Goal: Task Accomplishment & Management: Use online tool/utility

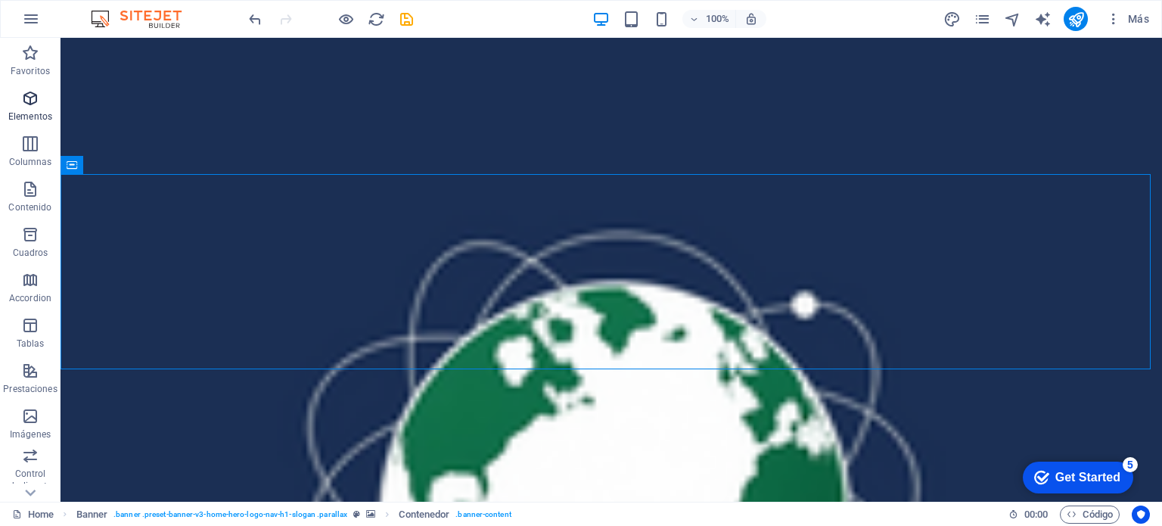
click at [20, 101] on span "Elementos" at bounding box center [30, 107] width 61 height 36
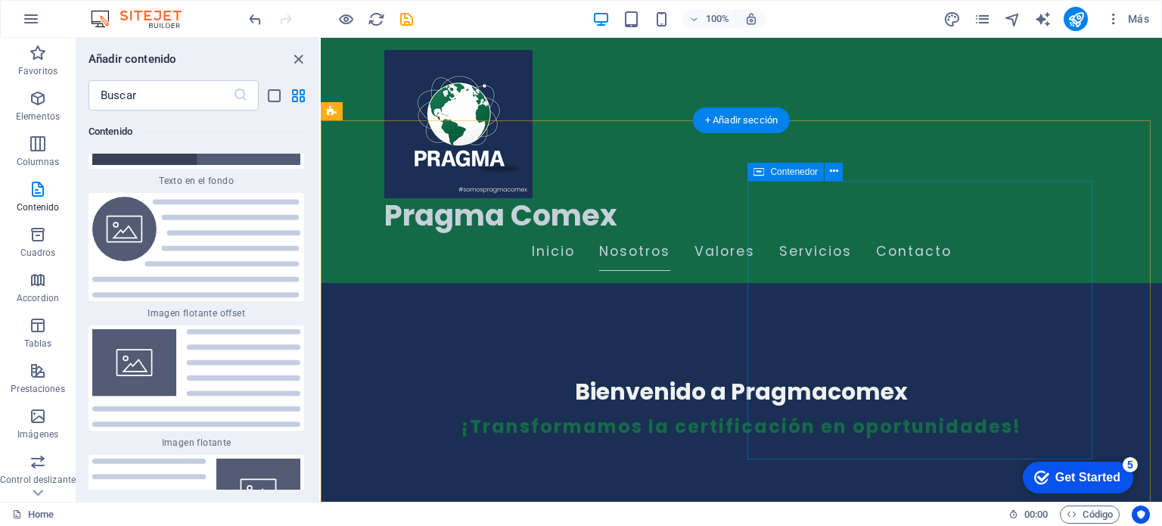
scroll to position [454, 0]
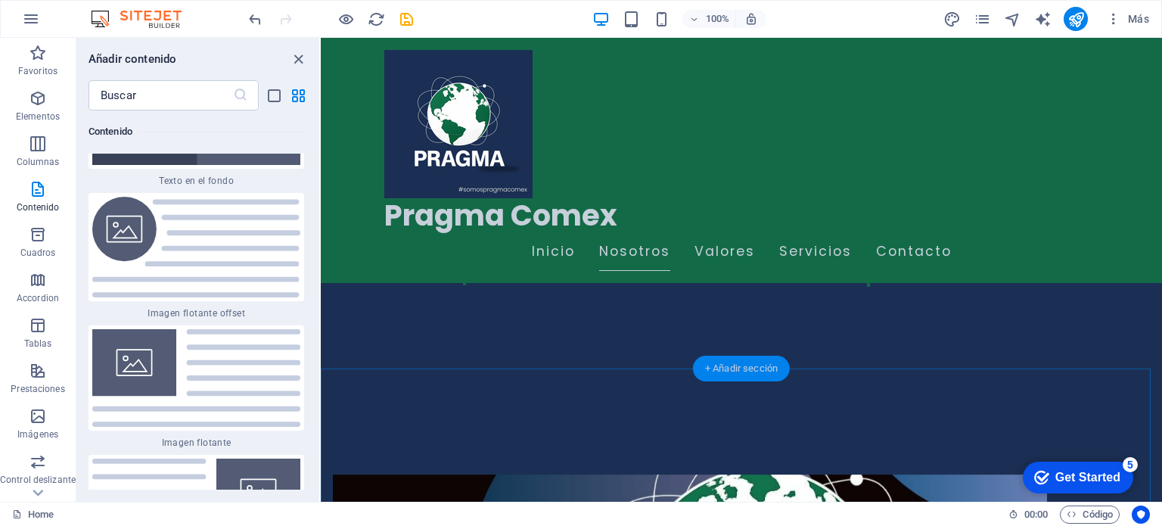
click at [748, 375] on div "+ Añadir sección" at bounding box center [741, 369] width 97 height 26
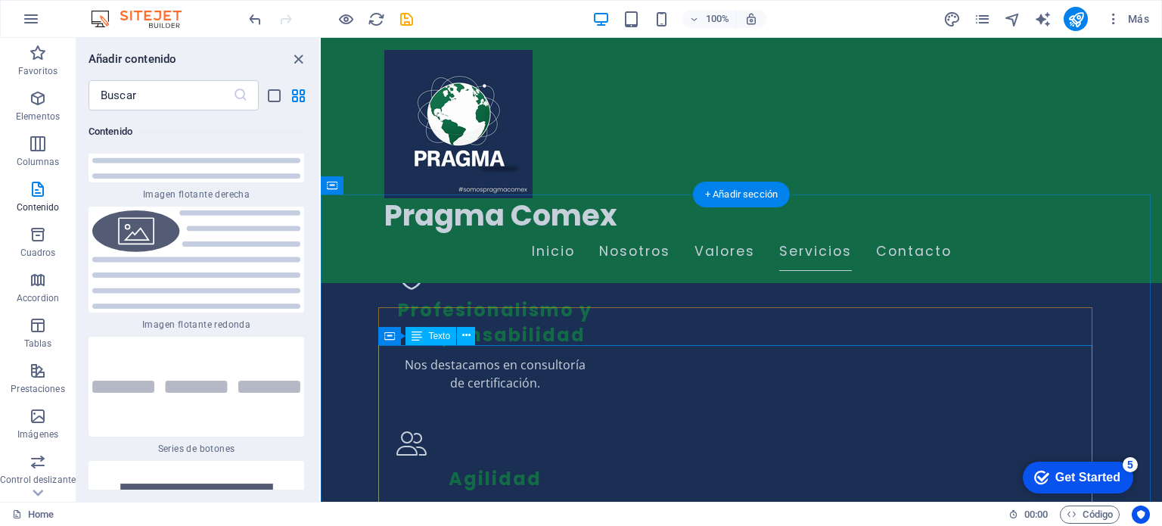
scroll to position [1438, 0]
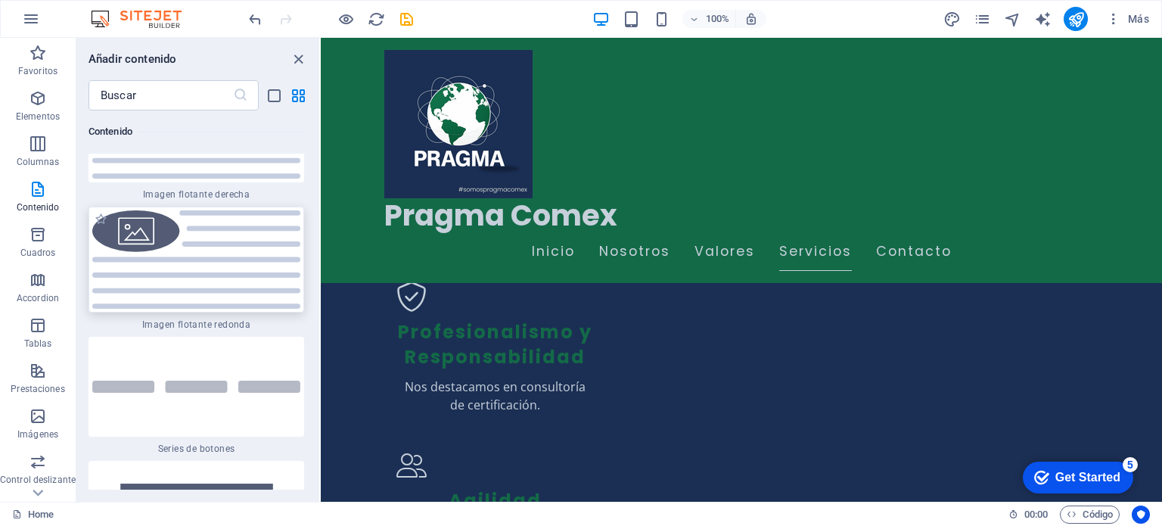
click at [213, 260] on img at bounding box center [196, 259] width 208 height 98
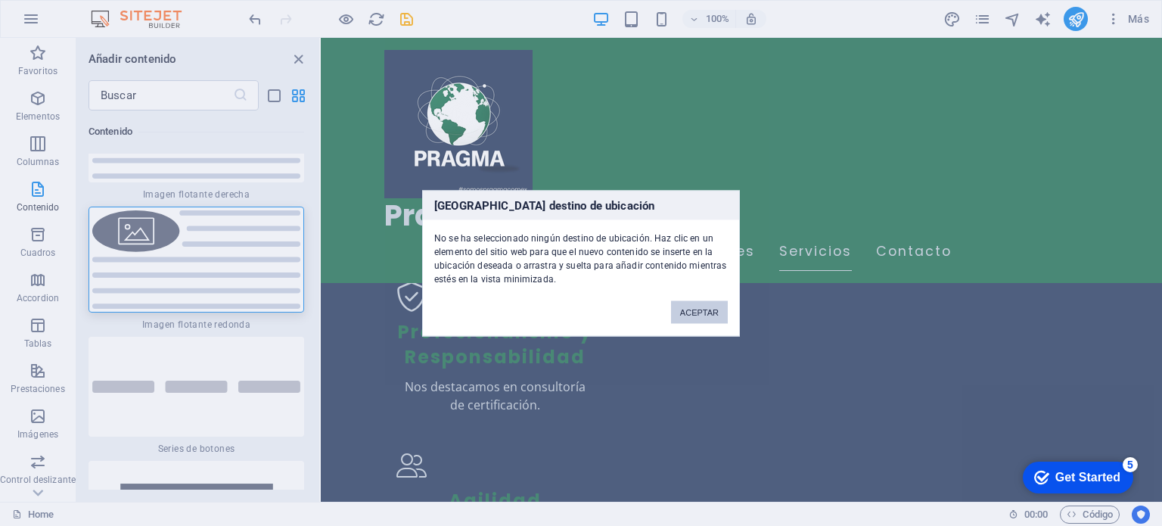
click at [695, 307] on button "ACEPTAR" at bounding box center [699, 311] width 57 height 23
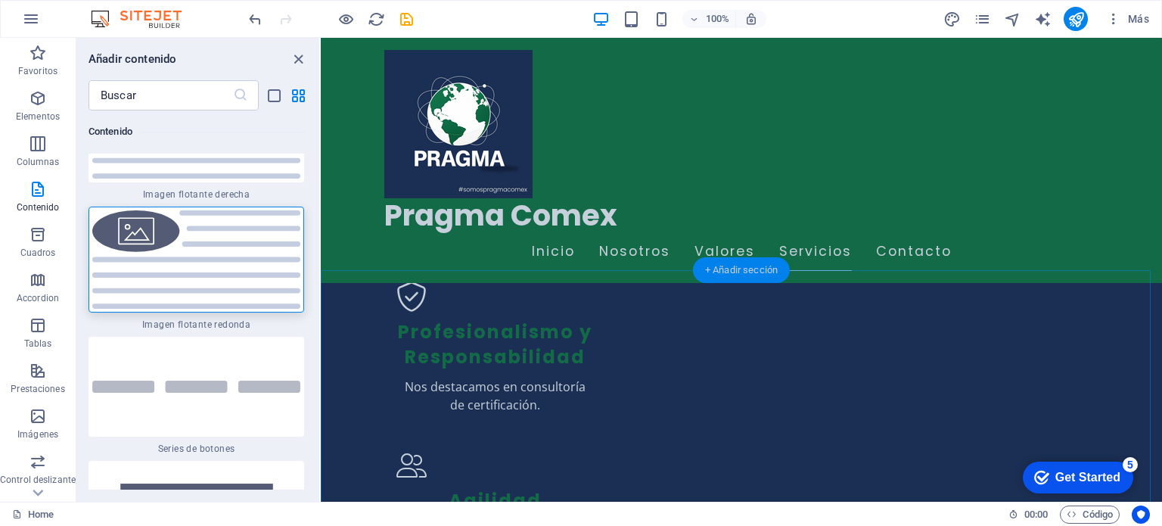
click at [724, 275] on div "+ Añadir sección" at bounding box center [741, 270] width 97 height 26
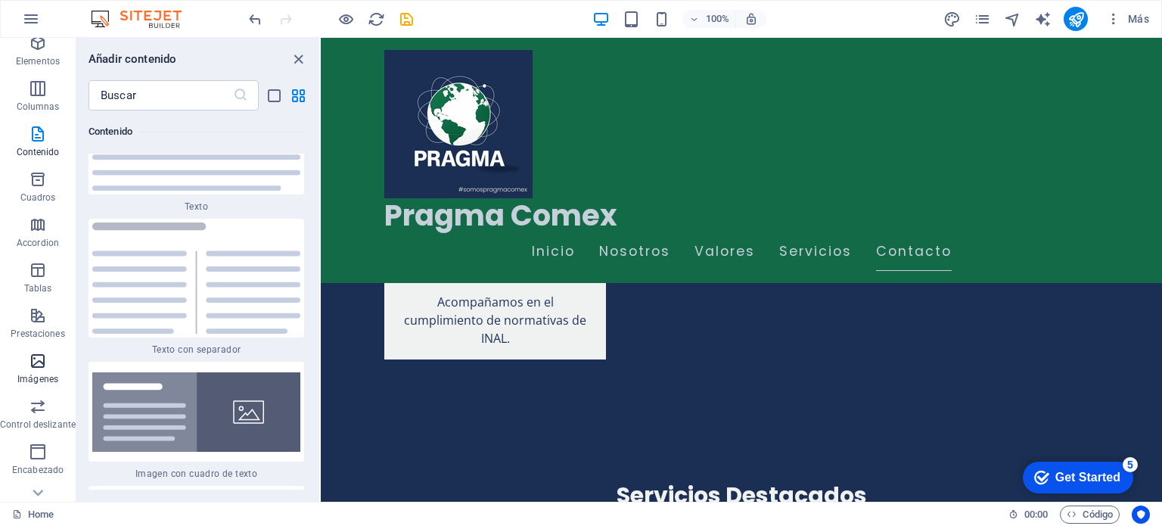
scroll to position [76, 0]
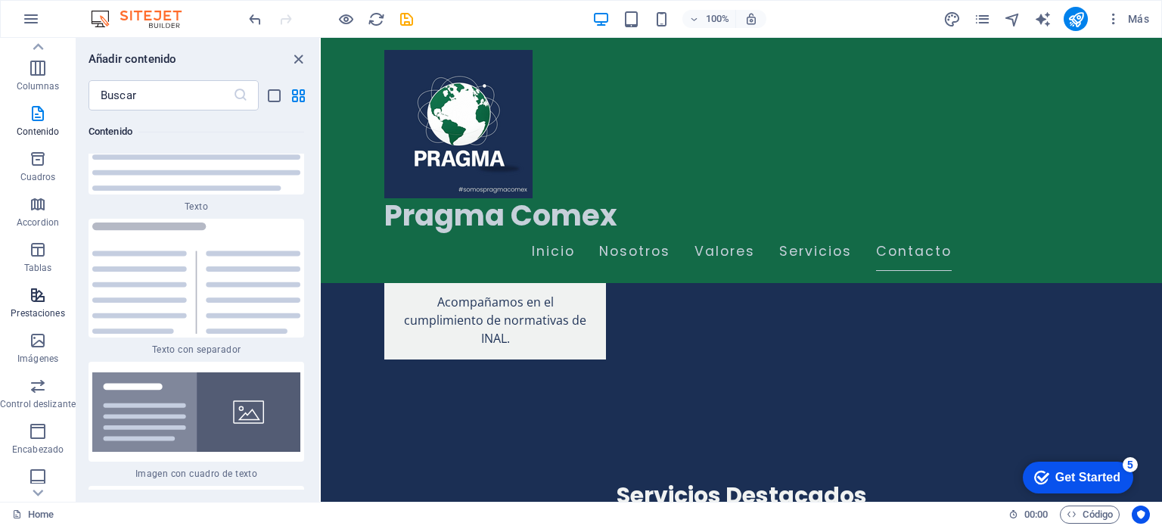
click at [43, 306] on span "Prestaciones" at bounding box center [38, 304] width 76 height 36
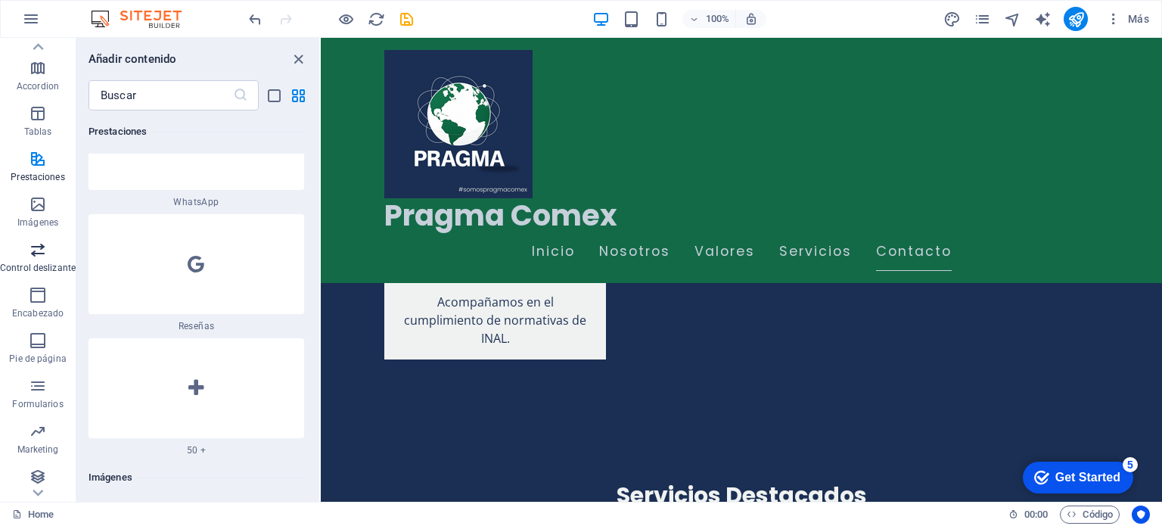
scroll to position [216, 0]
click at [36, 426] on icon "button" at bounding box center [38, 427] width 18 height 18
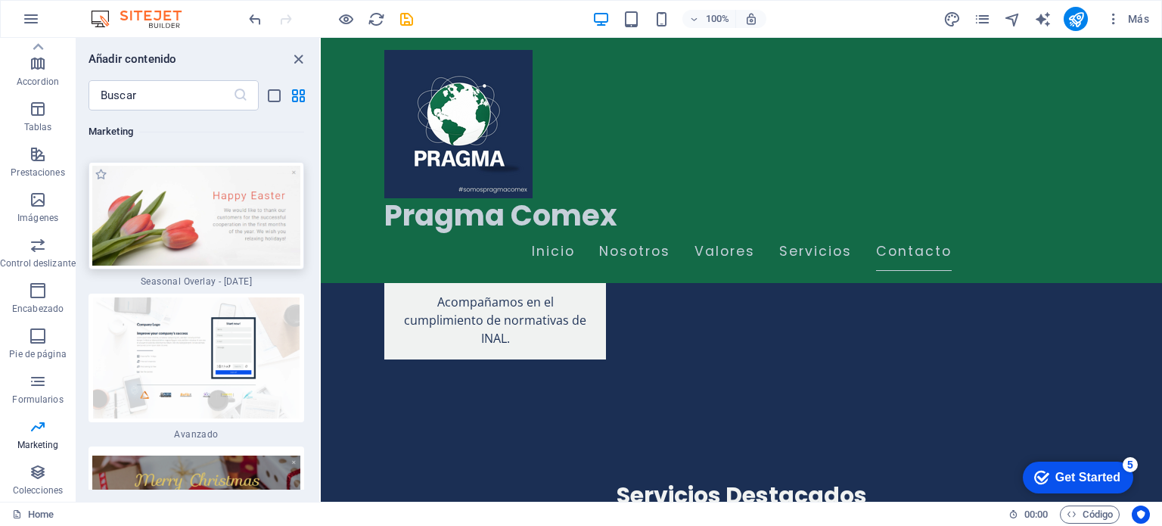
scroll to position [25658, 0]
click at [35, 479] on icon "button" at bounding box center [38, 472] width 18 height 18
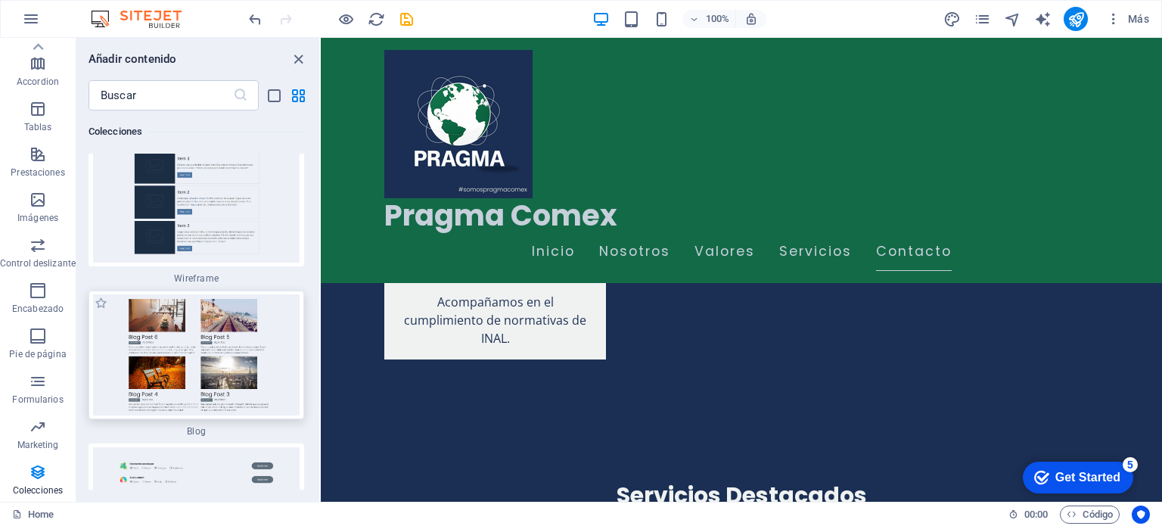
scroll to position [28057, 0]
click at [188, 424] on span "Blog" at bounding box center [197, 430] width 216 height 12
click at [200, 304] on img at bounding box center [196, 354] width 208 height 121
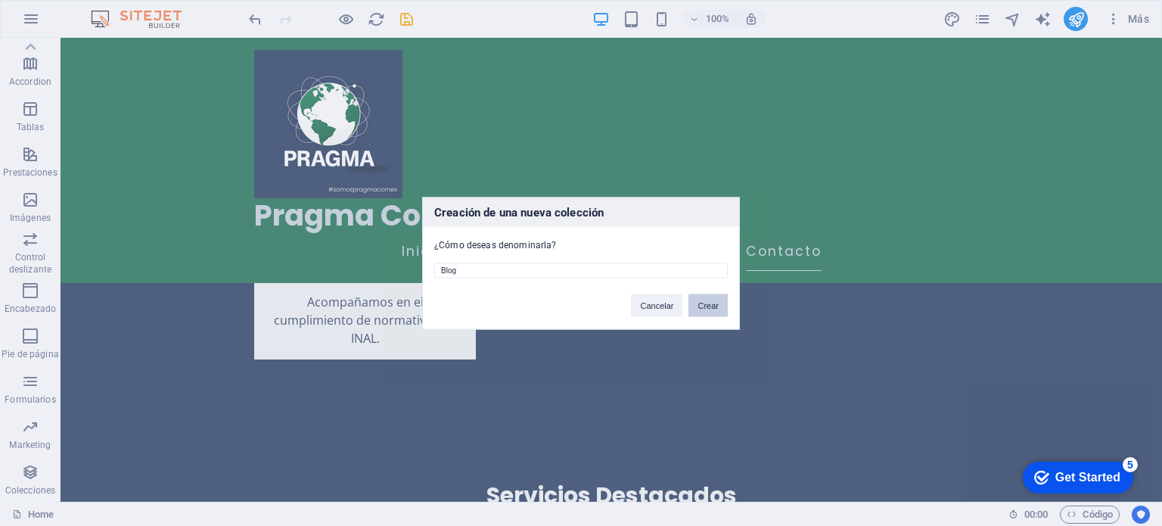
click at [702, 304] on button "Crear" at bounding box center [708, 305] width 39 height 23
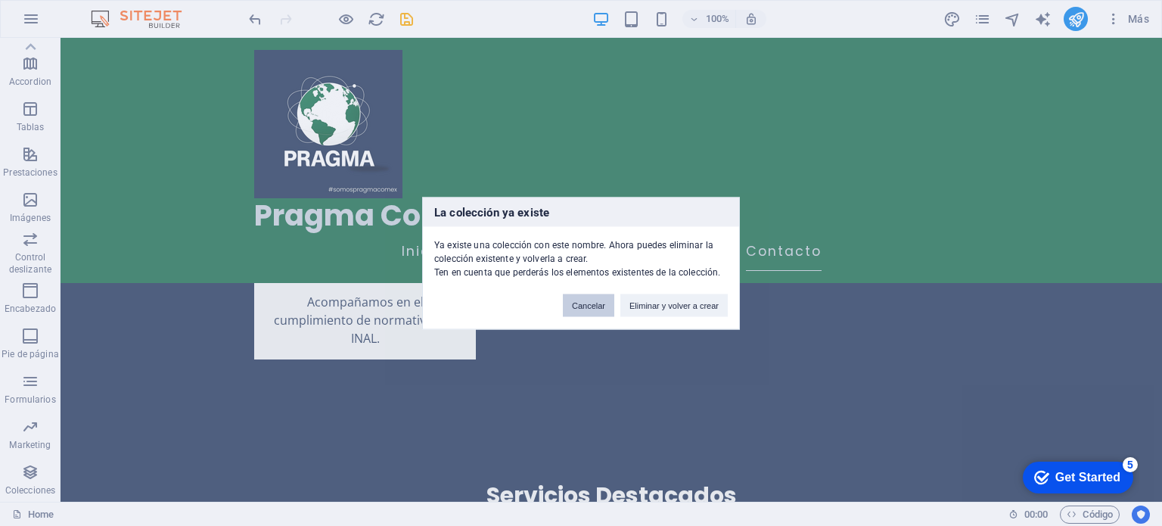
click at [602, 308] on button "Cancelar" at bounding box center [588, 305] width 51 height 23
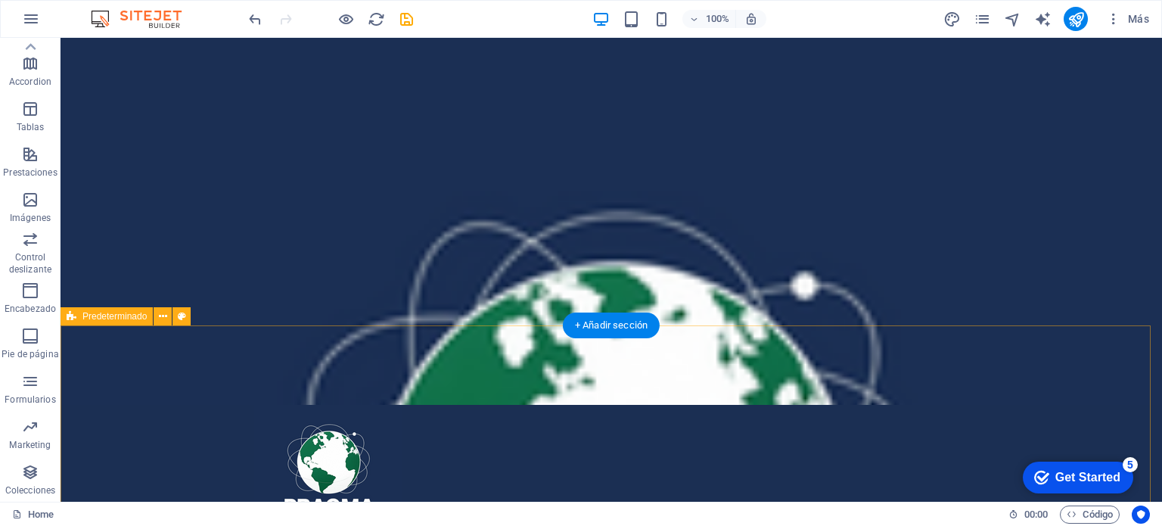
scroll to position [0, 0]
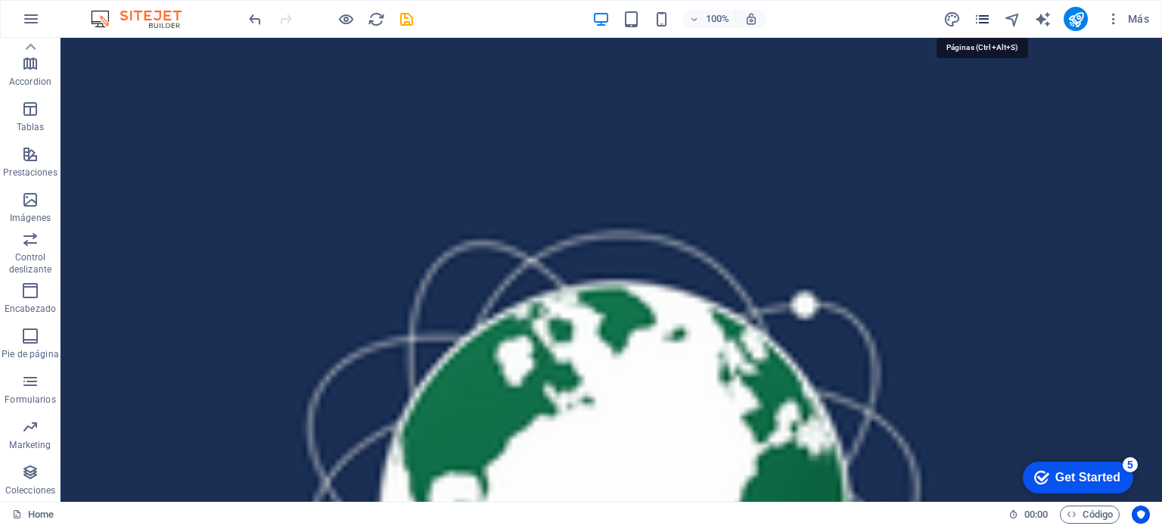
click at [982, 11] on icon "pages" at bounding box center [982, 19] width 17 height 17
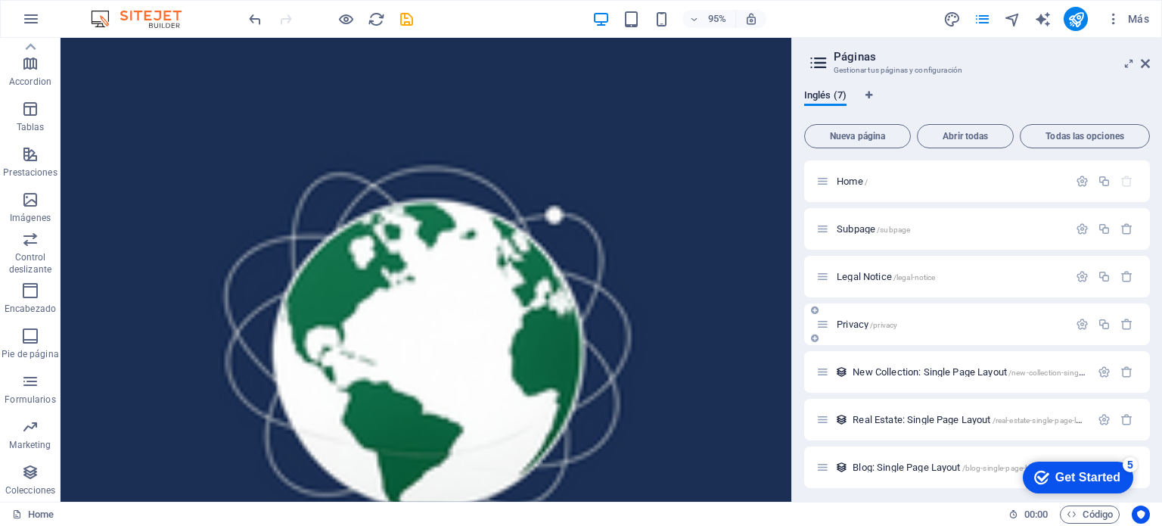
scroll to position [4, 0]
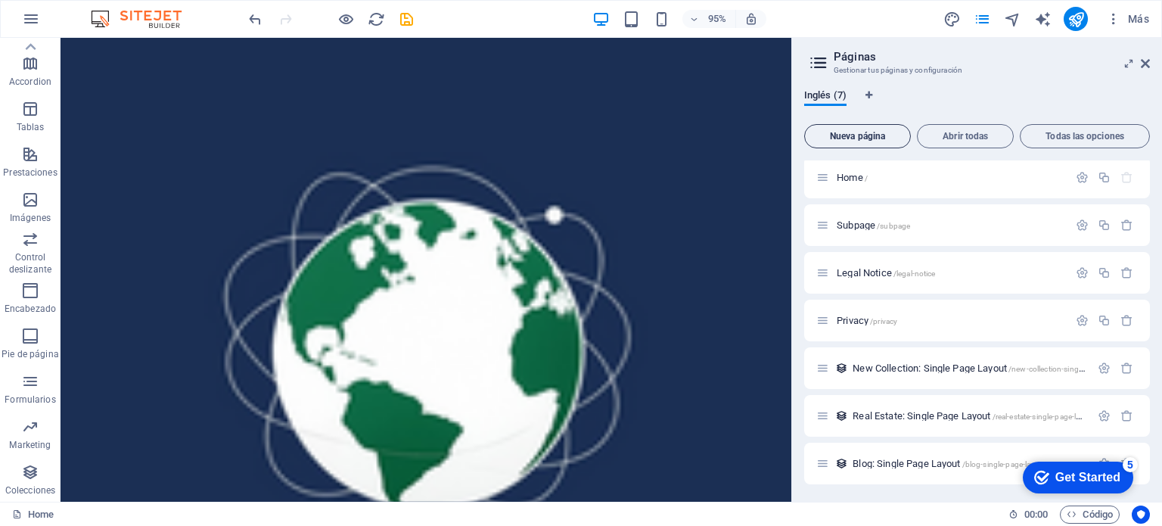
click at [852, 138] on span "Nueva página" at bounding box center [857, 136] width 93 height 9
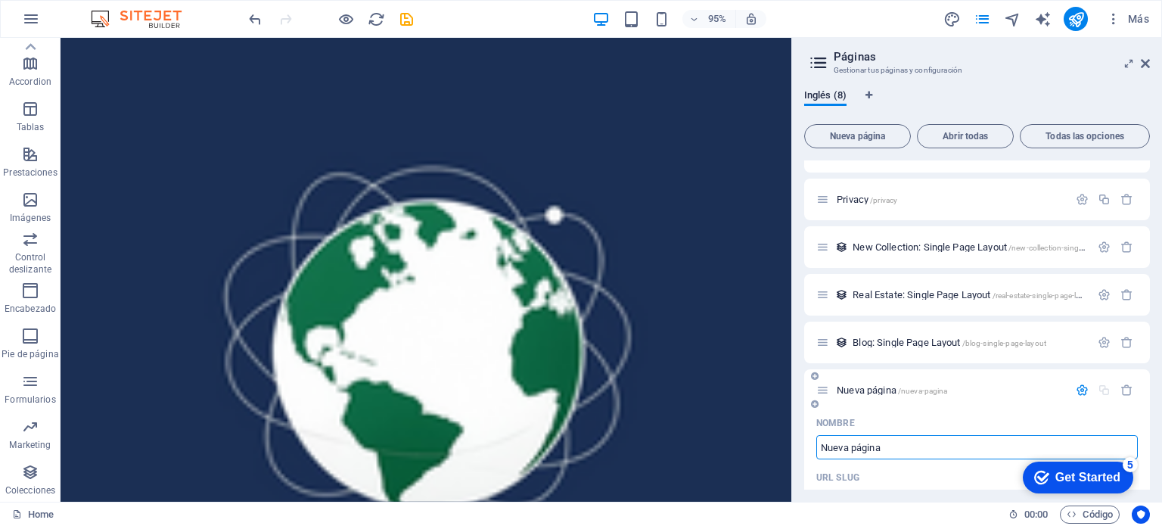
scroll to position [0, 0]
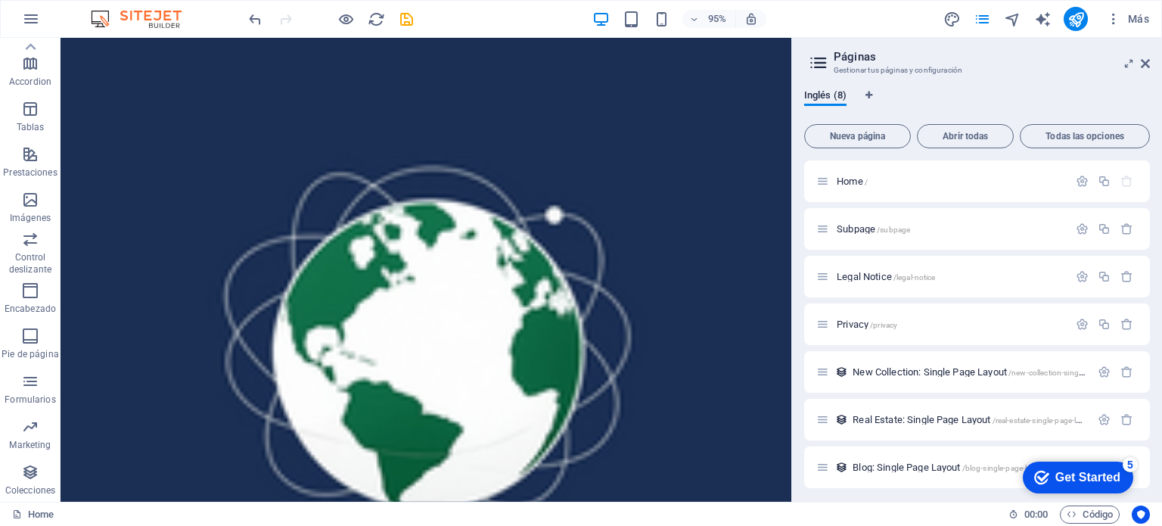
click at [817, 63] on icon at bounding box center [818, 62] width 23 height 21
click at [1144, 62] on icon at bounding box center [1145, 64] width 9 height 12
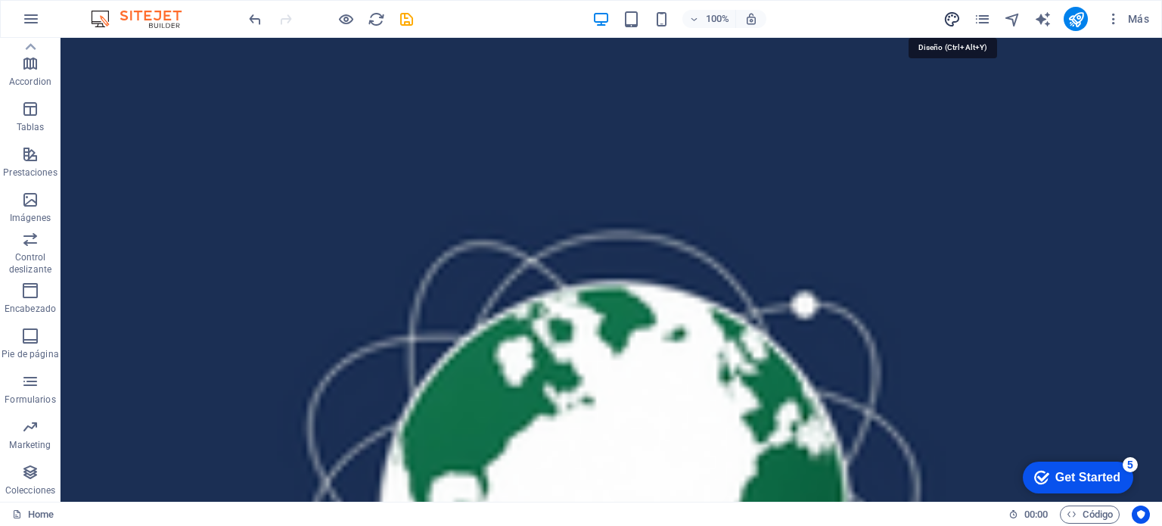
click at [952, 20] on icon "design" at bounding box center [952, 19] width 17 height 17
select select "px"
select select "200"
select select "px"
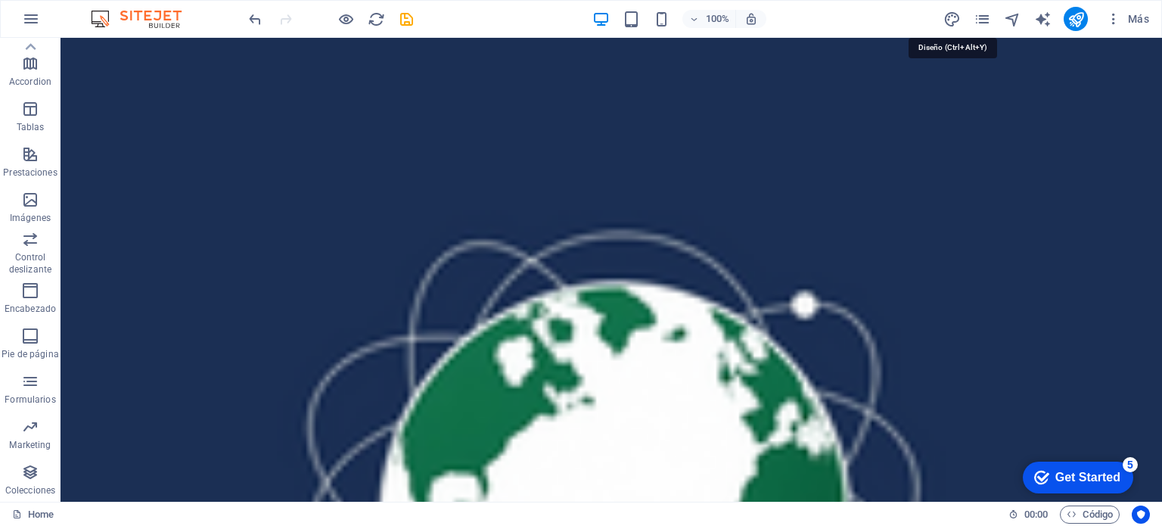
select select "600"
select select "px"
select select "rem"
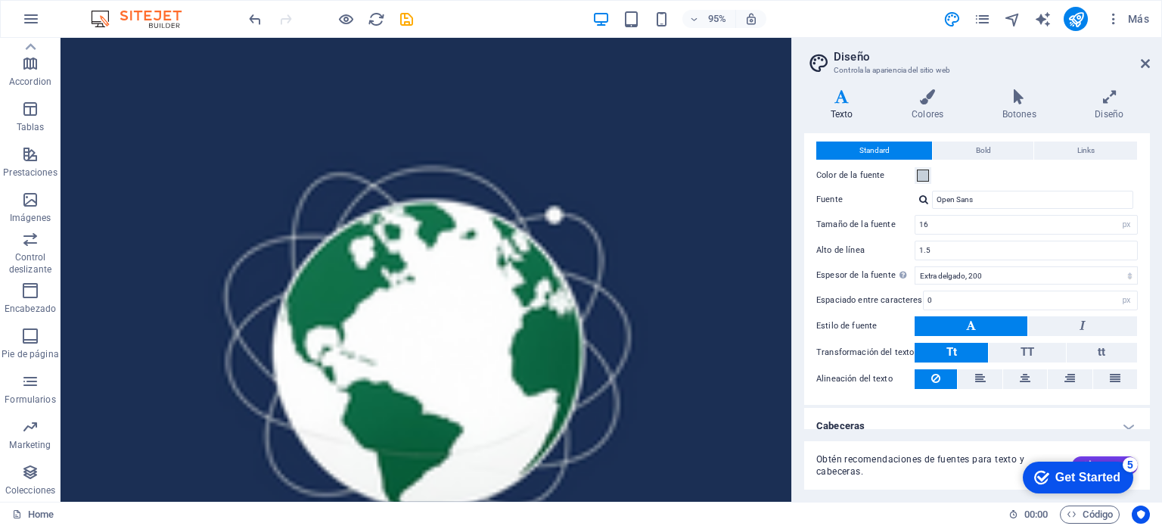
scroll to position [46, 0]
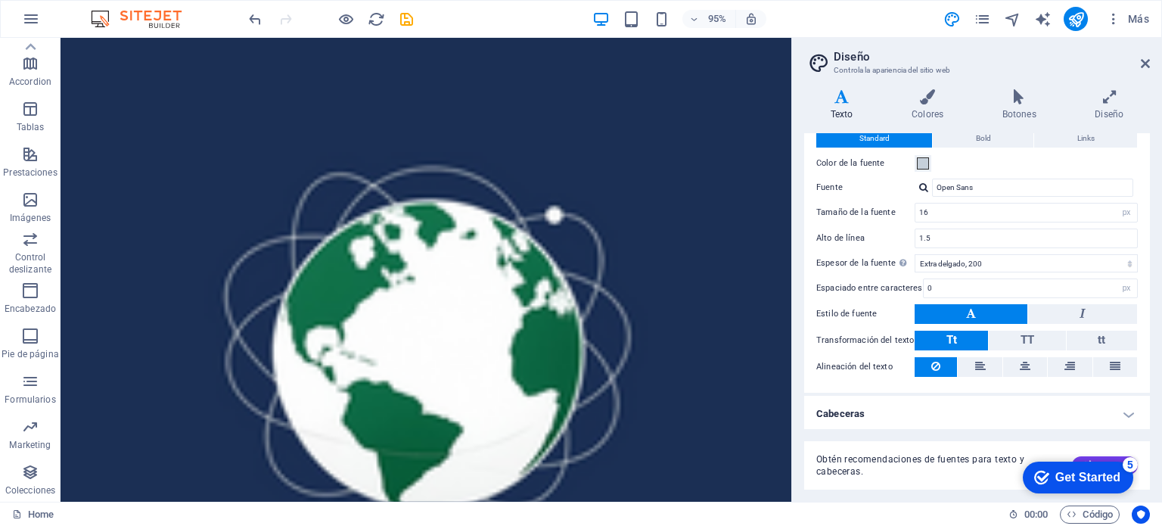
click at [1110, 406] on h4 "Cabeceras" at bounding box center [977, 414] width 346 height 36
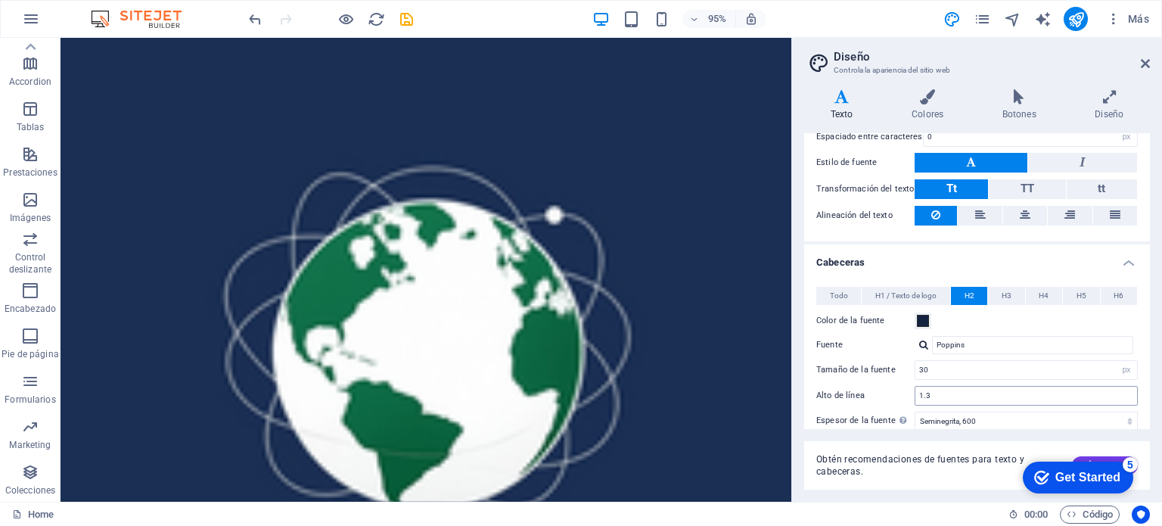
scroll to position [365, 0]
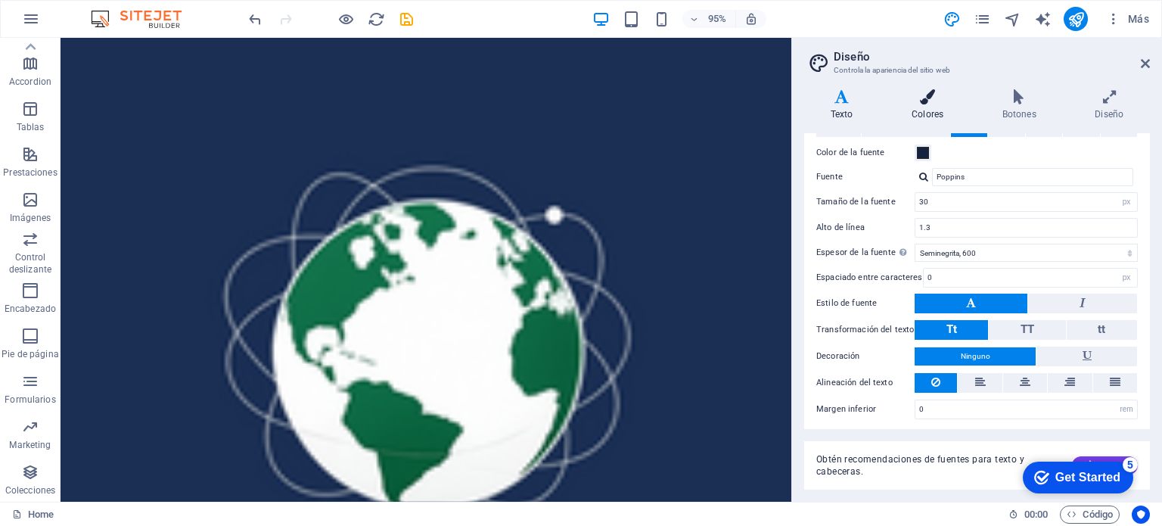
click at [939, 94] on icon at bounding box center [927, 96] width 85 height 15
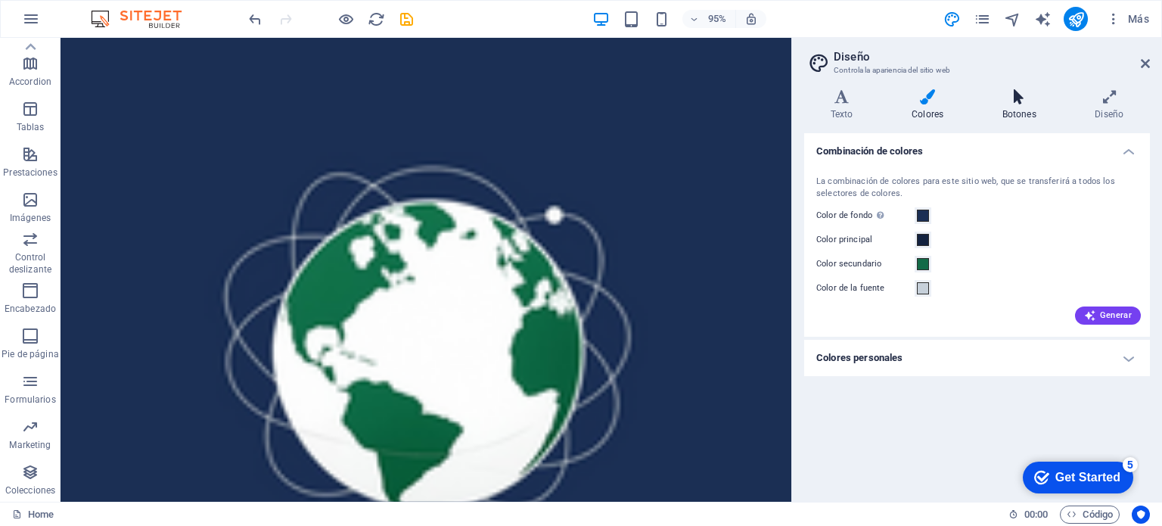
click at [1013, 97] on icon at bounding box center [1019, 96] width 87 height 15
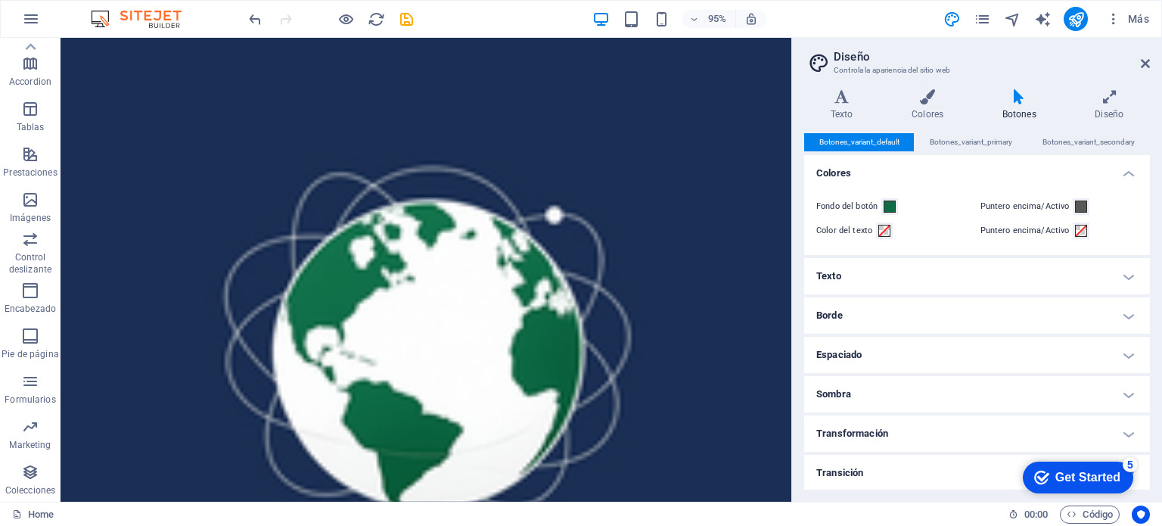
scroll to position [0, 0]
click at [1109, 89] on icon at bounding box center [1109, 96] width 81 height 15
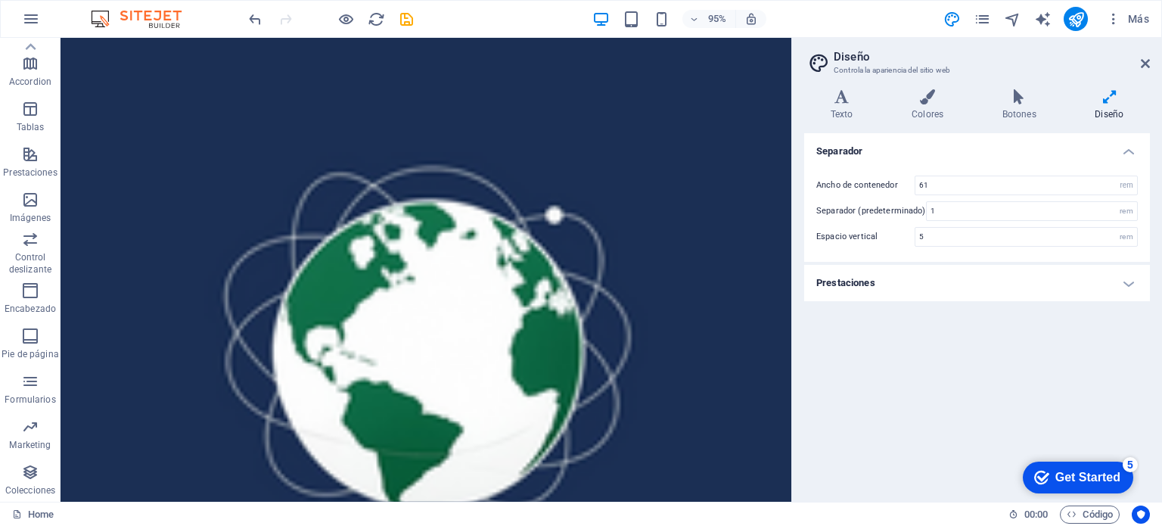
click at [1110, 293] on h4 "Prestaciones" at bounding box center [977, 283] width 346 height 36
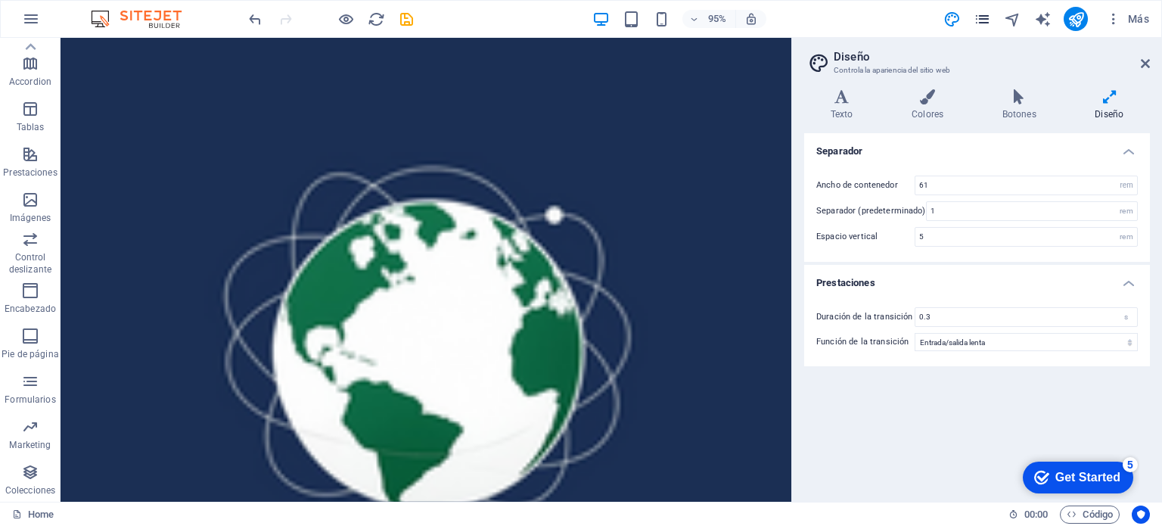
click at [974, 23] on icon "pages" at bounding box center [982, 19] width 17 height 17
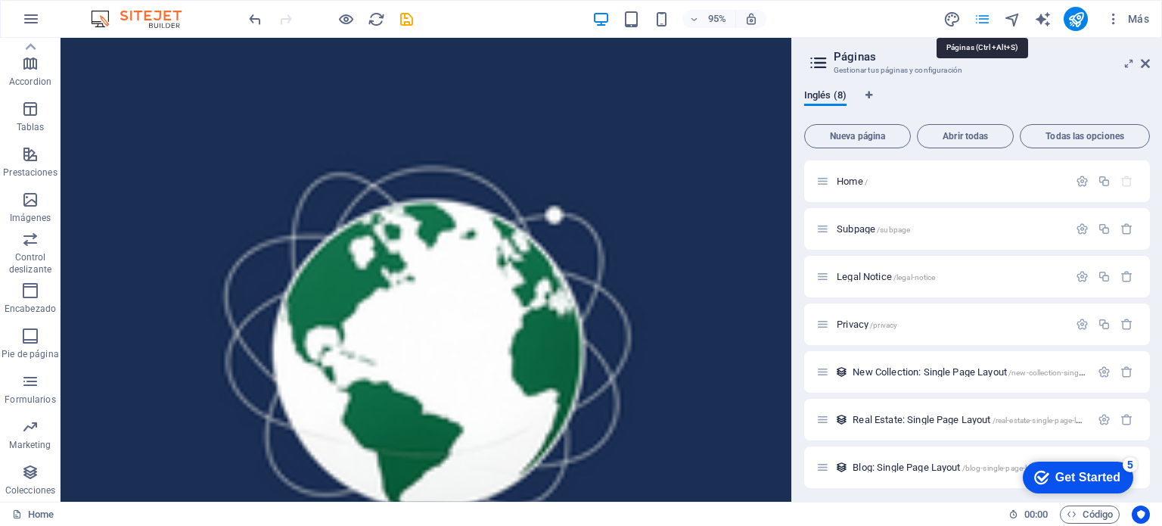
scroll to position [247, 0]
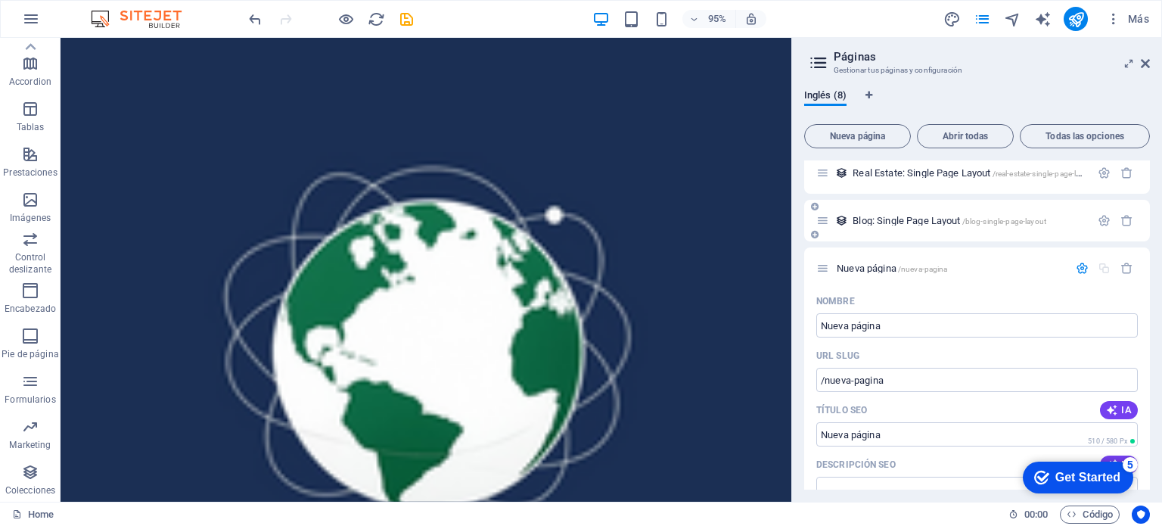
click at [938, 223] on span "Blog: Single Page Layout /blog-single-page-layout" at bounding box center [950, 220] width 194 height 11
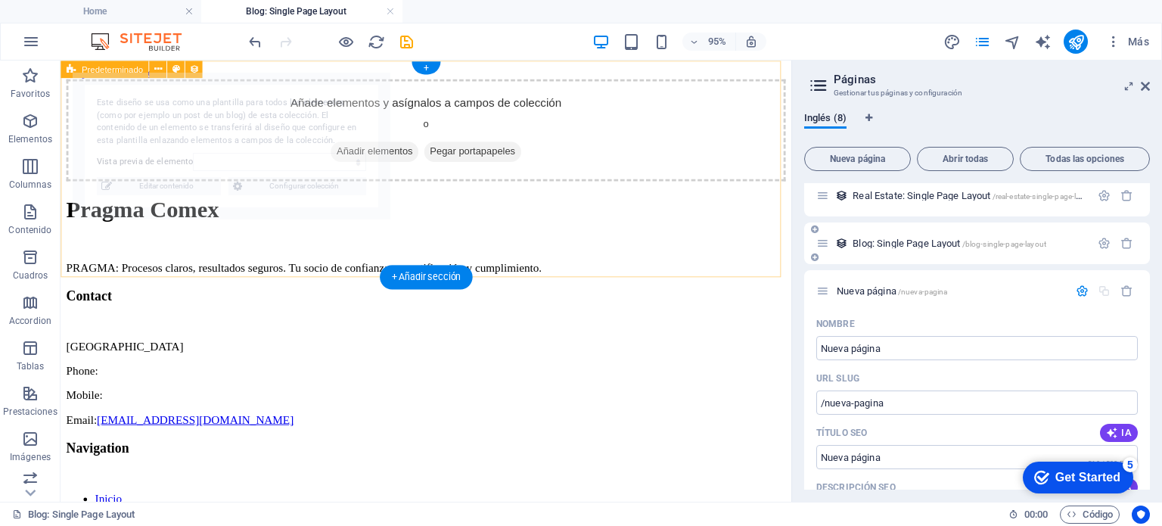
scroll to position [0, 0]
select select "68b5ff0d2609cfbc710b896e"
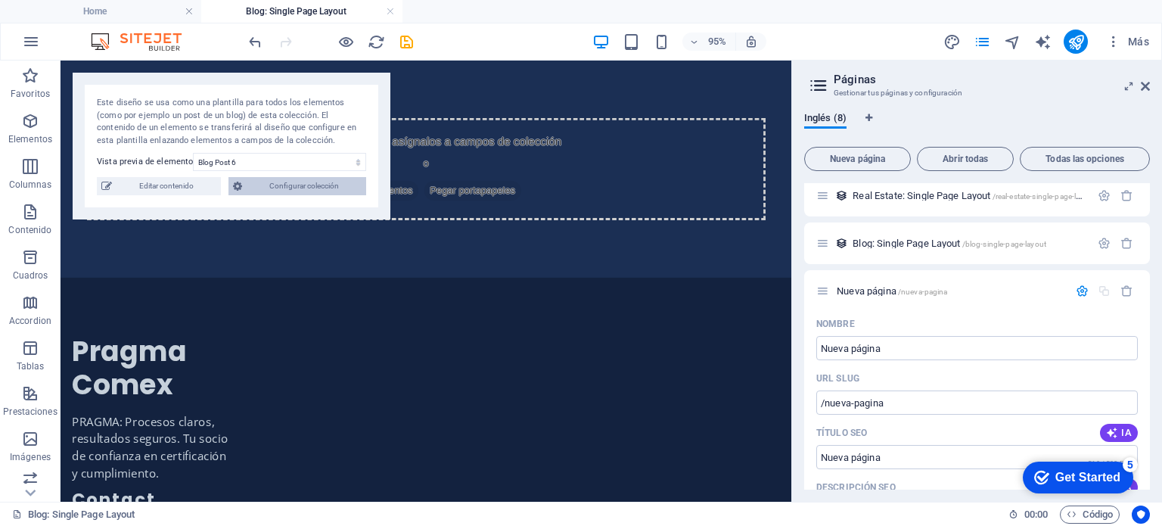
click at [278, 185] on span "Configurar colección" at bounding box center [304, 186] width 115 height 18
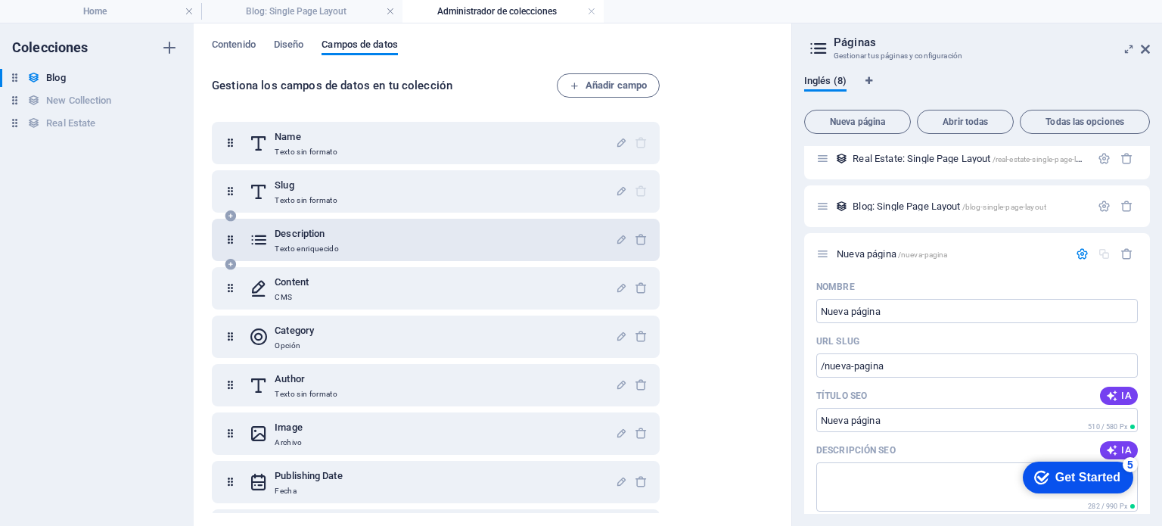
click at [324, 234] on h6 "Description" at bounding box center [307, 234] width 64 height 18
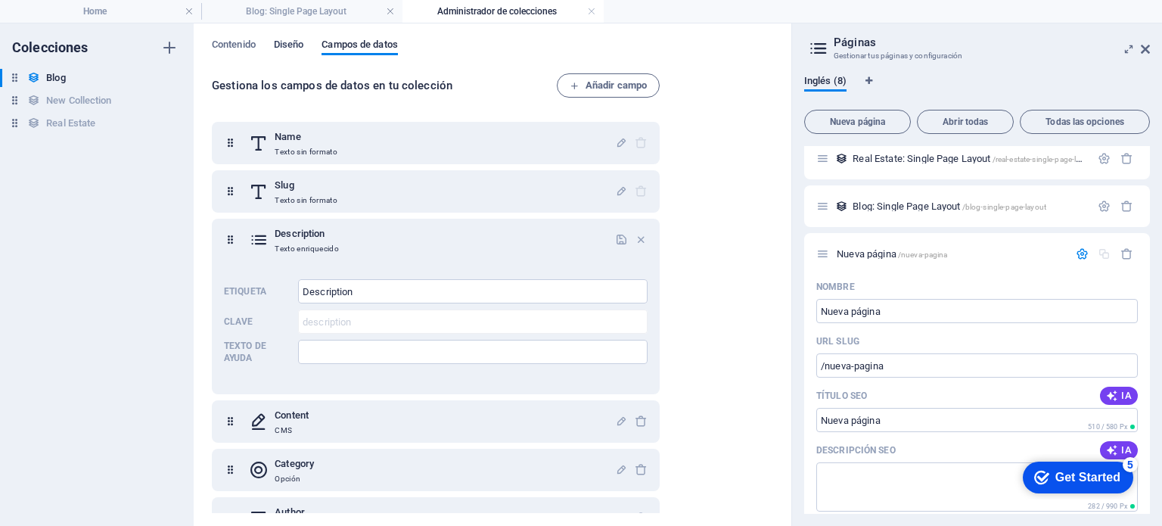
click at [291, 42] on span "Diseño" at bounding box center [289, 46] width 30 height 21
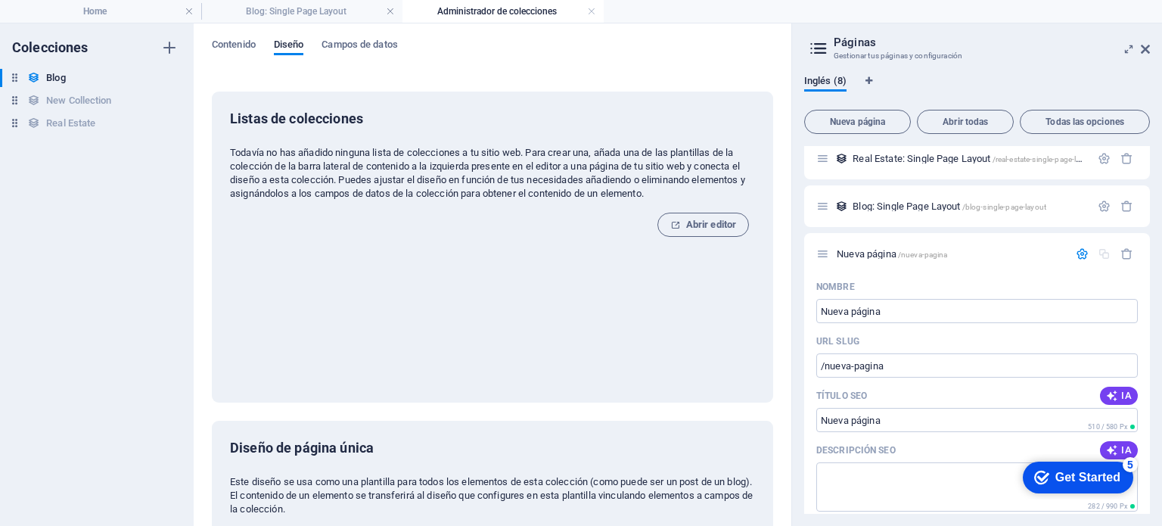
click at [224, 57] on div "Contenido Diseño Campos de datos" at bounding box center [492, 53] width 561 height 29
click at [225, 50] on span "Contenido" at bounding box center [234, 46] width 44 height 21
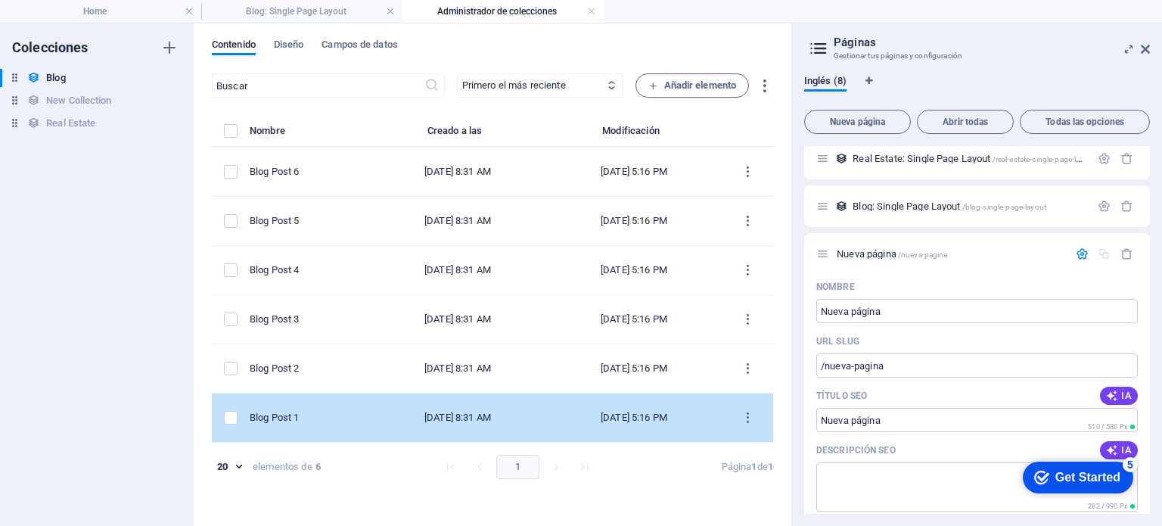
click at [471, 405] on td "Aug 28, 2024 8:31 AM" at bounding box center [457, 417] width 176 height 49
select select "Category 1"
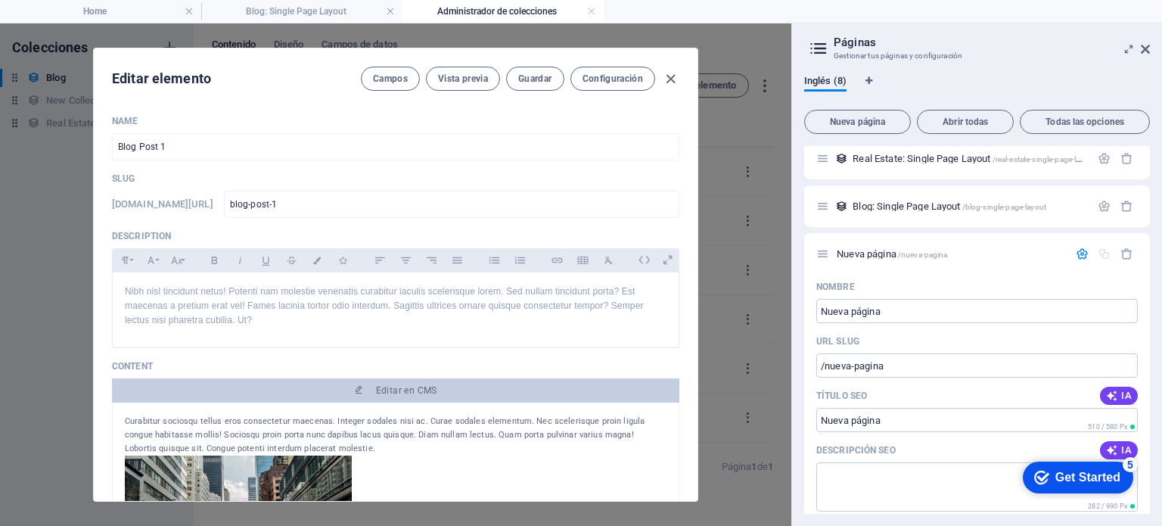
scroll to position [151, 0]
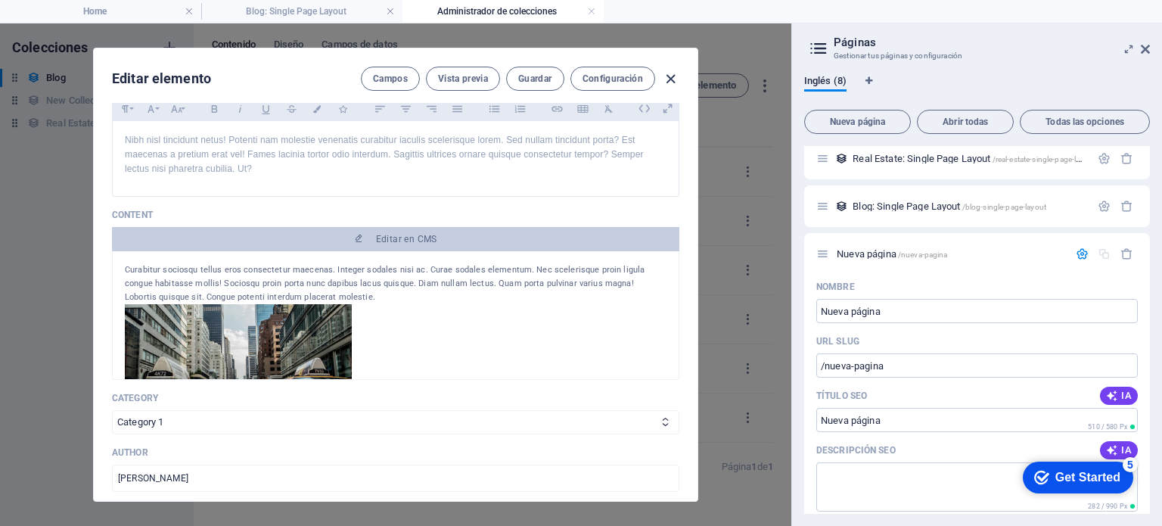
click at [669, 81] on icon "button" at bounding box center [670, 78] width 17 height 17
type input "2025-09-01"
type input "blog-post-1"
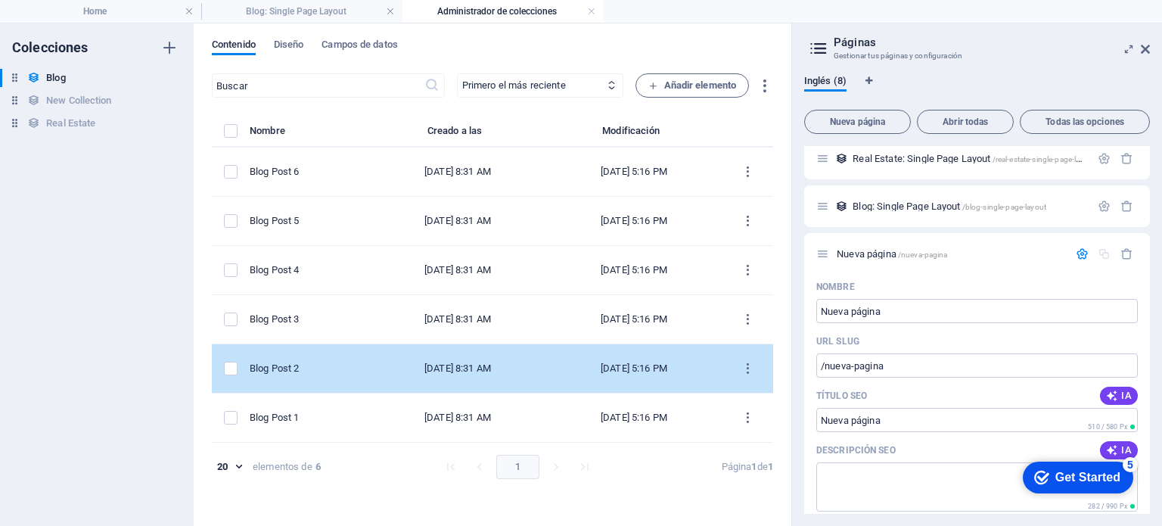
click at [447, 359] on td "Aug 28, 2024 8:31 AM" at bounding box center [457, 368] width 176 height 49
select select "Category 1"
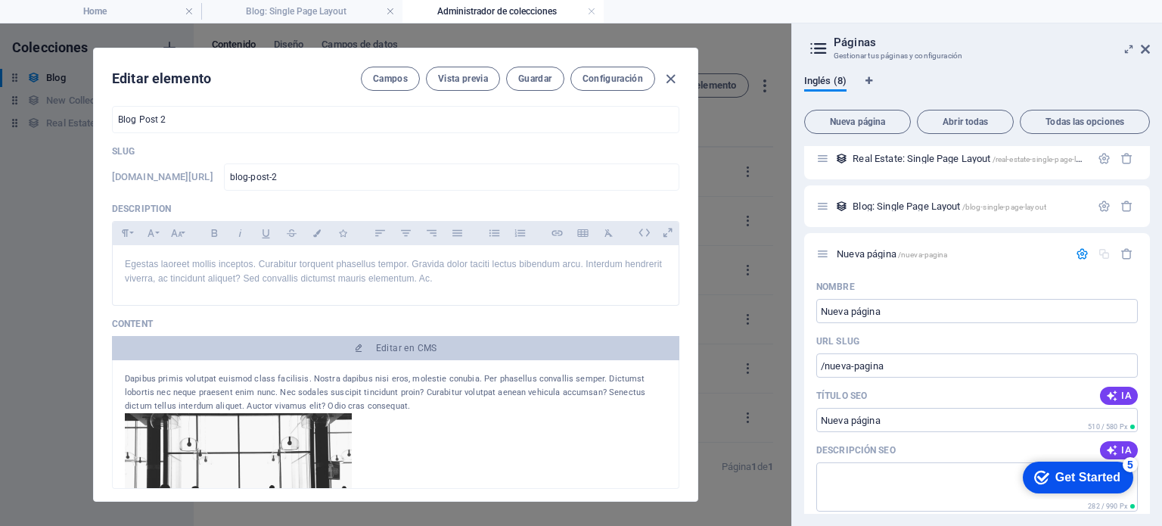
scroll to position [0, 0]
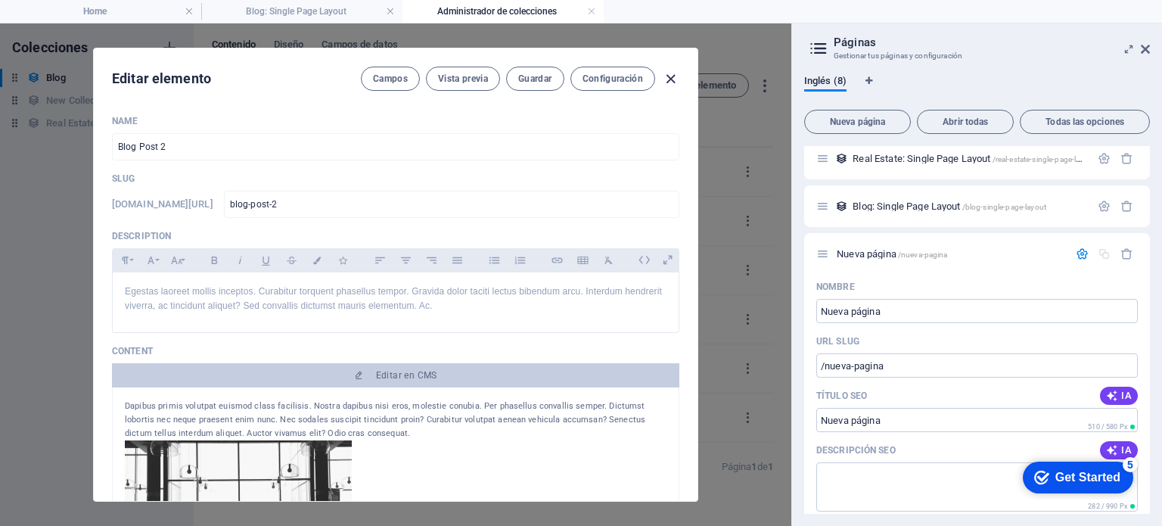
click at [672, 71] on icon "button" at bounding box center [670, 78] width 17 height 17
type input "2025-09-01"
type input "blog-post-2"
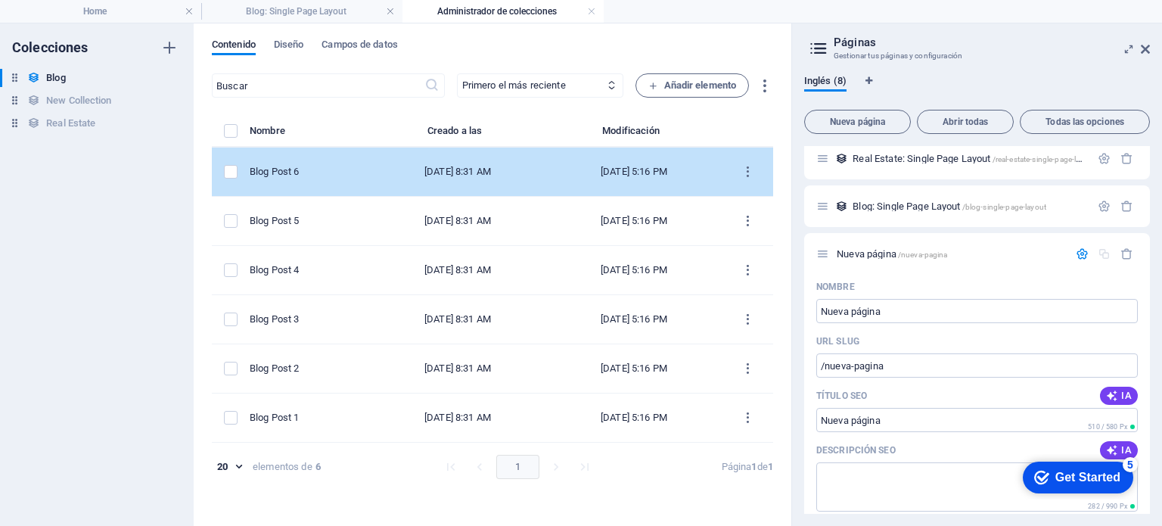
click at [493, 167] on div "Aug 28, 2024 8:31 AM" at bounding box center [457, 172] width 152 height 14
select select "Category 2"
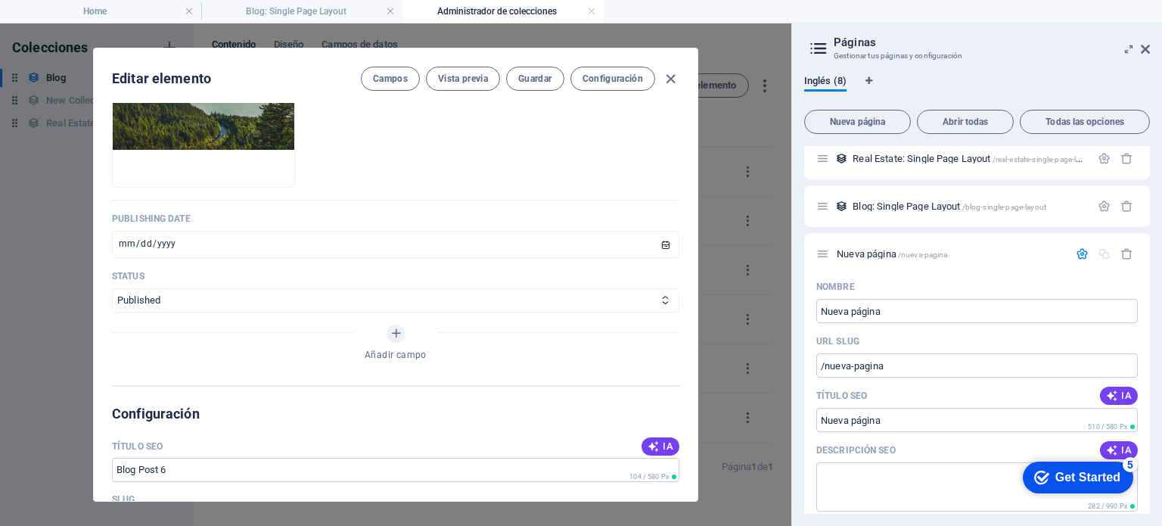
scroll to position [832, 0]
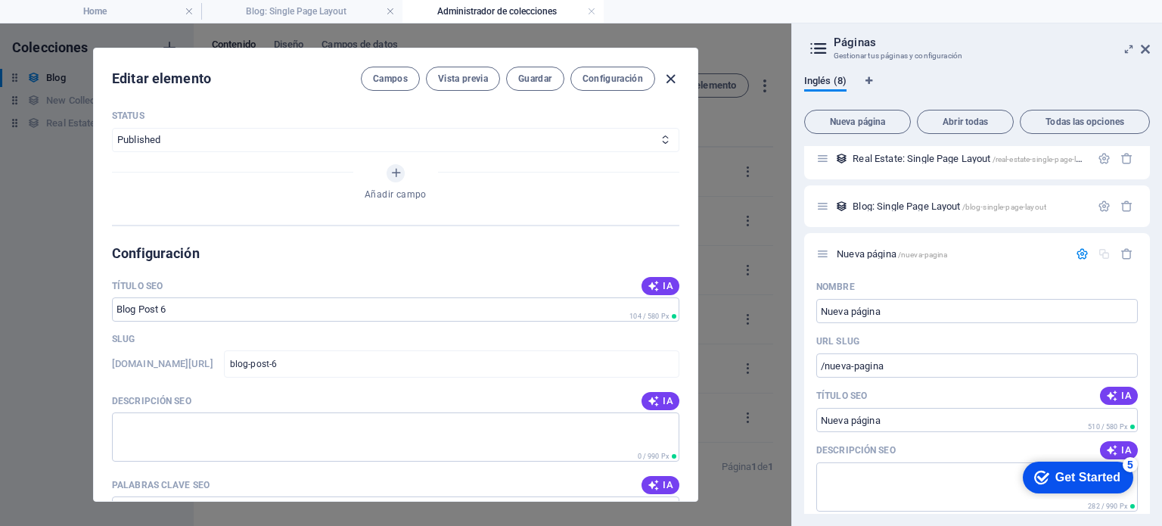
click at [675, 75] on icon "button" at bounding box center [670, 78] width 17 height 17
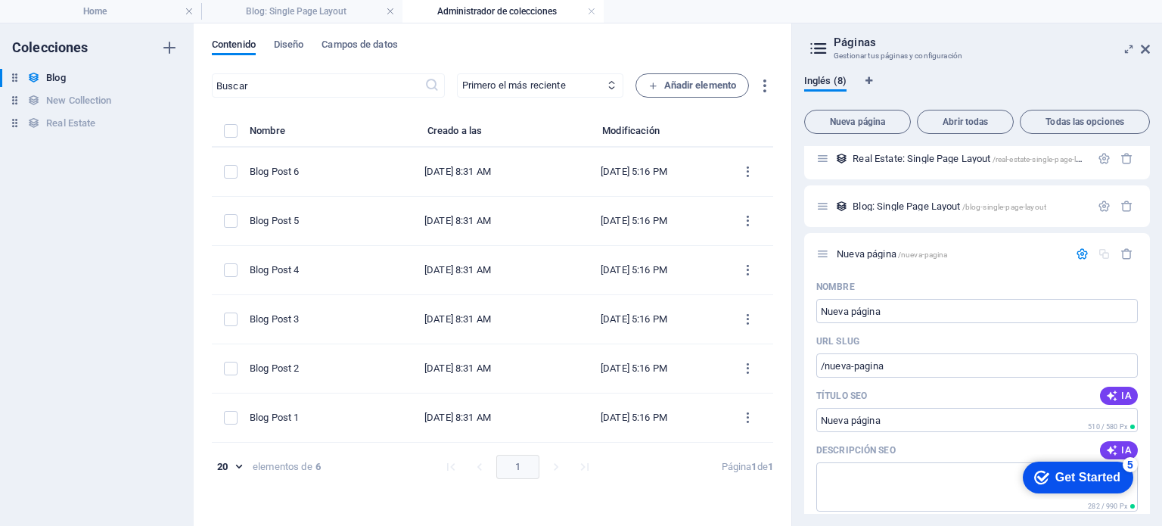
type input "2025-09-01"
type input "blog-post-6"
click at [228, 129] on label "items list" at bounding box center [231, 131] width 14 height 14
click at [0, 0] on input "items list" at bounding box center [0, 0] width 0 height 0
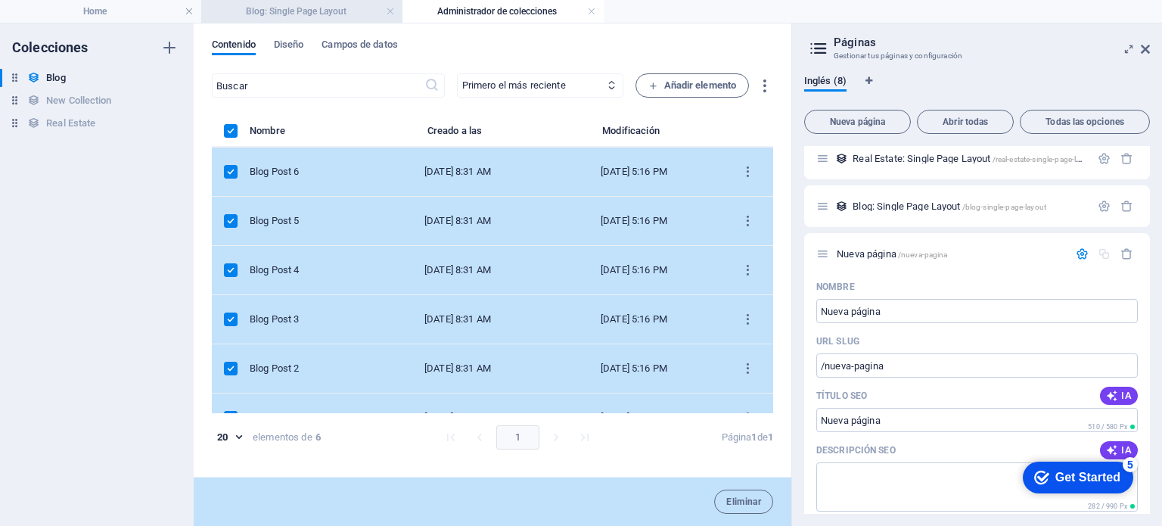
click at [303, 3] on h4 "Blog: Single Page Layout" at bounding box center [301, 11] width 201 height 17
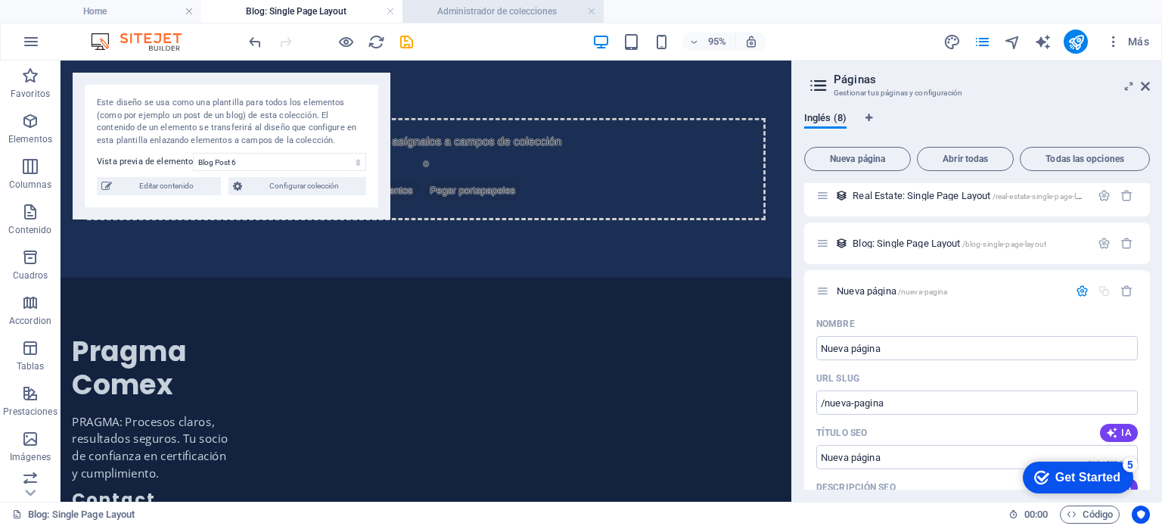
click at [476, 7] on h4 "Administrador de colecciones" at bounding box center [503, 11] width 201 height 17
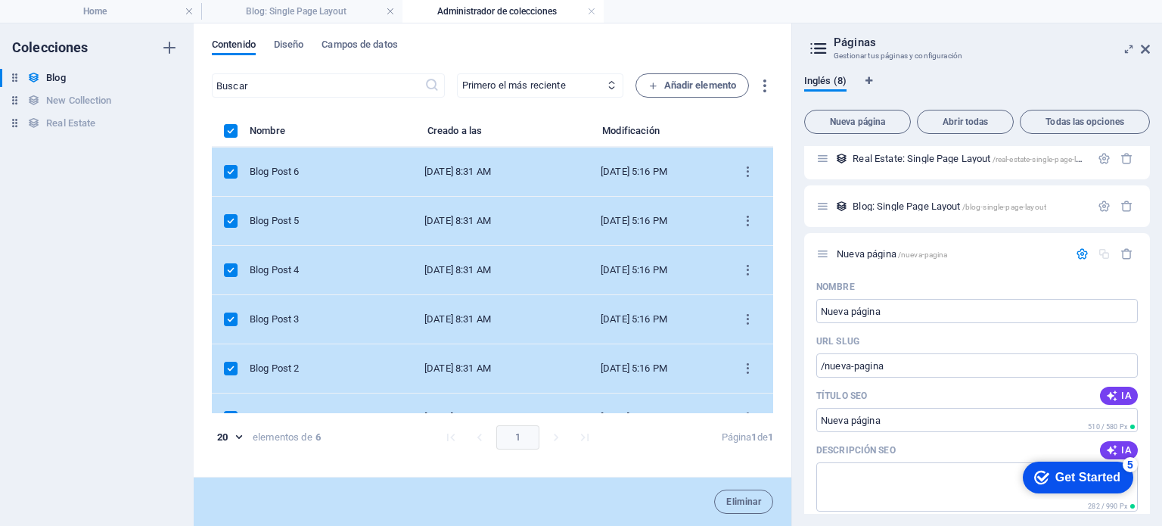
scroll to position [27, 0]
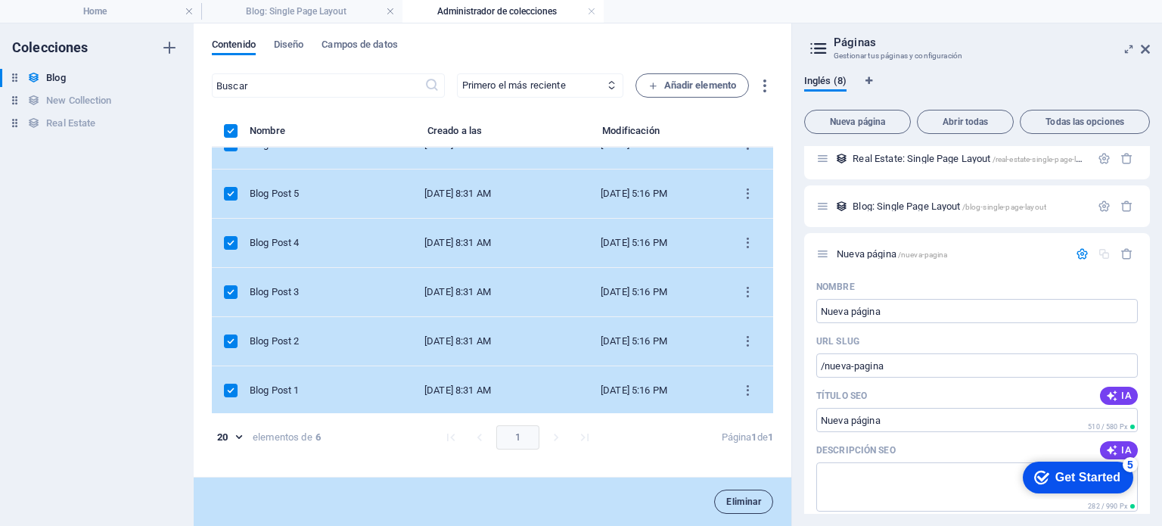
click at [745, 510] on button "Eliminar" at bounding box center [743, 502] width 59 height 24
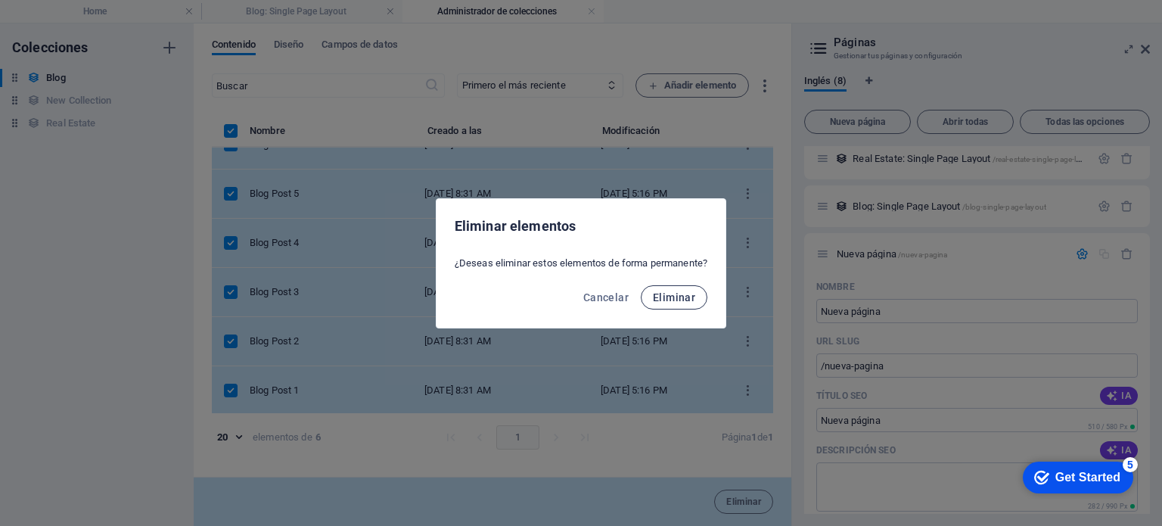
click at [686, 300] on span "Eliminar" at bounding box center [674, 297] width 42 height 12
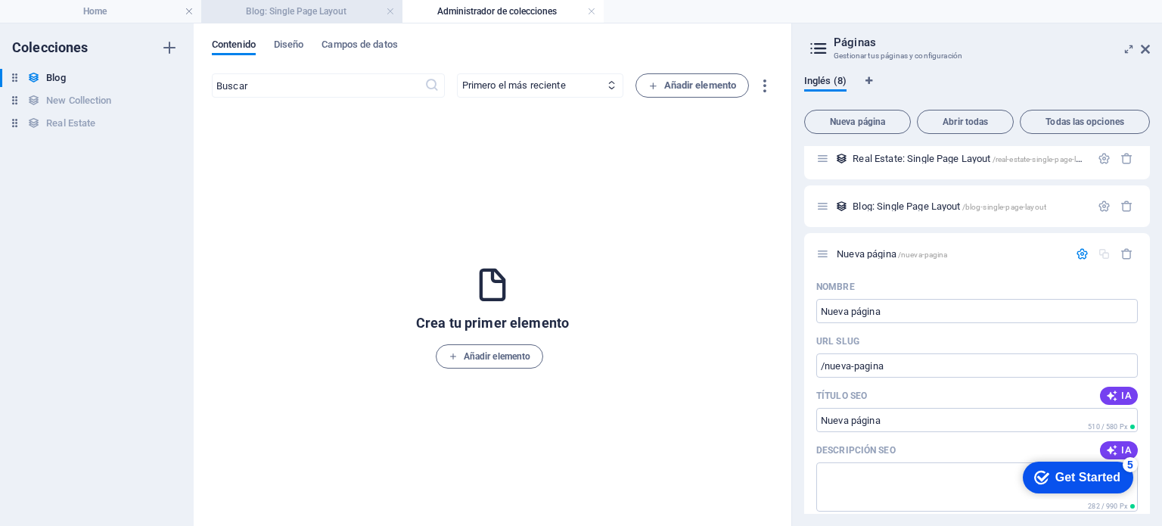
click at [303, 11] on h4 "Blog: Single Page Layout" at bounding box center [301, 11] width 201 height 17
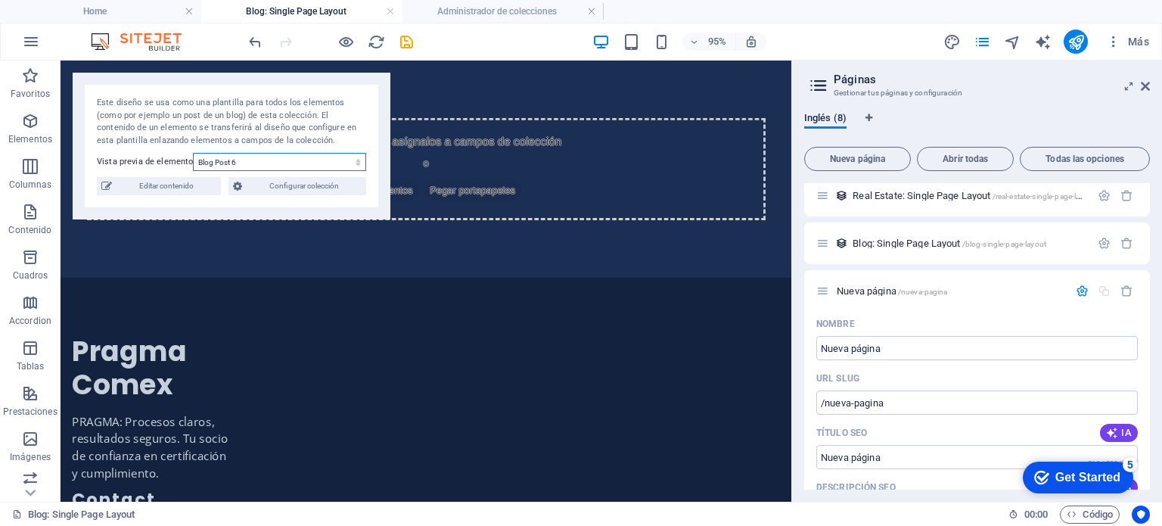
click at [266, 154] on select "Blog Post 6 Blog Post 5 Blog Post 4 Blog Post 3 Blog Post 2 Blog Post 1" at bounding box center [279, 162] width 173 height 18
select select "68b5ff0c2609cfbc710b8969"
click at [193, 153] on select "Blog Post 6 Blog Post 5 Blog Post 4 Blog Post 3 Blog Post 2 Blog Post 1" at bounding box center [279, 162] width 173 height 18
click at [166, 185] on span "Editar contenido" at bounding box center [167, 186] width 100 height 18
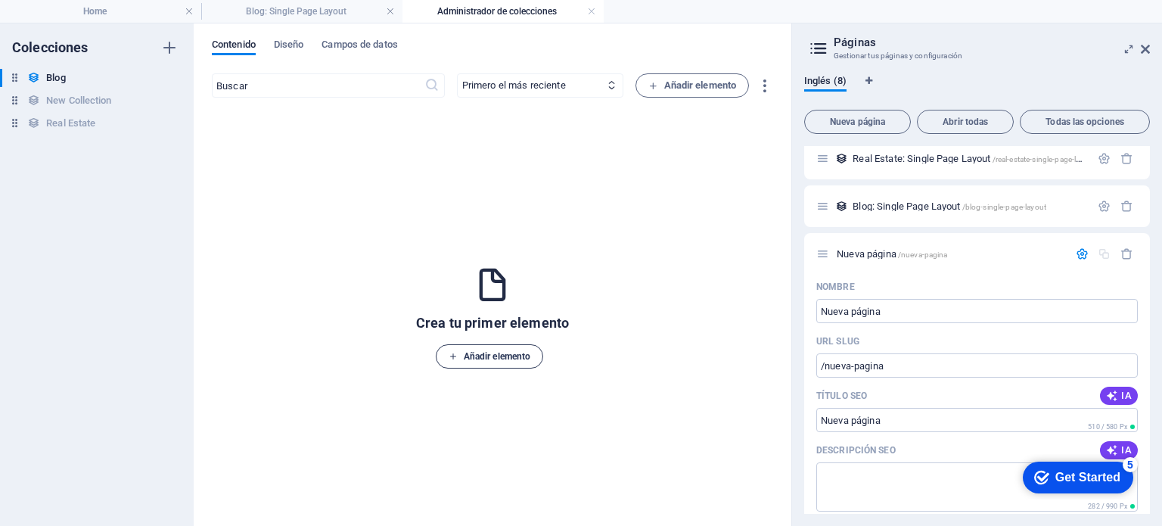
click at [511, 355] on span "Añadir elemento" at bounding box center [490, 356] width 82 height 18
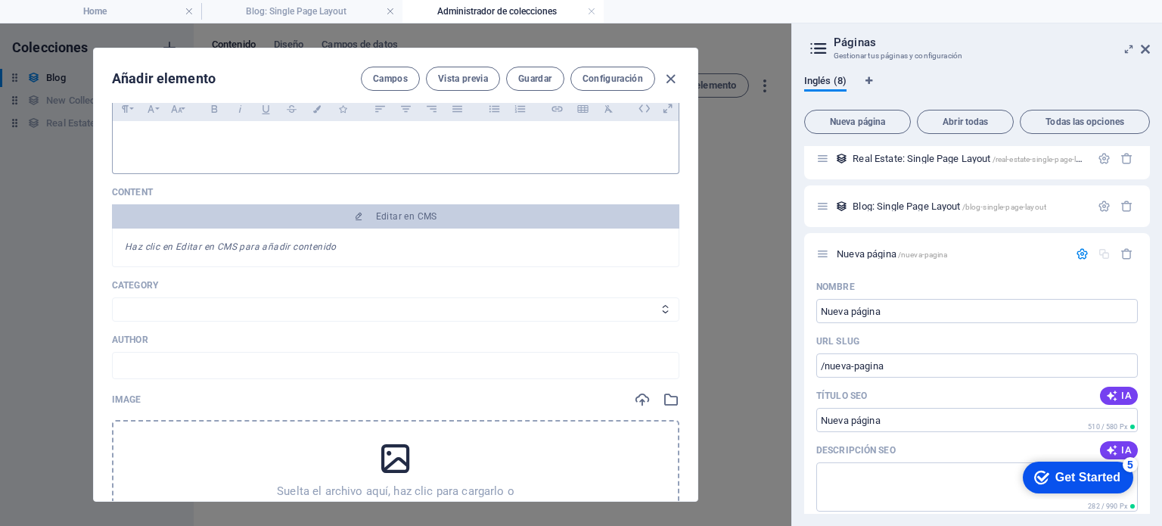
scroll to position [303, 0]
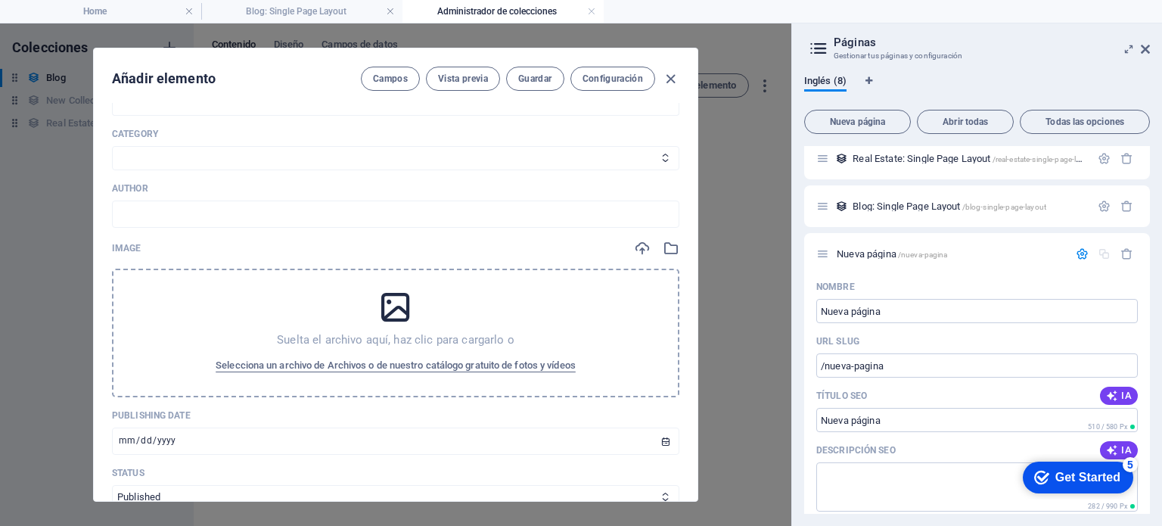
click at [391, 310] on icon at bounding box center [396, 307] width 38 height 38
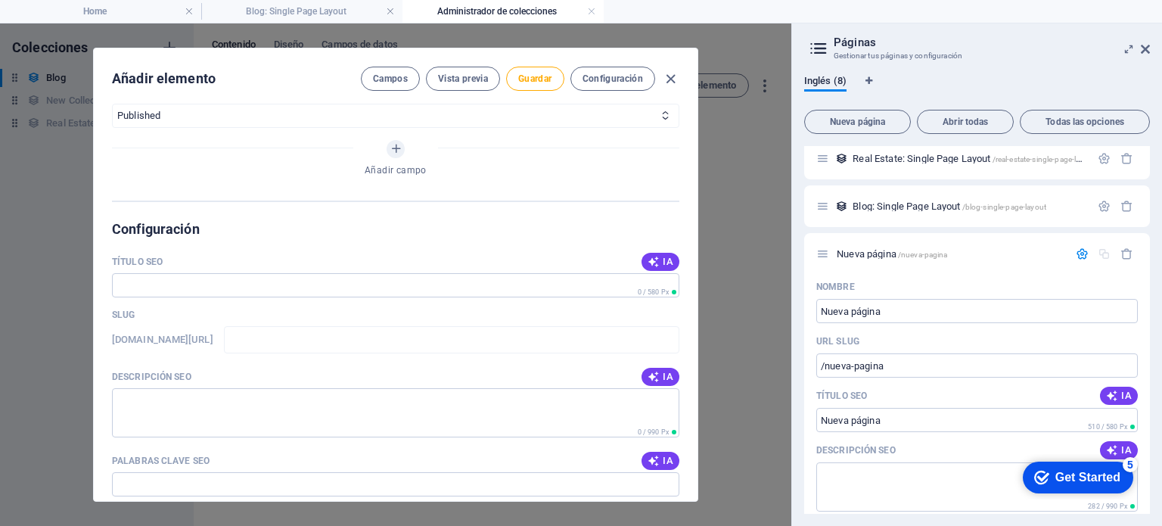
scroll to position [757, 0]
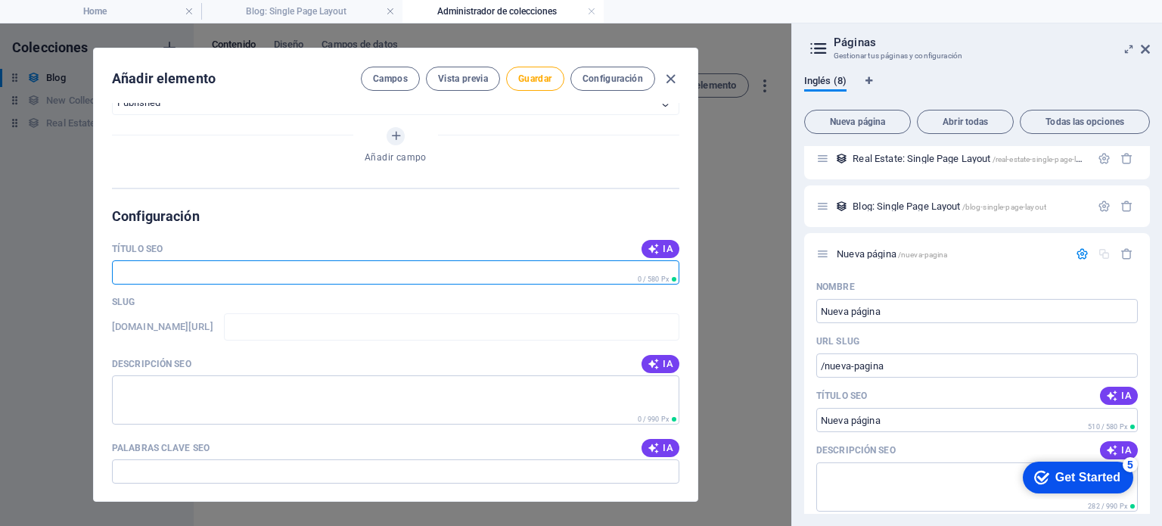
click at [270, 266] on input "Título SEO" at bounding box center [395, 272] width 567 height 24
type input "Quienes somos?"
click at [177, 391] on textarea "Descripción SEO" at bounding box center [395, 399] width 567 height 49
click at [303, 278] on input "Quienes somos?" at bounding box center [395, 272] width 567 height 24
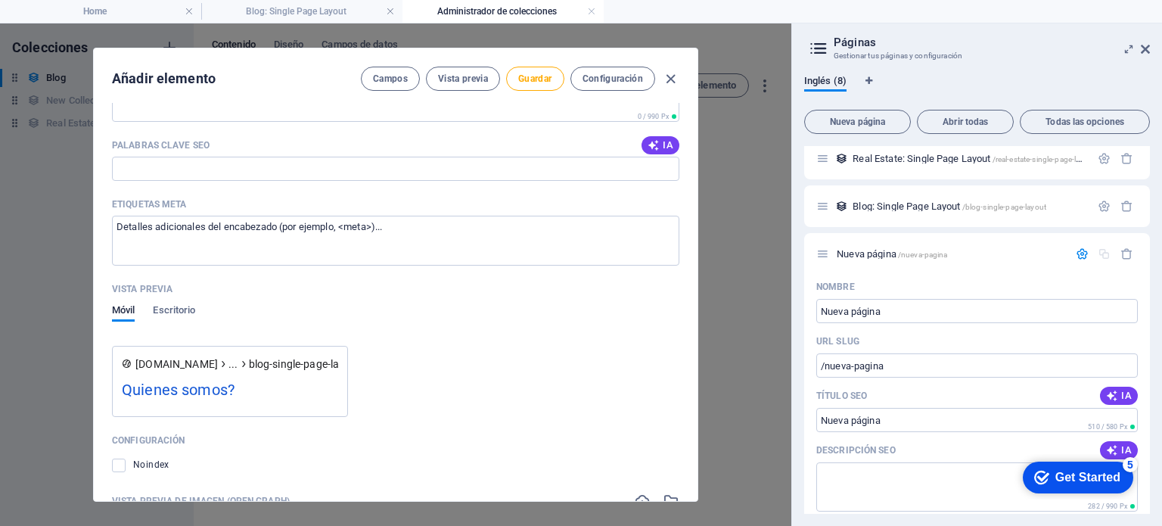
scroll to position [832, 0]
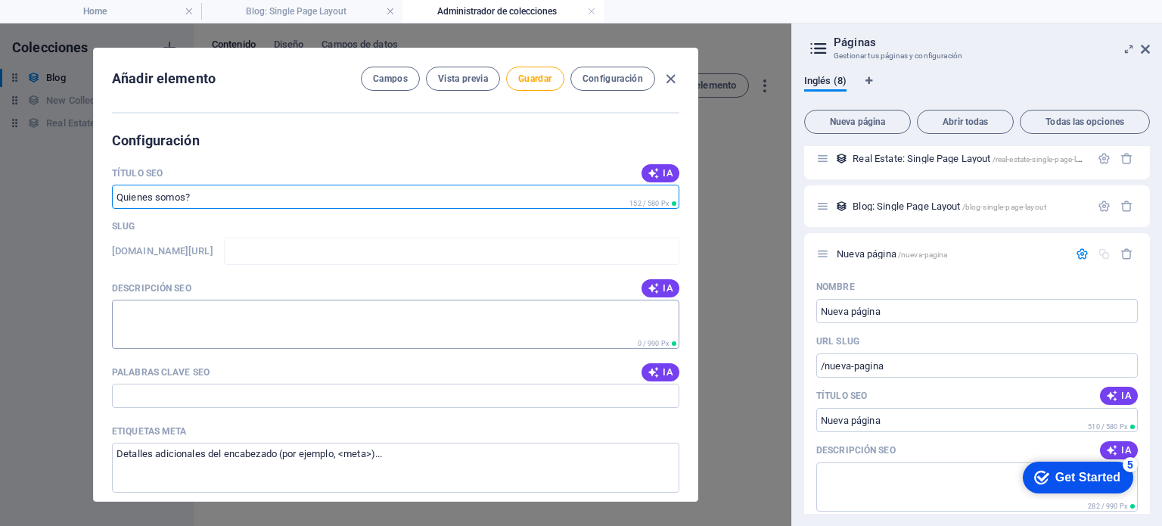
click at [209, 309] on textarea "Descripción SEO" at bounding box center [395, 324] width 567 height 49
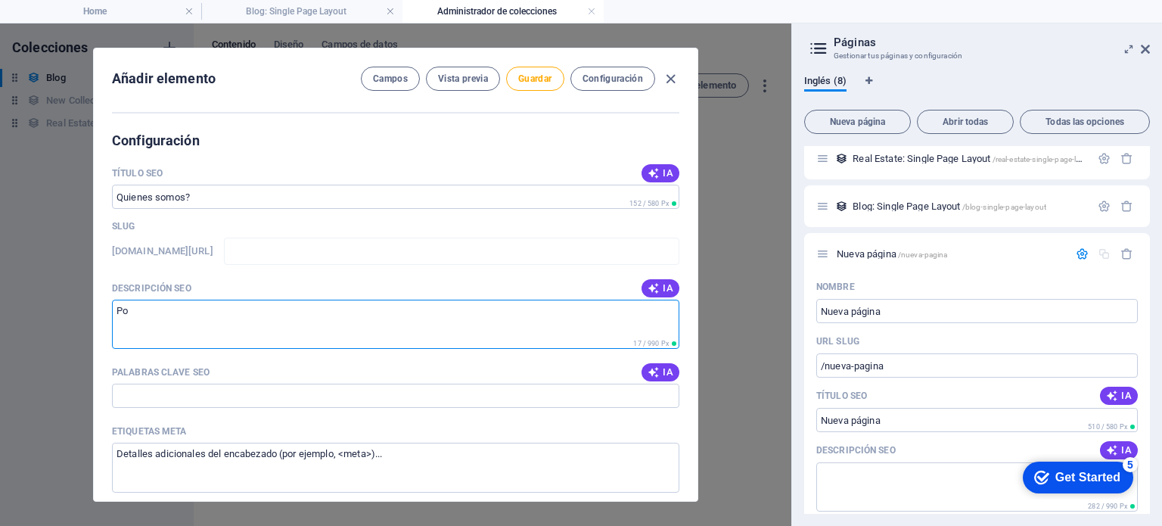
type textarea "P"
type textarea "Contar quien es pragma comex, valores mision vision"
click at [177, 391] on input "Palabras clave SEO" at bounding box center [395, 396] width 567 height 24
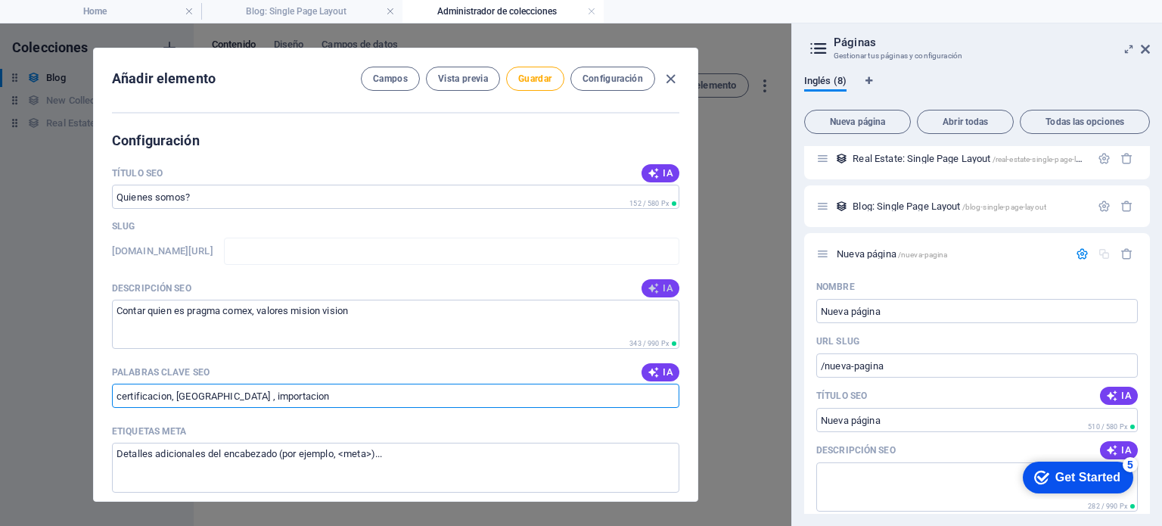
type input "certificacion, argentina , importacion"
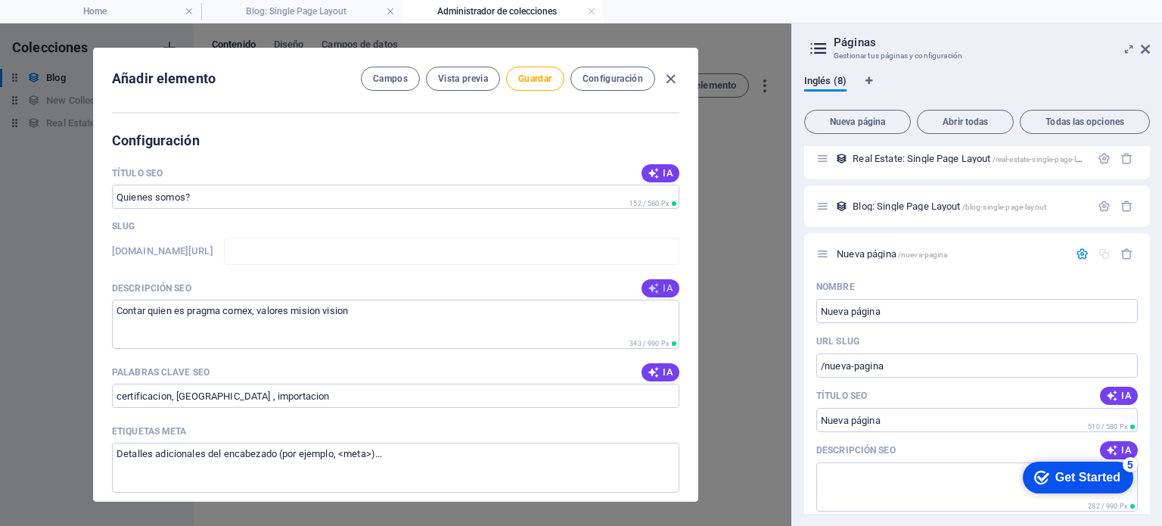
click at [654, 288] on icon "button" at bounding box center [654, 288] width 12 height 12
type textarea "Discover our latest updates and offerings—easily editable content tailored to y…"
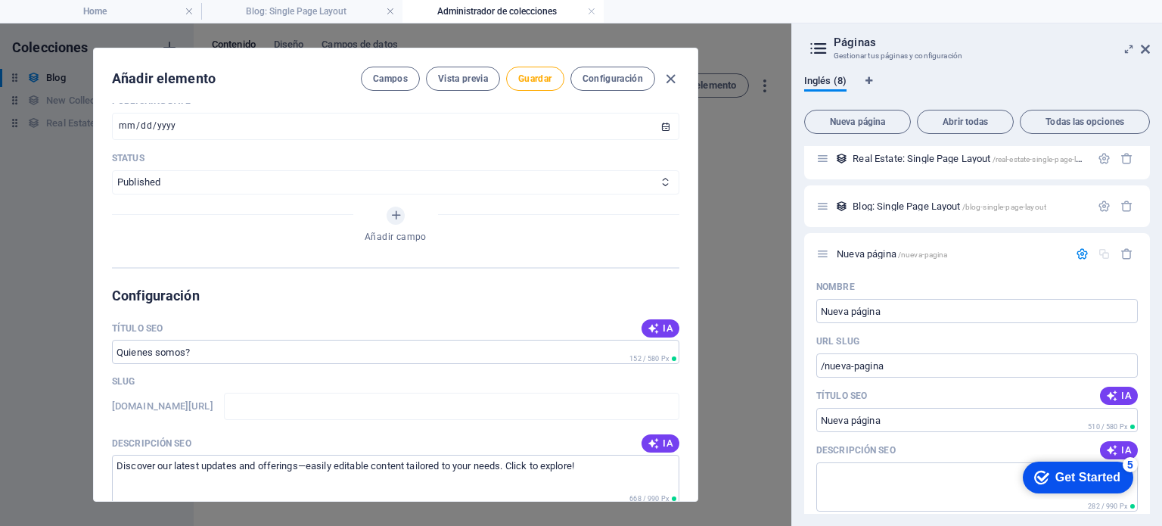
scroll to position [829, 0]
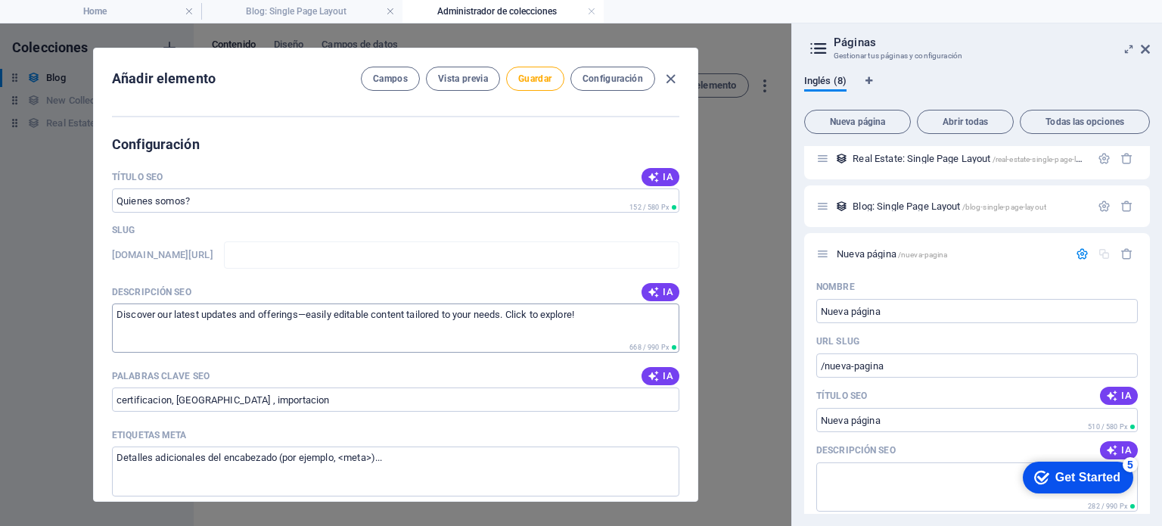
click at [610, 312] on textarea "Discover our latest updates and offerings—easily editable content tailored to y…" at bounding box center [395, 327] width 567 height 49
drag, startPoint x: 587, startPoint y: 316, endPoint x: 48, endPoint y: 276, distance: 541.0
click at [48, 276] on div "Añadir elemento Campos Vista previa Guardar Configuración Name ​ Slug www.examp…" at bounding box center [395, 274] width 791 height 502
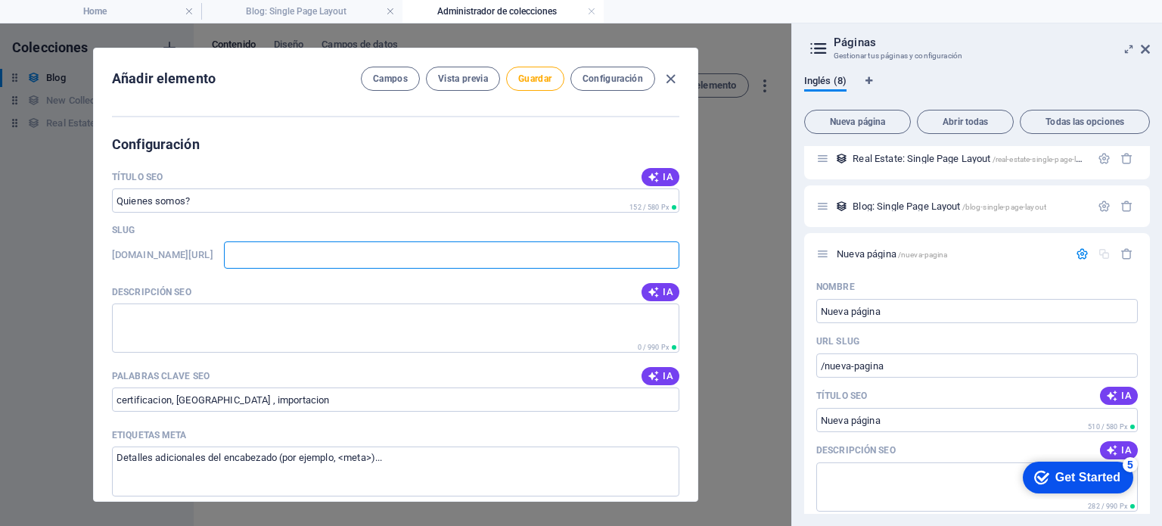
click at [372, 250] on input "text" at bounding box center [451, 254] width 455 height 27
type input "q"
type input "qu"
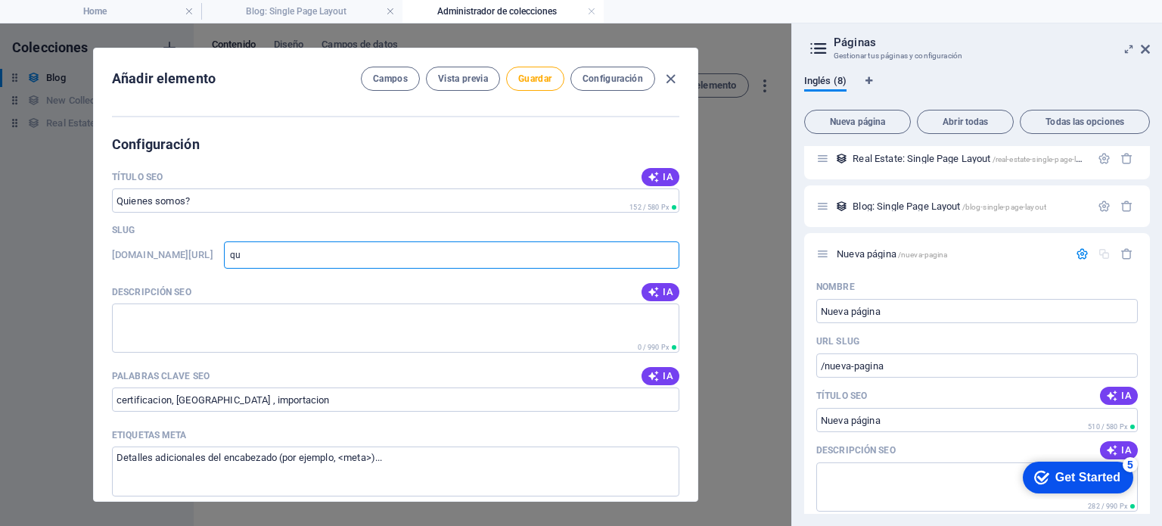
type input "qui"
type input "qu"
type input "q"
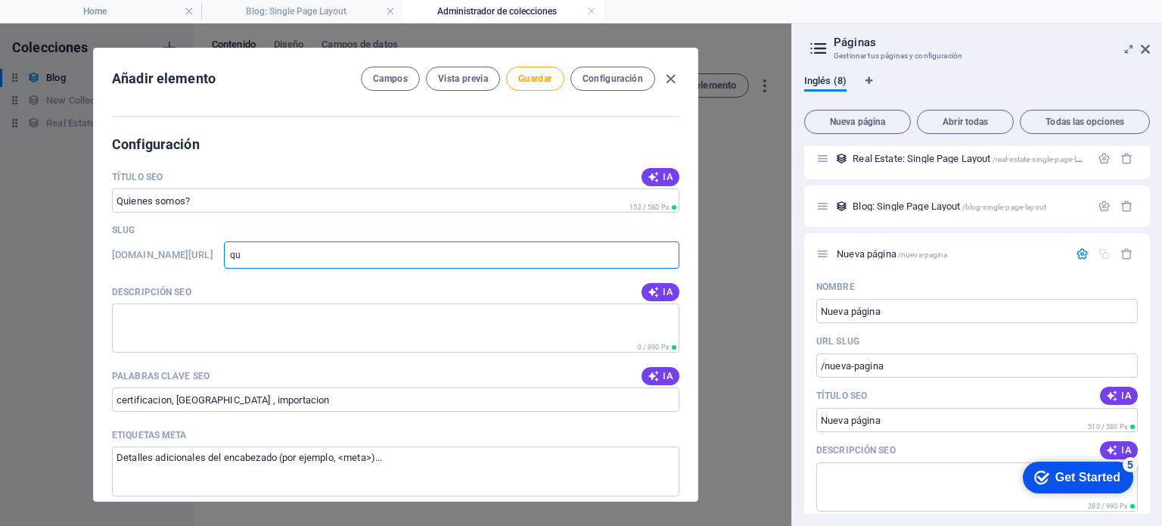
type input "q"
type input "qu"
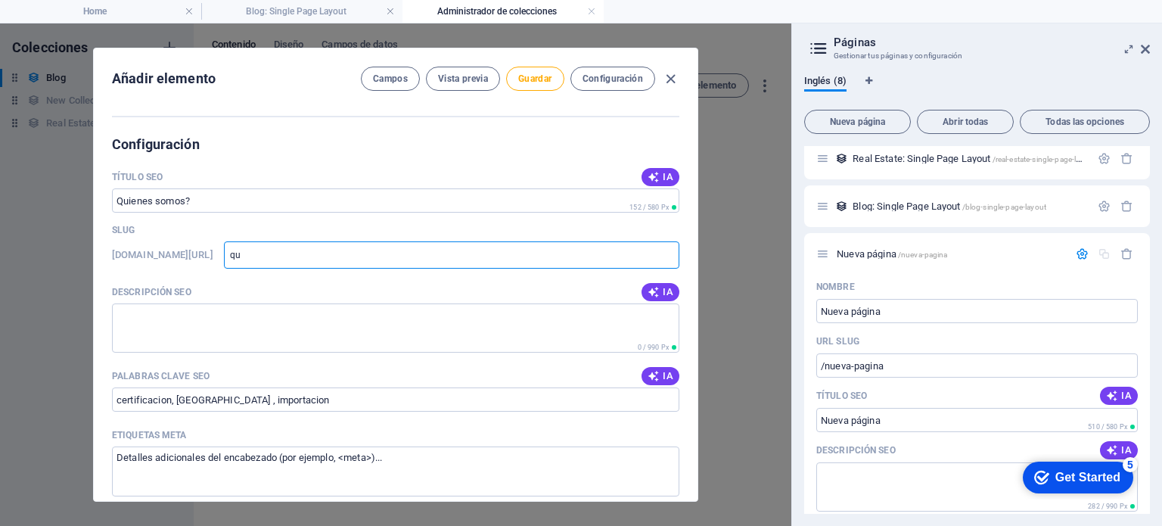
type input "qui"
type input "quie"
type input "quien"
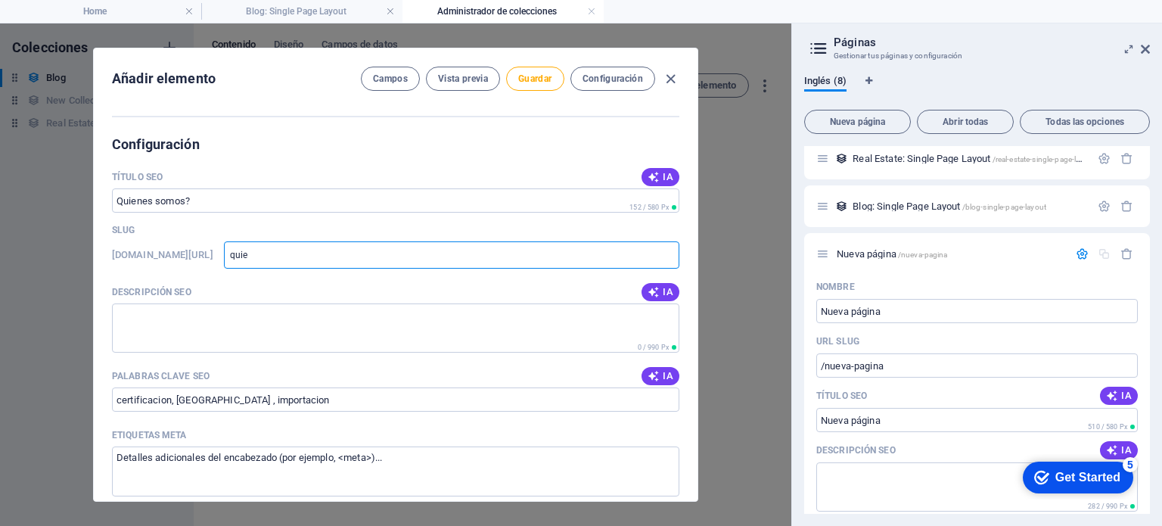
type input "quien"
type input "quiene"
type input "quienes"
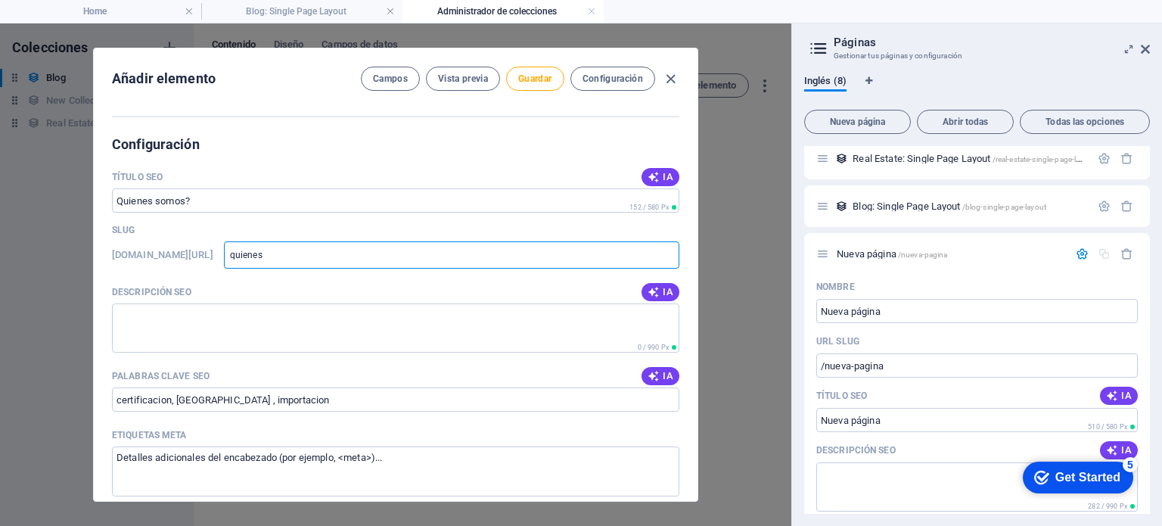
type input "quieness"
type input "quienesso"
type input "quienessom"
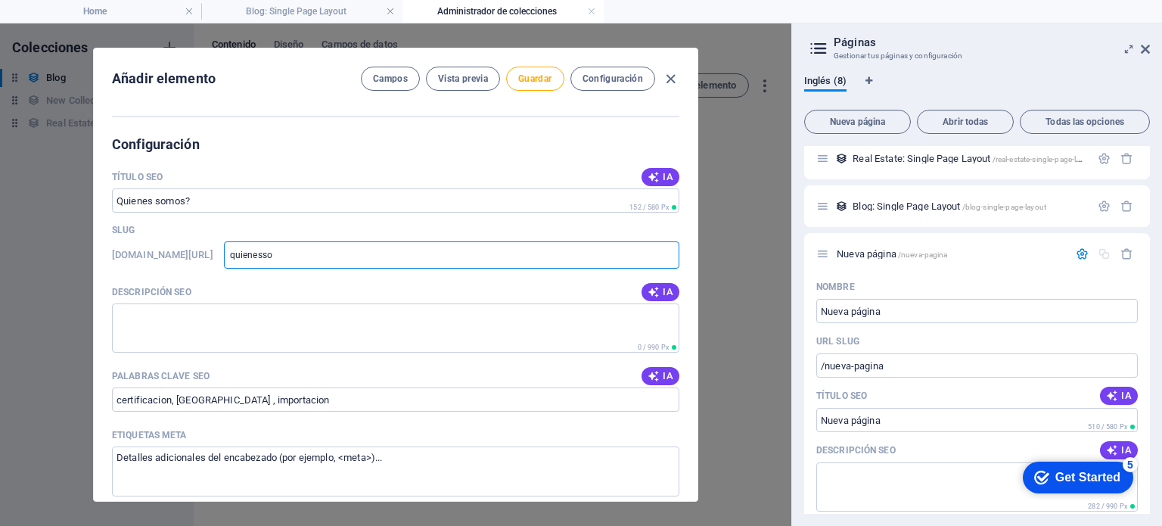
type input "quienessom"
type input "quienesso"
type input "quieness"
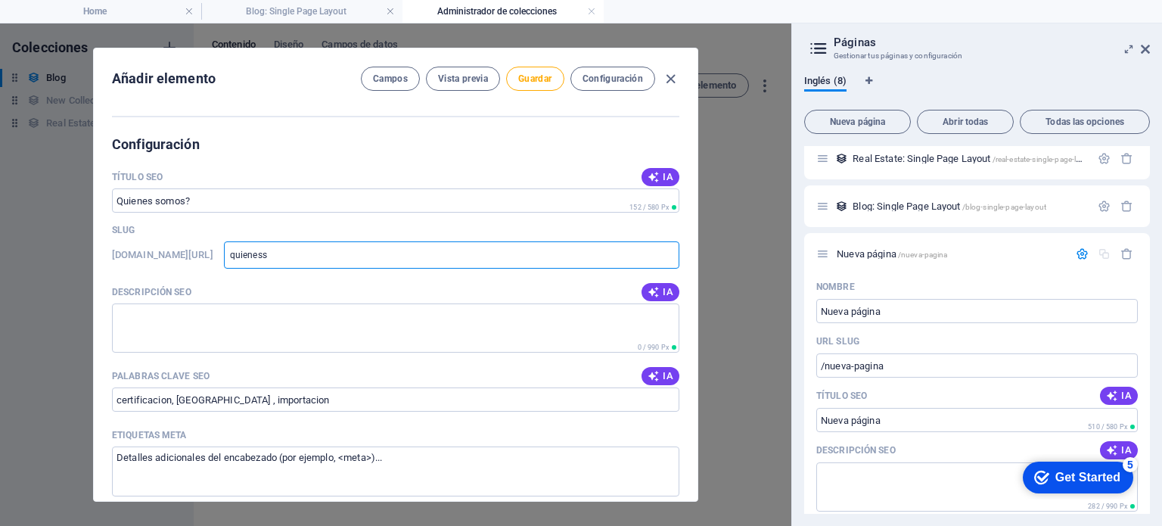
type input "quienes"
type input "quieness"
type input "quienesso"
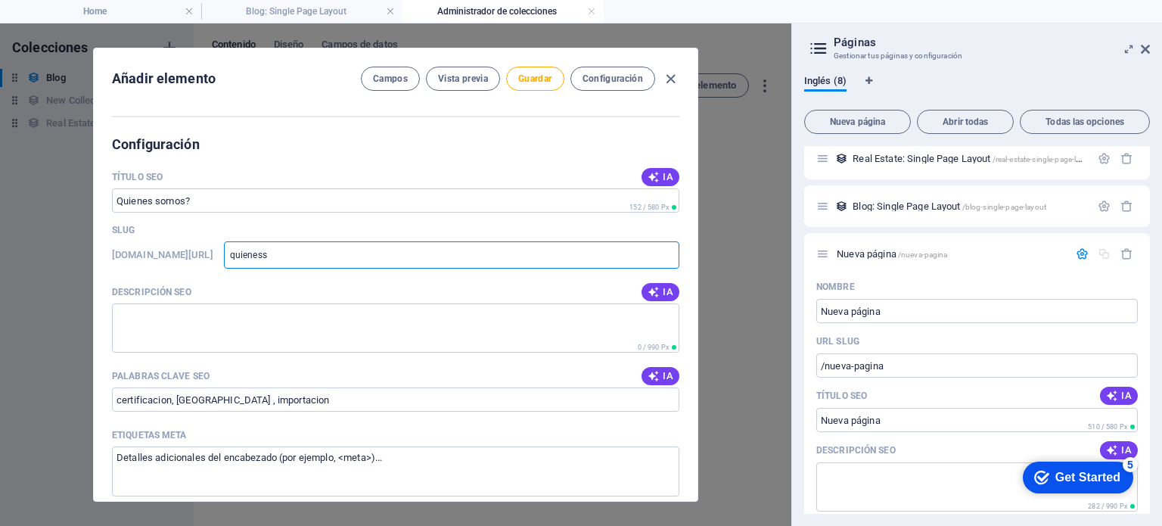
type input "quienesso"
type input "quienessom"
type input "quienesso"
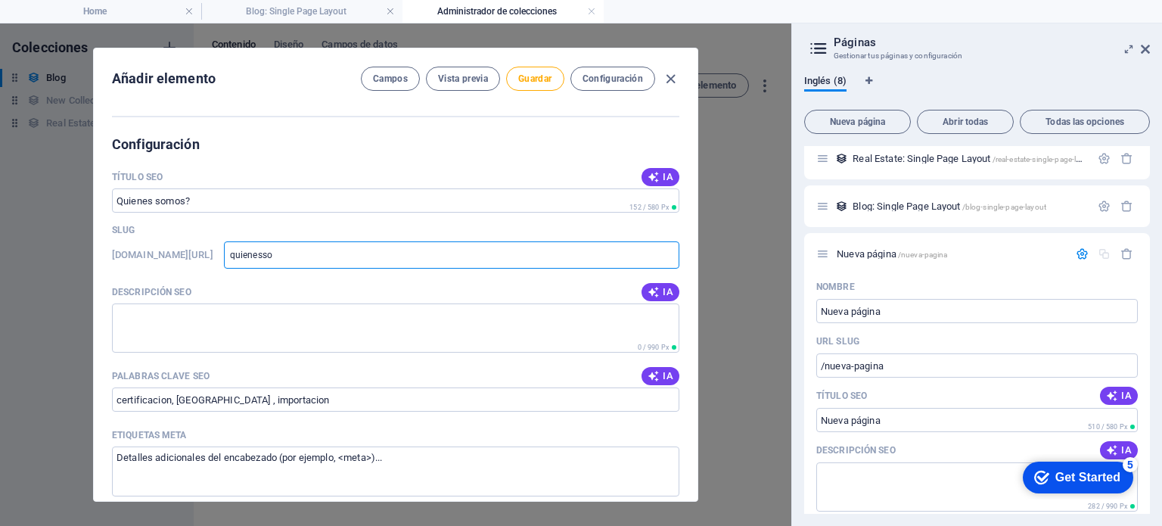
type input "quieness"
type input "quienes"
type input "quieness"
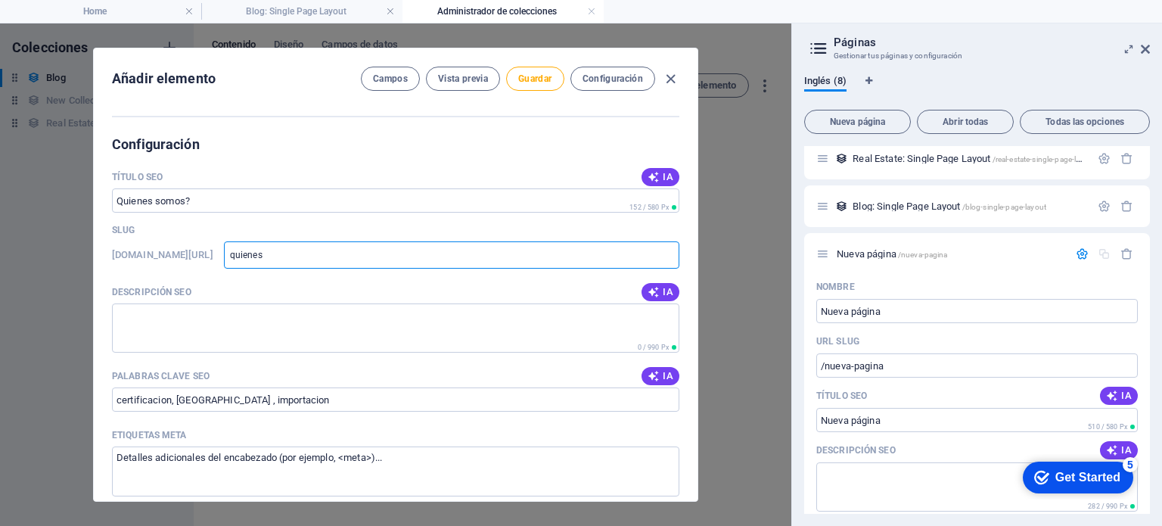
type input "quieness"
type input "quienesso"
type input "quienessom"
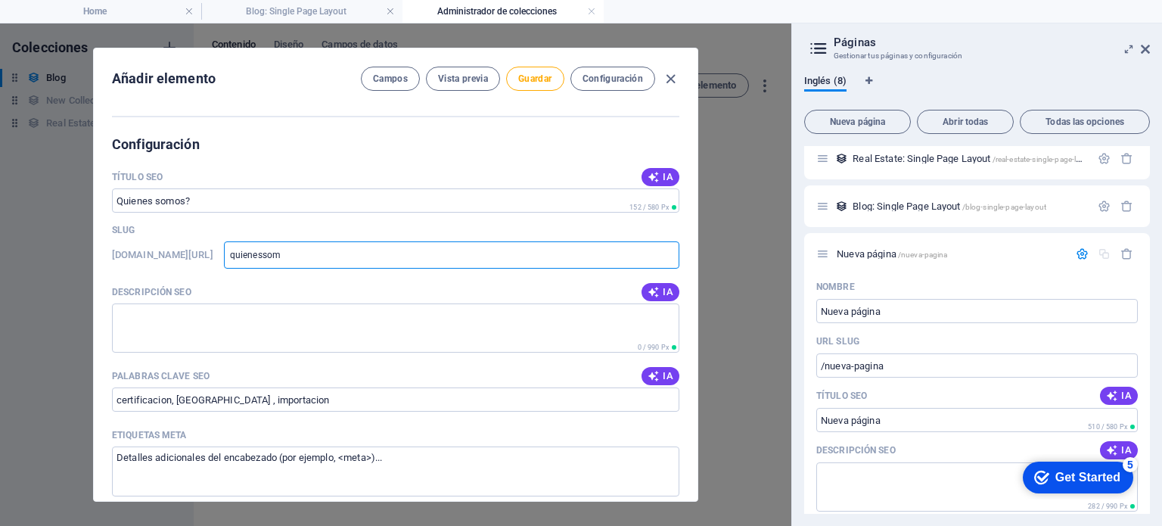
type input "quienesso"
type input "quieness"
type input "quienes"
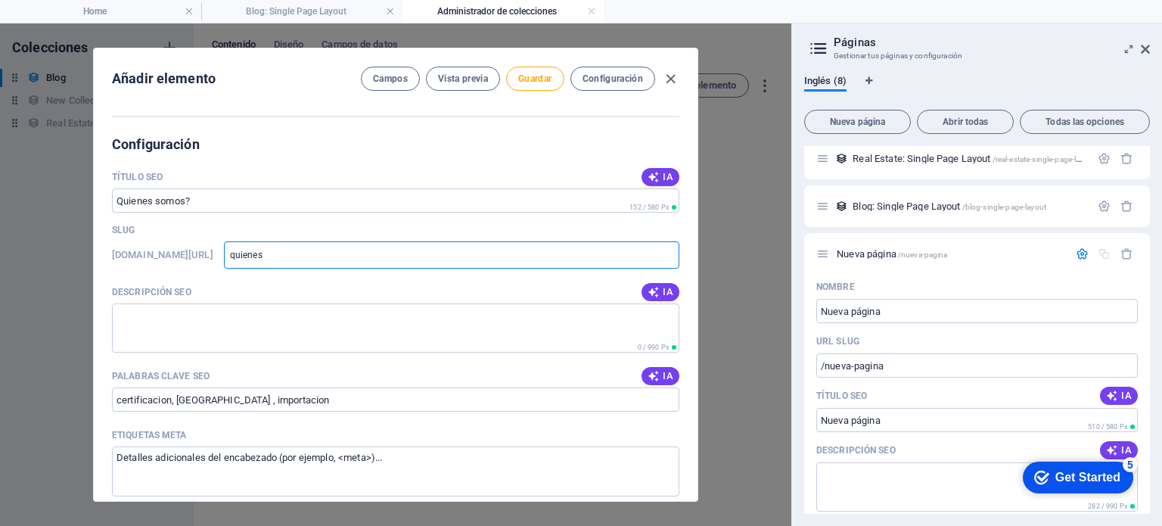
type input "quienes"
type input "quieness"
type input "quienesso"
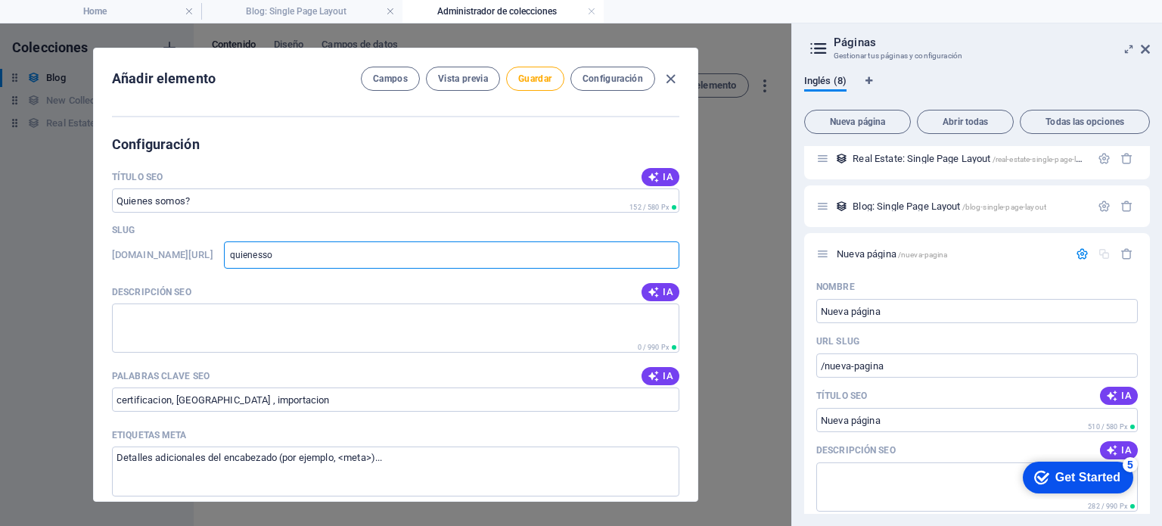
type input "quienessom"
type input "quienessomo"
type input "quienessomos"
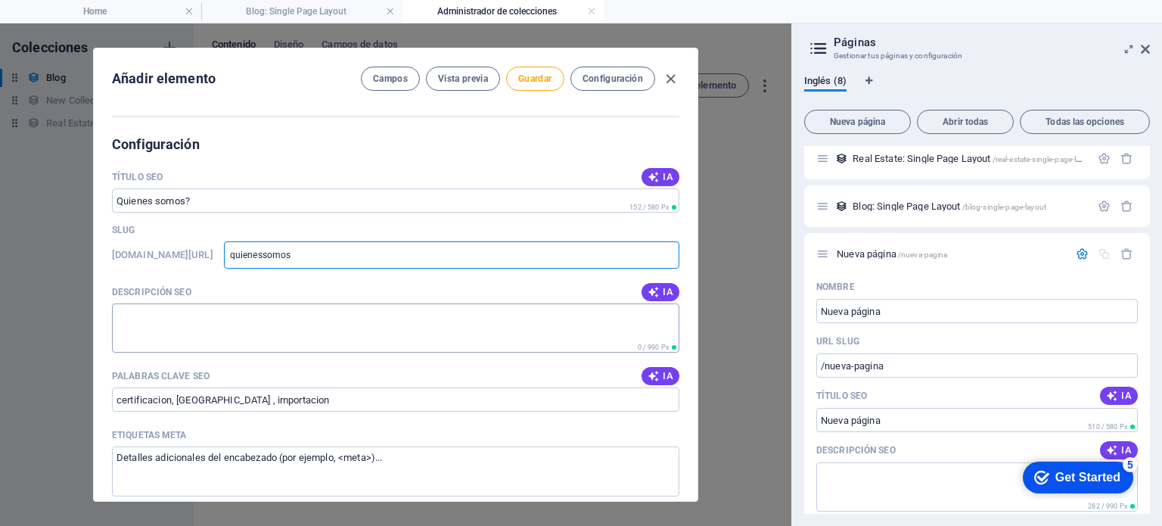
type input "quienessomos"
click at [273, 316] on textarea "Descripción SEO" at bounding box center [395, 327] width 567 height 49
paste textarea "En PRAGMA, acompañamos a empresas importadoras y Fabricantes nacionales en el C…"
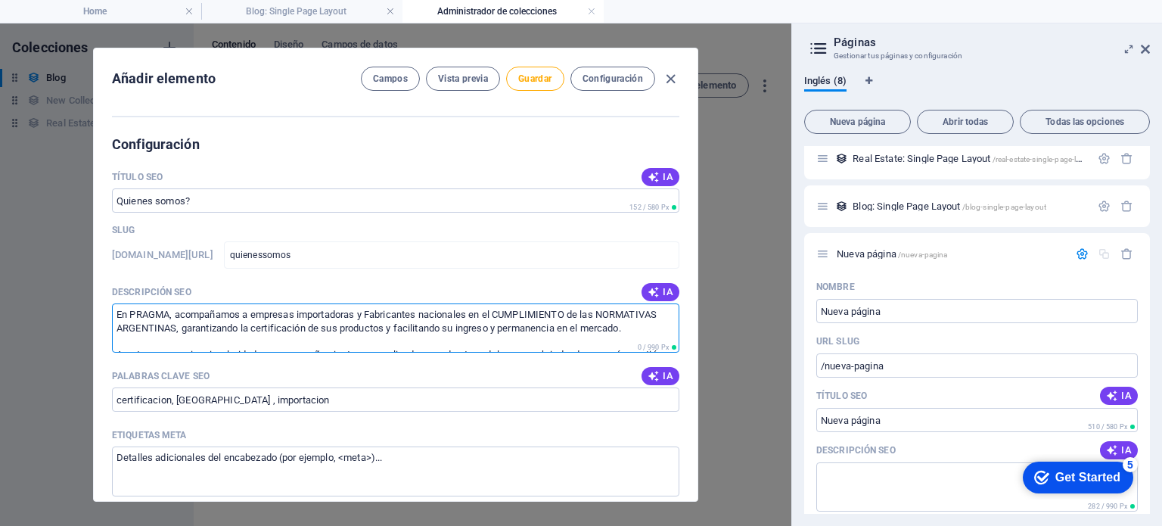
scroll to position [61, 0]
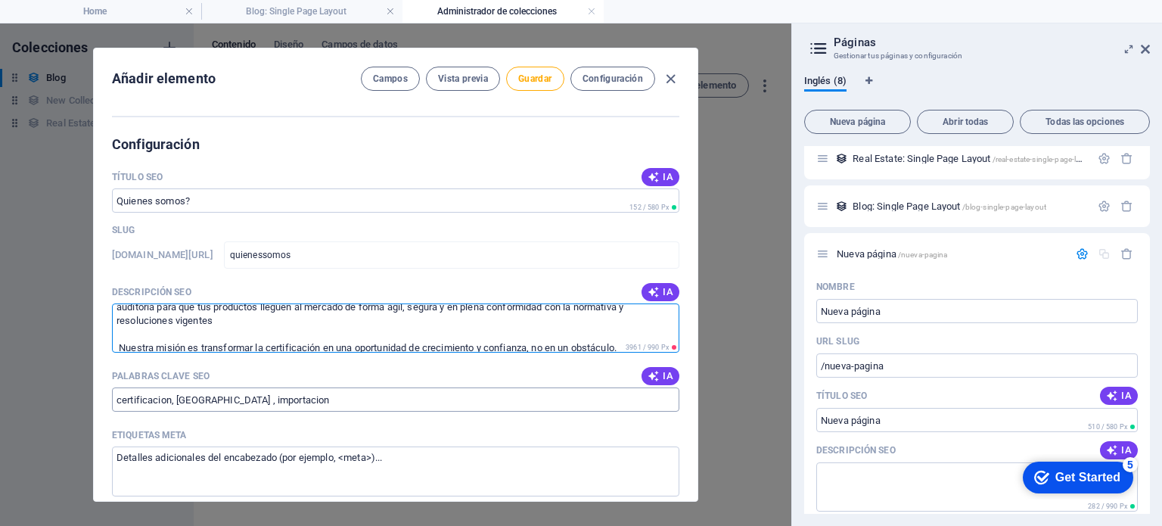
type textarea "En PRAGMA, acompañamos a empresas importadoras y Fabricantes nacionales en el C…"
drag, startPoint x: 331, startPoint y: 401, endPoint x: 54, endPoint y: 393, distance: 277.1
click at [54, 393] on div "Añadir elemento Campos Vista previa Guardar Configuración Name ​ Slug www.examp…" at bounding box center [395, 274] width 791 height 502
click at [654, 372] on icon "button" at bounding box center [654, 376] width 12 height 12
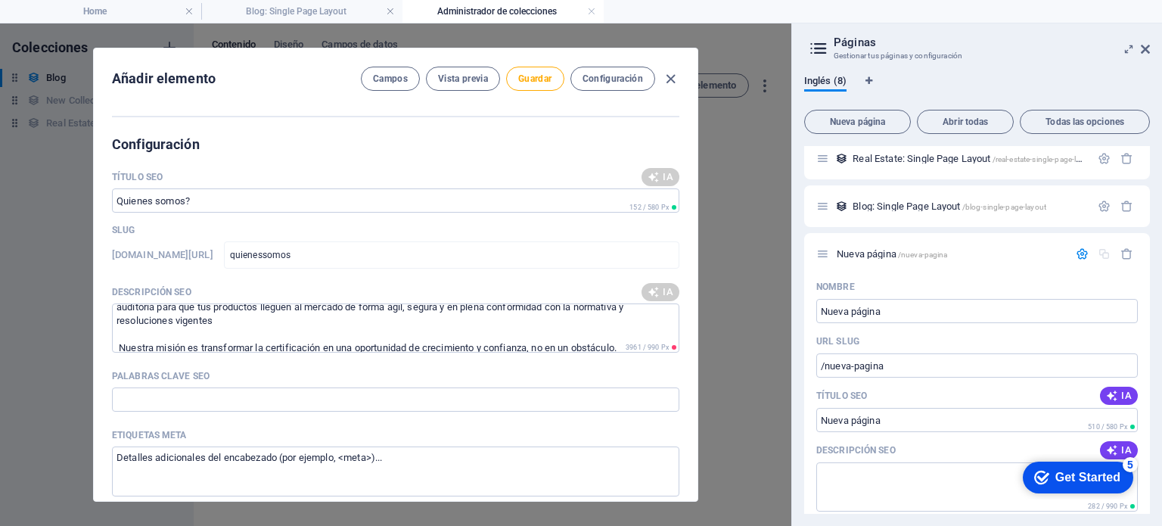
type input "editar contenido, CMS, publicación, gestión de contenido, actualización de pági…"
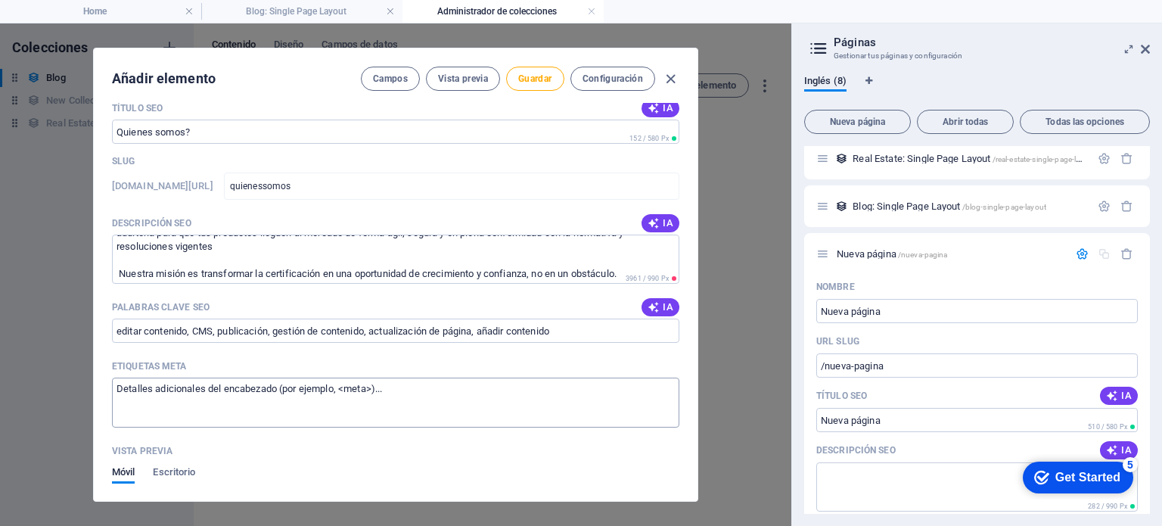
scroll to position [904, 0]
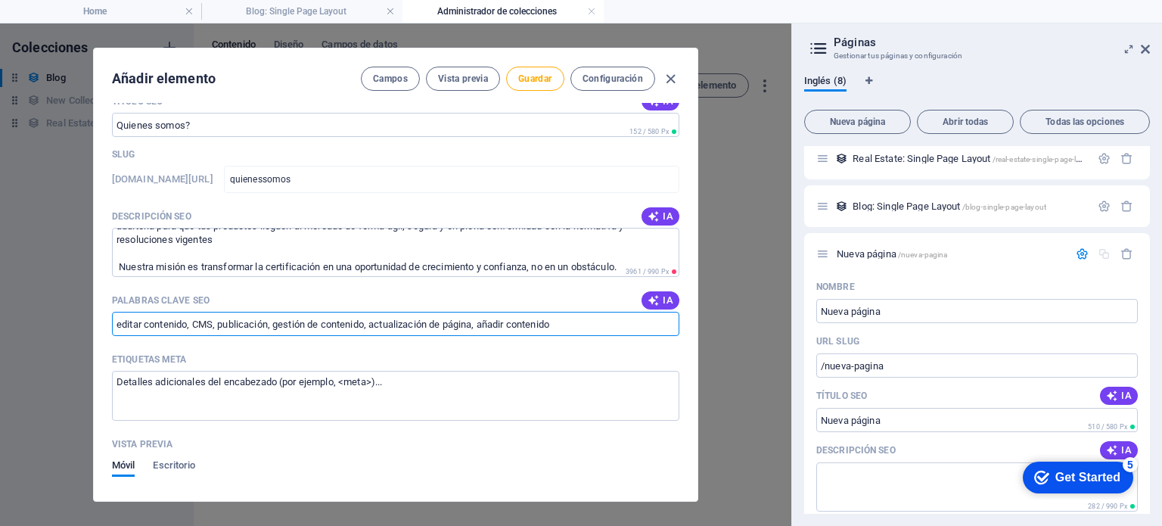
drag, startPoint x: 571, startPoint y: 319, endPoint x: 0, endPoint y: 317, distance: 570.5
click at [0, 317] on div "Añadir elemento Campos Vista previa Guardar Configuración Name ​ Slug www.examp…" at bounding box center [395, 274] width 791 height 502
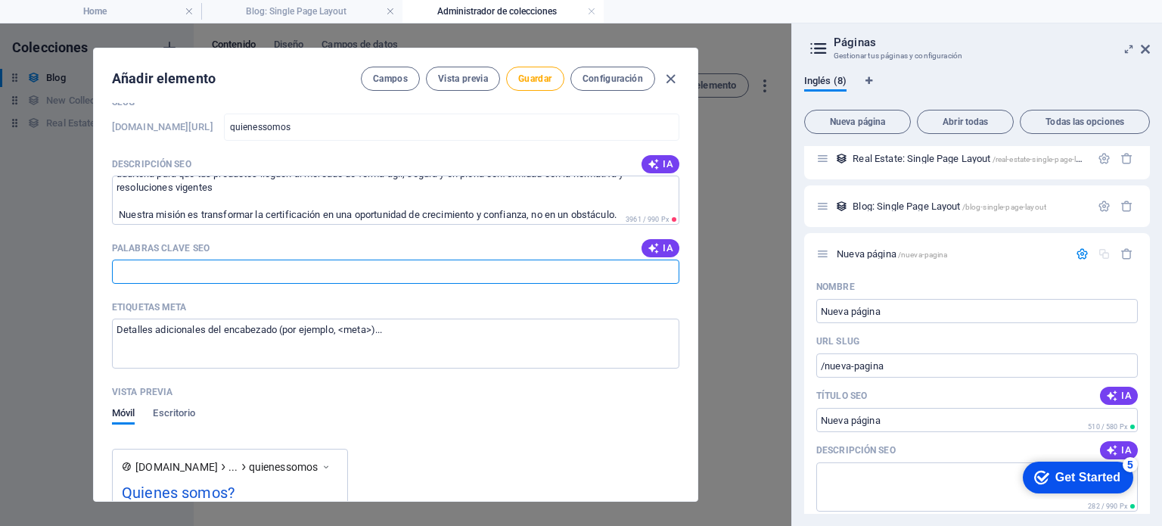
scroll to position [980, 0]
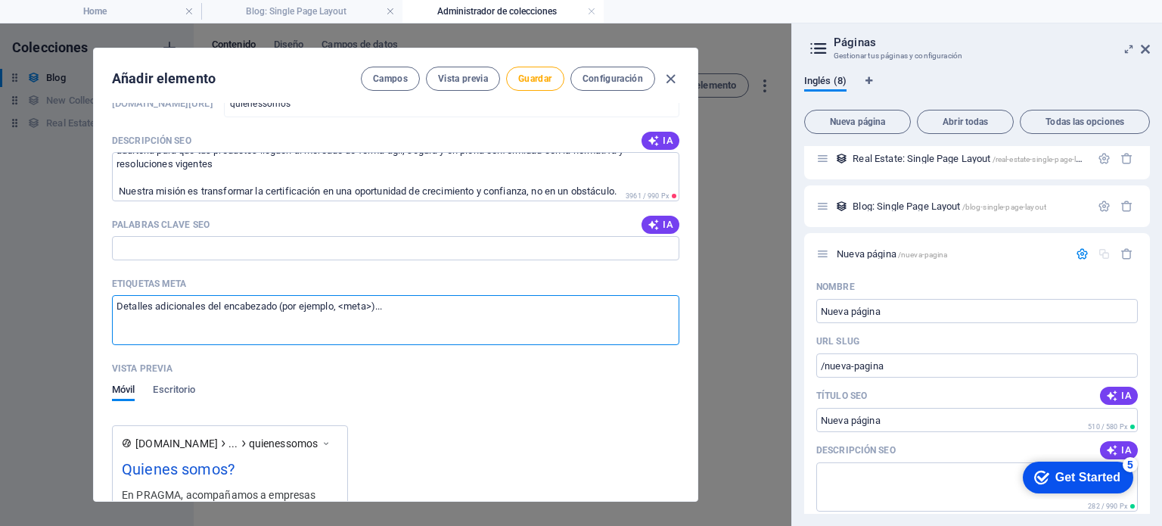
drag, startPoint x: 390, startPoint y: 308, endPoint x: 171, endPoint y: 310, distance: 219.4
click at [171, 310] on textarea "Etiquetas meta ​" at bounding box center [395, 319] width 567 height 49
drag, startPoint x: 113, startPoint y: 297, endPoint x: 371, endPoint y: 317, distance: 258.1
click at [371, 317] on textarea "Etiquetas meta ​" at bounding box center [395, 319] width 567 height 49
drag, startPoint x: 403, startPoint y: 306, endPoint x: 179, endPoint y: 317, distance: 224.2
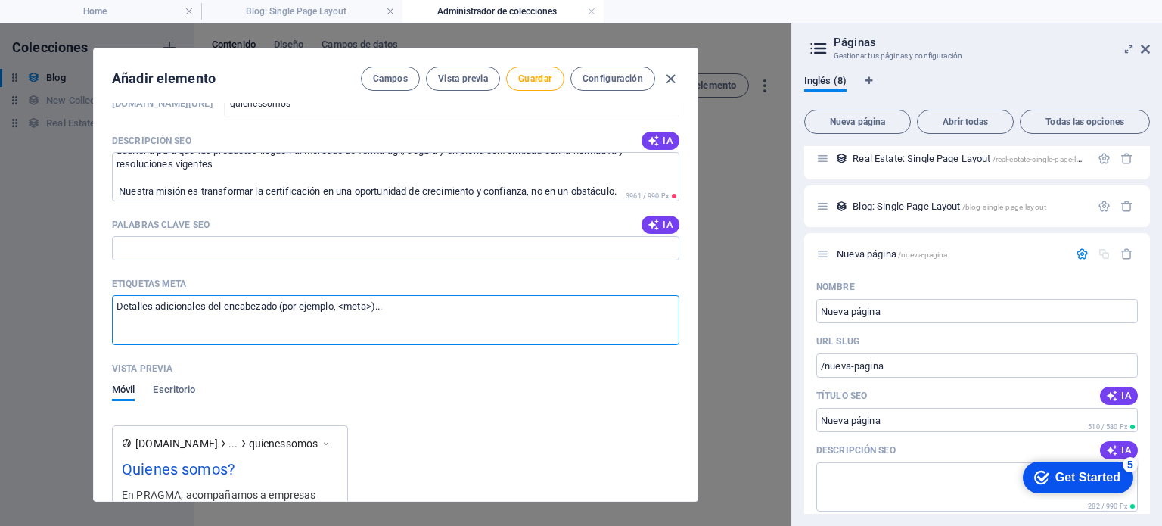
click at [179, 317] on textarea "Etiquetas meta ​" at bounding box center [395, 319] width 567 height 49
drag, startPoint x: 115, startPoint y: 305, endPoint x: 418, endPoint y: 309, distance: 302.7
click at [418, 309] on textarea "Etiquetas meta ​" at bounding box center [395, 319] width 567 height 49
click at [398, 311] on textarea "Etiquetas meta ​" at bounding box center [395, 319] width 567 height 49
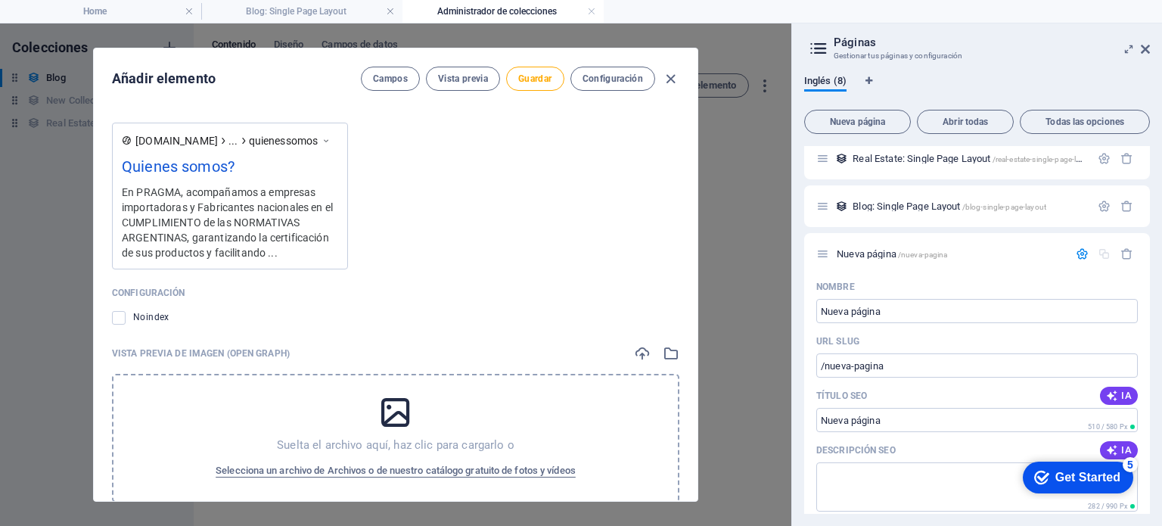
scroll to position [1312, 0]
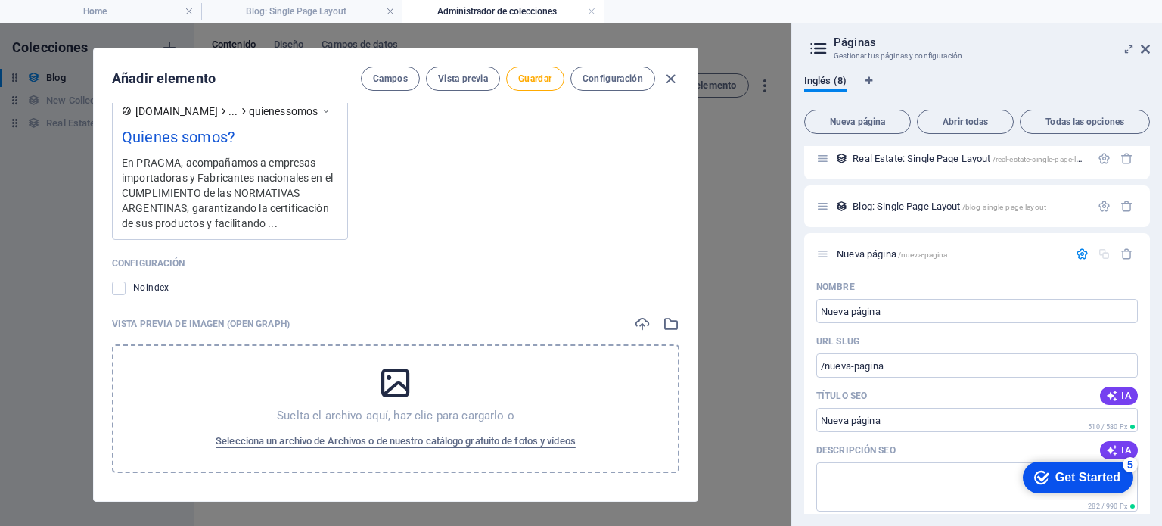
click at [405, 372] on icon at bounding box center [396, 383] width 38 height 38
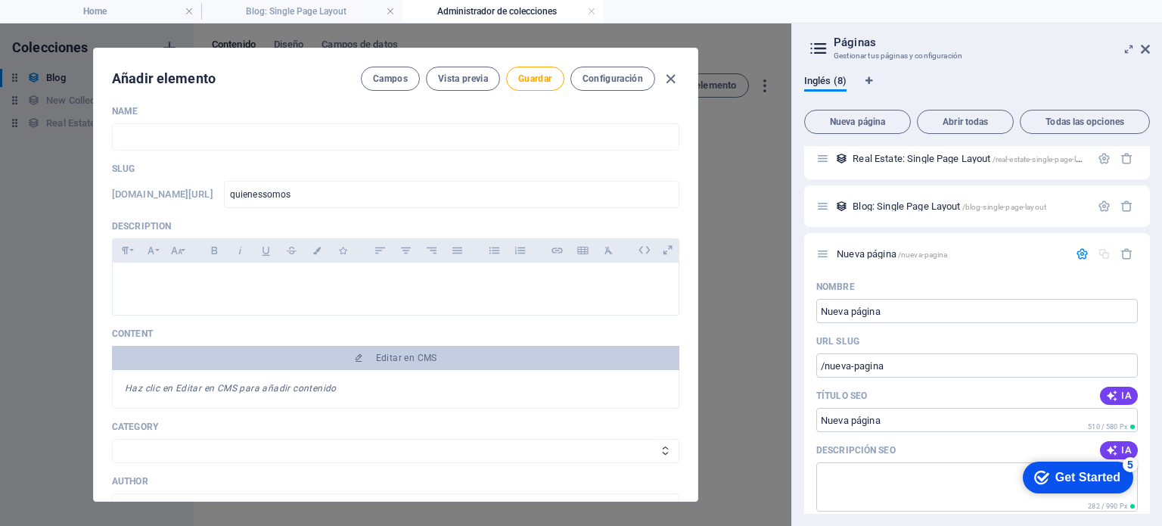
scroll to position [0, 0]
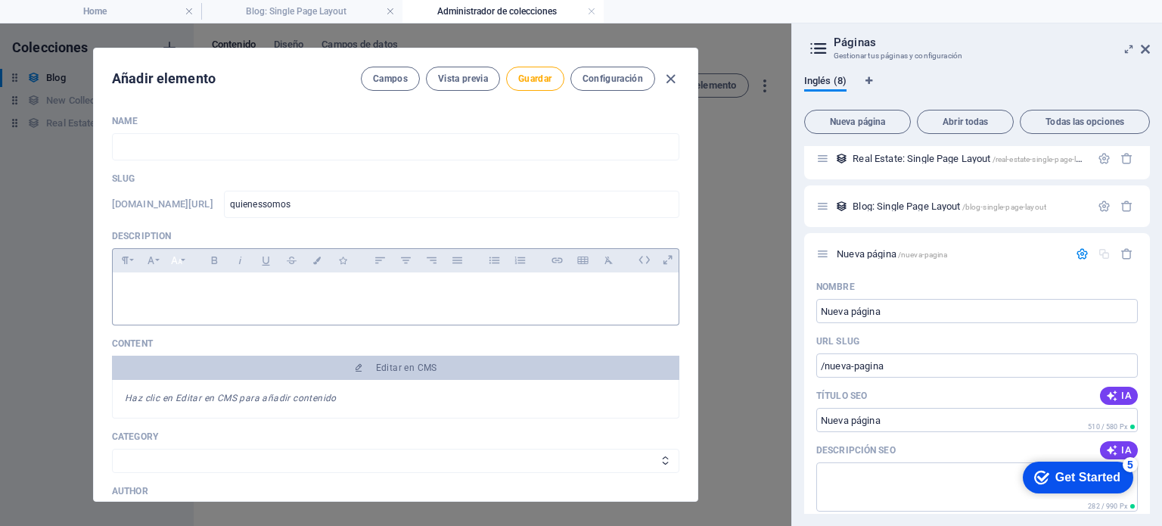
click at [171, 265] on icon "button" at bounding box center [176, 260] width 13 height 18
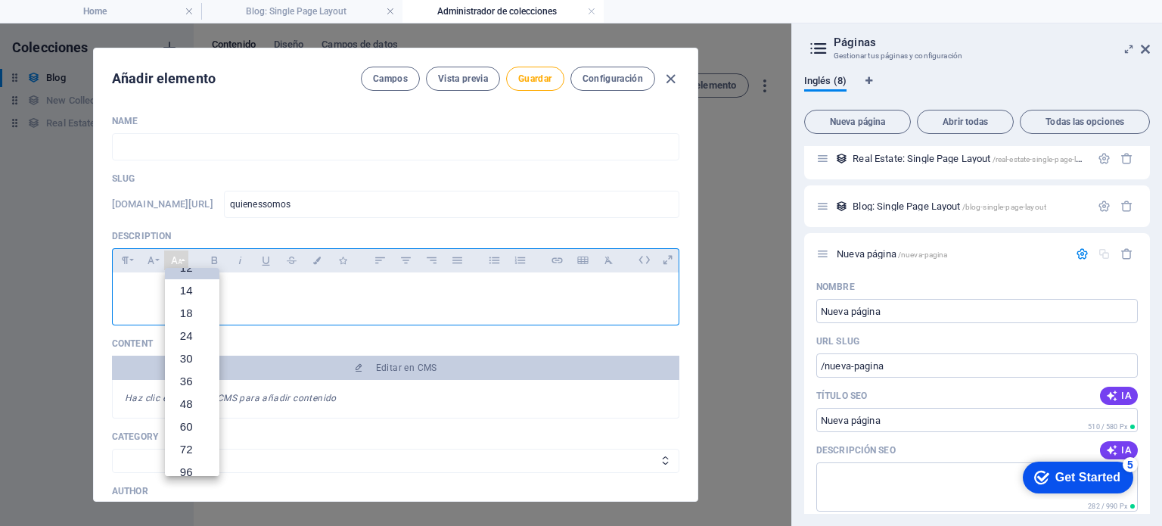
click at [137, 283] on div at bounding box center [396, 294] width 566 height 45
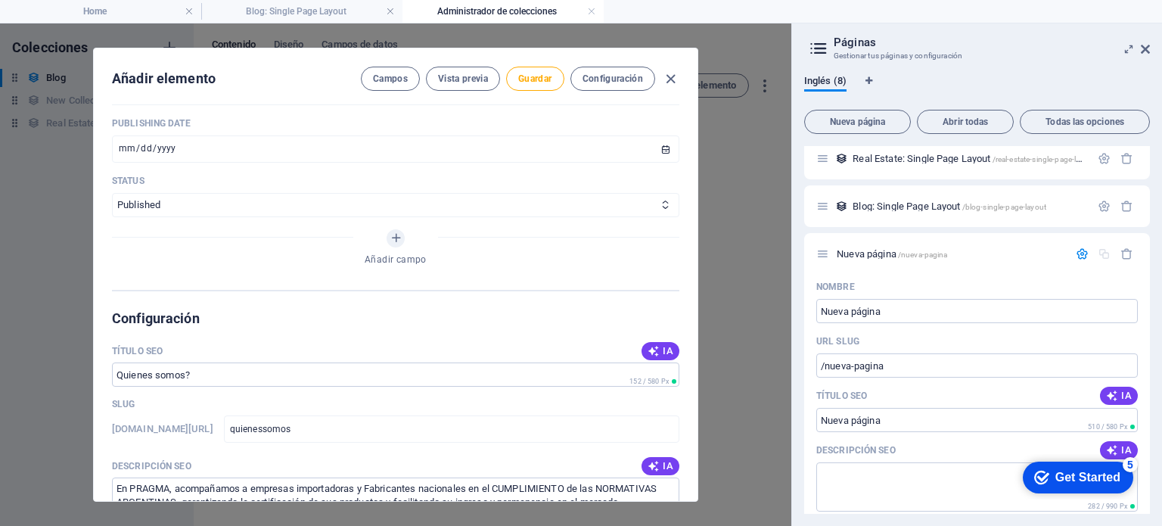
scroll to position [530, 0]
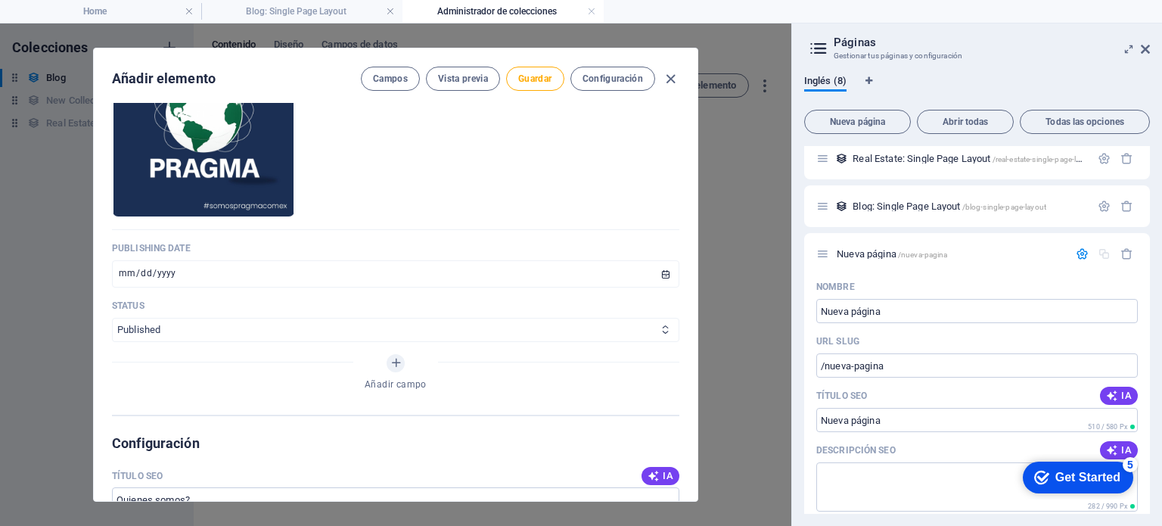
click at [264, 328] on select "Published Draft" at bounding box center [395, 330] width 567 height 24
click at [112, 318] on select "Published Draft" at bounding box center [395, 330] width 567 height 24
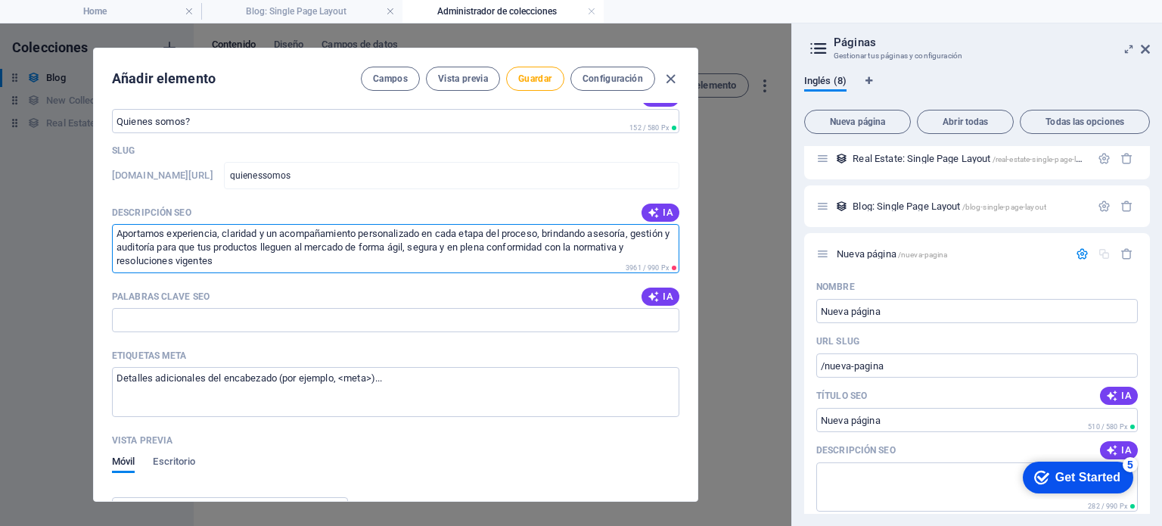
scroll to position [67, 0]
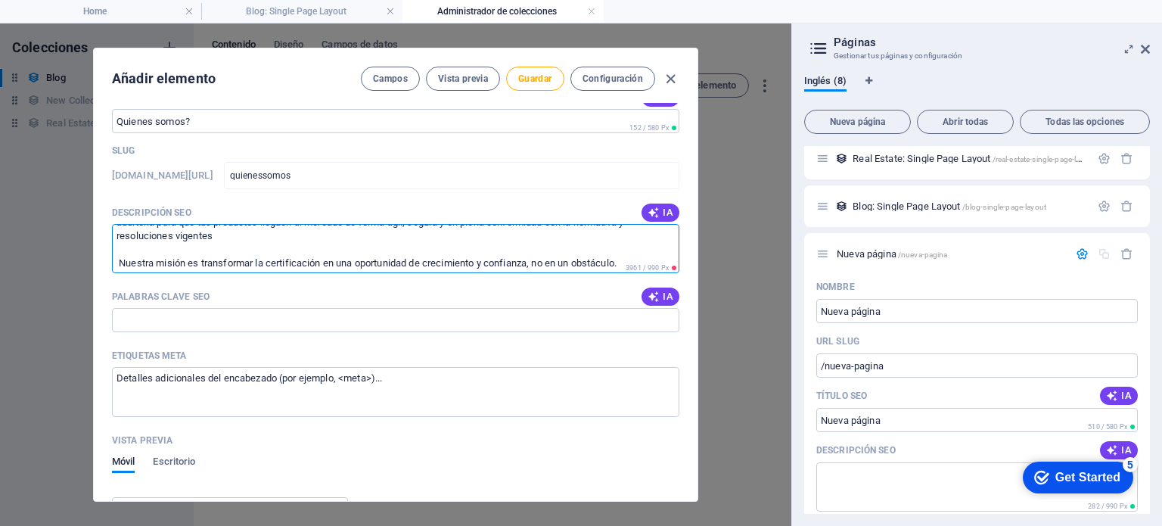
drag, startPoint x: 113, startPoint y: 237, endPoint x: 695, endPoint y: 281, distance: 582.8
click at [695, 281] on div "Name ​ Slug www.example.com/blog-single-page-layout/ quienessomos ​ Description…" at bounding box center [396, 302] width 604 height 398
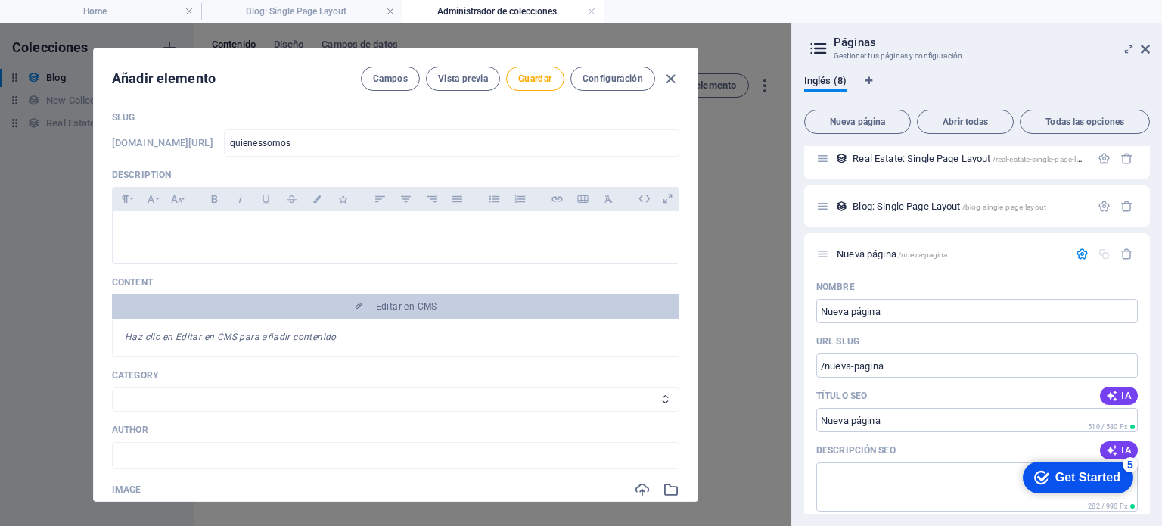
scroll to position [0, 0]
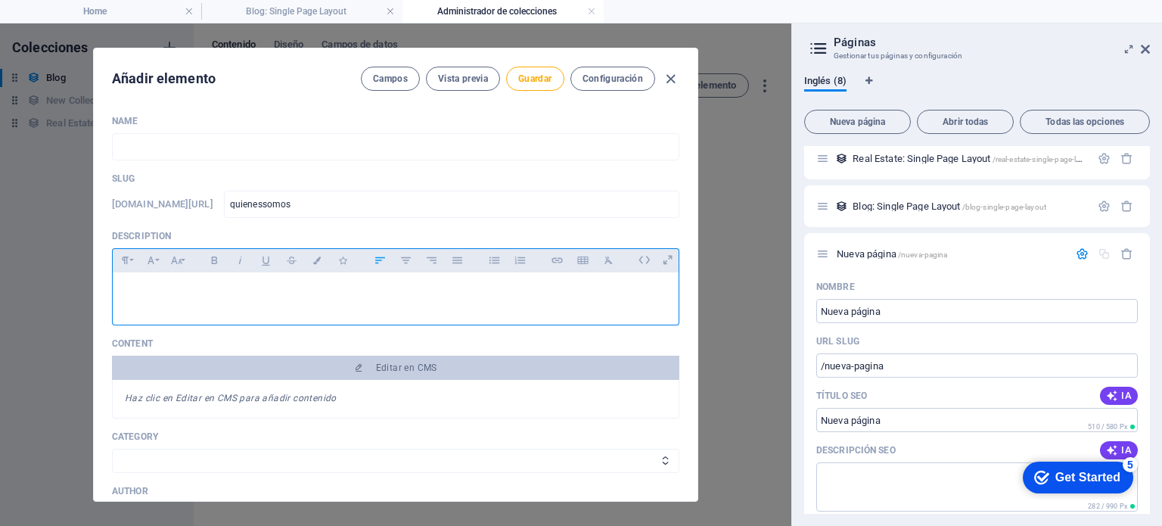
click at [145, 284] on p at bounding box center [396, 291] width 542 height 14
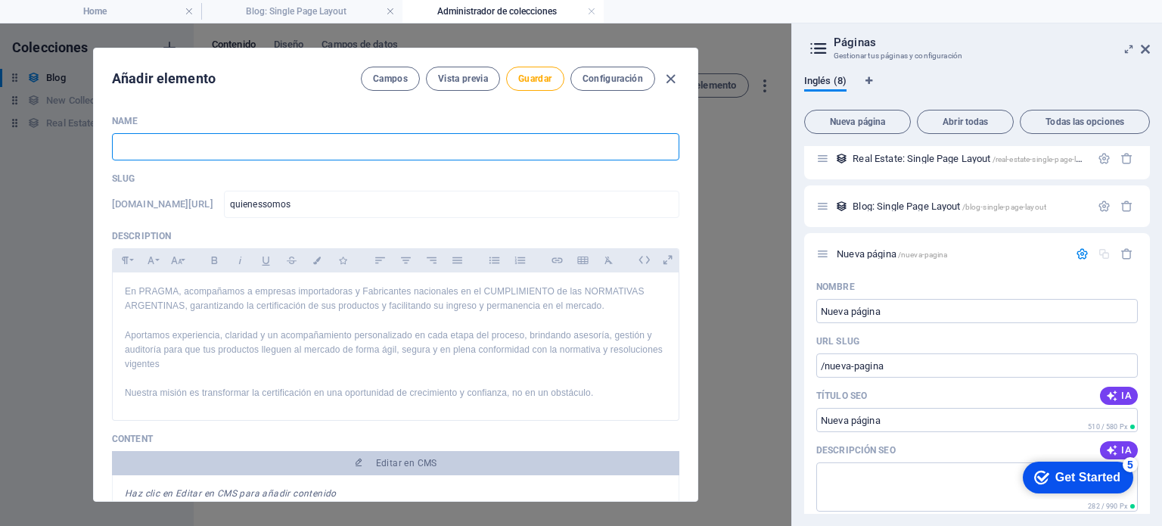
click at [154, 157] on input "text" at bounding box center [395, 146] width 567 height 27
type input "q"
type input "u"
type input "Quienes somos?"
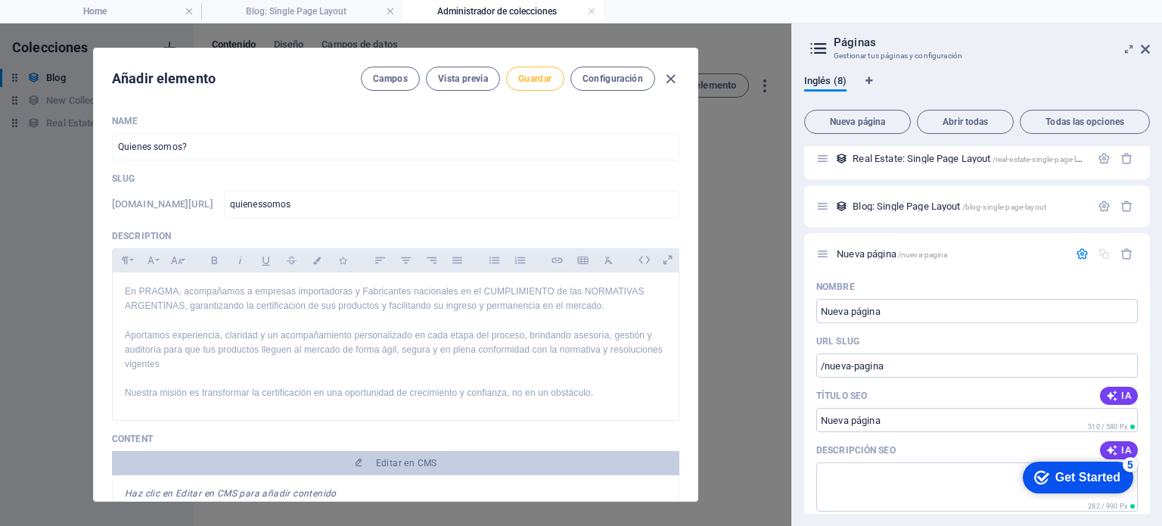
click at [525, 74] on span "Guardar" at bounding box center [534, 79] width 33 height 12
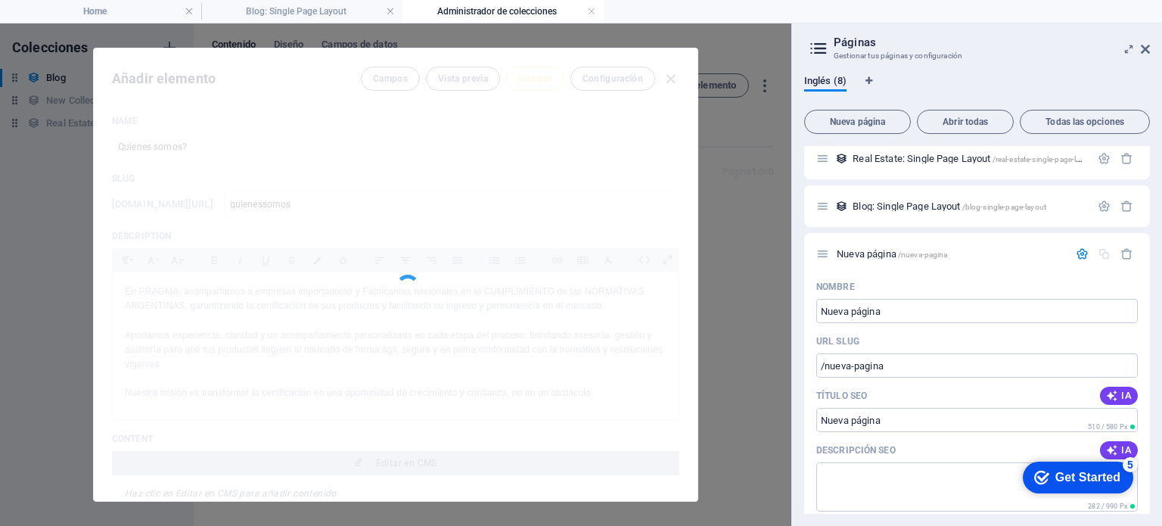
type input "quienessomos"
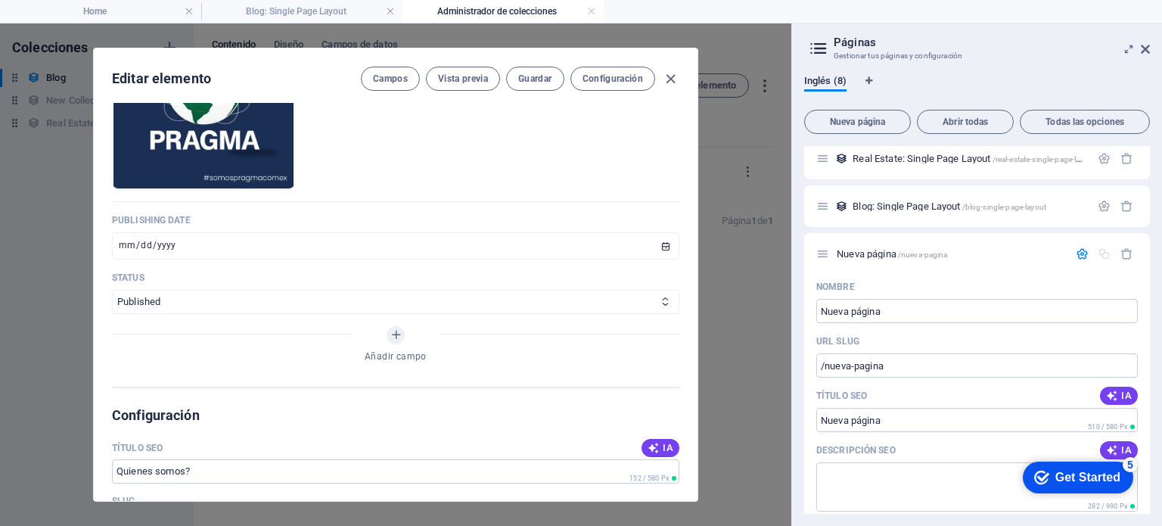
scroll to position [908, 0]
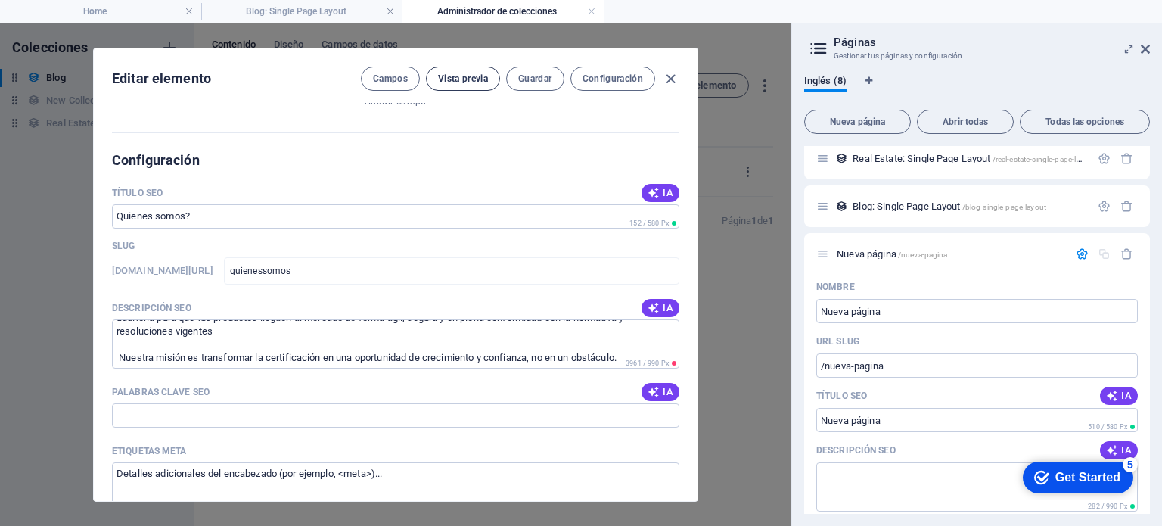
click at [456, 78] on span "Vista previa" at bounding box center [463, 79] width 50 height 12
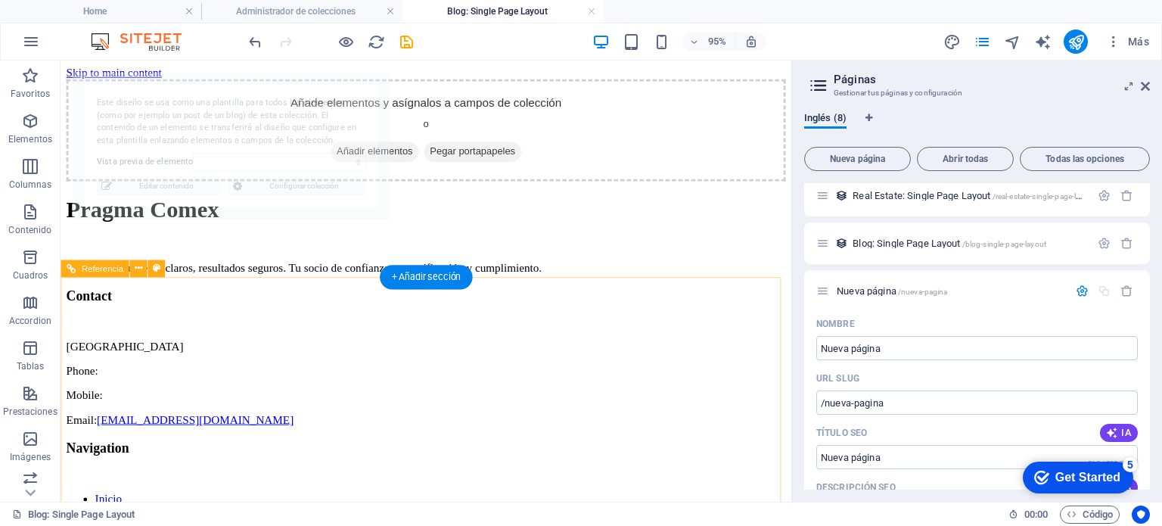
scroll to position [0, 0]
select select "68b60ea90e6c3aab16092203"
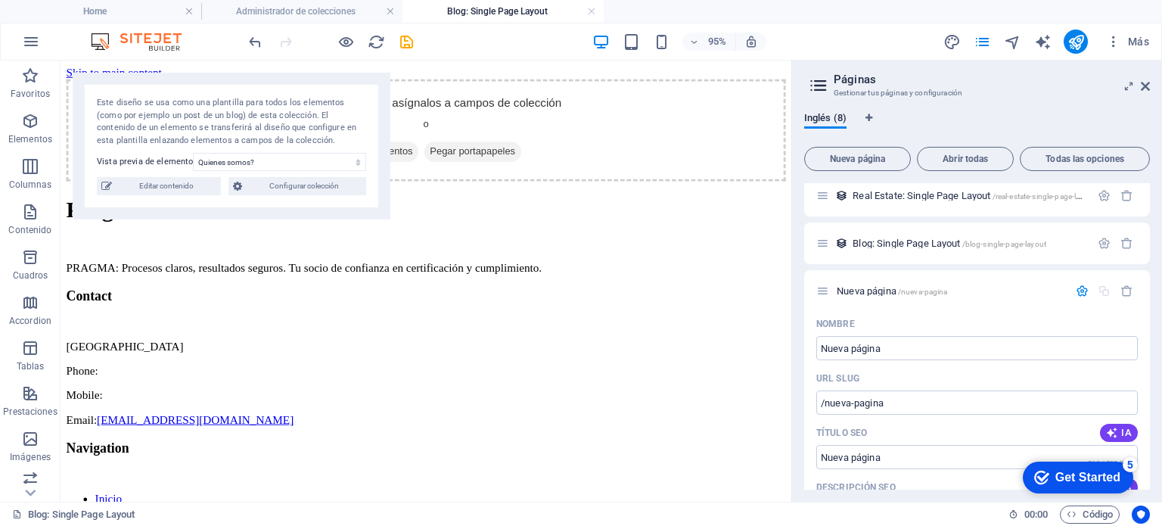
click at [285, 122] on div "Este diseño se usa como una plantilla para todos los elementos (como por ejempl…" at bounding box center [231, 122] width 269 height 50
click at [561, 140] on div "Añade elementos y asígnalos a campos de colección o Añadir elementos Pegar port…" at bounding box center [445, 133] width 757 height 107
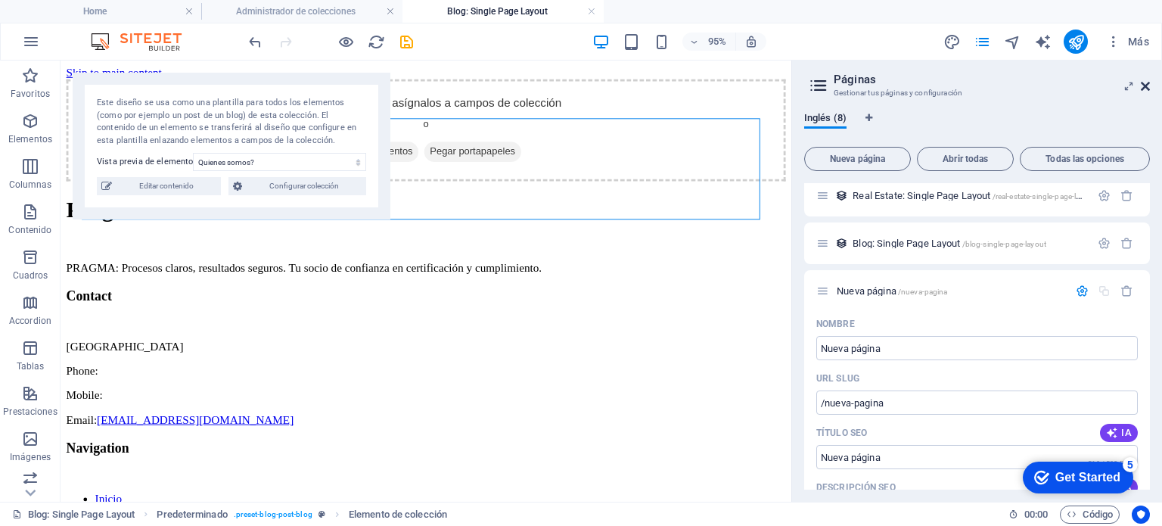
click at [1146, 90] on icon at bounding box center [1145, 86] width 9 height 12
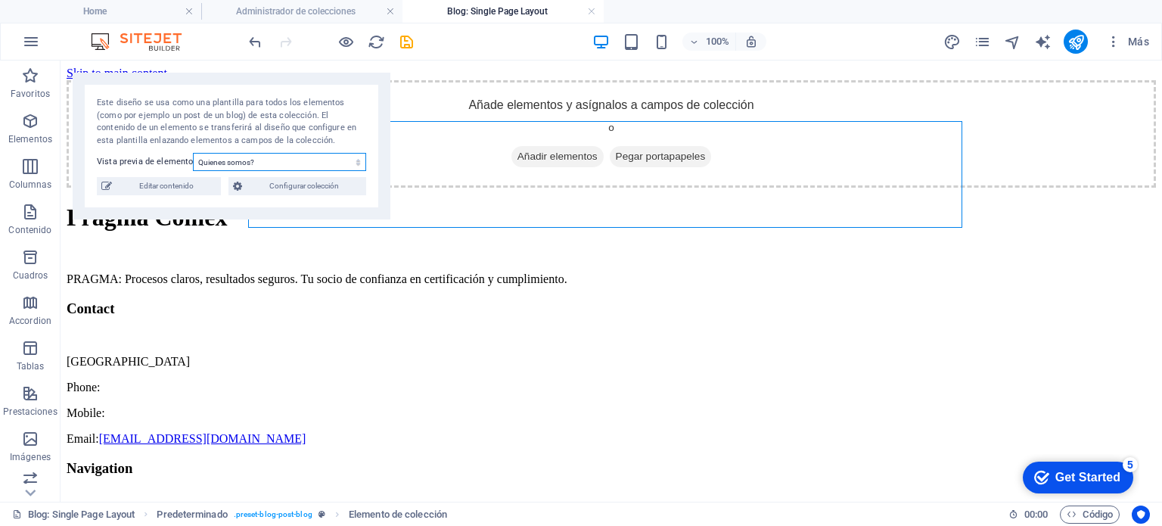
click at [265, 161] on select "Quienes somos?" at bounding box center [279, 162] width 173 height 18
click at [193, 153] on select "Quienes somos?" at bounding box center [279, 162] width 173 height 18
click at [274, 171] on div "Este diseño se usa como una plantilla para todos los elementos (como por ejempl…" at bounding box center [232, 146] width 318 height 147
drag, startPoint x: 418, startPoint y: 223, endPoint x: 527, endPoint y: 174, distance: 119.5
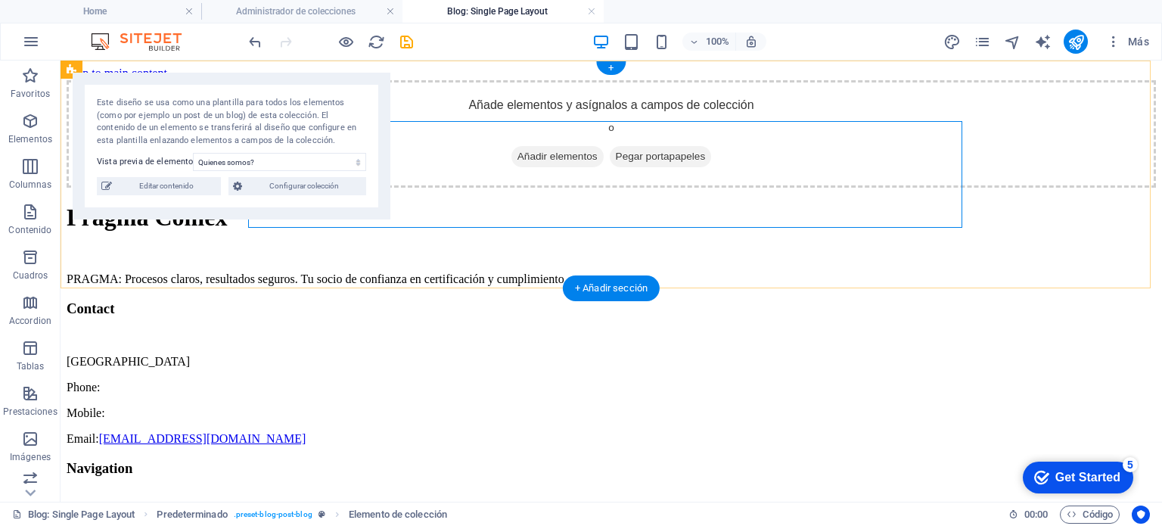
click at [527, 174] on div "Añade elementos y asígnalos a campos de colección o Añadir elementos Pegar port…" at bounding box center [612, 133] width 1090 height 107
click at [533, 167] on span "Añadir elementos" at bounding box center [557, 156] width 92 height 21
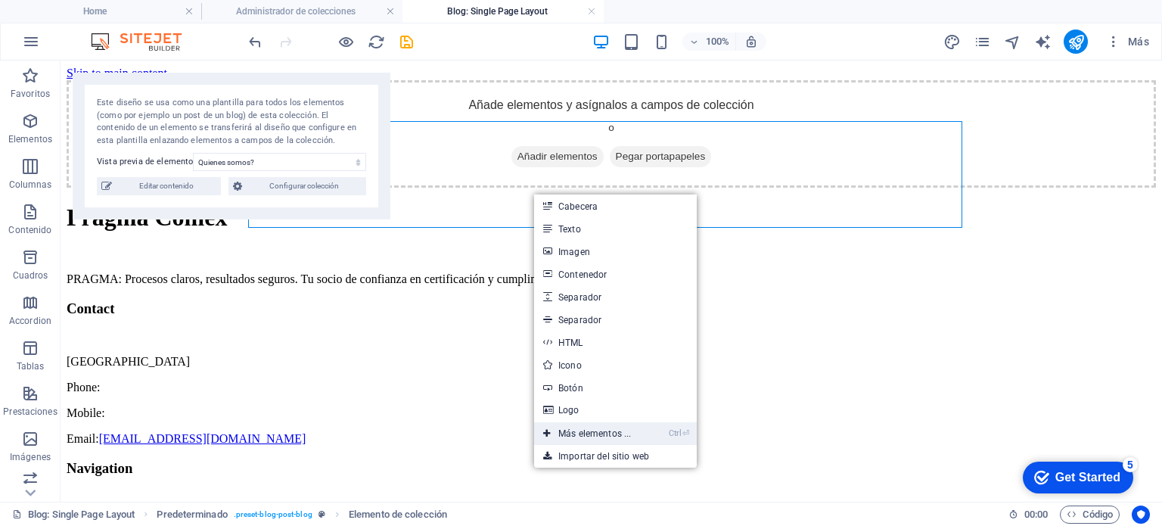
click at [599, 433] on link "Ctrl ⏎ Más elementos ..." at bounding box center [587, 433] width 106 height 23
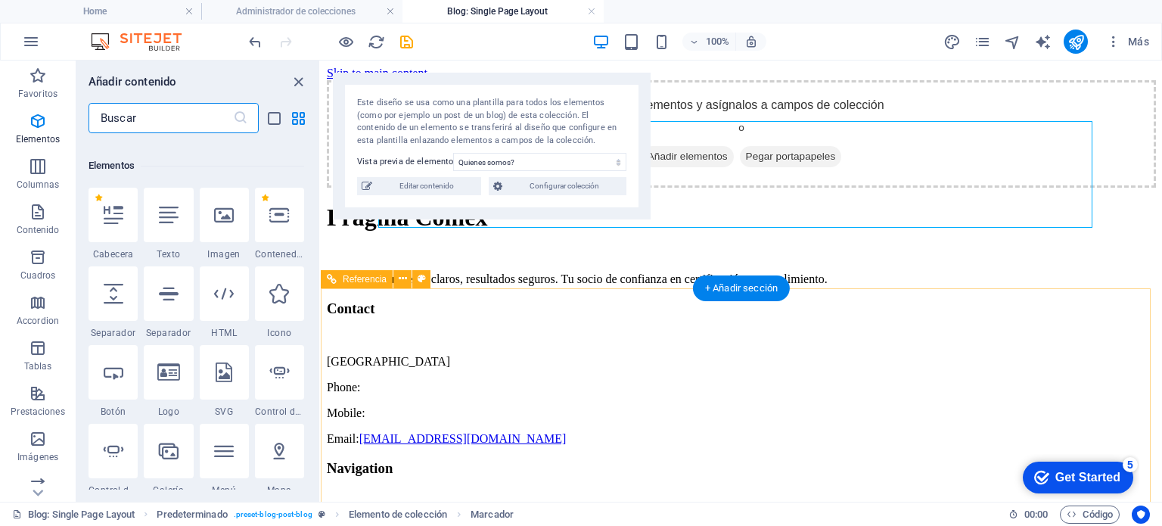
scroll to position [284, 0]
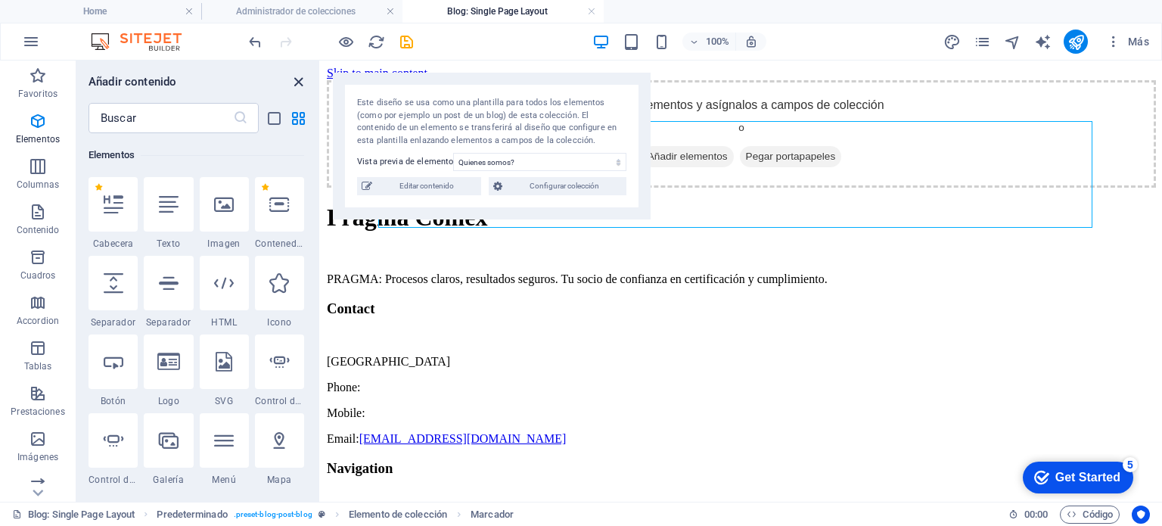
click at [297, 79] on icon "close panel" at bounding box center [298, 81] width 17 height 17
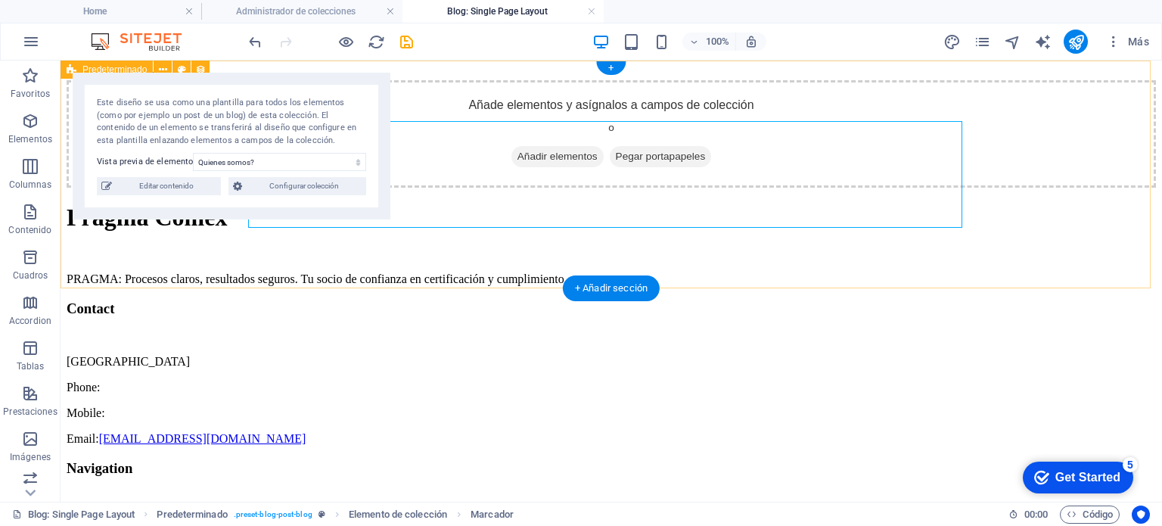
click at [419, 80] on div "Añade elementos y asígnalos a campos de colección o Añadir elementos Pegar port…" at bounding box center [612, 133] width 1090 height 107
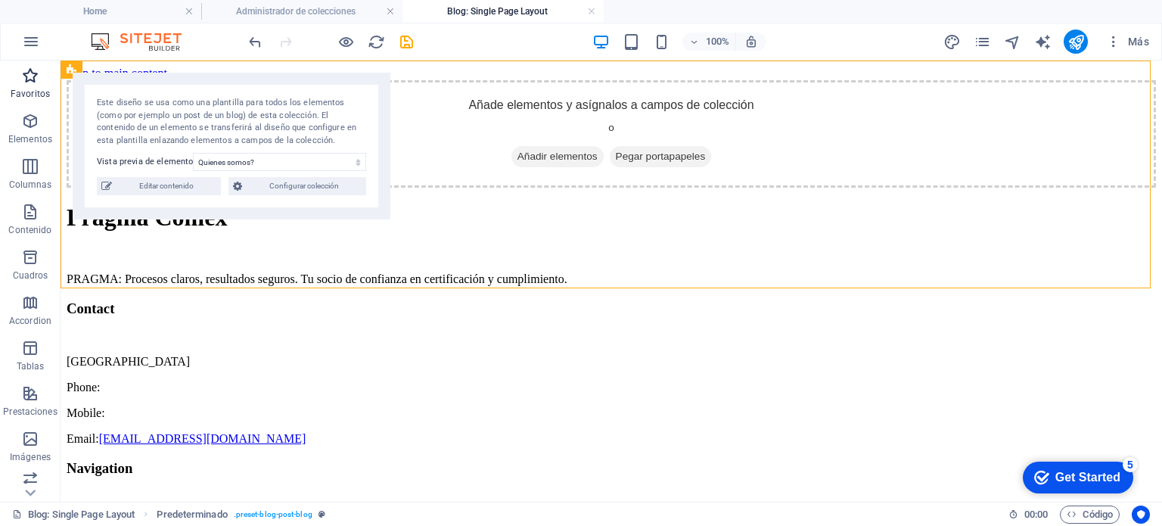
click at [23, 81] on icon "button" at bounding box center [30, 76] width 18 height 18
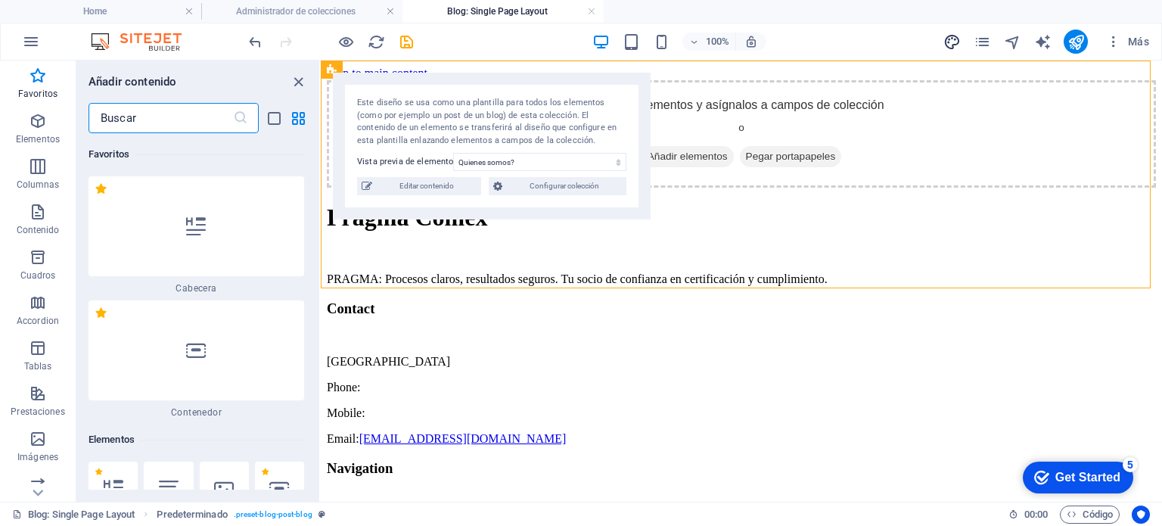
click at [953, 42] on icon "design" at bounding box center [952, 41] width 17 height 17
select select "rem"
select select "ease-in-out"
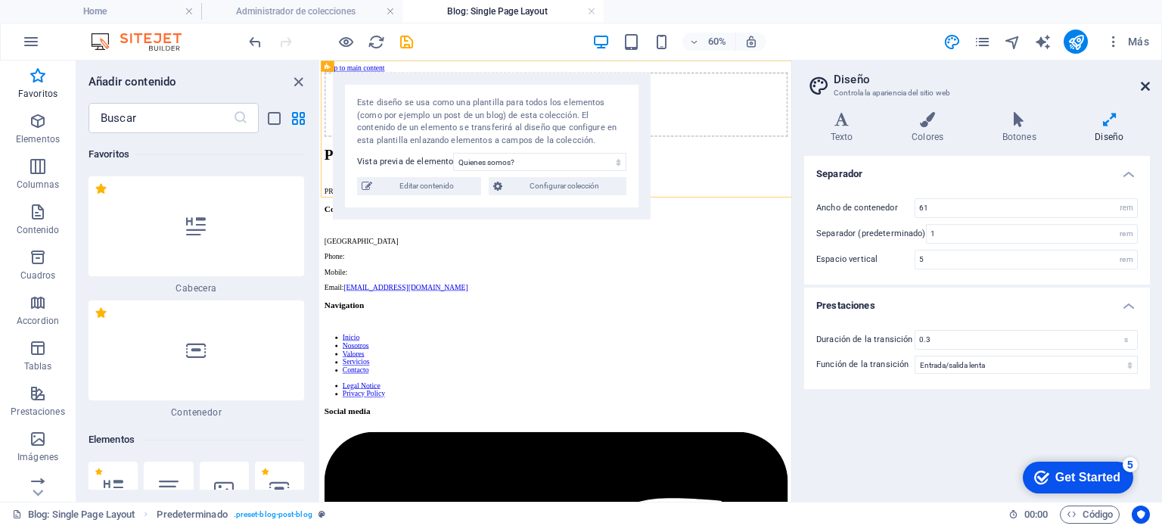
click at [1146, 88] on icon at bounding box center [1145, 86] width 9 height 12
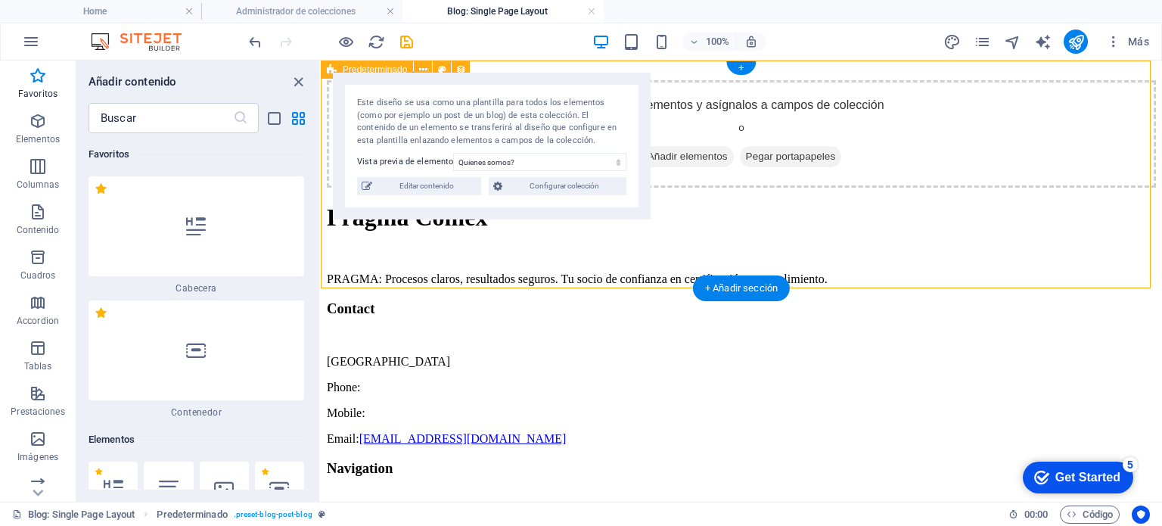
click at [682, 91] on div "Añade elementos y asígnalos a campos de colección o Añadir elementos Pegar port…" at bounding box center [741, 133] width 829 height 107
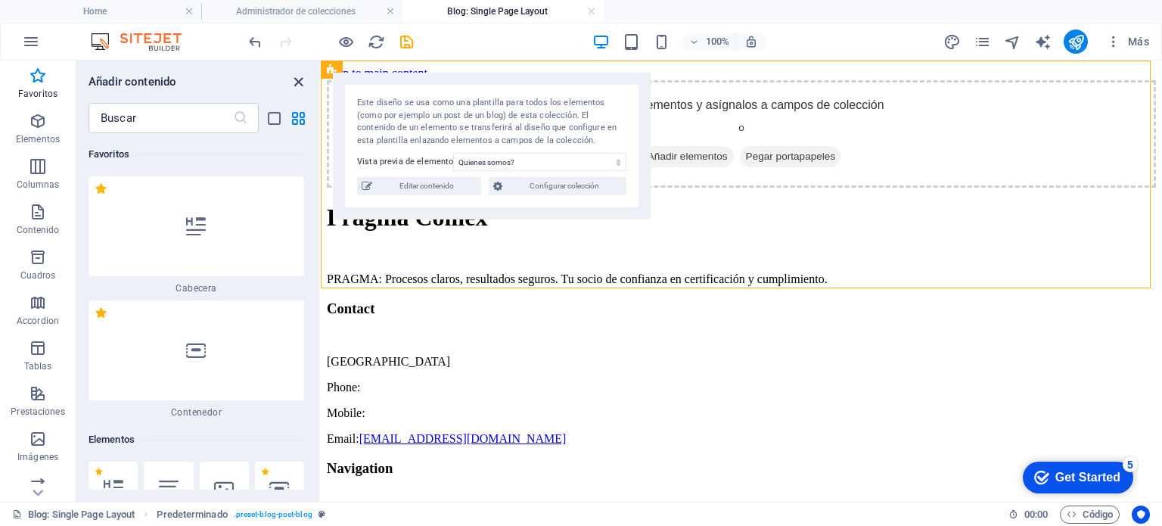
click at [296, 82] on icon "close panel" at bounding box center [298, 81] width 17 height 17
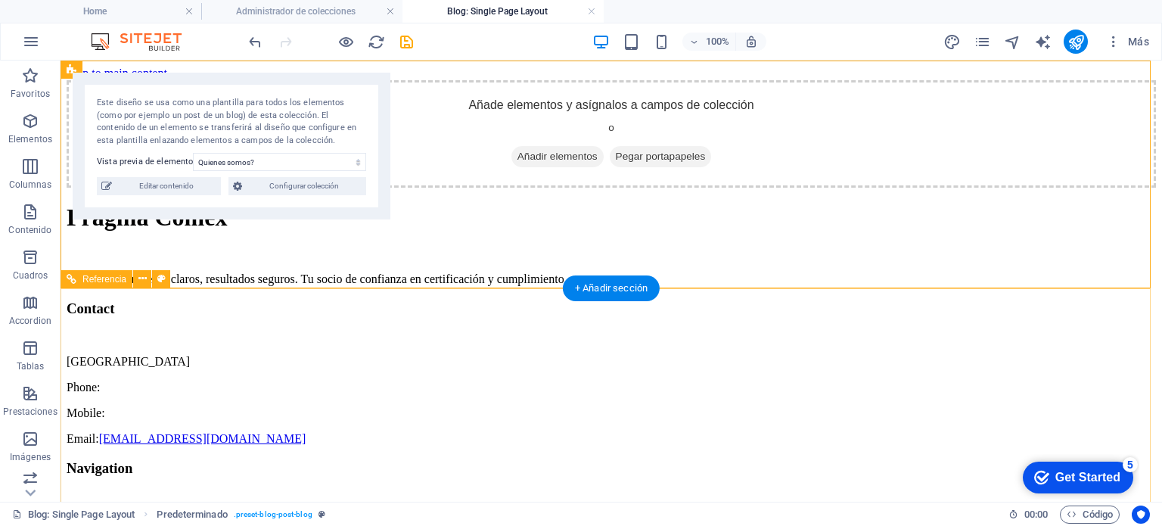
scroll to position [72, 0]
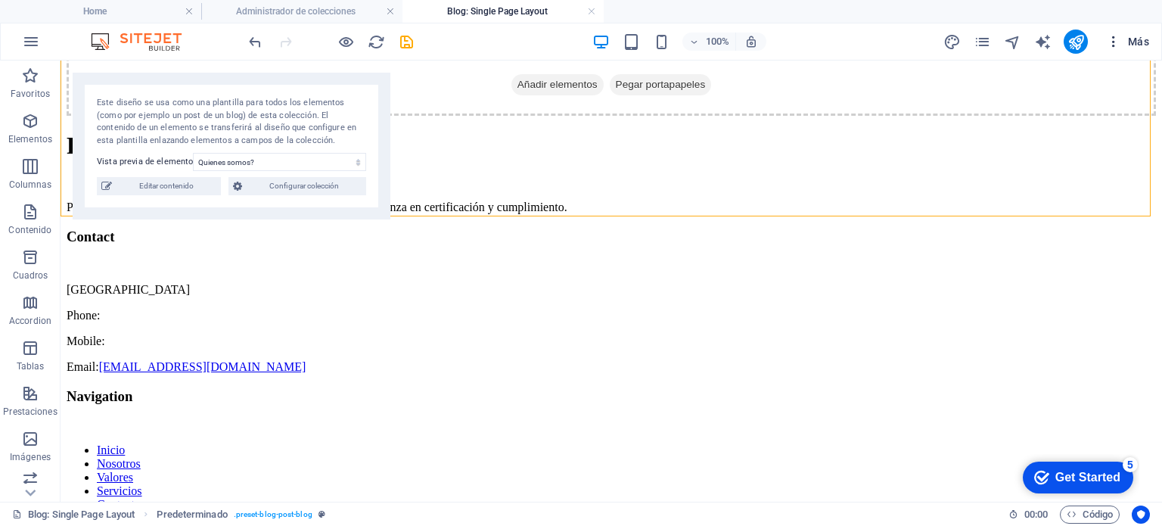
click at [1105, 36] on button "Más" at bounding box center [1127, 42] width 55 height 24
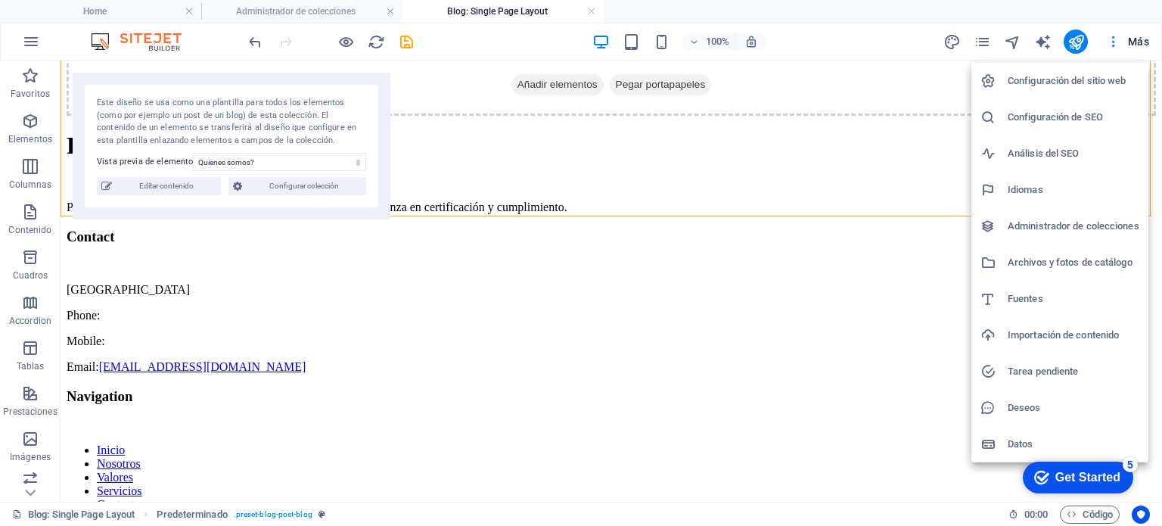
click at [988, 41] on div at bounding box center [581, 263] width 1162 height 526
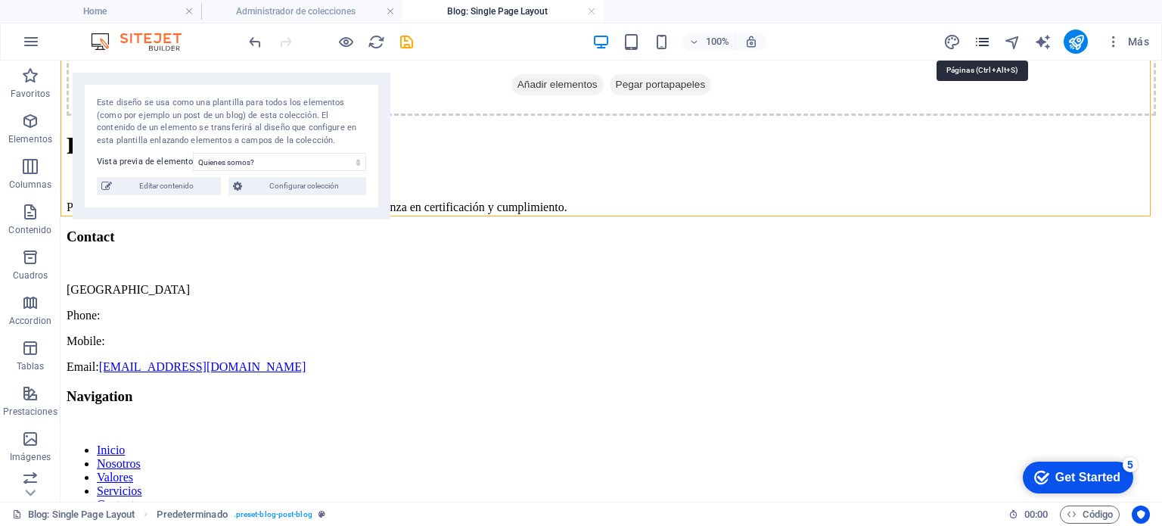
click at [982, 42] on icon "pages" at bounding box center [982, 41] width 17 height 17
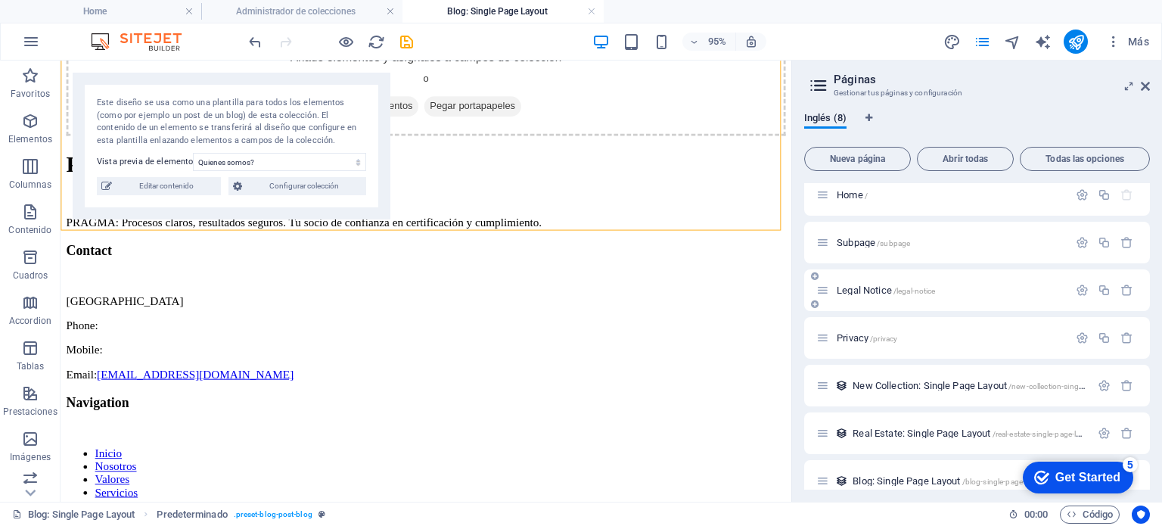
scroll to position [0, 0]
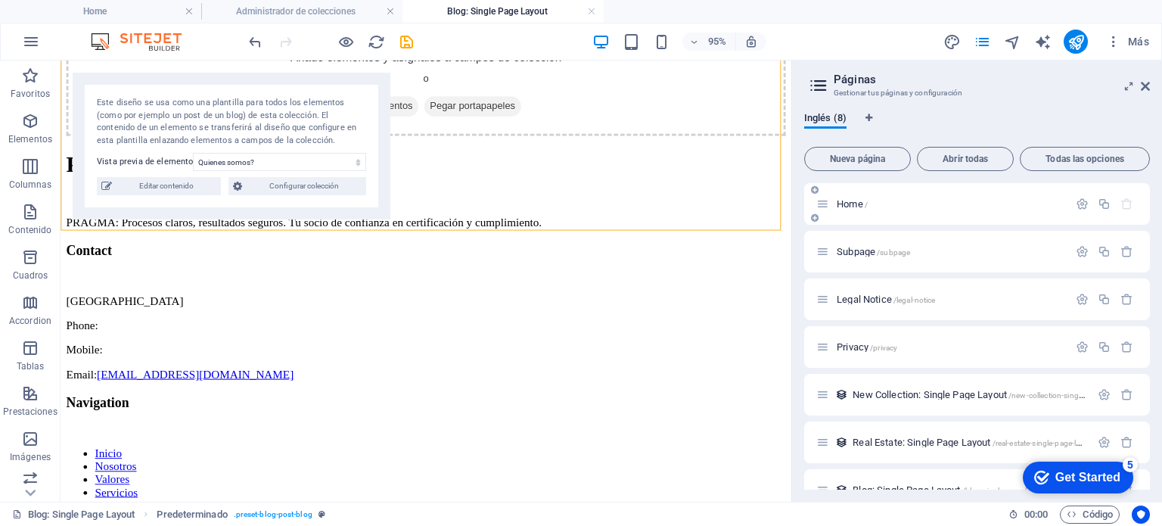
click at [940, 200] on p "Home /" at bounding box center [950, 204] width 227 height 10
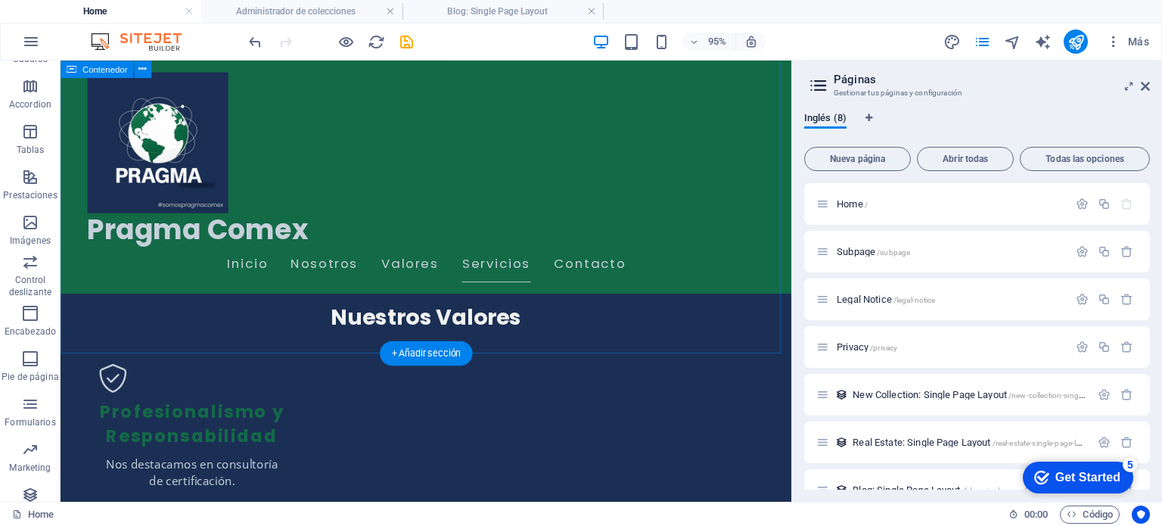
scroll to position [1589, 0]
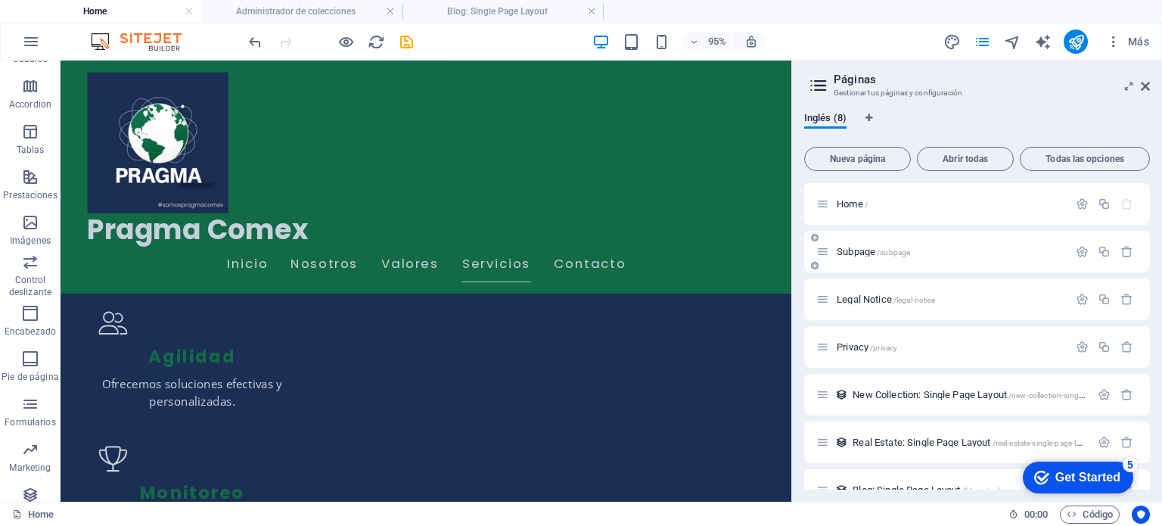
click at [947, 262] on div "Subpage /subpage" at bounding box center [977, 252] width 346 height 42
click at [852, 253] on span "Subpage /subpage" at bounding box center [873, 251] width 73 height 11
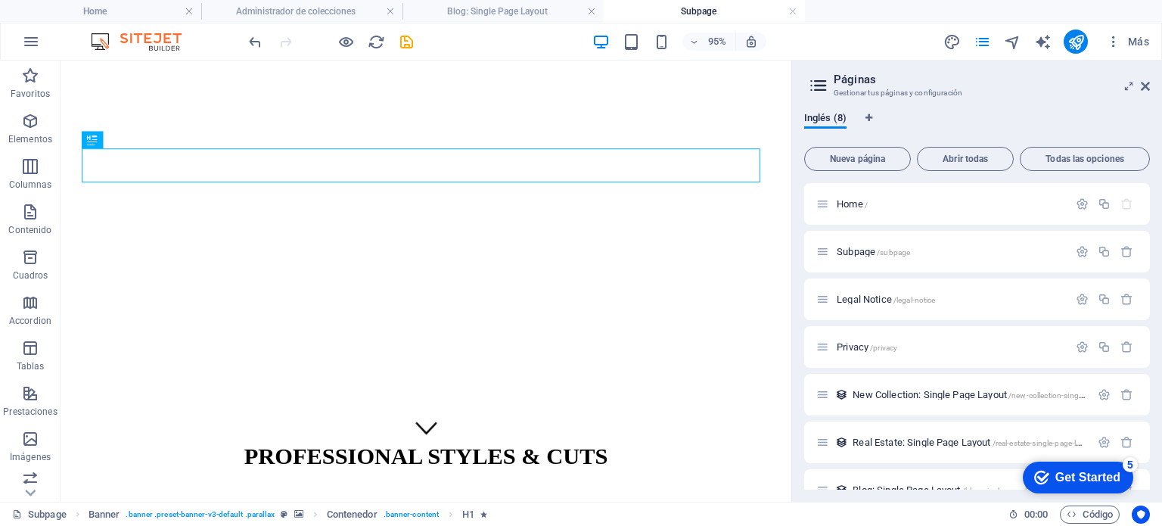
scroll to position [103, 0]
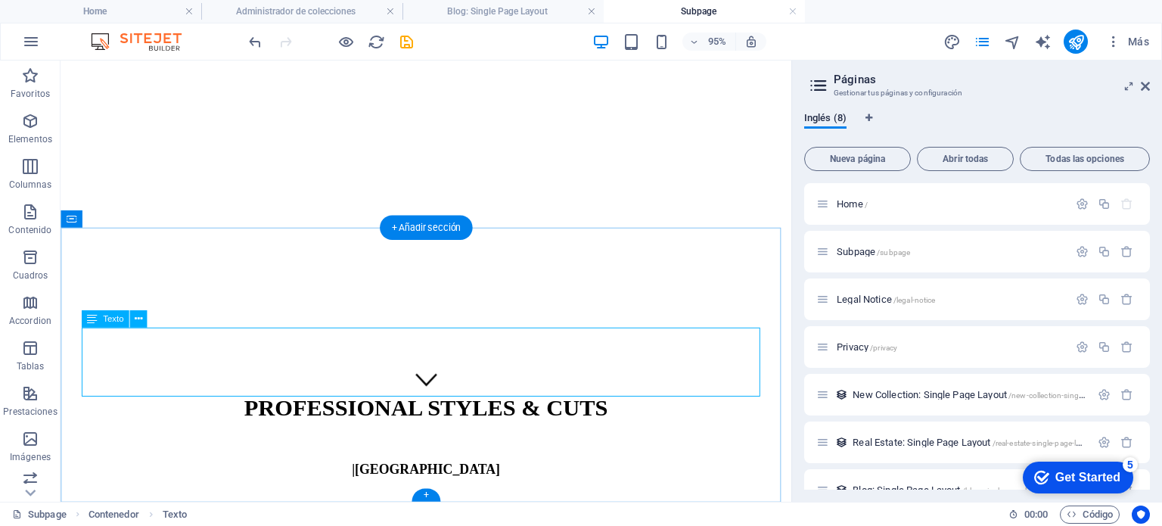
drag, startPoint x: 596, startPoint y: 406, endPoint x: 507, endPoint y: 393, distance: 90.1
drag, startPoint x: 88, startPoint y: 350, endPoint x: 287, endPoint y: 369, distance: 200.0
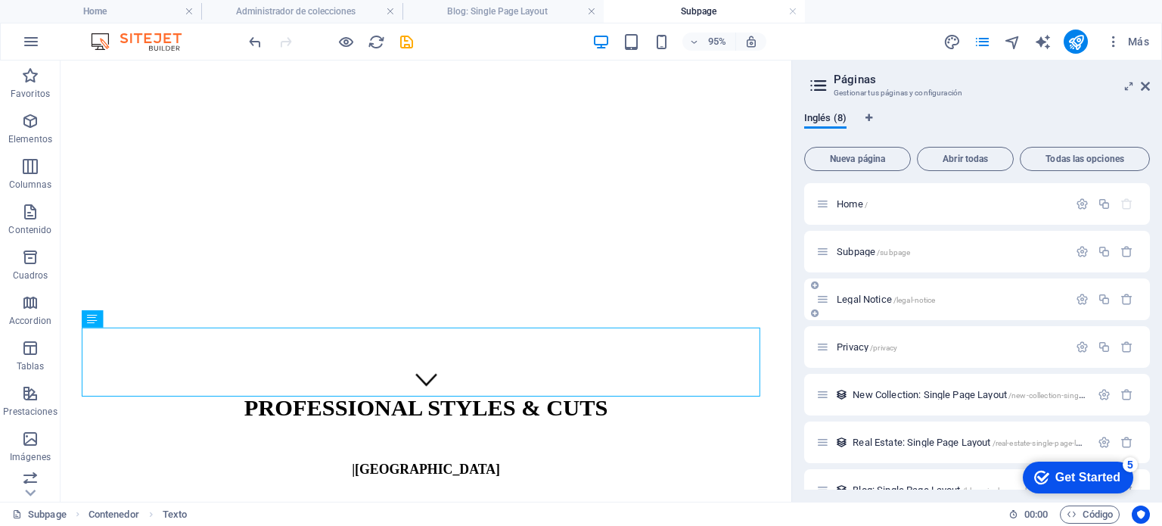
click at [837, 297] on span "Legal Notice /legal-notice" at bounding box center [886, 299] width 98 height 11
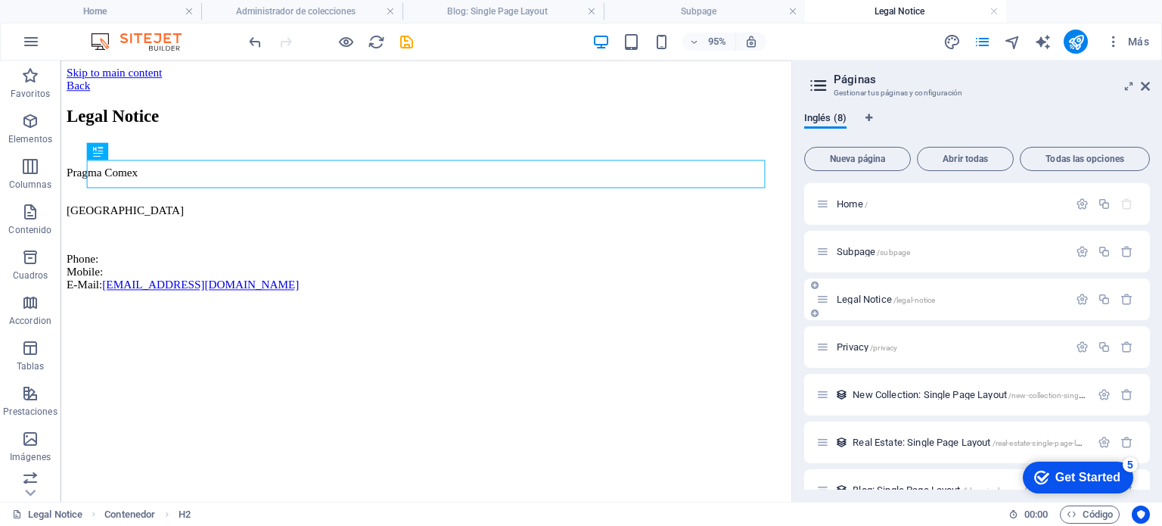
scroll to position [0, 0]
click at [817, 350] on icon at bounding box center [822, 346] width 13 height 13
click at [842, 350] on span "Privacy /privacy" at bounding box center [867, 346] width 61 height 11
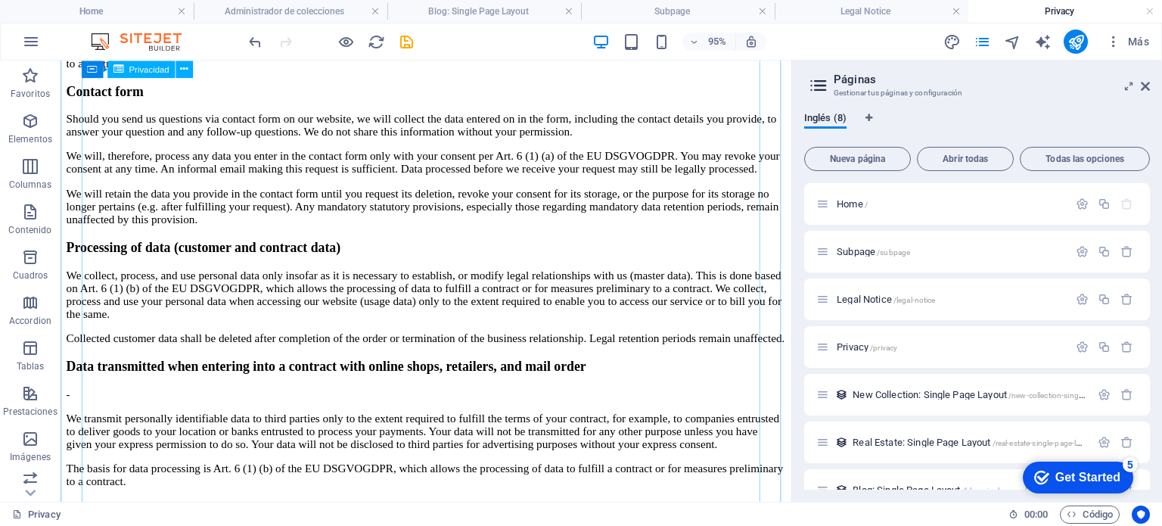
scroll to position [2194, 0]
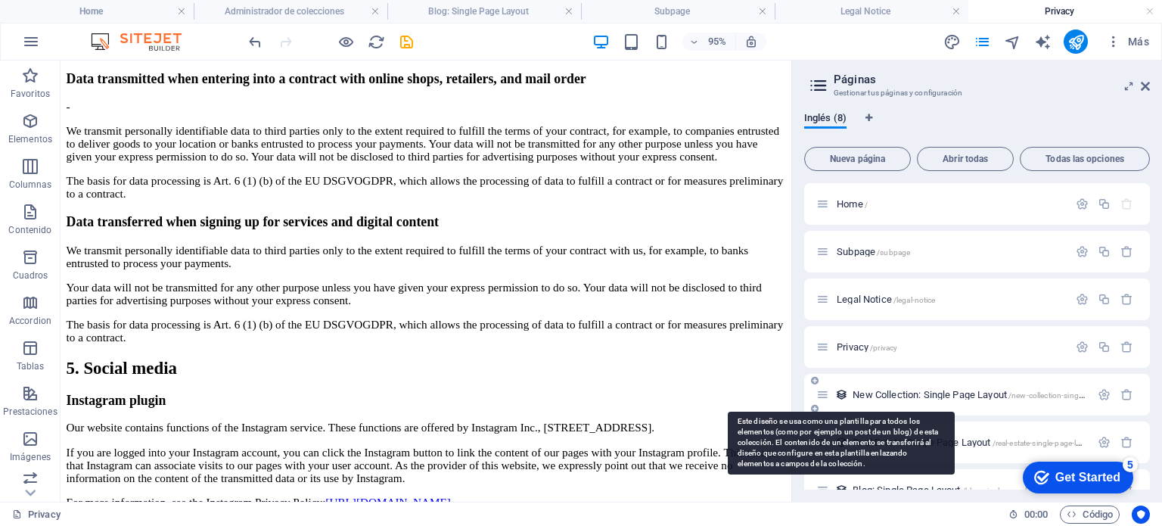
click at [842, 396] on icon at bounding box center [841, 394] width 13 height 13
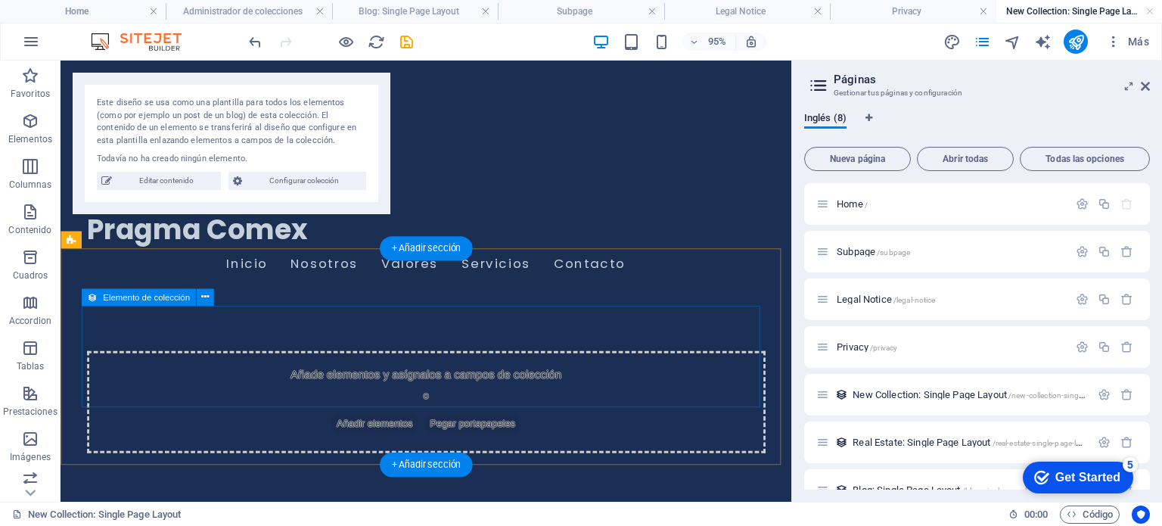
scroll to position [76, 0]
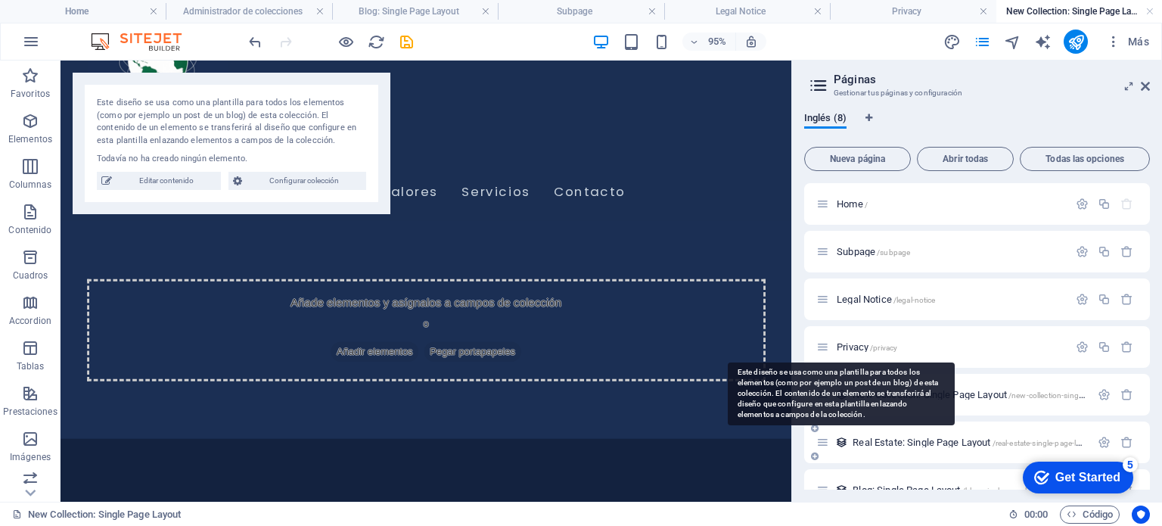
click at [844, 446] on icon at bounding box center [841, 442] width 13 height 13
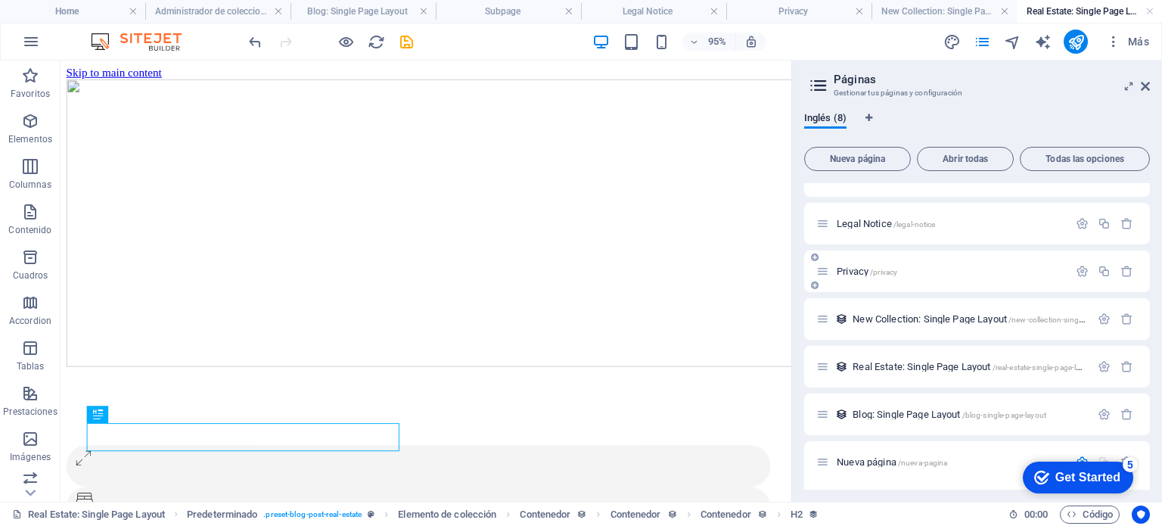
scroll to position [0, 0]
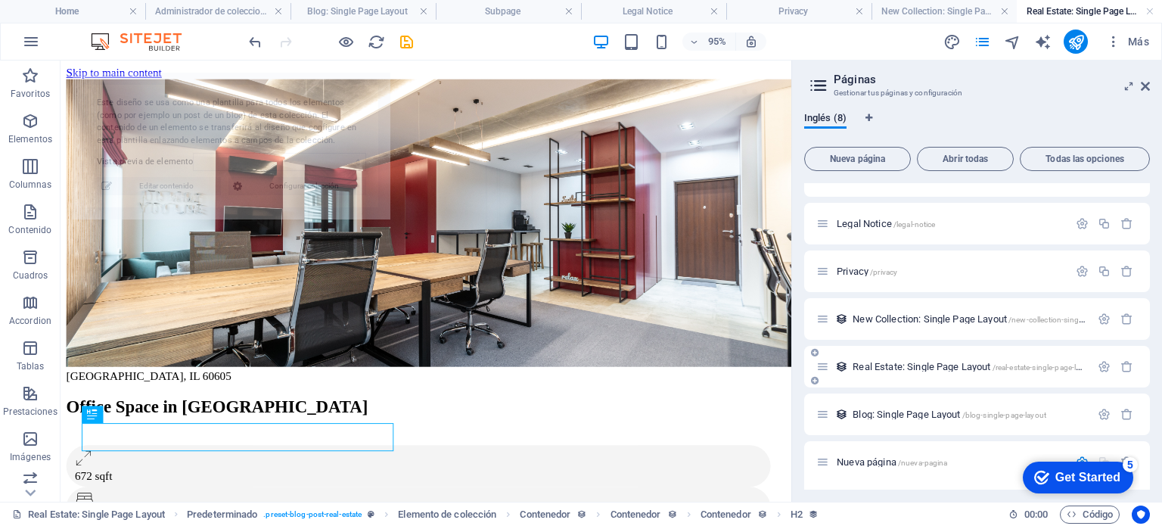
select select "68b5ff0d2609cfbc710b8975"
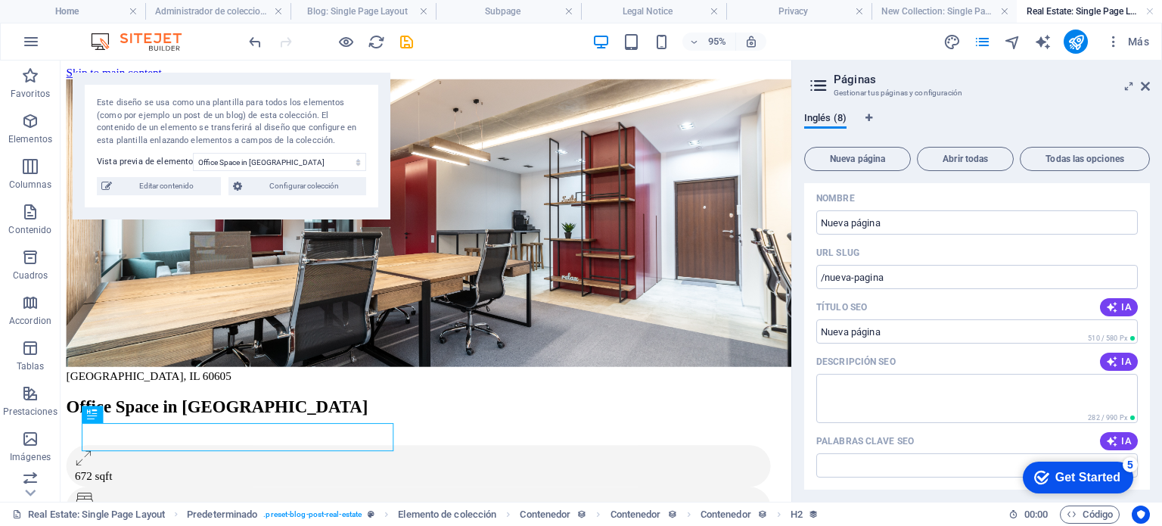
scroll to position [221, 0]
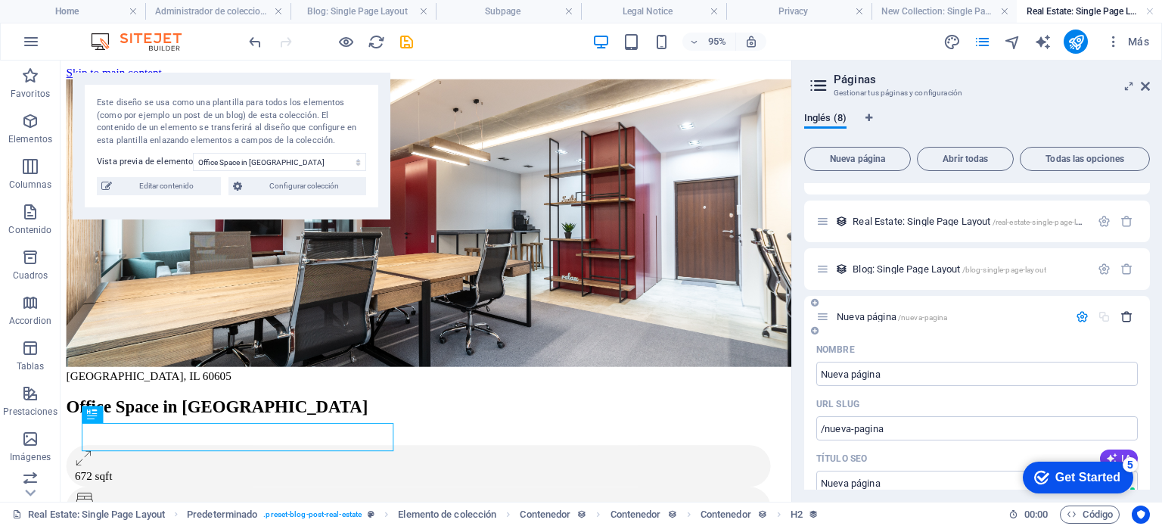
click at [1127, 320] on icon "button" at bounding box center [1127, 316] width 13 height 13
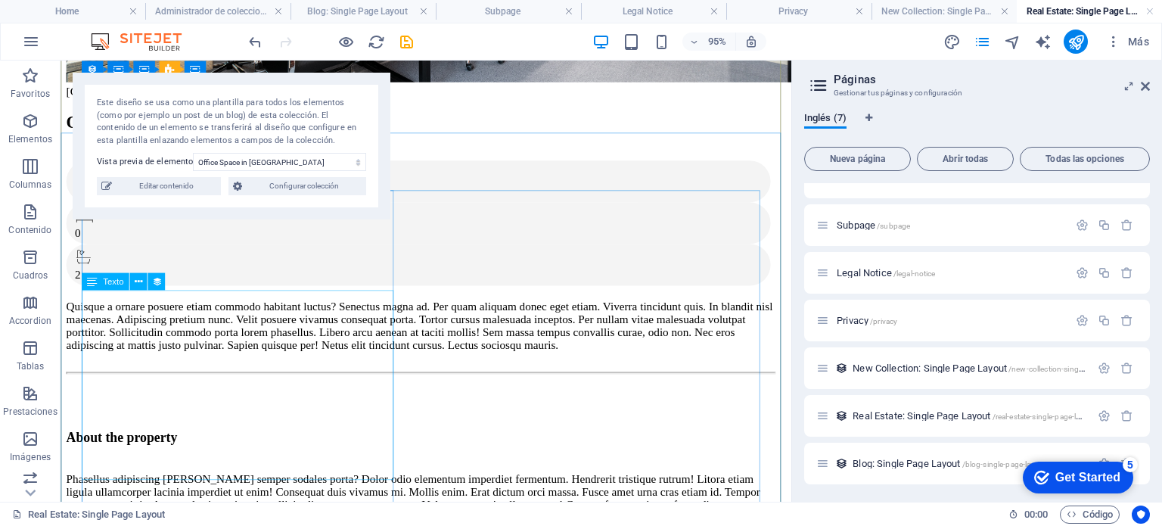
scroll to position [227, 0]
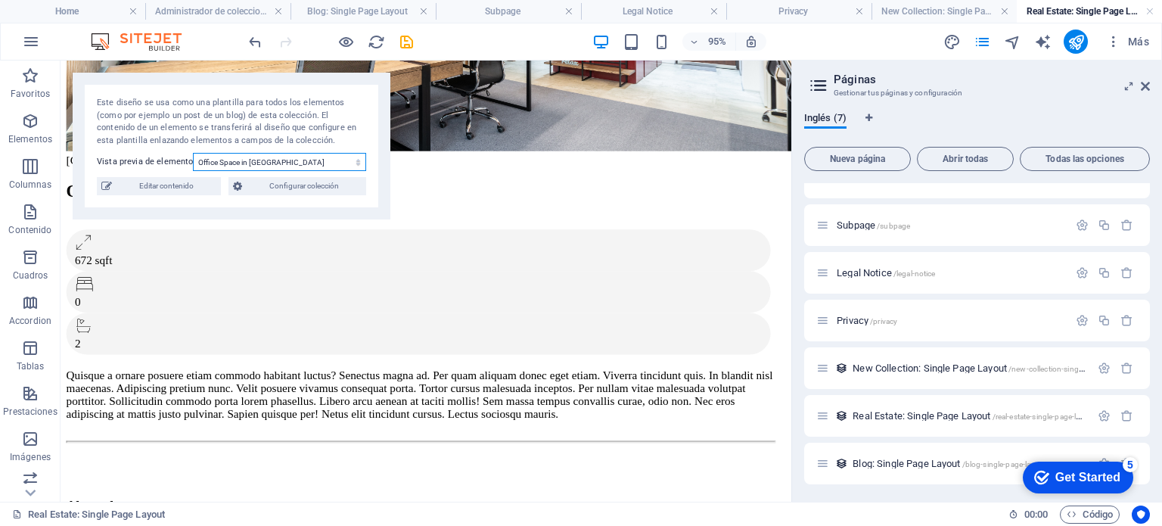
click at [321, 164] on select "Office Space in Chicago Executive Office in Anaheim Serviced Office in Denver L…" at bounding box center [279, 162] width 173 height 18
click at [820, 88] on icon at bounding box center [818, 85] width 23 height 21
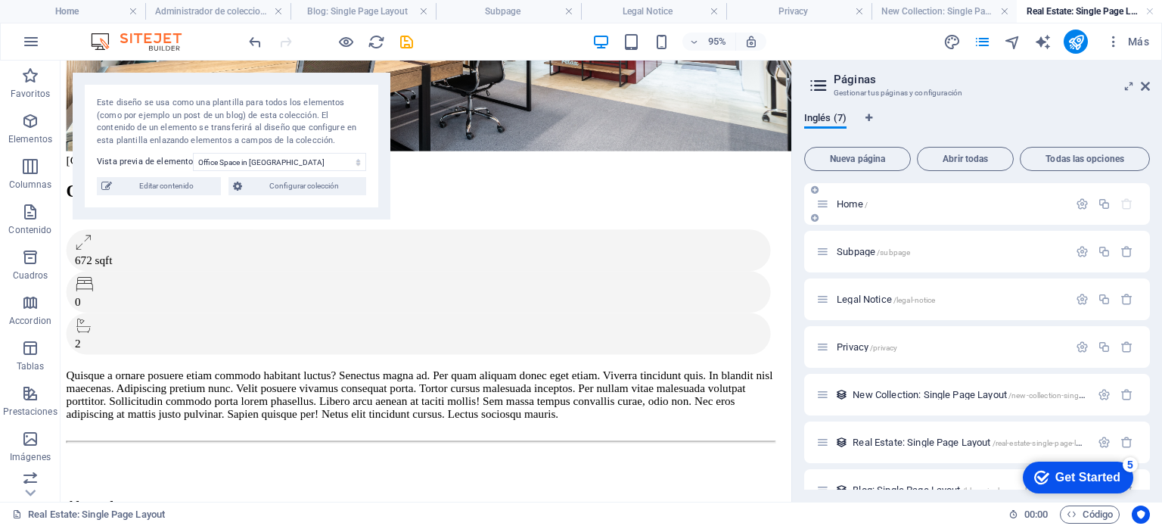
click at [844, 205] on span "Home /" at bounding box center [852, 203] width 31 height 11
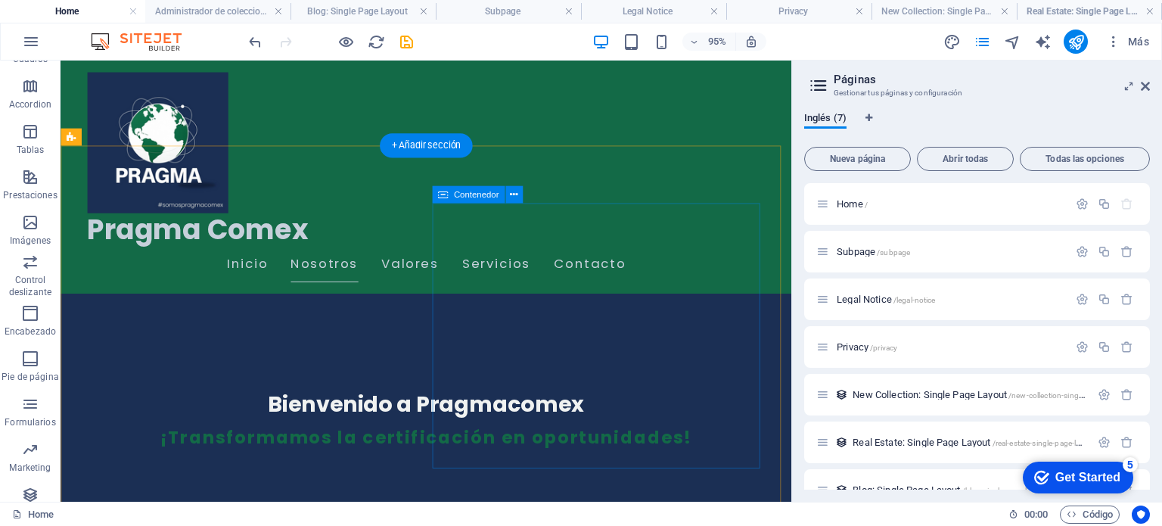
scroll to position [371, 0]
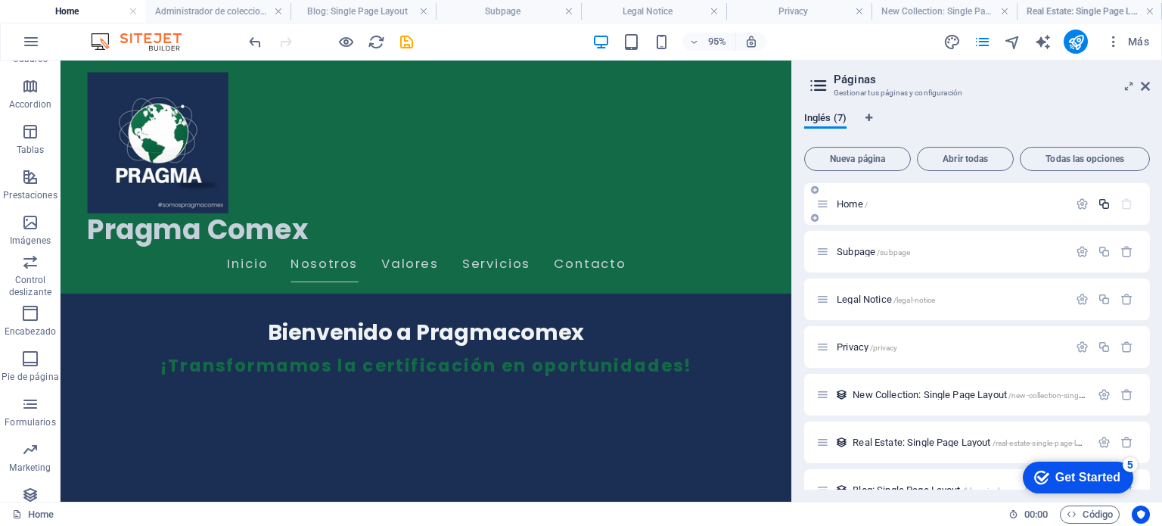
click at [1098, 202] on icon "button" at bounding box center [1104, 203] width 13 height 13
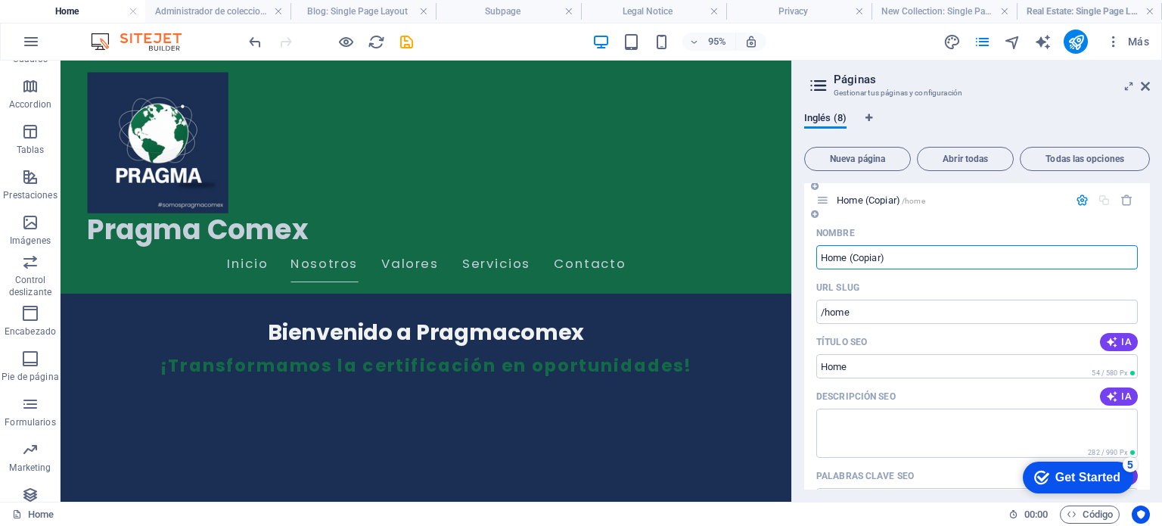
scroll to position [76, 0]
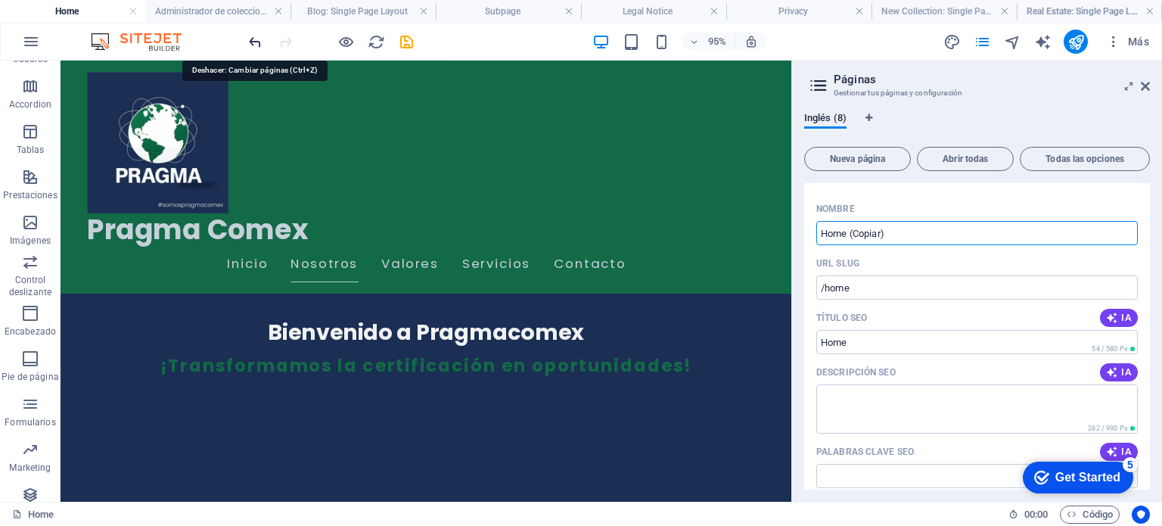
click at [253, 45] on icon "undo" at bounding box center [255, 41] width 17 height 17
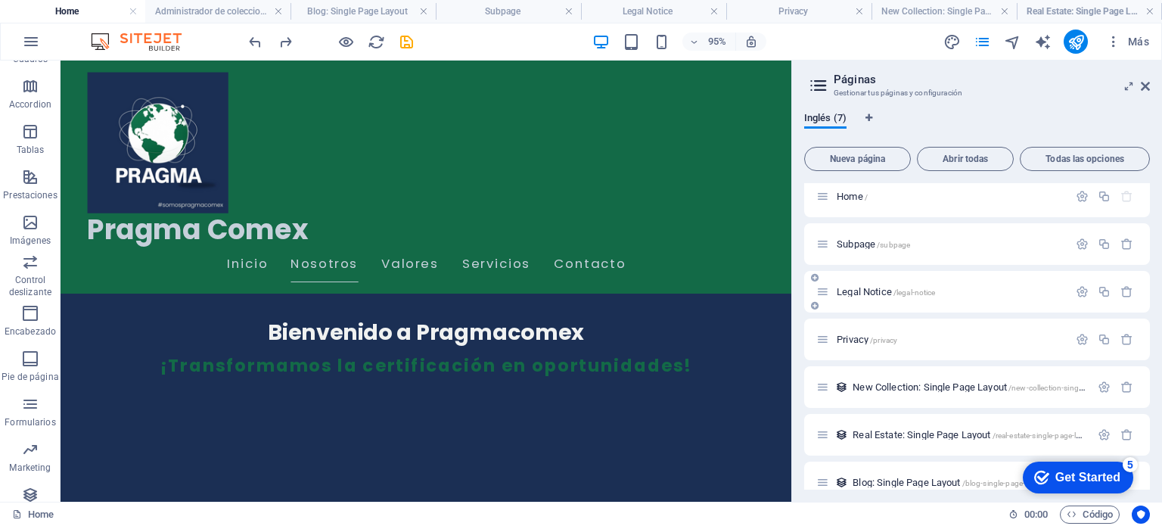
scroll to position [0, 0]
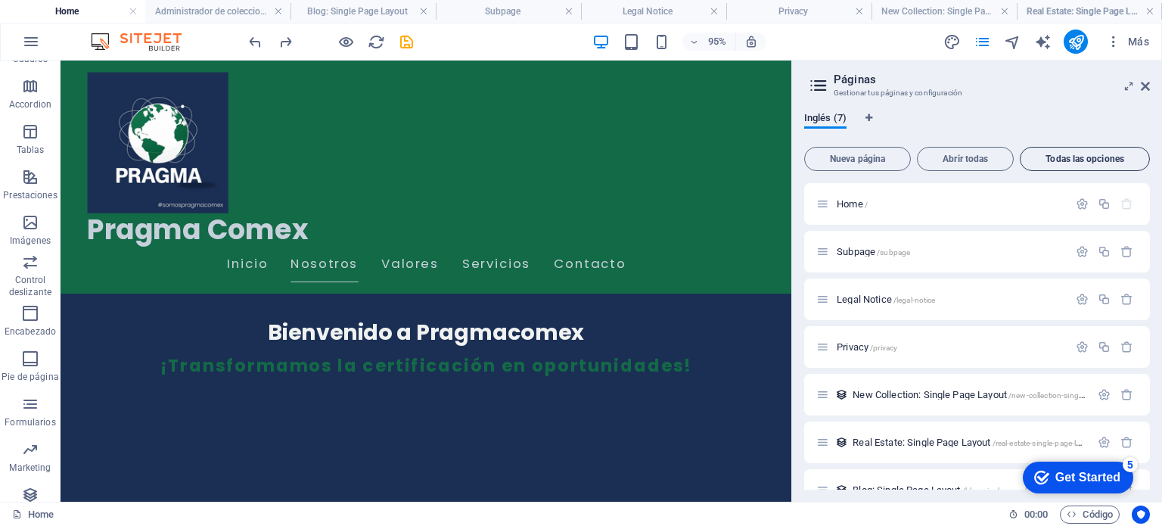
click at [1090, 157] on span "Todas las opciones" at bounding box center [1085, 158] width 117 height 9
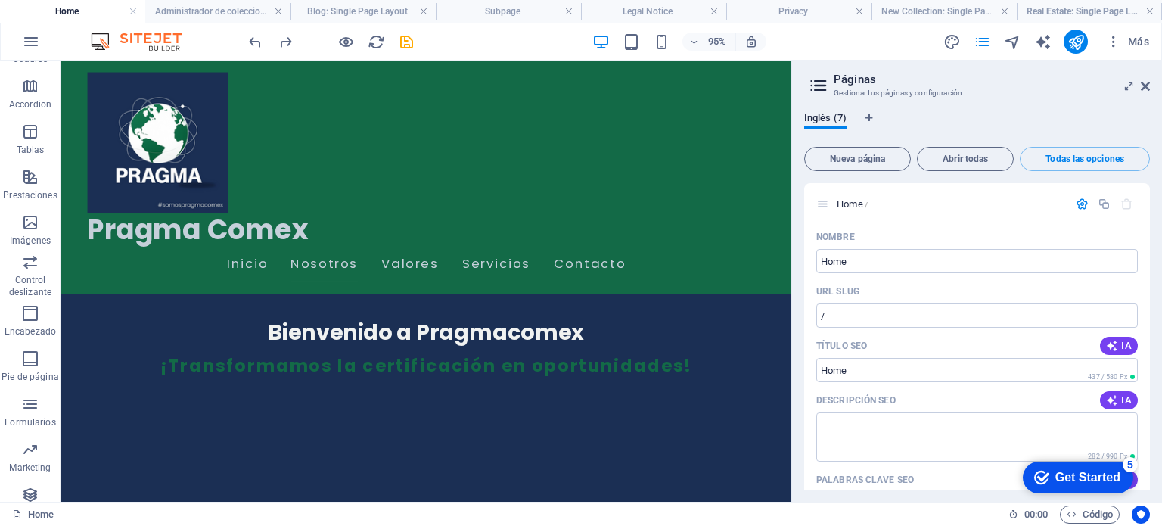
click at [958, 105] on div "Inglés (7) Nueva página Abrir todas Todas las opciones Home / Nombre Home ​ URL…" at bounding box center [977, 301] width 370 height 402
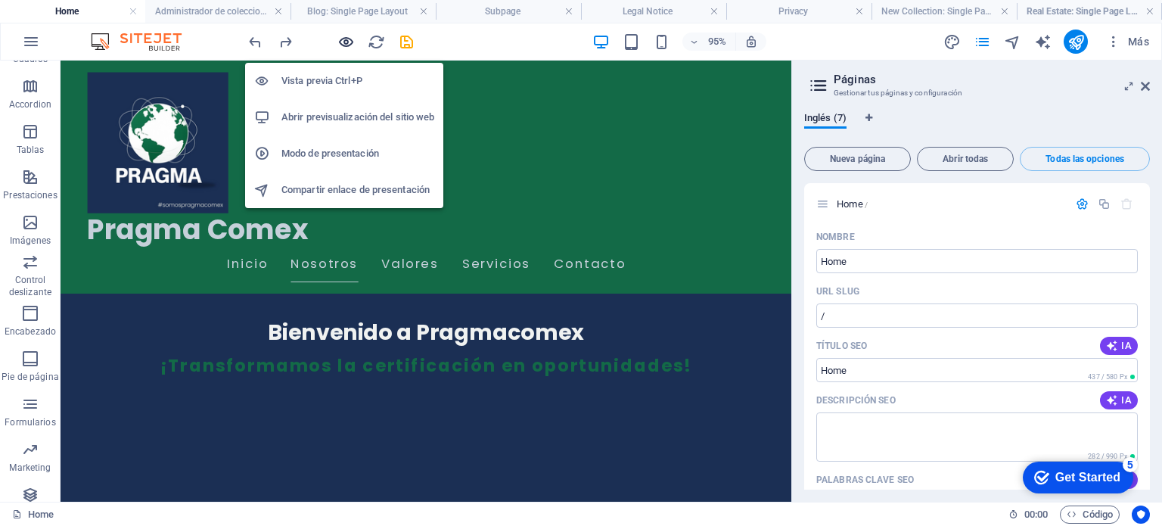
click at [341, 42] on icon "button" at bounding box center [345, 41] width 17 height 17
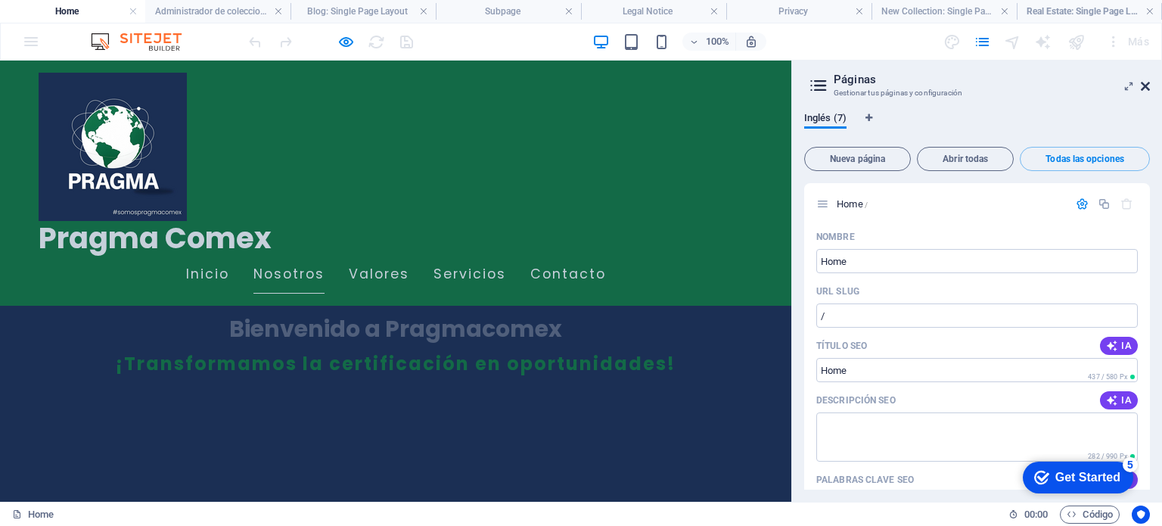
click at [1149, 89] on icon at bounding box center [1145, 86] width 9 height 12
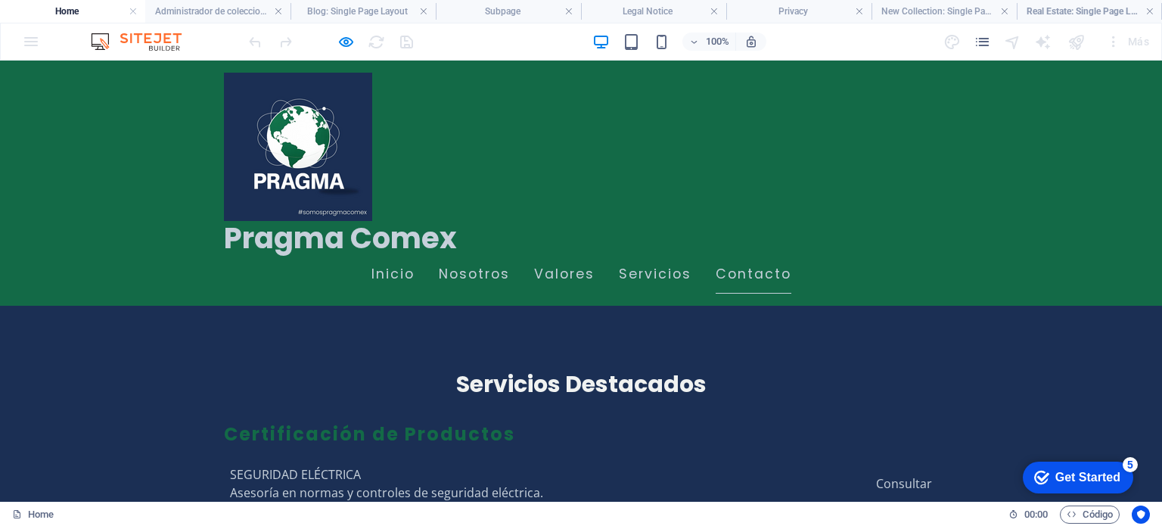
scroll to position [3146, 0]
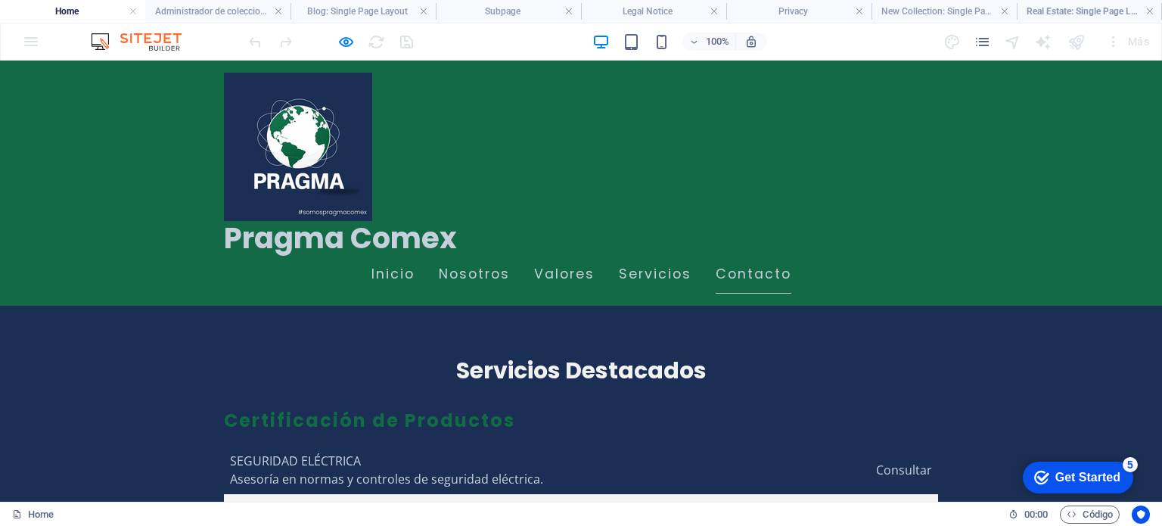
click at [1114, 478] on div "Get Started" at bounding box center [1088, 478] width 65 height 14
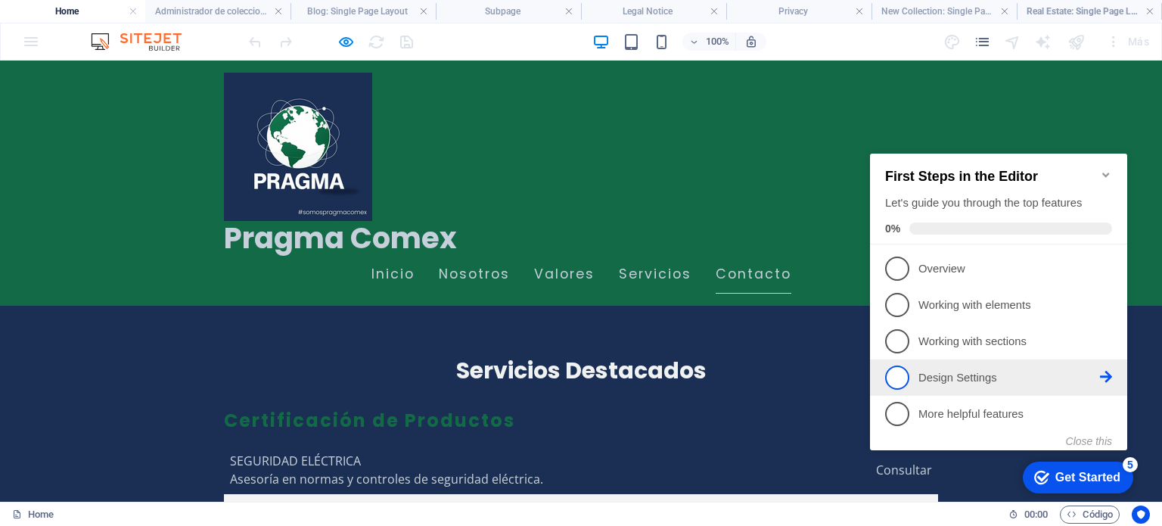
click at [891, 372] on span "4" at bounding box center [897, 377] width 24 height 24
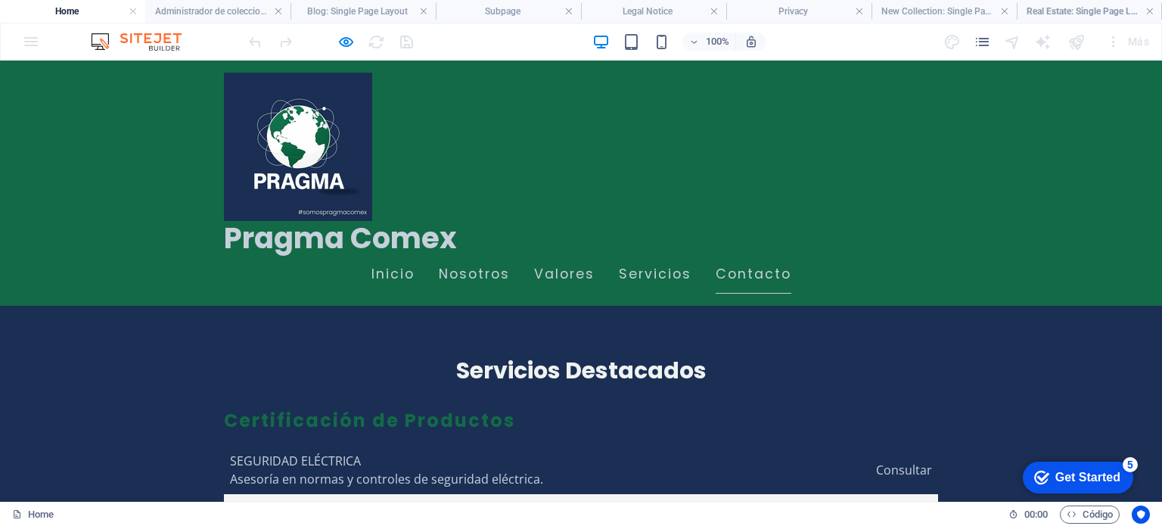
click at [1112, 474] on div "Get Started" at bounding box center [1088, 478] width 65 height 14
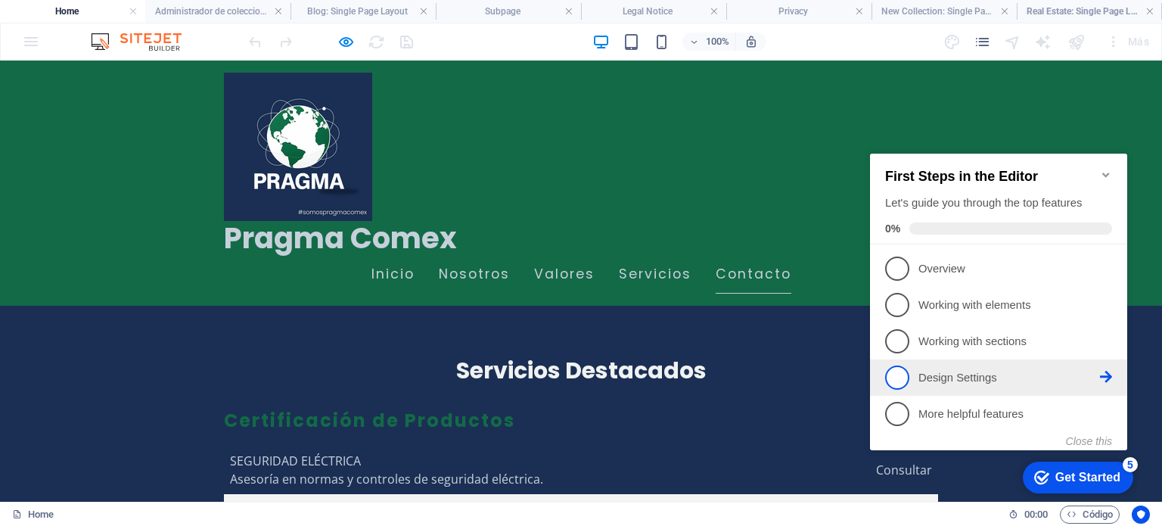
click at [899, 378] on span "4" at bounding box center [897, 377] width 24 height 24
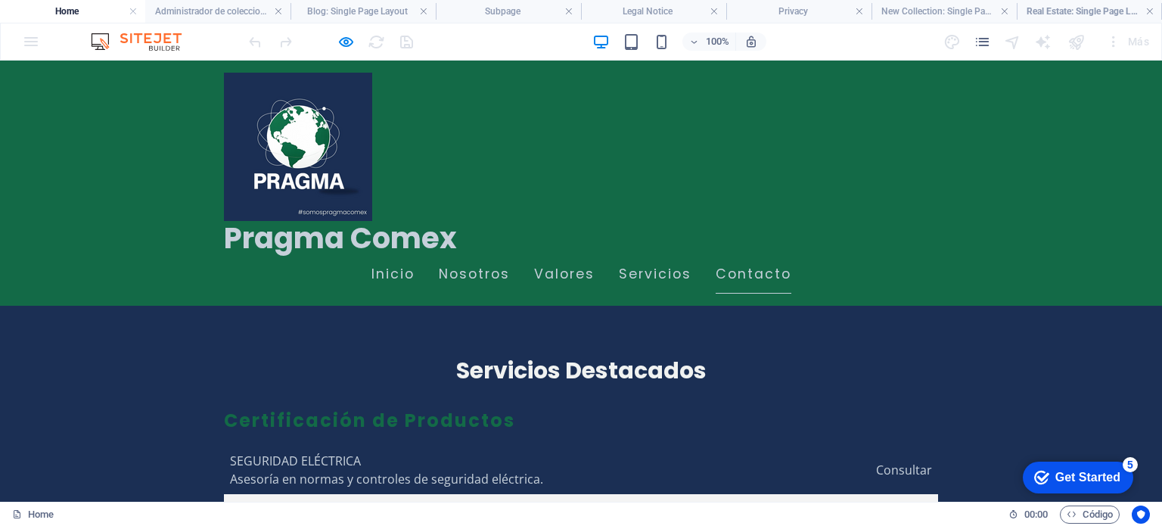
click at [1116, 480] on div "Get Started" at bounding box center [1088, 478] width 65 height 14
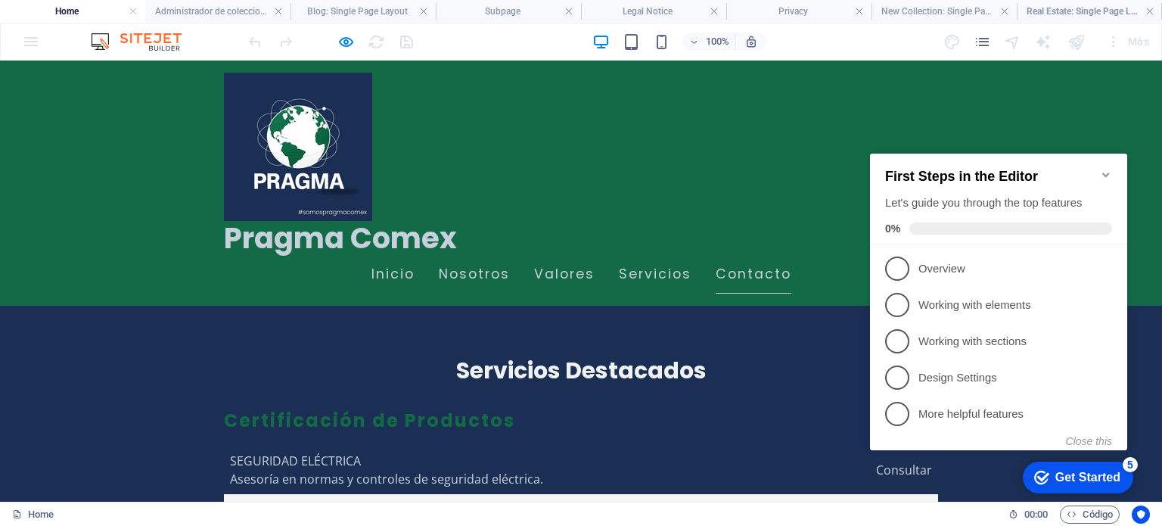
click at [962, 227] on span at bounding box center [1010, 228] width 203 height 12
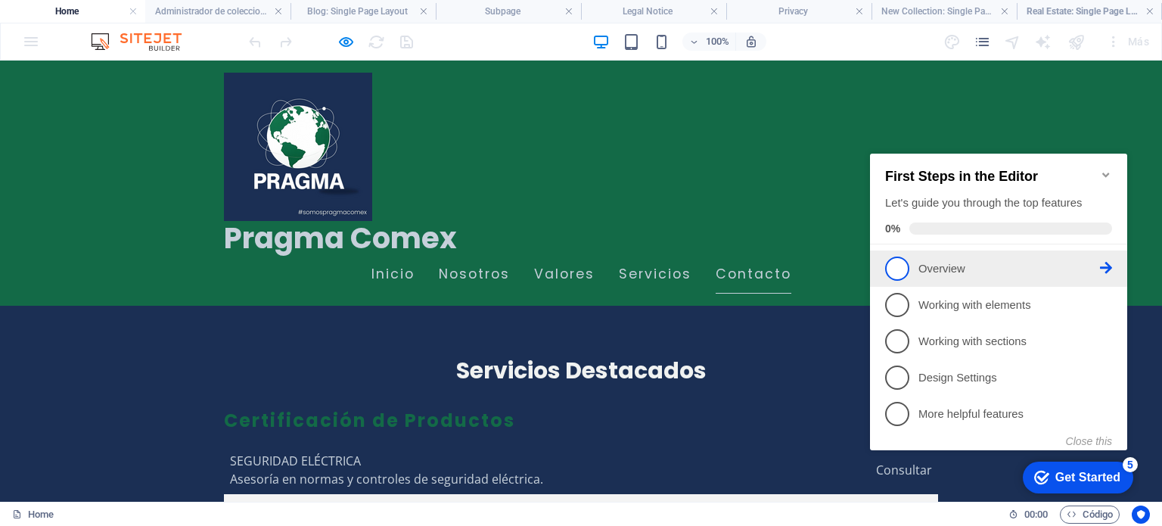
click at [902, 260] on span "1" at bounding box center [897, 269] width 24 height 24
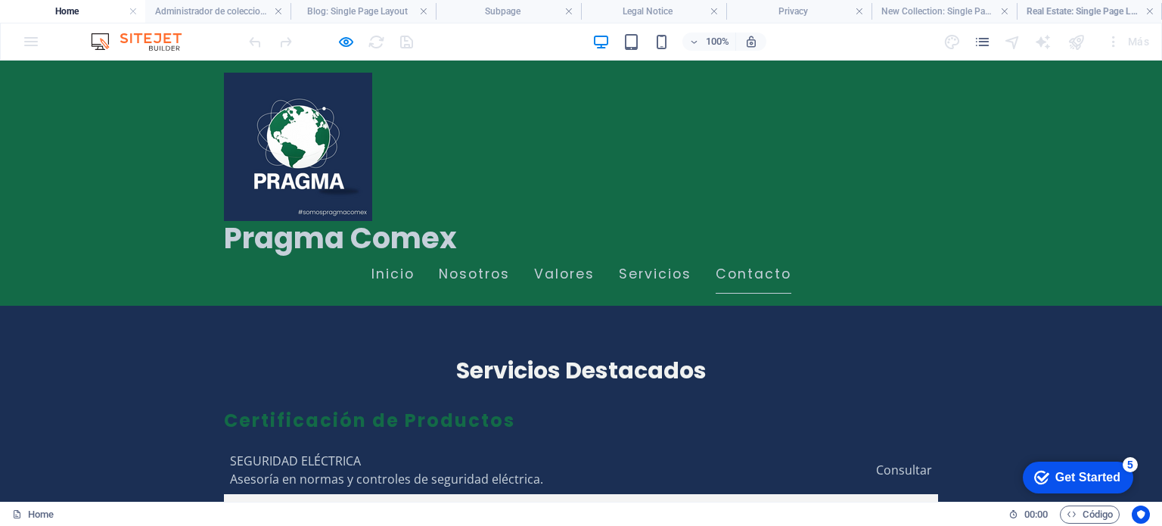
click at [1080, 474] on div "Get Started" at bounding box center [1088, 478] width 65 height 14
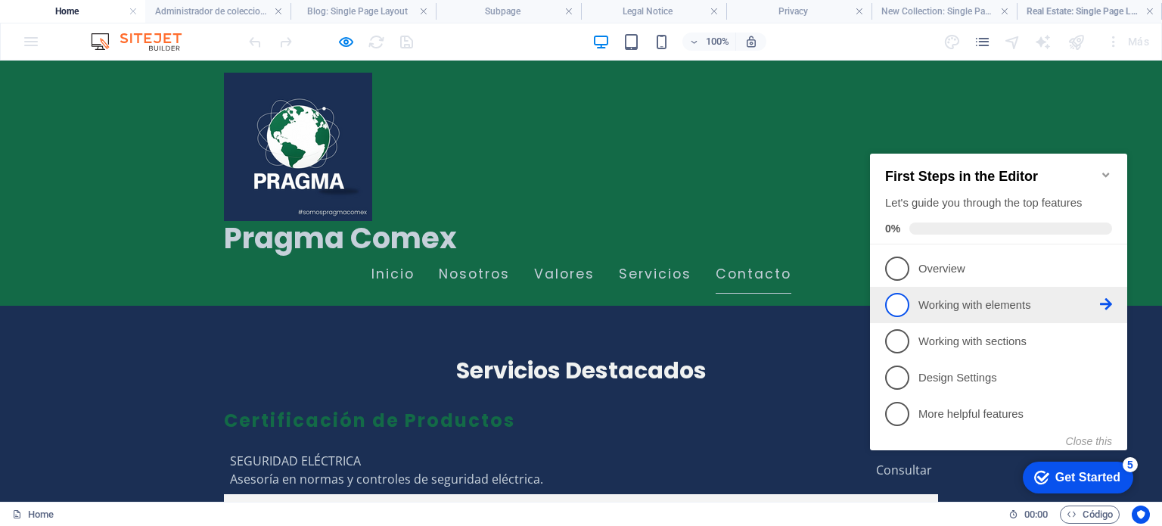
click at [1108, 302] on icon at bounding box center [1106, 304] width 12 height 12
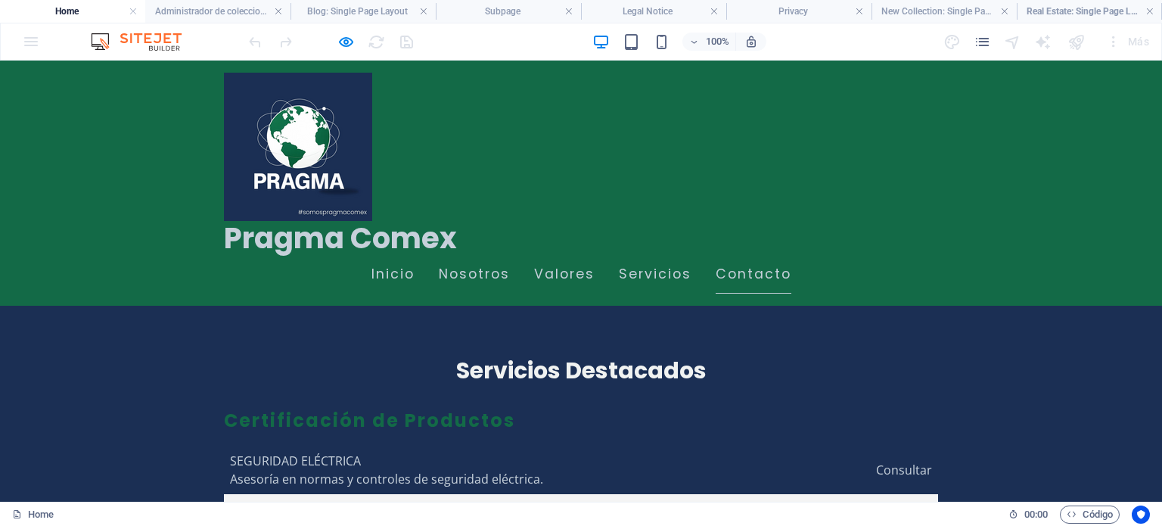
scroll to position [0, 0]
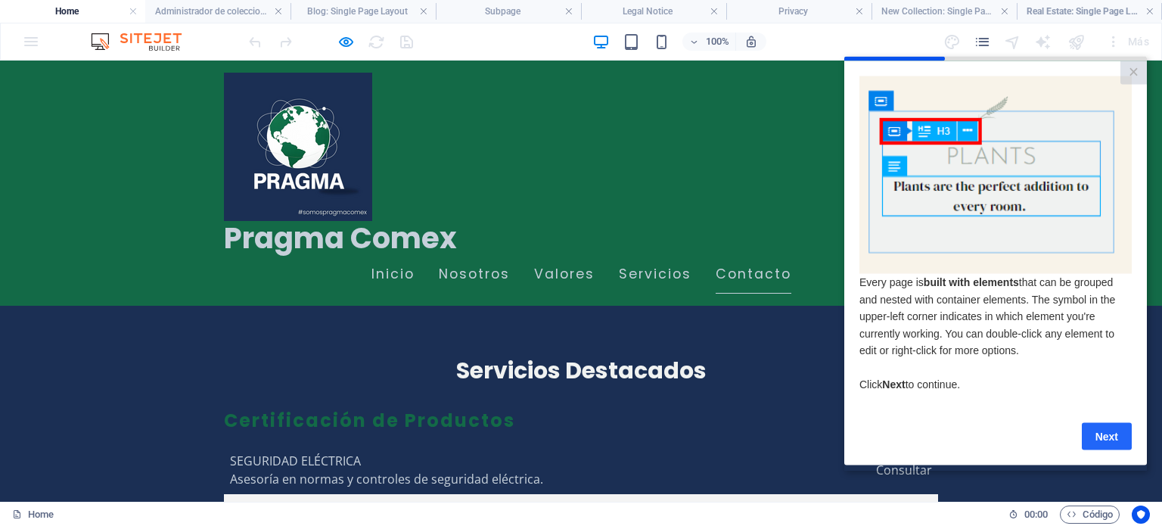
click at [1096, 444] on link "Next" at bounding box center [1107, 435] width 50 height 27
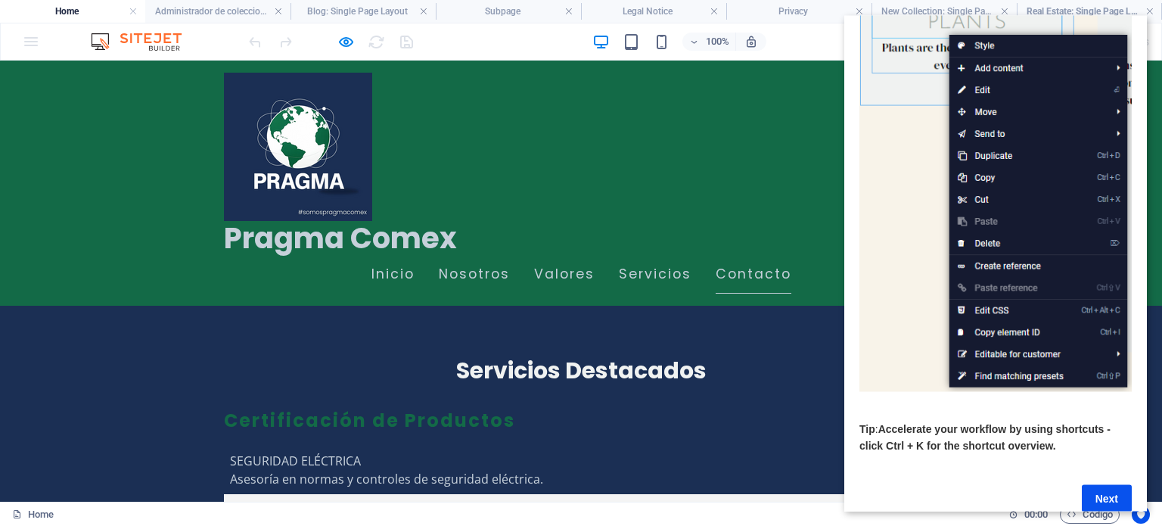
scroll to position [151, 0]
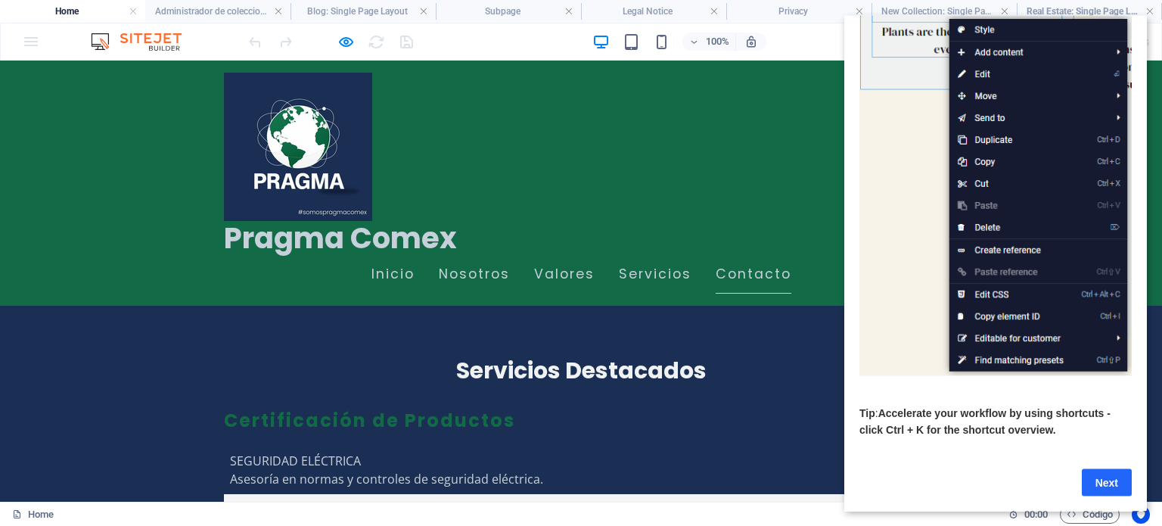
click at [1096, 480] on link "Next" at bounding box center [1107, 481] width 50 height 27
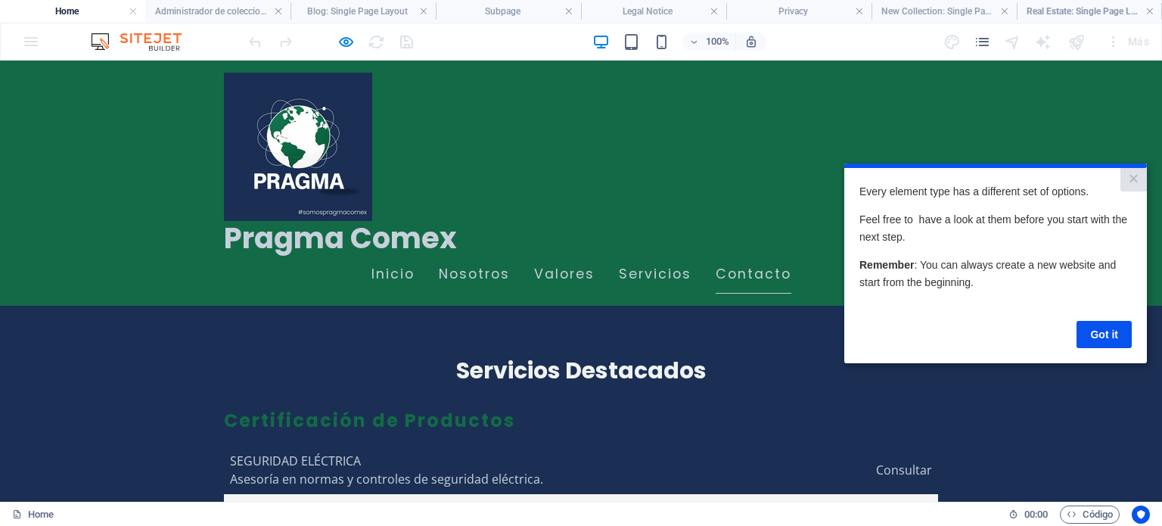
scroll to position [0, 0]
click at [1112, 336] on link "Got it" at bounding box center [1104, 333] width 55 height 27
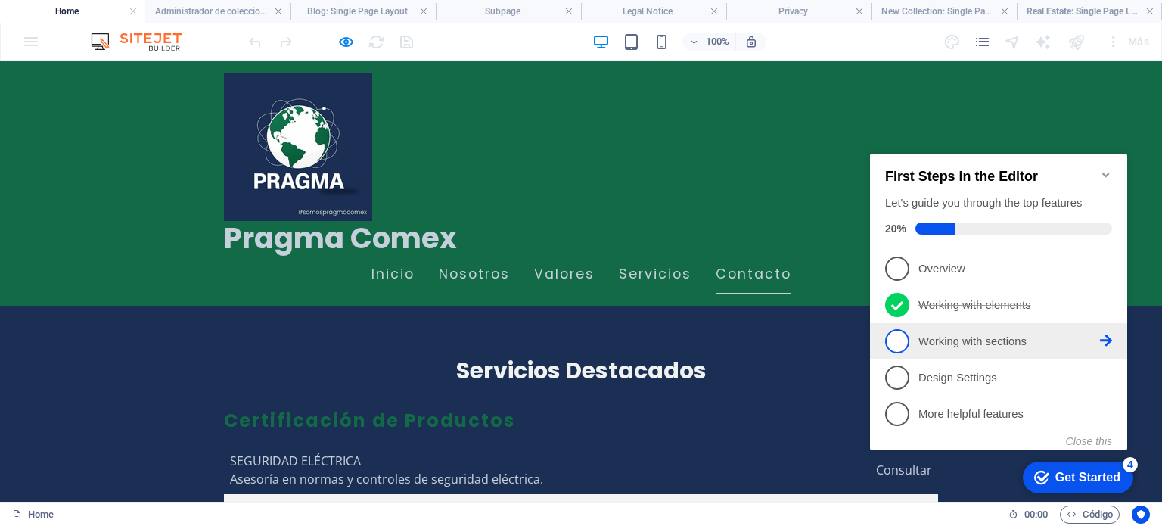
click at [1103, 339] on icon at bounding box center [1106, 340] width 12 height 12
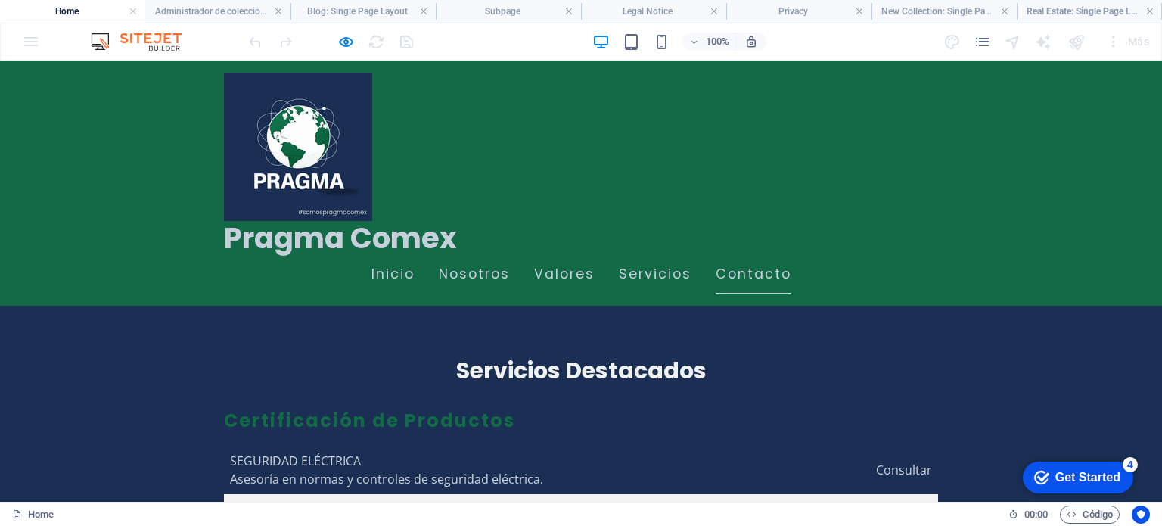
click at [1083, 466] on div "checkmark Get Started 4" at bounding box center [1078, 478] width 110 height 32
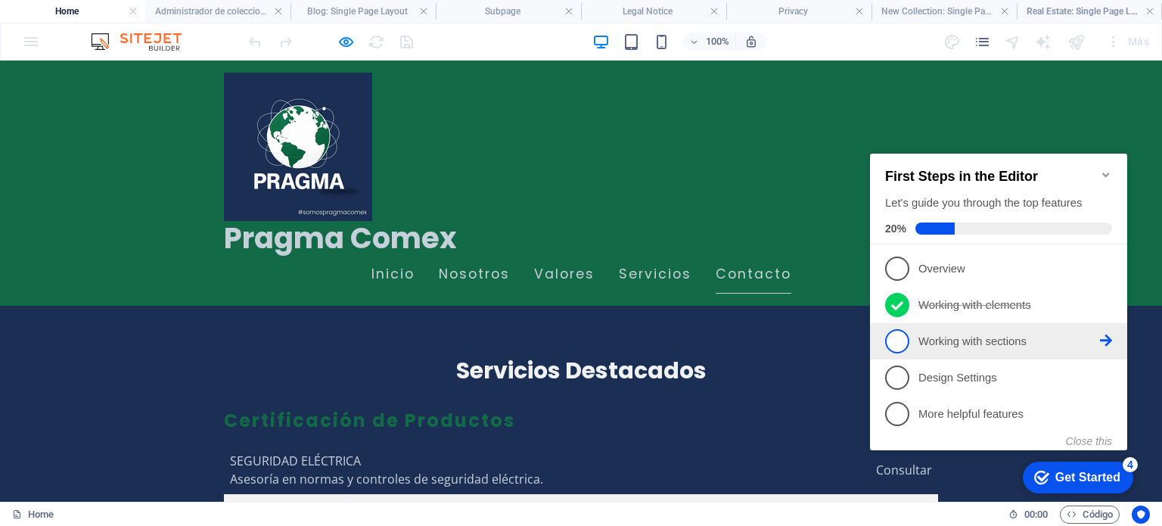
click at [1105, 337] on icon at bounding box center [1106, 340] width 12 height 12
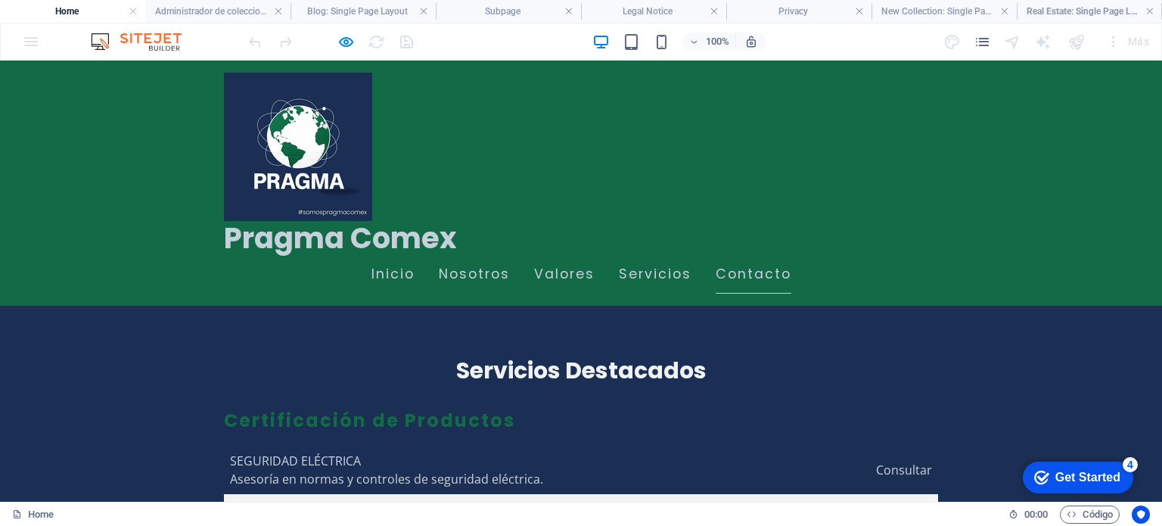
click at [1098, 476] on div "Get Started" at bounding box center [1088, 478] width 65 height 14
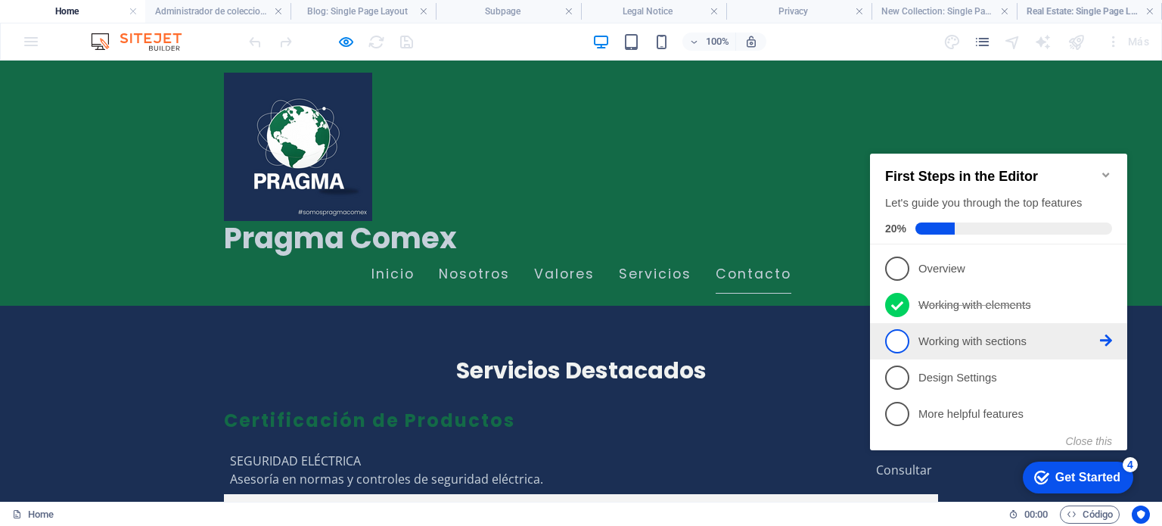
click at [1113, 340] on li "3 Working with sections - incomplete" at bounding box center [998, 341] width 257 height 36
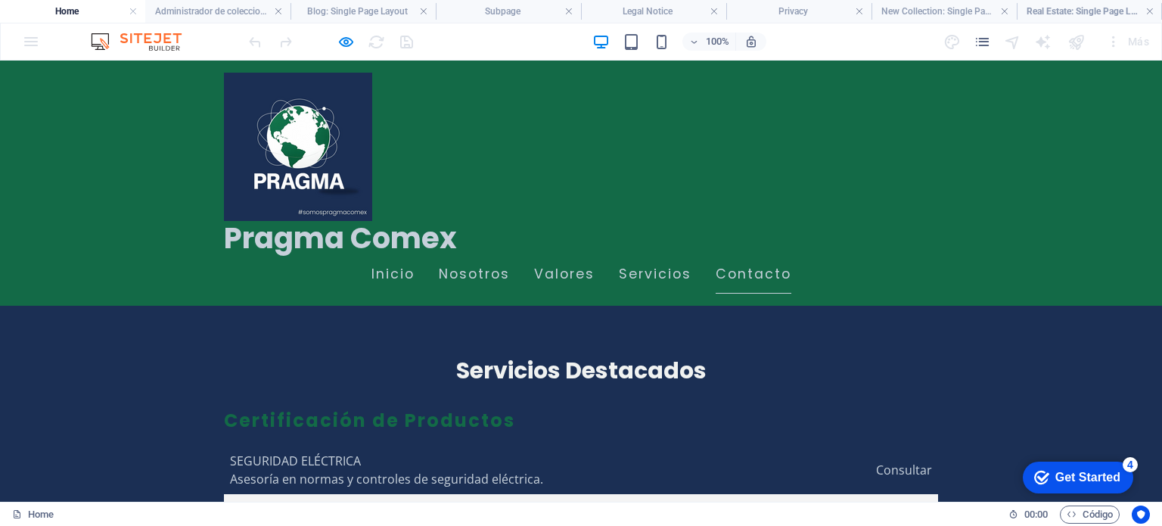
click at [1067, 474] on div "Get Started" at bounding box center [1088, 478] width 65 height 14
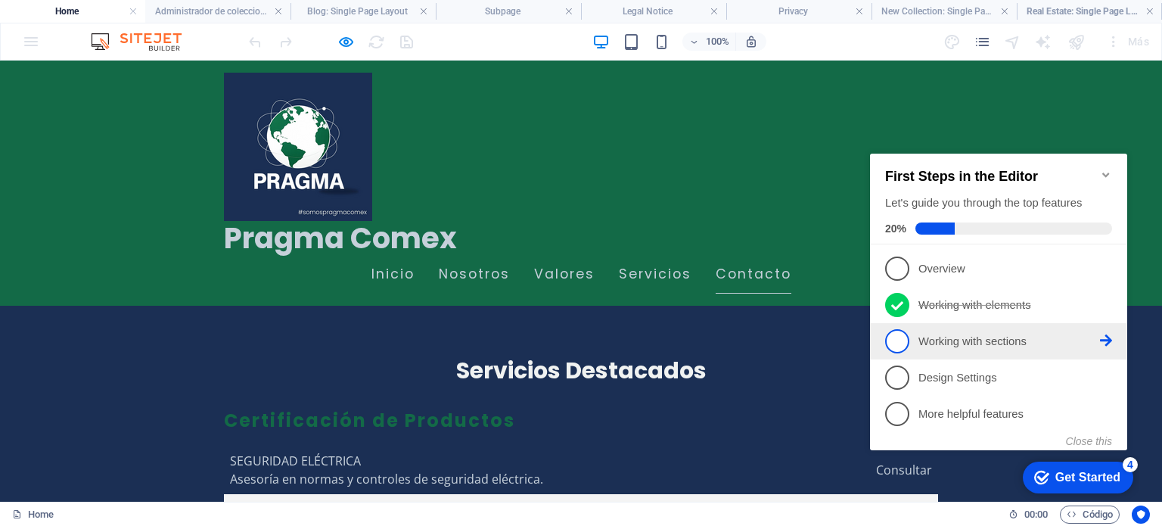
click at [897, 341] on span "3" at bounding box center [897, 341] width 24 height 24
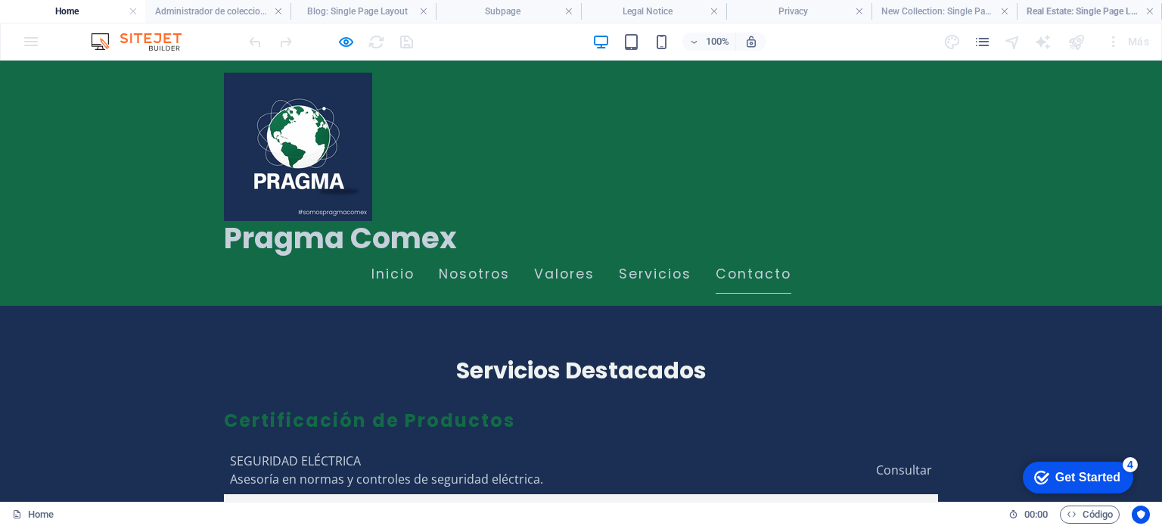
click at [1068, 476] on div "Get Started" at bounding box center [1088, 478] width 65 height 14
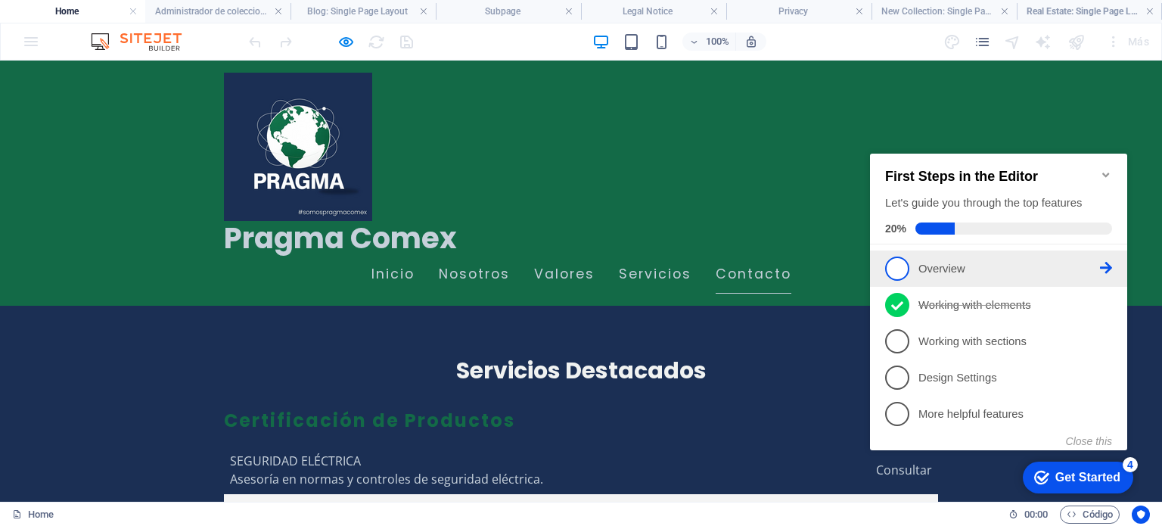
click at [897, 263] on span "1" at bounding box center [897, 269] width 24 height 24
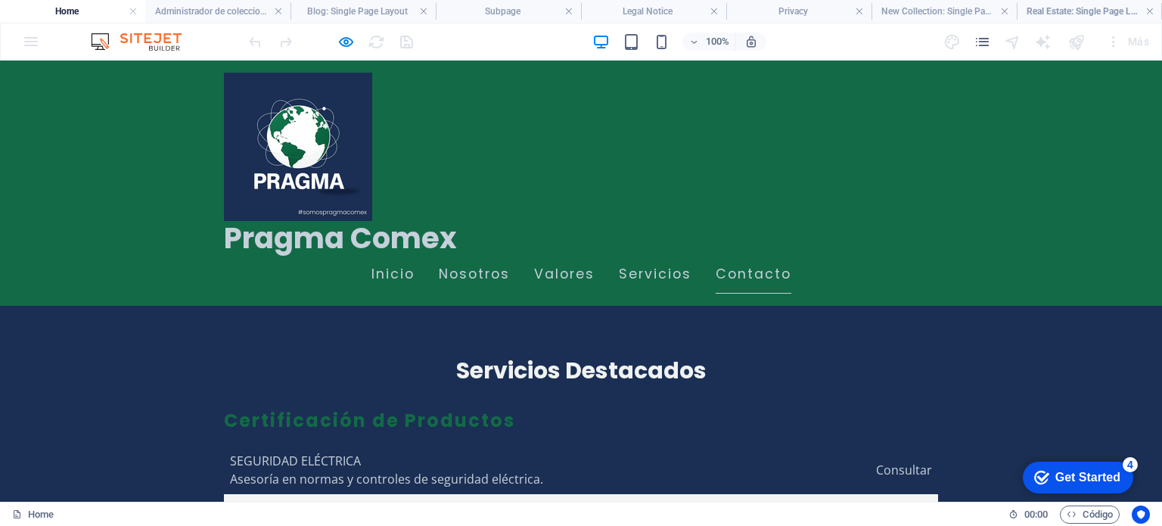
click at [1087, 473] on div "Get Started" at bounding box center [1088, 478] width 65 height 14
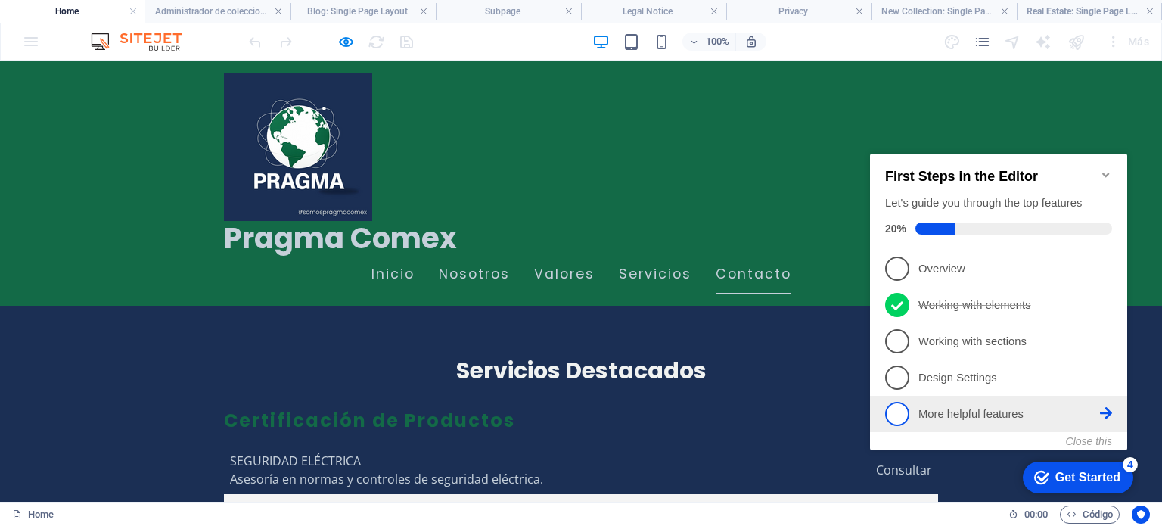
click at [1111, 411] on icon at bounding box center [1106, 413] width 12 height 12
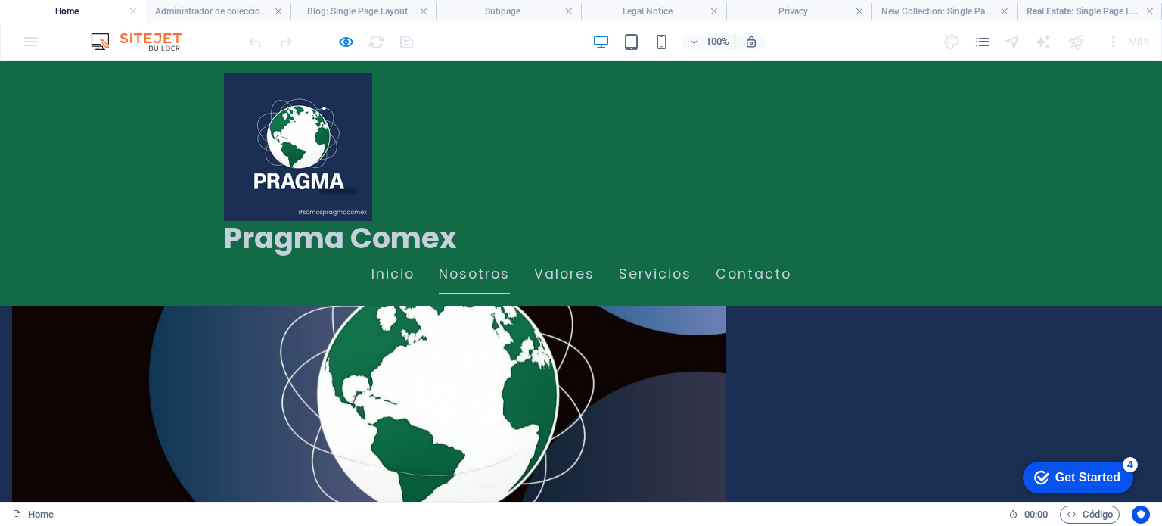
scroll to position [498, 0]
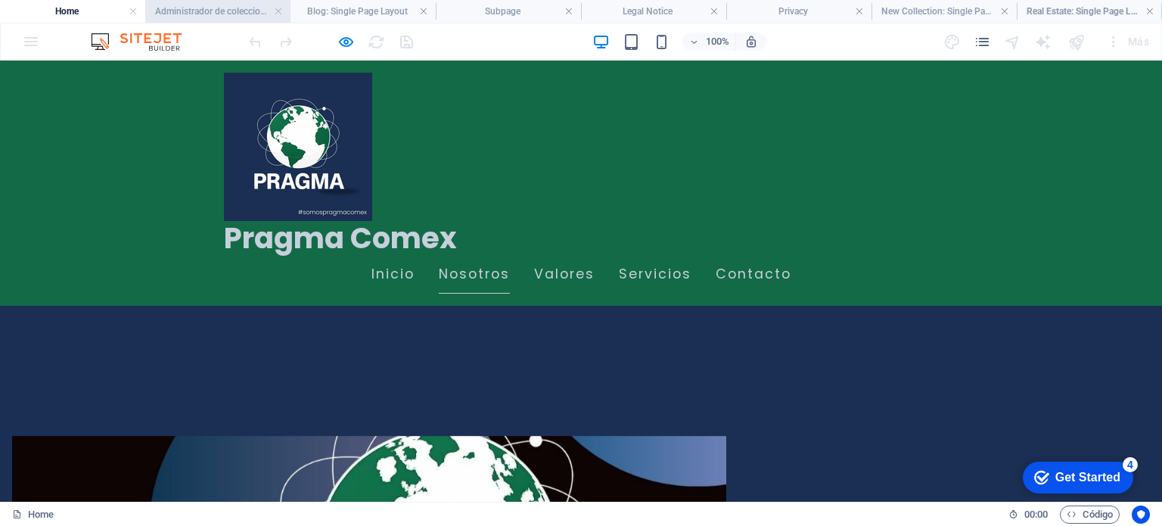
click at [235, 17] on h4 "Administrador de colecciones" at bounding box center [217, 11] width 145 height 17
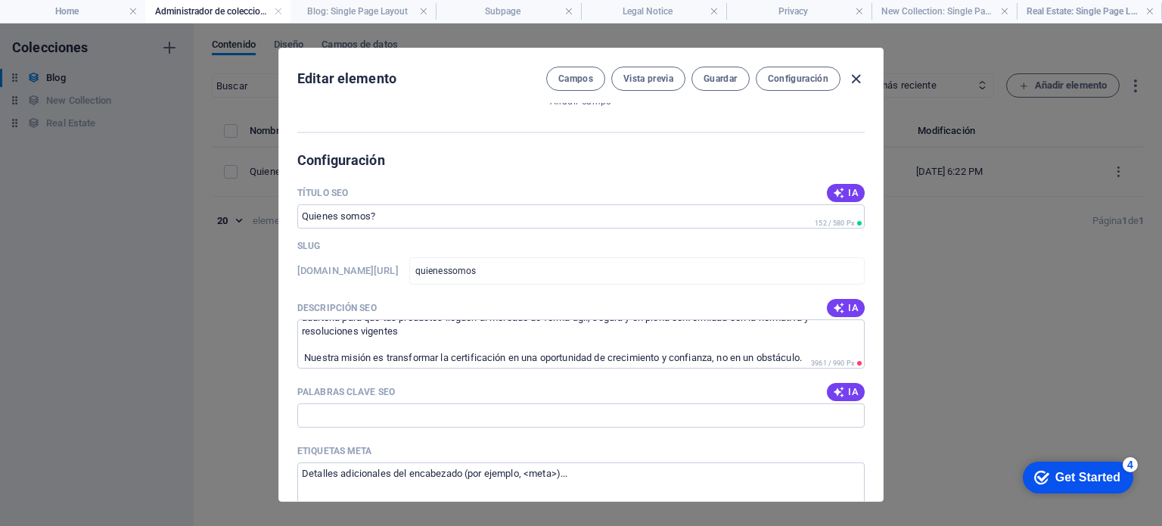
click at [854, 82] on icon "button" at bounding box center [855, 78] width 17 height 17
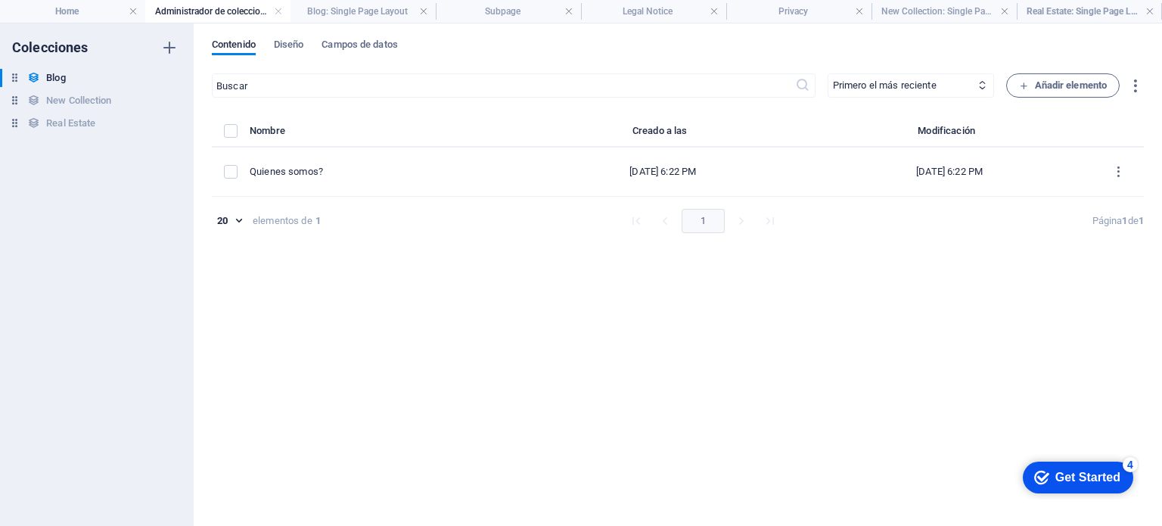
type input "quienessomos"
click at [340, 5] on h4 "Blog: Single Page Layout" at bounding box center [363, 11] width 145 height 17
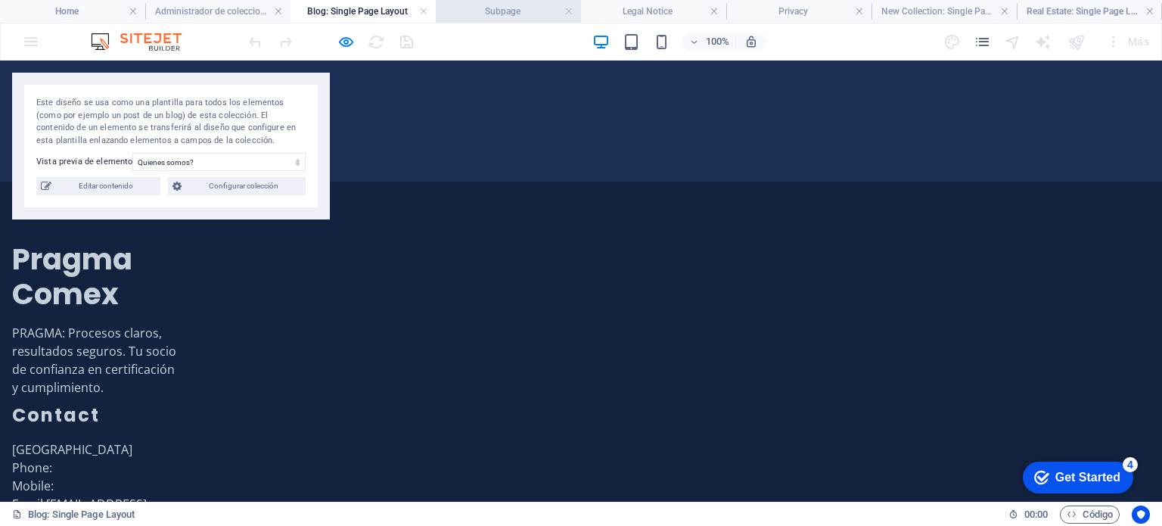
click at [468, 11] on h4 "Subpage" at bounding box center [508, 11] width 145 height 17
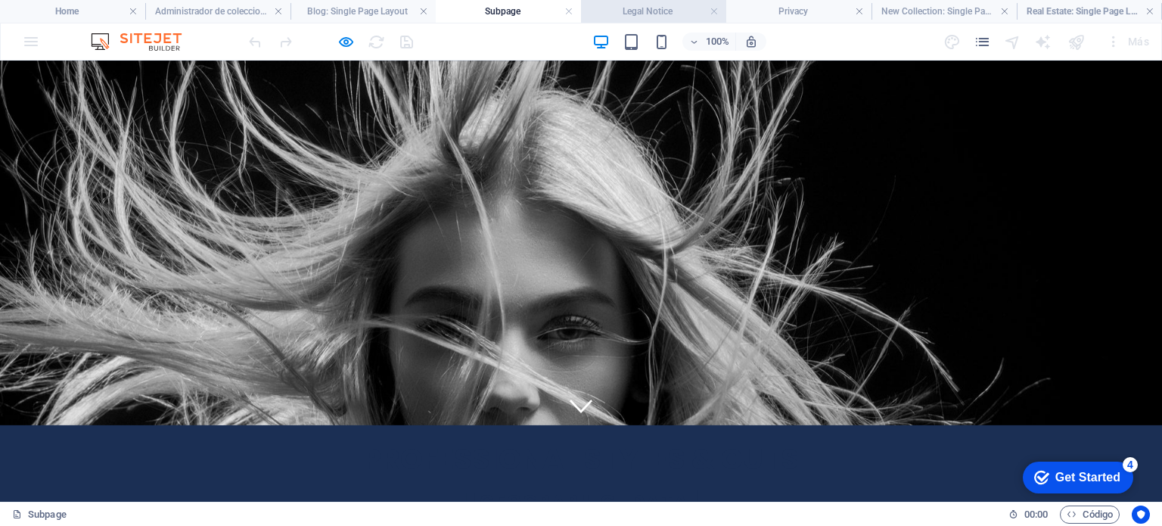
click at [662, 11] on h4 "Legal Notice" at bounding box center [653, 11] width 145 height 17
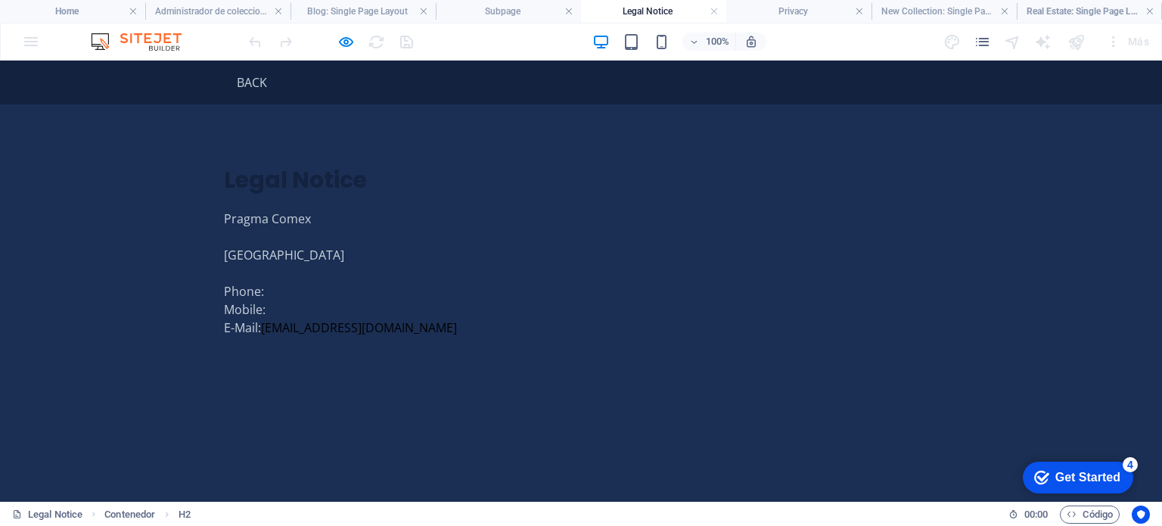
scroll to position [0, 0]
click at [714, 11] on link at bounding box center [714, 12] width 9 height 14
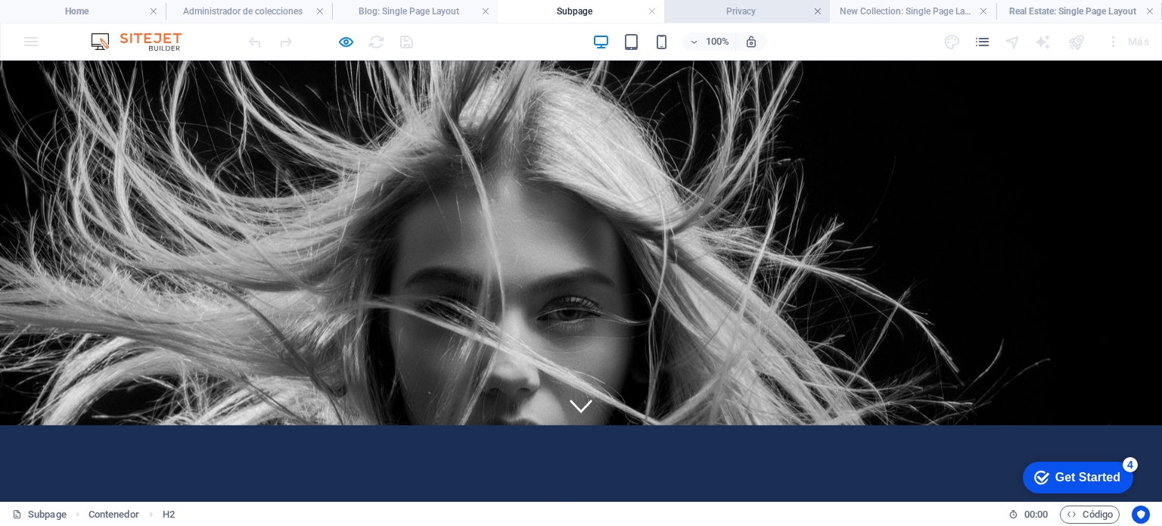
click at [819, 10] on link at bounding box center [817, 12] width 9 height 14
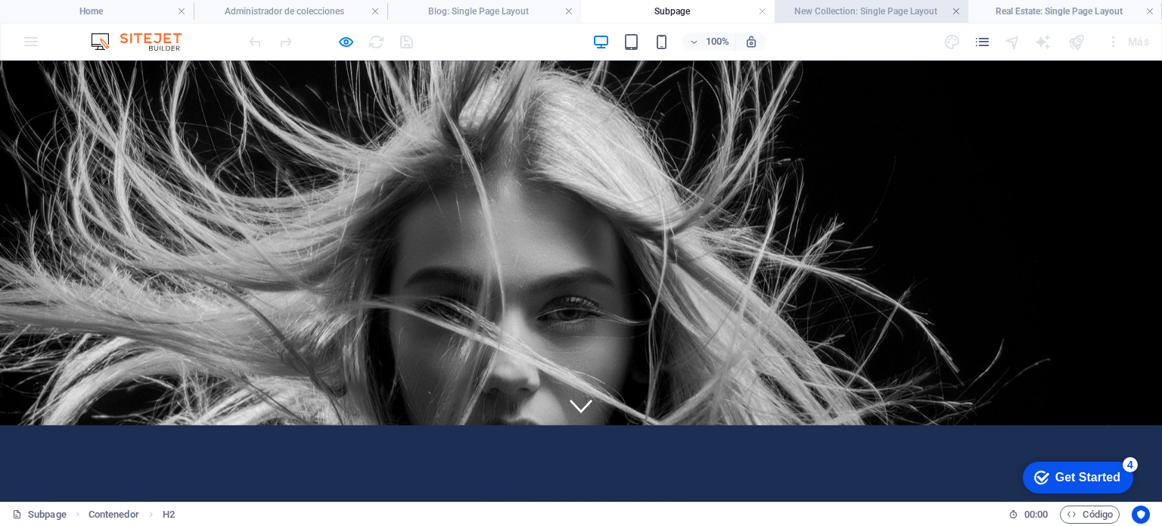
click at [959, 14] on link at bounding box center [956, 12] width 9 height 14
click at [993, 7] on link at bounding box center [994, 12] width 9 height 14
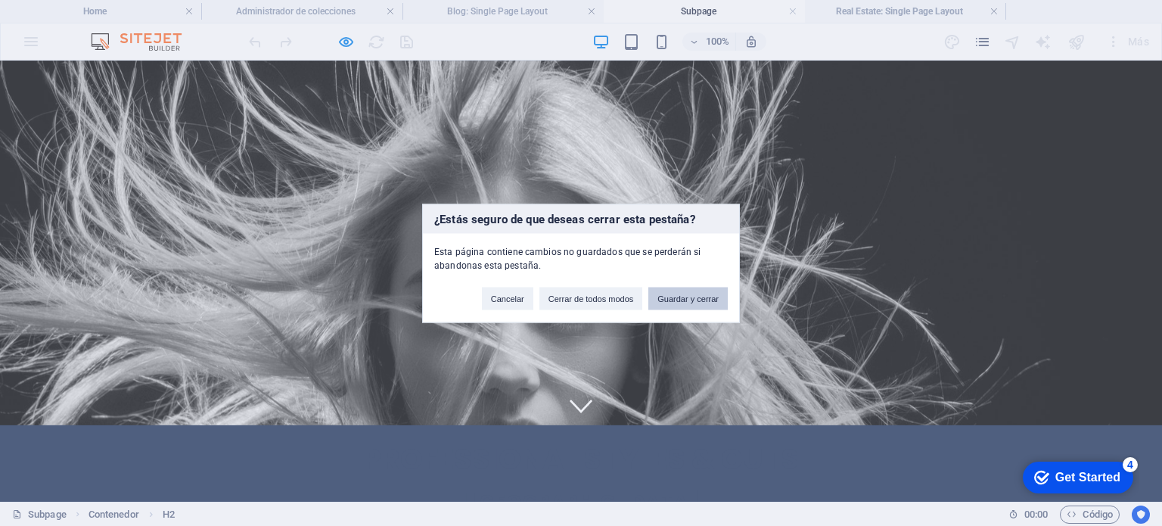
click at [683, 299] on button "Guardar y cerrar" at bounding box center [687, 298] width 79 height 23
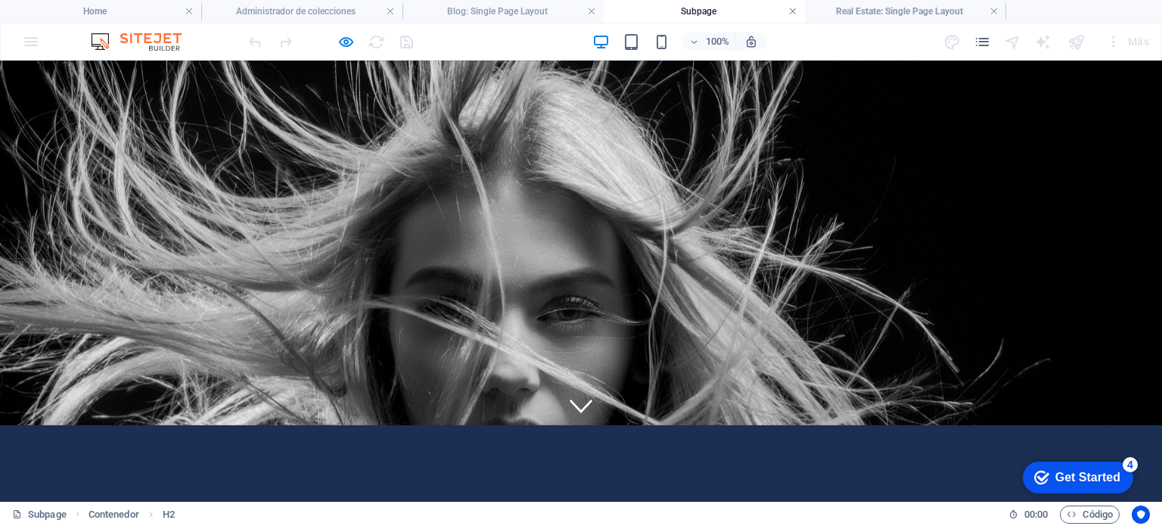
click at [793, 13] on link at bounding box center [792, 12] width 9 height 14
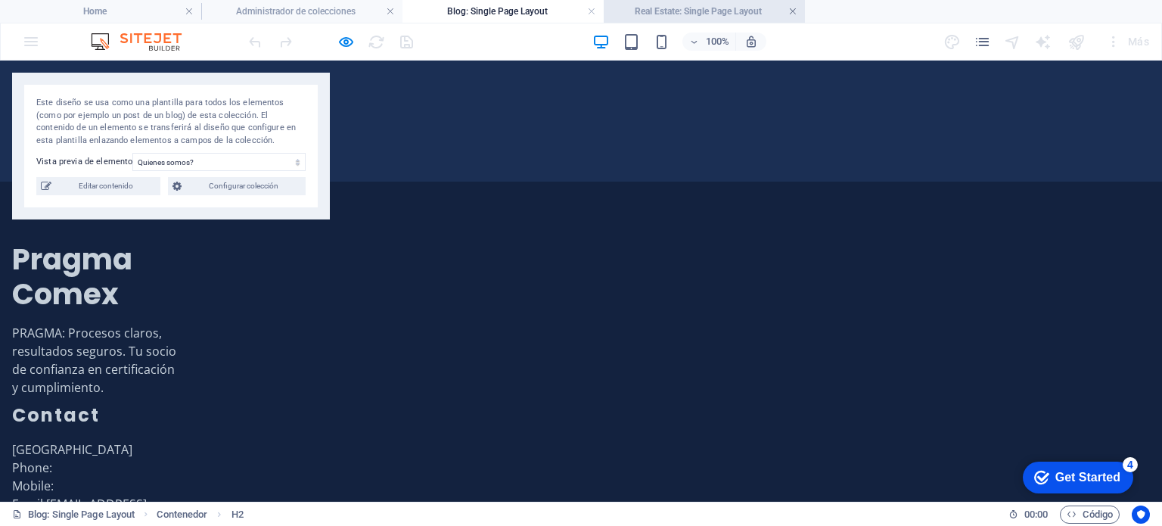
click at [791, 9] on link at bounding box center [792, 12] width 9 height 14
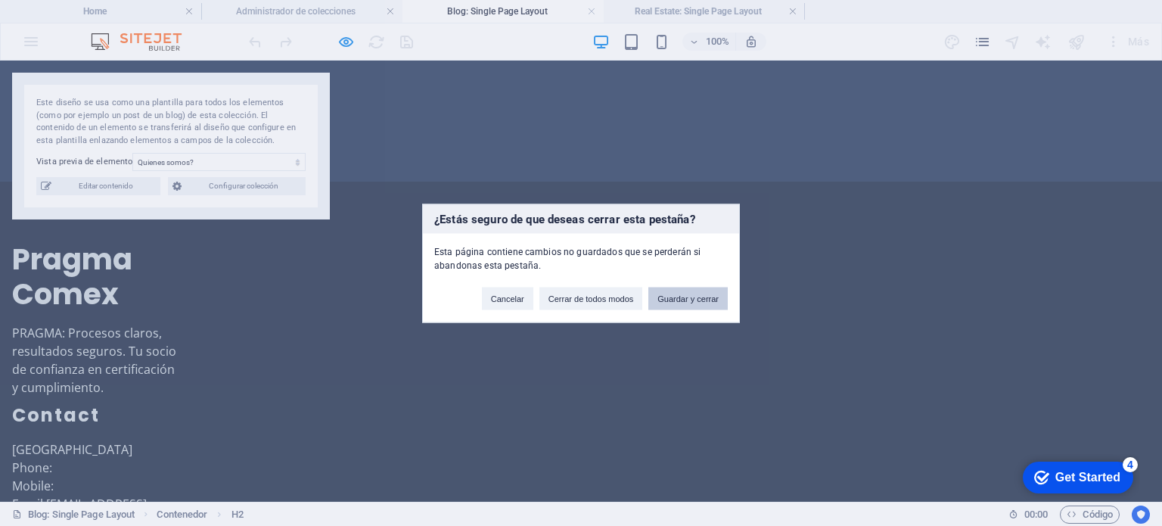
click at [674, 299] on button "Guardar y cerrar" at bounding box center [687, 298] width 79 height 23
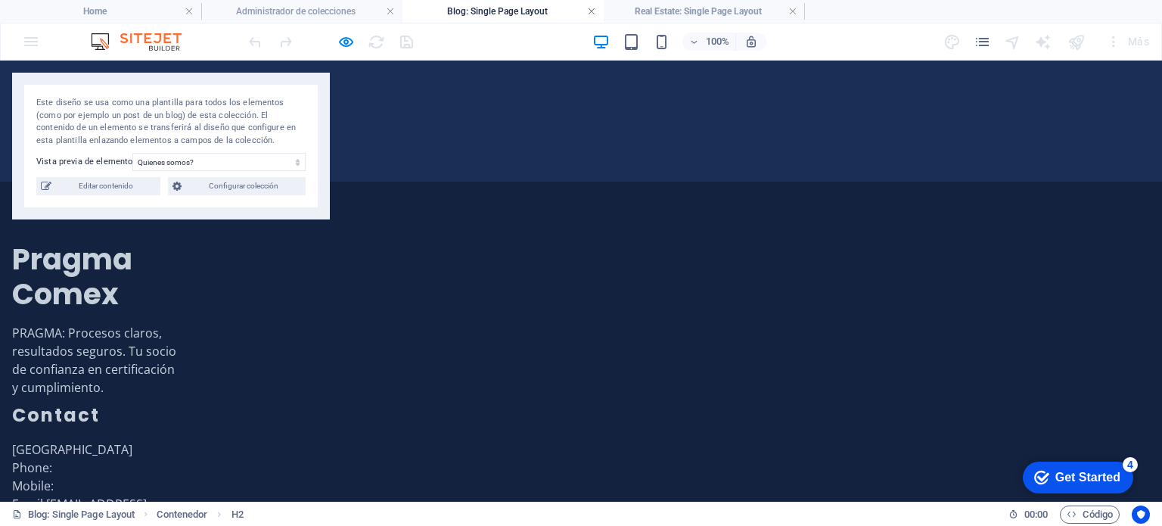
click at [590, 13] on link at bounding box center [591, 12] width 9 height 14
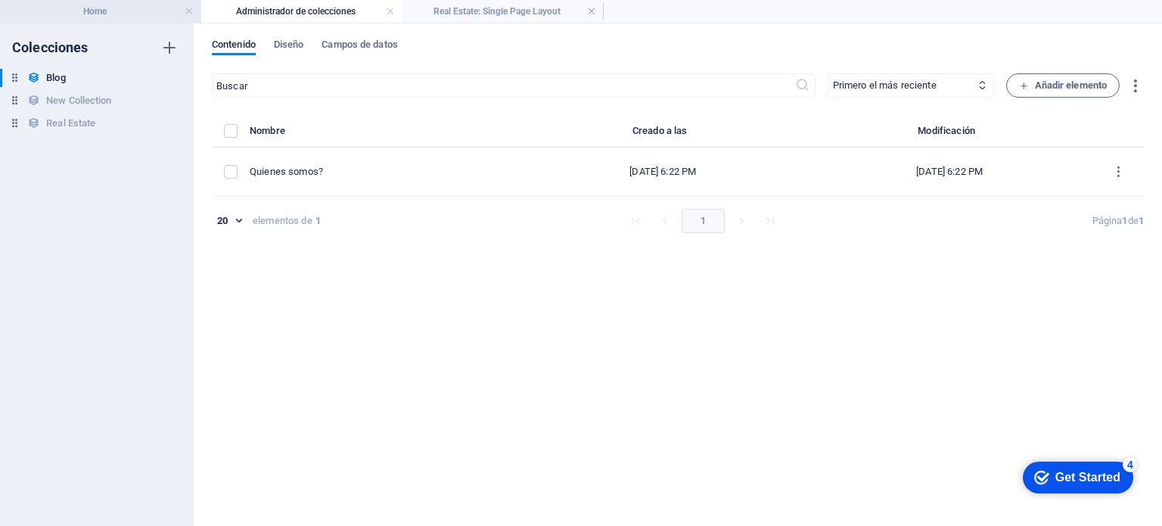
click at [130, 1] on li "Home" at bounding box center [100, 11] width 201 height 23
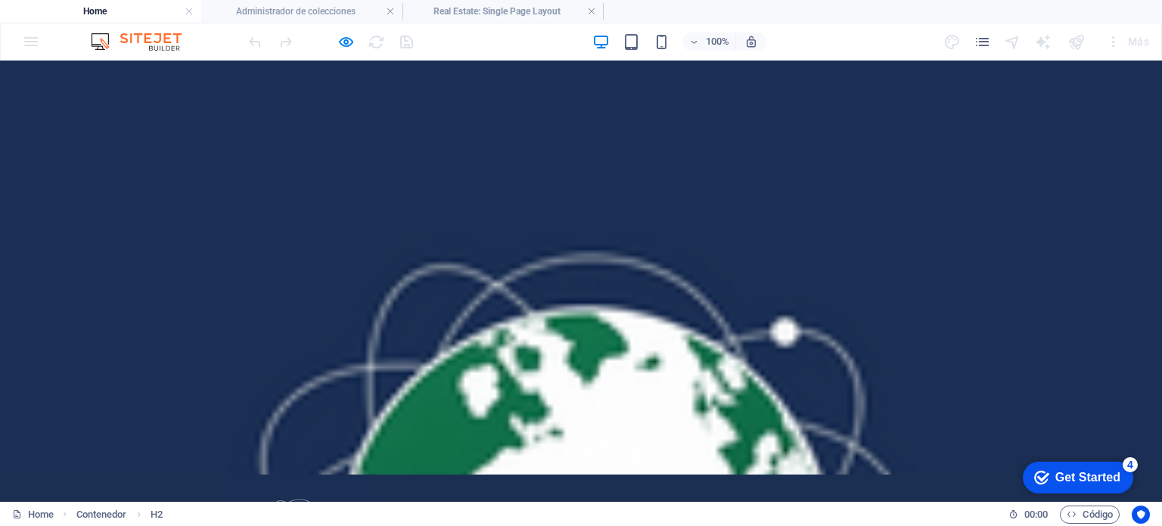
scroll to position [0, 0]
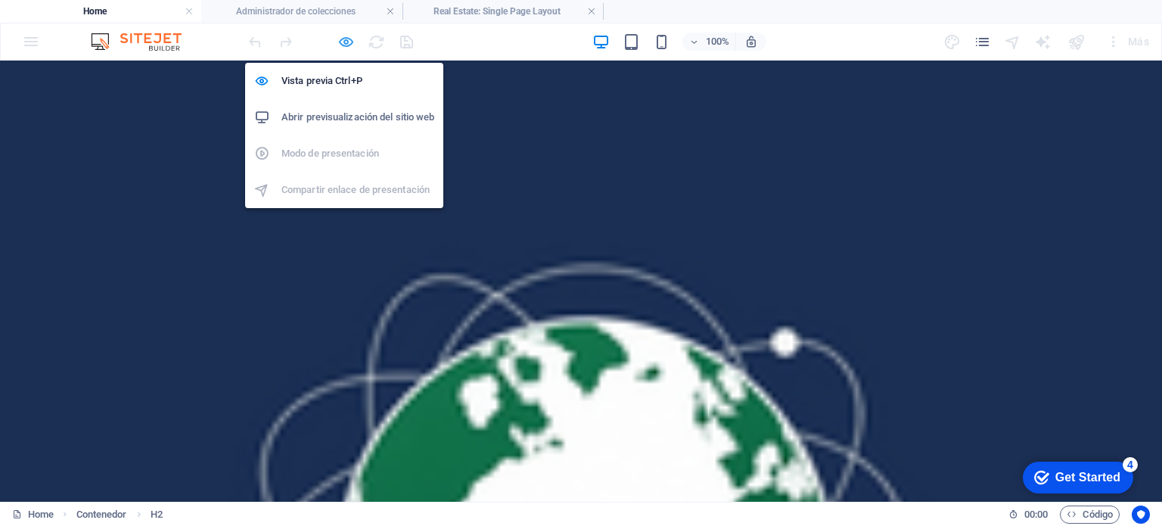
click at [343, 45] on icon "button" at bounding box center [345, 41] width 17 height 17
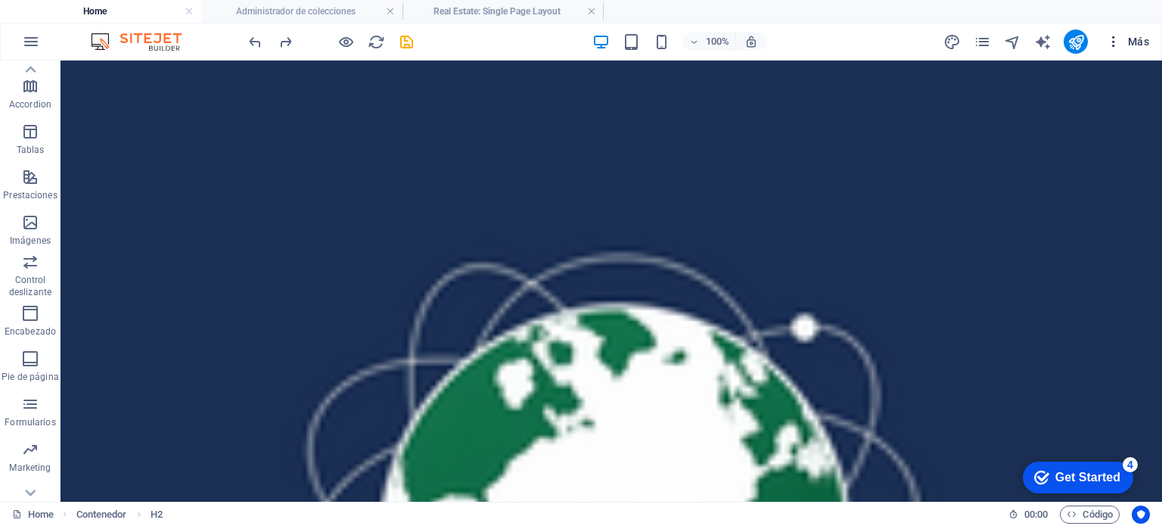
click at [1115, 42] on icon "button" at bounding box center [1113, 41] width 15 height 15
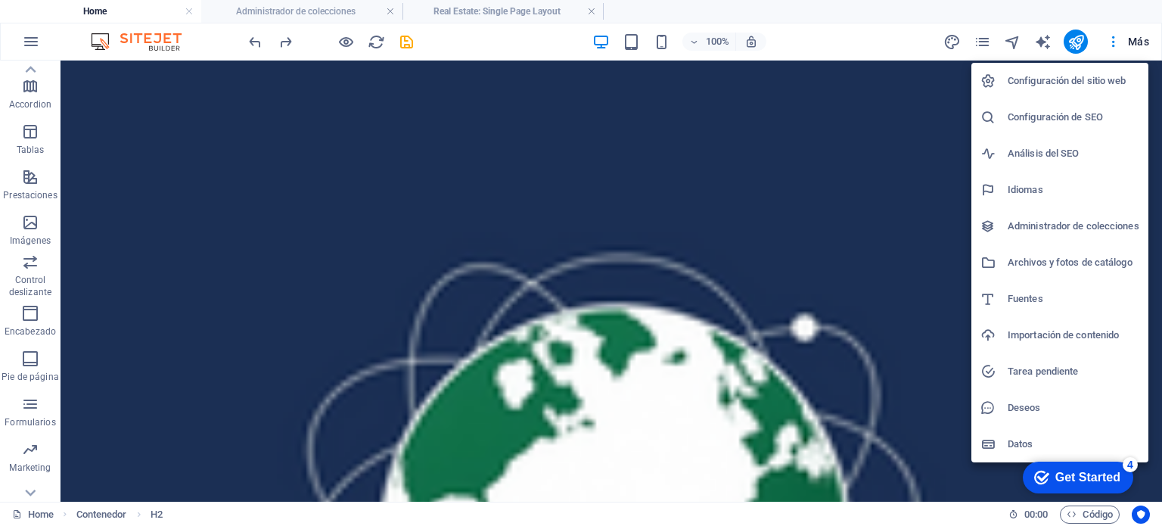
click at [1102, 77] on h6 "Configuración del sitio web" at bounding box center [1074, 81] width 132 height 18
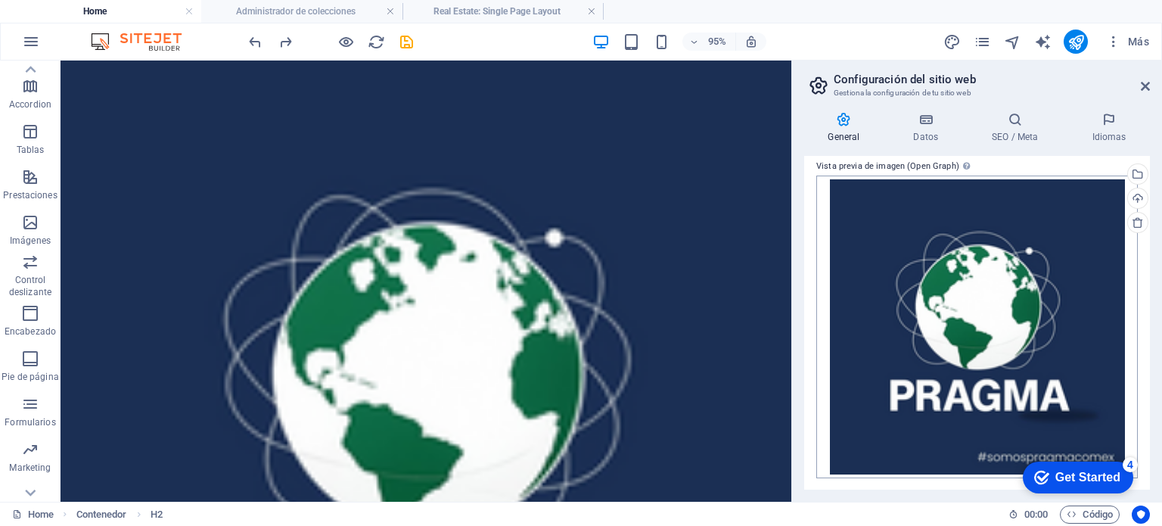
scroll to position [259, 0]
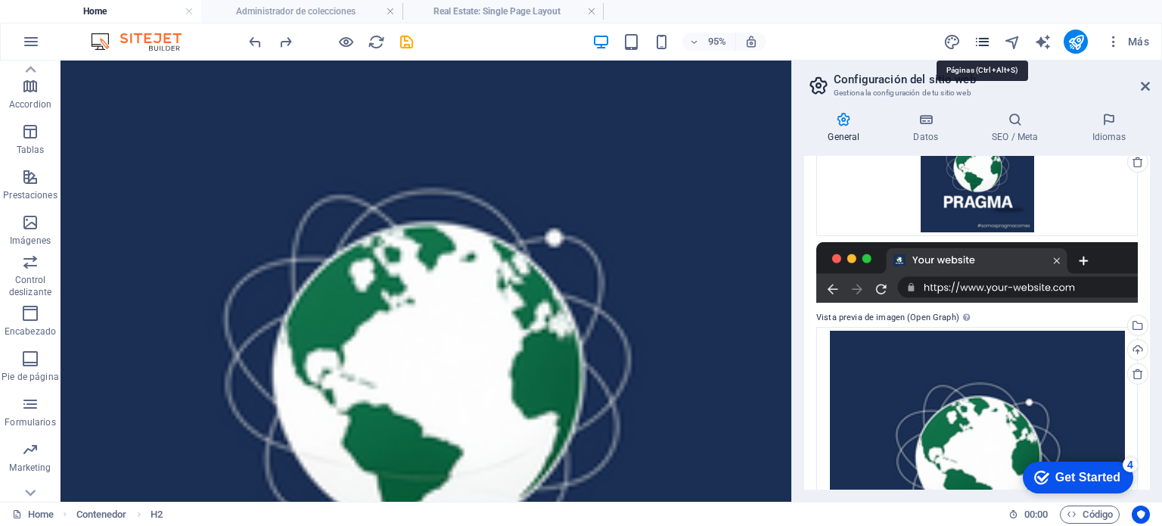
click at [978, 38] on icon "pages" at bounding box center [982, 41] width 17 height 17
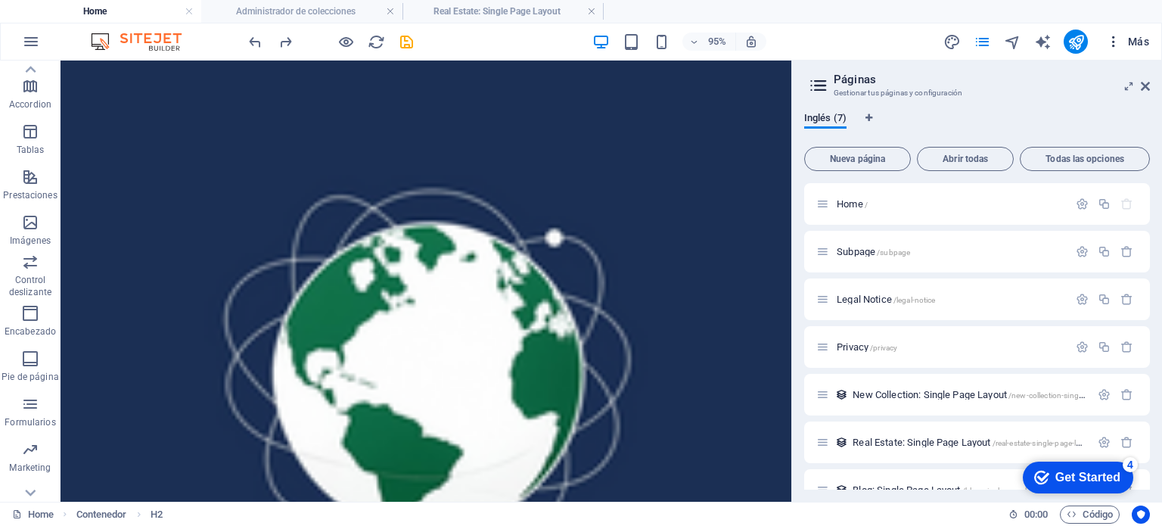
click at [1113, 41] on icon "button" at bounding box center [1113, 41] width 15 height 15
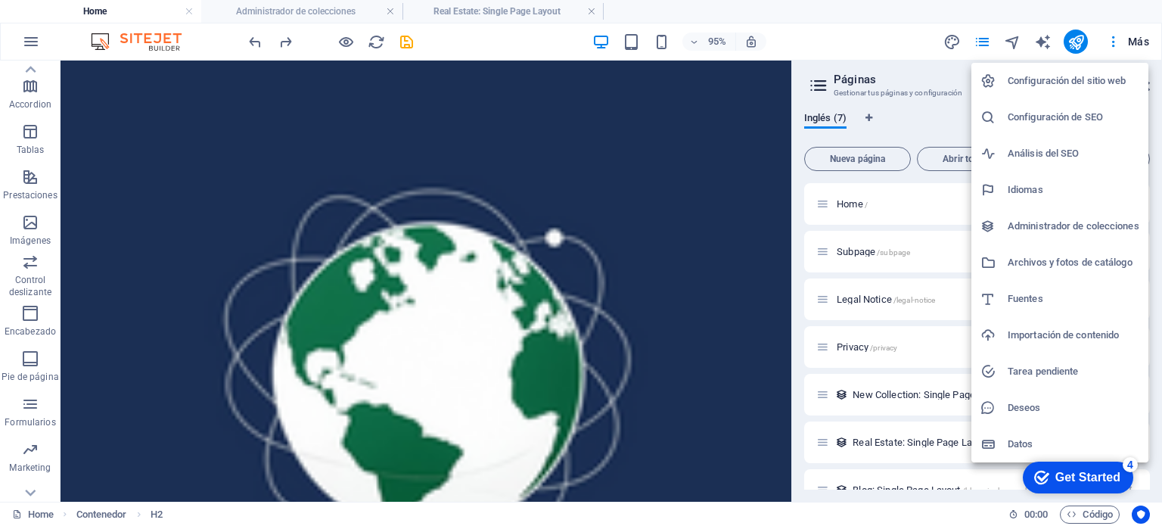
click at [1080, 108] on h6 "Configuración de SEO" at bounding box center [1074, 117] width 132 height 18
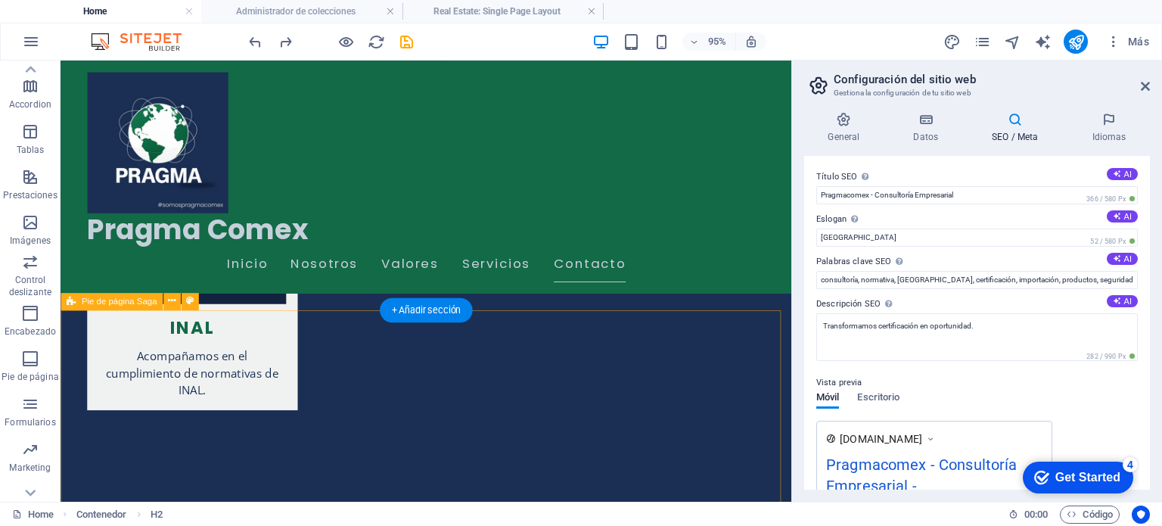
scroll to position [3123, 0]
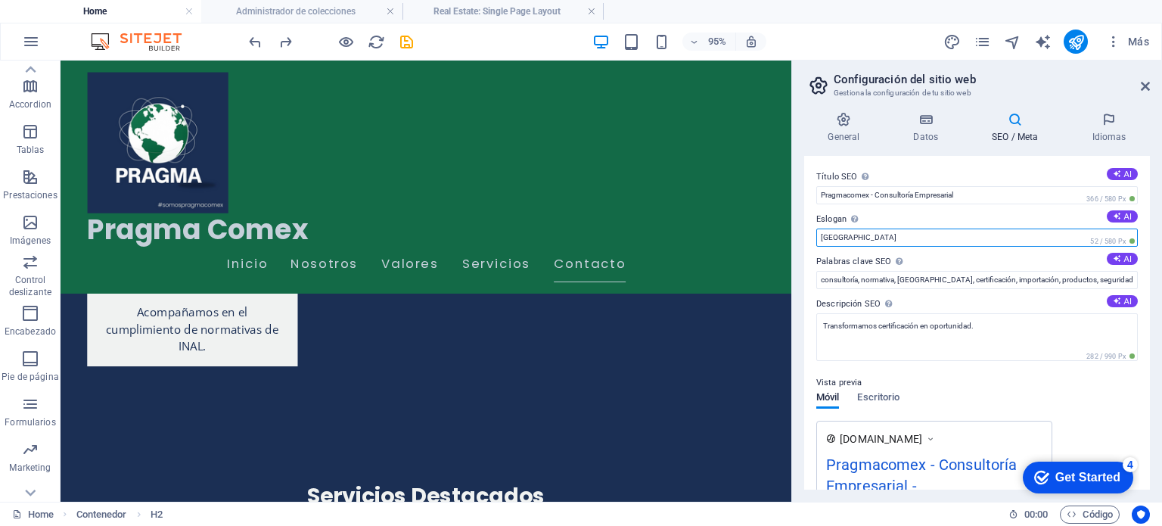
click at [847, 238] on input "Berlin" at bounding box center [977, 238] width 322 height 18
type input "B"
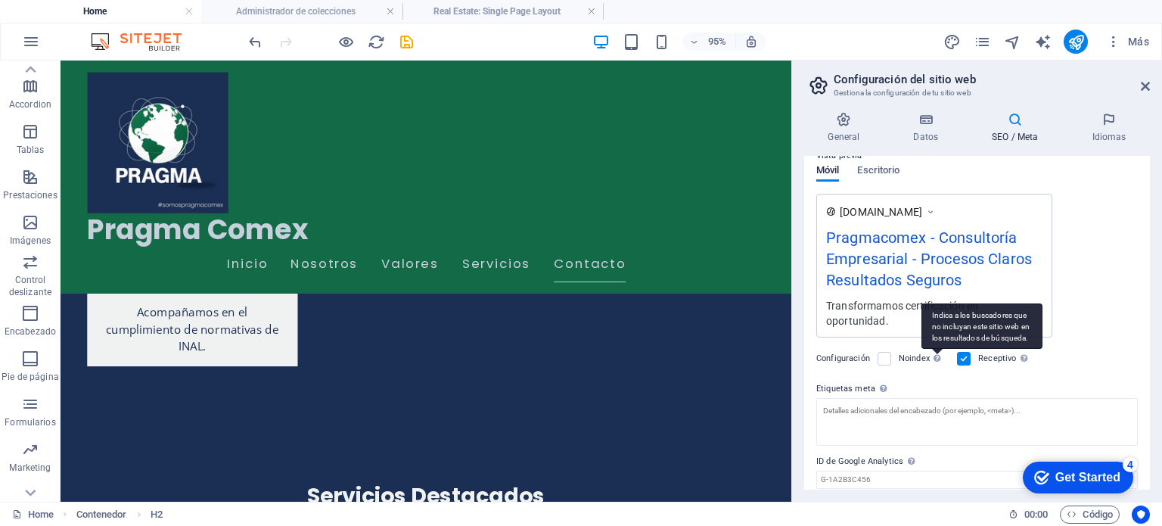
scroll to position [279, 0]
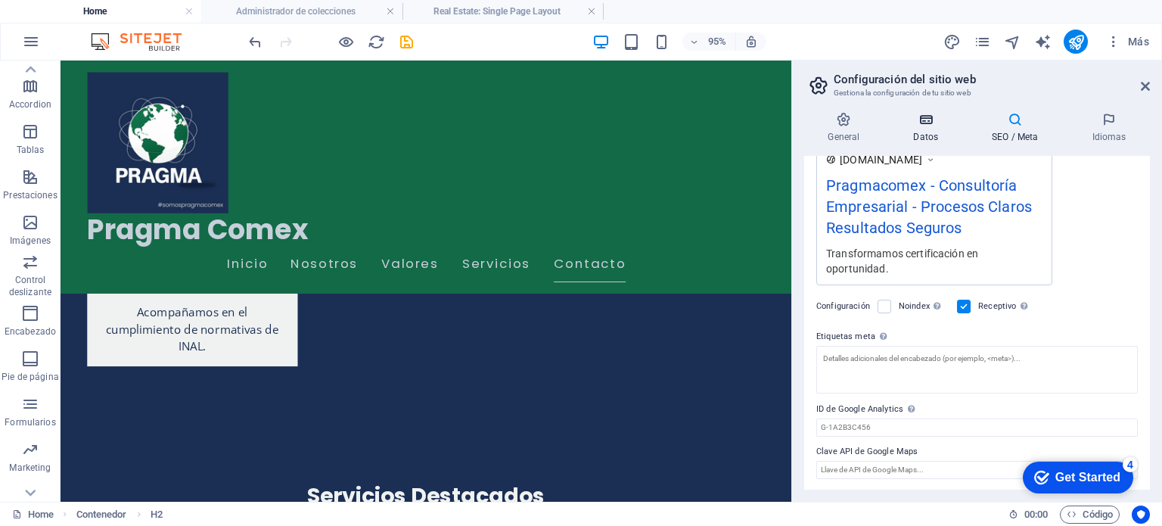
type input "Procesos Claros Resultados Seguros"
click at [911, 132] on h4 "Datos" at bounding box center [929, 128] width 79 height 32
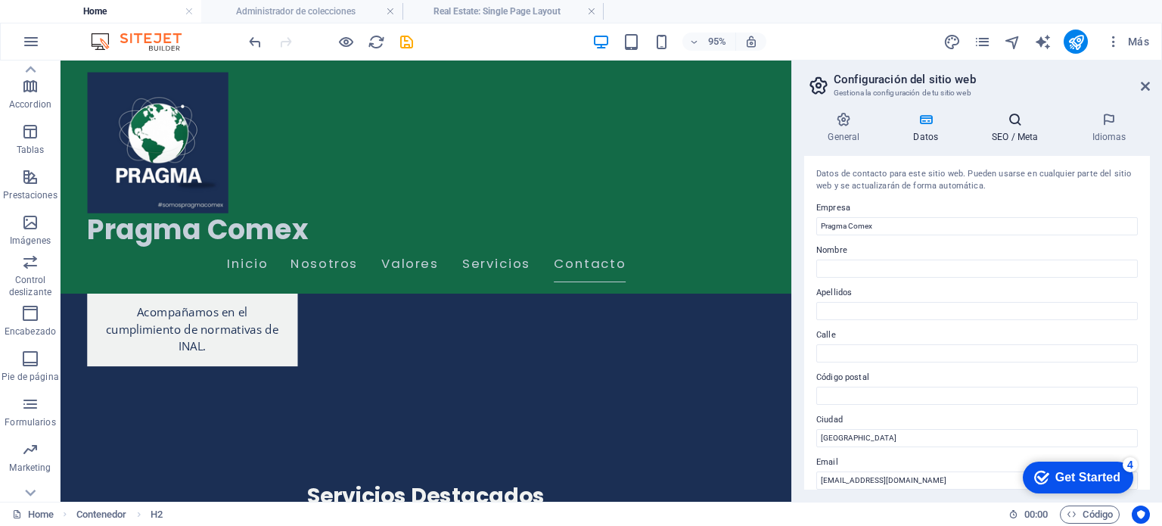
click at [1006, 122] on icon at bounding box center [1015, 119] width 94 height 15
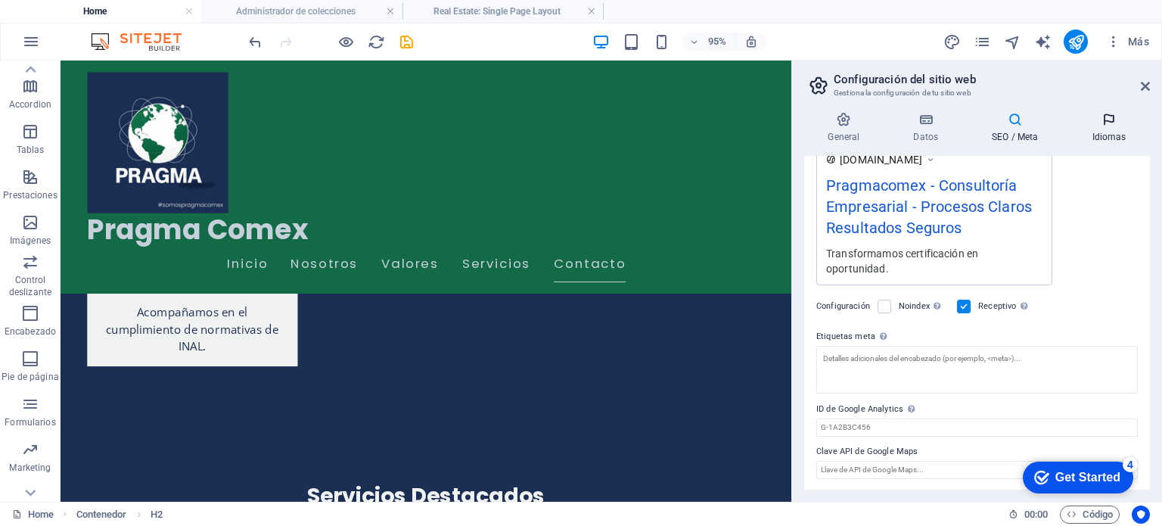
click at [1102, 128] on h4 "Idiomas" at bounding box center [1109, 128] width 82 height 32
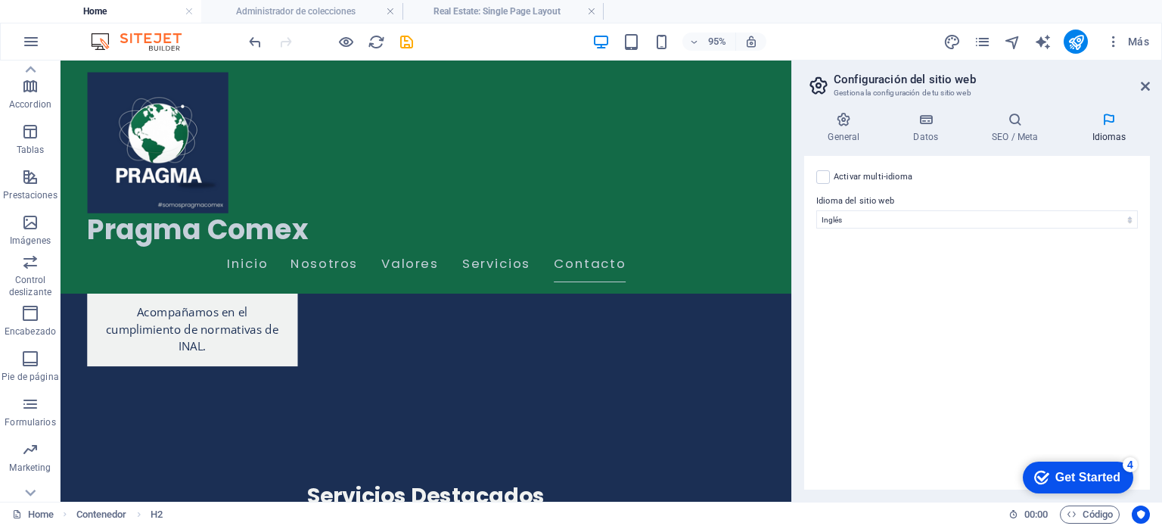
click at [830, 181] on div "Activar multi-idioma Para desactivar la opción multi-idioma, elimine todos los …" at bounding box center [977, 177] width 322 height 18
click at [824, 181] on label at bounding box center [823, 177] width 14 height 14
click at [0, 0] on input "Activar multi-idioma Para desactivar la opción multi-idioma, elimine todos los …" at bounding box center [0, 0] width 0 height 0
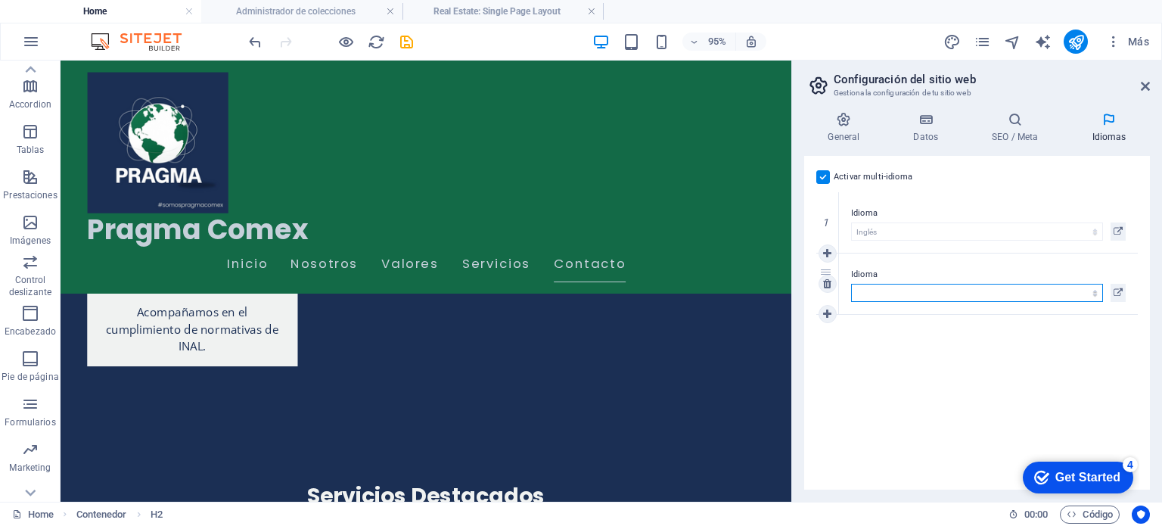
click at [879, 284] on select "Abkhazian Afar Afrikaans Akan Albanés Alemán Amharic Árabe Aragonese Armenian A…" at bounding box center [977, 293] width 252 height 18
select select "44"
click at [851, 284] on select "Abkhazian Afar Afrikaans Akan Albanés Alemán Amharic Árabe Aragonese Armenian A…" at bounding box center [977, 293] width 252 height 18
click at [988, 320] on div "Activar multi-idioma Para desactivar la opción multi-idioma, elimine todos los …" at bounding box center [977, 323] width 346 height 334
drag, startPoint x: 825, startPoint y: 268, endPoint x: 823, endPoint y: 208, distance: 59.8
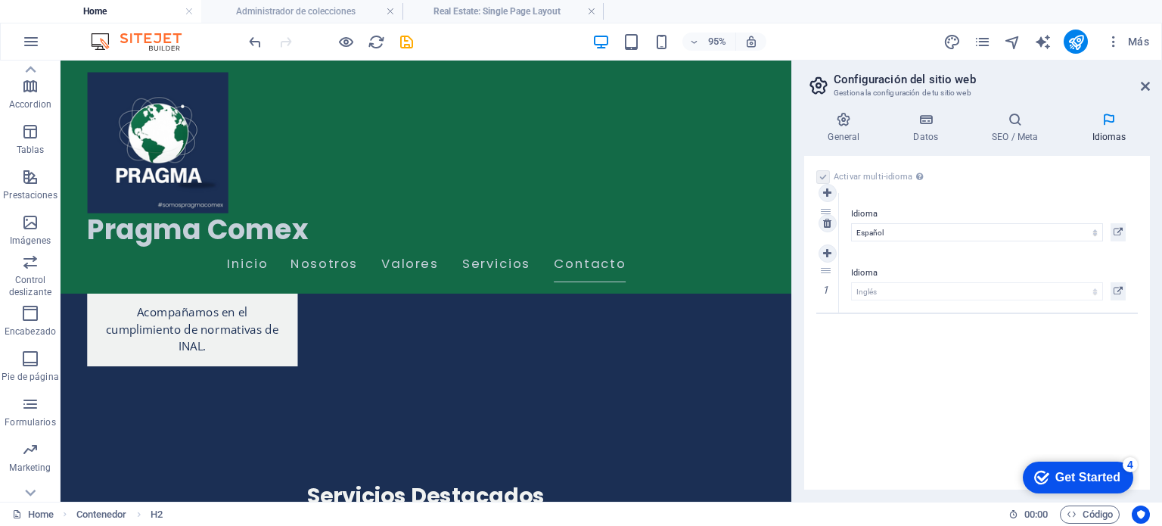
select select "44"
click at [937, 381] on div "Activar multi-idioma Para desactivar la opción multi-idioma, elimine todos los …" at bounding box center [977, 323] width 346 height 334
click at [838, 120] on icon at bounding box center [843, 119] width 79 height 15
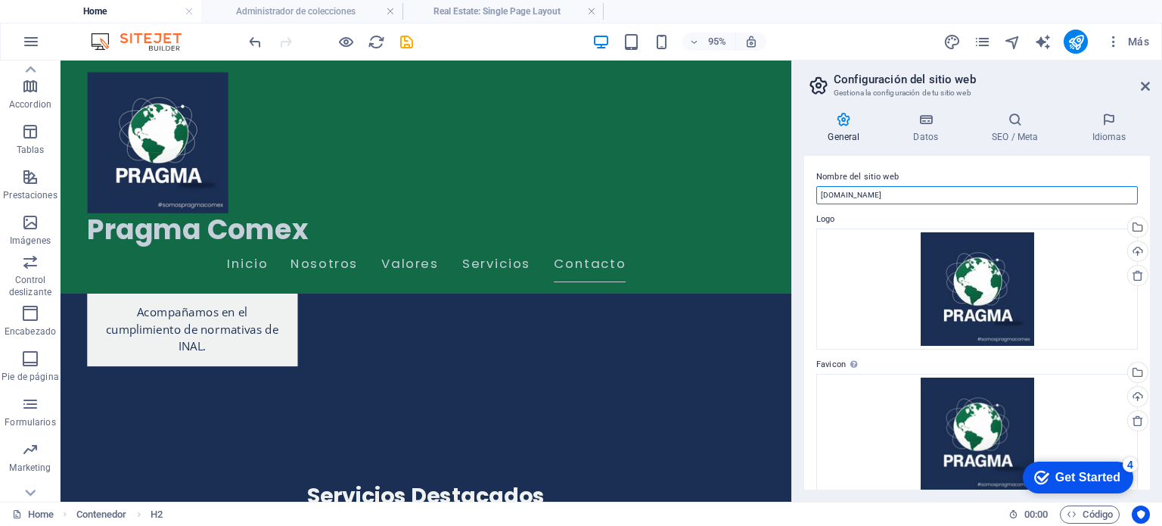
drag, startPoint x: 910, startPoint y: 193, endPoint x: 804, endPoint y: 185, distance: 107.0
click at [804, 185] on div "Nombre del sitio web pragmacomex.com.ar Logo Arrastra archivos aquí, haz clic p…" at bounding box center [977, 323] width 346 height 334
click at [1037, 51] on div "Más" at bounding box center [1049, 42] width 213 height 24
click at [1043, 47] on icon "text_generator" at bounding box center [1042, 41] width 17 height 17
select select "English"
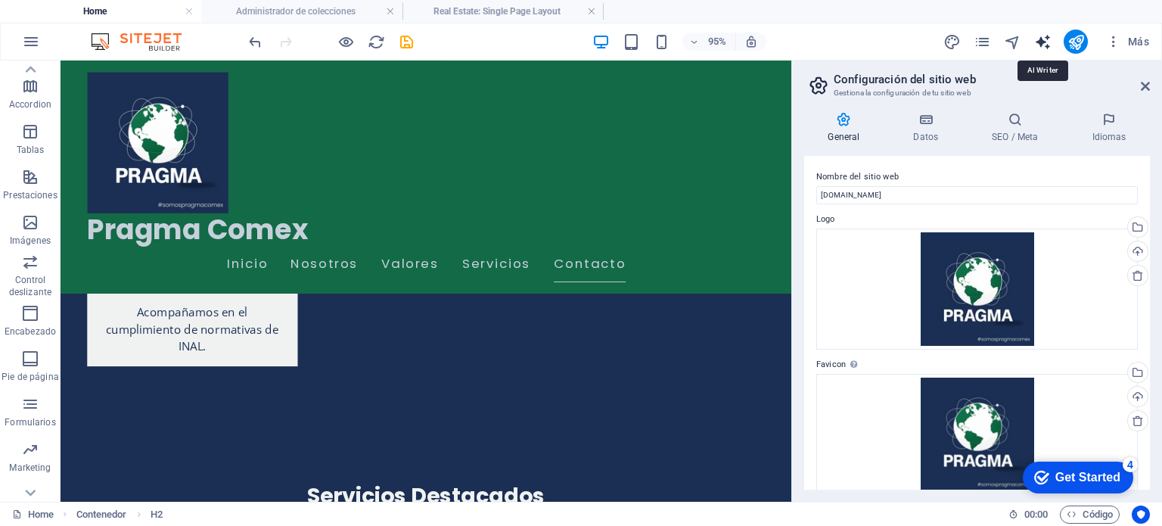
select select "English"
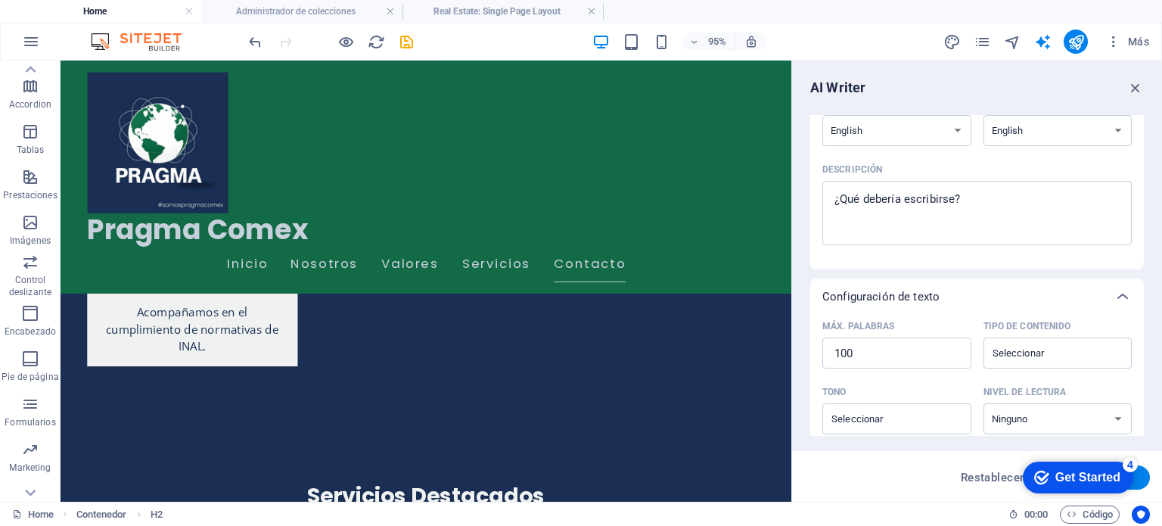
scroll to position [76, 0]
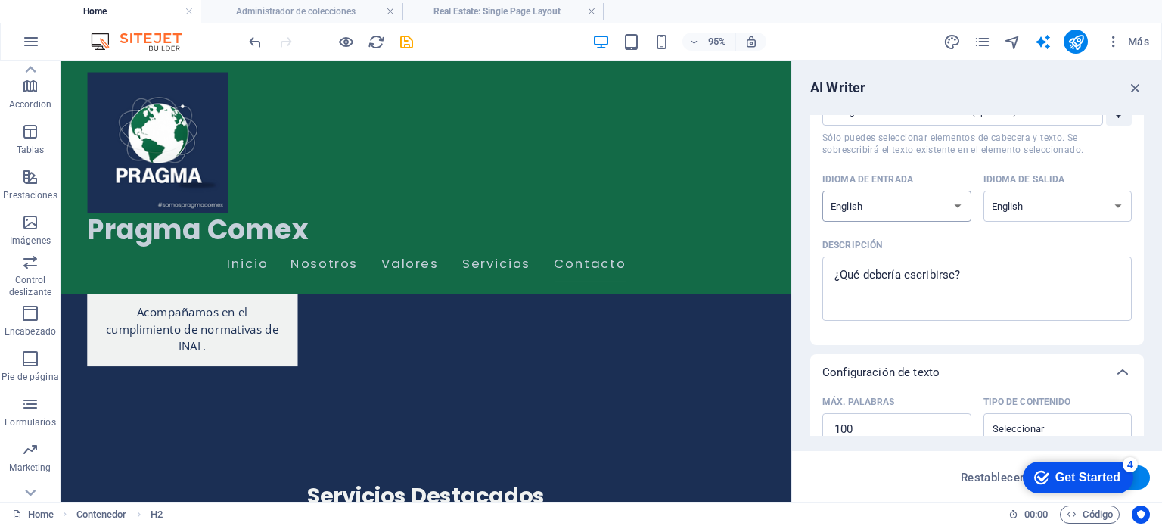
click at [957, 209] on select "Albanian Arabic Armenian Awadhi Azerbaijani Bashkir Basque Belarusian Bengali B…" at bounding box center [896, 206] width 149 height 31
select select "Spanish"
click at [822, 191] on select "Albanian Arabic Armenian Awadhi Azerbaijani Bashkir Basque Belarusian Bengali B…" at bounding box center [896, 206] width 149 height 31
click at [1024, 211] on select "Albanian Arabic Armenian Awadhi Azerbaijani Bashkir Basque Belarusian Bengali B…" at bounding box center [1058, 206] width 149 height 31
select select "Spanish"
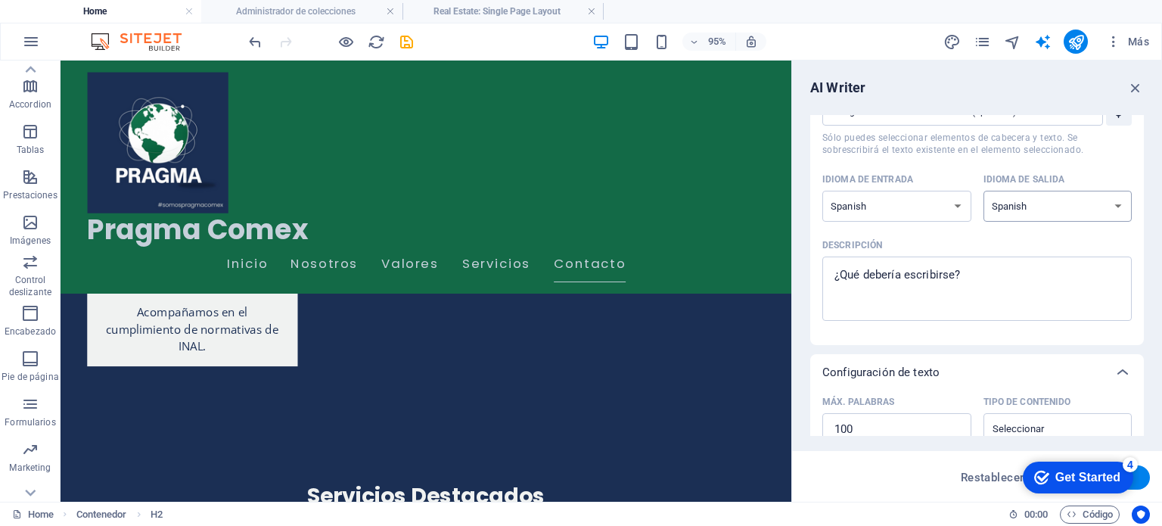
click at [984, 191] on select "Albanian Arabic Armenian Awadhi Azerbaijani Bashkir Basque Belarusian Bengali B…" at bounding box center [1058, 206] width 149 height 31
click at [1035, 250] on div "Descripción" at bounding box center [973, 245] width 303 height 23
click at [1035, 264] on textarea "Descripción x ​" at bounding box center [977, 288] width 294 height 49
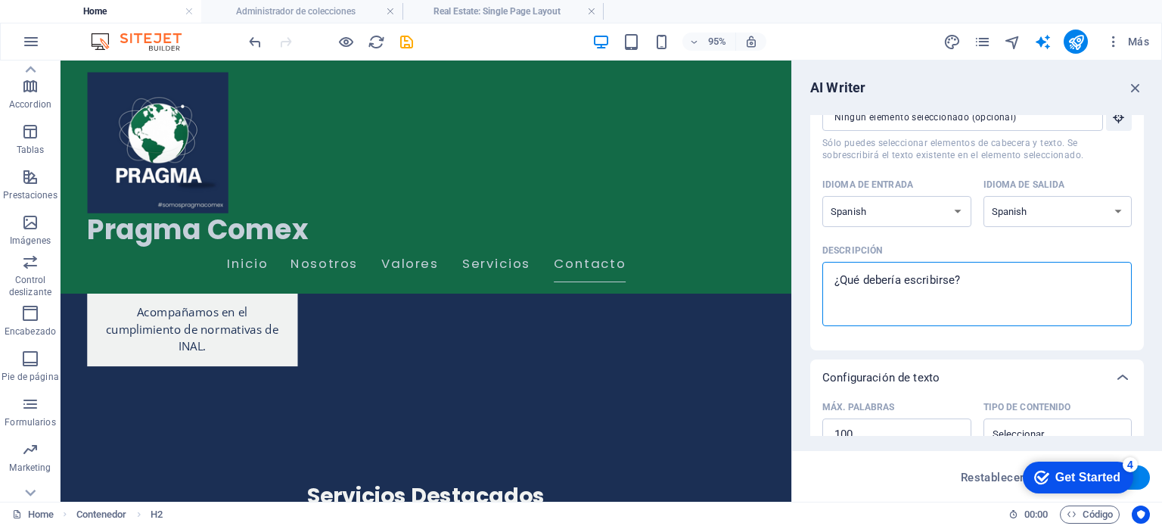
scroll to position [0, 0]
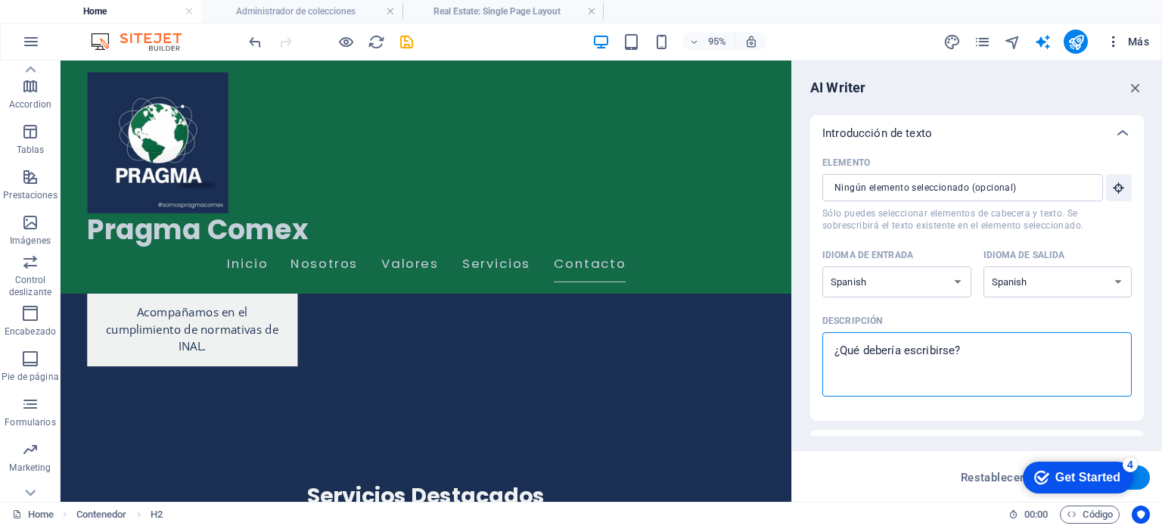
type textarea "x"
click at [1108, 44] on icon "button" at bounding box center [1113, 41] width 15 height 15
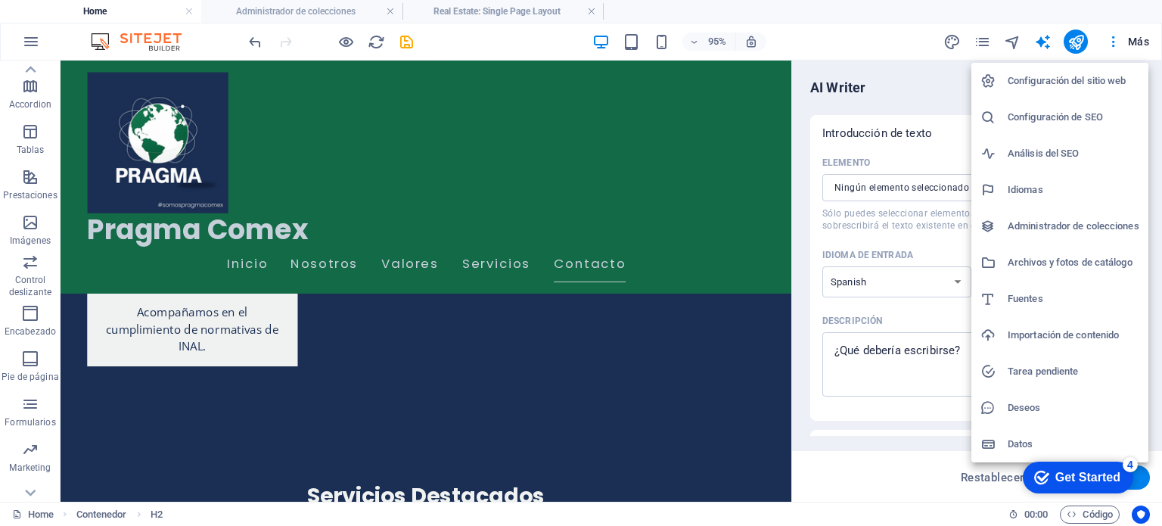
click at [1065, 330] on h6 "Importación de contenido" at bounding box center [1074, 335] width 132 height 18
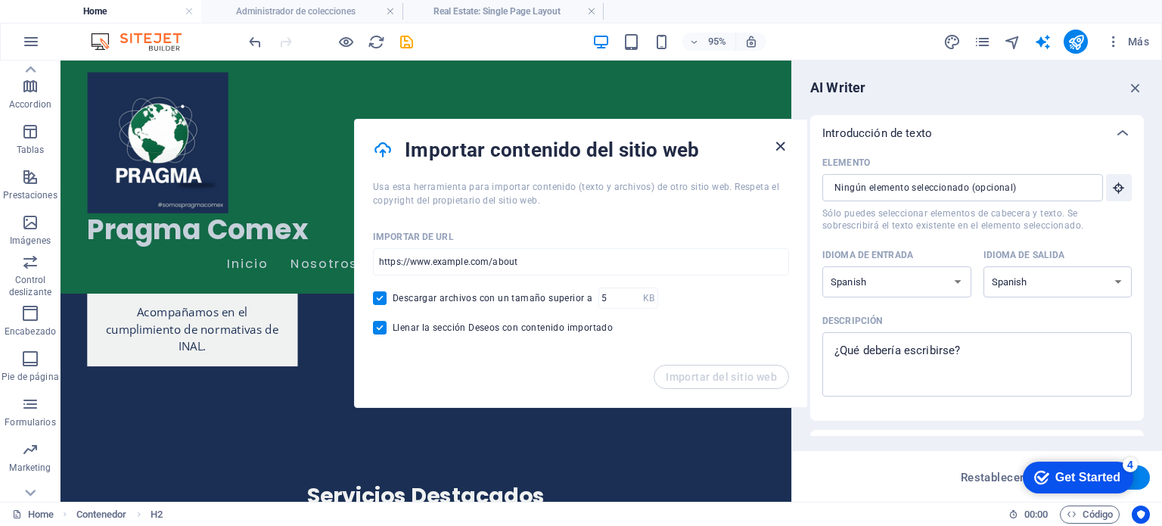
click at [778, 145] on icon "button" at bounding box center [780, 146] width 17 height 17
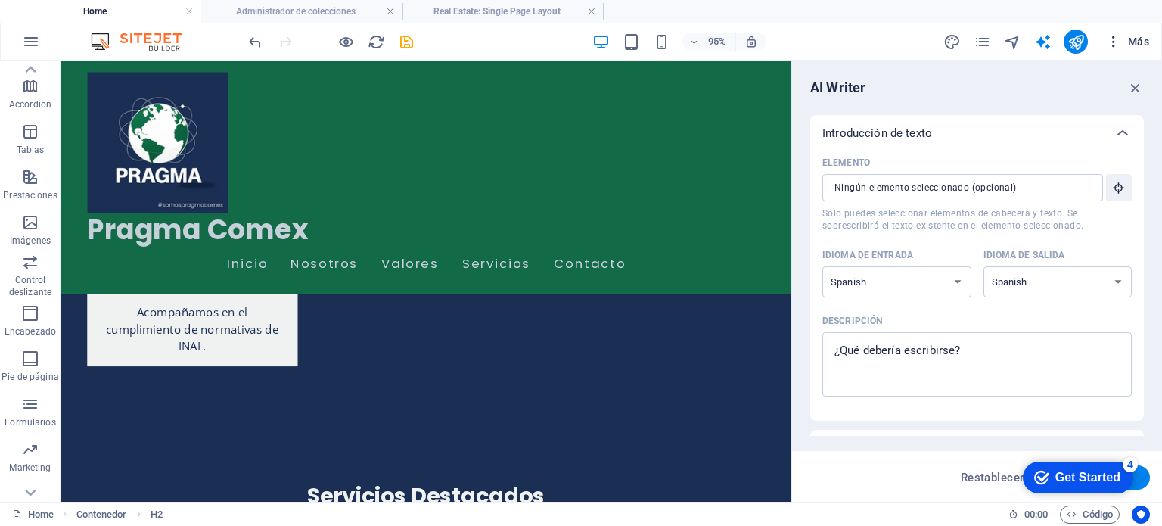
click at [1111, 40] on icon "button" at bounding box center [1113, 41] width 15 height 15
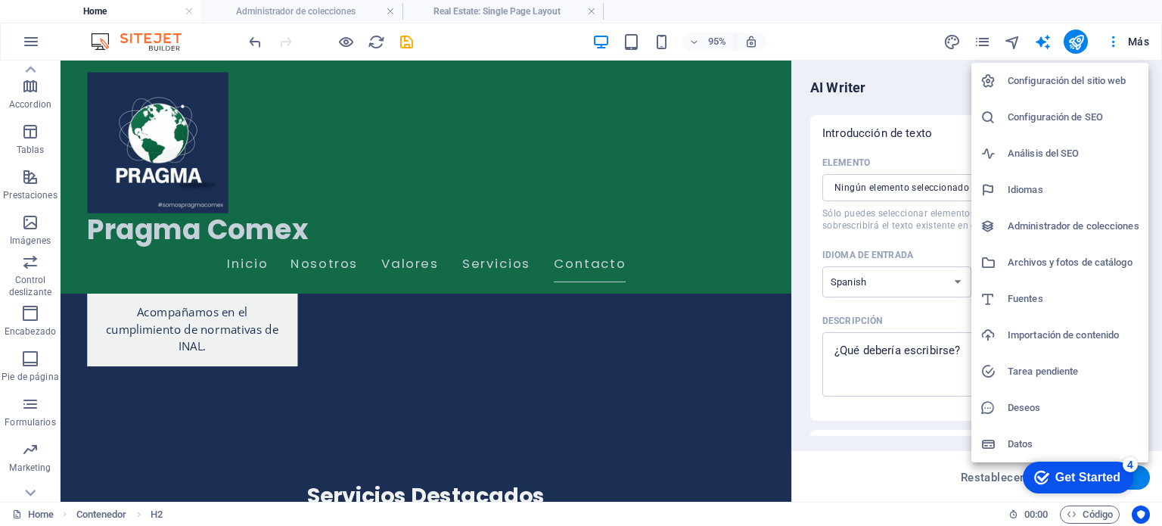
click at [1067, 259] on h6 "Archivos y fotos de catálogo" at bounding box center [1074, 262] width 132 height 18
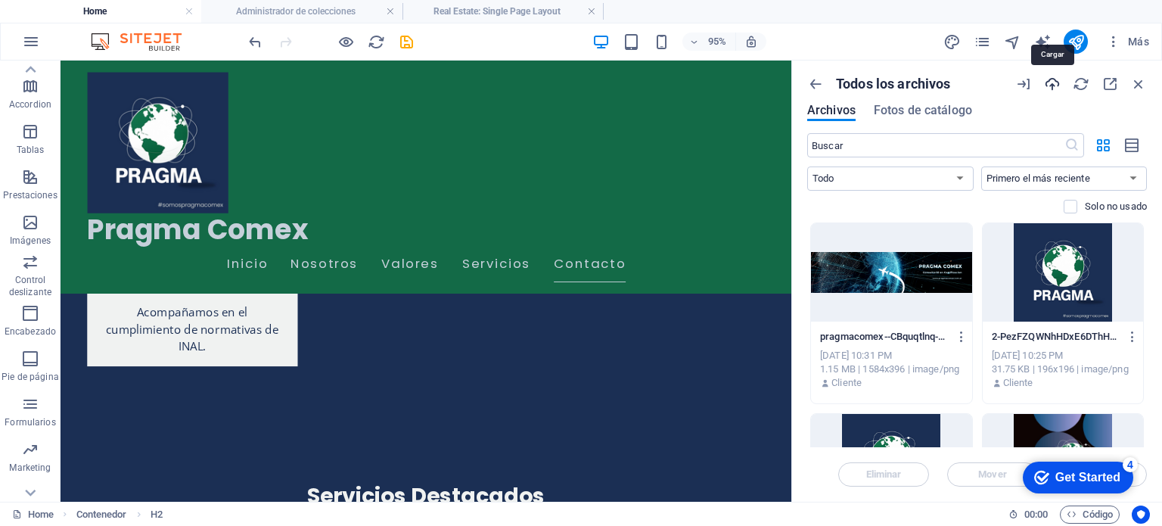
click at [1055, 85] on icon "button" at bounding box center [1052, 84] width 17 height 17
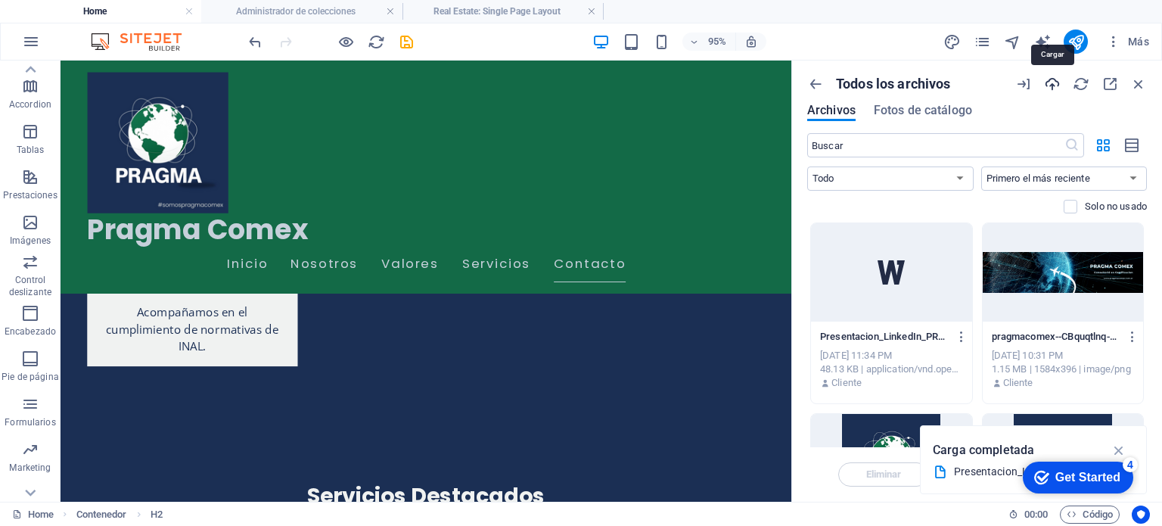
click at [1049, 84] on icon "button" at bounding box center [1052, 84] width 17 height 17
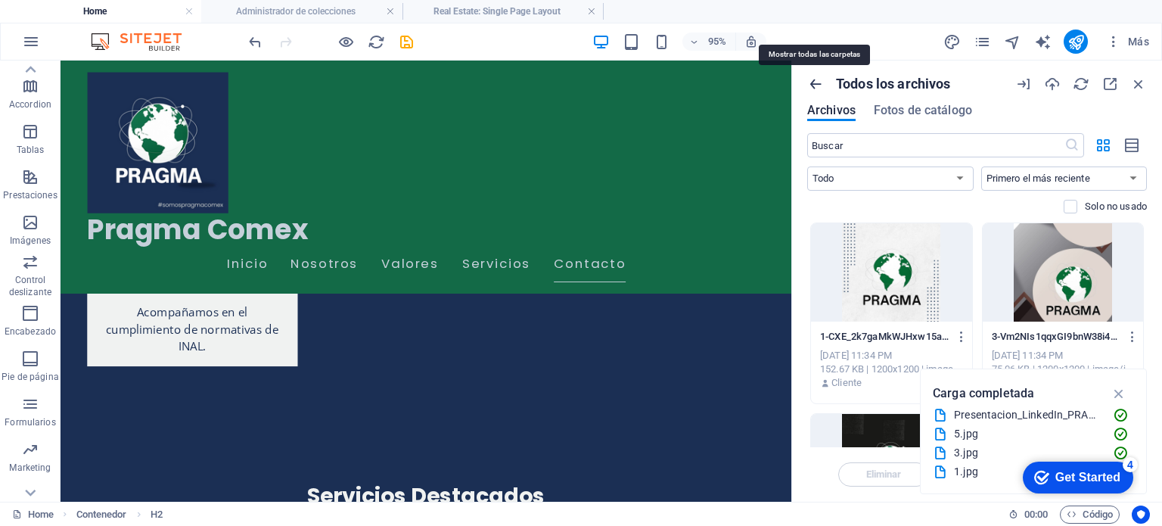
click at [811, 83] on icon "button" at bounding box center [815, 84] width 17 height 17
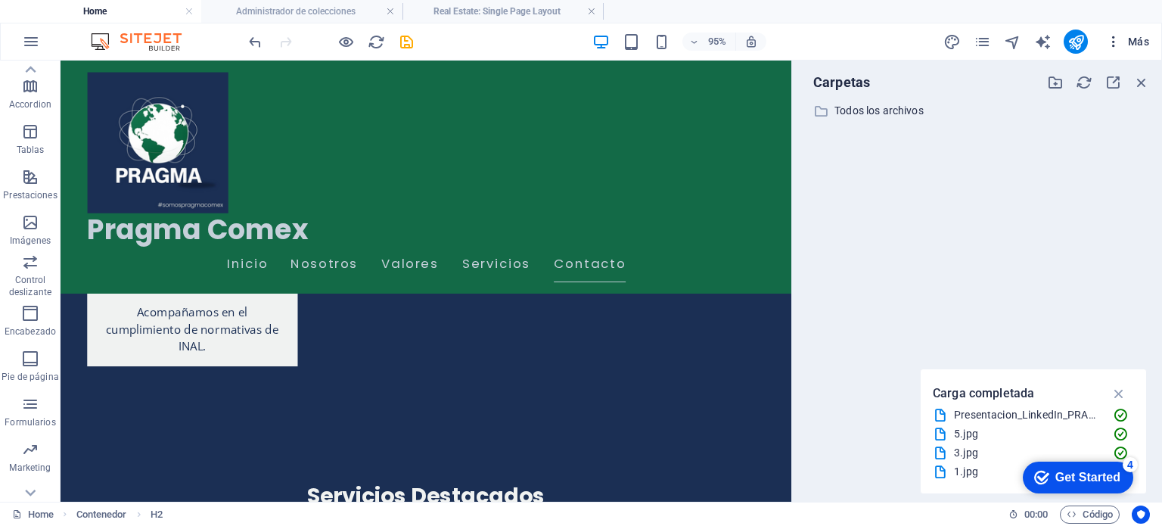
click at [1118, 42] on icon "button" at bounding box center [1113, 41] width 15 height 15
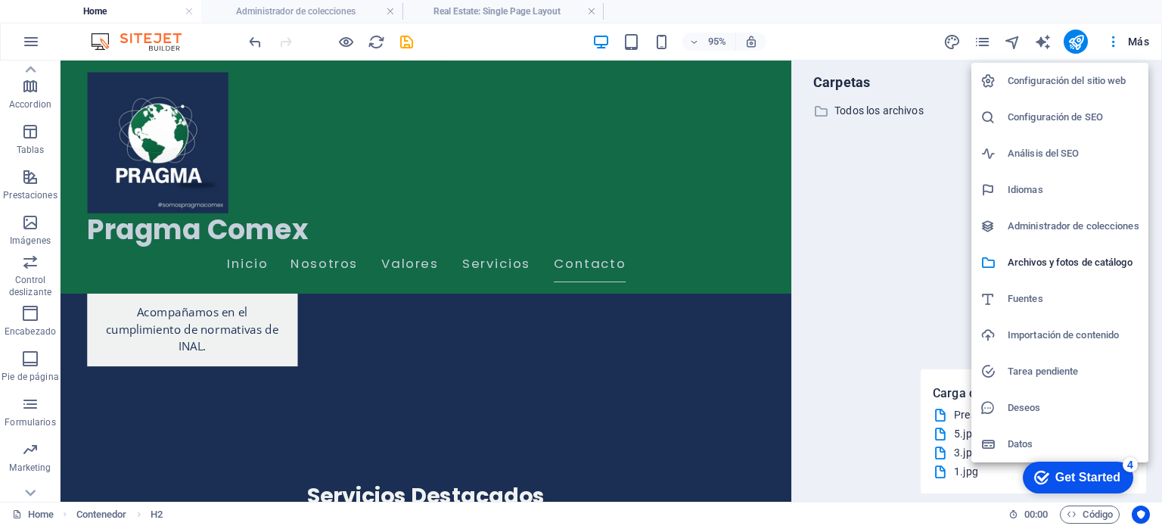
click at [1018, 440] on h6 "Datos" at bounding box center [1074, 444] width 132 height 18
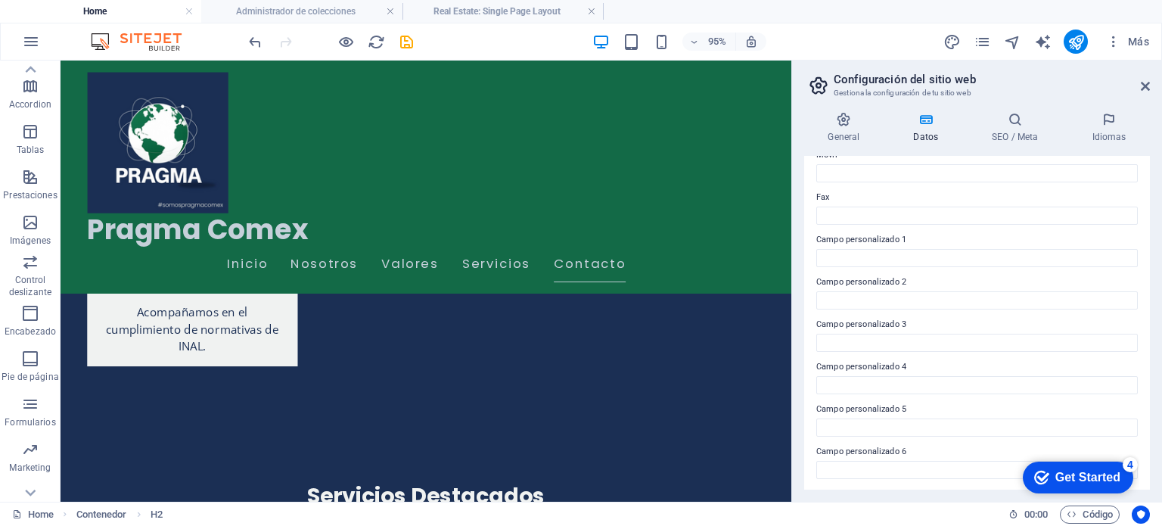
scroll to position [393, 0]
click at [987, 45] on icon "pages" at bounding box center [982, 41] width 17 height 17
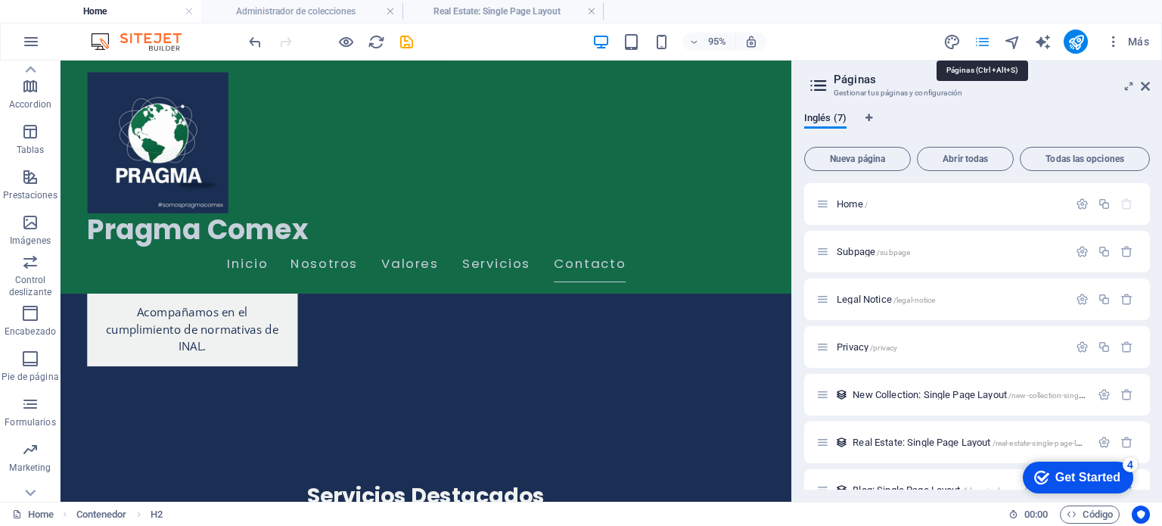
click at [987, 45] on icon "pages" at bounding box center [982, 41] width 17 height 17
click at [1106, 42] on icon "button" at bounding box center [1113, 41] width 15 height 15
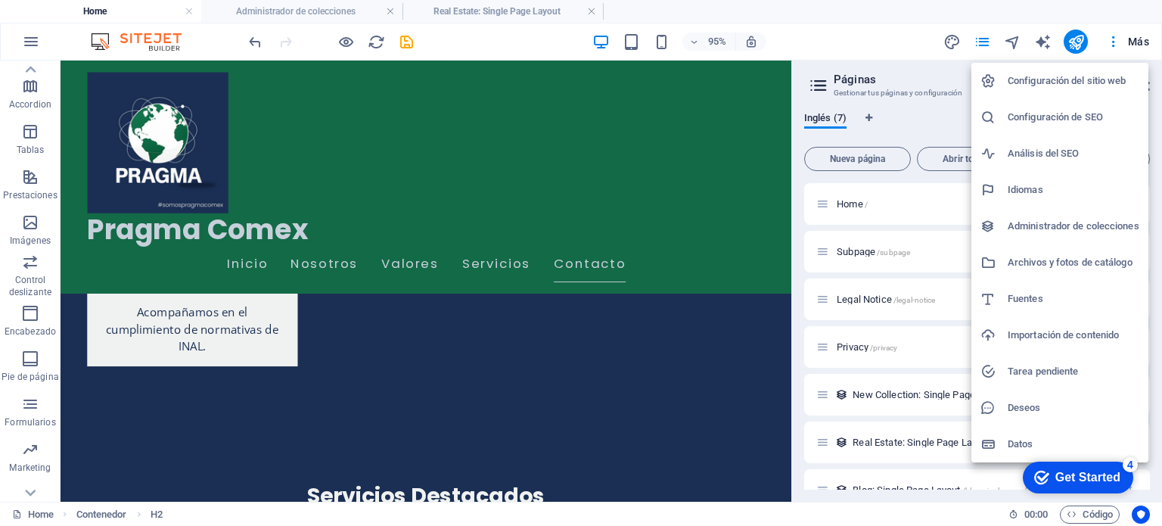
click at [1128, 50] on div at bounding box center [581, 263] width 1162 height 526
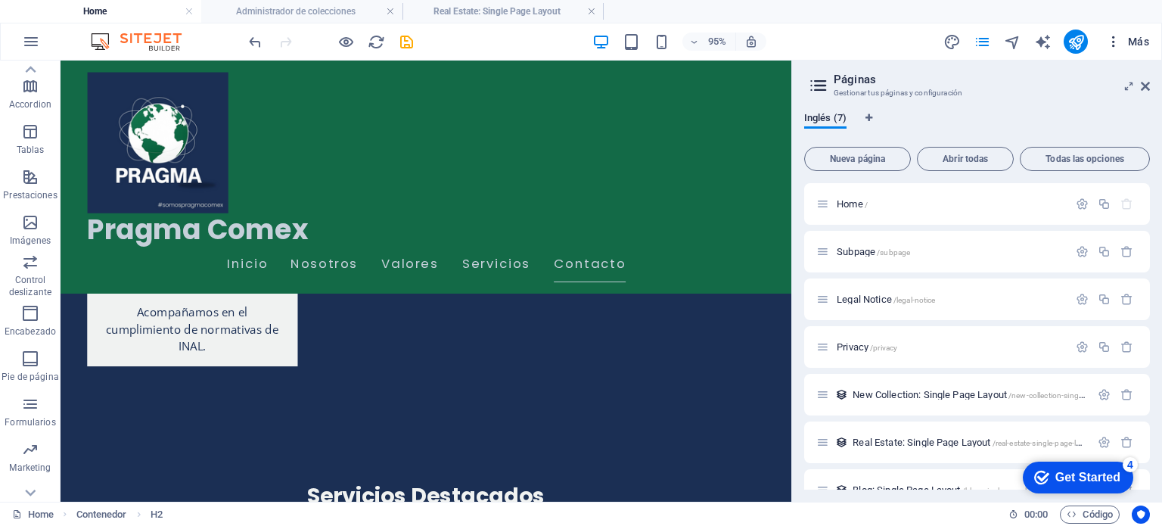
click at [1137, 36] on span "Más" at bounding box center [1127, 41] width 43 height 15
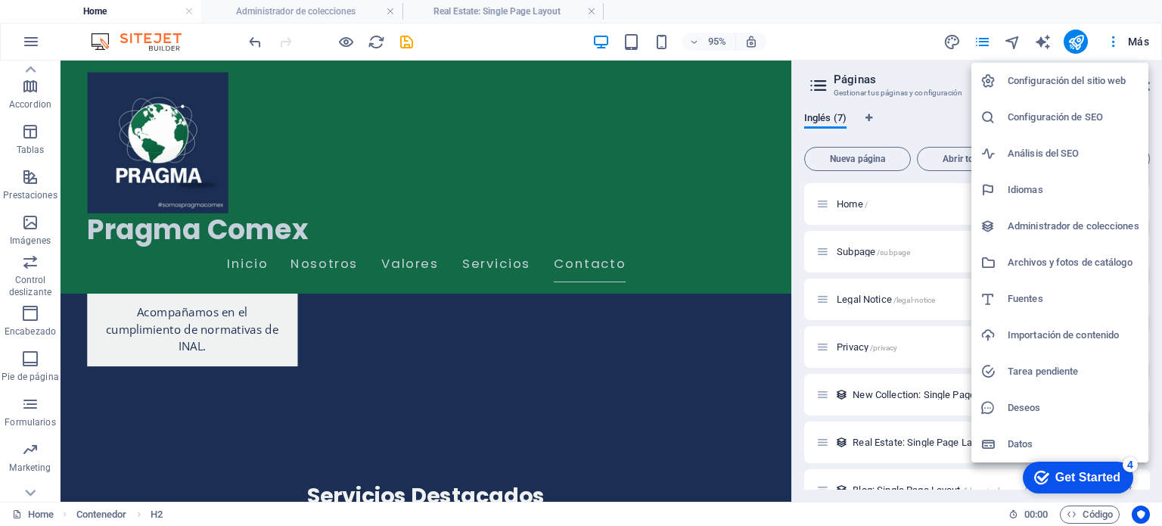
click at [823, 36] on div at bounding box center [581, 263] width 1162 height 526
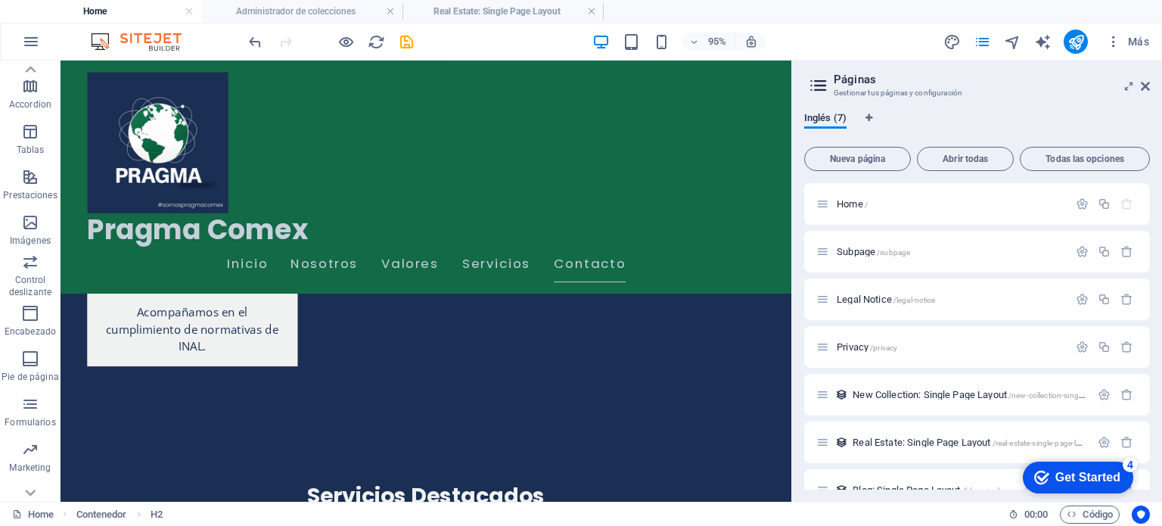
click at [1146, 79] on h2 "Páginas" at bounding box center [992, 80] width 316 height 14
click at [1144, 83] on icon at bounding box center [1145, 86] width 9 height 12
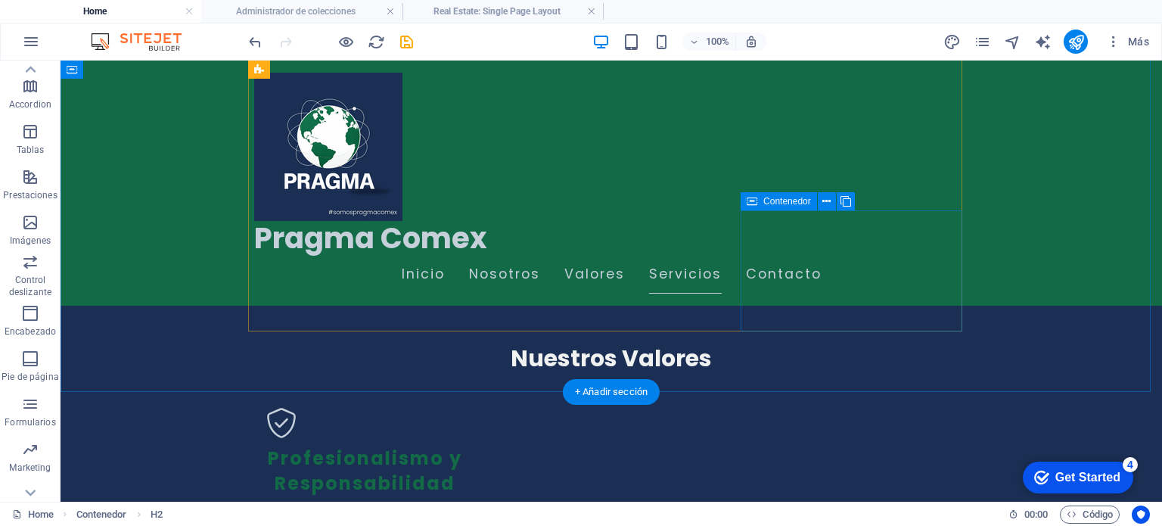
scroll to position [1307, 0]
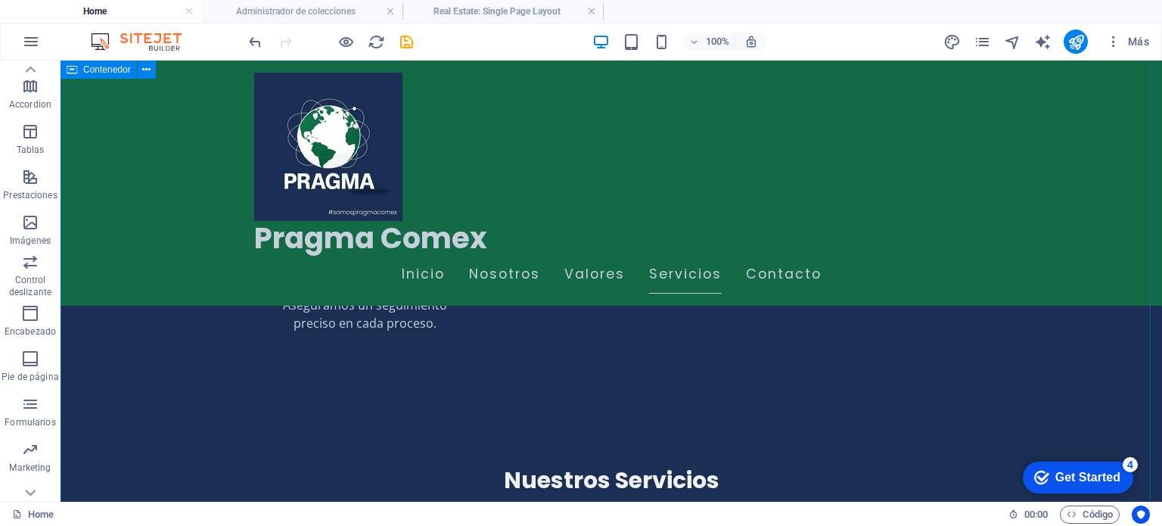
scroll to position [1913, 0]
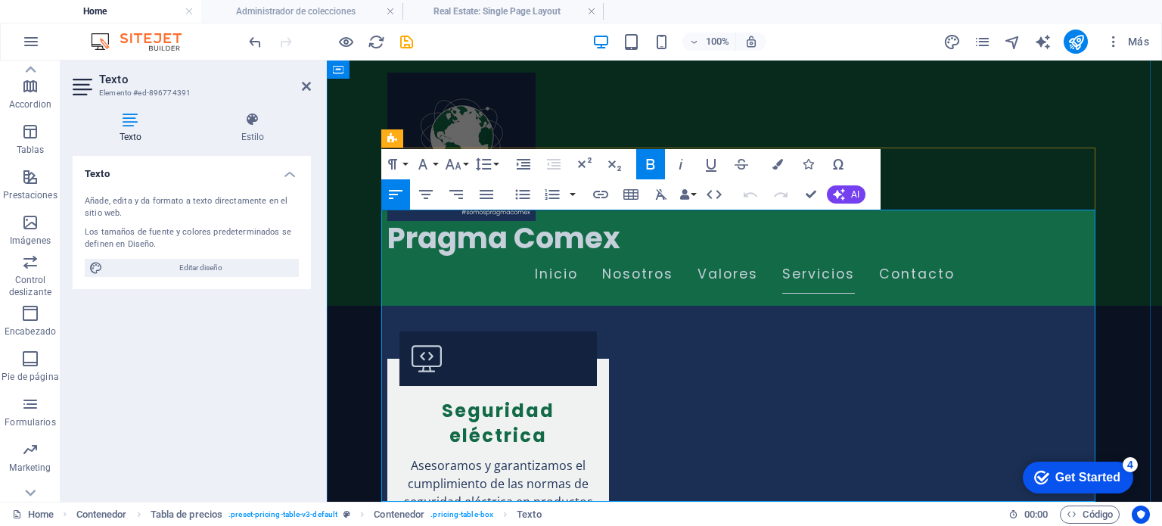
drag, startPoint x: 424, startPoint y: 271, endPoint x: 388, endPoint y: 271, distance: 36.3
drag, startPoint x: 429, startPoint y: 319, endPoint x: 387, endPoint y: 320, distance: 41.6
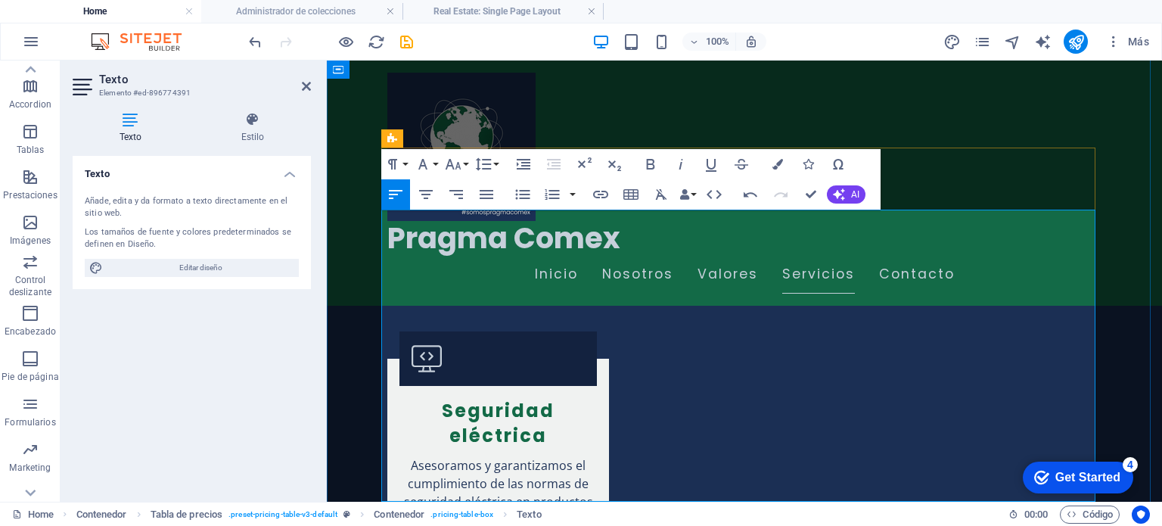
drag, startPoint x: 432, startPoint y: 368, endPoint x: 383, endPoint y: 372, distance: 49.3
drag, startPoint x: 434, startPoint y: 316, endPoint x: 388, endPoint y: 320, distance: 46.3
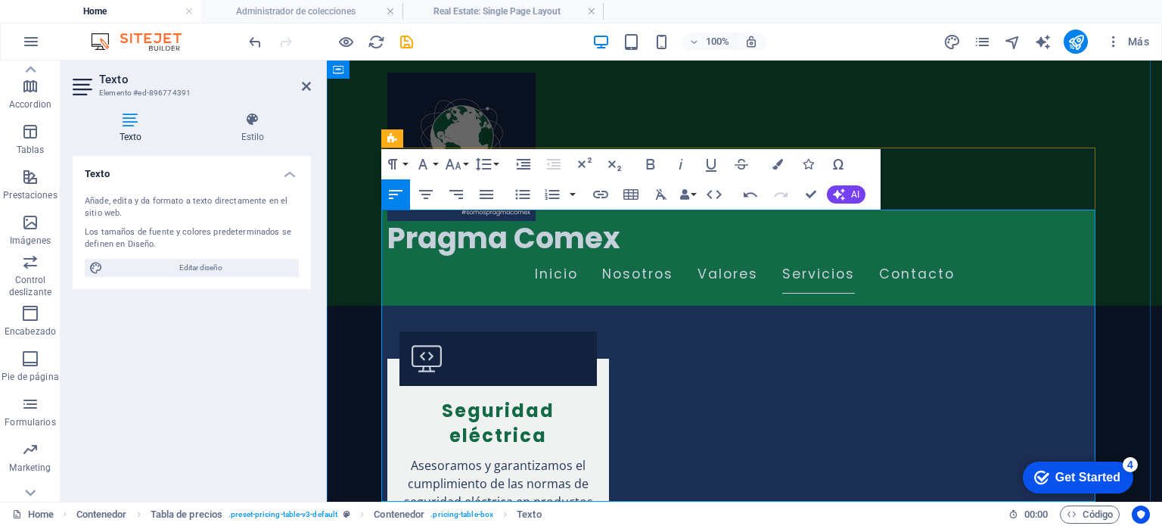
drag, startPoint x: 427, startPoint y: 362, endPoint x: 381, endPoint y: 363, distance: 46.2
drag, startPoint x: 430, startPoint y: 365, endPoint x: 384, endPoint y: 368, distance: 45.5
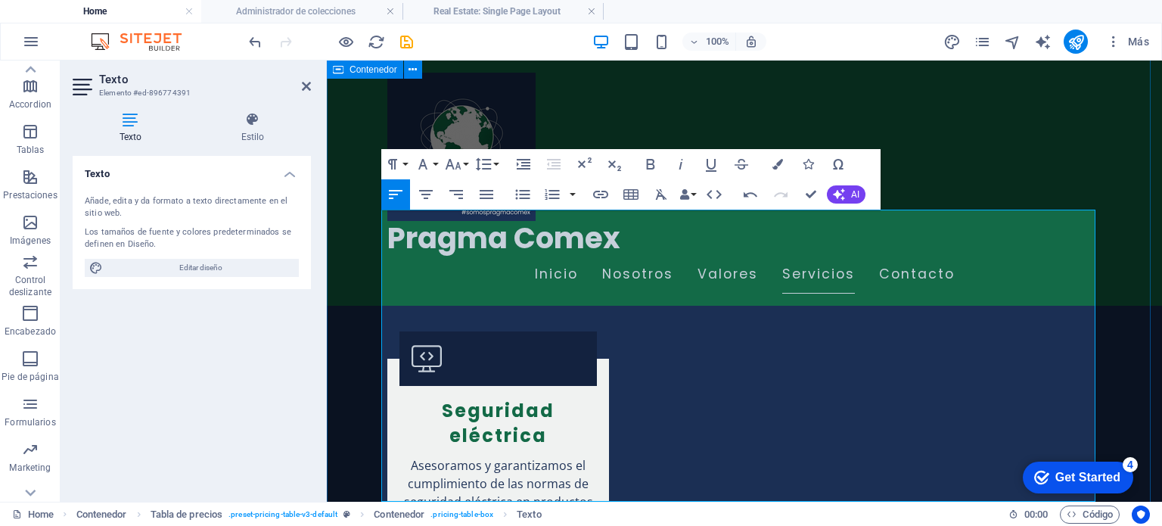
drag, startPoint x: 430, startPoint y: 418, endPoint x: 378, endPoint y: 418, distance: 51.5
drag, startPoint x: 387, startPoint y: 421, endPoint x: 422, endPoint y: 421, distance: 34.8
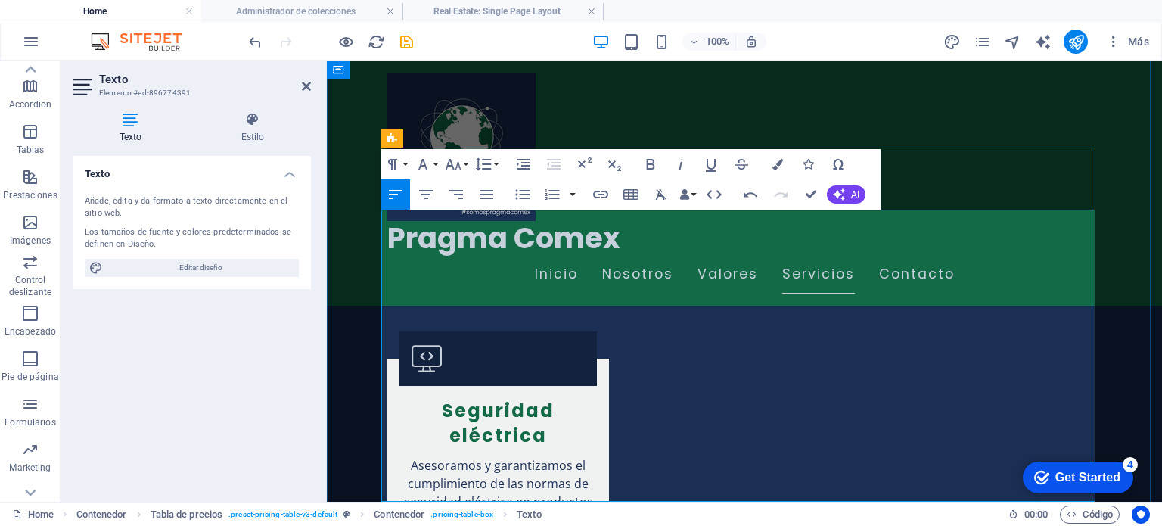
drag, startPoint x: 426, startPoint y: 468, endPoint x: 399, endPoint y: 468, distance: 27.2
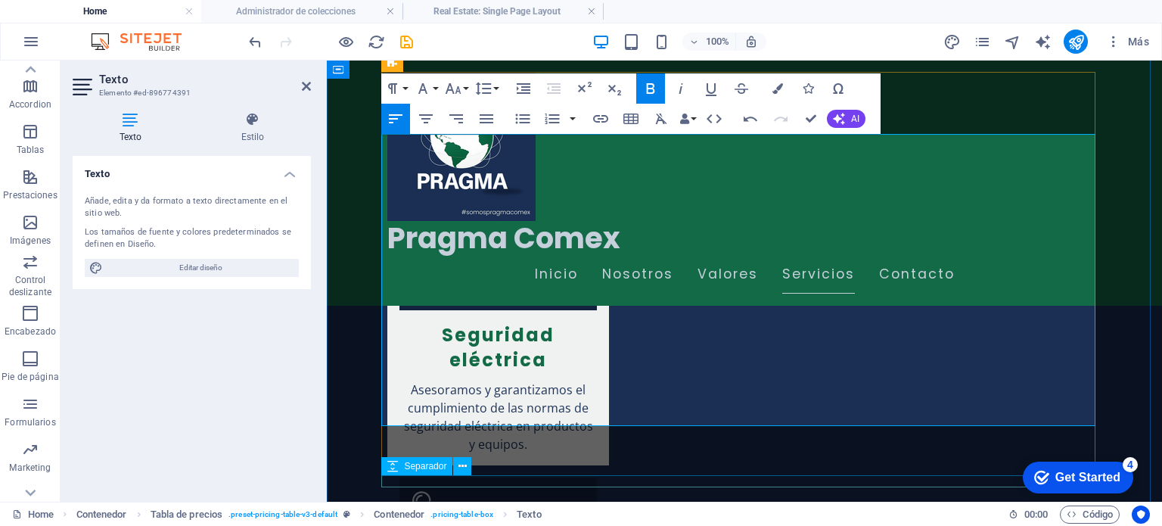
scroll to position [2250, 0]
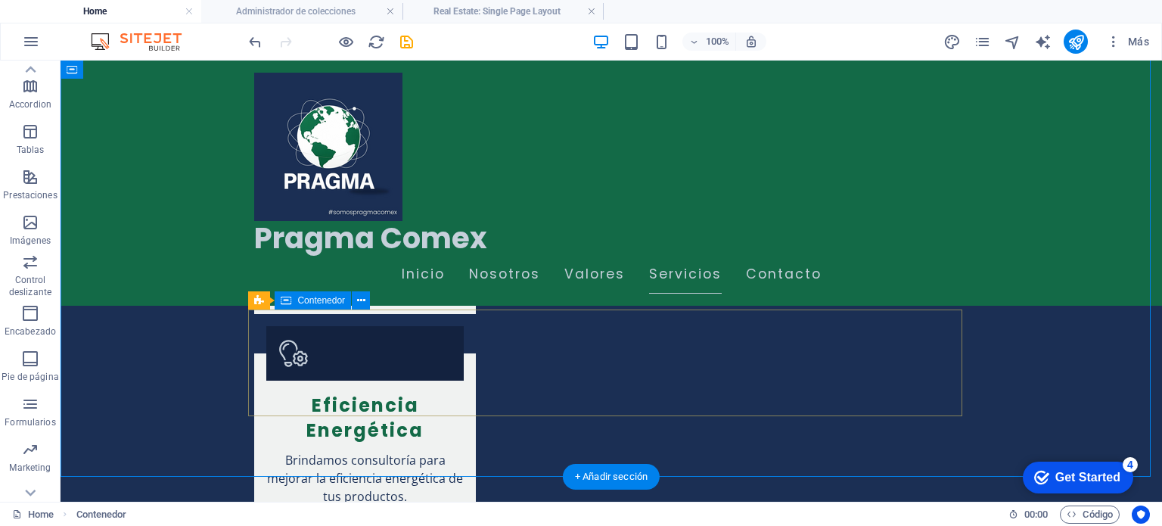
scroll to position [2175, 0]
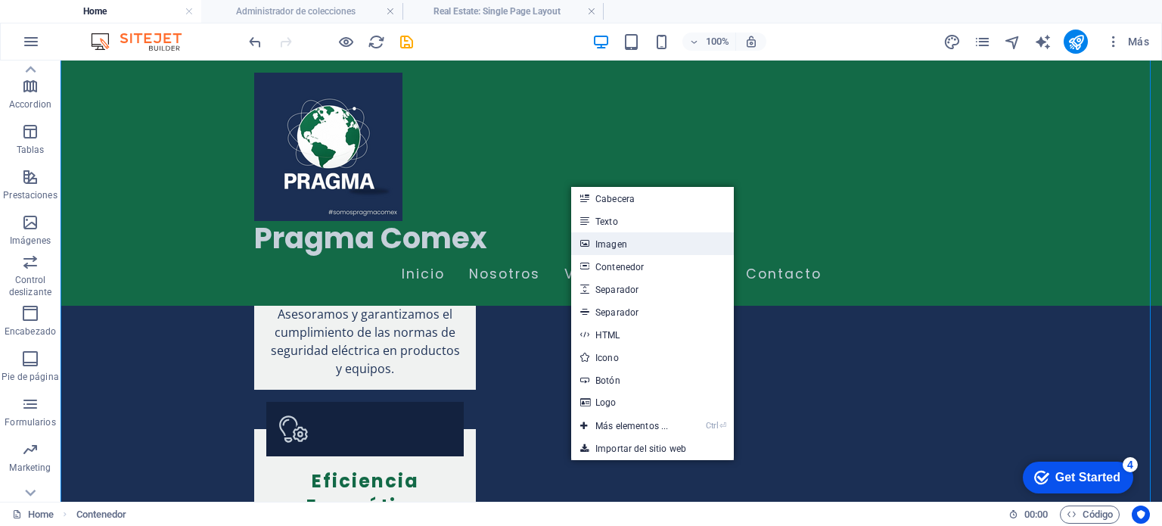
click at [614, 241] on link "Imagen" at bounding box center [652, 243] width 163 height 23
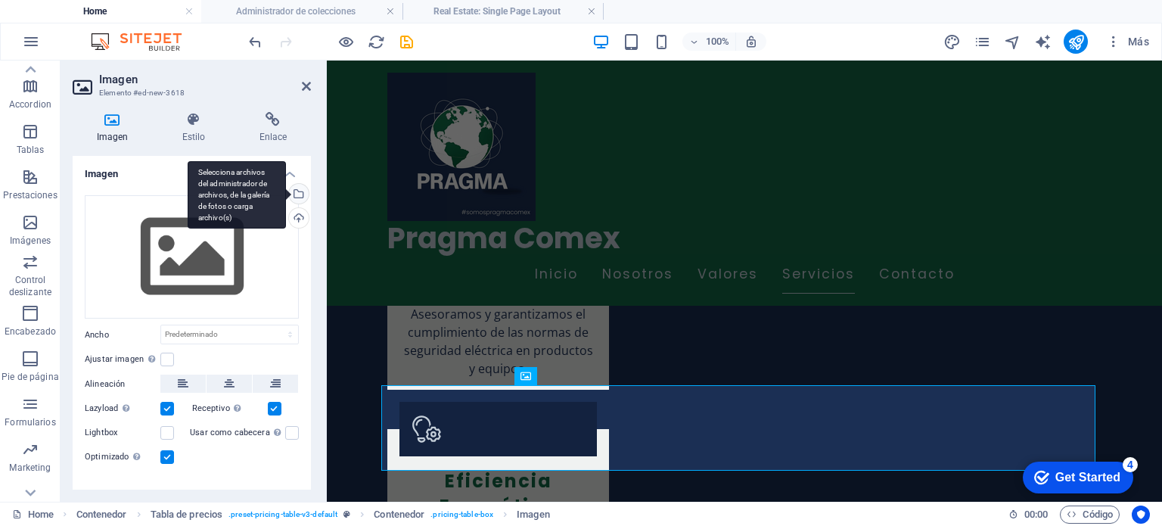
click at [298, 198] on div "Selecciona archivos del administrador de archivos, de la galería de fotos o car…" at bounding box center [297, 195] width 23 height 23
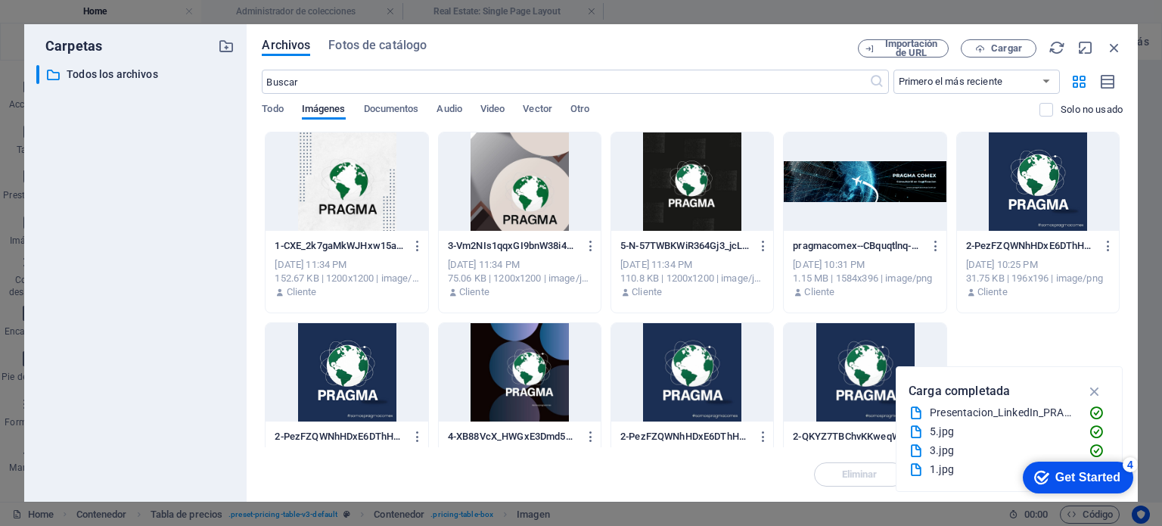
click at [829, 190] on div at bounding box center [865, 181] width 162 height 98
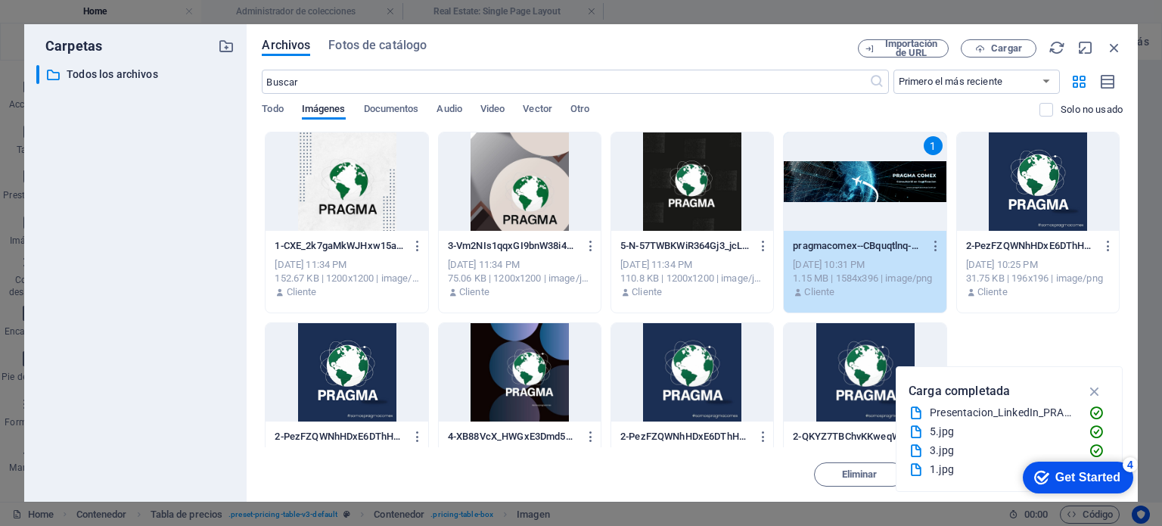
click at [858, 169] on div "1" at bounding box center [865, 181] width 162 height 98
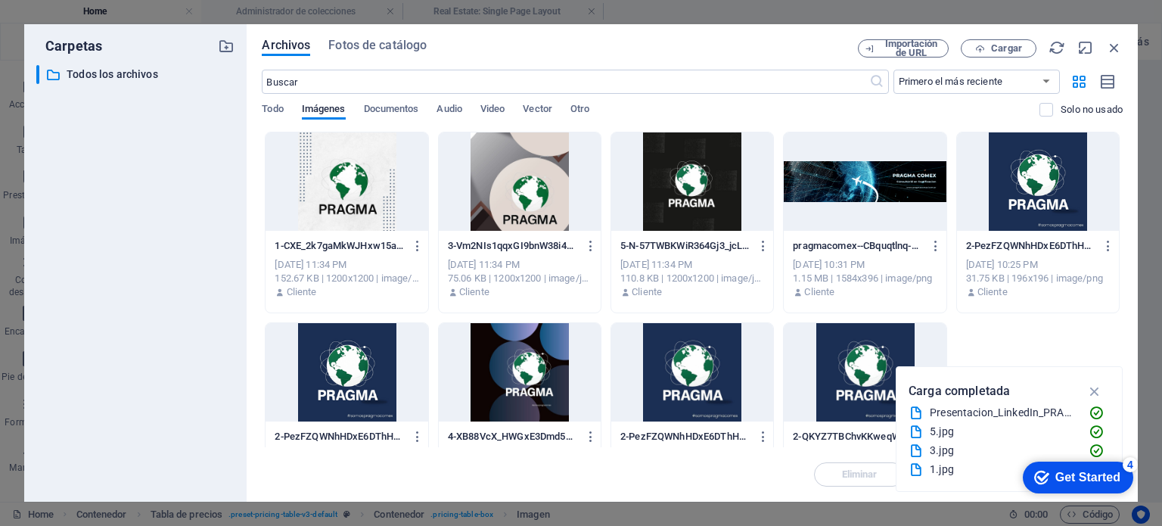
click at [858, 169] on div at bounding box center [865, 181] width 162 height 98
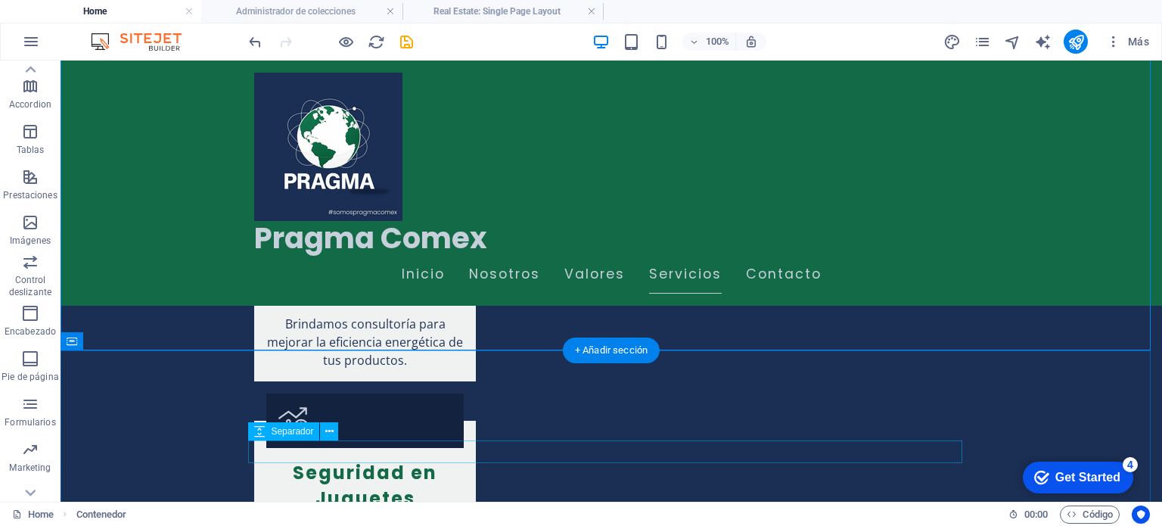
scroll to position [2250, 0]
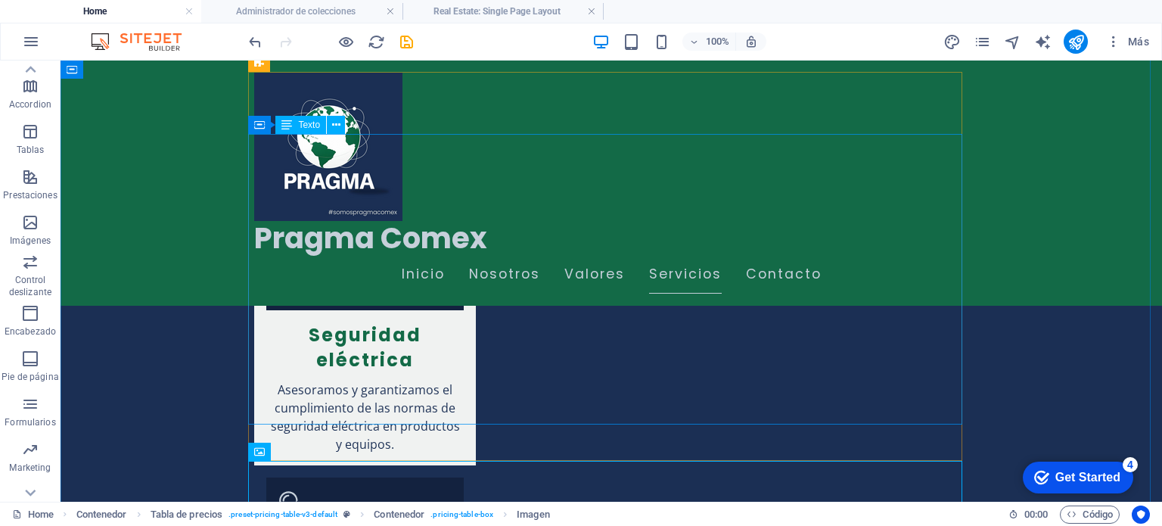
scroll to position [1948, 0]
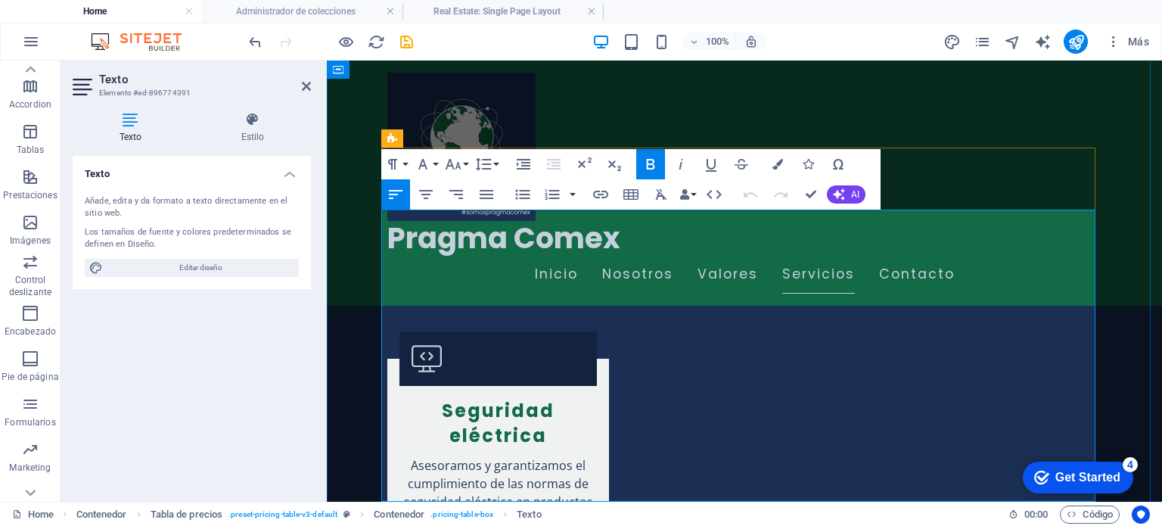
drag, startPoint x: 626, startPoint y: 247, endPoint x: 385, endPoint y: 245, distance: 240.6
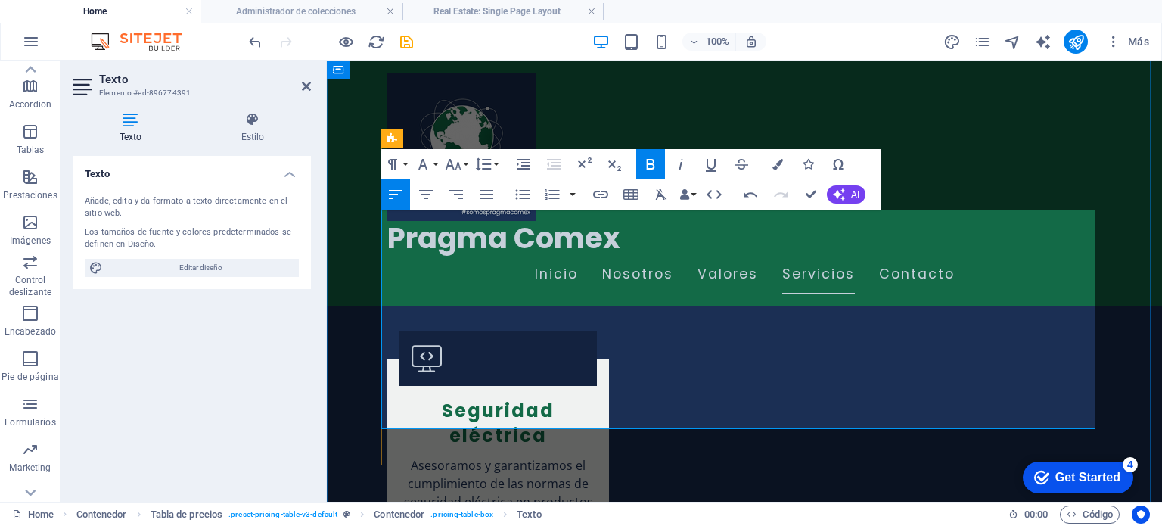
drag, startPoint x: 439, startPoint y: 394, endPoint x: 384, endPoint y: 393, distance: 54.5
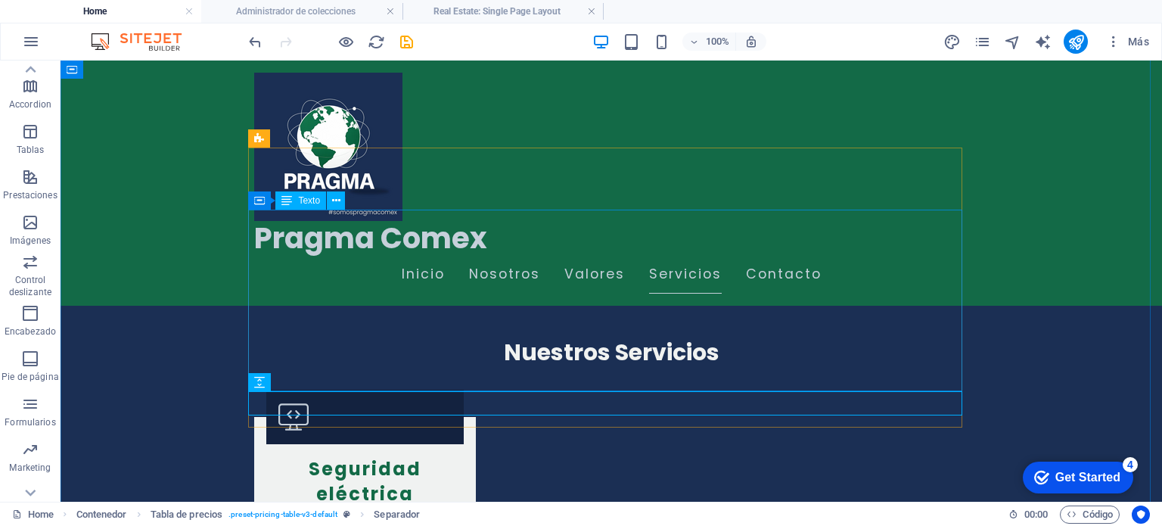
scroll to position [1948, 0]
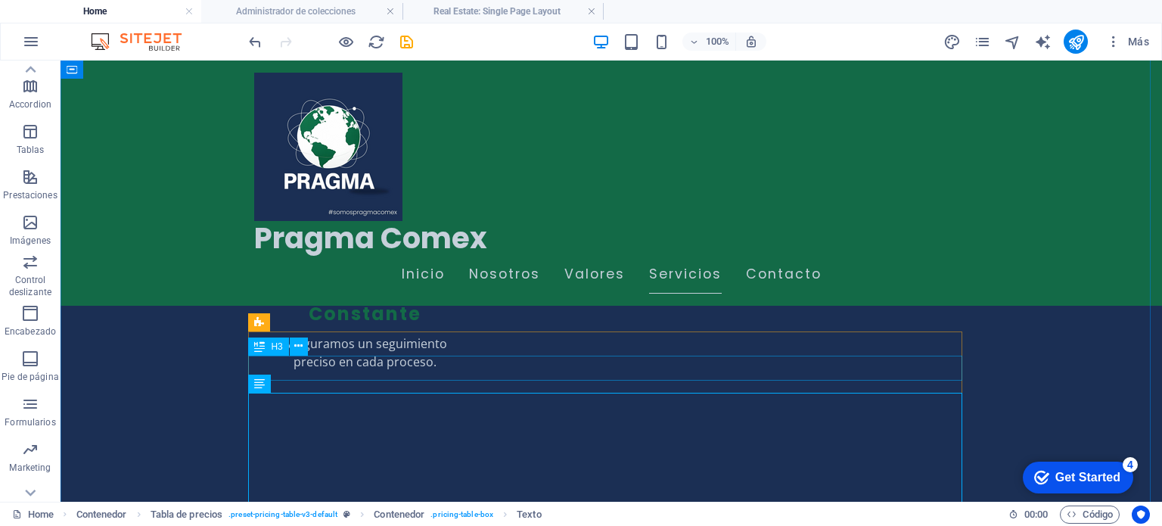
scroll to position [1796, 0]
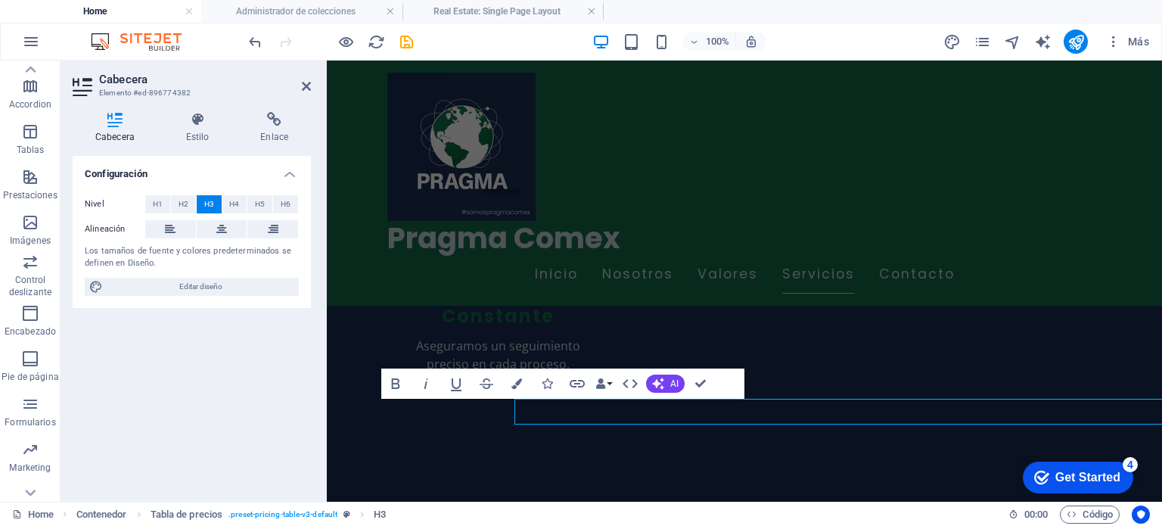
click at [273, 412] on div "Configuración Nivel H1 H2 H3 H4 H5 H6 Alineación Los tamaños de fuente y colore…" at bounding box center [192, 323] width 238 height 334
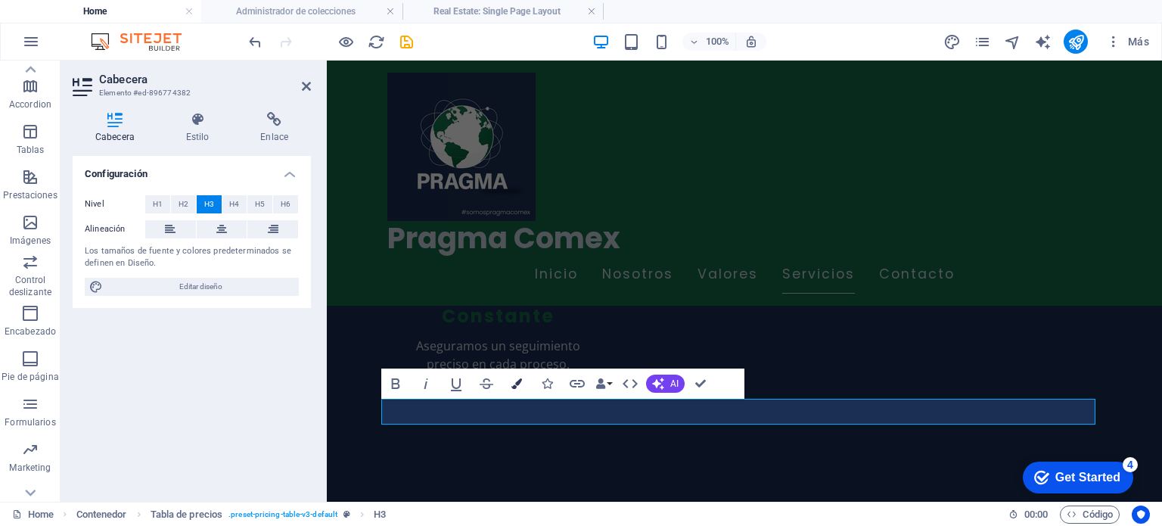
click at [515, 387] on icon "button" at bounding box center [516, 383] width 11 height 11
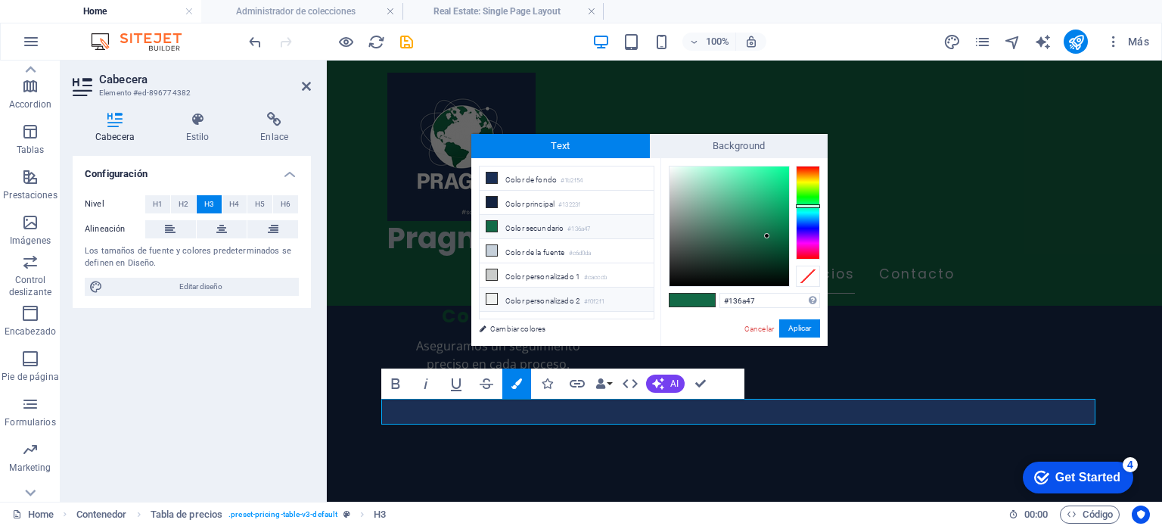
click at [528, 298] on li "Color personalizado 2 #f0f2f1" at bounding box center [567, 300] width 174 height 24
type input "#f0f2f1"
click at [791, 326] on button "Aplicar" at bounding box center [799, 328] width 41 height 18
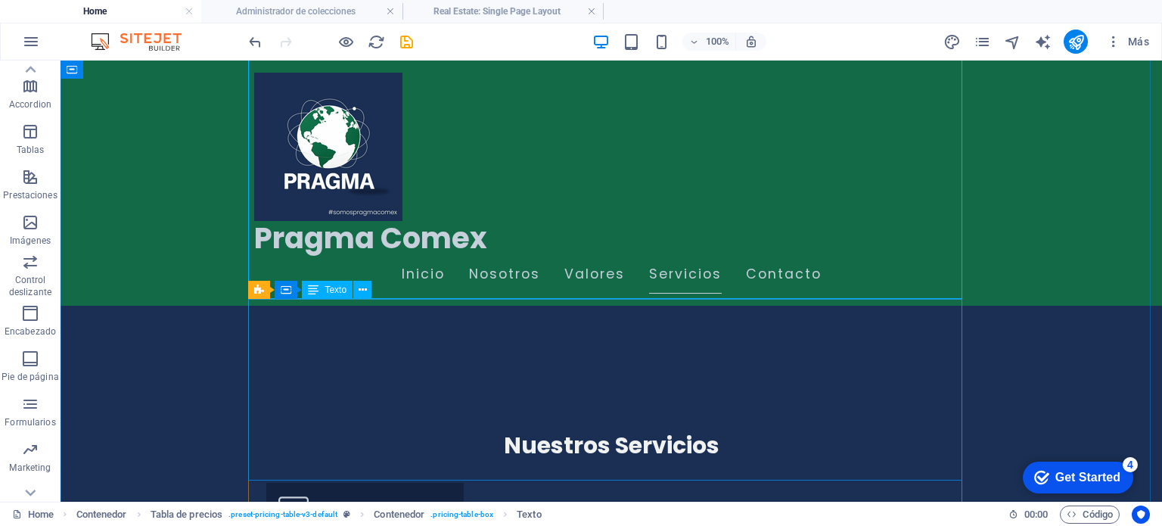
scroll to position [1948, 0]
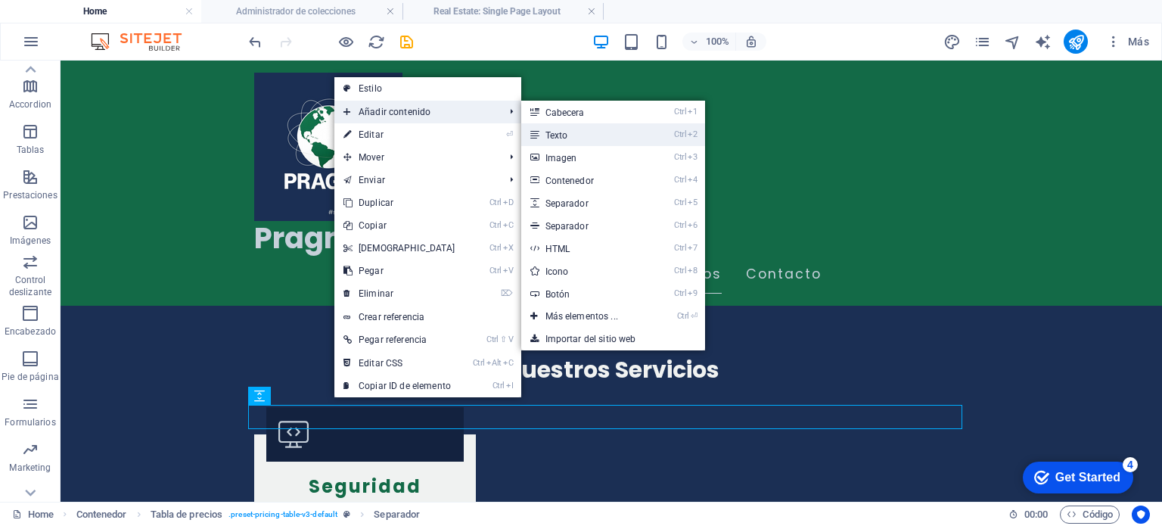
click at [563, 131] on link "Ctrl 2 Texto" at bounding box center [584, 134] width 127 height 23
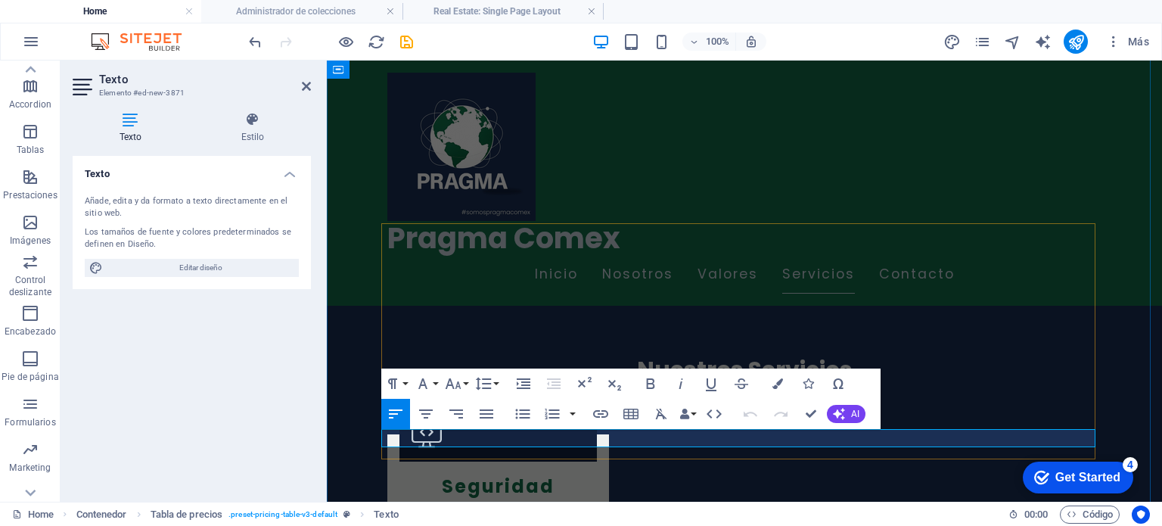
drag, startPoint x: 533, startPoint y: 437, endPoint x: 384, endPoint y: 441, distance: 148.4
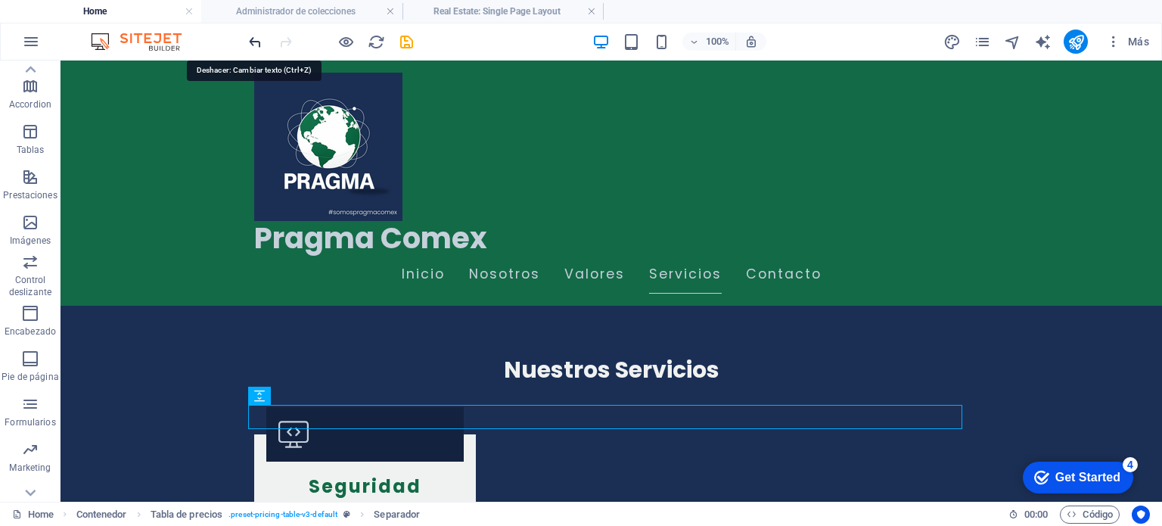
click at [256, 43] on icon "undo" at bounding box center [255, 41] width 17 height 17
click at [280, 44] on icon "redo" at bounding box center [285, 41] width 17 height 17
click at [287, 34] on icon "redo" at bounding box center [285, 41] width 17 height 17
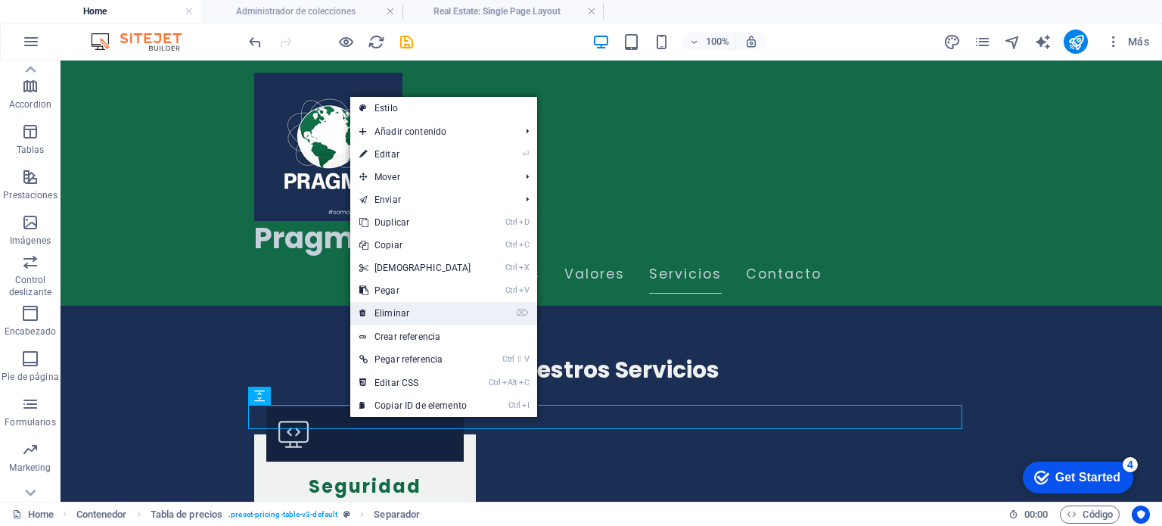
click at [396, 319] on link "⌦ Eliminar" at bounding box center [415, 313] width 130 height 23
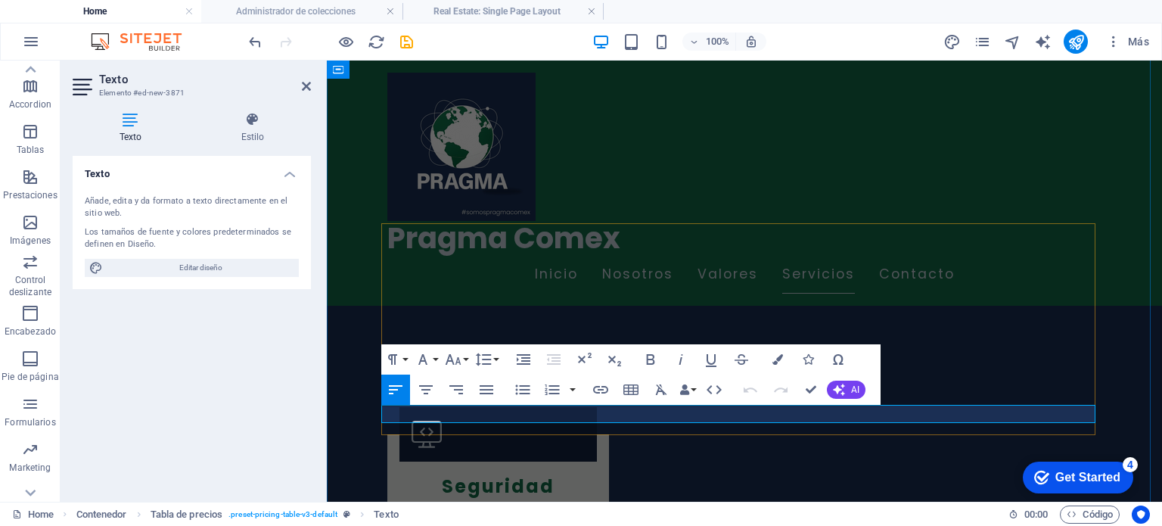
drag, startPoint x: 411, startPoint y: 414, endPoint x: 385, endPoint y: 416, distance: 25.8
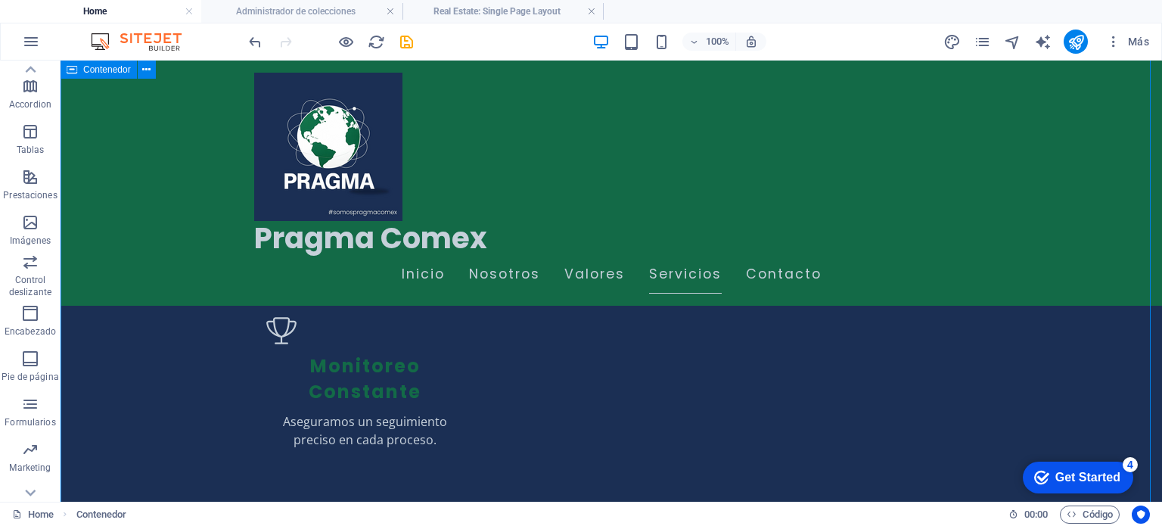
scroll to position [1796, 0]
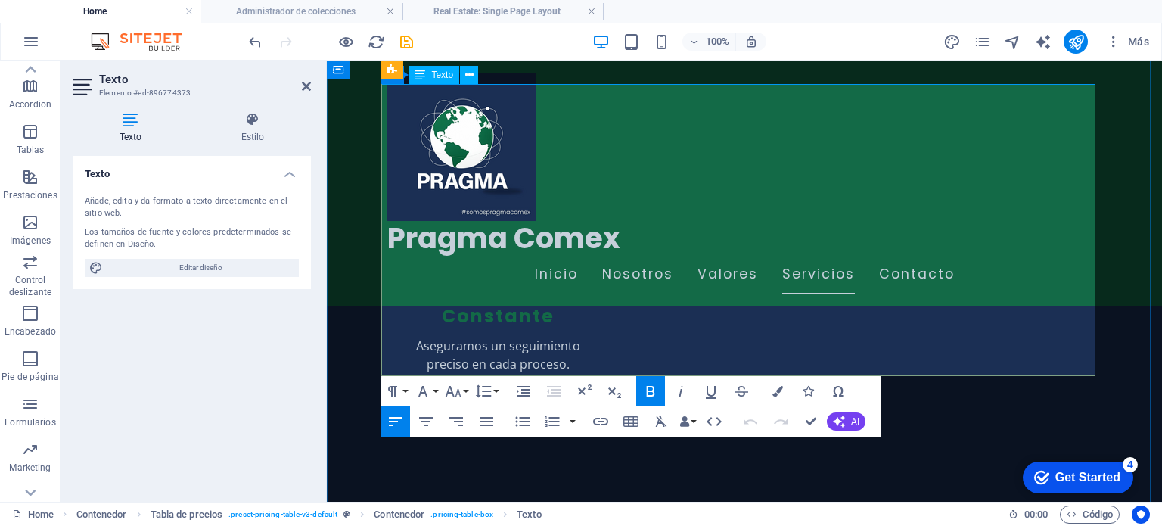
drag, startPoint x: 1038, startPoint y: 352, endPoint x: 1093, endPoint y: 350, distance: 54.5
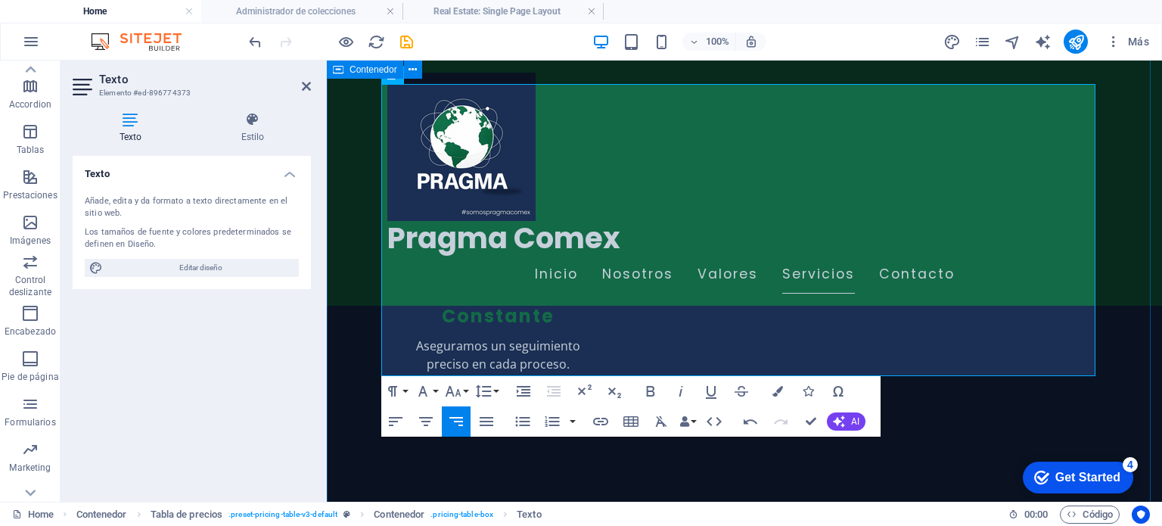
drag, startPoint x: 1036, startPoint y: 299, endPoint x: 1097, endPoint y: 302, distance: 61.4
drag, startPoint x: 1035, startPoint y: 301, endPoint x: 1087, endPoint y: 302, distance: 51.5
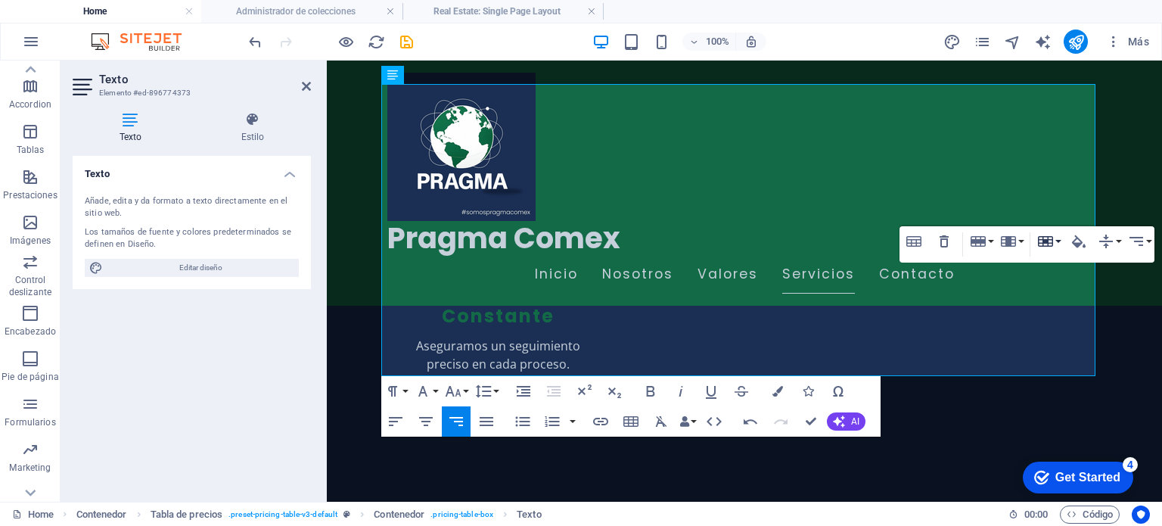
click at [1038, 257] on button "Cell" at bounding box center [1048, 241] width 29 height 30
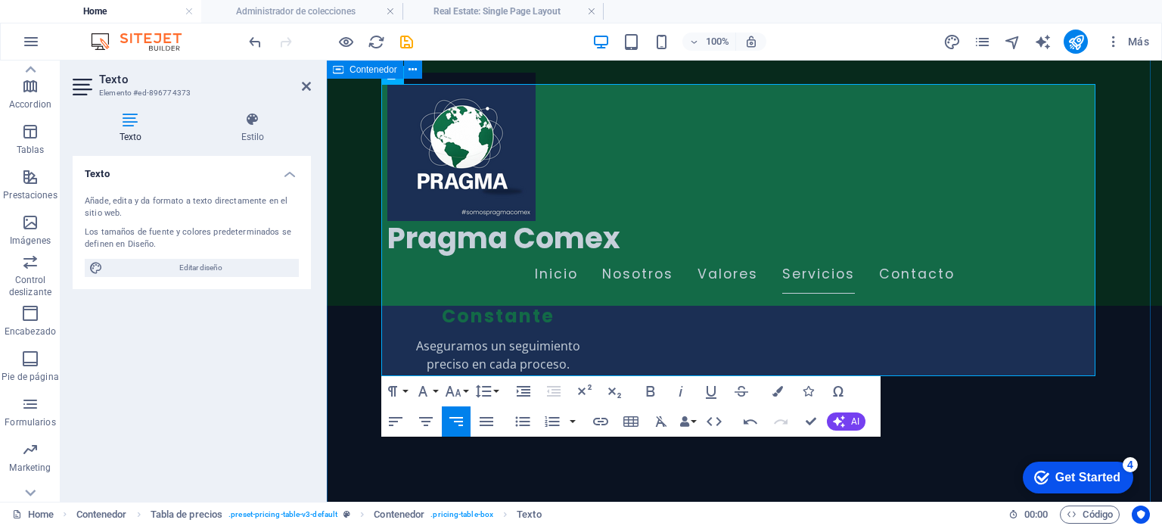
drag, startPoint x: 1034, startPoint y: 256, endPoint x: 1097, endPoint y: 253, distance: 62.9
drag, startPoint x: 1035, startPoint y: 252, endPoint x: 1087, endPoint y: 250, distance: 51.5
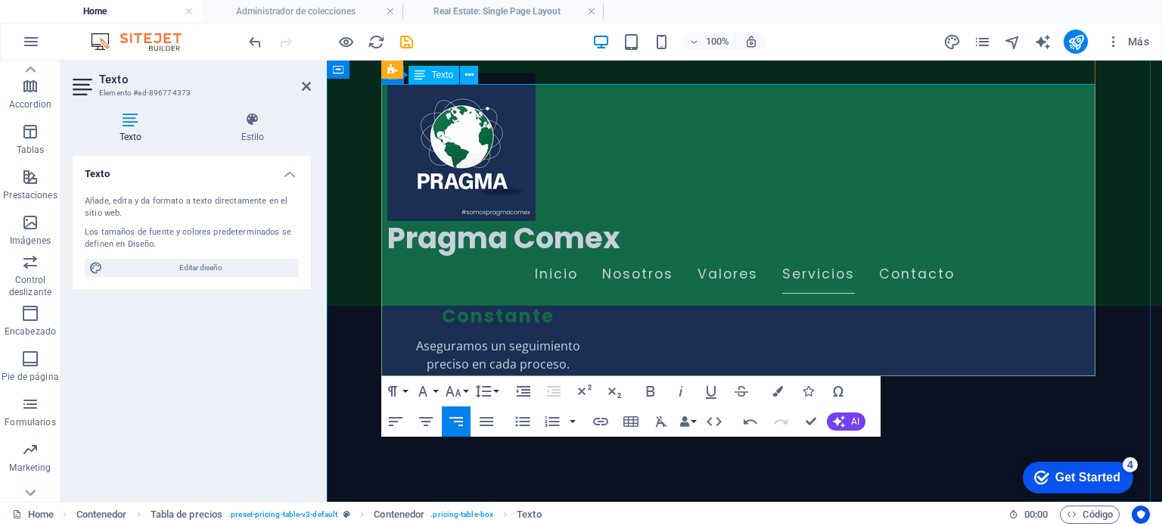
drag, startPoint x: 1037, startPoint y: 208, endPoint x: 1090, endPoint y: 206, distance: 53.0
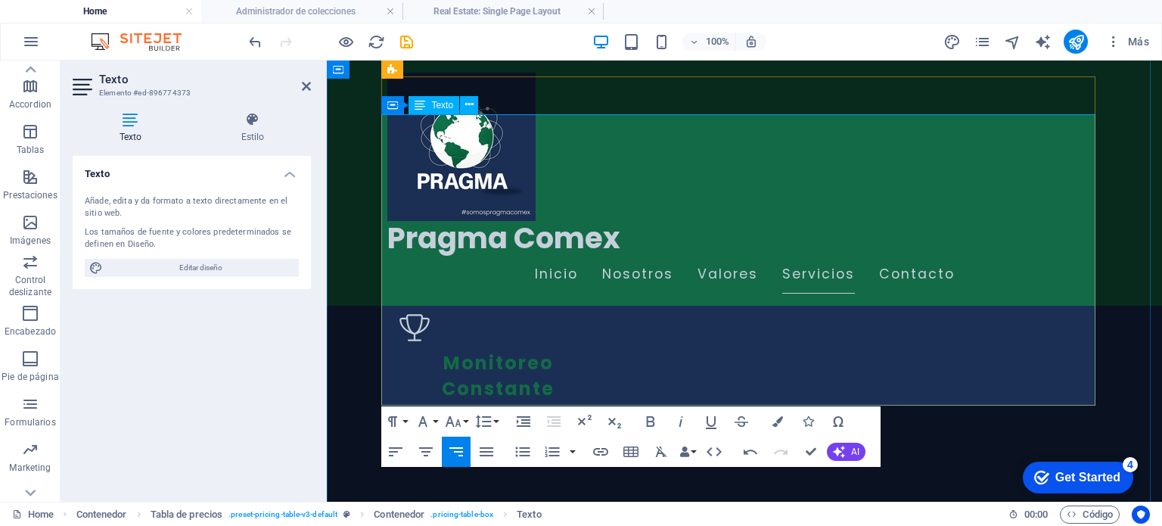
scroll to position [1645, 0]
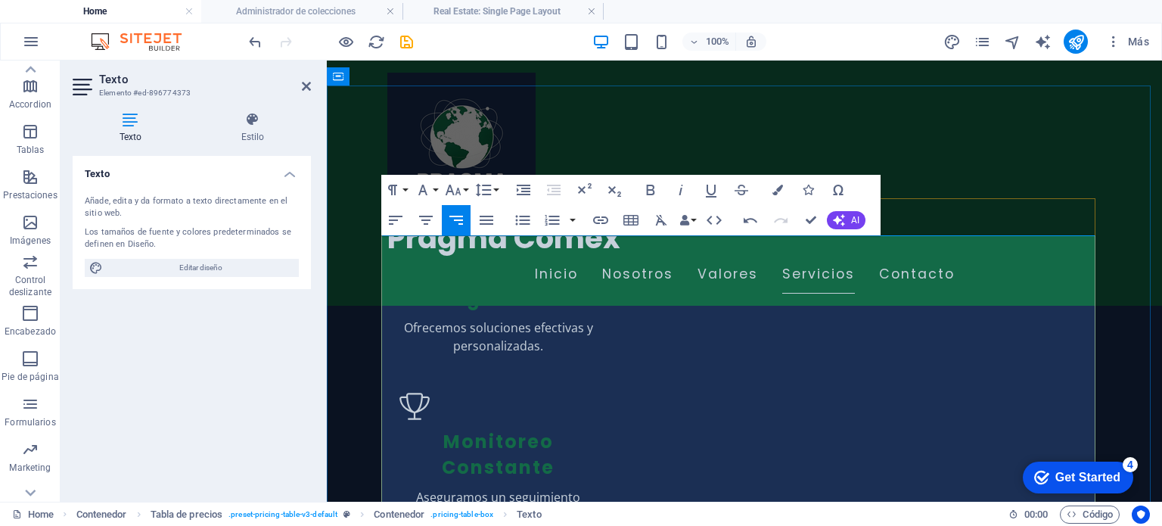
drag, startPoint x: 1033, startPoint y: 304, endPoint x: 1088, endPoint y: 302, distance: 55.3
drag, startPoint x: 1032, startPoint y: 260, endPoint x: 1087, endPoint y: 257, distance: 55.3
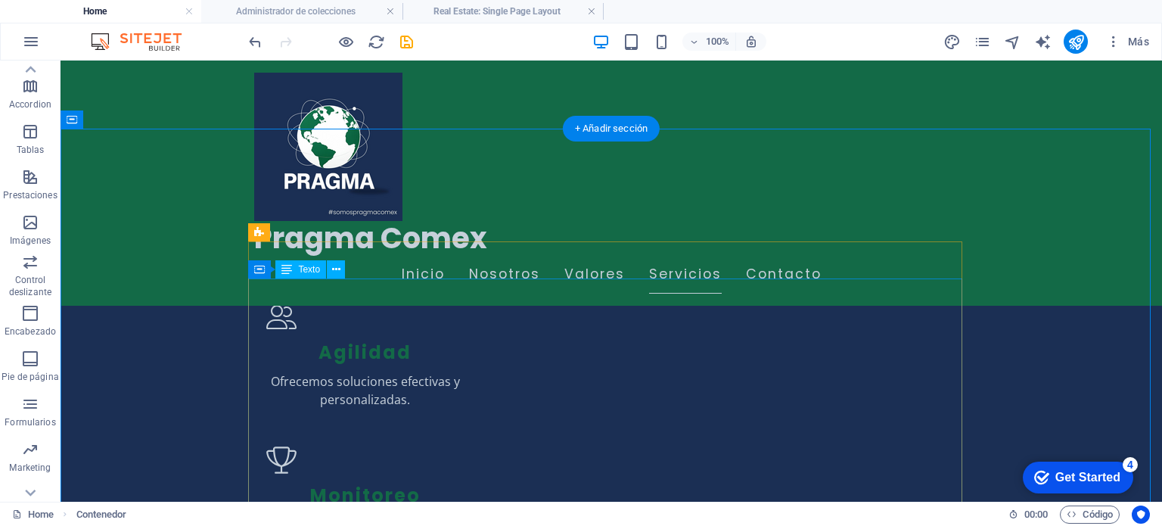
scroll to position [1569, 0]
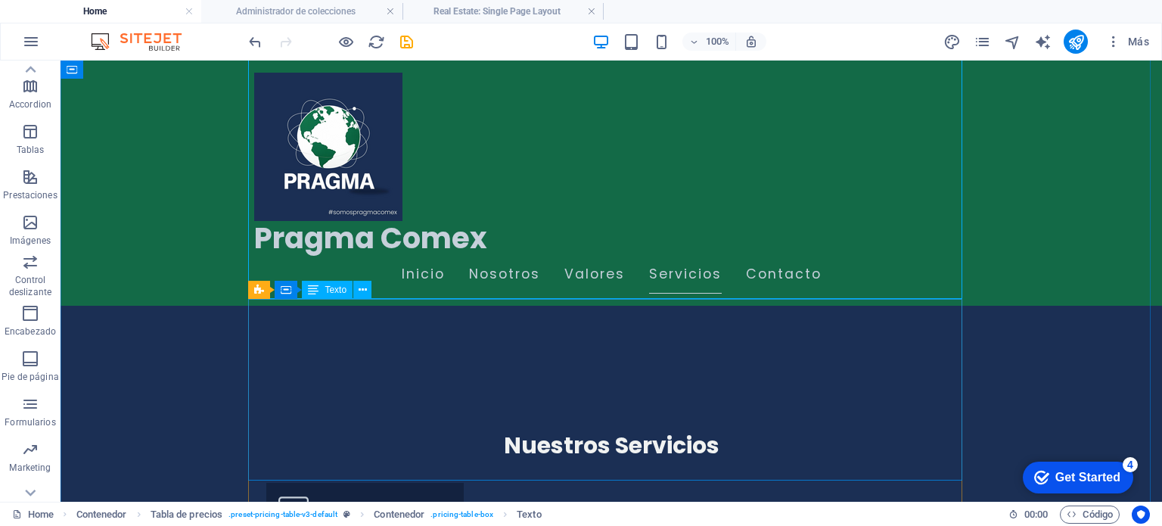
scroll to position [1948, 0]
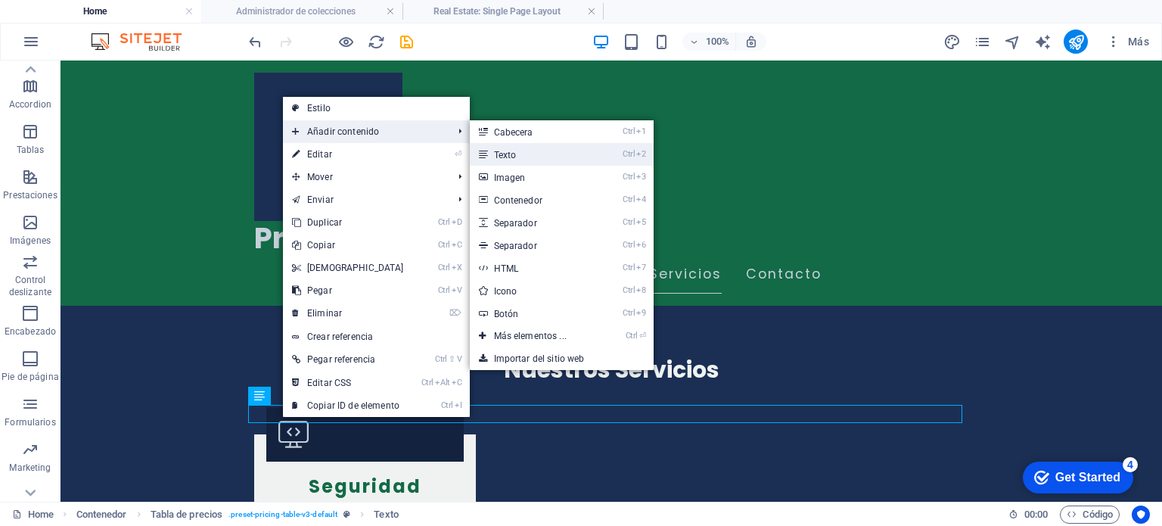
click at [488, 157] on link "Ctrl 2 Texto" at bounding box center [533, 154] width 127 height 23
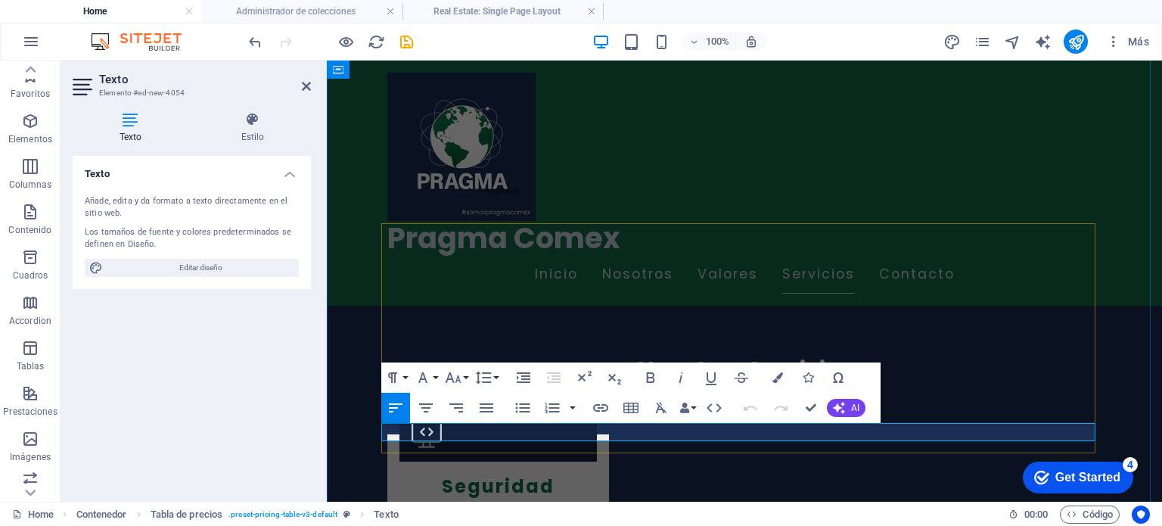
scroll to position [178, 0]
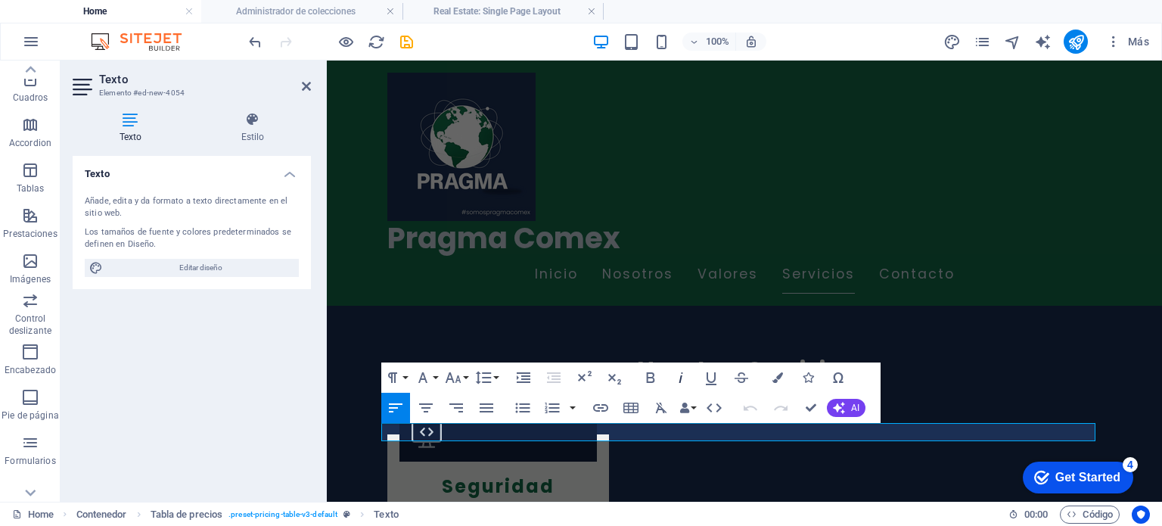
click at [678, 381] on icon "button" at bounding box center [681, 377] width 18 height 18
drag, startPoint x: 1074, startPoint y: 438, endPoint x: 378, endPoint y: 428, distance: 696.2
click at [675, 381] on icon "button" at bounding box center [681, 377] width 18 height 18
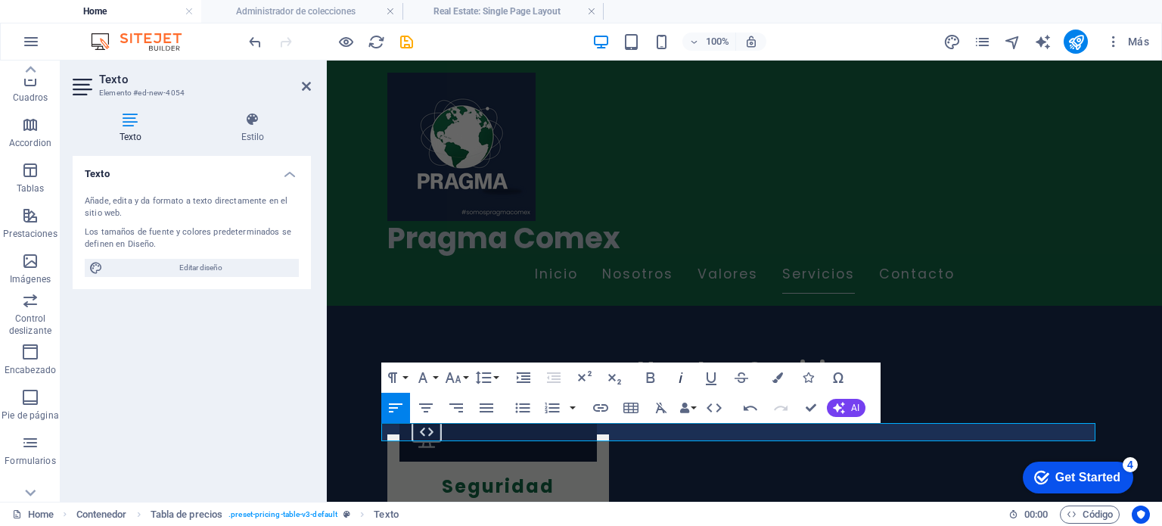
click at [675, 381] on icon "button" at bounding box center [681, 377] width 18 height 18
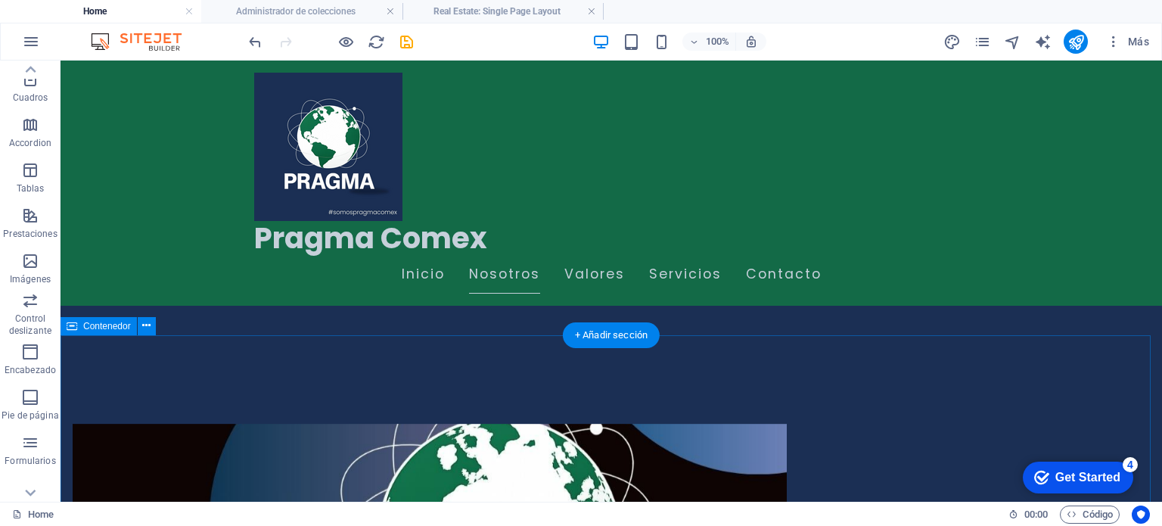
scroll to position [434, 0]
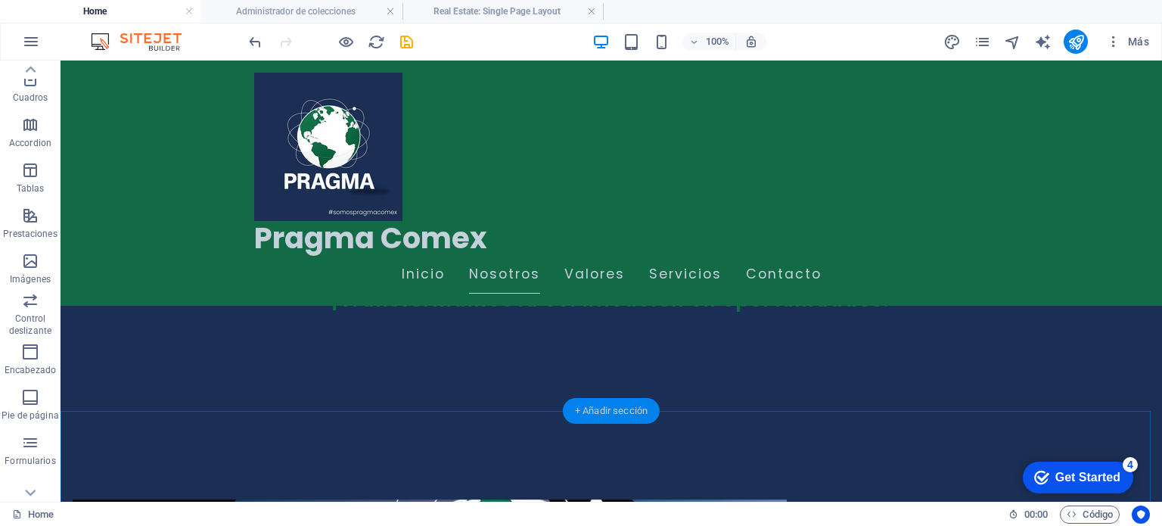
click at [622, 418] on div "+ Añadir sección" at bounding box center [611, 411] width 97 height 26
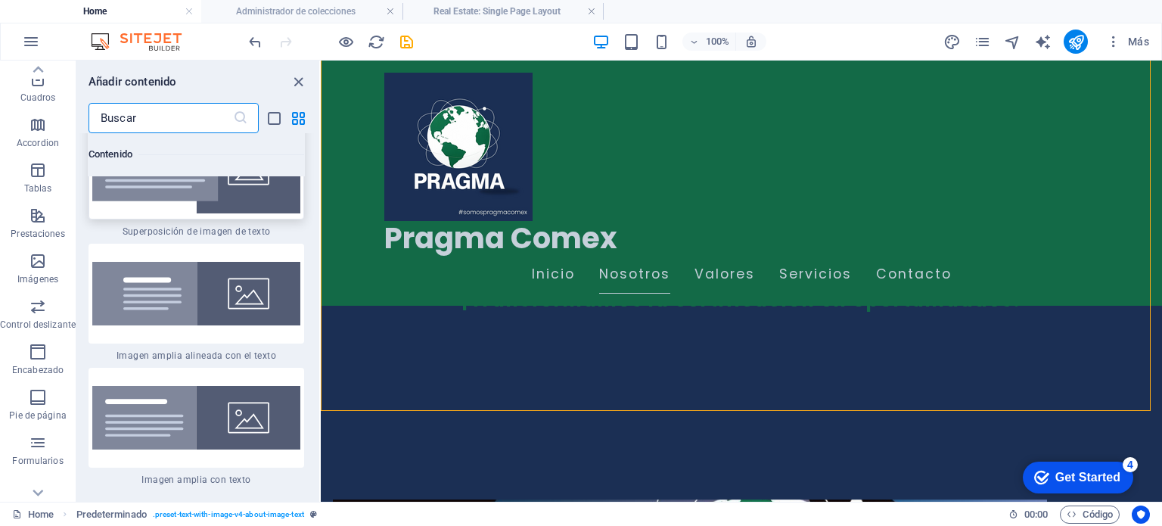
scroll to position [5808, 0]
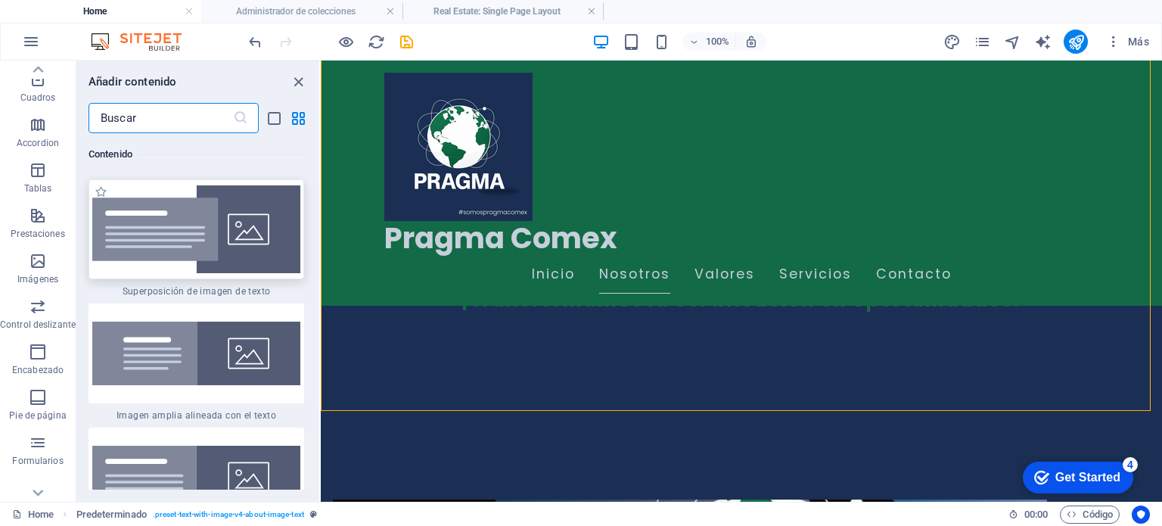
click at [207, 249] on div at bounding box center [197, 229] width 216 height 100
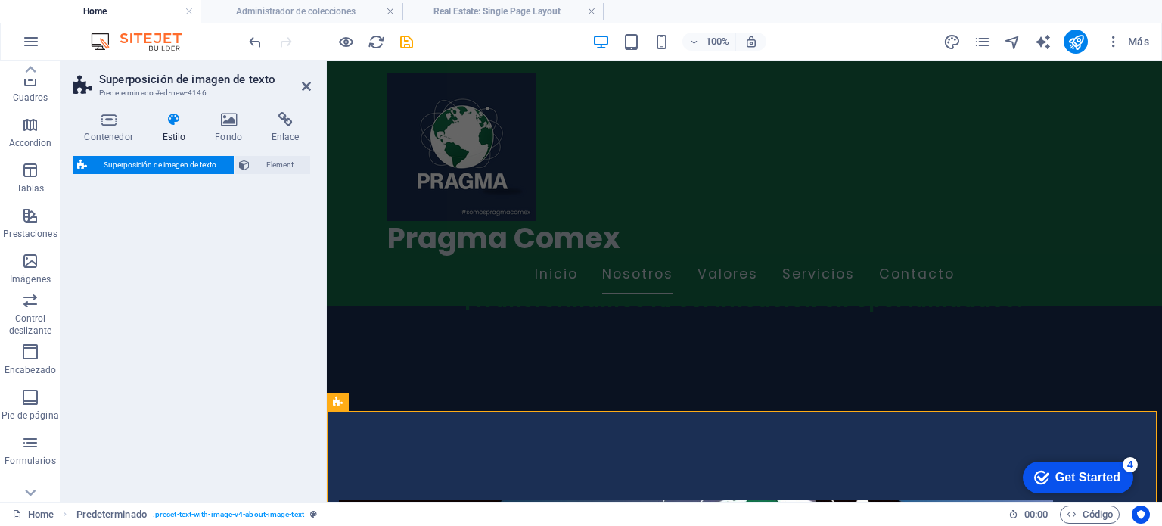
select select "rem"
select select "px"
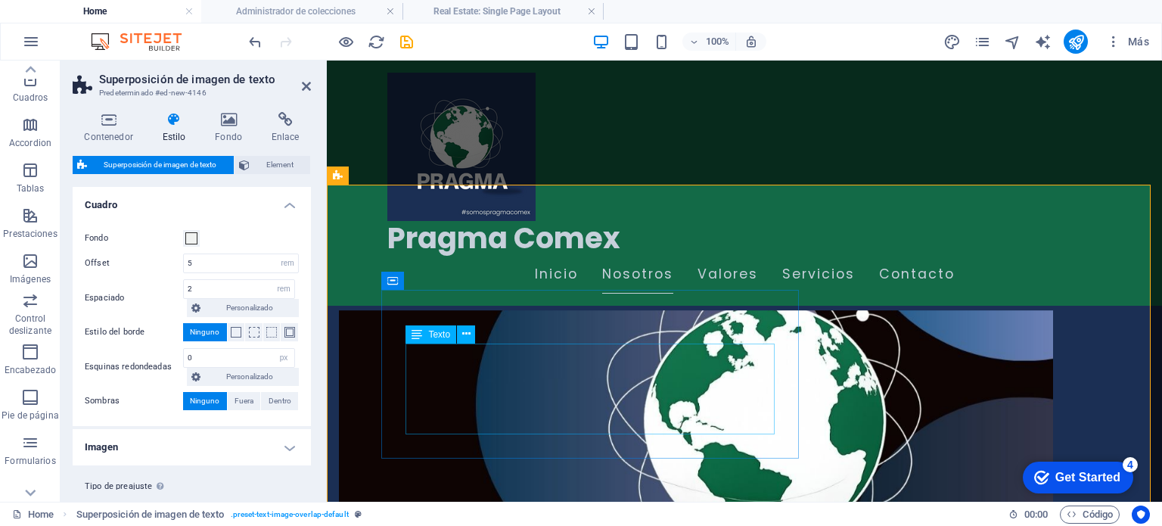
scroll to position [661, 0]
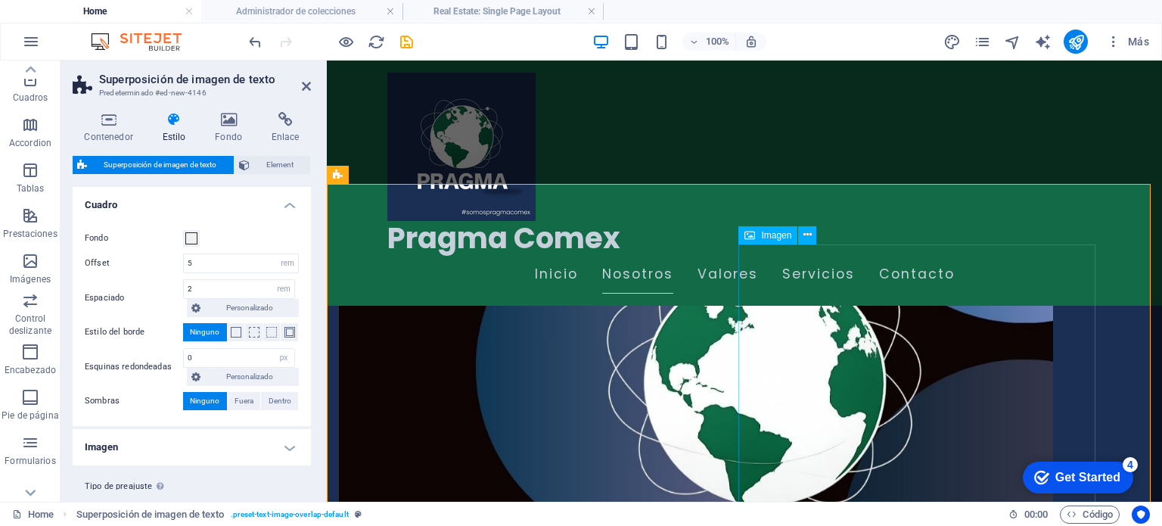
click at [241, 132] on h4 "Fondo" at bounding box center [232, 128] width 57 height 32
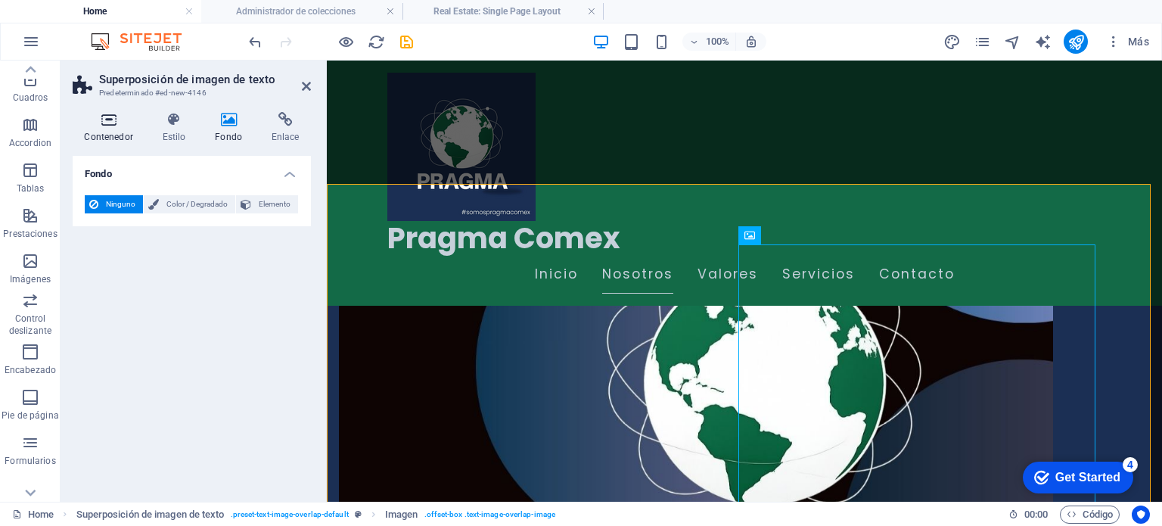
click at [110, 125] on icon at bounding box center [109, 119] width 72 height 15
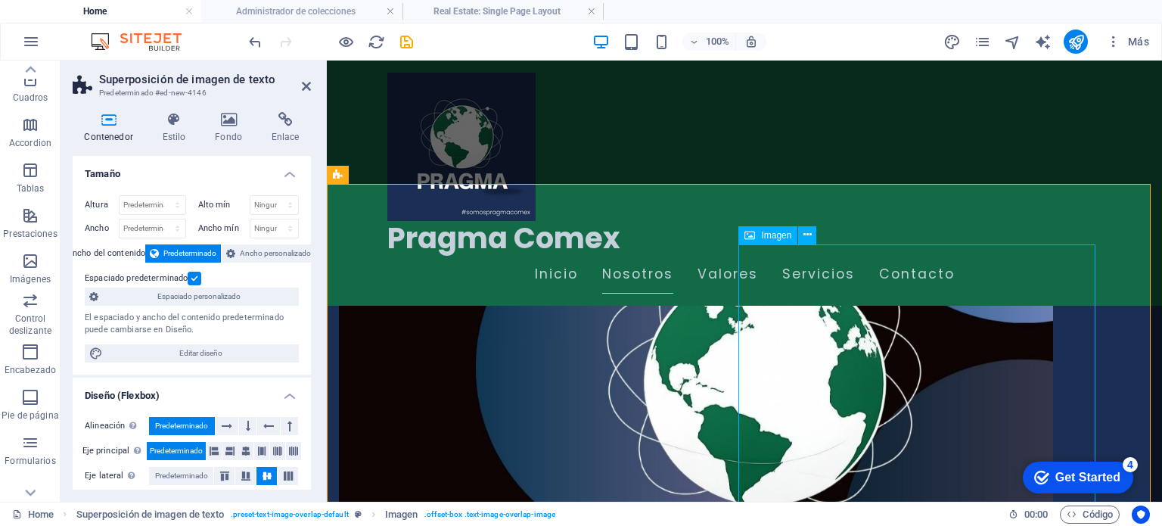
click at [769, 236] on span "Imagen" at bounding box center [776, 235] width 30 height 9
click at [808, 234] on icon at bounding box center [808, 235] width 8 height 16
click at [757, 235] on div "Imagen" at bounding box center [767, 235] width 59 height 18
click at [807, 233] on icon at bounding box center [808, 235] width 8 height 16
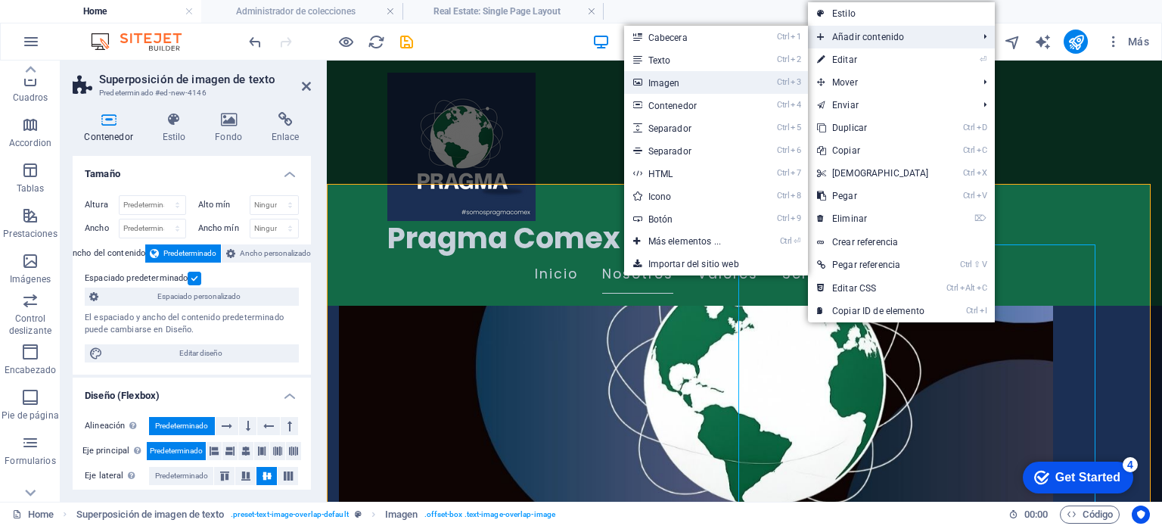
click at [682, 82] on link "Ctrl 3 Imagen" at bounding box center [687, 82] width 127 height 23
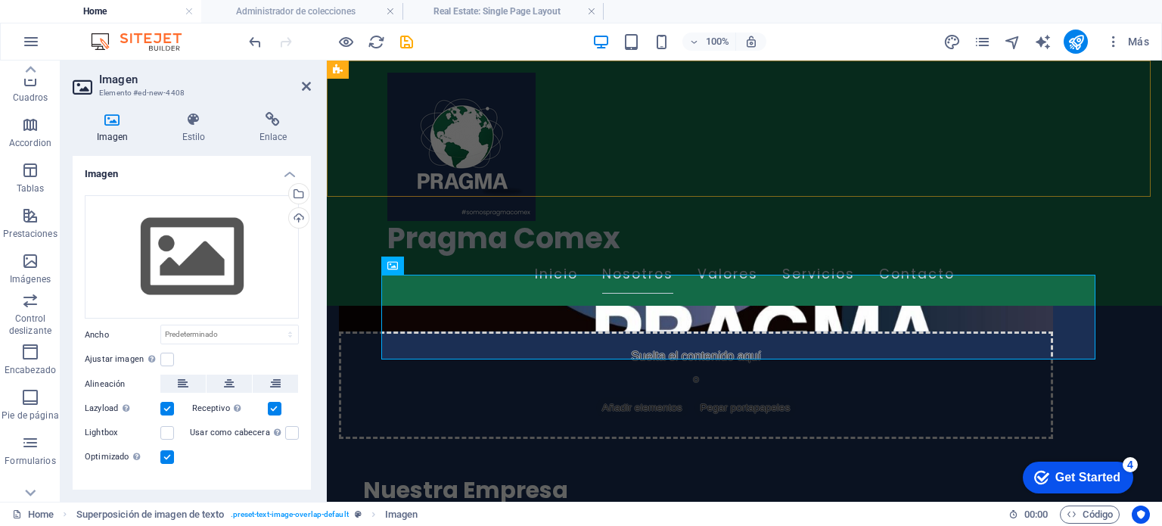
scroll to position [926, 0]
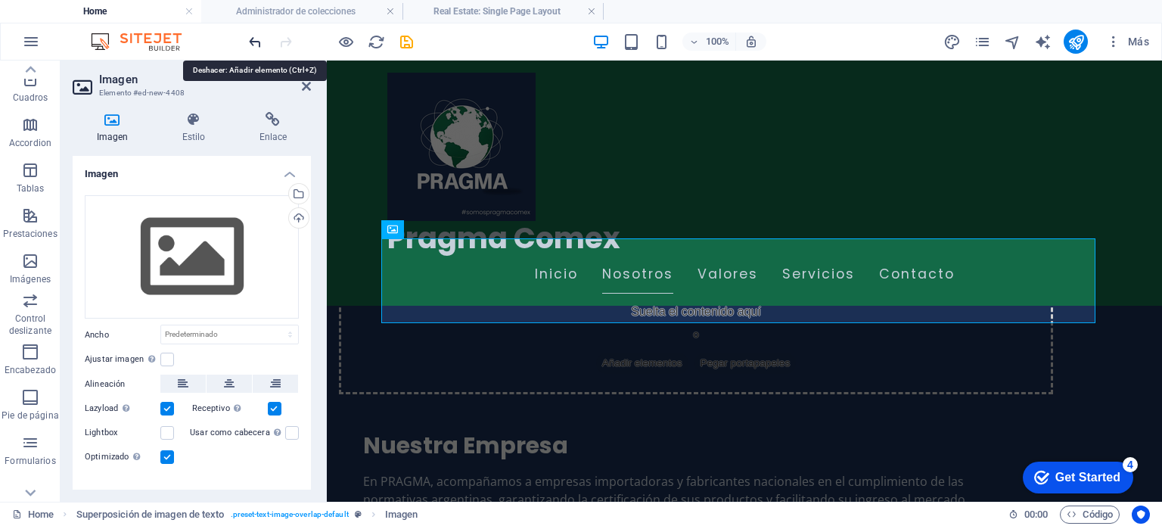
click at [257, 44] on icon "undo" at bounding box center [255, 41] width 17 height 17
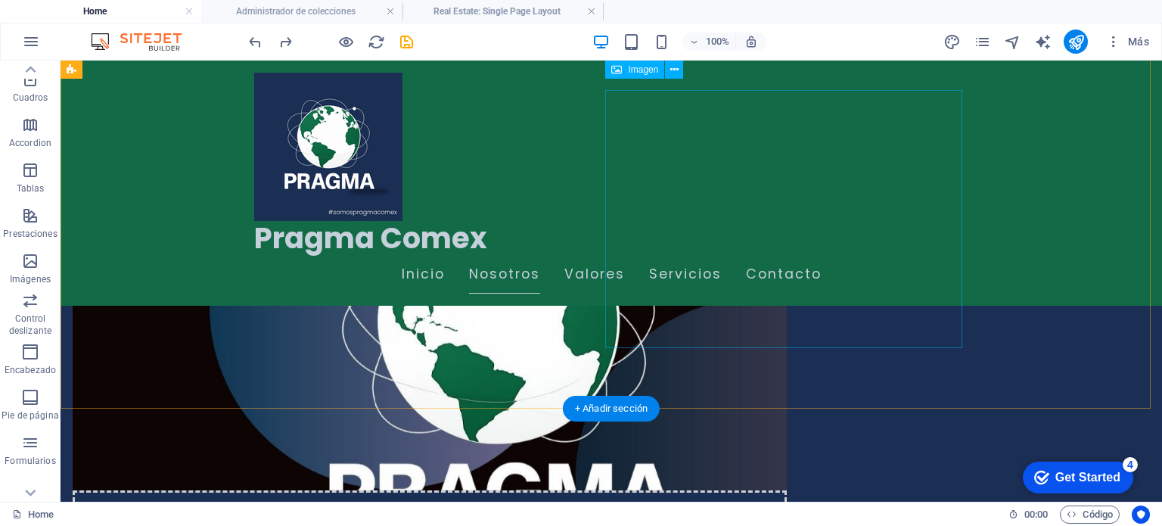
scroll to position [699, 0]
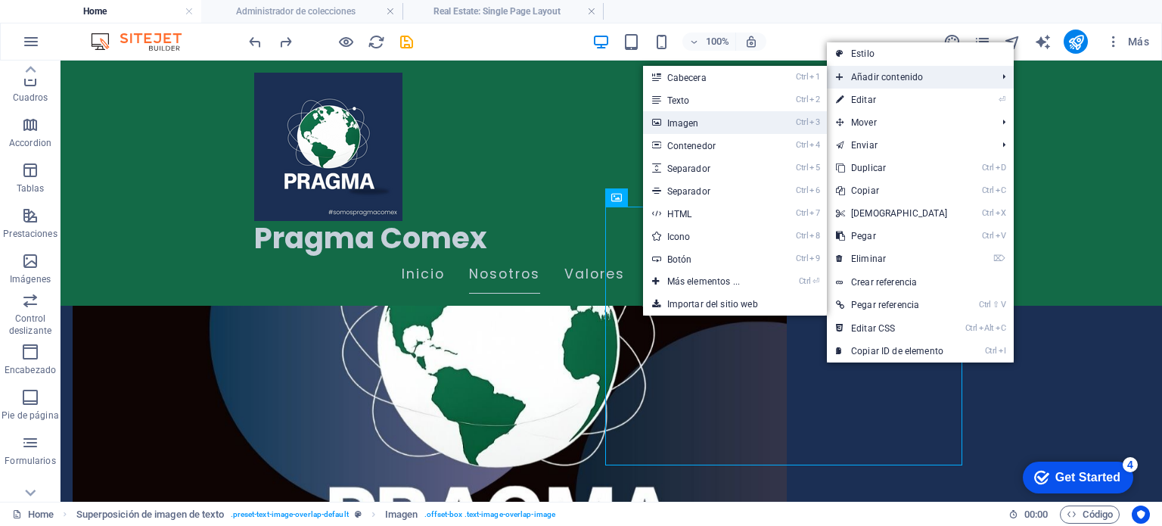
click at [749, 129] on link "Ctrl 3 Imagen" at bounding box center [706, 122] width 127 height 23
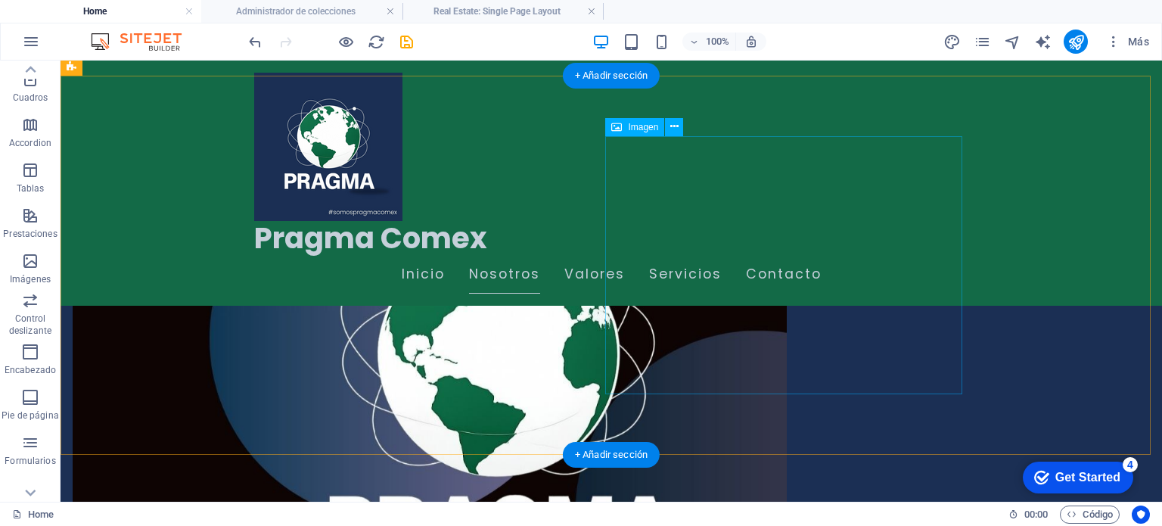
scroll to position [548, 0]
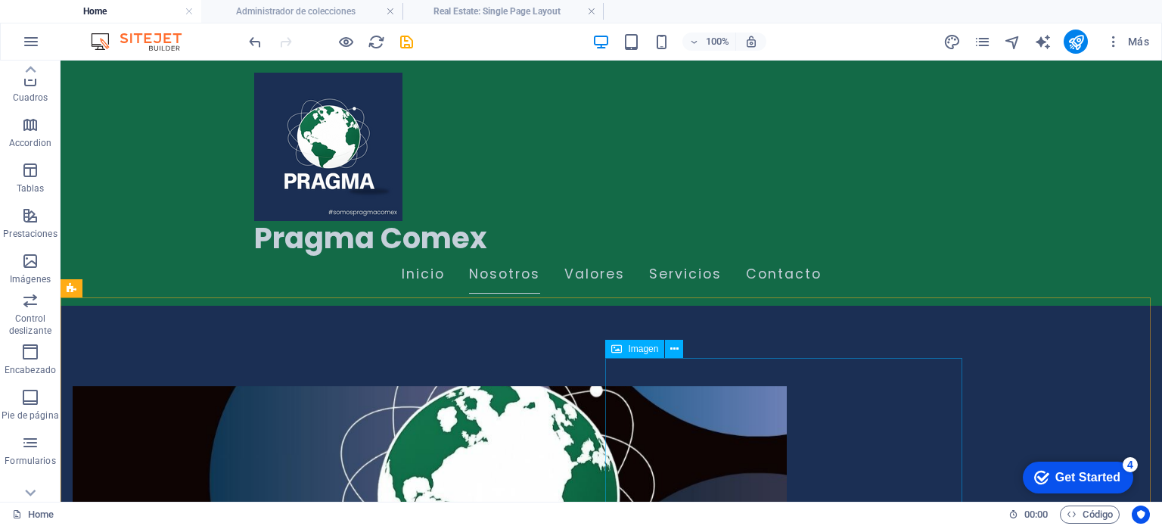
click at [664, 350] on div "Imagen" at bounding box center [634, 349] width 59 height 18
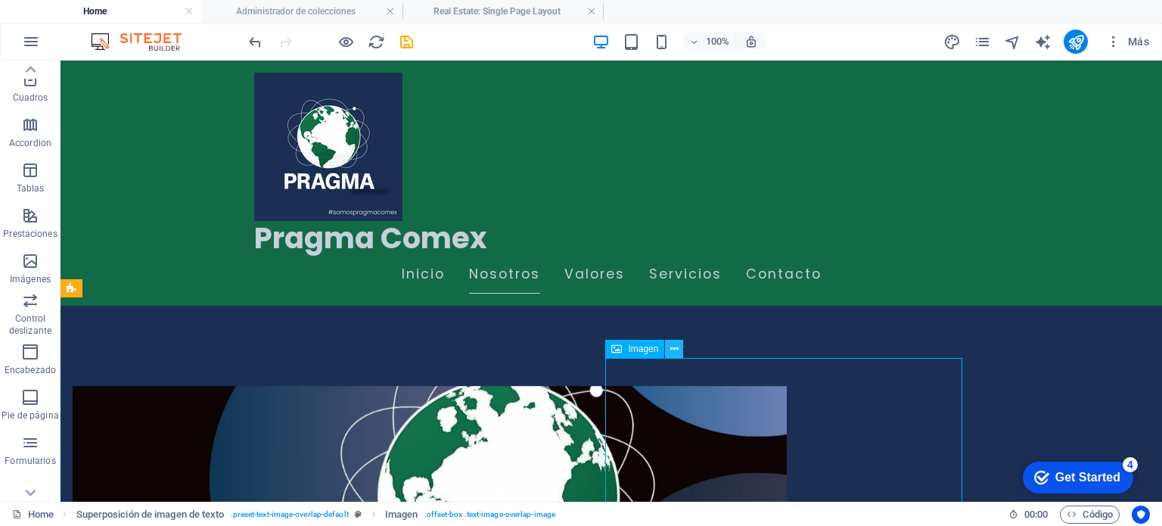
click at [670, 351] on icon at bounding box center [674, 349] width 8 height 16
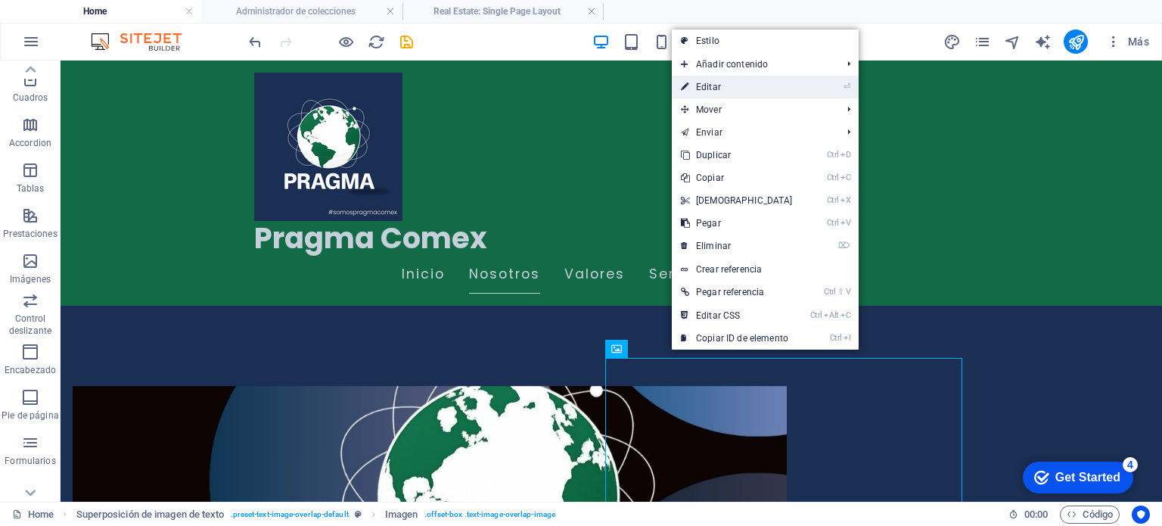
click at [717, 84] on link "⏎ Editar" at bounding box center [737, 87] width 130 height 23
select select "%"
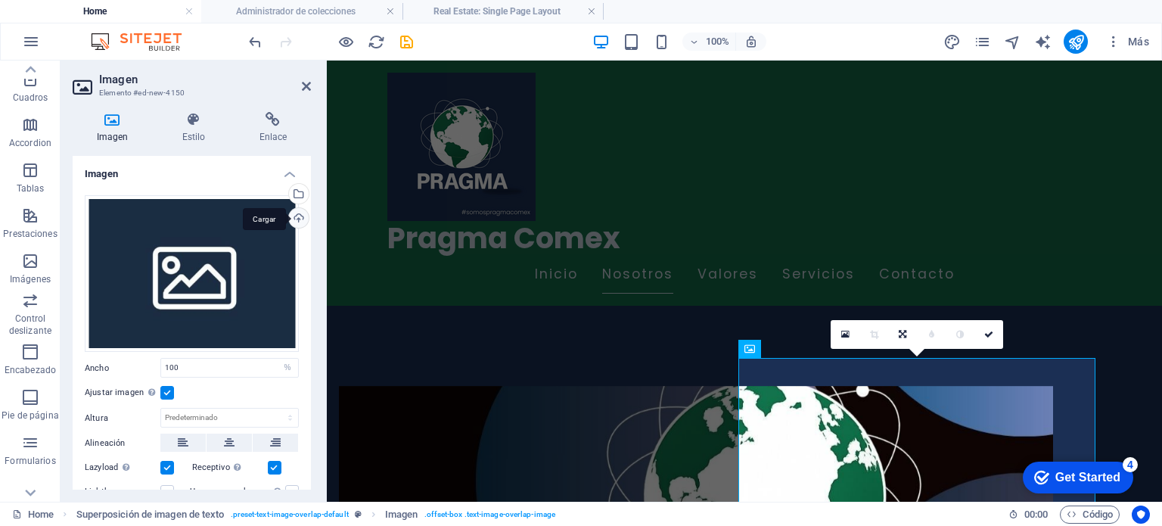
click at [297, 219] on div "Cargar" at bounding box center [297, 219] width 23 height 23
click at [286, 190] on div "Selecciona archivos del administrador de archivos, de la galería de fotos o car…" at bounding box center [237, 195] width 98 height 68
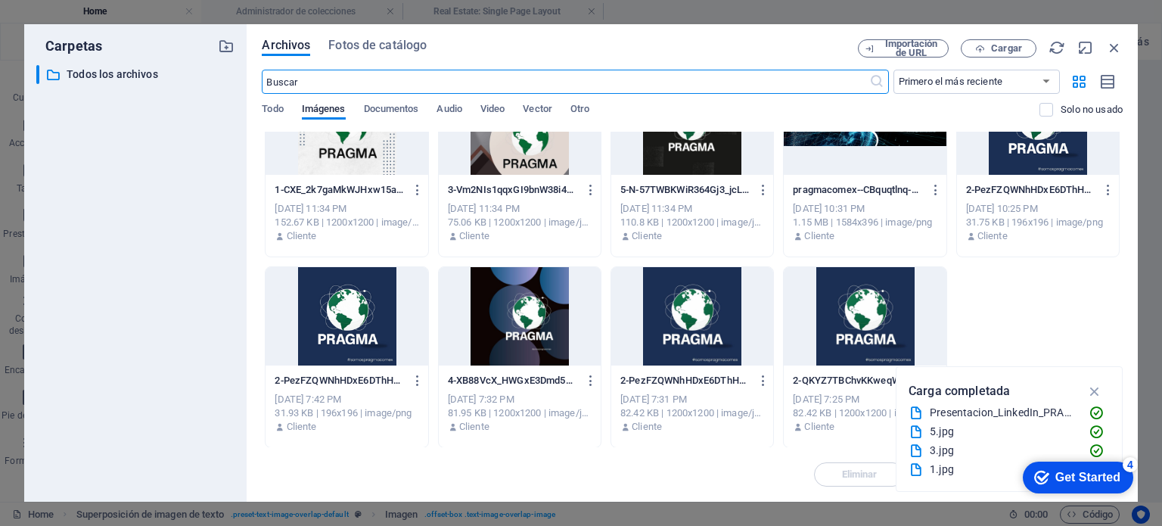
scroll to position [0, 0]
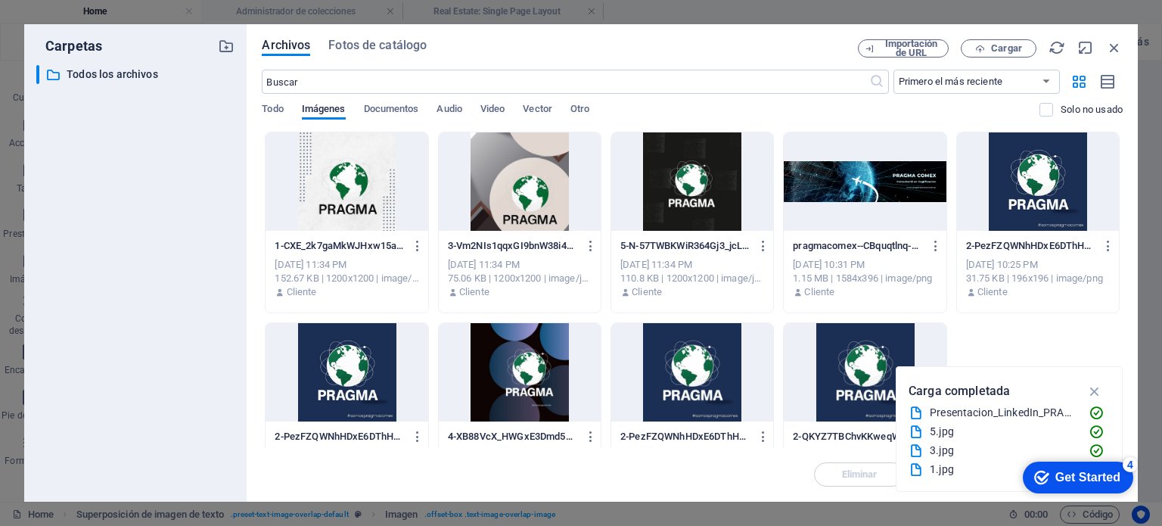
click at [723, 199] on div at bounding box center [692, 181] width 162 height 98
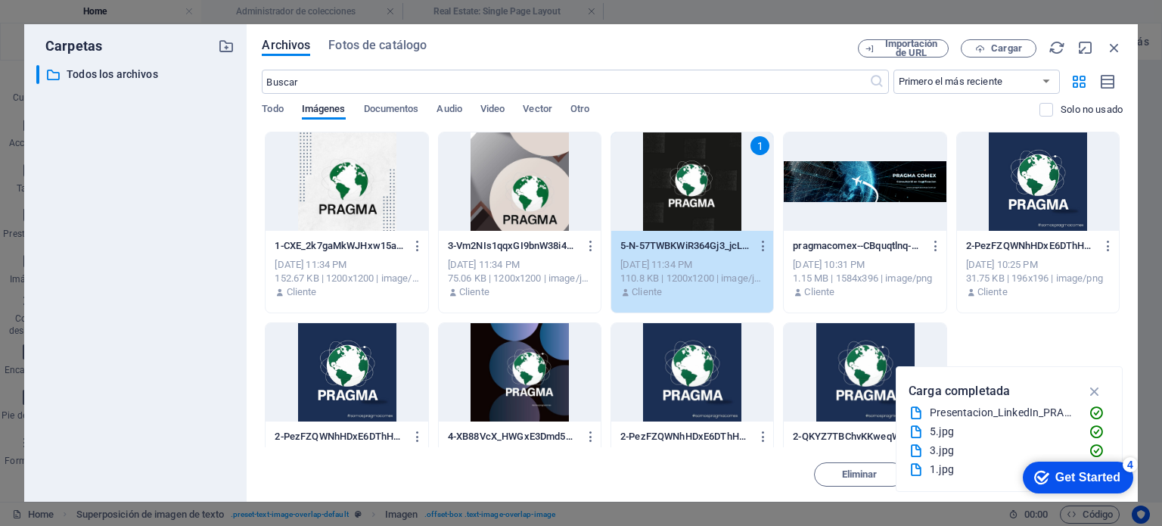
click at [723, 199] on div "1" at bounding box center [692, 181] width 162 height 98
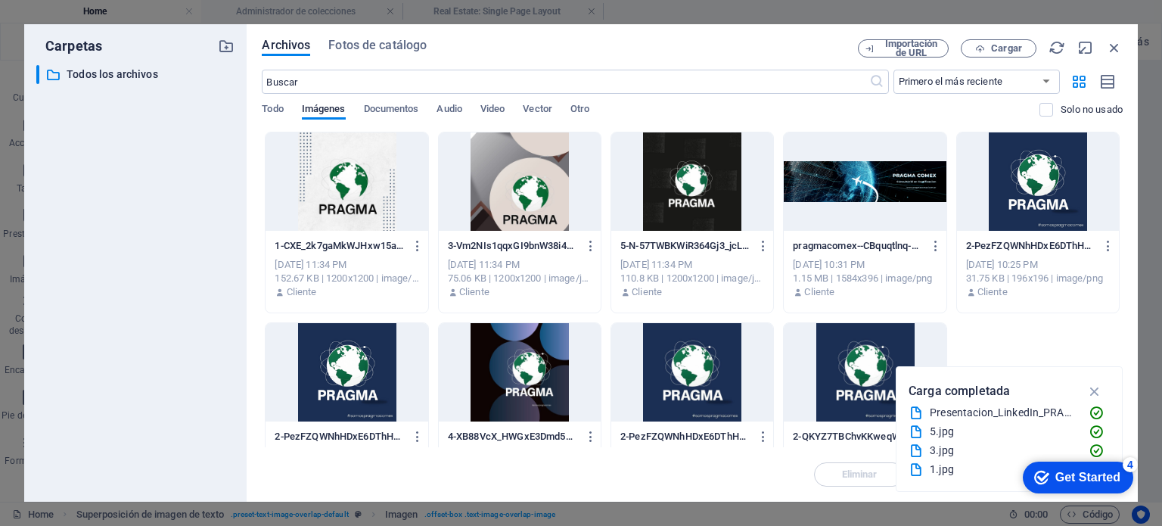
click at [723, 199] on div at bounding box center [692, 181] width 162 height 98
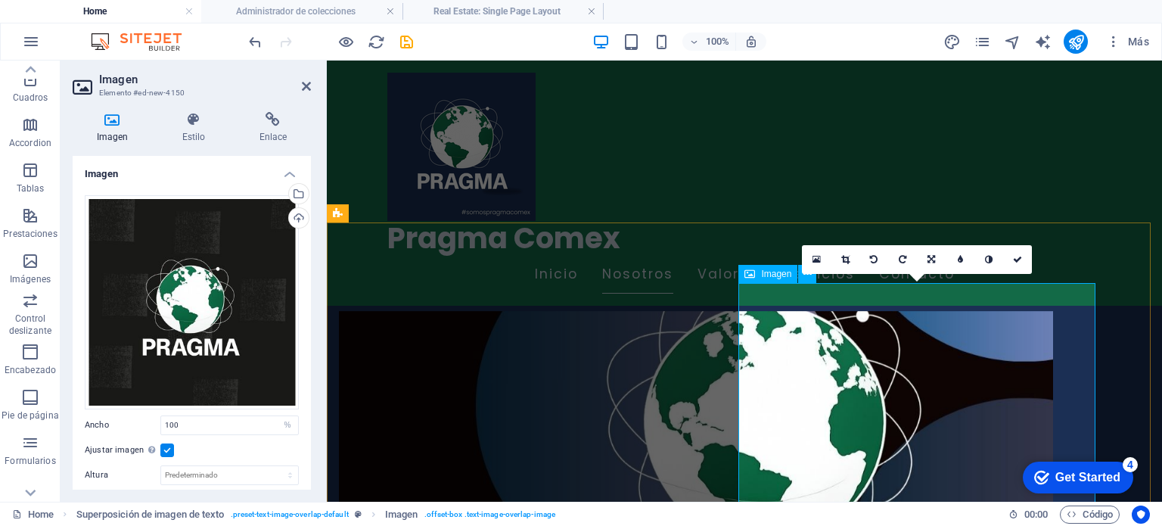
scroll to position [699, 0]
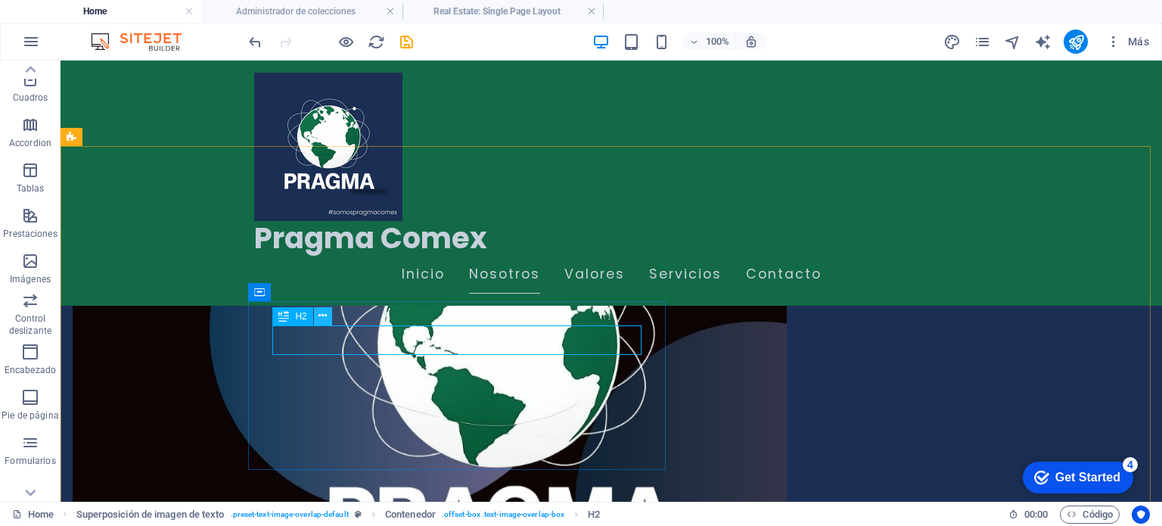
click at [324, 319] on icon at bounding box center [323, 316] width 8 height 16
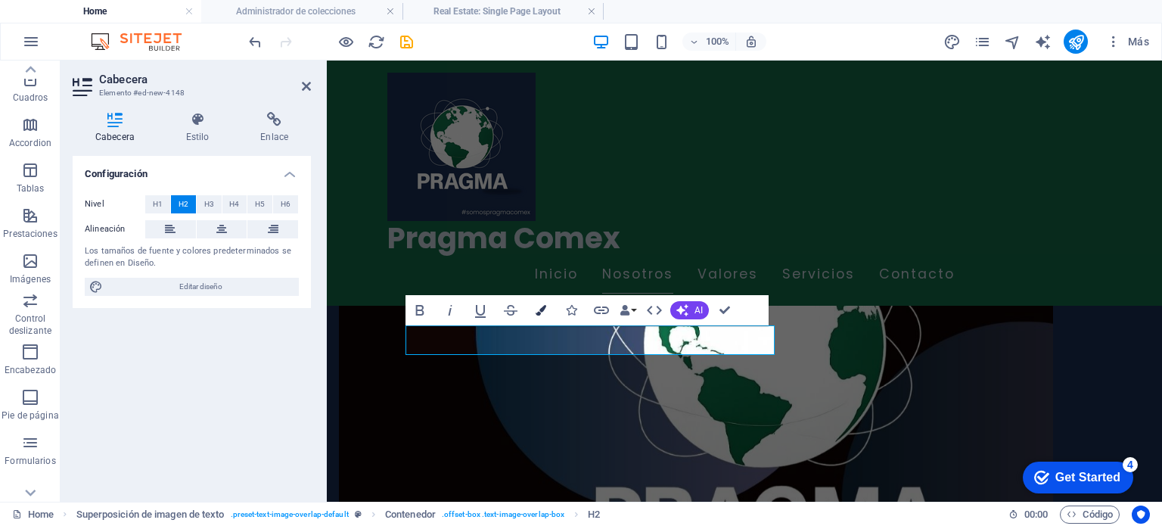
click at [538, 309] on icon "button" at bounding box center [541, 310] width 11 height 11
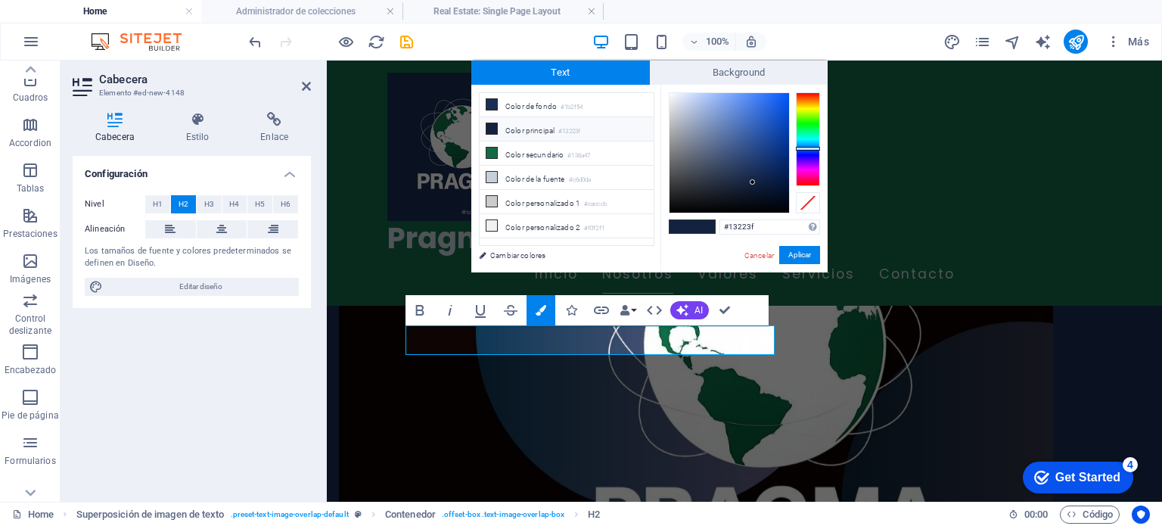
click at [527, 126] on li "Color principal #13223f" at bounding box center [567, 129] width 174 height 24
click at [530, 132] on li "Color principal #13223f" at bounding box center [567, 129] width 174 height 24
click at [788, 251] on button "Aplicar" at bounding box center [799, 255] width 41 height 18
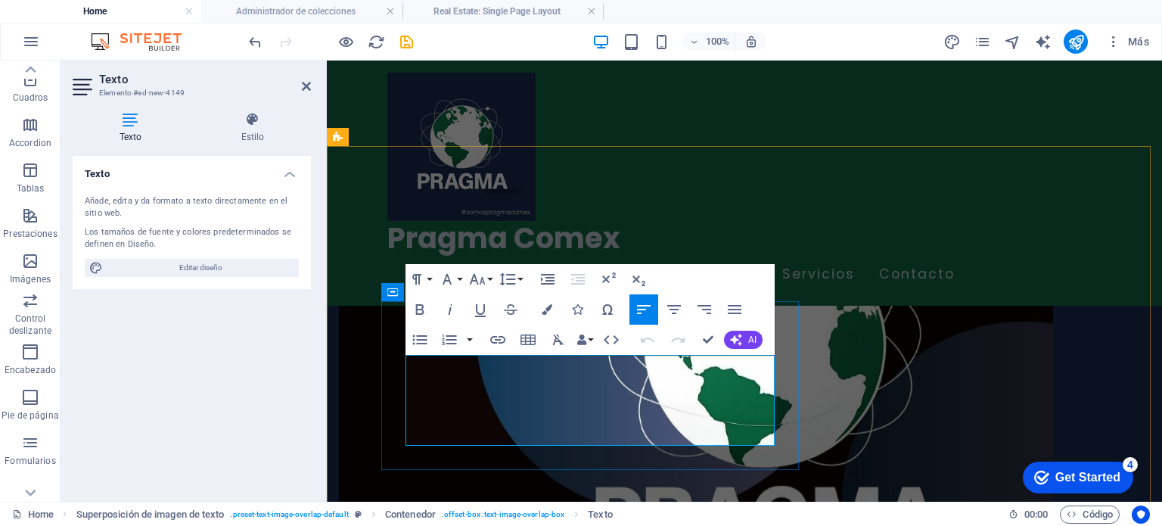
drag, startPoint x: 451, startPoint y: 441, endPoint x: 406, endPoint y: 359, distance: 93.1
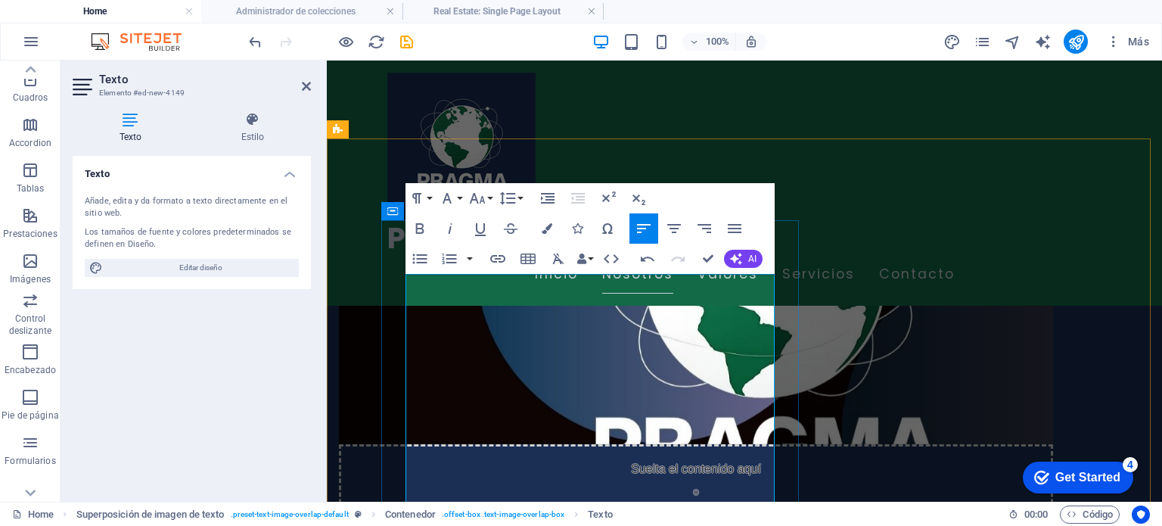
scroll to position [853, 0]
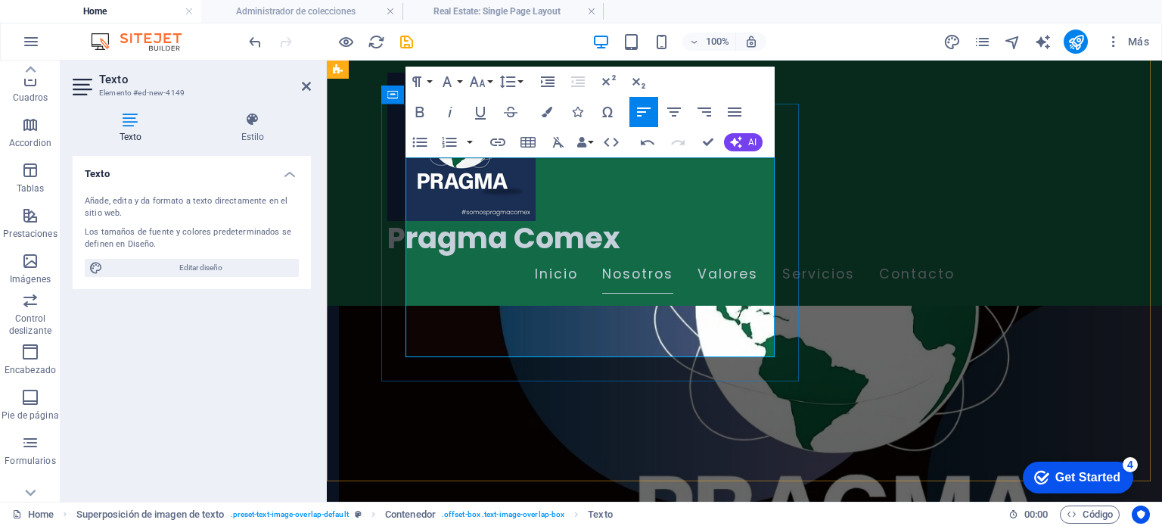
scroll to position [796, 0]
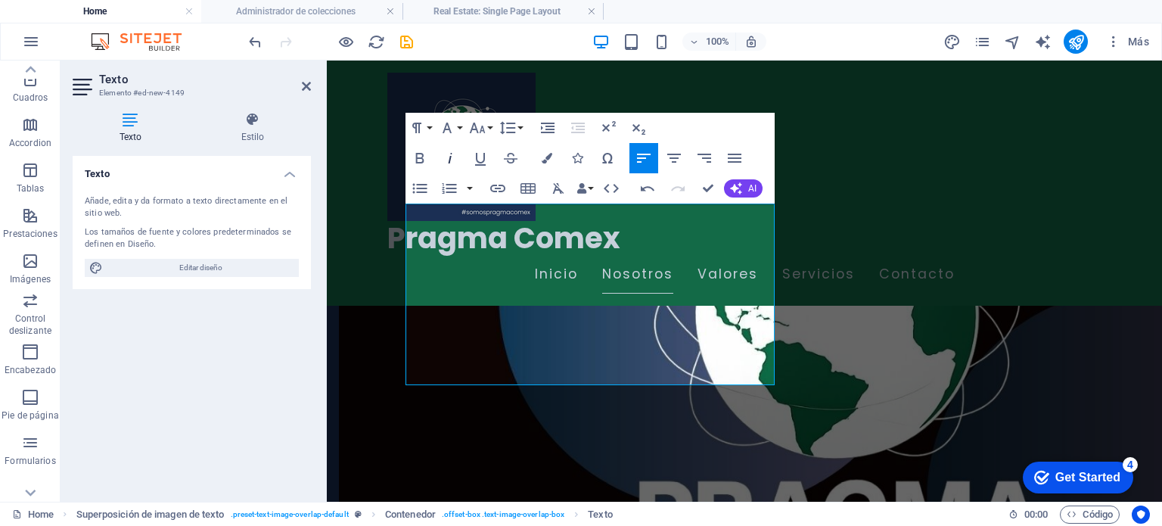
click at [449, 155] on icon "button" at bounding box center [450, 158] width 18 height 18
drag, startPoint x: 735, startPoint y: 375, endPoint x: 397, endPoint y: 197, distance: 382.1
click at [451, 160] on icon "button" at bounding box center [450, 158] width 18 height 18
click at [449, 162] on icon "button" at bounding box center [451, 158] width 4 height 11
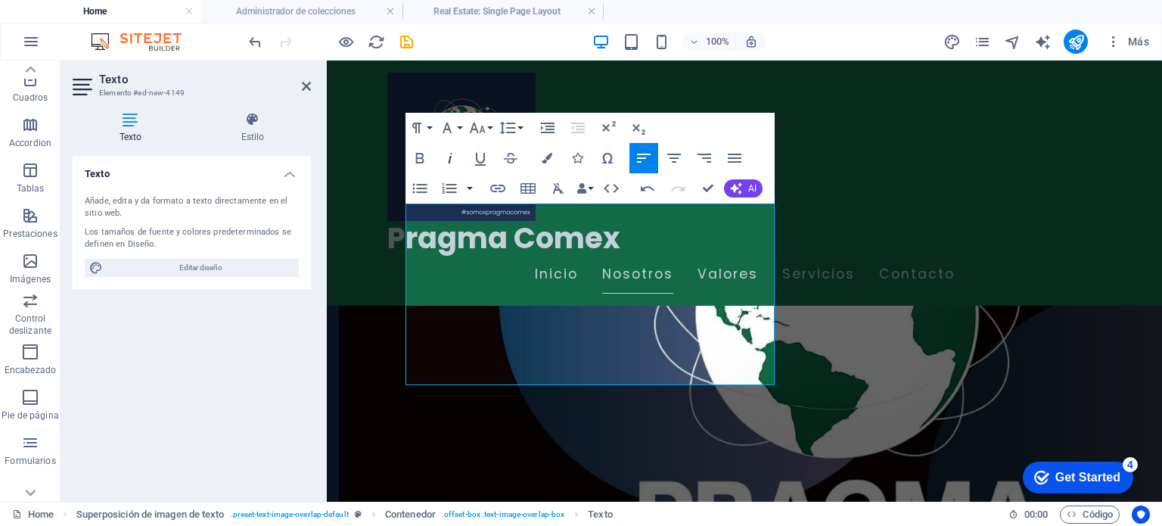
click at [449, 162] on icon "button" at bounding box center [451, 158] width 4 height 11
click at [417, 123] on icon "button" at bounding box center [416, 128] width 9 height 11
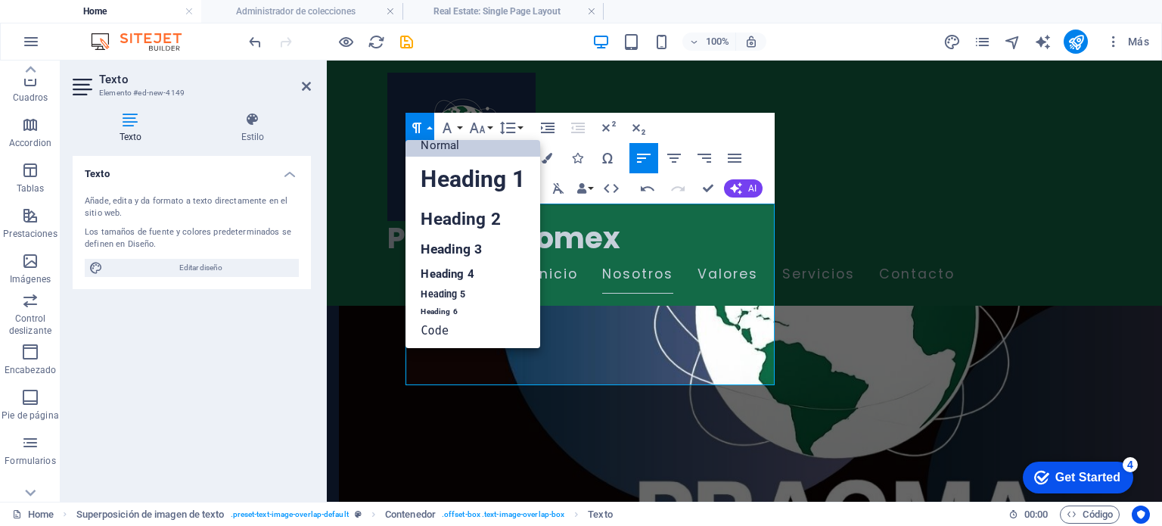
scroll to position [12, 0]
click at [457, 123] on button "Font Family" at bounding box center [450, 128] width 29 height 30
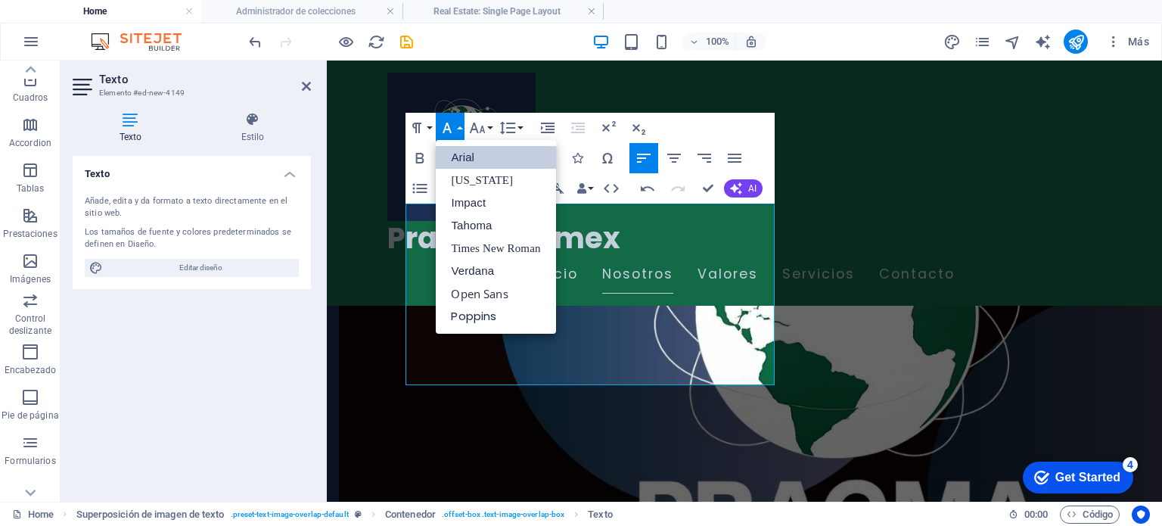
scroll to position [0, 0]
click at [487, 285] on link "Open Sans" at bounding box center [496, 293] width 120 height 23
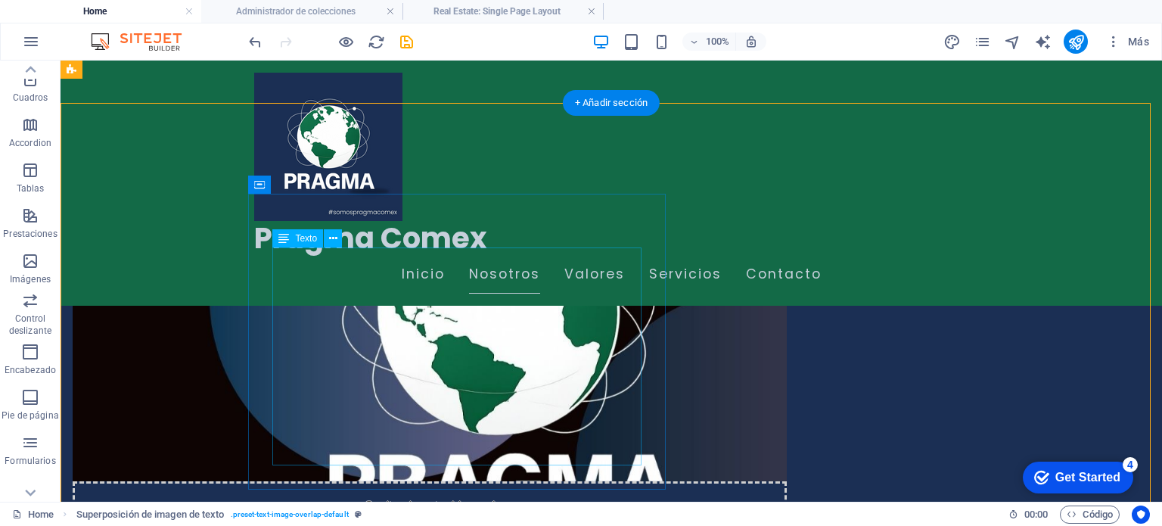
scroll to position [711, 0]
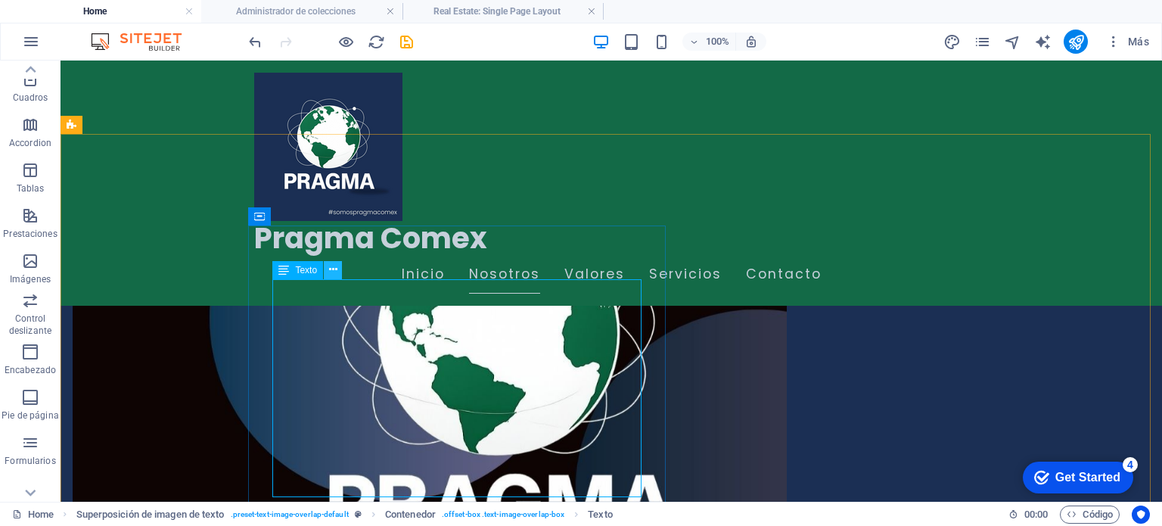
click at [332, 275] on icon at bounding box center [333, 270] width 8 height 16
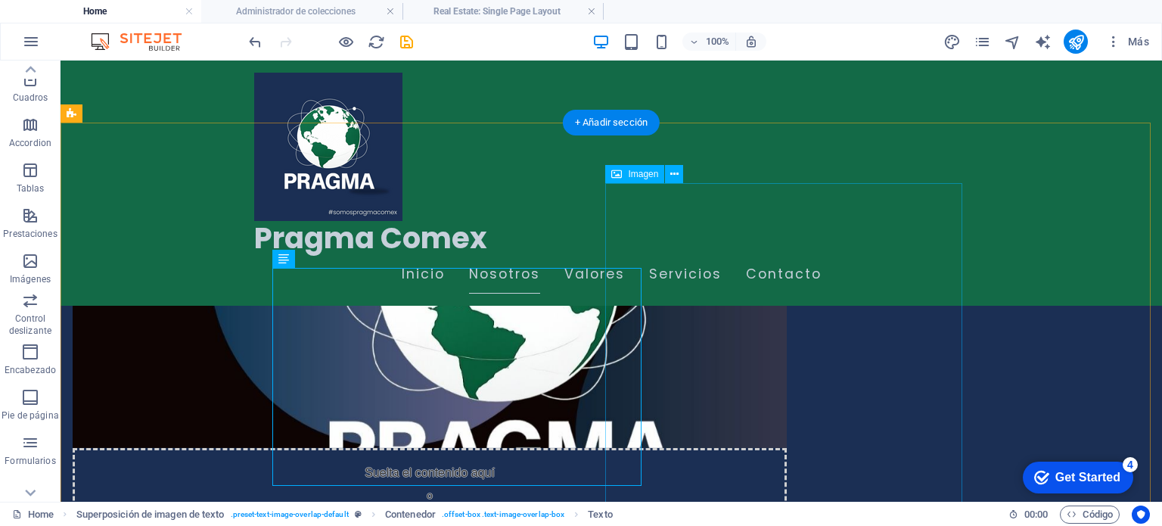
scroll to position [787, 0]
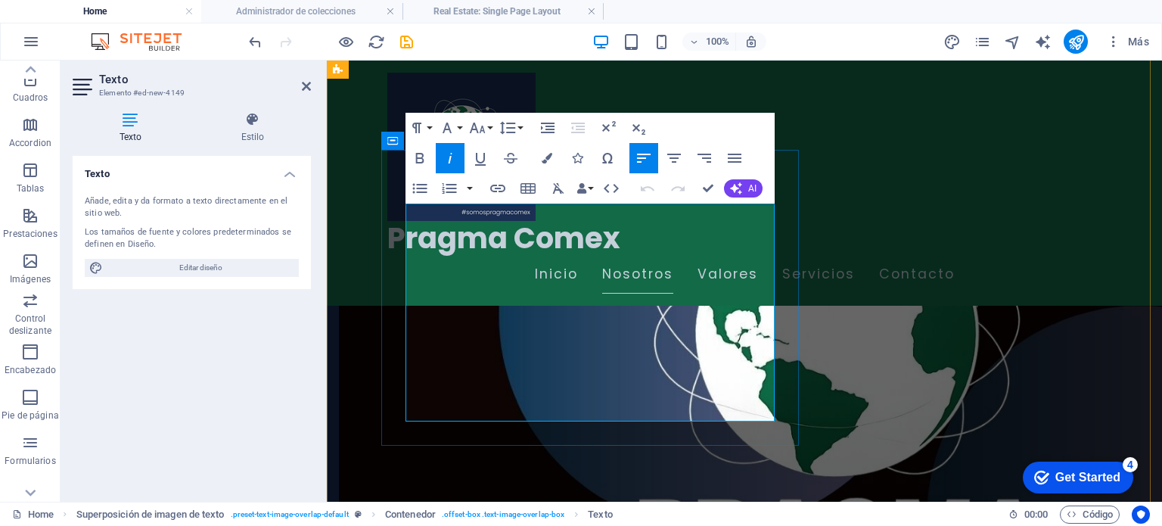
drag, startPoint x: 760, startPoint y: 415, endPoint x: 408, endPoint y: 216, distance: 404.2
click at [546, 157] on icon "button" at bounding box center [547, 158] width 11 height 11
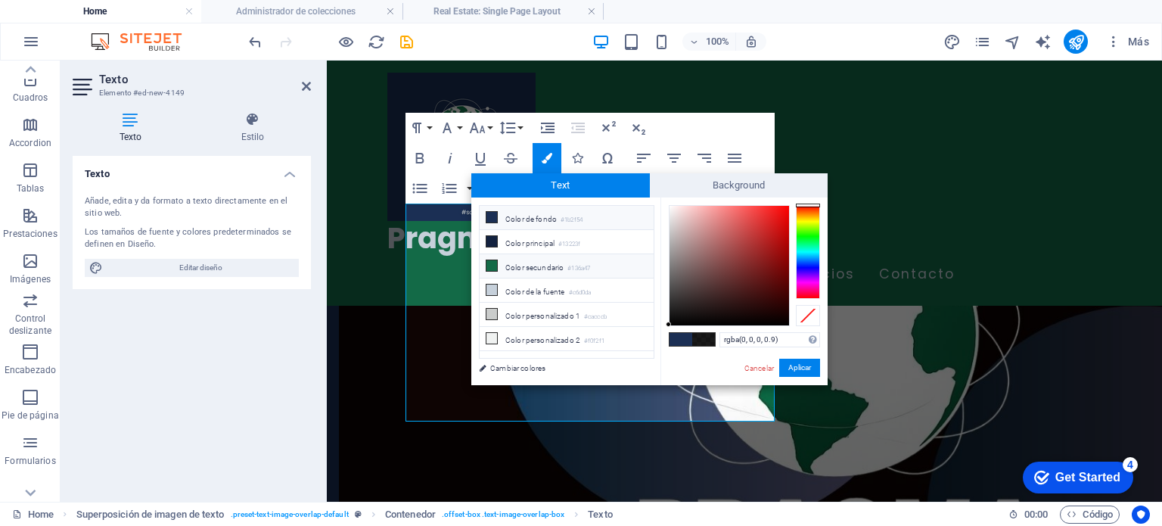
click at [511, 264] on li "Color secundario #136a47" at bounding box center [567, 266] width 174 height 24
type input "#136a47"
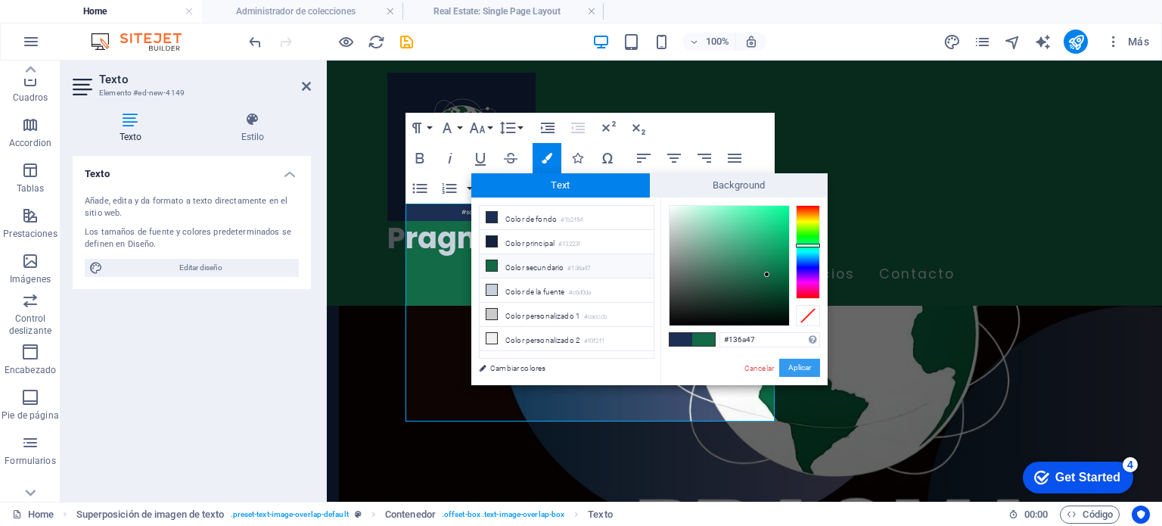
click at [799, 368] on button "Aplicar" at bounding box center [799, 368] width 41 height 18
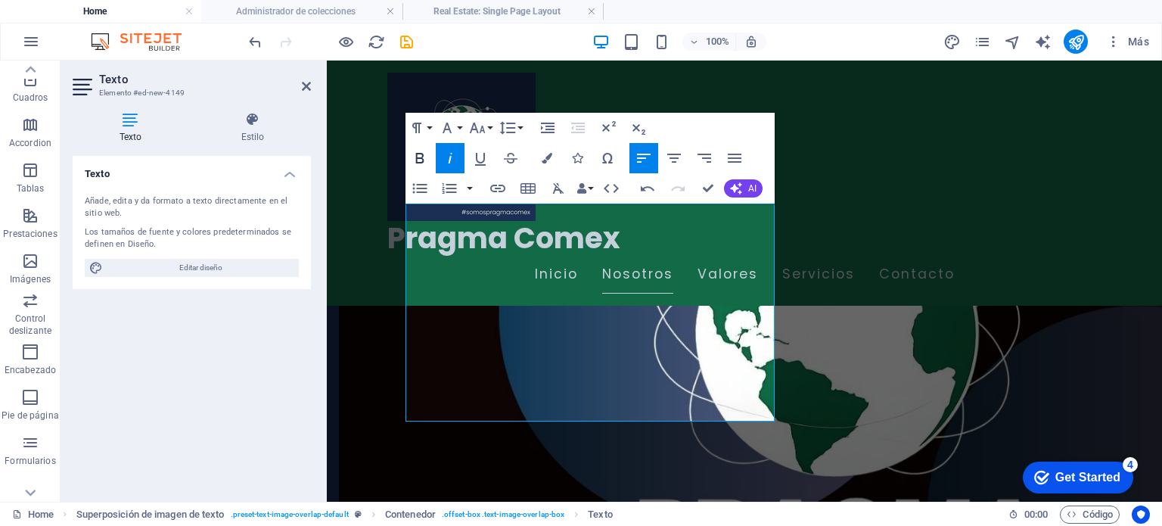
click at [421, 154] on icon "button" at bounding box center [420, 158] width 18 height 18
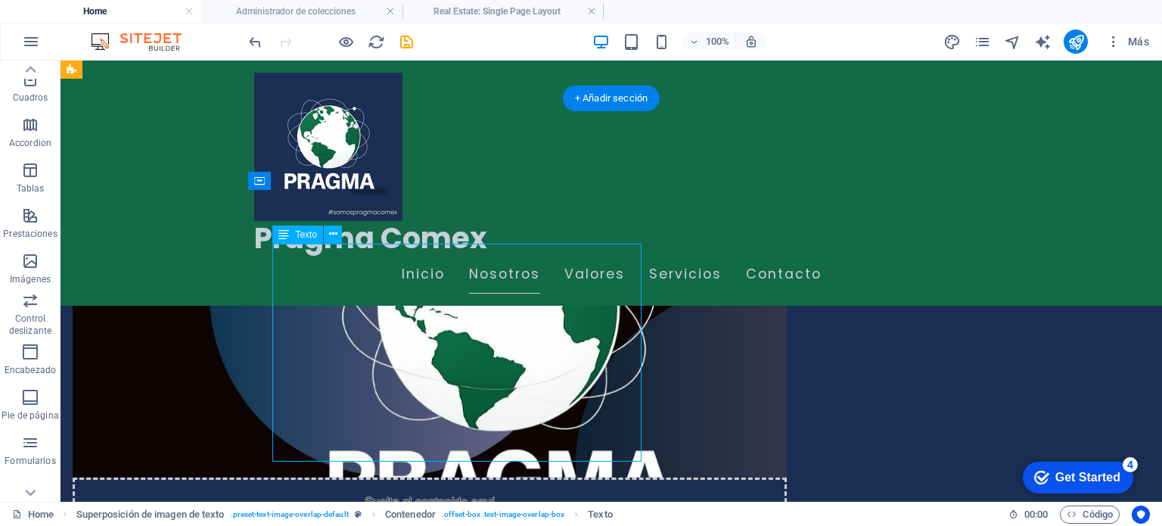
scroll to position [711, 0]
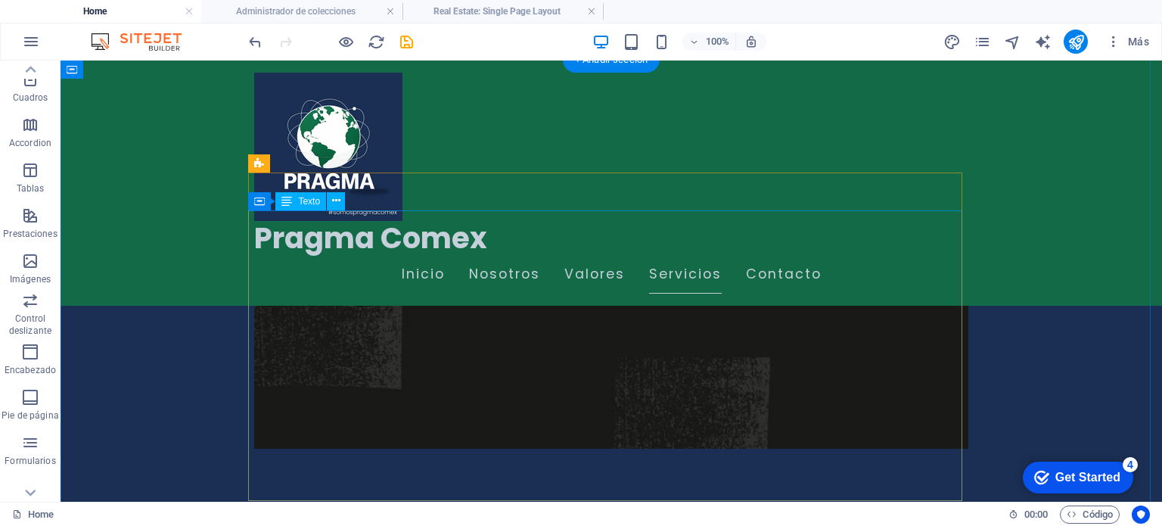
scroll to position [2376, 0]
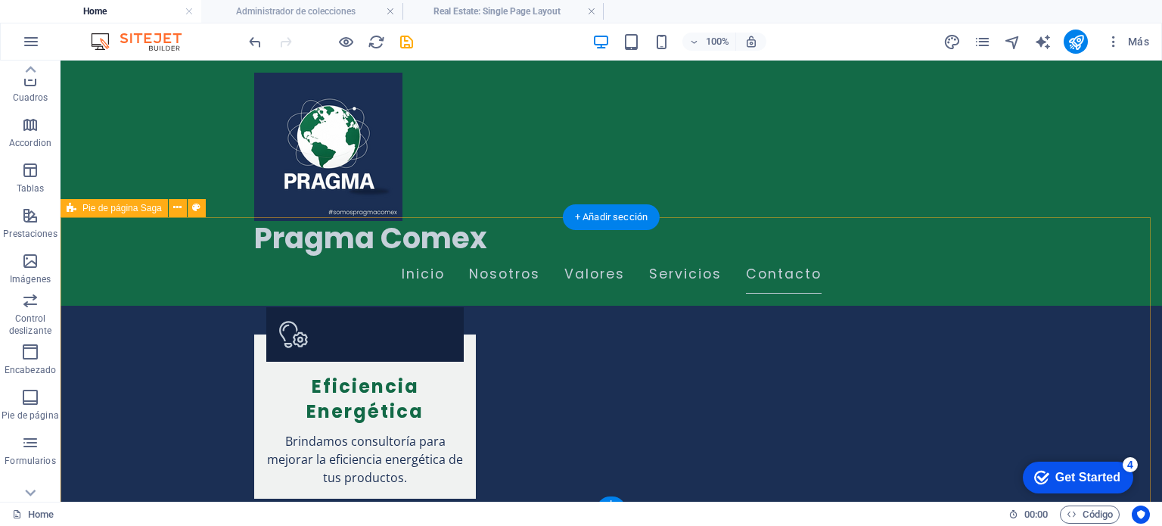
scroll to position [3328, 0]
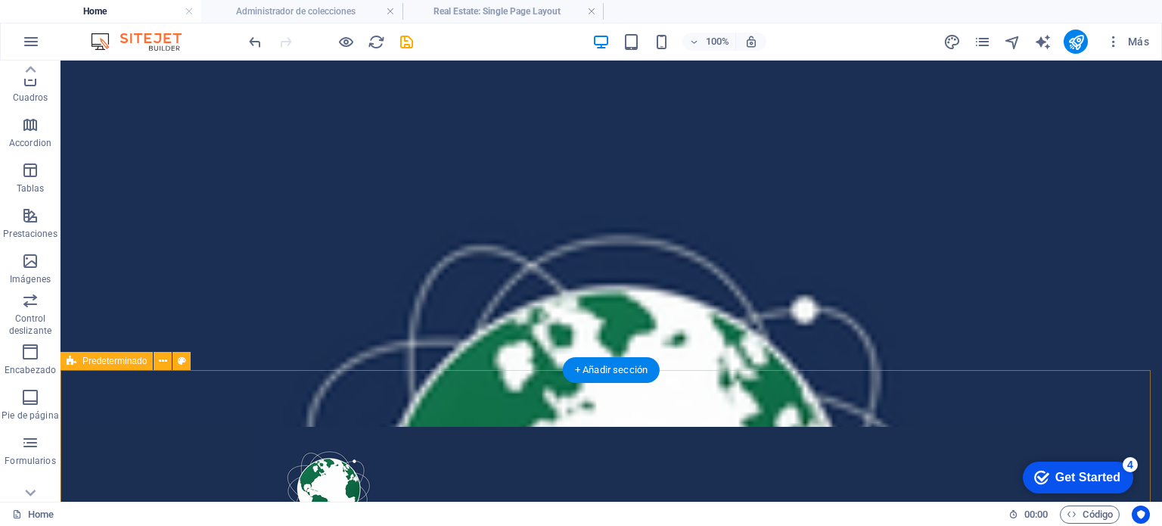
scroll to position [0, 0]
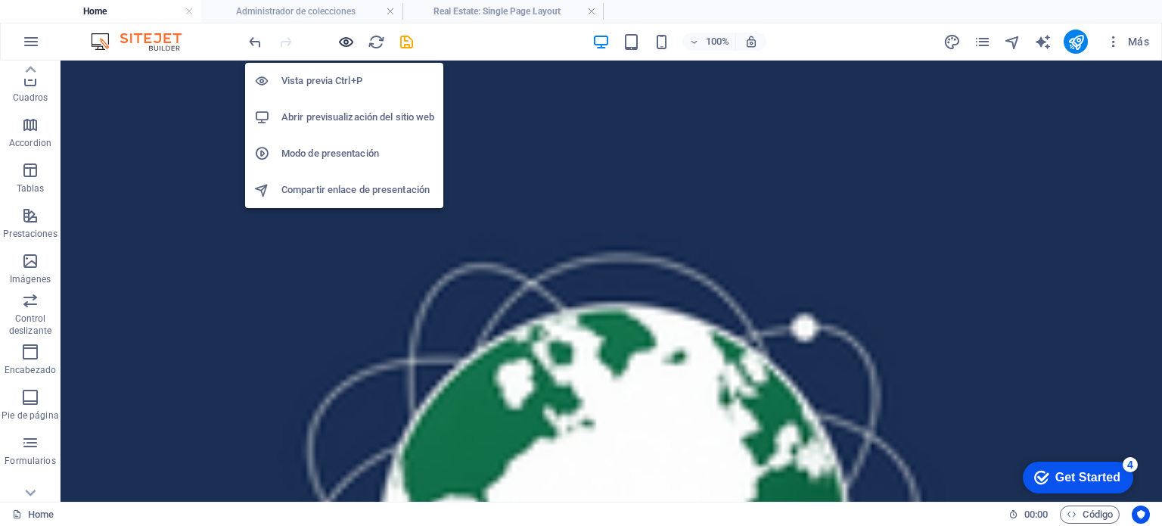
click at [338, 37] on icon "button" at bounding box center [345, 41] width 17 height 17
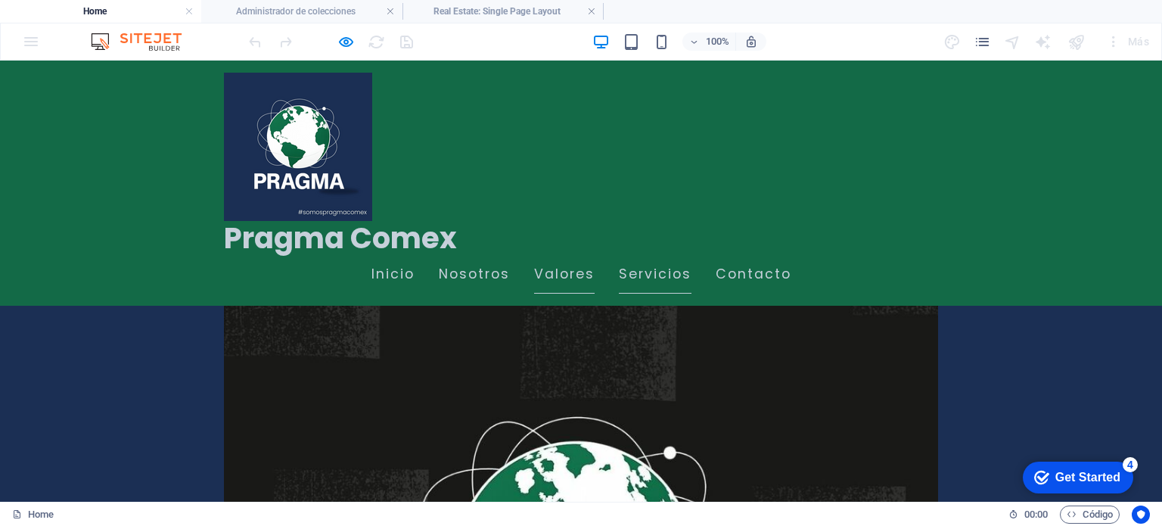
scroll to position [1457, 0]
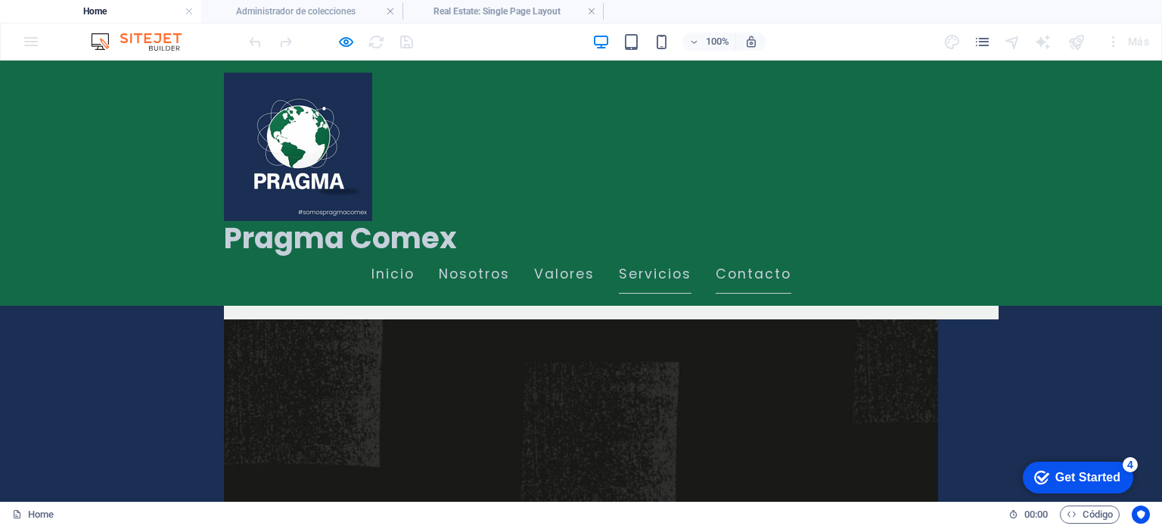
click at [750, 256] on link "Contacto" at bounding box center [754, 275] width 76 height 38
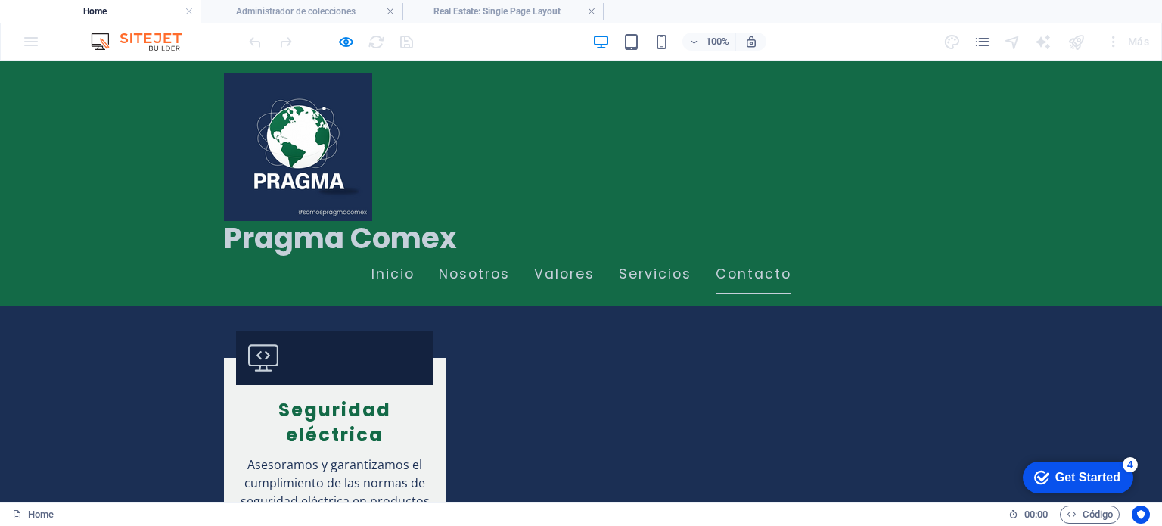
scroll to position [2997, 0]
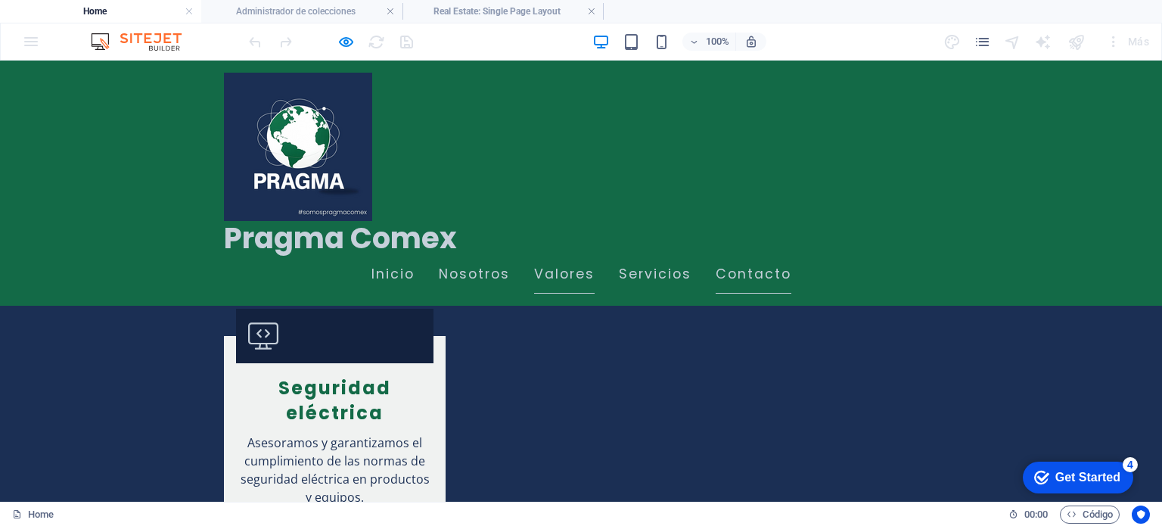
click at [580, 256] on link "Valores" at bounding box center [564, 275] width 61 height 38
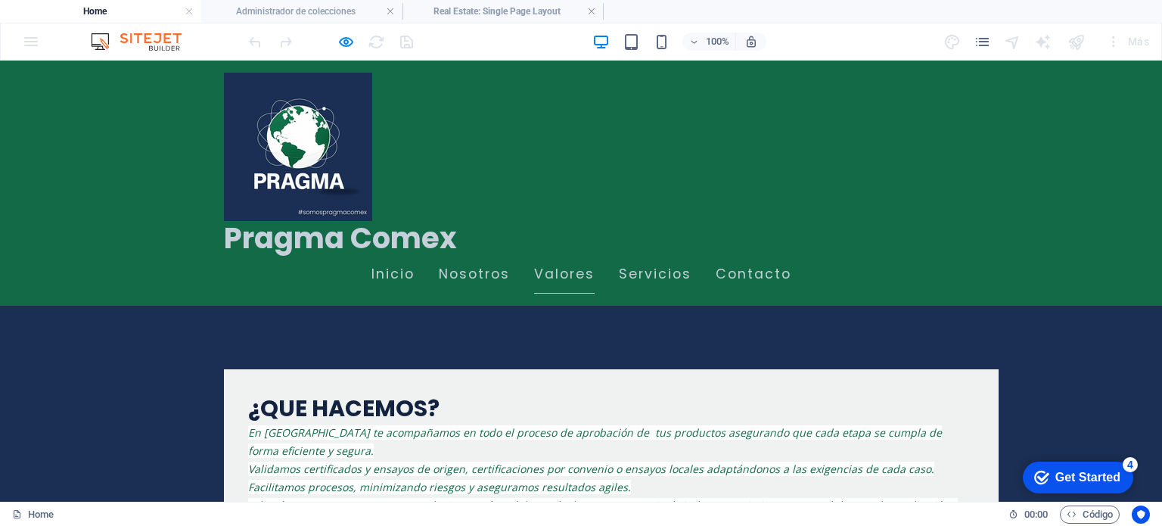
scroll to position [1127, 0]
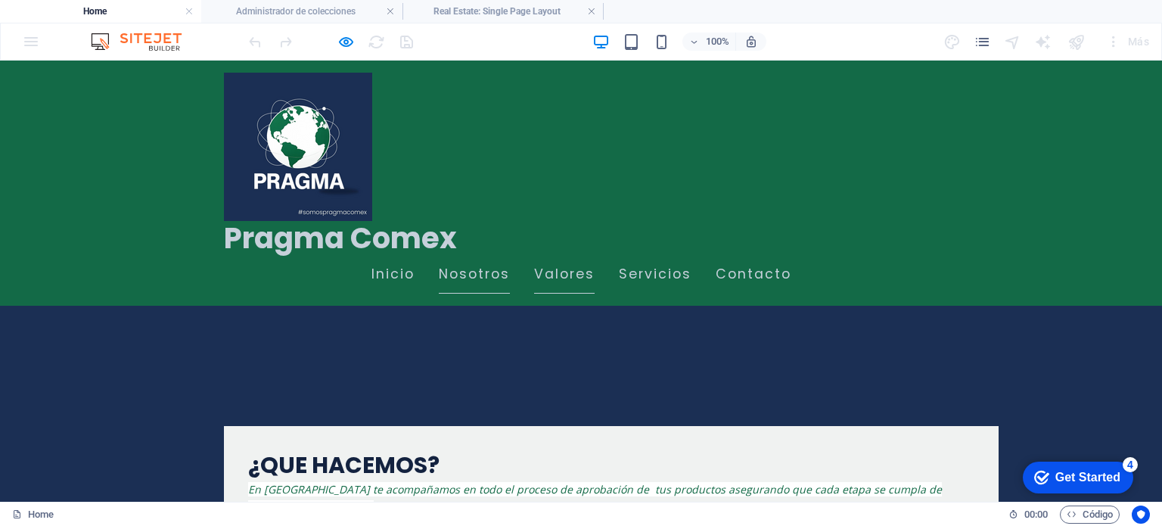
click at [471, 256] on link "Nosotros" at bounding box center [474, 275] width 71 height 38
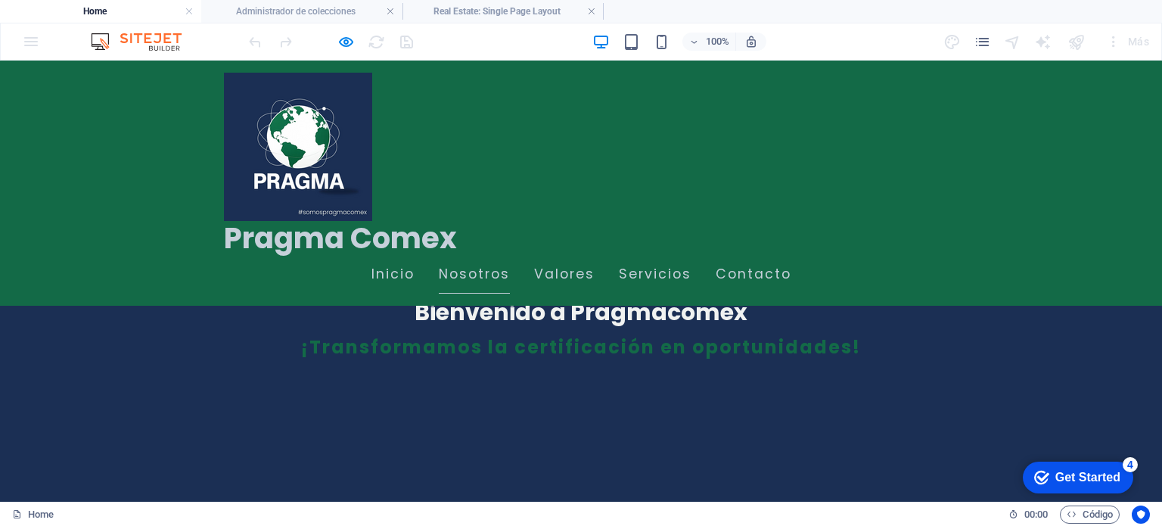
scroll to position [312, 0]
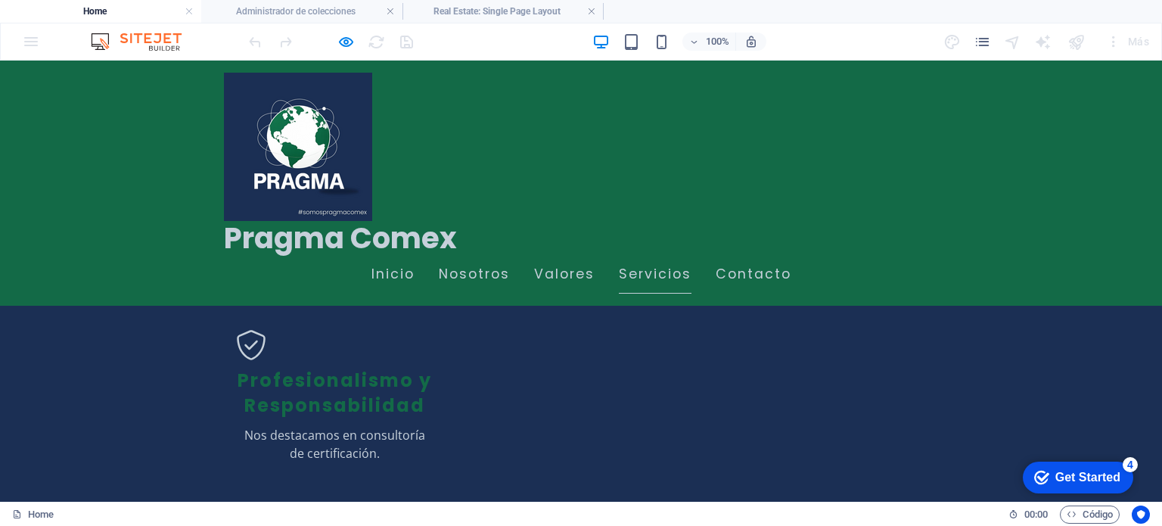
scroll to position [2421, 0]
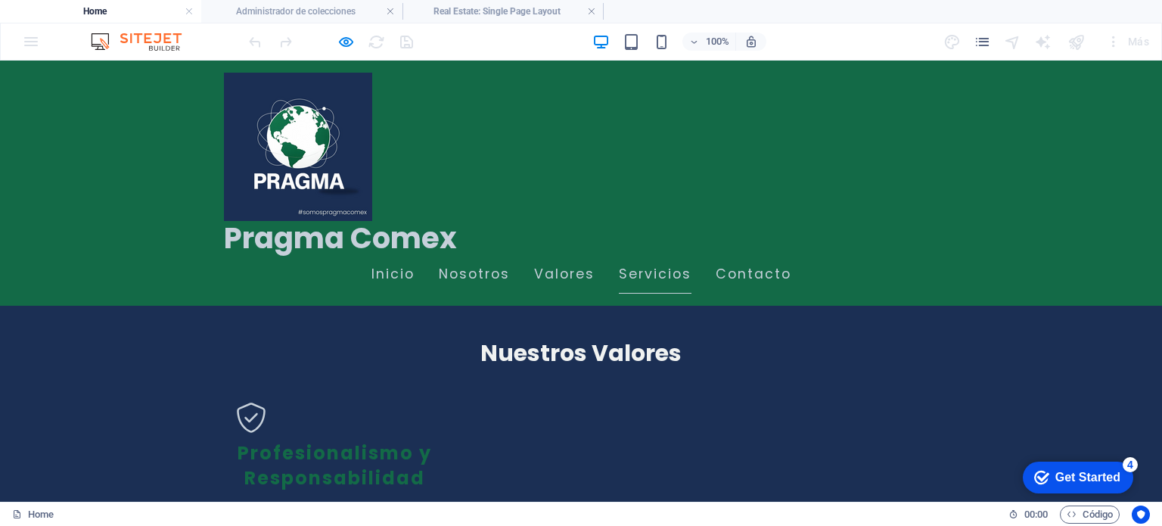
scroll to position [2270, 0]
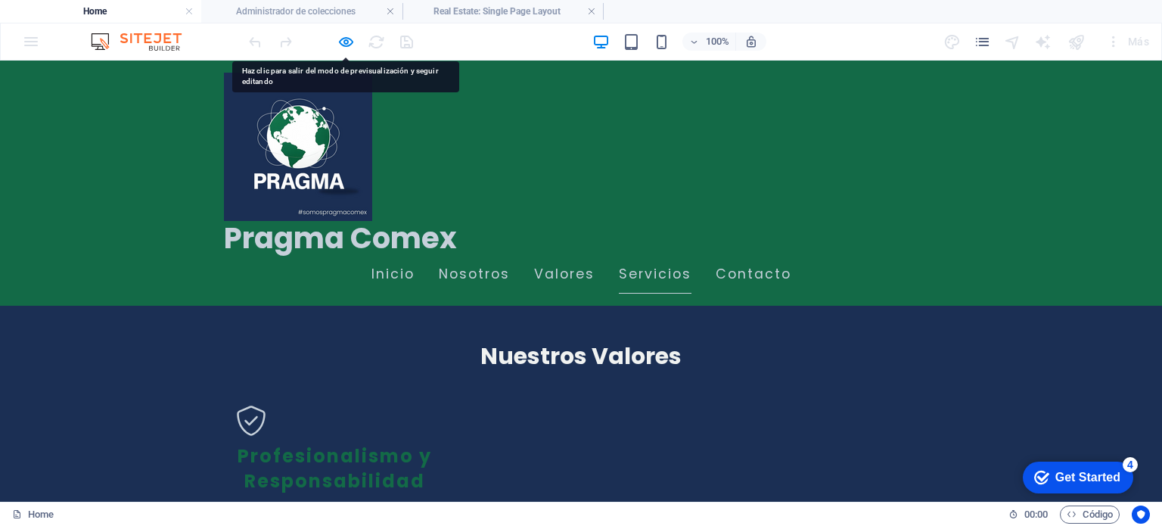
click at [356, 39] on div at bounding box center [330, 42] width 169 height 24
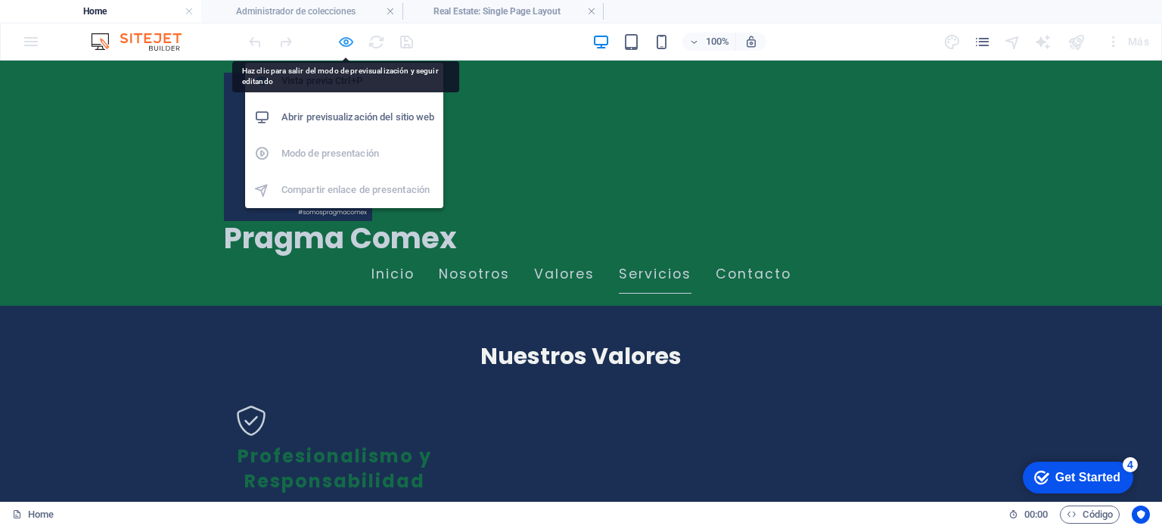
click at [344, 39] on icon "button" at bounding box center [345, 41] width 17 height 17
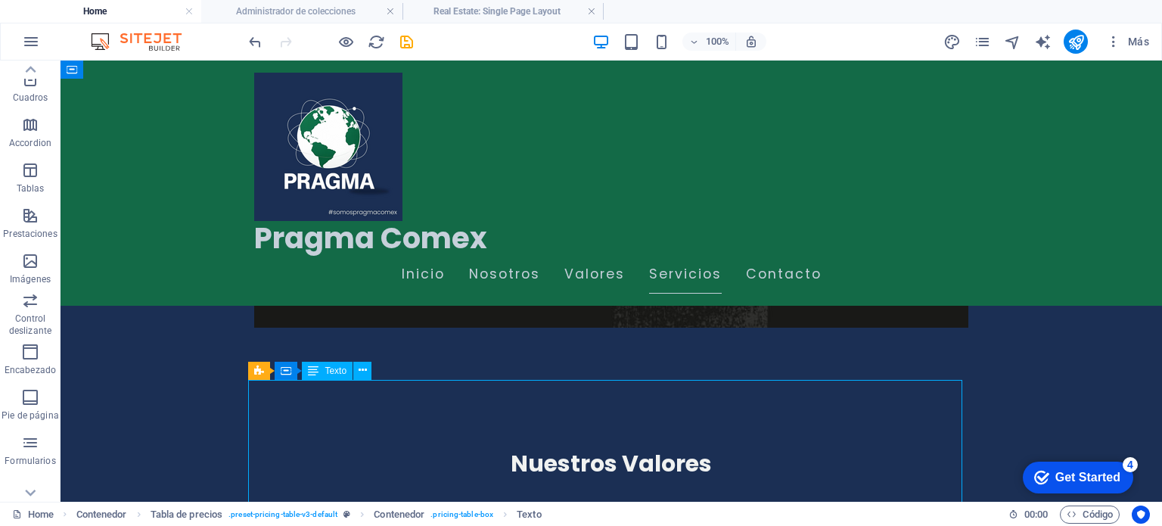
click at [364, 371] on icon at bounding box center [363, 370] width 8 height 16
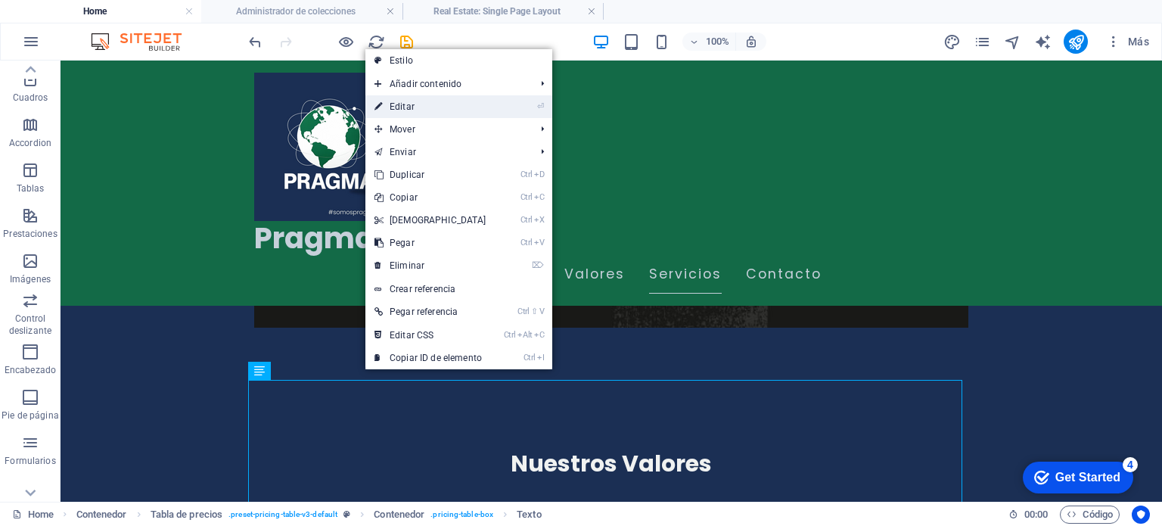
click at [395, 109] on link "⏎ Editar" at bounding box center [430, 106] width 130 height 23
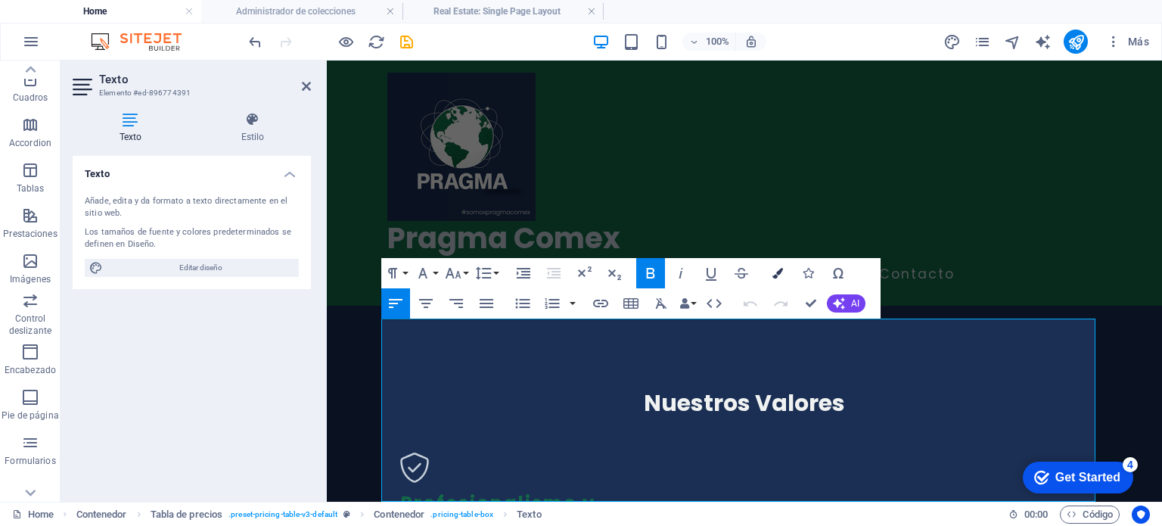
click at [776, 271] on icon "button" at bounding box center [778, 273] width 11 height 11
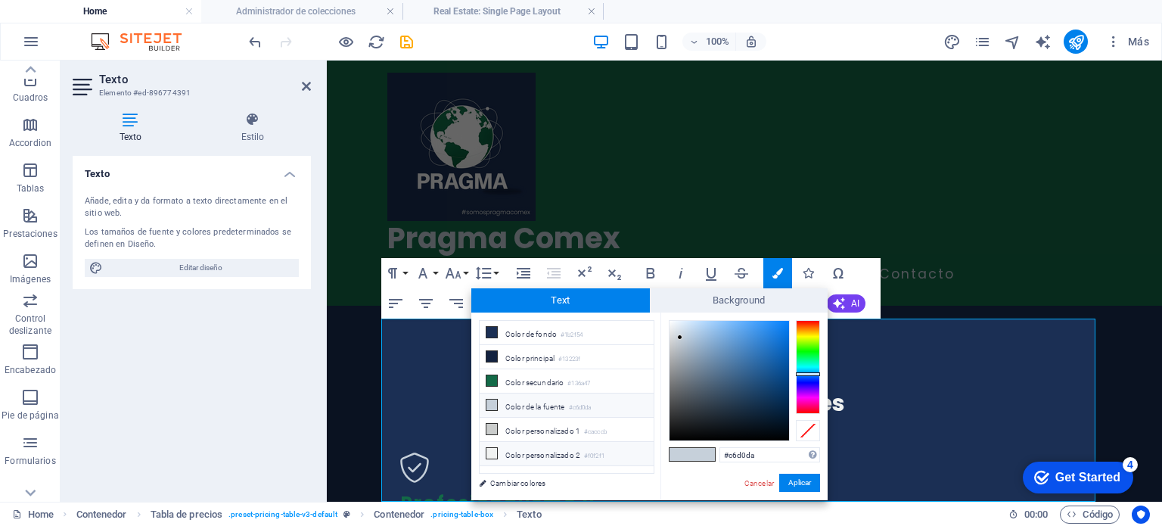
click at [523, 446] on li "Color personalizado 2 #f0f2f1" at bounding box center [567, 454] width 174 height 24
type input "#f0f2f1"
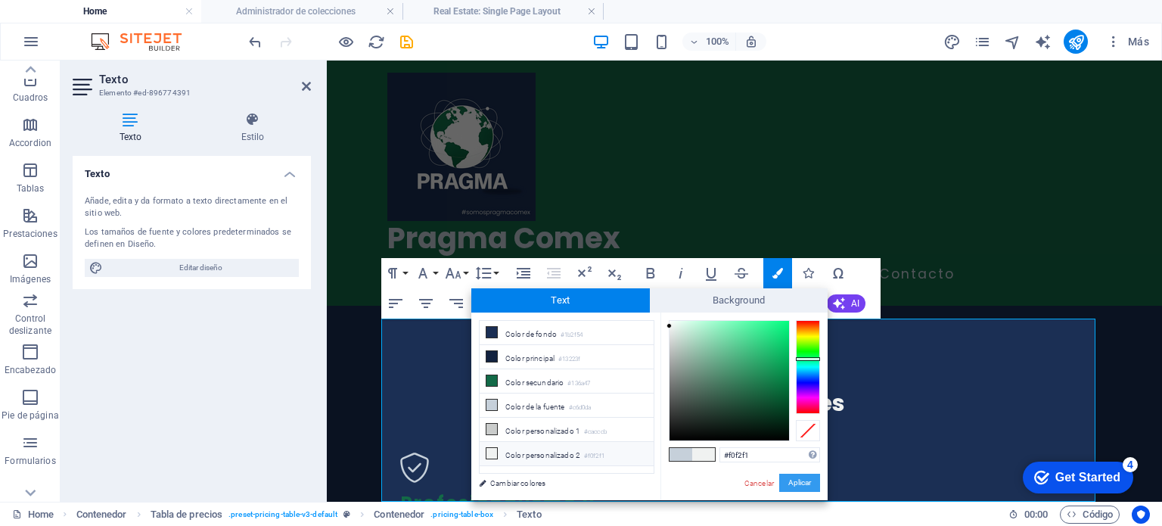
click at [796, 483] on button "Aplicar" at bounding box center [799, 483] width 41 height 18
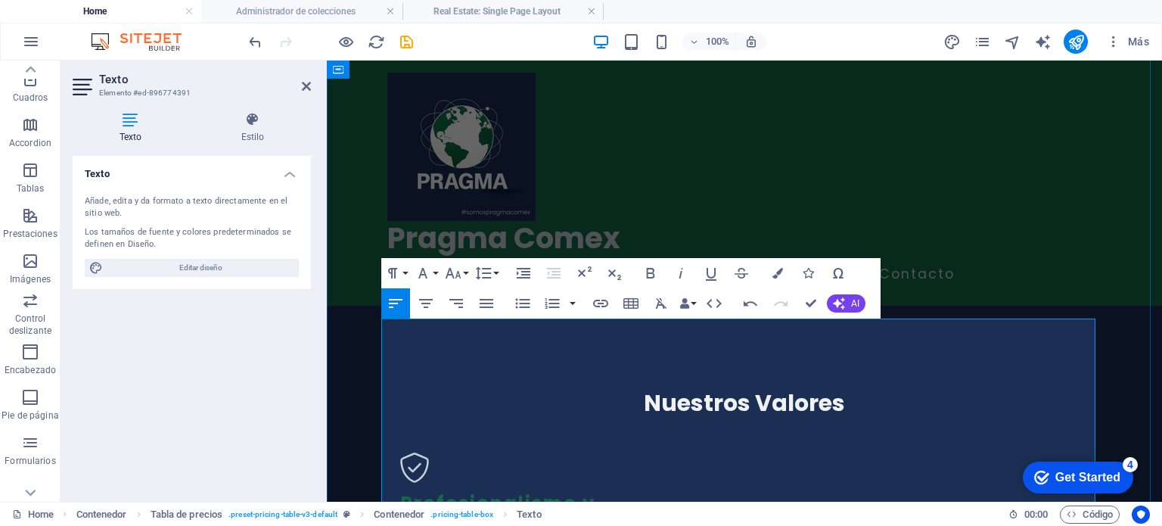
drag, startPoint x: 430, startPoint y: 331, endPoint x: 383, endPoint y: 331, distance: 46.9
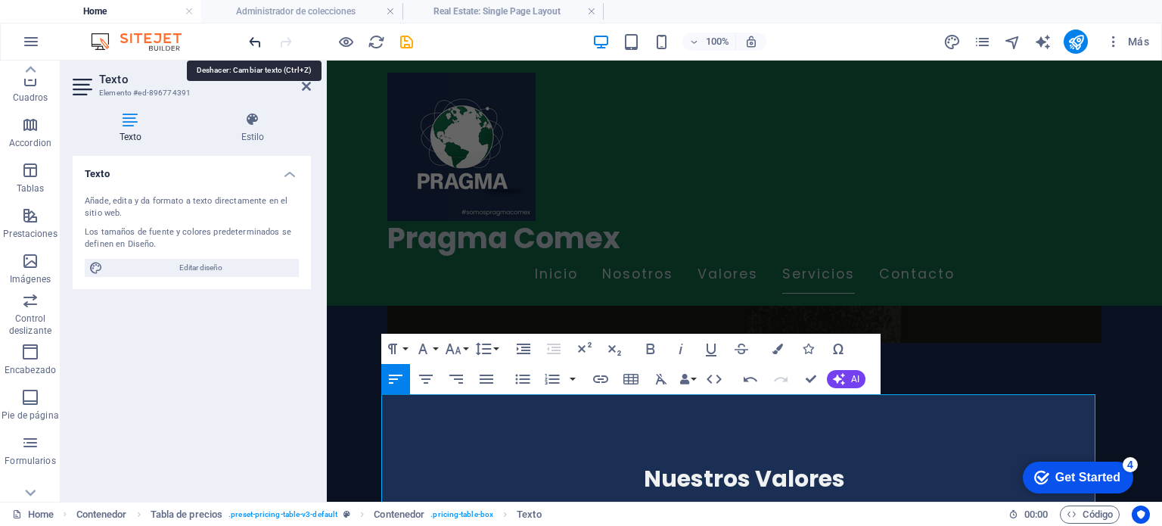
click at [251, 42] on icon "undo" at bounding box center [255, 41] width 17 height 17
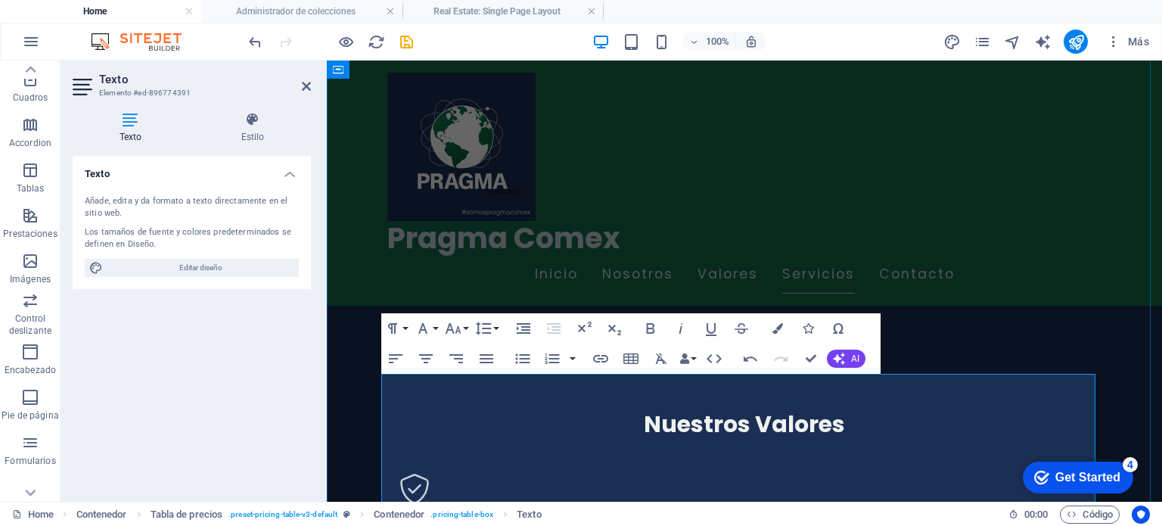
scroll to position [2330, 0]
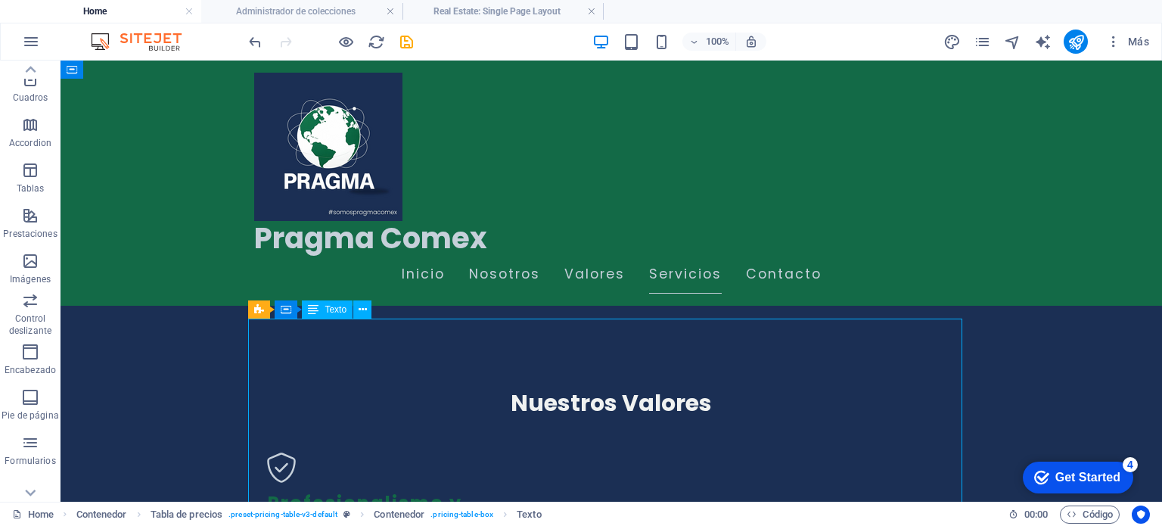
drag, startPoint x: 313, startPoint y: 335, endPoint x: 284, endPoint y: 337, distance: 28.8
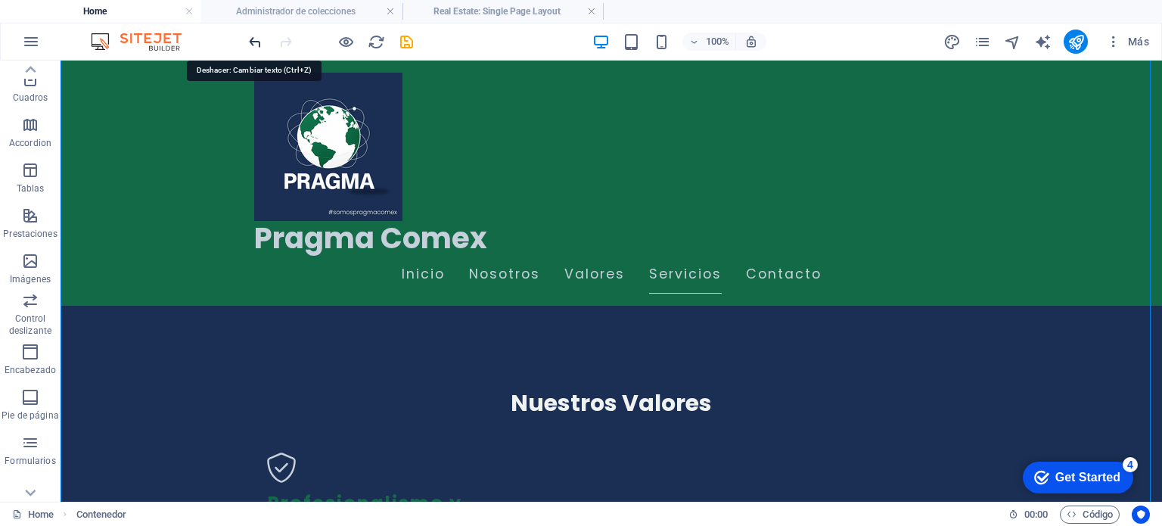
click at [258, 38] on icon "undo" at bounding box center [255, 41] width 17 height 17
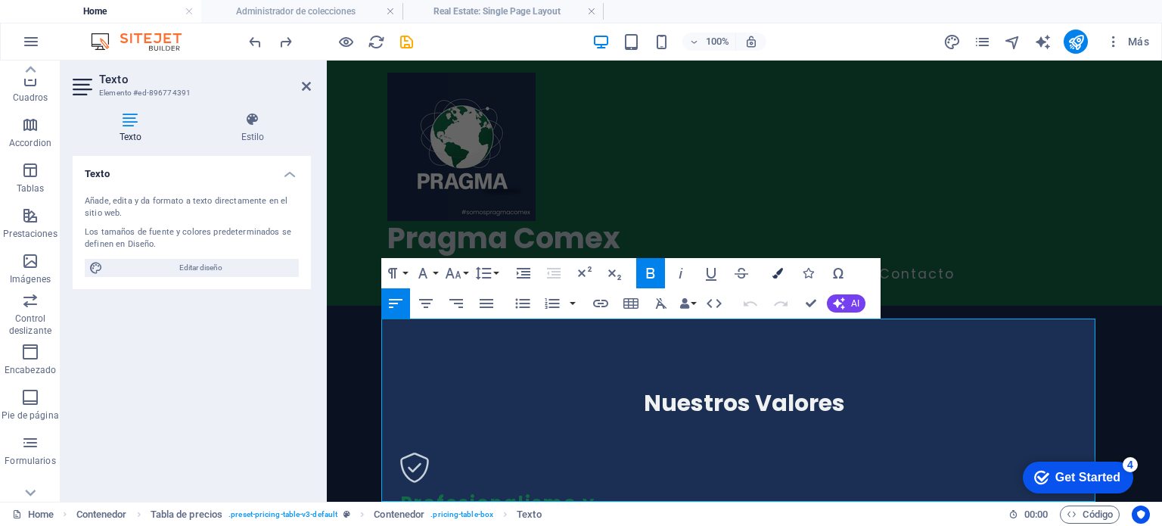
click at [773, 276] on icon "button" at bounding box center [778, 273] width 11 height 11
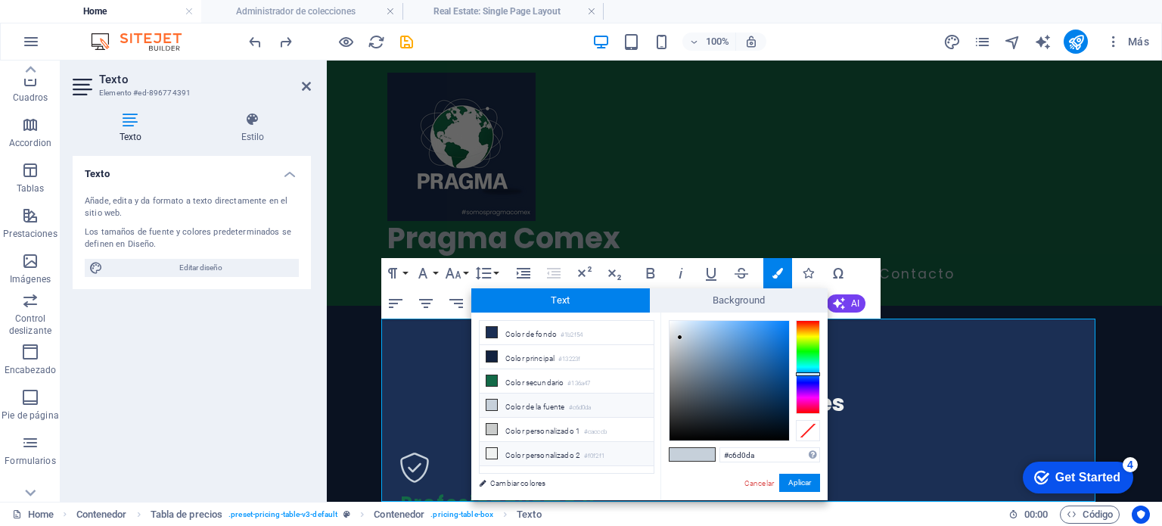
click at [557, 443] on li "Color personalizado 2 #f0f2f1" at bounding box center [567, 454] width 174 height 24
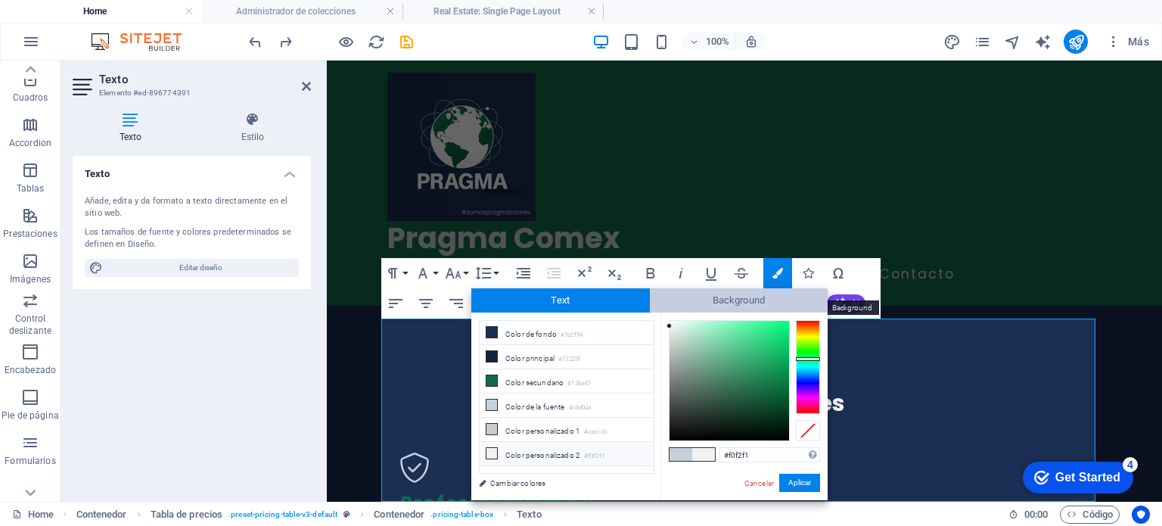
click at [745, 296] on span "Background" at bounding box center [739, 300] width 179 height 24
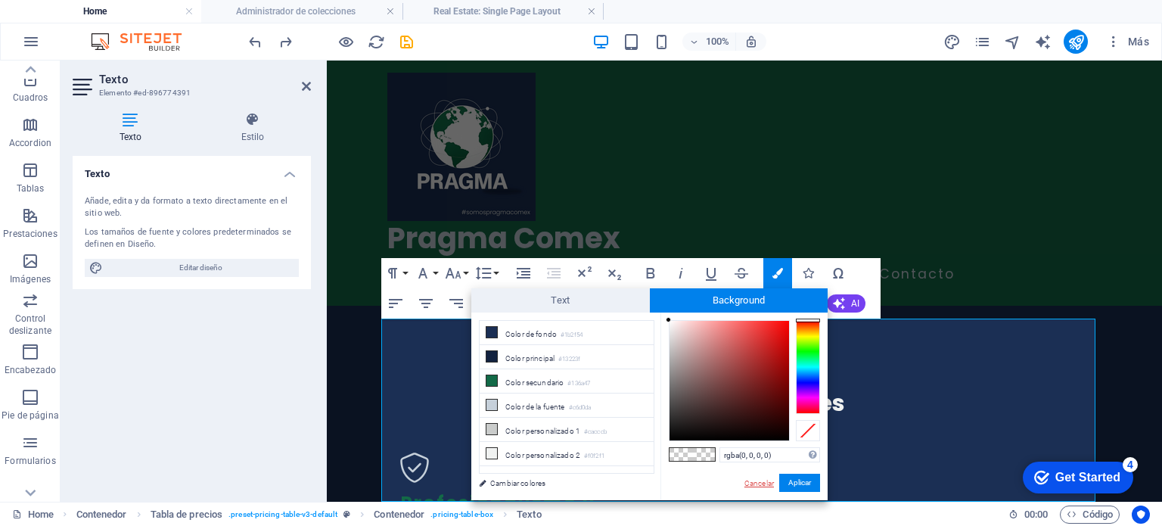
click at [754, 487] on link "Cancelar" at bounding box center [759, 482] width 33 height 11
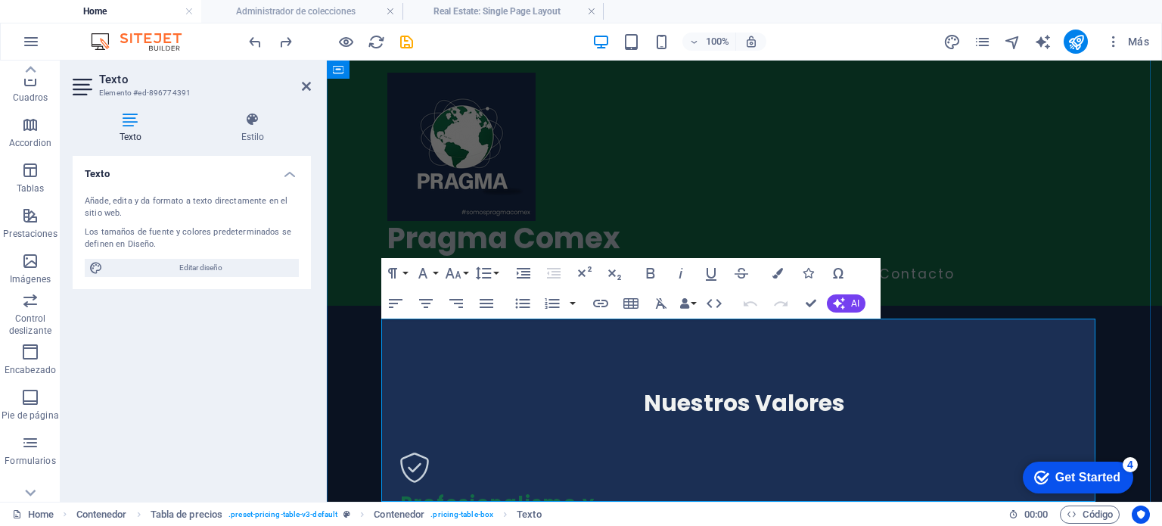
click at [778, 272] on icon "button" at bounding box center [778, 273] width 11 height 11
type input "rgba(0, 0, 0, 0.9)"
type input "#ffffff"
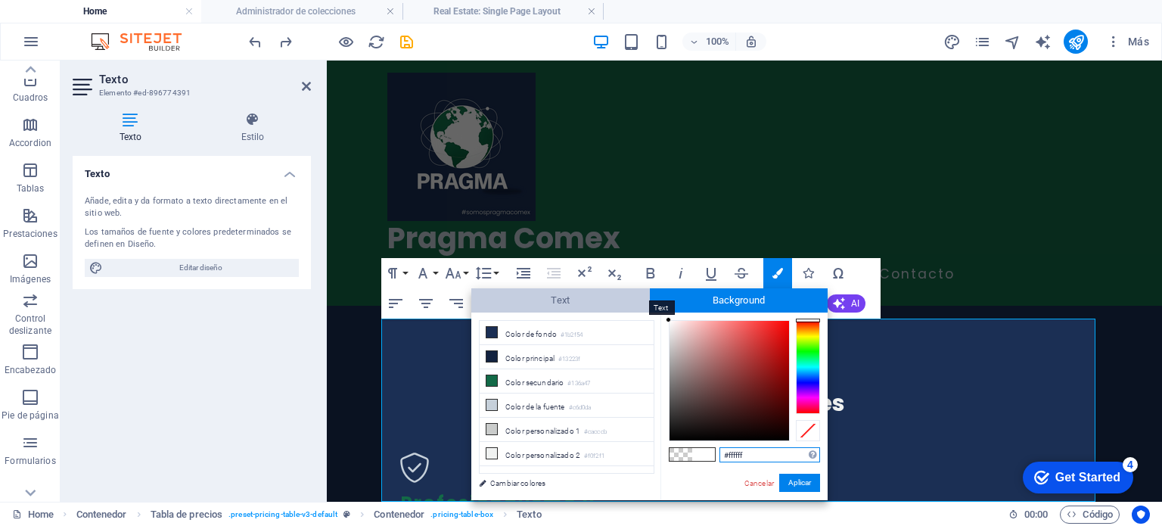
click at [601, 297] on span "Text" at bounding box center [560, 300] width 179 height 24
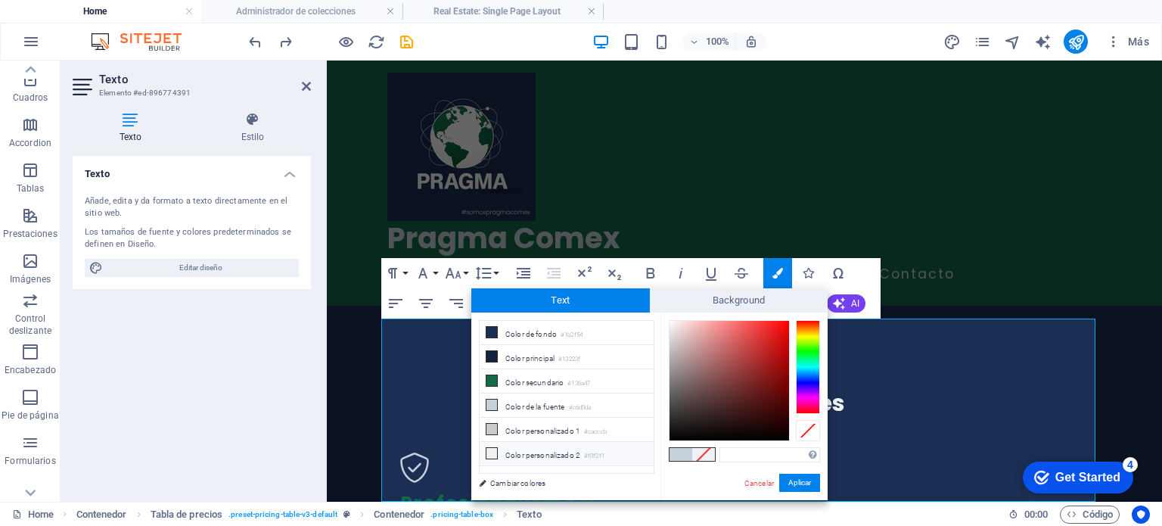
click at [542, 450] on li "Color personalizado 2 #f0f2f1" at bounding box center [567, 454] width 174 height 24
type input "#f0f2f1"
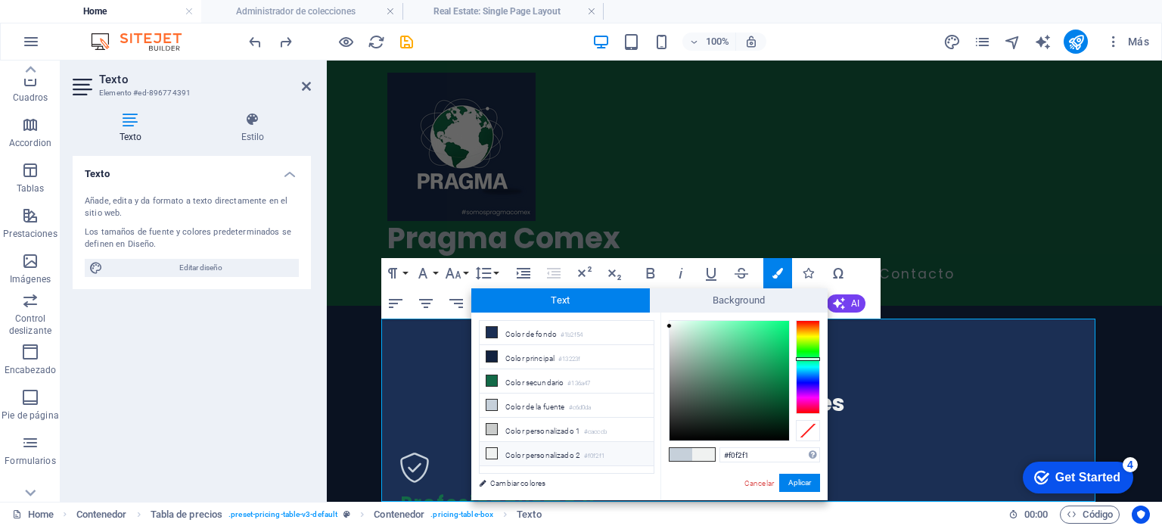
click at [516, 447] on li "Color personalizado 2 #f0f2f1" at bounding box center [567, 454] width 174 height 24
click at [732, 300] on span "Background" at bounding box center [739, 300] width 179 height 24
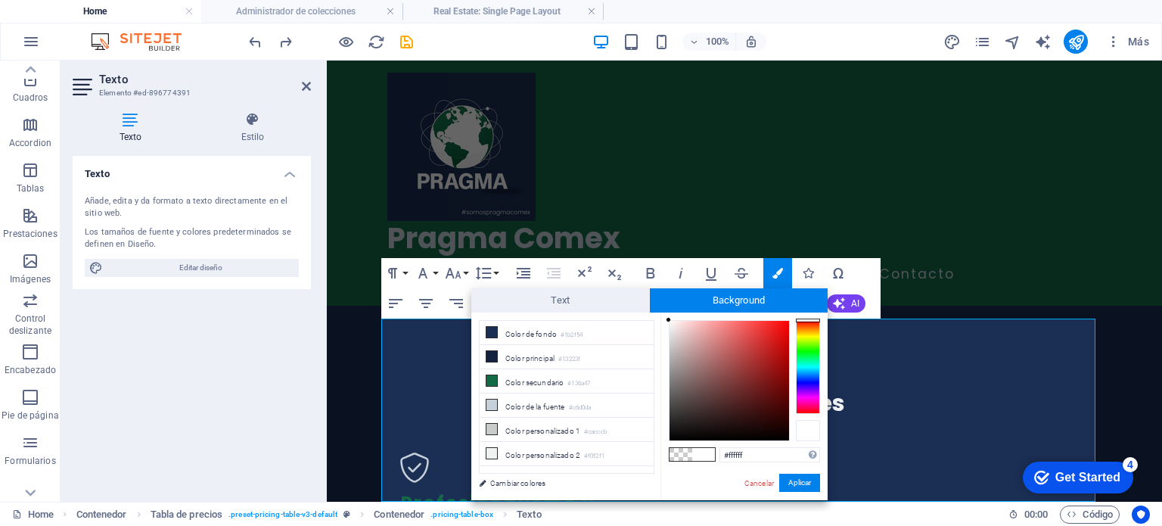
click at [810, 433] on div at bounding box center [808, 430] width 24 height 21
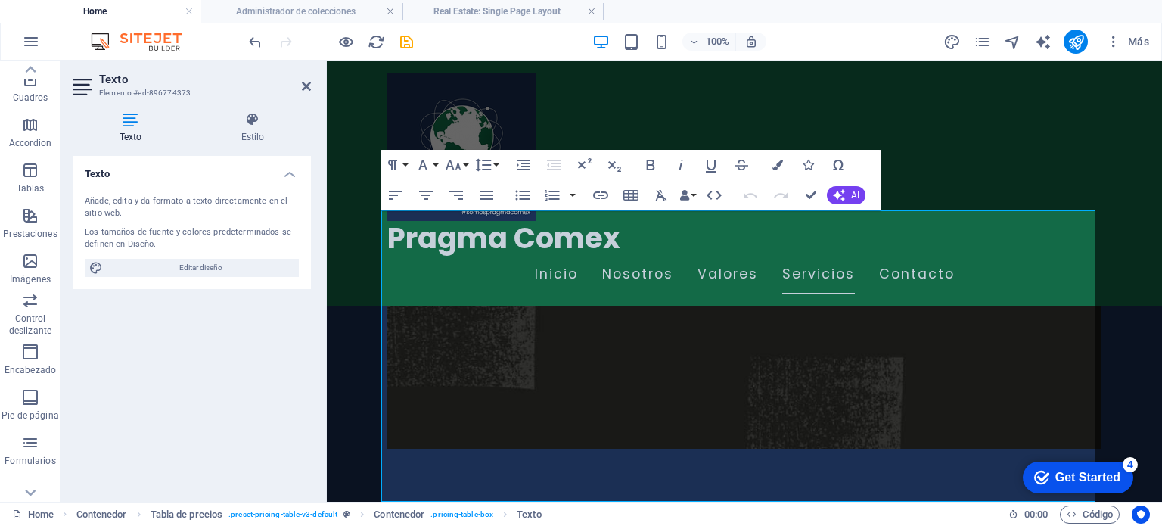
click at [775, 166] on icon "button" at bounding box center [778, 165] width 11 height 11
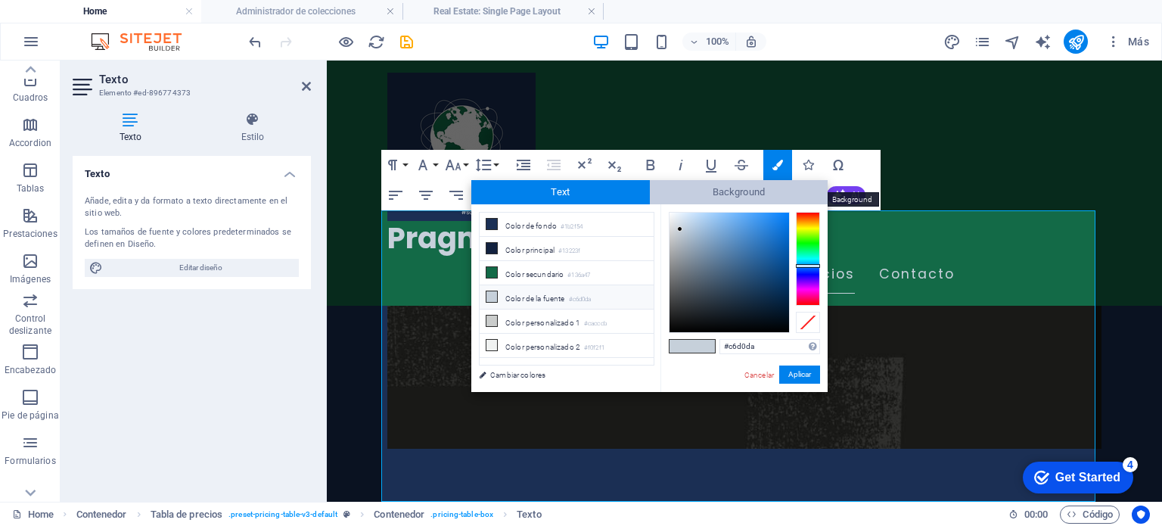
click at [729, 188] on span "Background" at bounding box center [739, 192] width 179 height 24
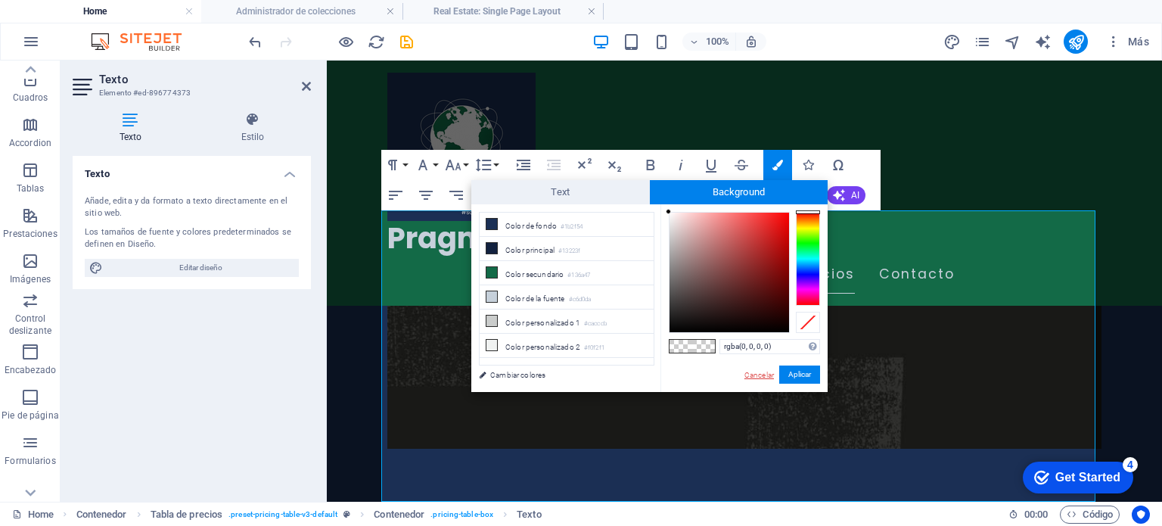
click at [758, 375] on link "Cancelar" at bounding box center [759, 374] width 33 height 11
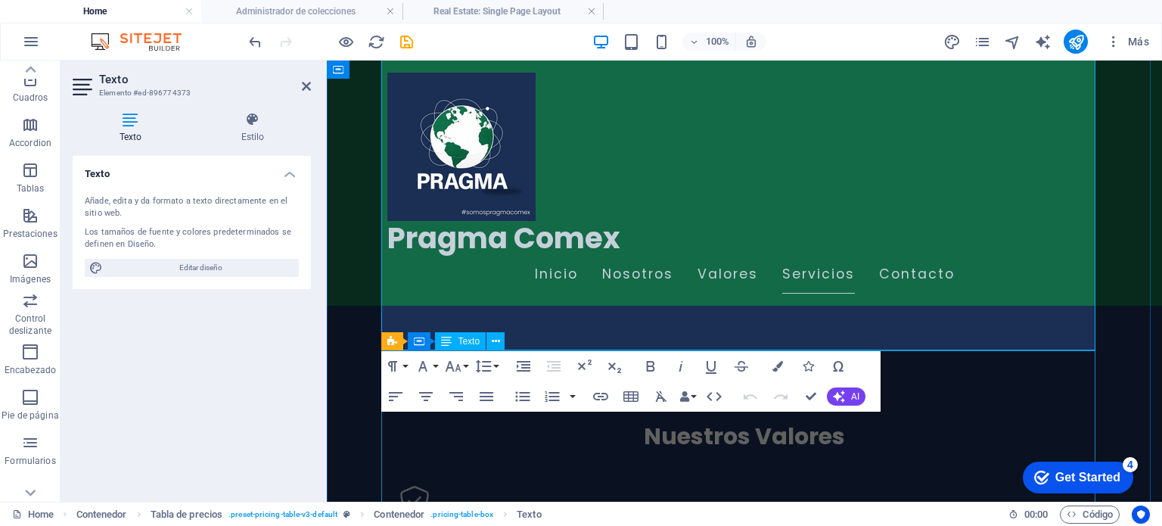
scroll to position [2300, 0]
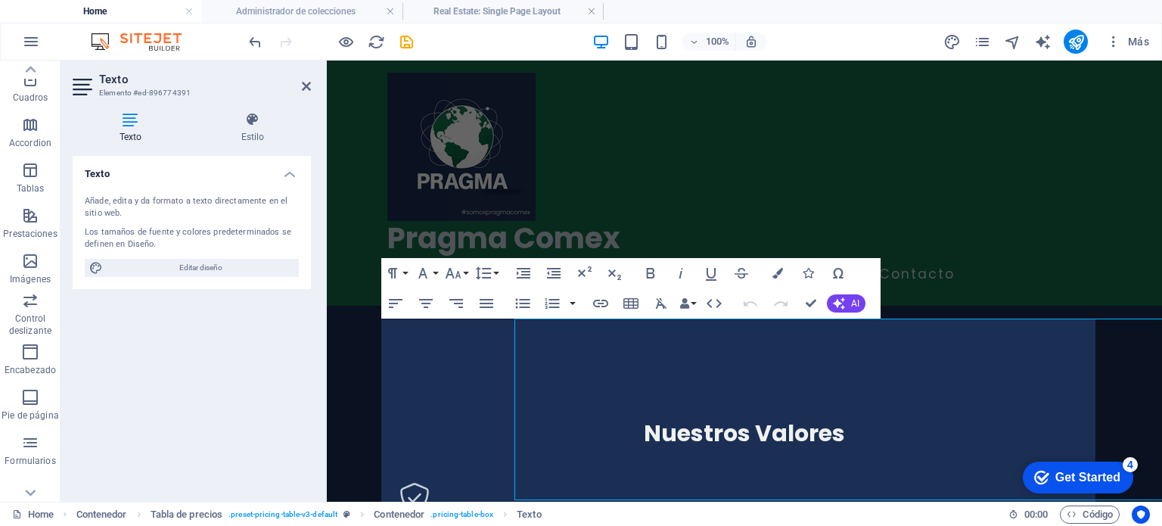
scroll to position [2330, 0]
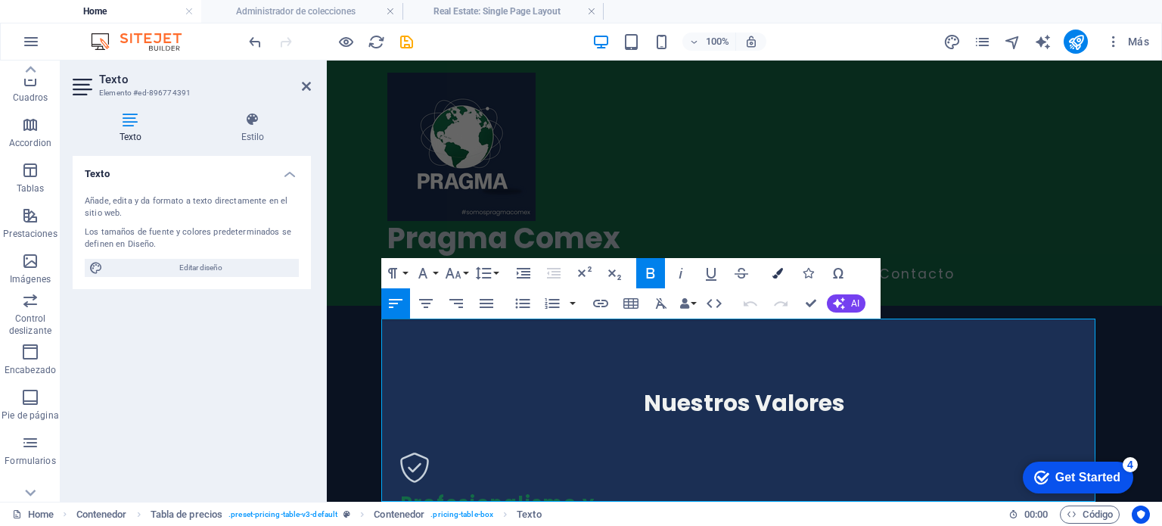
click at [773, 278] on icon "button" at bounding box center [778, 273] width 11 height 11
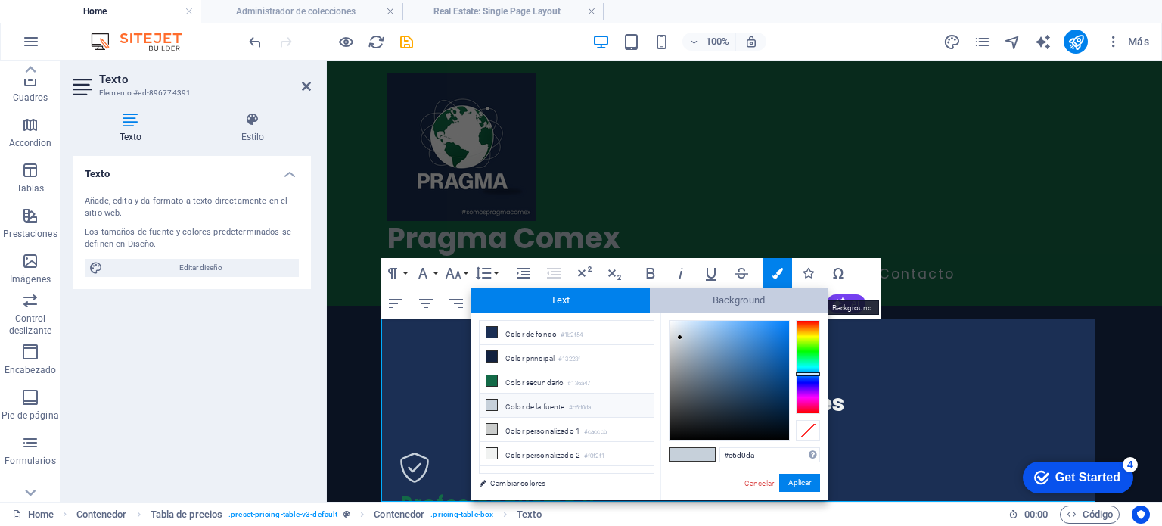
click at [723, 302] on span "Background" at bounding box center [739, 300] width 179 height 24
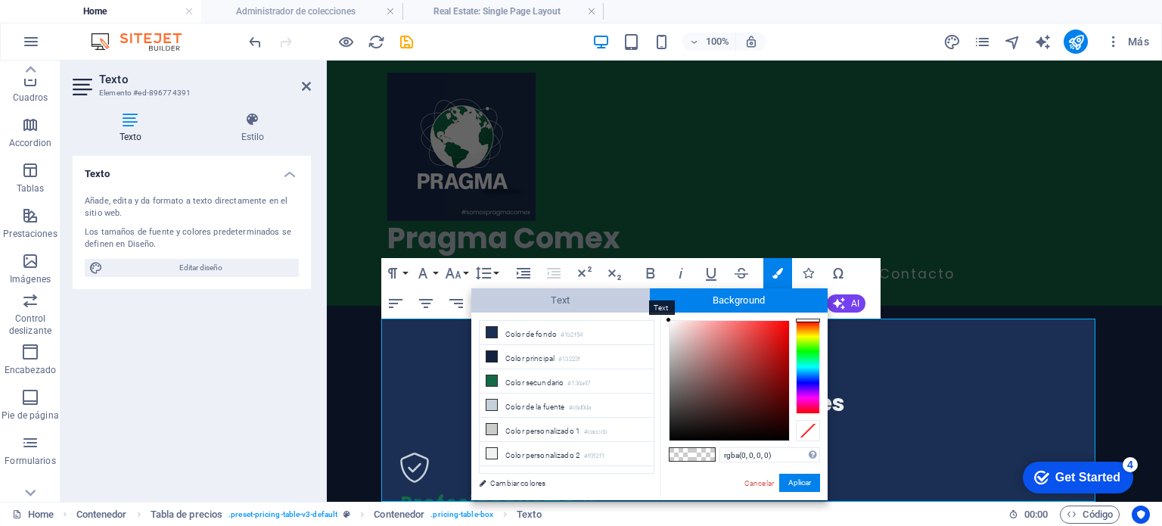
click at [555, 311] on span "Text" at bounding box center [560, 300] width 179 height 24
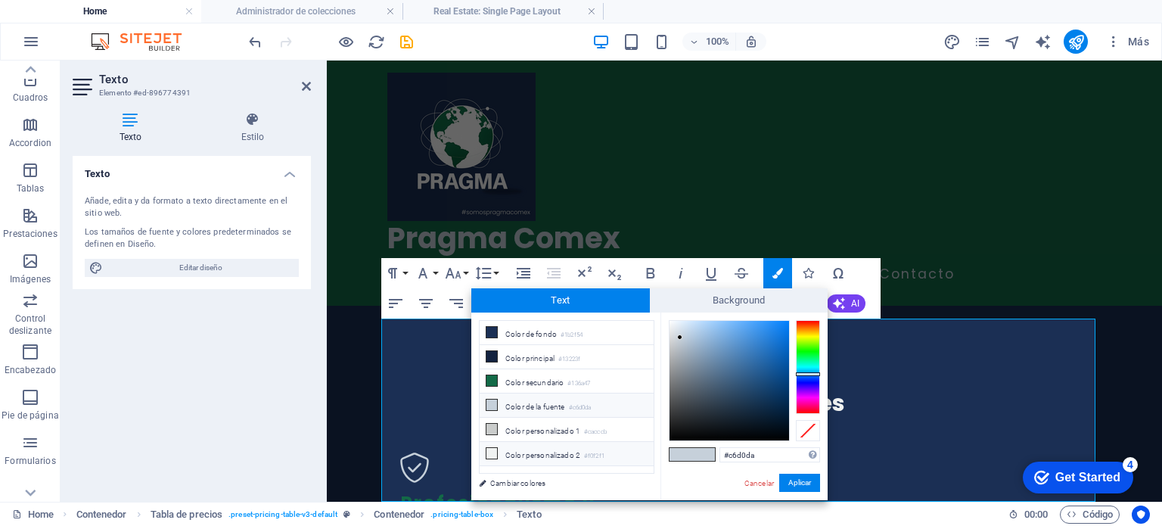
click at [539, 452] on li "Color personalizado 2 #f0f2f1" at bounding box center [567, 454] width 174 height 24
type input "#f0f2f1"
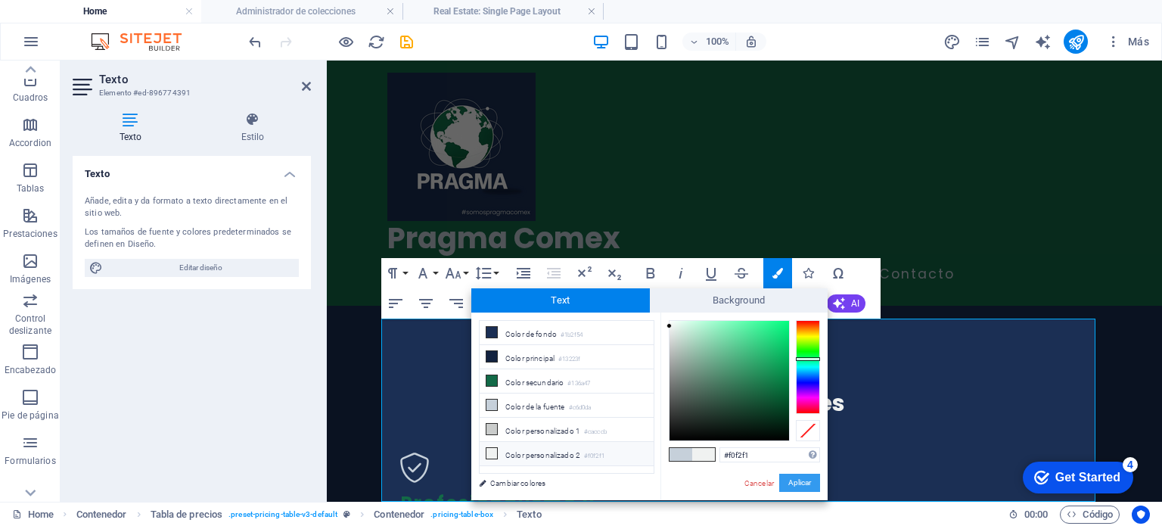
click at [794, 487] on button "Aplicar" at bounding box center [799, 483] width 41 height 18
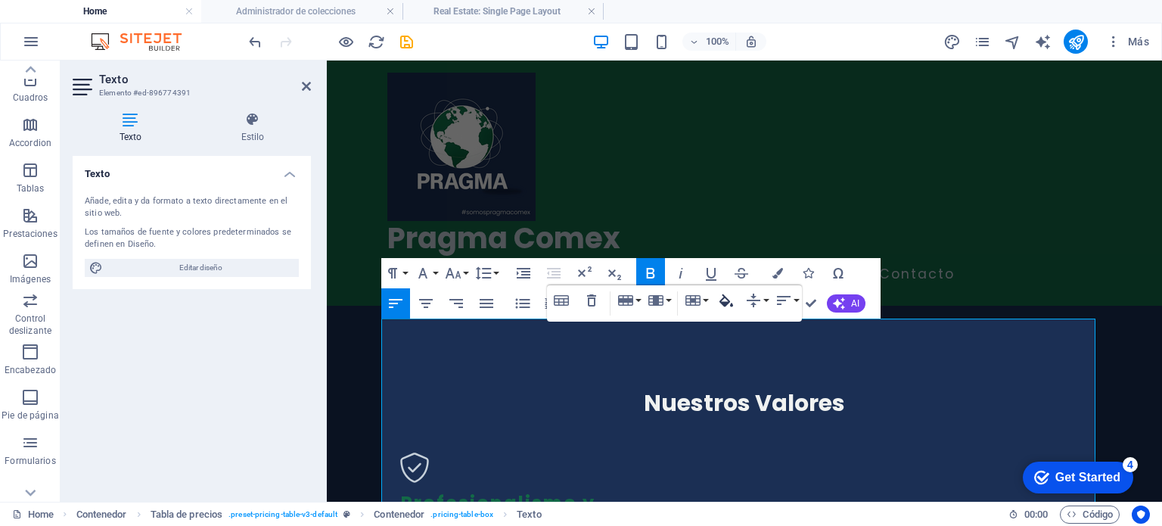
click at [732, 303] on icon "button" at bounding box center [727, 300] width 14 height 13
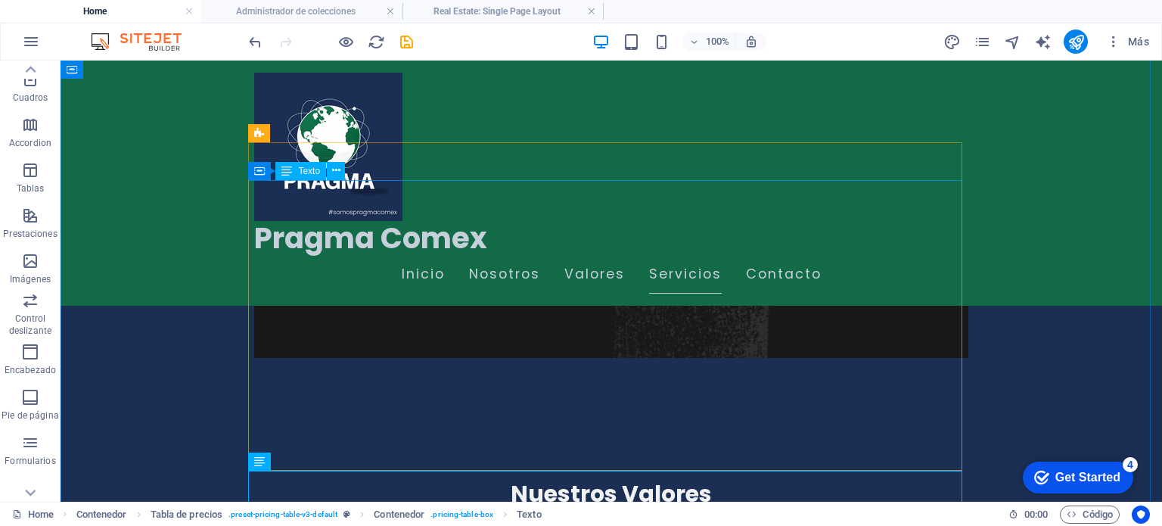
scroll to position [2103, 0]
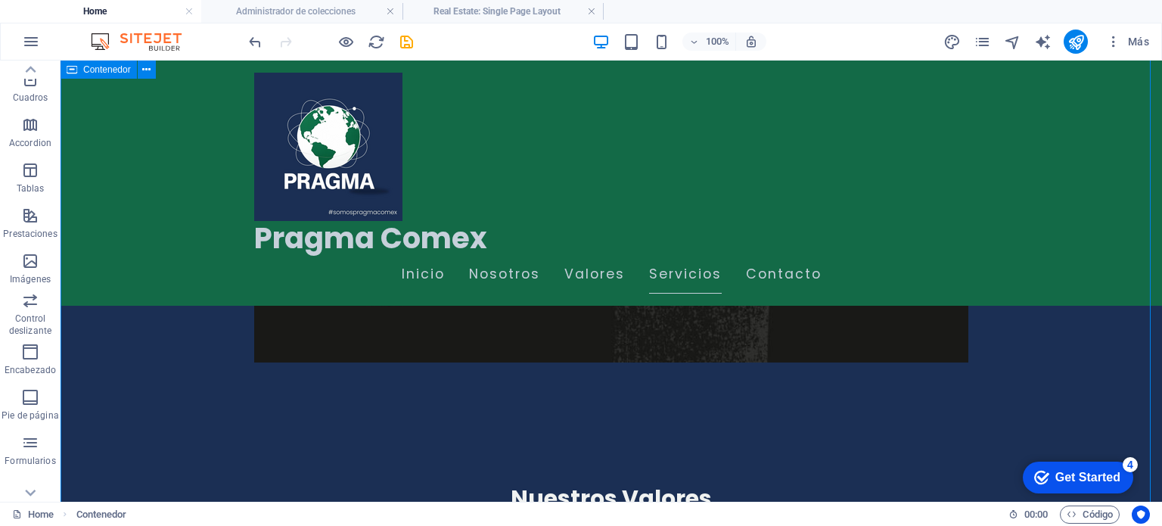
scroll to position [2255, 0]
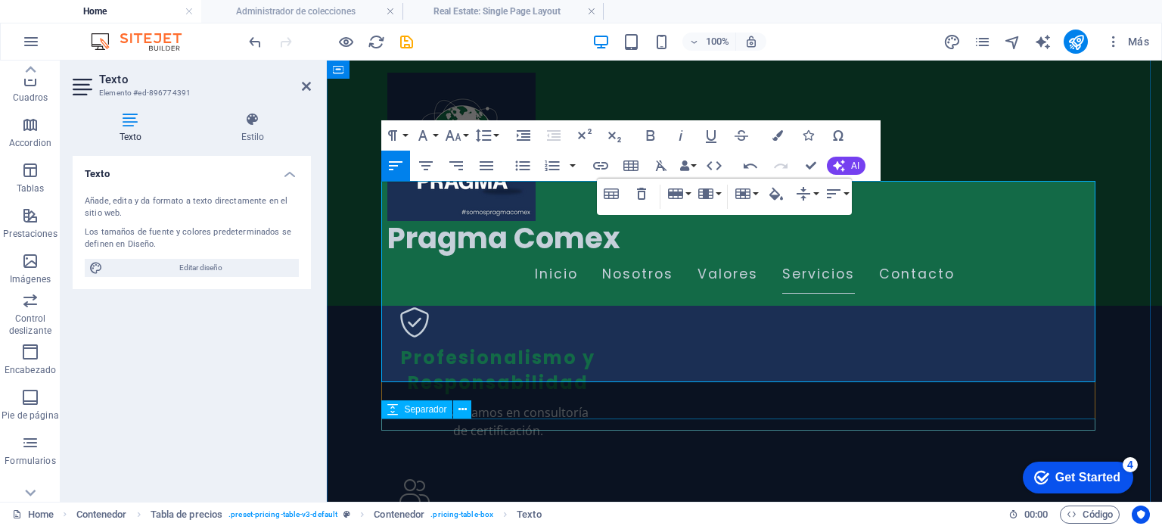
scroll to position [2482, 0]
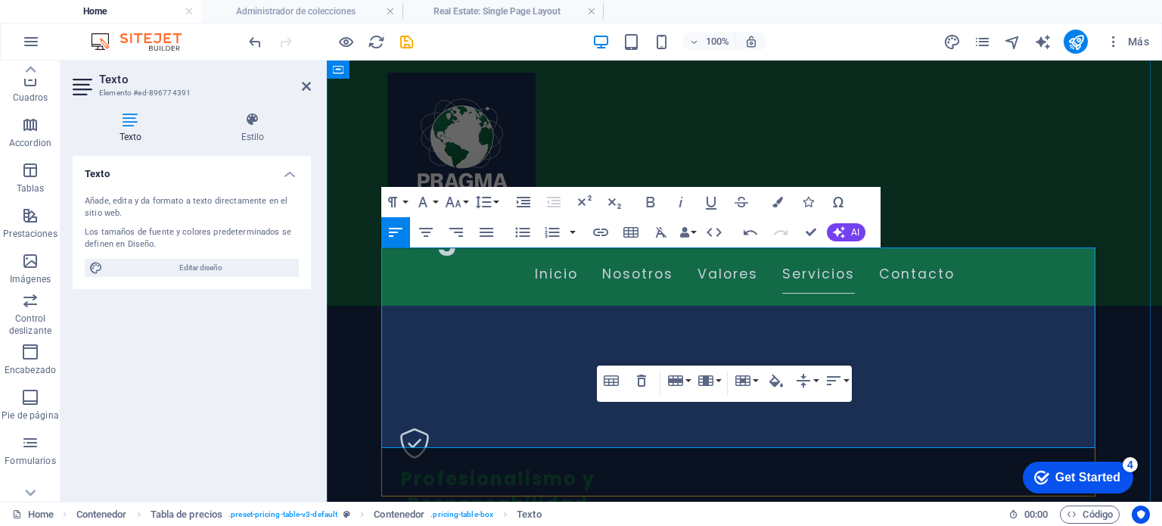
scroll to position [2330, 0]
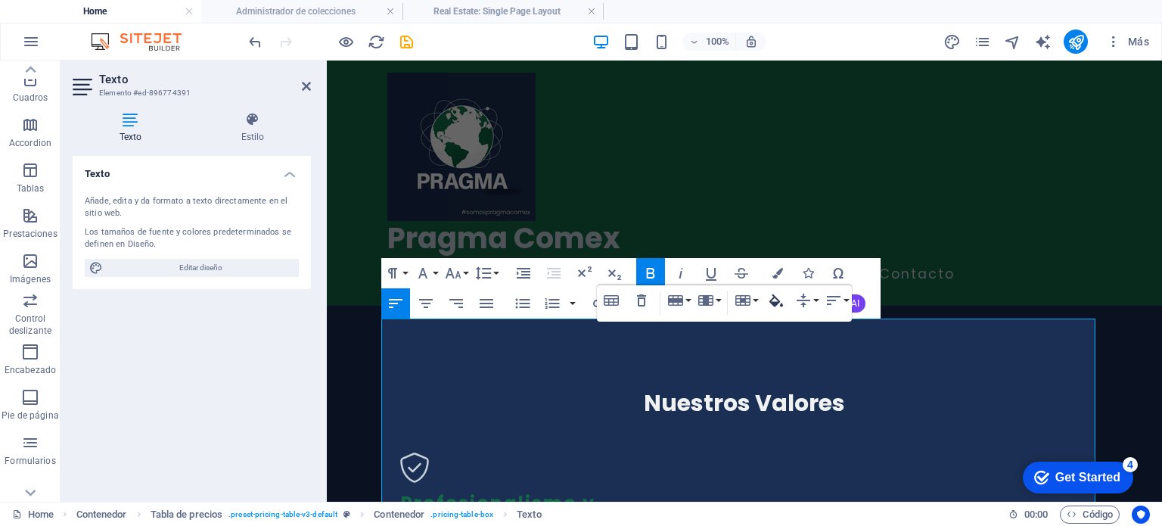
click at [772, 310] on button "Cell Background" at bounding box center [776, 300] width 29 height 30
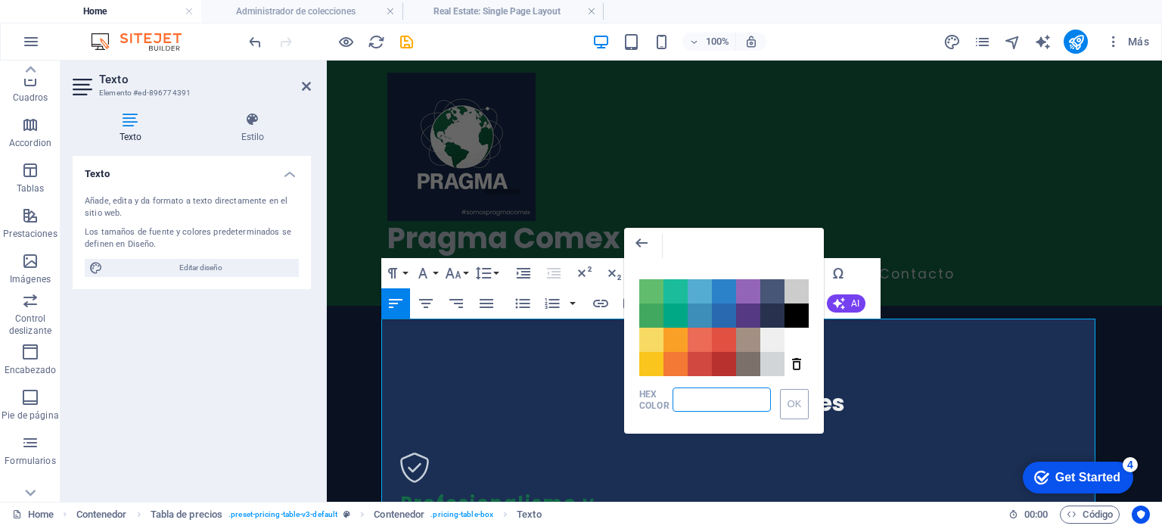
click at [702, 401] on input "HEX Color" at bounding box center [722, 399] width 98 height 24
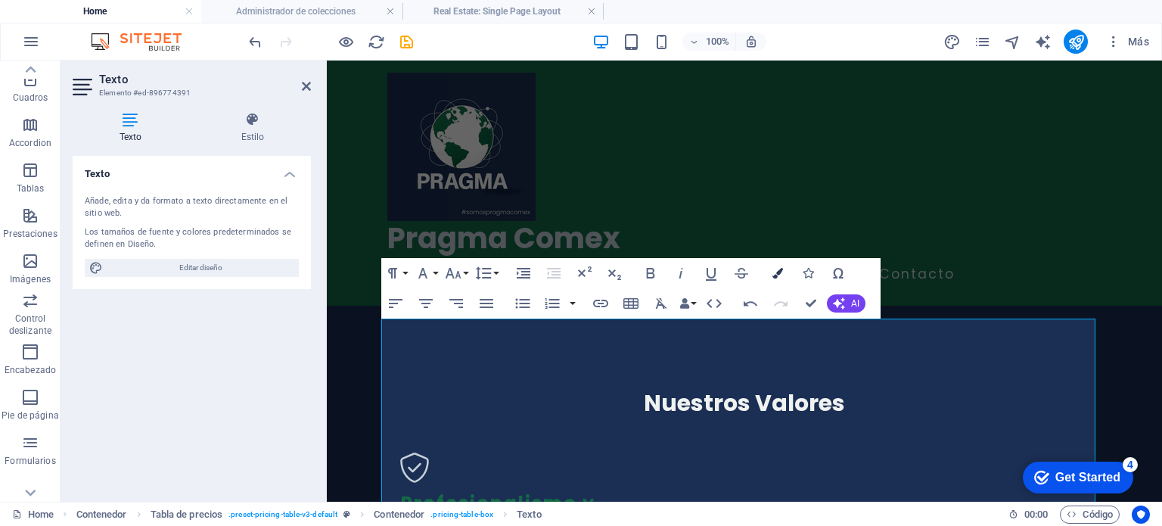
click at [778, 272] on icon "button" at bounding box center [778, 273] width 11 height 11
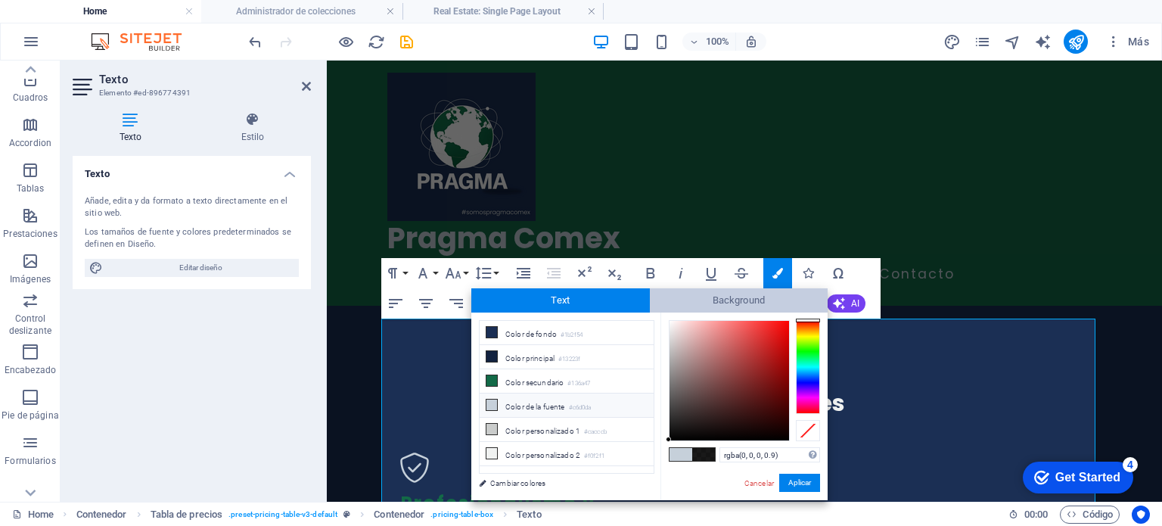
click at [754, 293] on span "Background" at bounding box center [739, 300] width 179 height 24
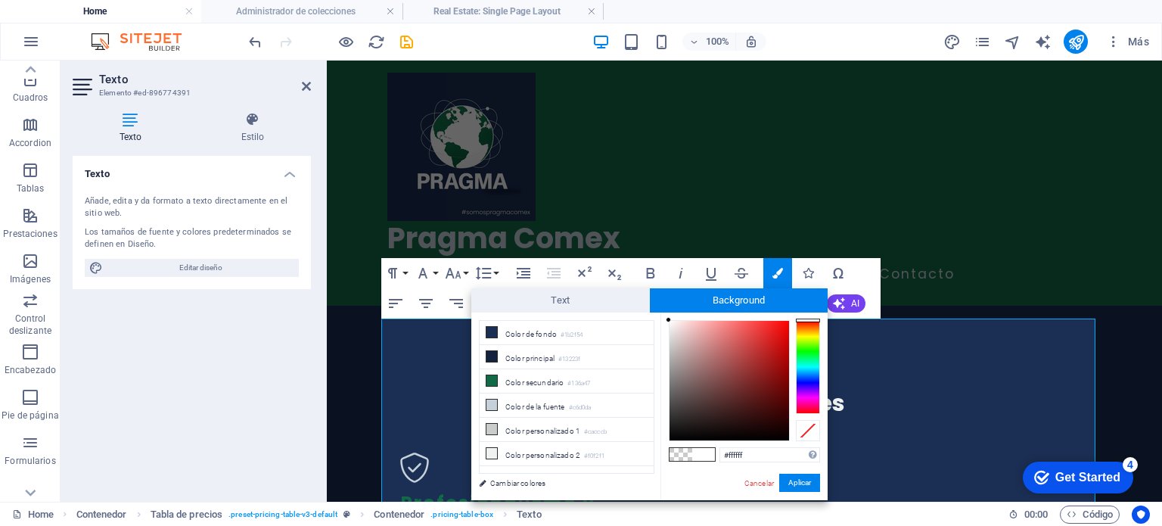
click at [684, 454] on span at bounding box center [681, 454] width 23 height 13
click at [790, 481] on button "Aplicar" at bounding box center [799, 483] width 41 height 18
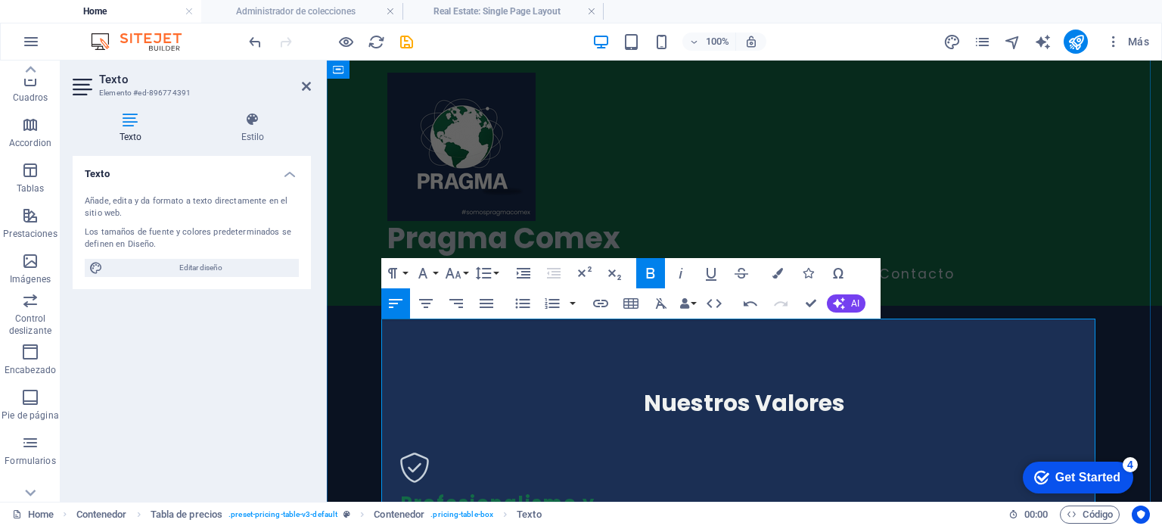
drag, startPoint x: 425, startPoint y: 350, endPoint x: 381, endPoint y: 358, distance: 44.5
click at [772, 271] on button "Colors" at bounding box center [777, 273] width 29 height 30
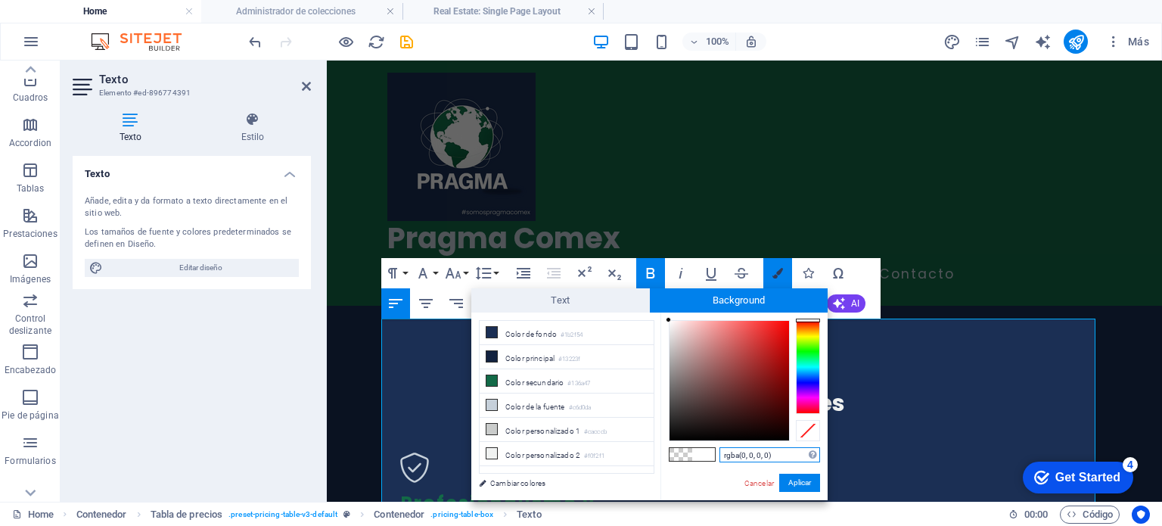
type input "#ffffff"
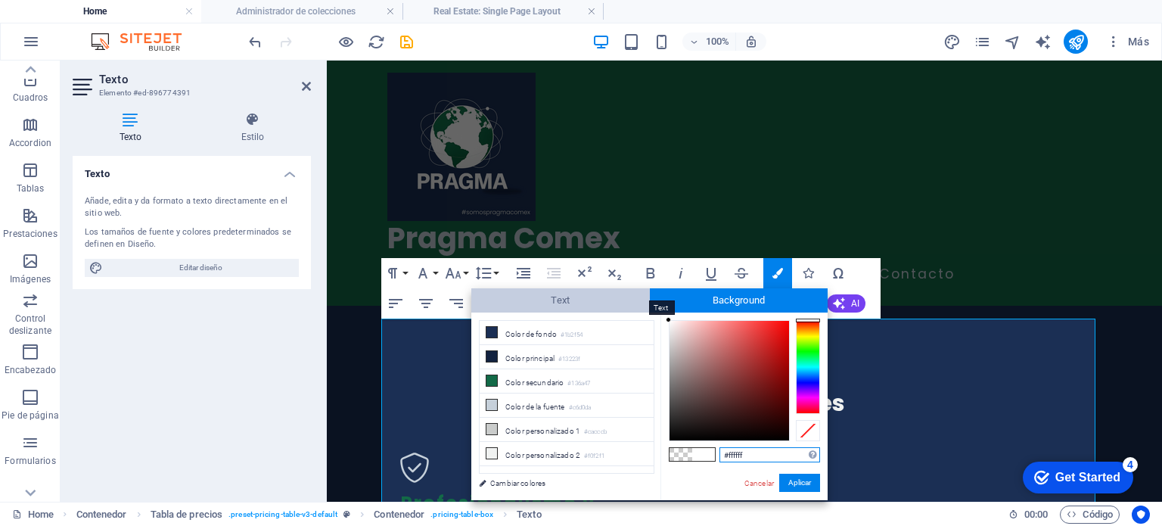
click at [537, 300] on span "Text" at bounding box center [560, 300] width 179 height 24
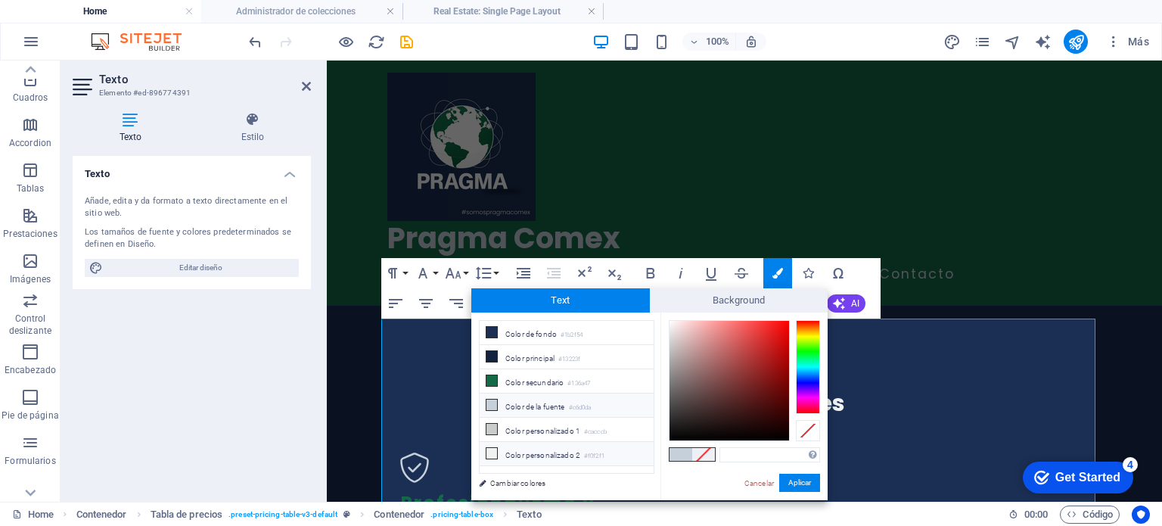
click at [566, 443] on li "Color personalizado 2 #f0f2f1" at bounding box center [567, 454] width 174 height 24
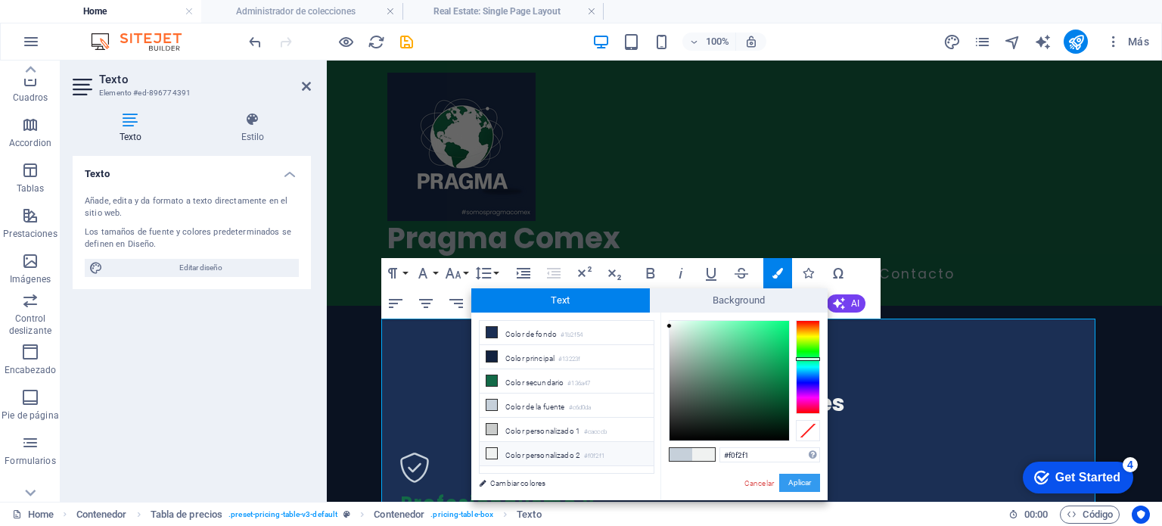
click at [796, 482] on button "Aplicar" at bounding box center [799, 483] width 41 height 18
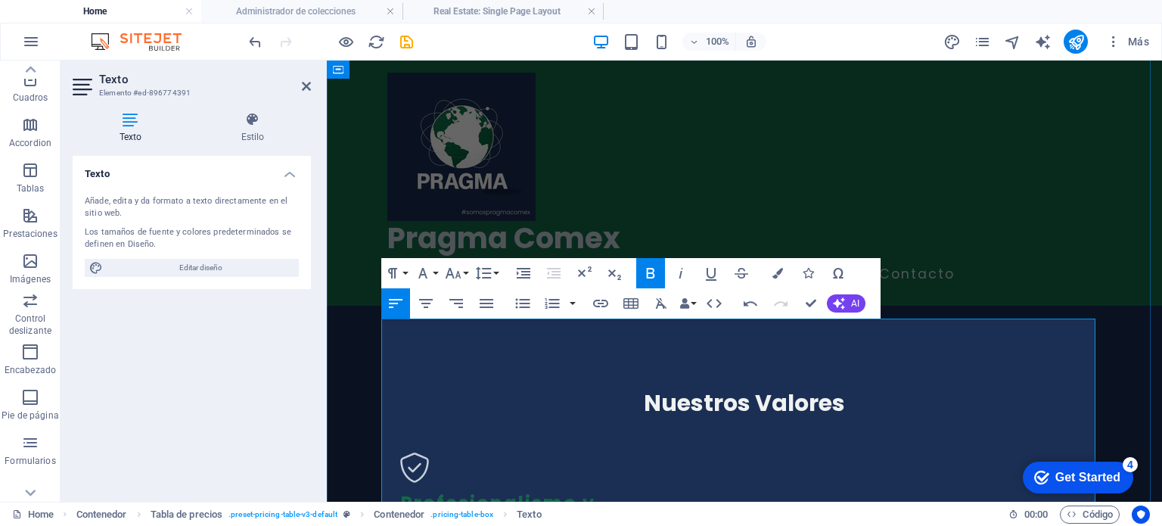
drag, startPoint x: 431, startPoint y: 352, endPoint x: 385, endPoint y: 353, distance: 45.4
click at [780, 275] on icon "button" at bounding box center [778, 273] width 11 height 11
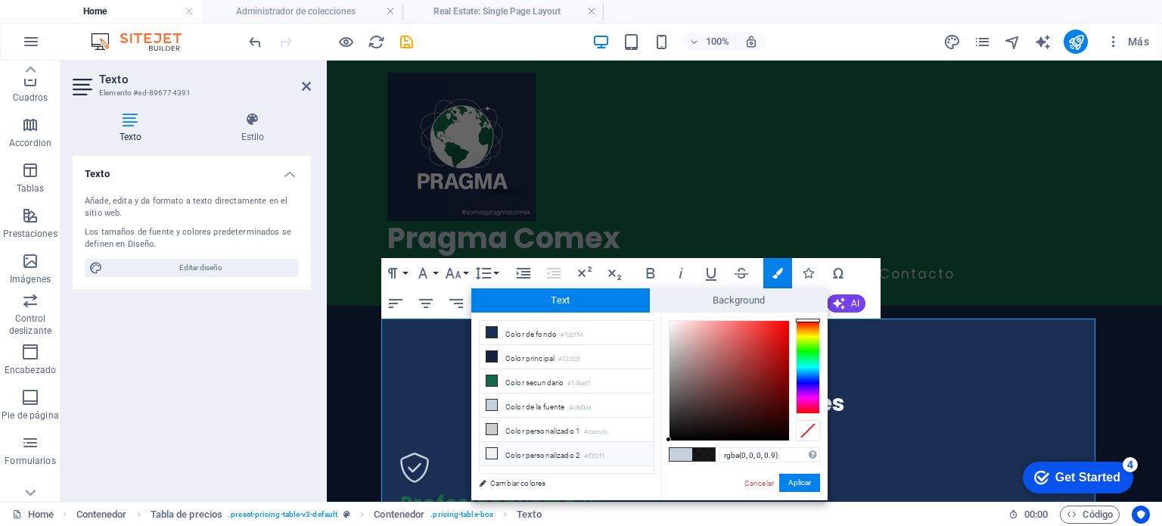
click at [552, 447] on li "Color personalizado 2 #f0f2f1" at bounding box center [567, 454] width 174 height 24
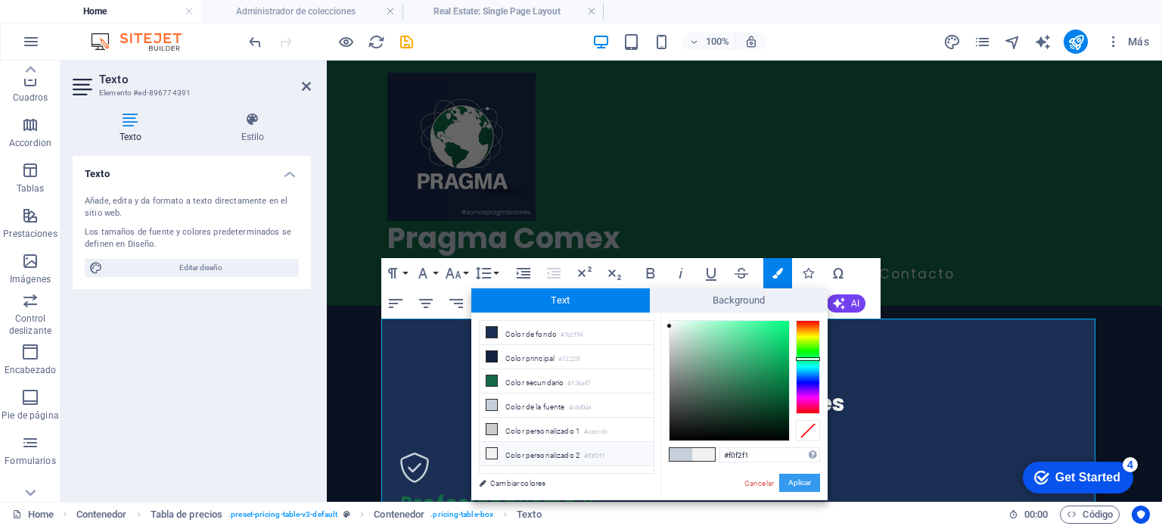
click at [789, 486] on button "Aplicar" at bounding box center [799, 483] width 41 height 18
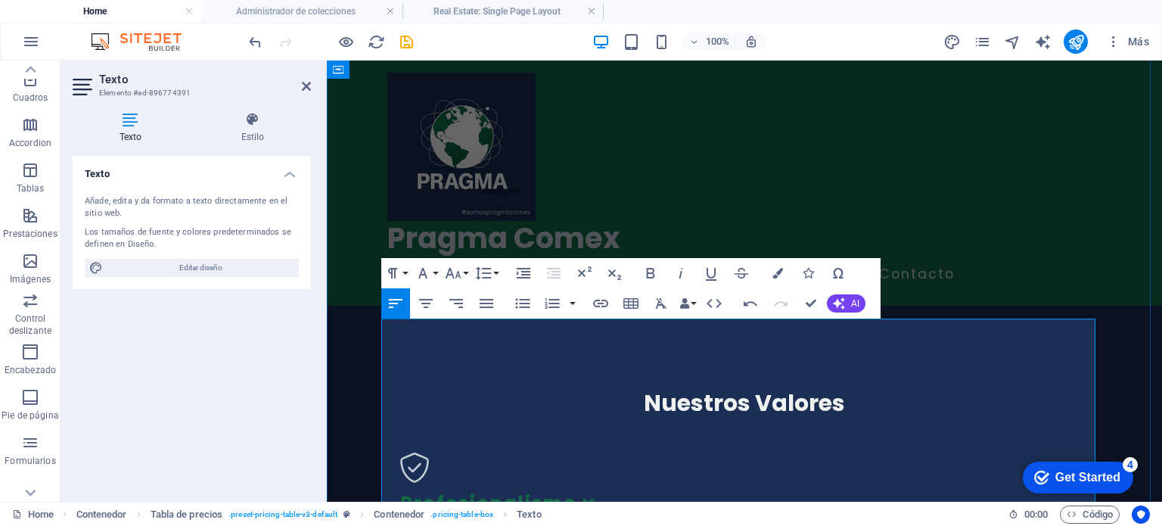
drag, startPoint x: 444, startPoint y: 381, endPoint x: 694, endPoint y: 387, distance: 249.7
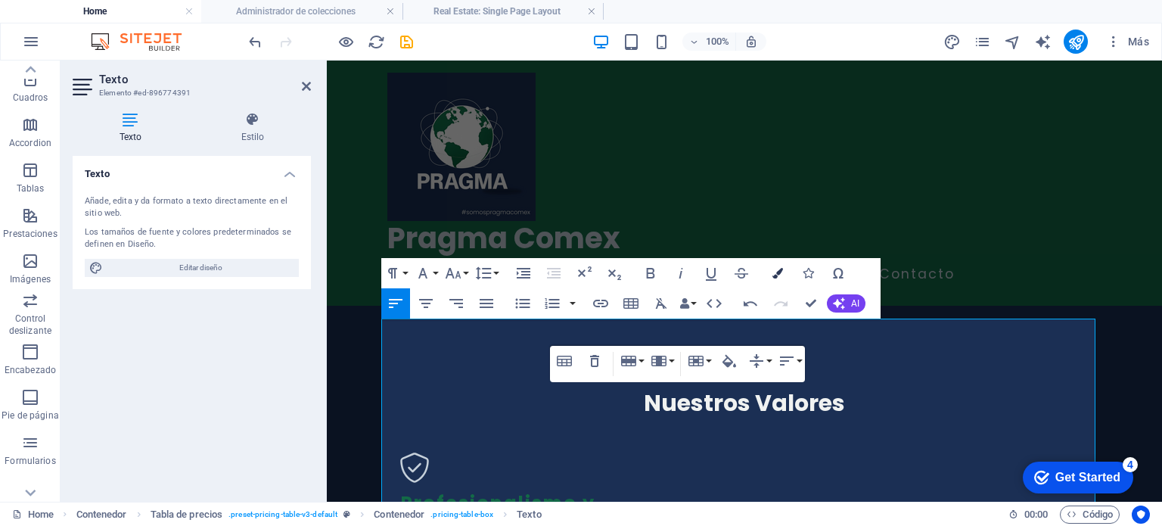
click at [773, 275] on icon "button" at bounding box center [778, 273] width 11 height 11
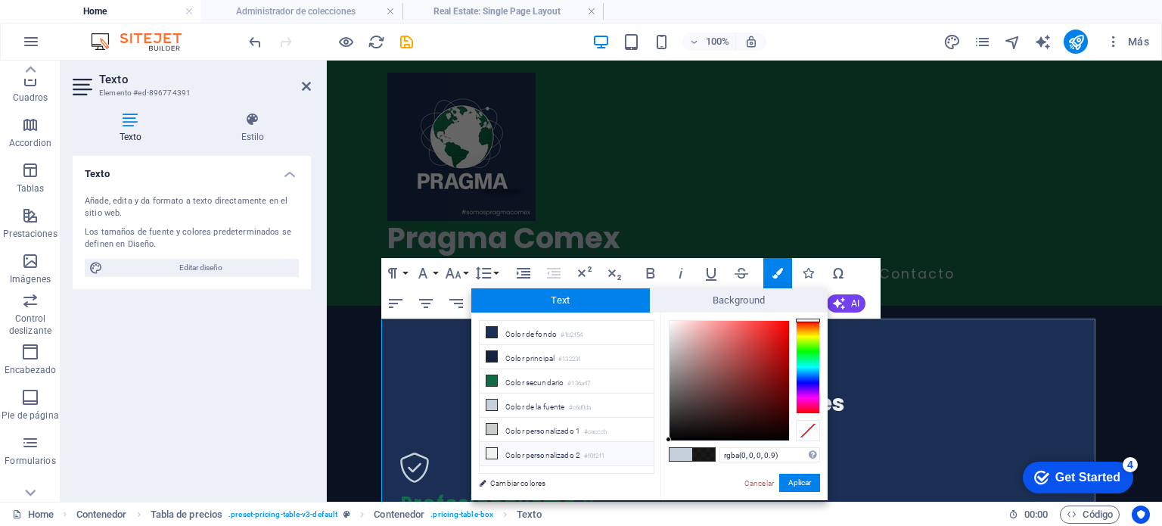
click at [561, 453] on li "Color personalizado 2 #f0f2f1" at bounding box center [567, 454] width 174 height 24
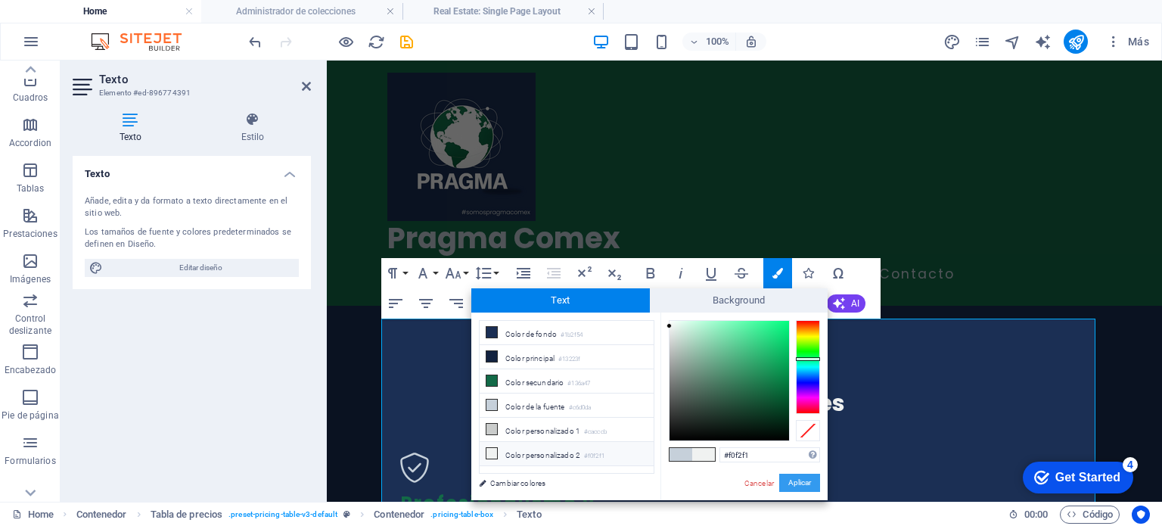
click at [793, 477] on button "Aplicar" at bounding box center [799, 483] width 41 height 18
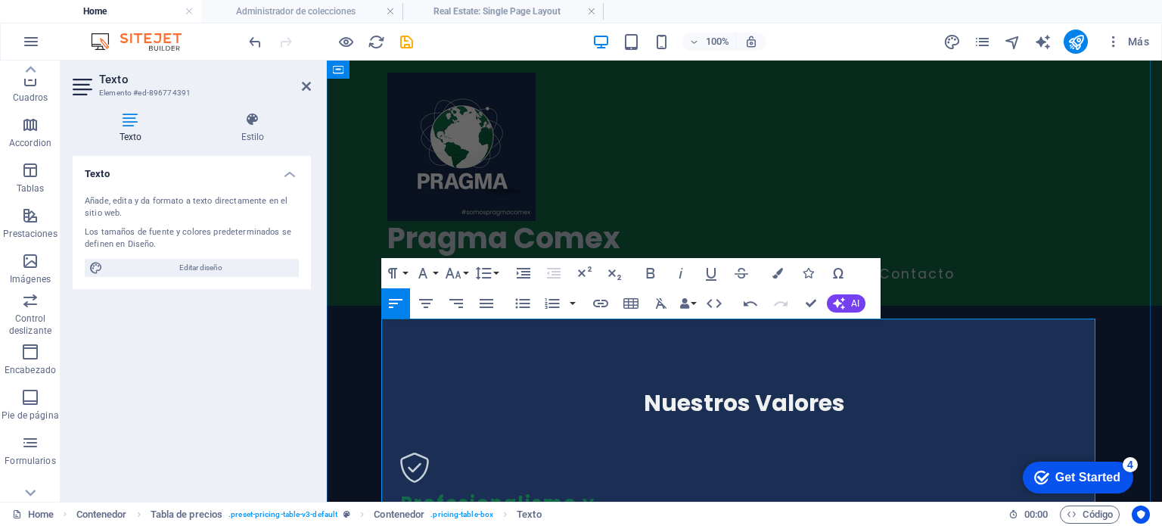
drag, startPoint x: 417, startPoint y: 412, endPoint x: 387, endPoint y: 414, distance: 29.6
click at [779, 275] on icon "button" at bounding box center [778, 273] width 11 height 11
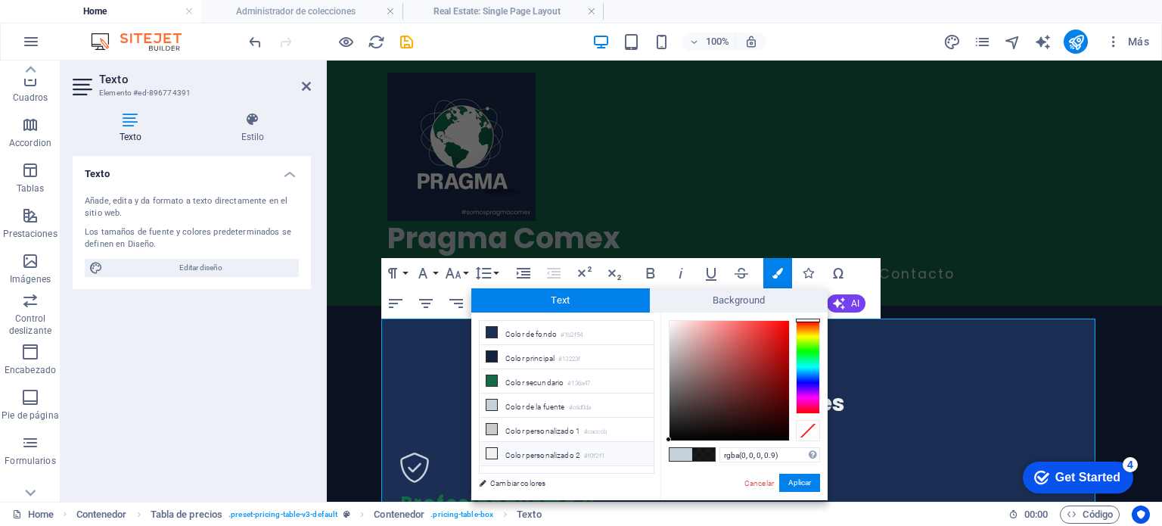
click at [508, 446] on li "Color personalizado 2 #f0f2f1" at bounding box center [567, 454] width 174 height 24
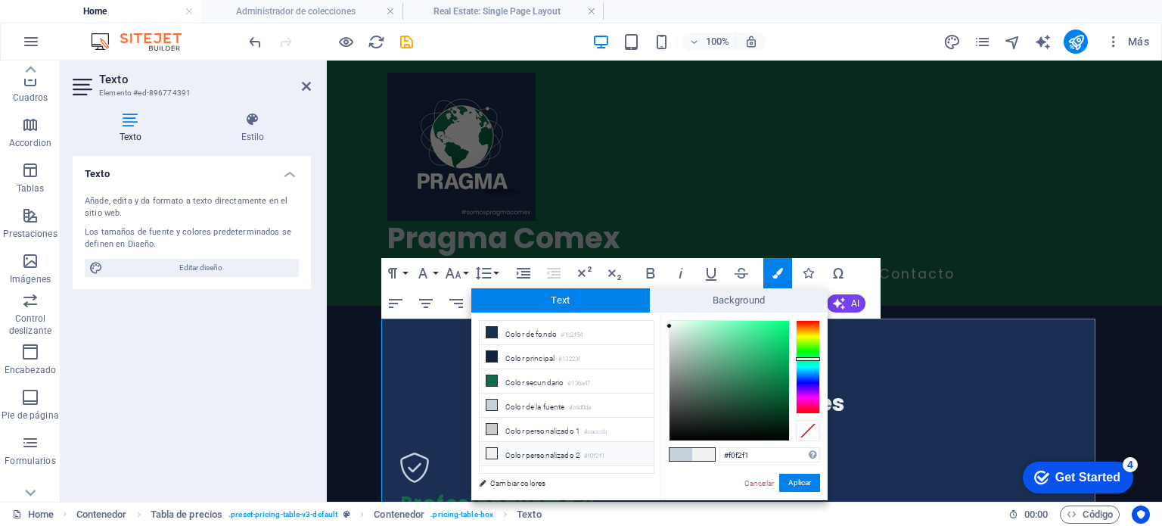
click at [680, 458] on span at bounding box center [681, 454] width 23 height 13
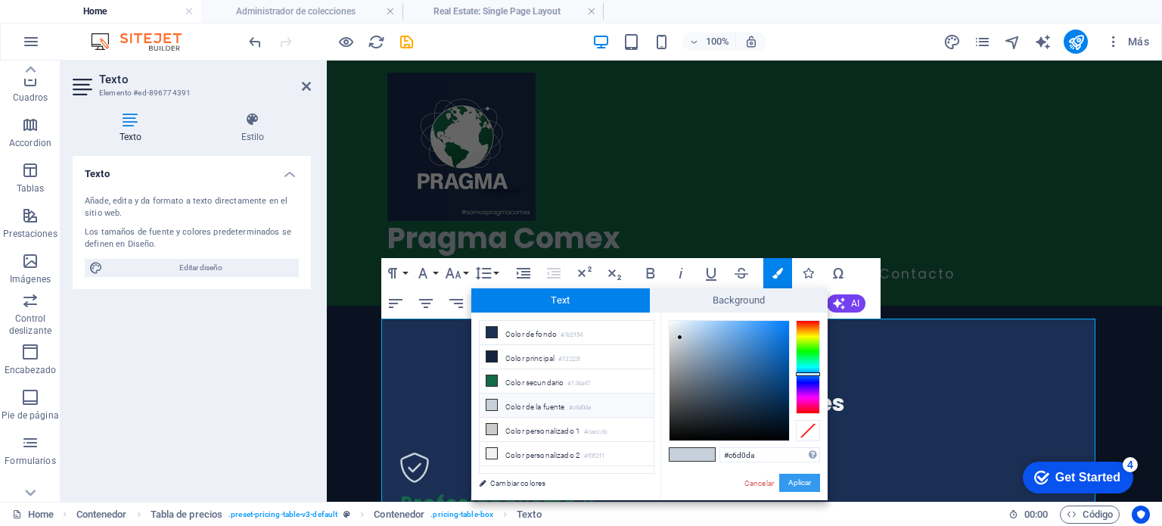
click at [789, 481] on button "Aplicar" at bounding box center [799, 483] width 41 height 18
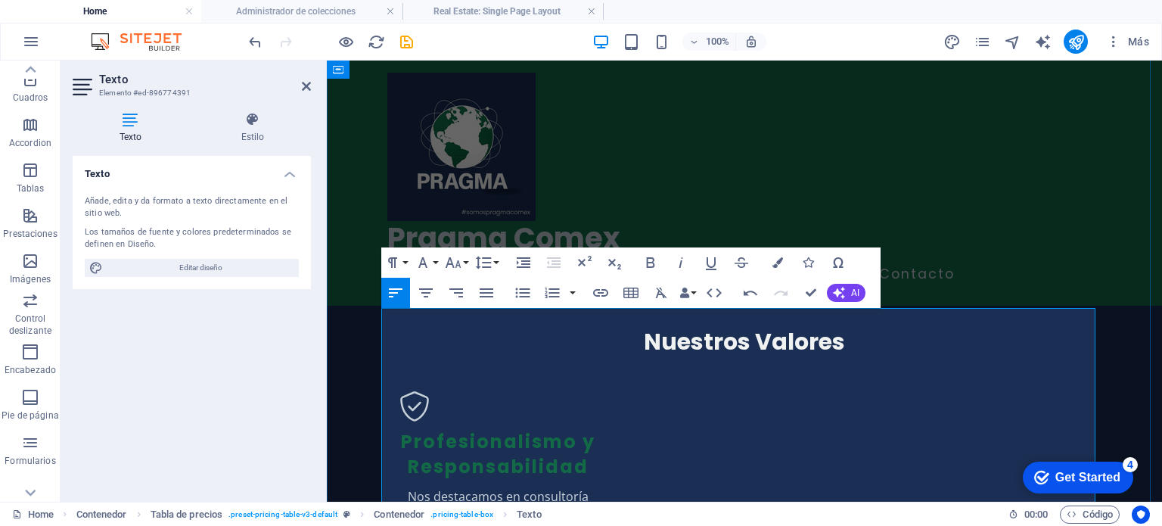
scroll to position [2406, 0]
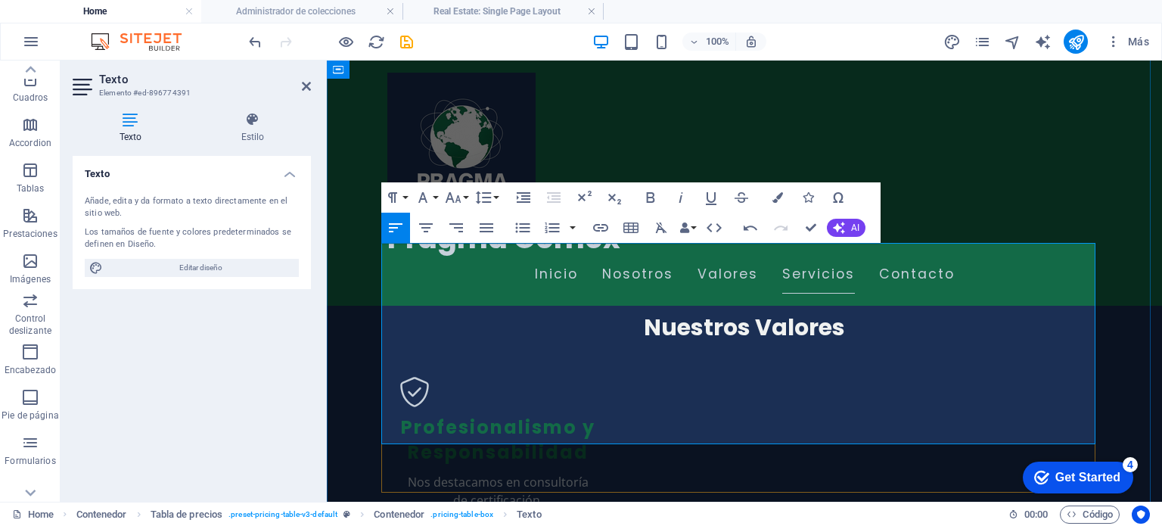
drag, startPoint x: 424, startPoint y: 400, endPoint x: 384, endPoint y: 402, distance: 40.1
click at [775, 201] on icon "button" at bounding box center [778, 197] width 11 height 11
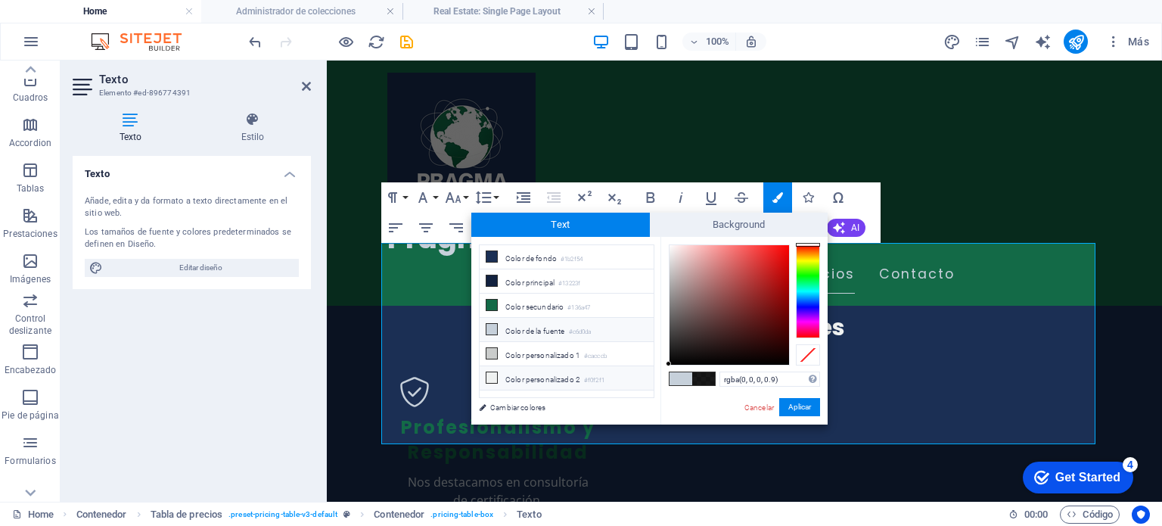
click at [569, 371] on li "Color personalizado 2 #f0f2f1" at bounding box center [567, 378] width 174 height 24
type input "#f0f2f1"
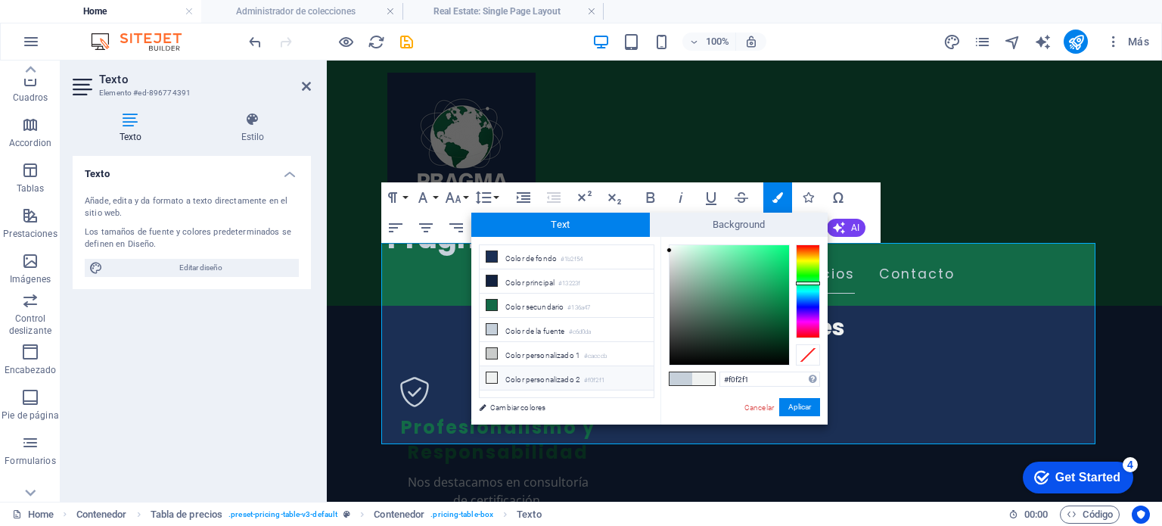
click at [692, 380] on span at bounding box center [703, 378] width 23 height 13
click at [802, 409] on button "Aplicar" at bounding box center [799, 407] width 41 height 18
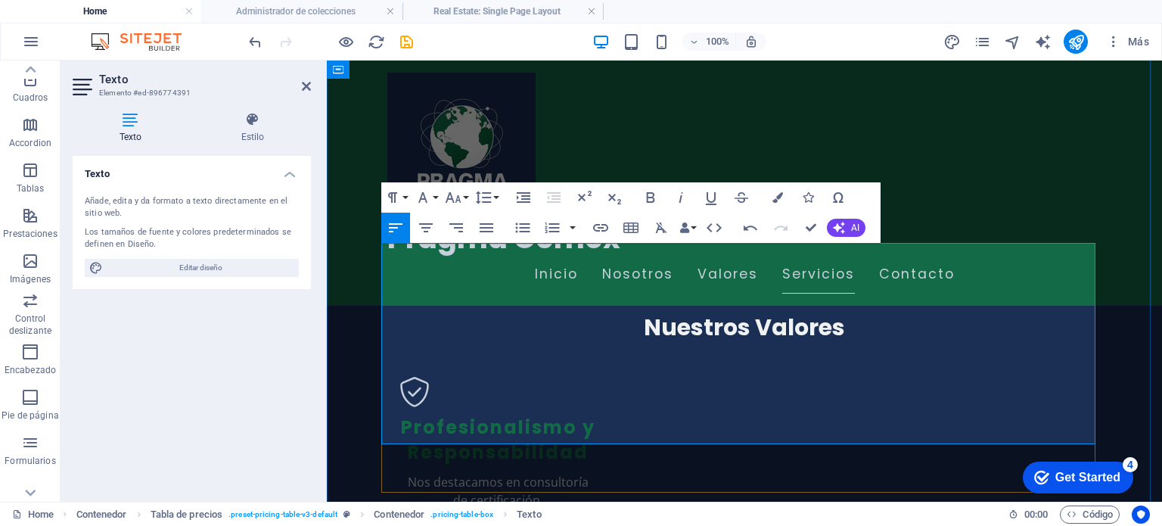
drag, startPoint x: 432, startPoint y: 396, endPoint x: 378, endPoint y: 399, distance: 54.6
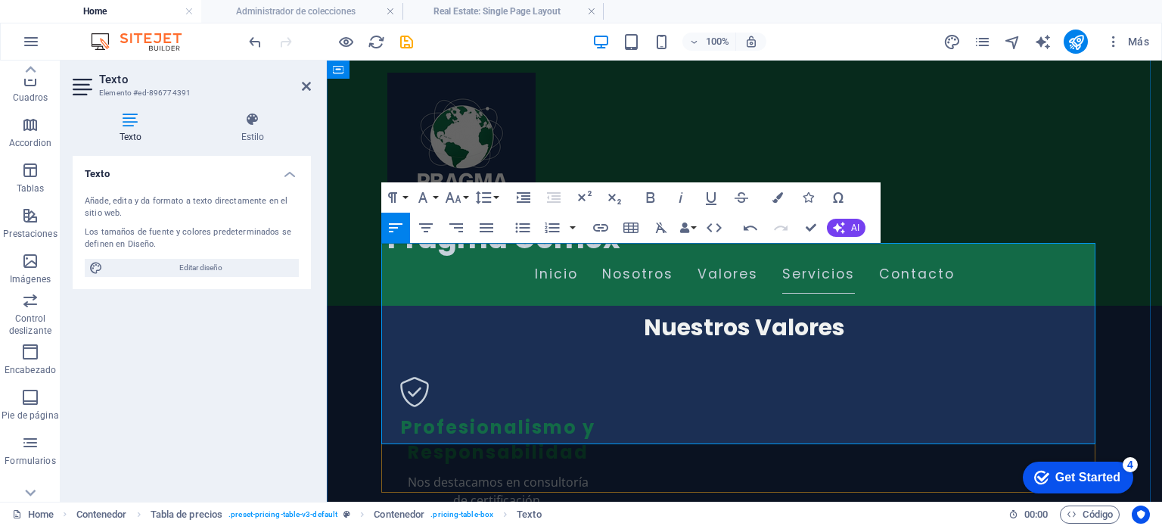
drag, startPoint x: 387, startPoint y: 399, endPoint x: 434, endPoint y: 395, distance: 46.3
click at [779, 196] on icon "button" at bounding box center [778, 197] width 11 height 11
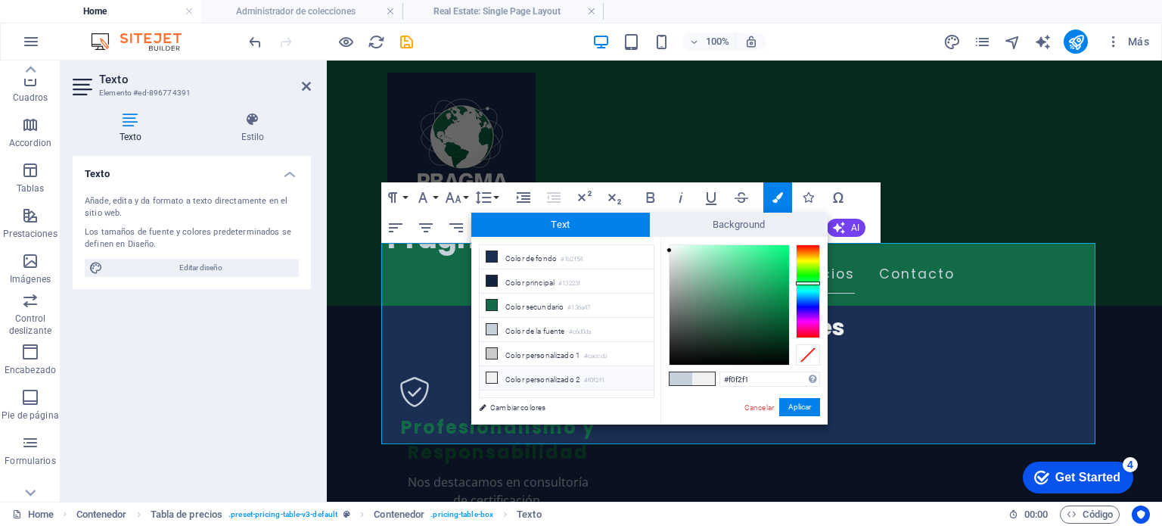
click at [536, 373] on li "Color personalizado 2 #f0f2f1" at bounding box center [567, 378] width 174 height 24
click at [536, 375] on li "Color personalizado 2 #f0f2f1" at bounding box center [567, 378] width 174 height 24
click at [802, 408] on button "Aplicar" at bounding box center [799, 407] width 41 height 18
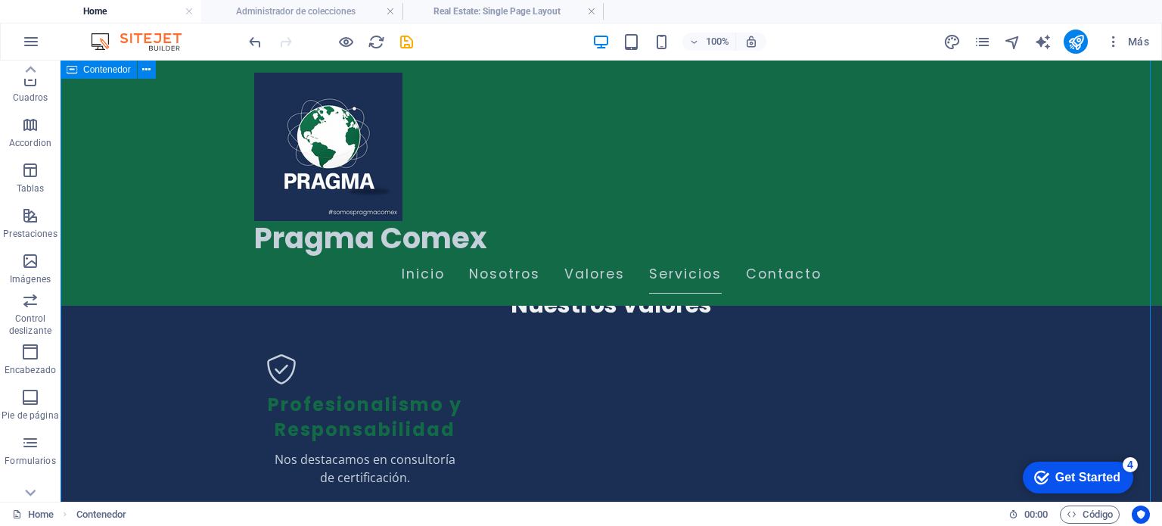
scroll to position [2406, 0]
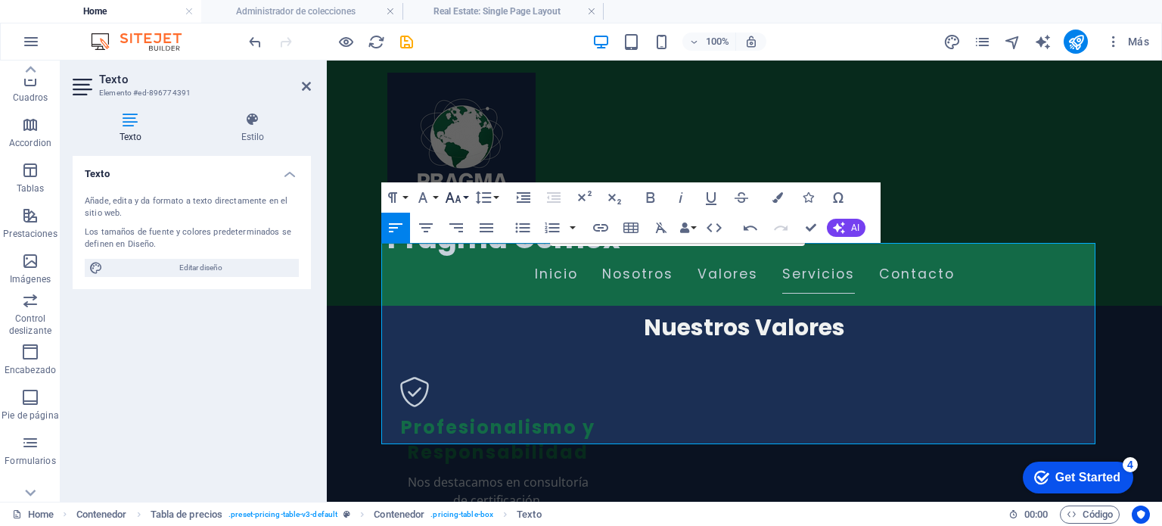
click at [460, 199] on icon "button" at bounding box center [453, 197] width 18 height 18
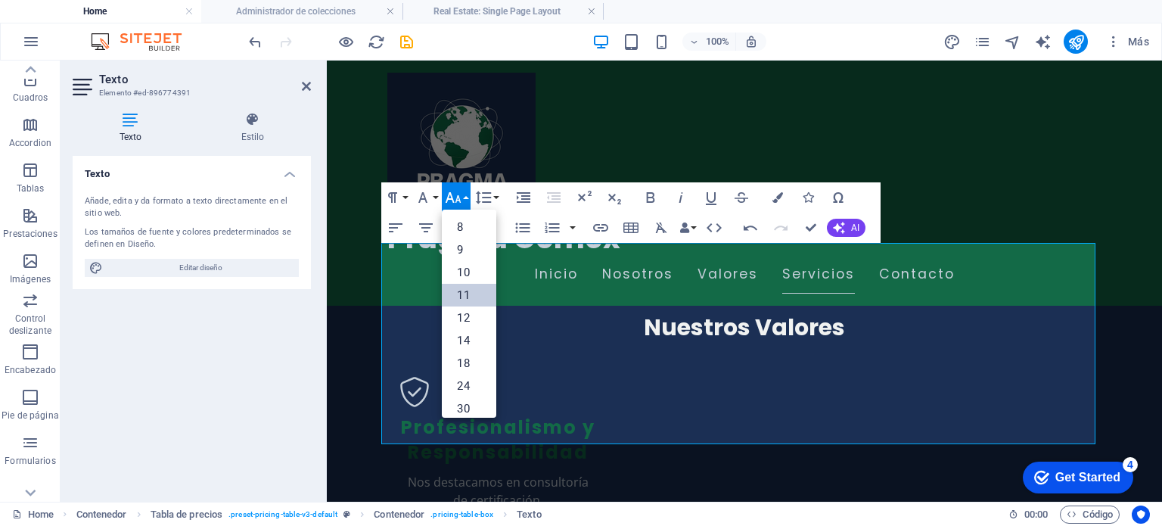
click at [463, 289] on link "11" at bounding box center [469, 295] width 54 height 23
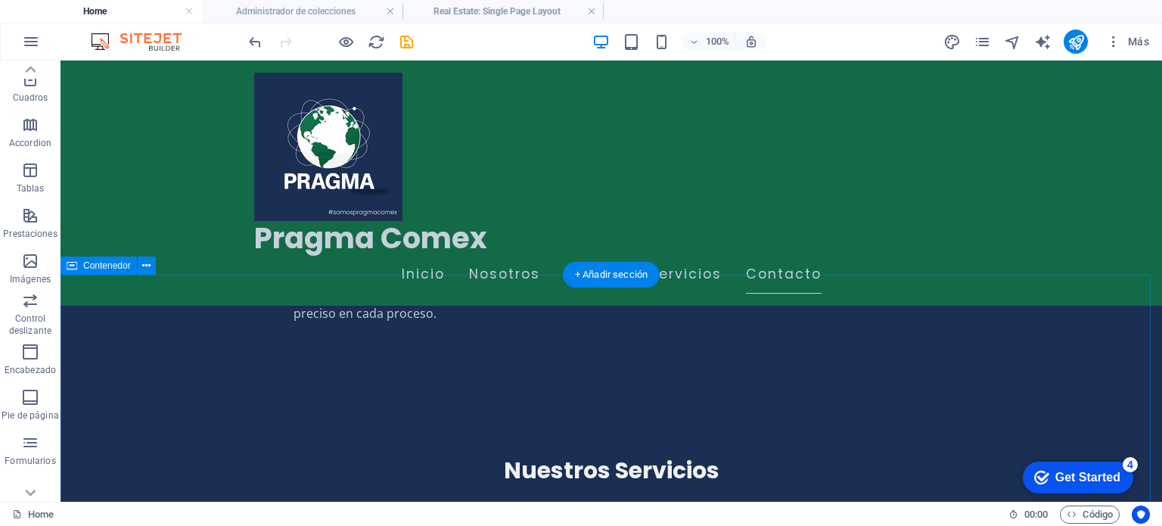
scroll to position [2860, 0]
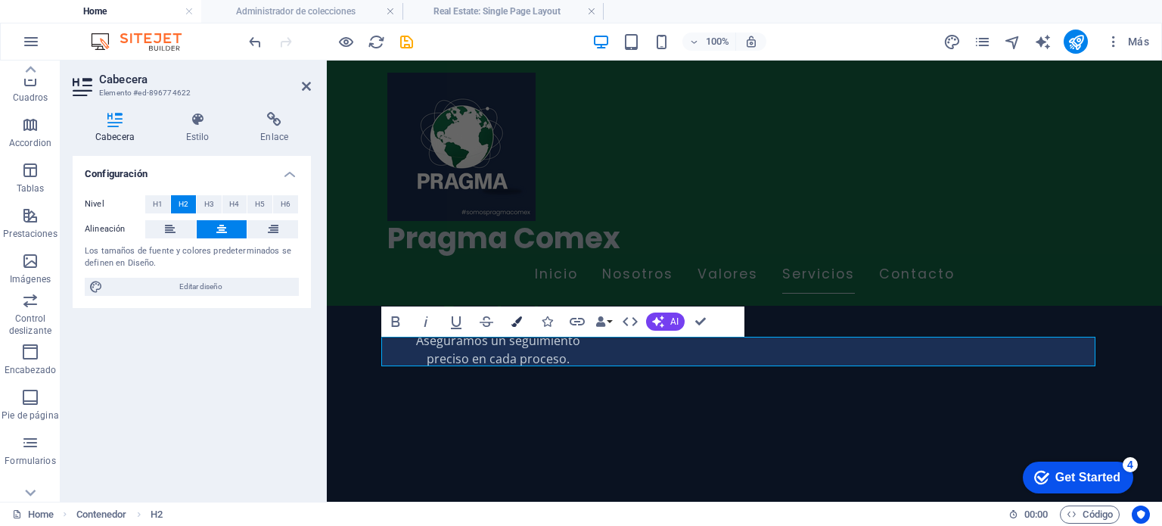
click at [518, 319] on icon "button" at bounding box center [516, 321] width 11 height 11
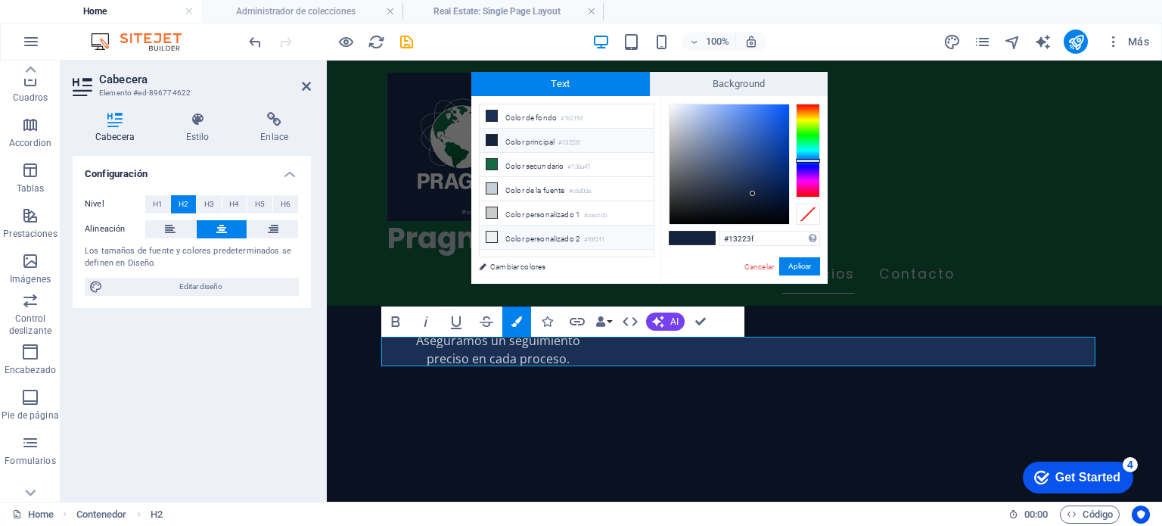
click at [539, 225] on li "Color personalizado 2 #f0f2f1" at bounding box center [567, 237] width 174 height 24
type input "#f0f2f1"
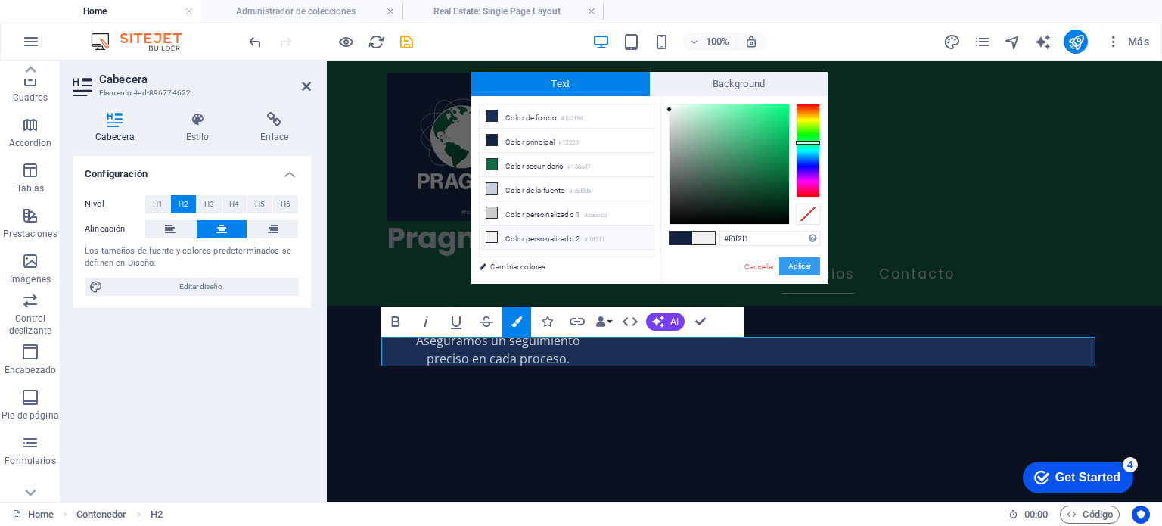
click at [811, 265] on button "Aplicar" at bounding box center [799, 266] width 41 height 18
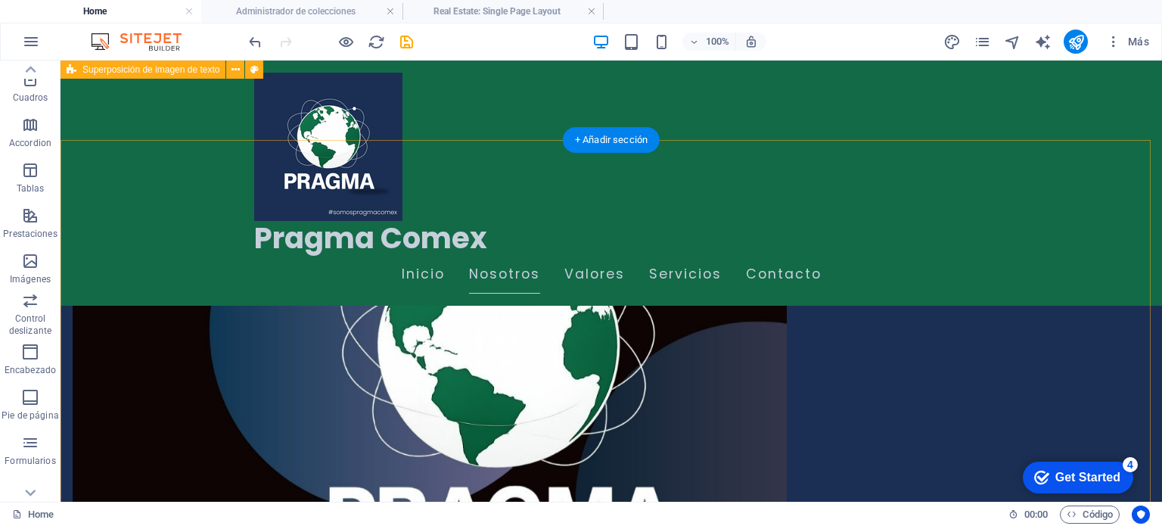
scroll to position [698, 0]
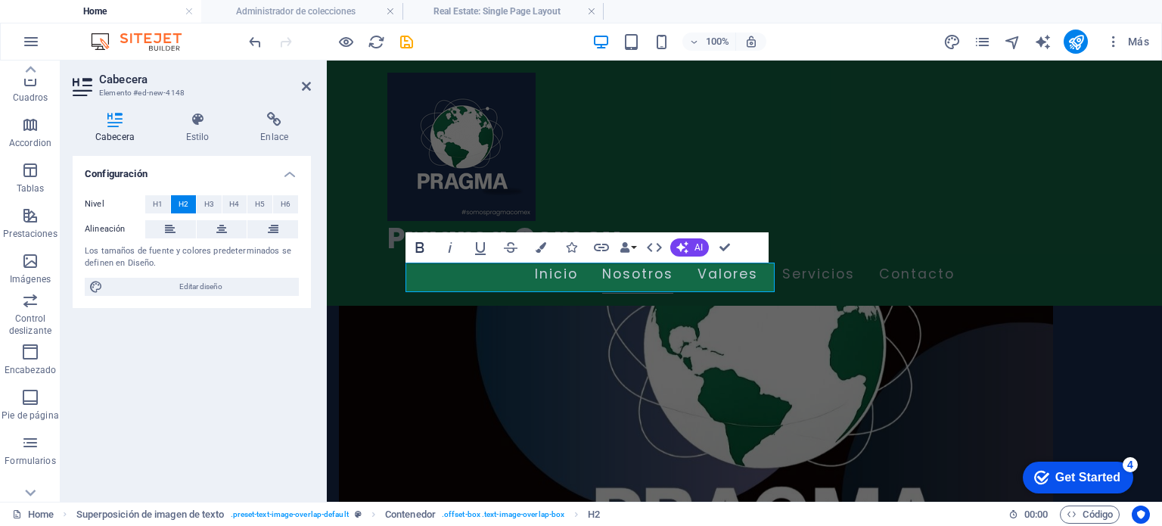
click at [415, 239] on icon "button" at bounding box center [420, 247] width 18 height 18
click at [539, 247] on icon "button" at bounding box center [541, 247] width 11 height 11
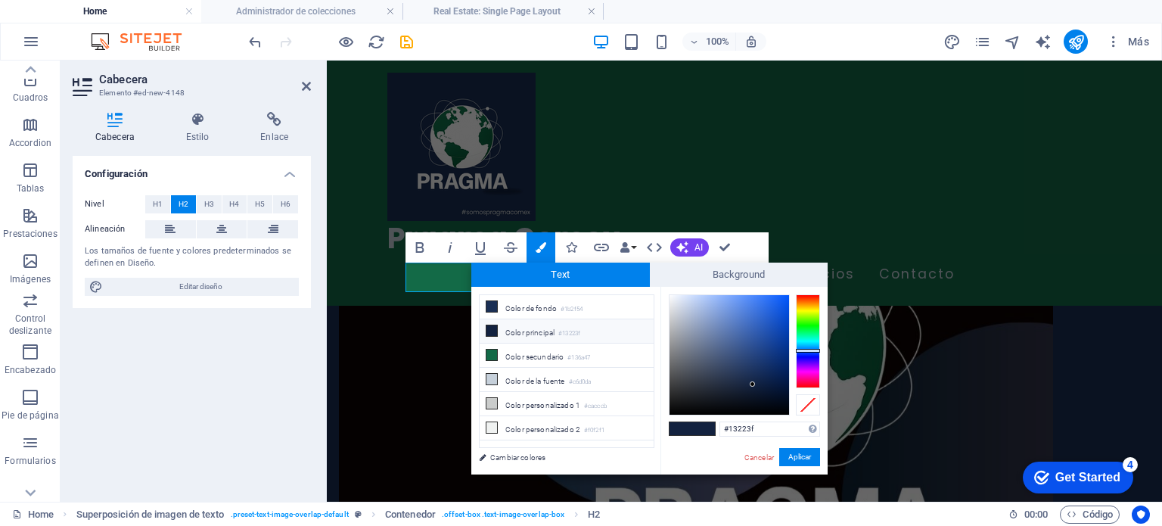
click at [532, 328] on li "Color principal #13223f" at bounding box center [567, 331] width 174 height 24
click at [493, 325] on icon at bounding box center [492, 330] width 11 height 11
click at [800, 462] on button "Aplicar" at bounding box center [799, 457] width 41 height 18
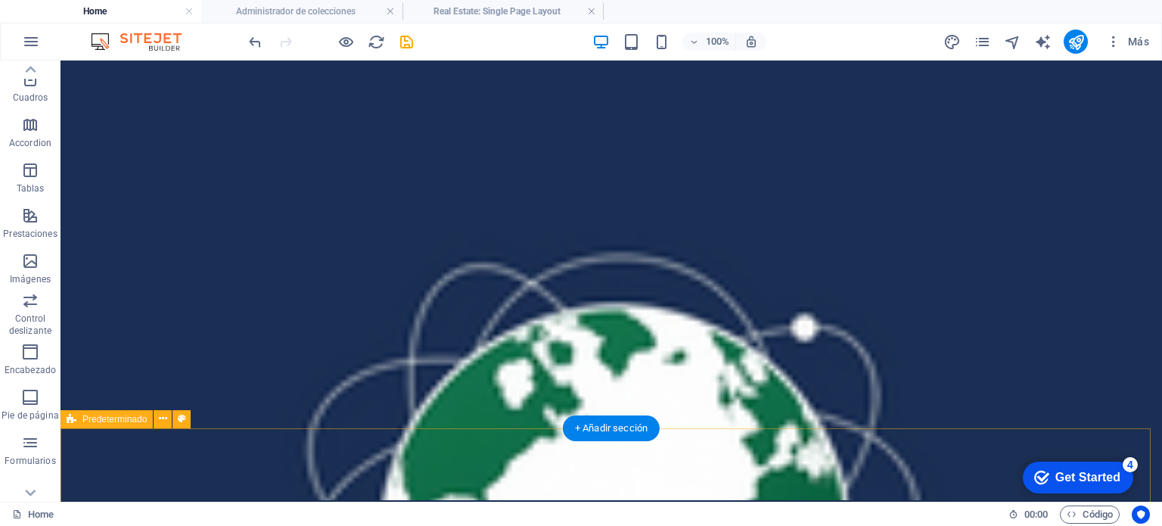
scroll to position [0, 0]
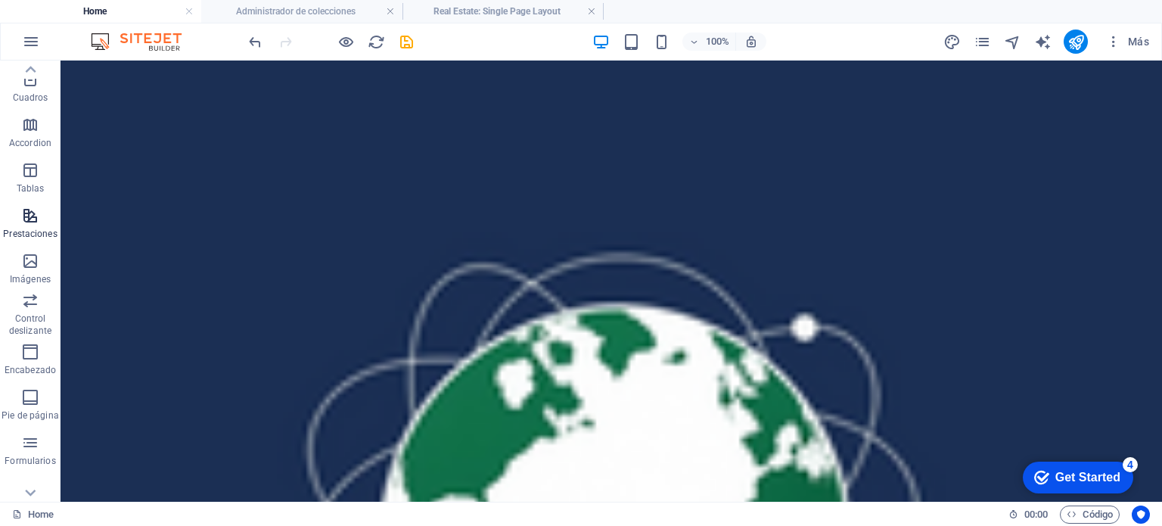
click at [22, 226] on span "Prestaciones" at bounding box center [30, 225] width 61 height 36
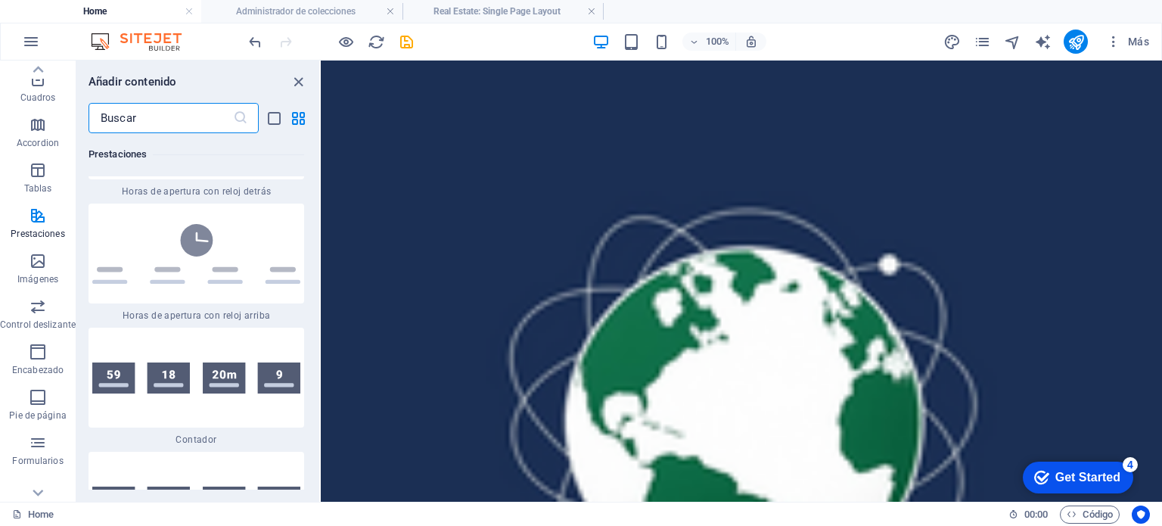
scroll to position [13038, 0]
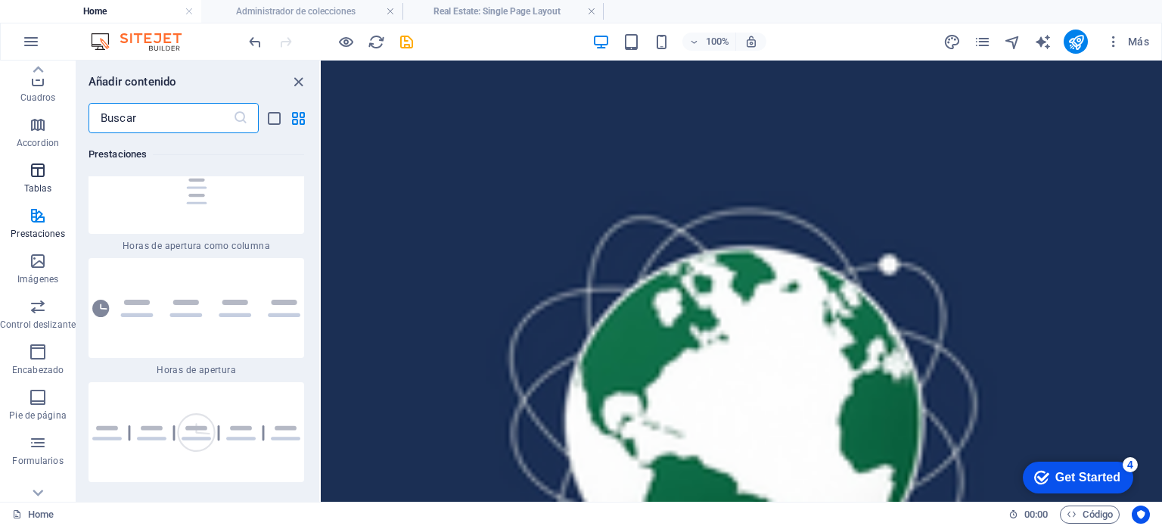
click at [33, 186] on p "Tablas" at bounding box center [38, 188] width 28 height 12
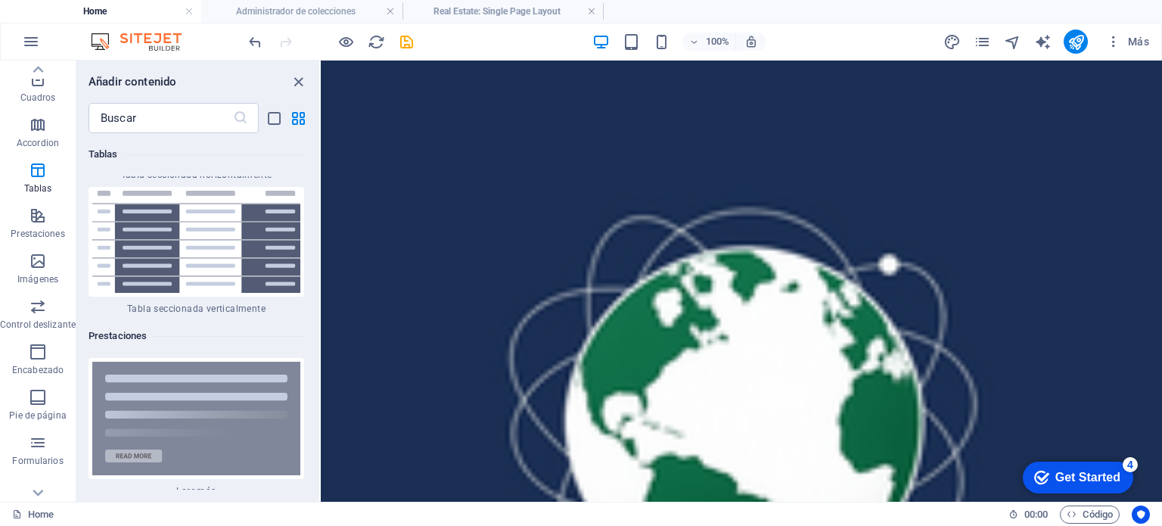
scroll to position [11443, 0]
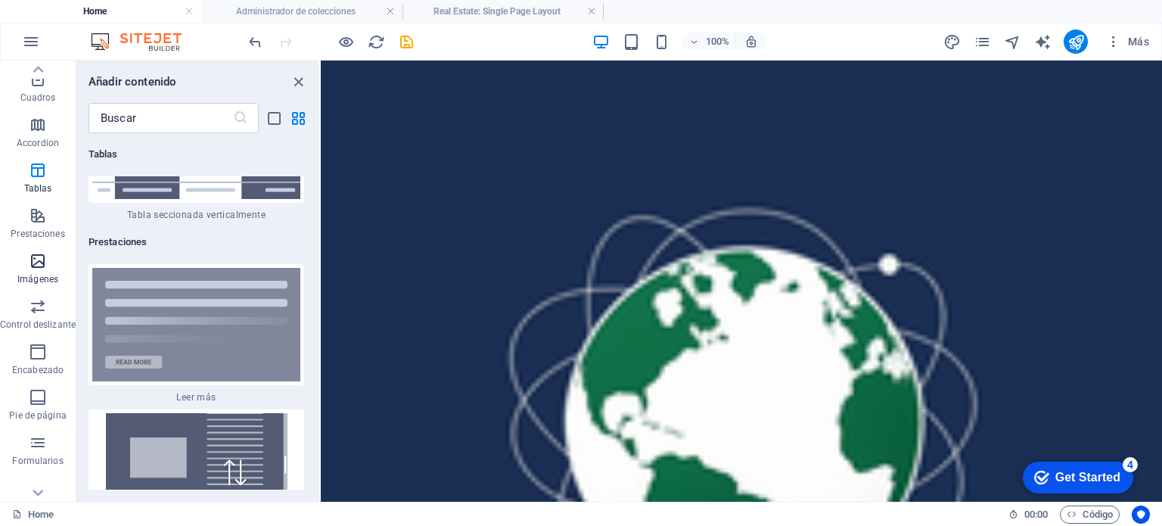
click at [30, 264] on icon "button" at bounding box center [38, 261] width 18 height 18
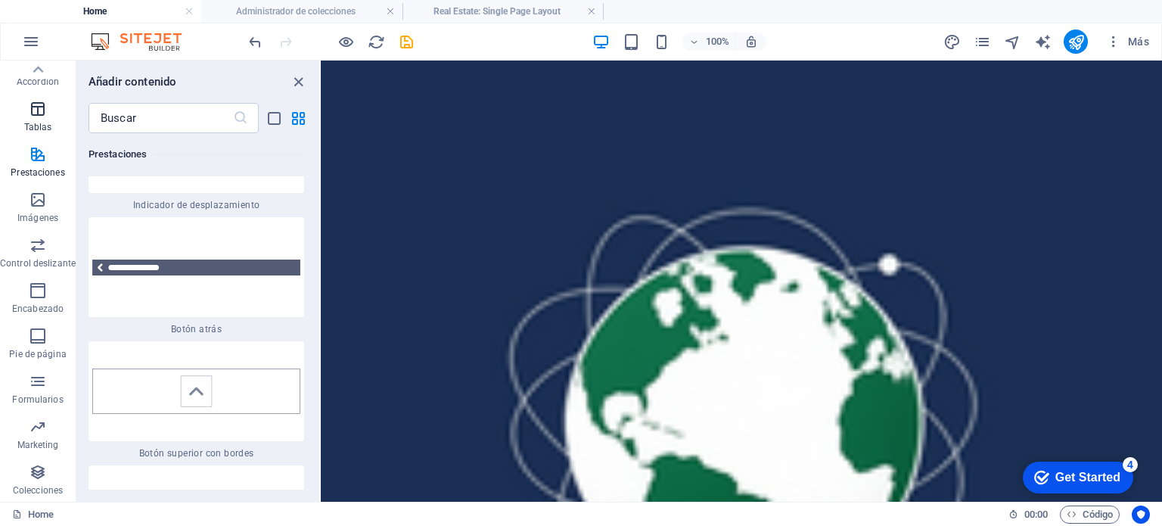
scroll to position [14113, 0]
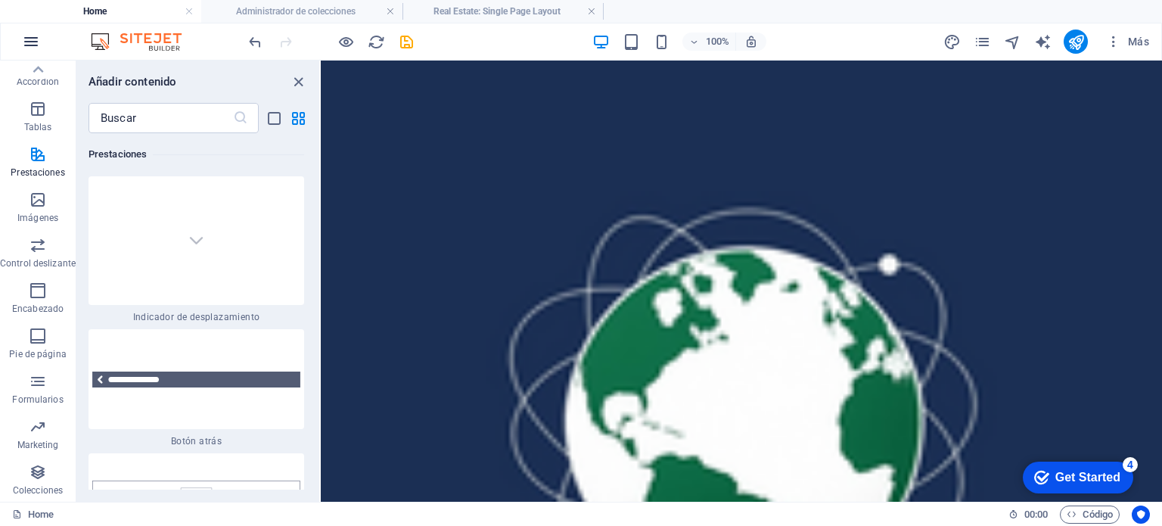
click at [34, 48] on icon "button" at bounding box center [31, 42] width 18 height 18
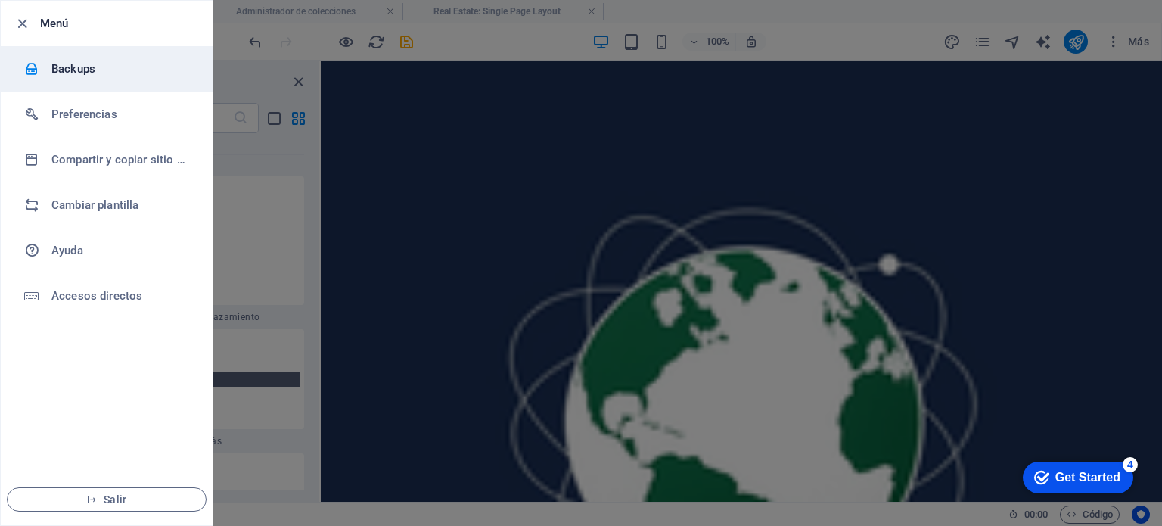
click at [68, 67] on h6 "Backups" at bounding box center [121, 69] width 140 height 18
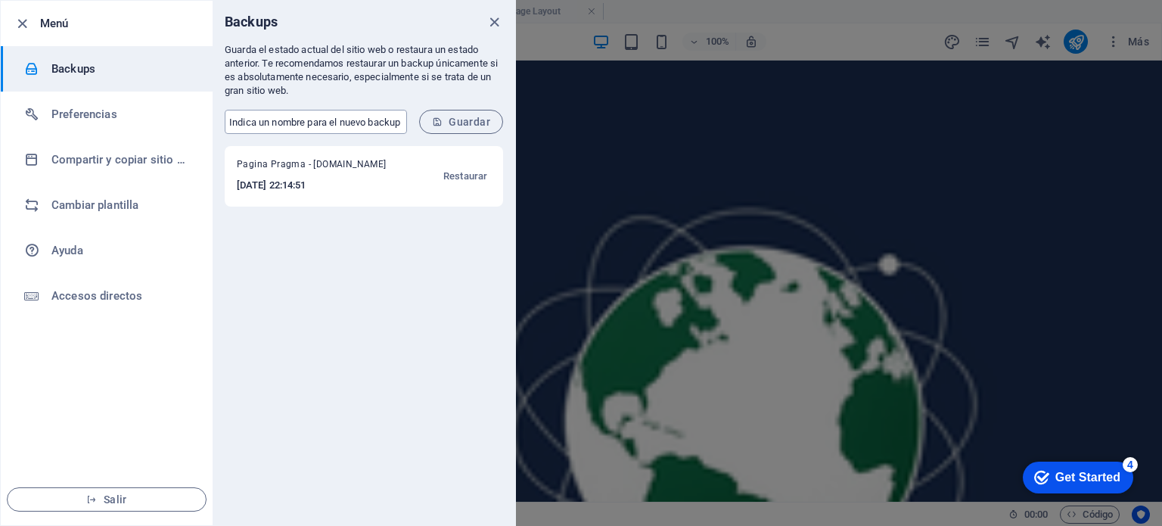
click at [265, 125] on input "text" at bounding box center [316, 122] width 182 height 24
type input "PRAGMA 2"
click at [451, 113] on button "Guardar" at bounding box center [461, 122] width 84 height 24
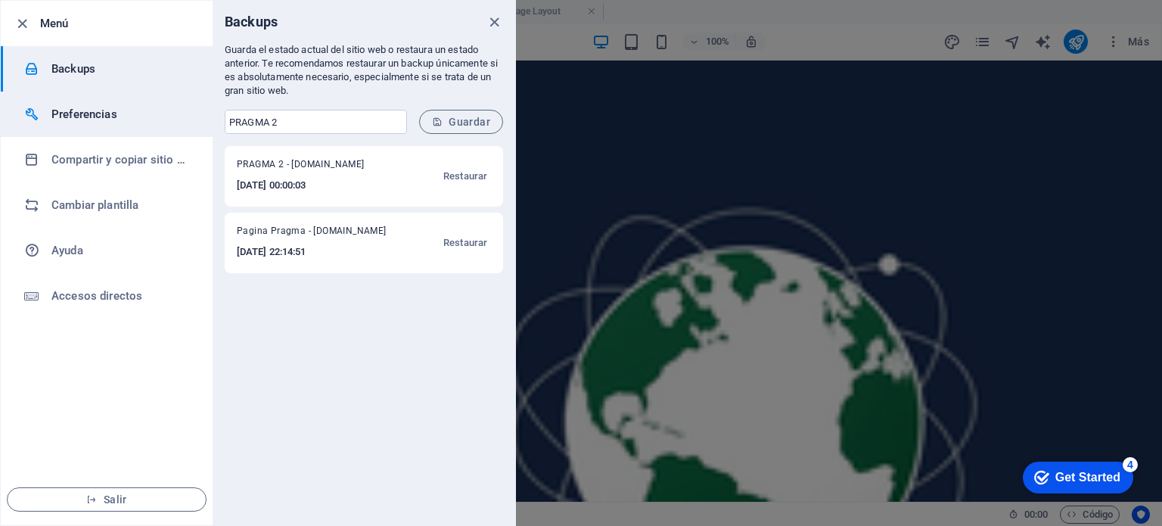
click at [76, 105] on h6 "Preferencias" at bounding box center [121, 114] width 140 height 18
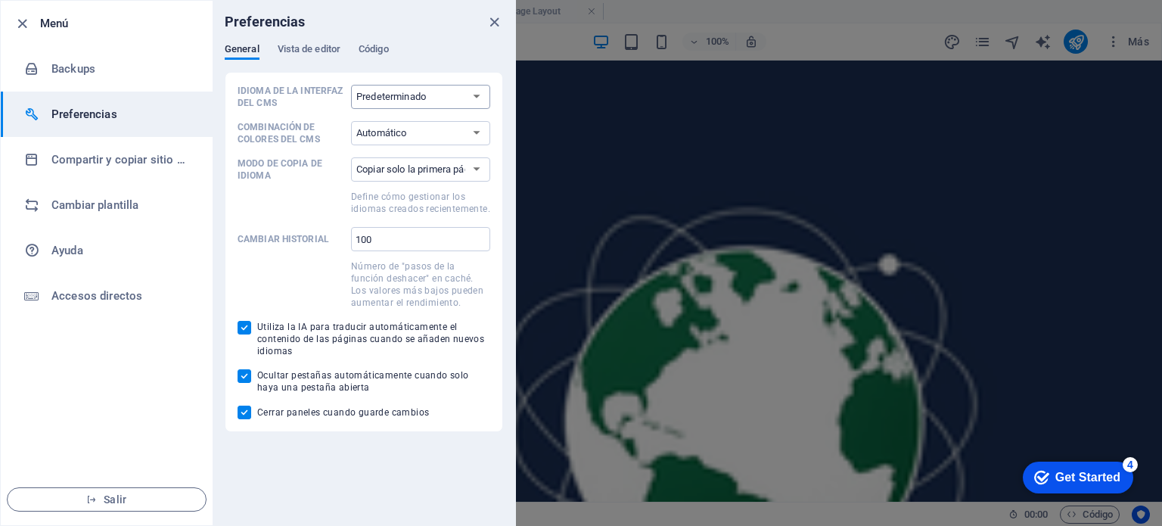
click at [477, 102] on select "Predeterminado Deutsch English Español Français Magyar Italiano Nederlands Pols…" at bounding box center [420, 97] width 139 height 24
select select "es"
click at [351, 85] on select "Predeterminado Deutsch English Español Français Magyar Italiano Nederlands Pols…" at bounding box center [420, 97] width 139 height 24
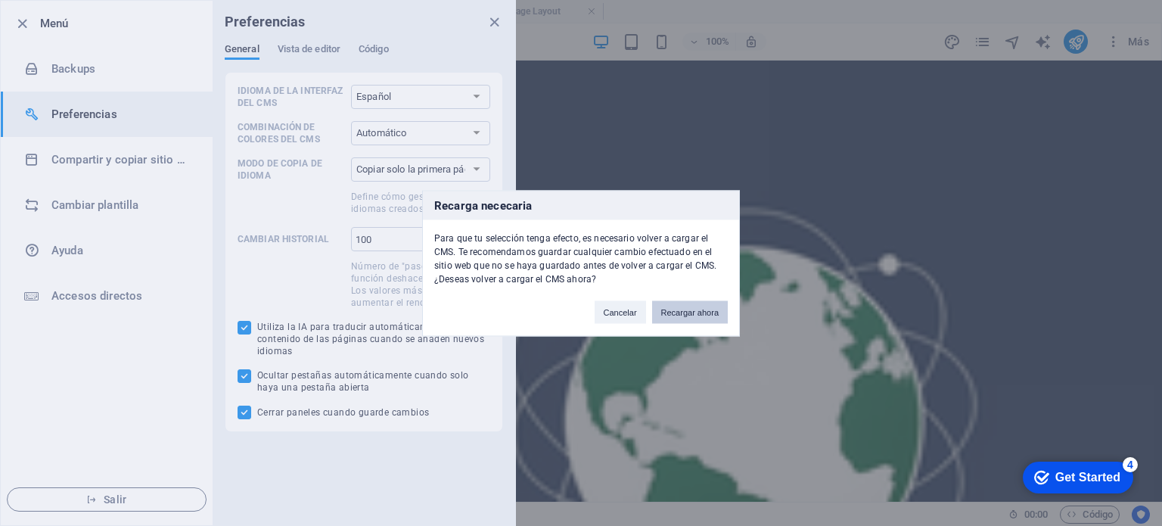
click at [676, 311] on button "Recargar ahora" at bounding box center [690, 311] width 76 height 23
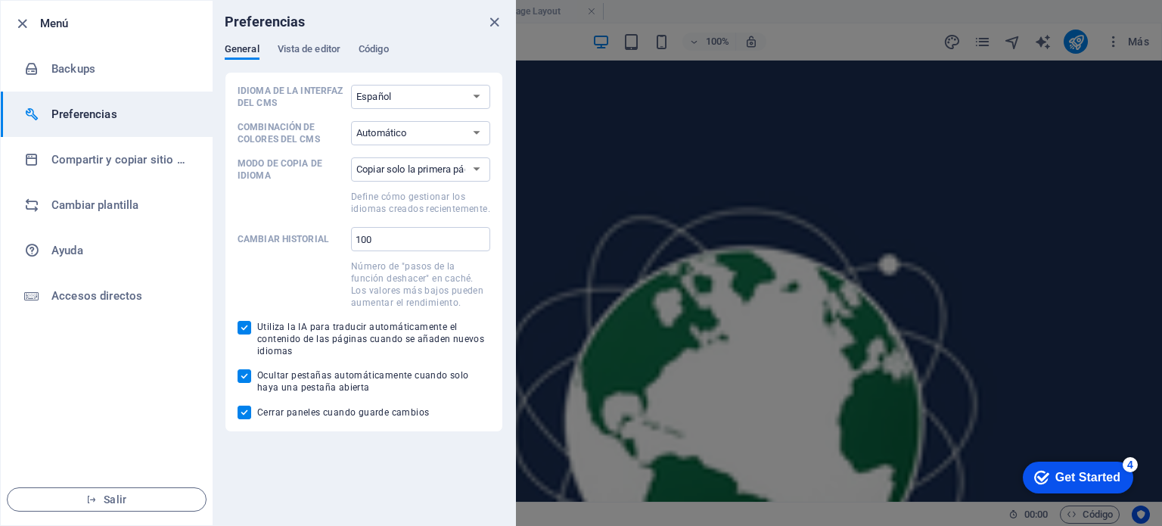
click at [530, 41] on div at bounding box center [581, 263] width 1162 height 526
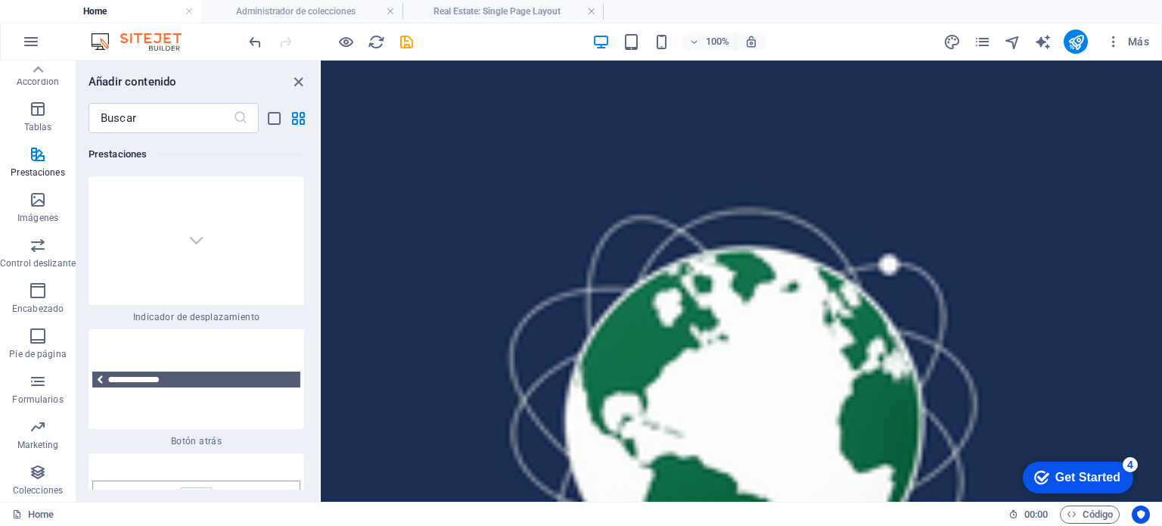
click at [511, 40] on div "100% Más" at bounding box center [700, 42] width 909 height 24
click at [403, 33] on icon "save" at bounding box center [406, 41] width 17 height 17
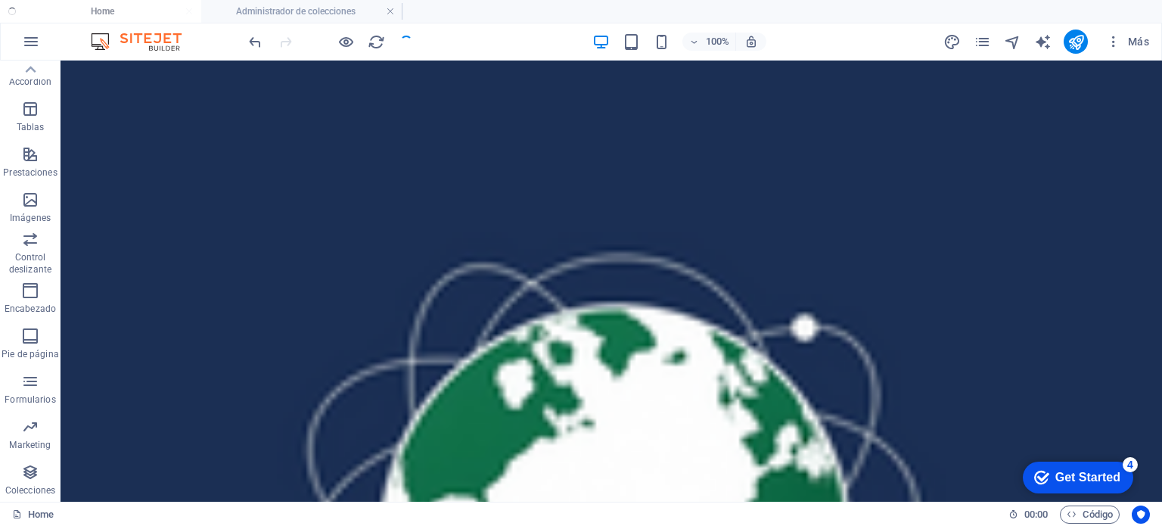
scroll to position [0, 0]
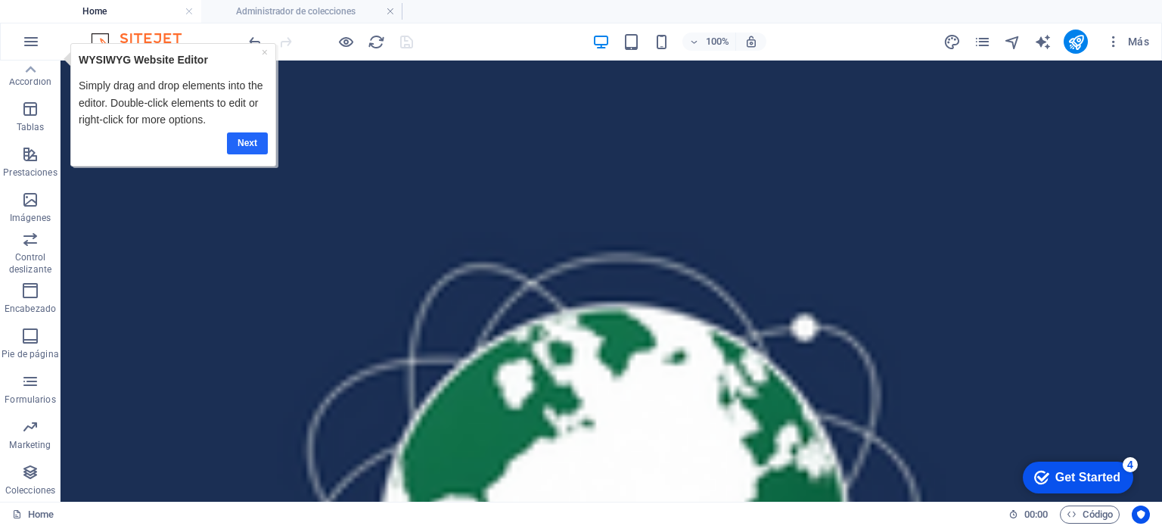
click at [256, 145] on link "Next" at bounding box center [247, 143] width 41 height 22
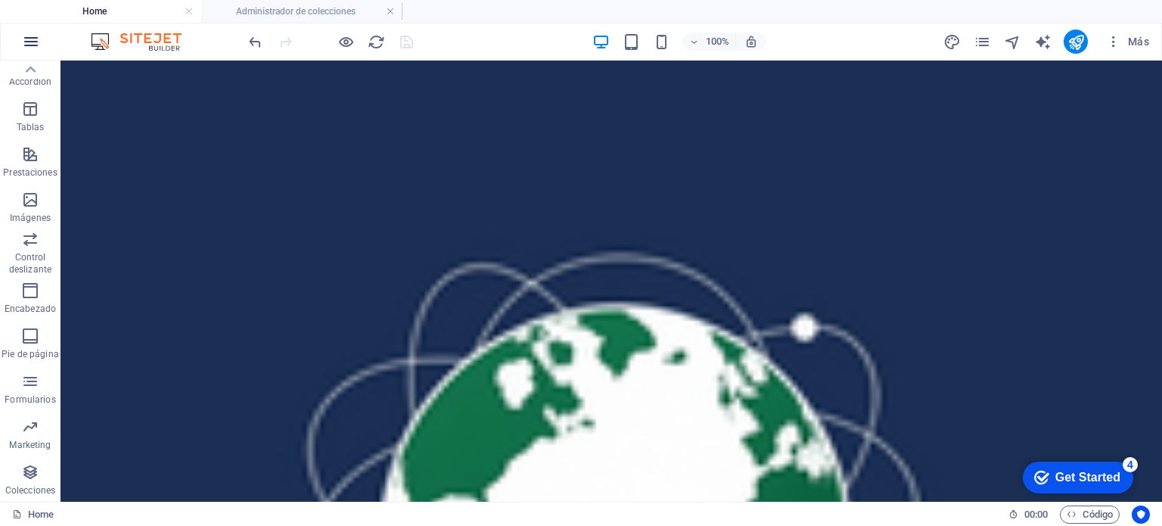
click at [23, 42] on icon "button" at bounding box center [31, 42] width 18 height 18
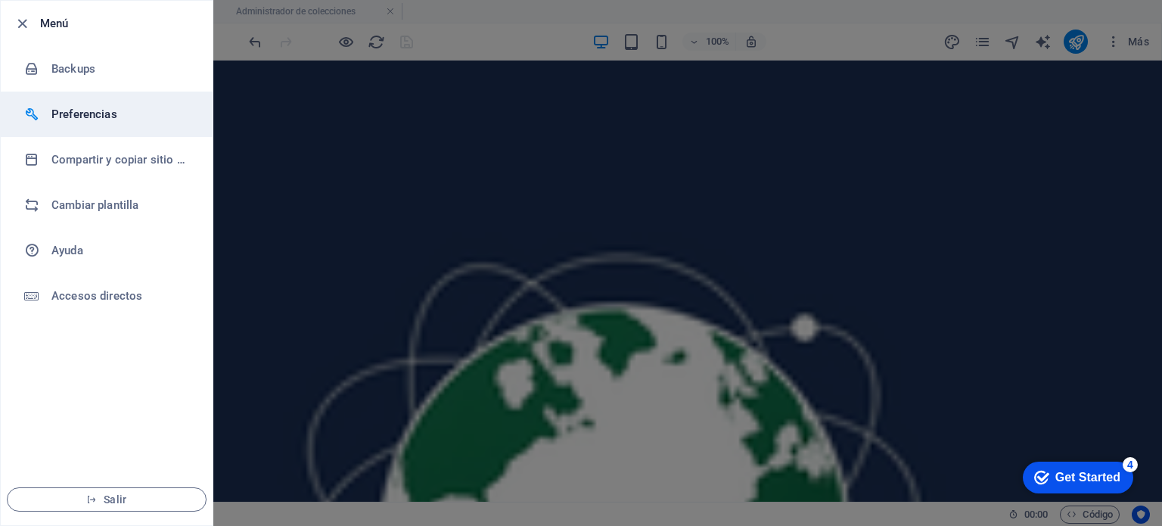
click at [64, 115] on h6 "Preferencias" at bounding box center [121, 114] width 140 height 18
select select "es"
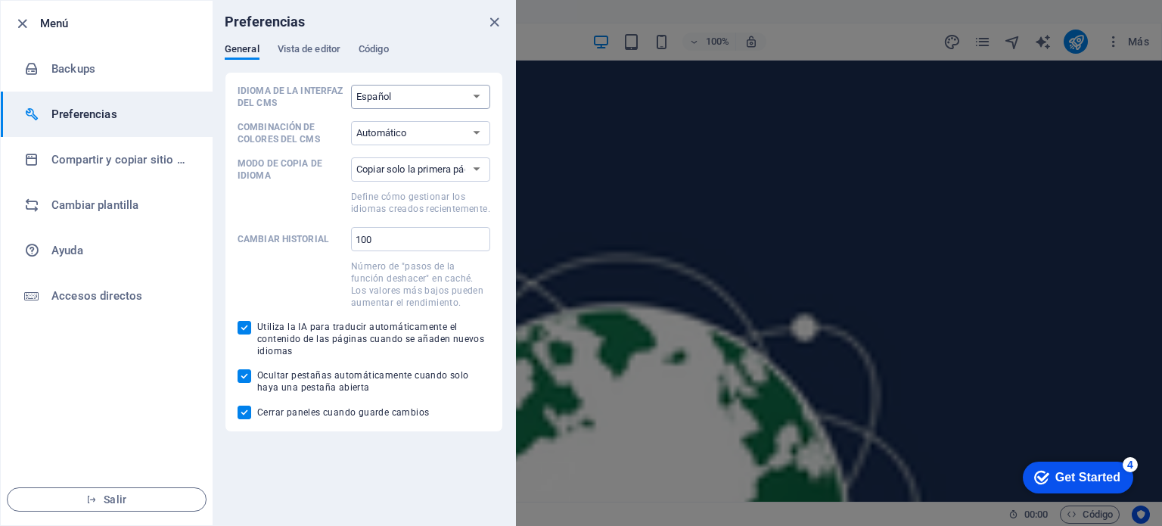
click at [410, 95] on select "Predeterminado Deutsch English Español Français Magyar Italiano Nederlands Pols…" at bounding box center [420, 97] width 139 height 24
click at [351, 85] on select "Predeterminado Deutsch English Español Français Magyar Italiano Nederlands Pols…" at bounding box center [420, 97] width 139 height 24
click at [406, 134] on select "Automático Oscuro Claro" at bounding box center [420, 133] width 139 height 24
click at [294, 202] on span at bounding box center [291, 201] width 107 height 27
click at [351, 182] on select "Copiar solo la primera página Copiar todas las páginas" at bounding box center [420, 169] width 139 height 24
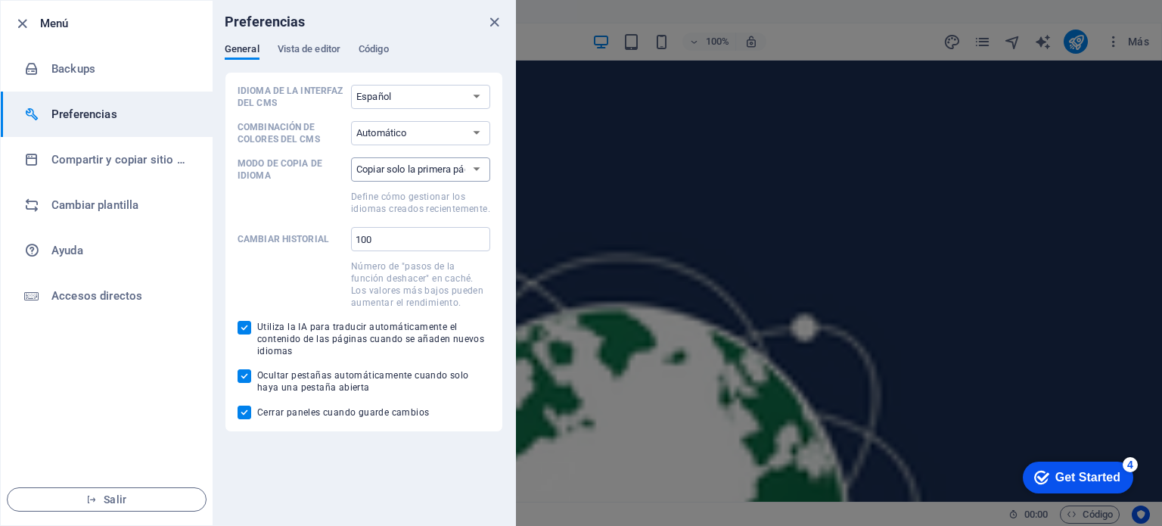
click at [436, 166] on select "Copiar solo la primera página Copiar todas las páginas" at bounding box center [420, 169] width 139 height 24
click at [328, 188] on span at bounding box center [291, 201] width 107 height 27
click at [351, 182] on select "Copiar solo la primera página Copiar todas las páginas" at bounding box center [420, 169] width 139 height 24
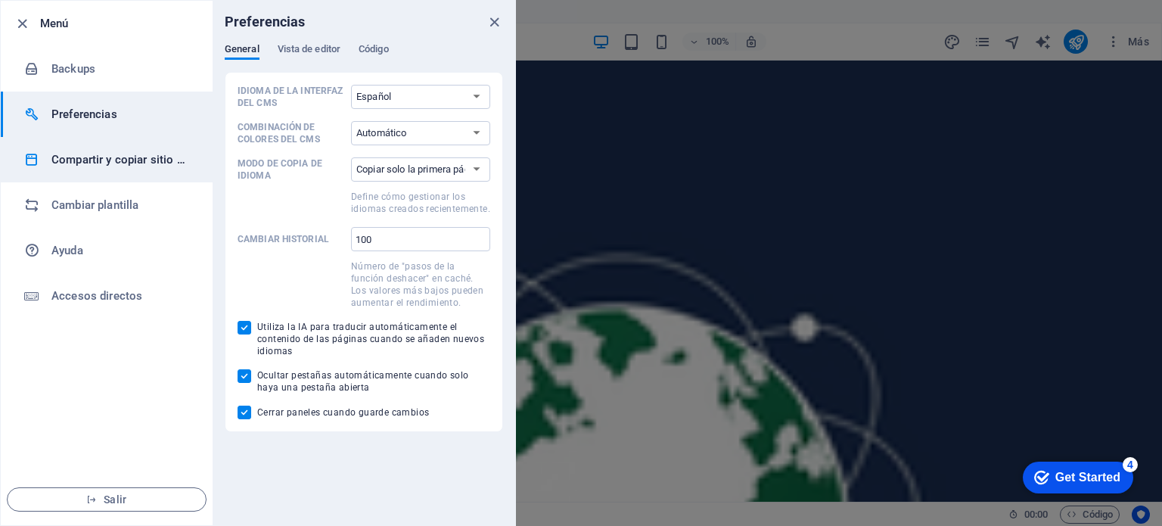
click at [91, 165] on h6 "Compartir y copiar sitio web" at bounding box center [121, 160] width 140 height 18
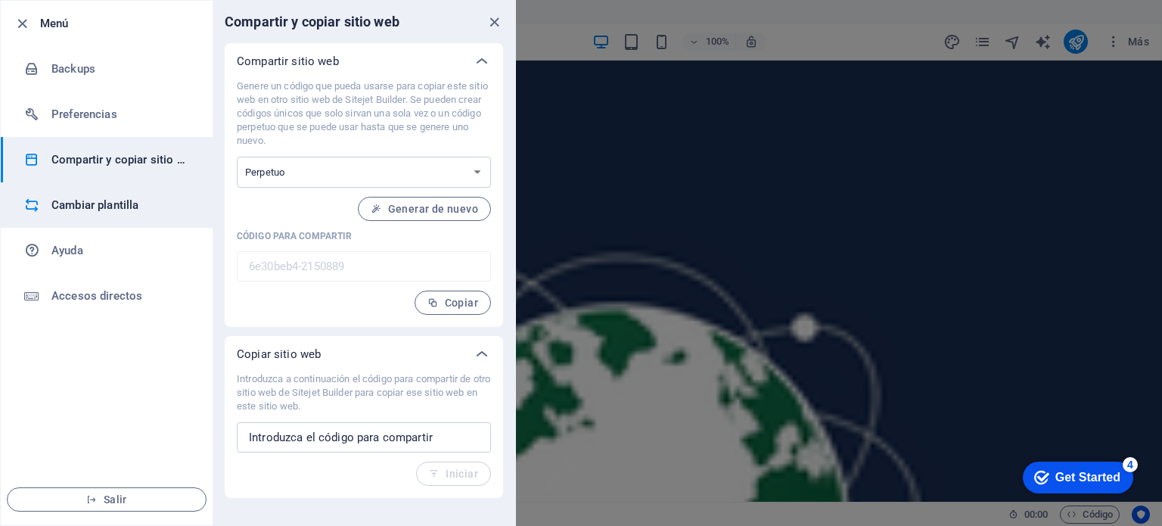
click at [70, 208] on h6 "Cambiar plantilla" at bounding box center [121, 205] width 140 height 18
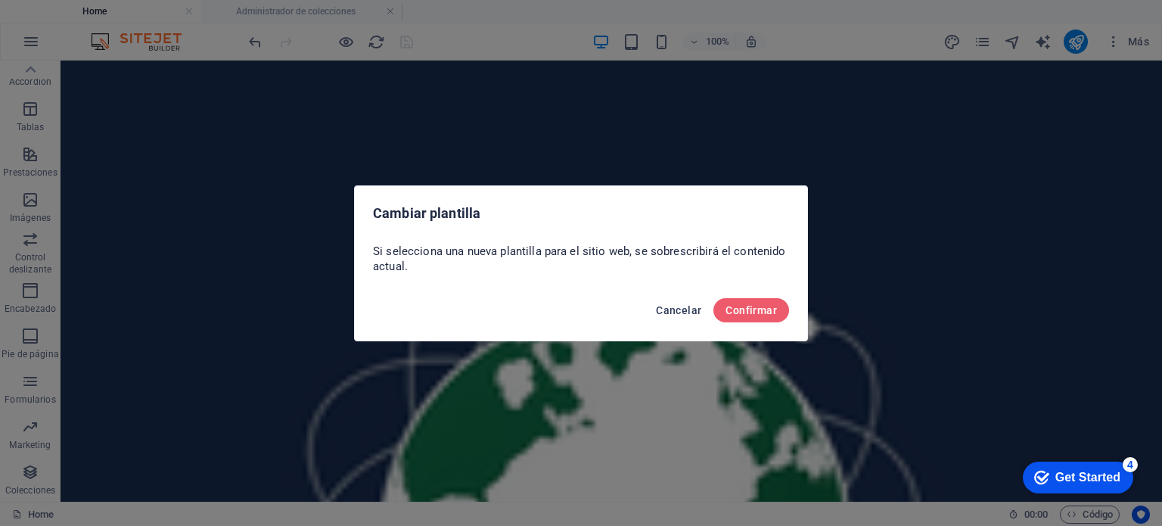
click at [670, 311] on span "Cancelar" at bounding box center [678, 310] width 45 height 12
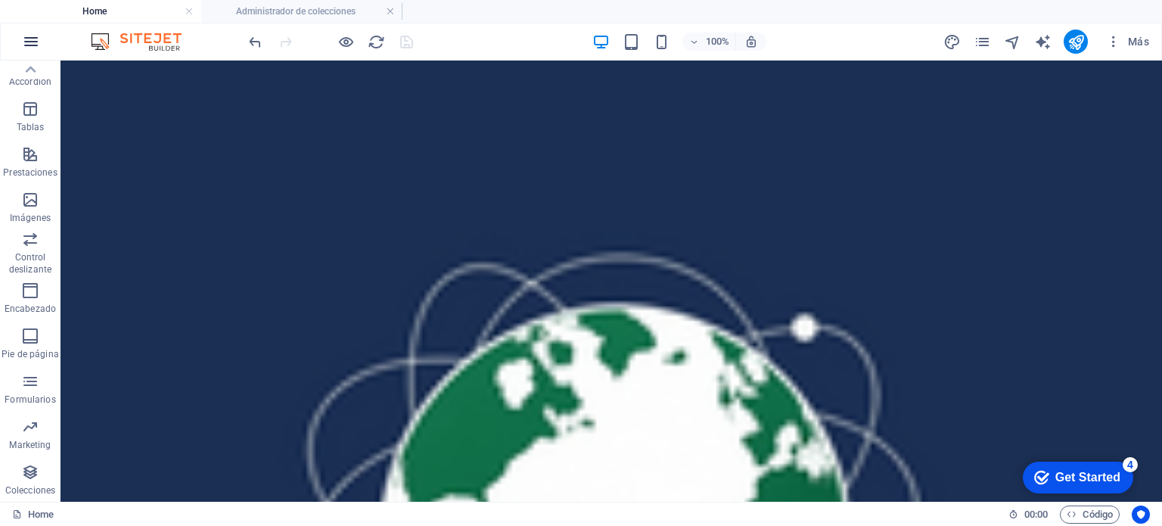
click at [32, 42] on icon "button" at bounding box center [31, 42] width 18 height 18
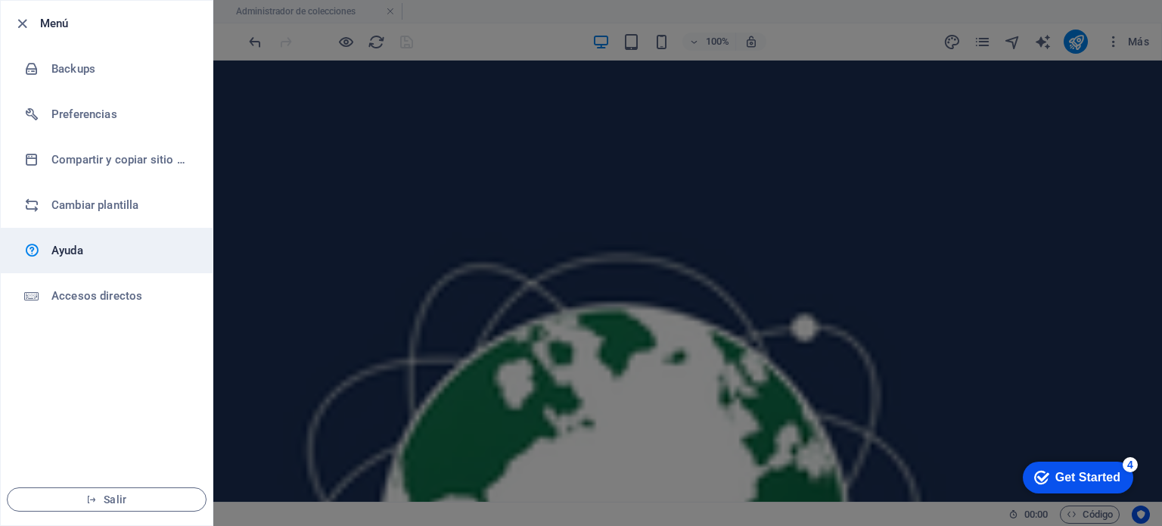
click at [51, 246] on h6 "Ayuda" at bounding box center [121, 250] width 140 height 18
click at [451, 18] on div at bounding box center [581, 263] width 1162 height 526
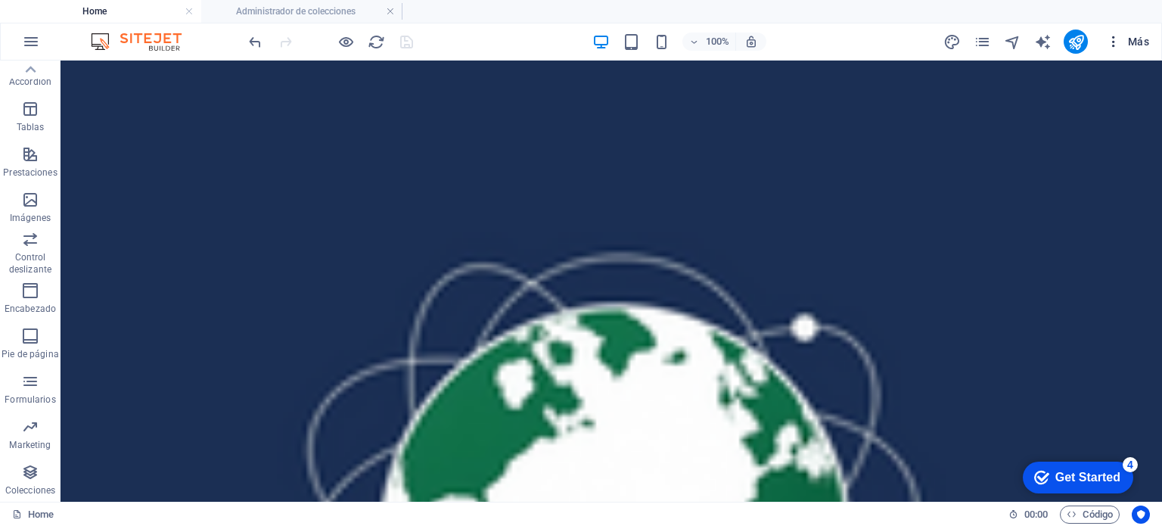
click at [1116, 42] on icon "button" at bounding box center [1113, 41] width 15 height 15
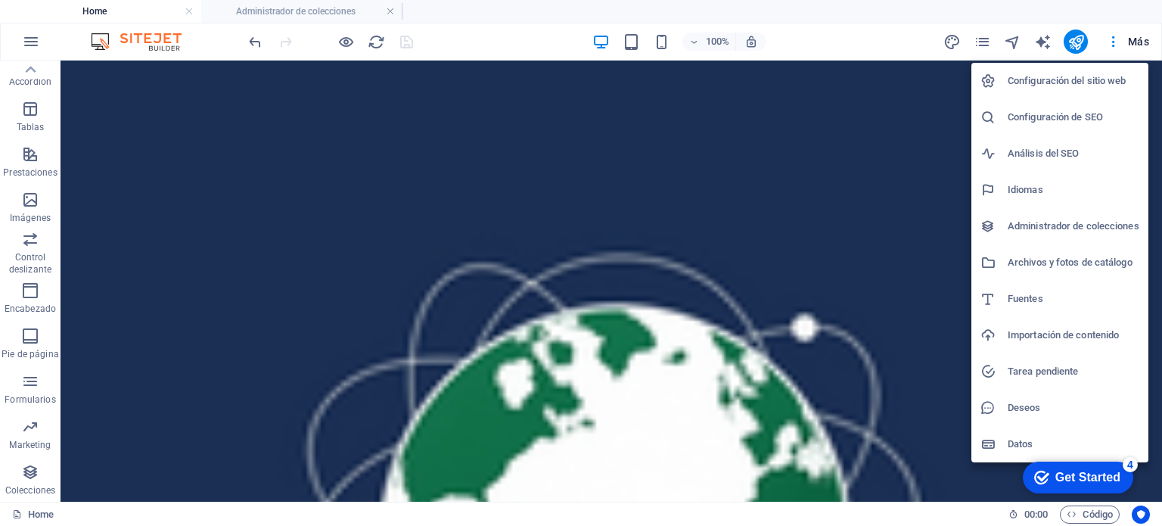
click at [347, 44] on div at bounding box center [581, 263] width 1162 height 526
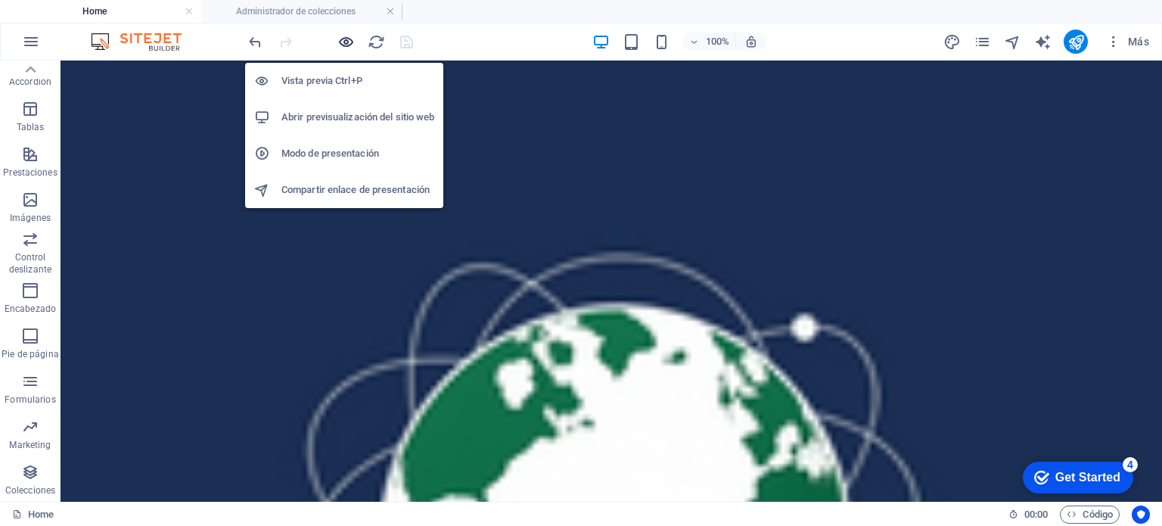
click at [352, 39] on icon "button" at bounding box center [345, 41] width 17 height 17
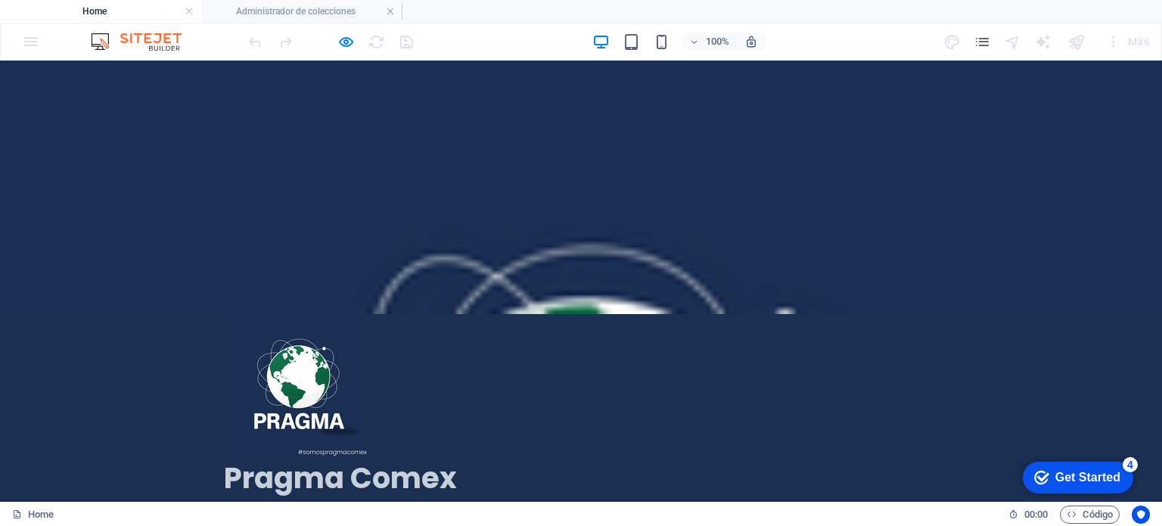
scroll to position [76, 0]
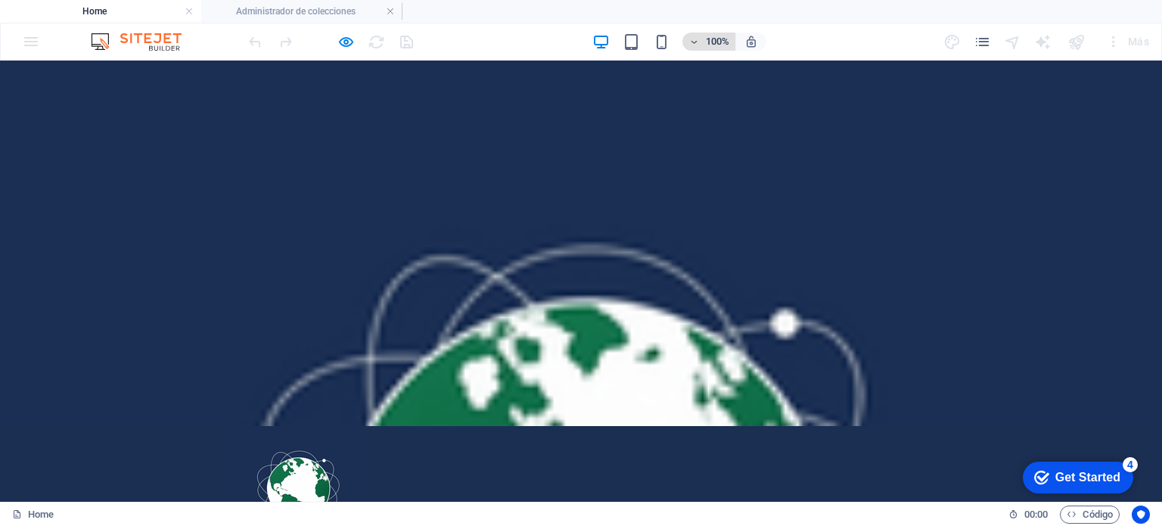
click at [699, 44] on span "100%" at bounding box center [709, 42] width 41 height 18
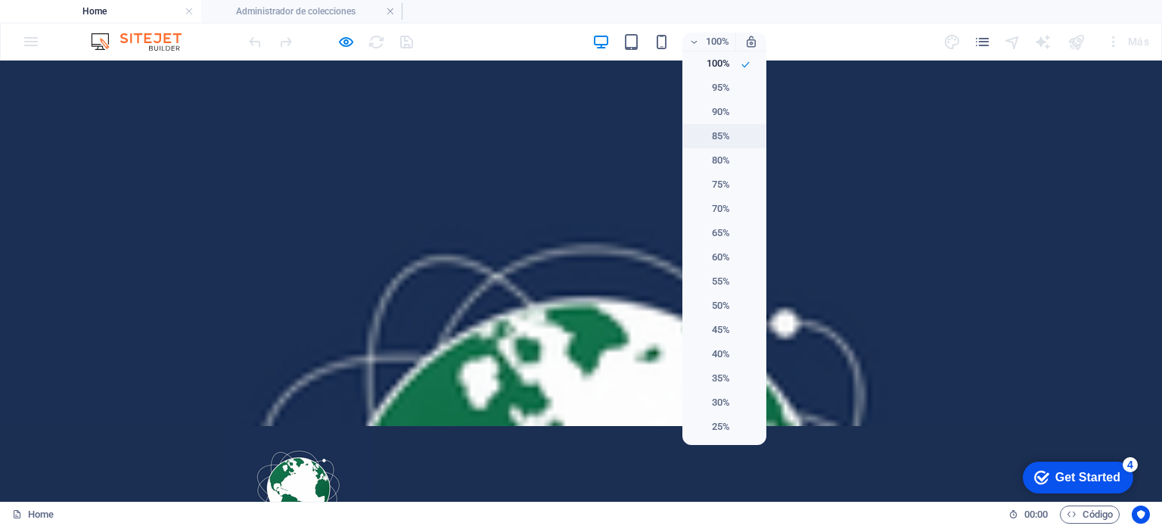
click at [723, 132] on h6 "85%" at bounding box center [711, 136] width 39 height 18
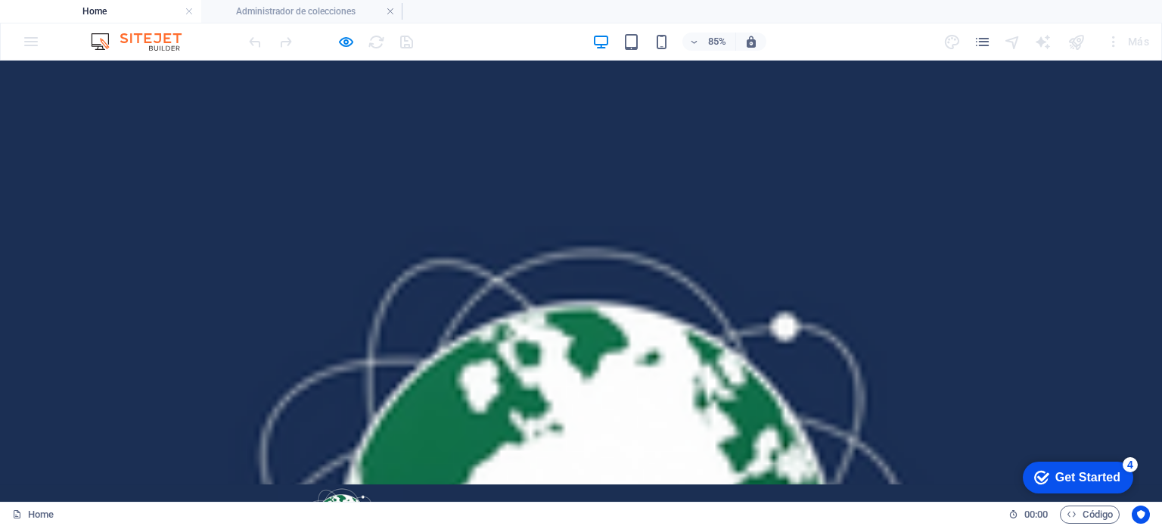
scroll to position [0, 0]
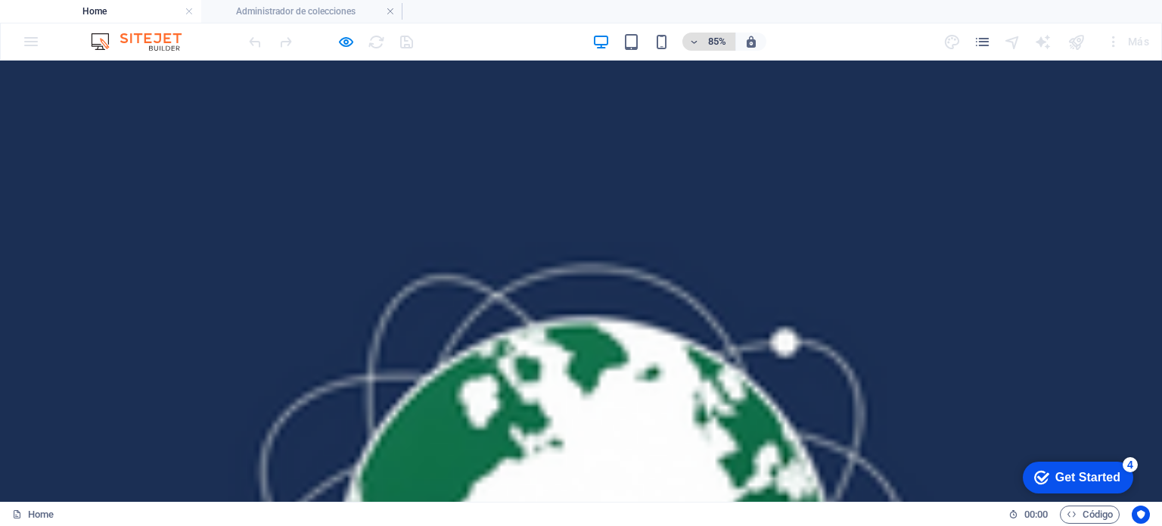
click at [697, 44] on icon "button" at bounding box center [694, 42] width 11 height 10
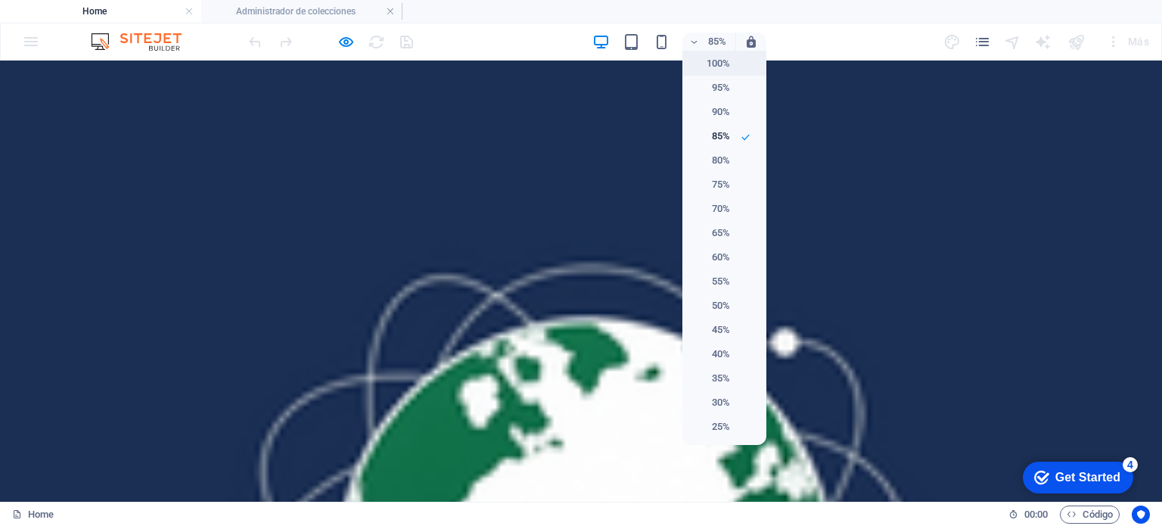
click at [715, 63] on h6 "100%" at bounding box center [711, 63] width 39 height 18
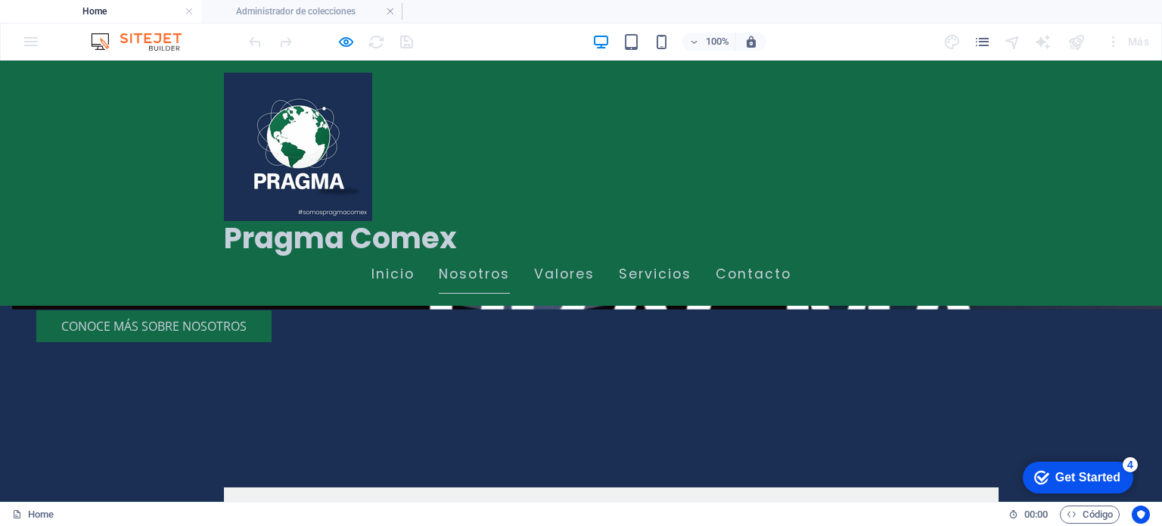
scroll to position [1059, 0]
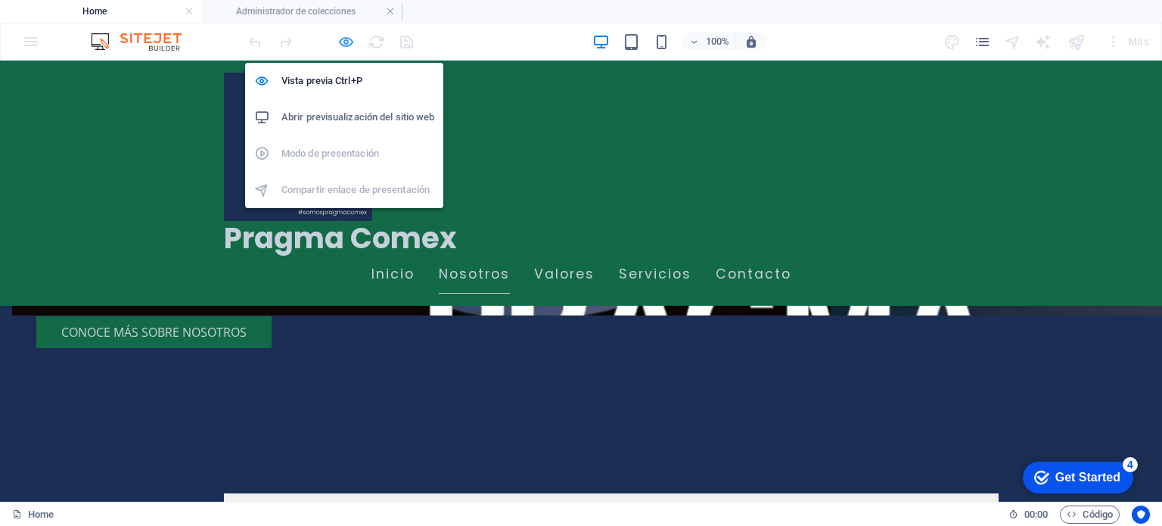
click at [340, 39] on icon "button" at bounding box center [345, 41] width 17 height 17
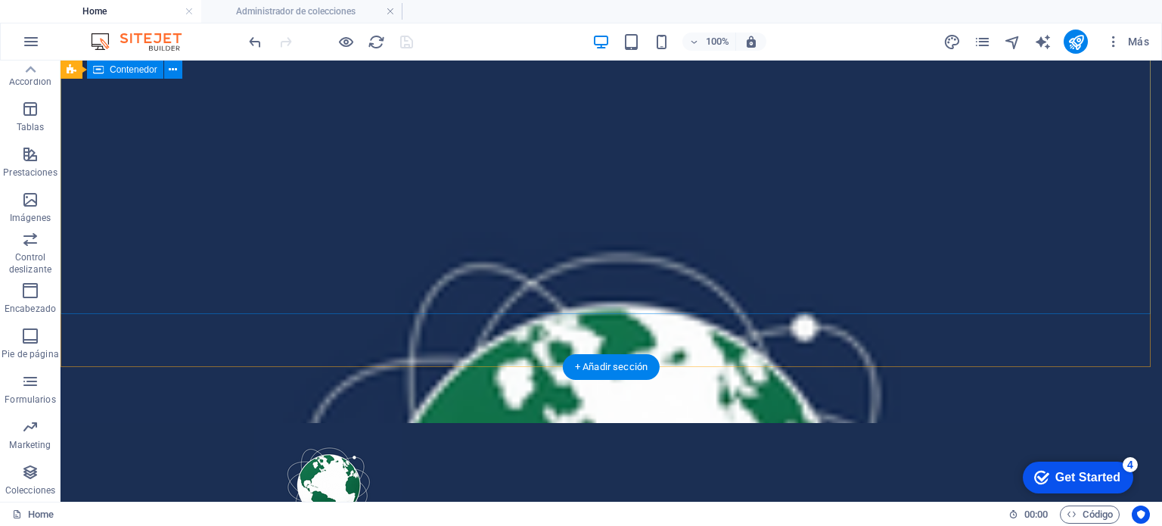
scroll to position [0, 0]
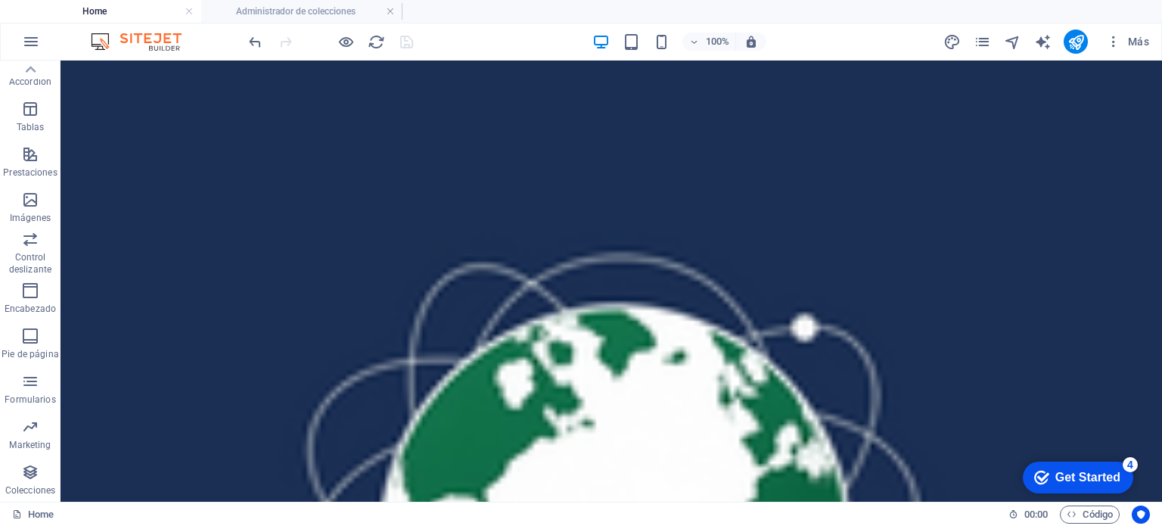
click at [404, 41] on div at bounding box center [330, 42] width 169 height 24
